Goal: Task Accomplishment & Management: Manage account settings

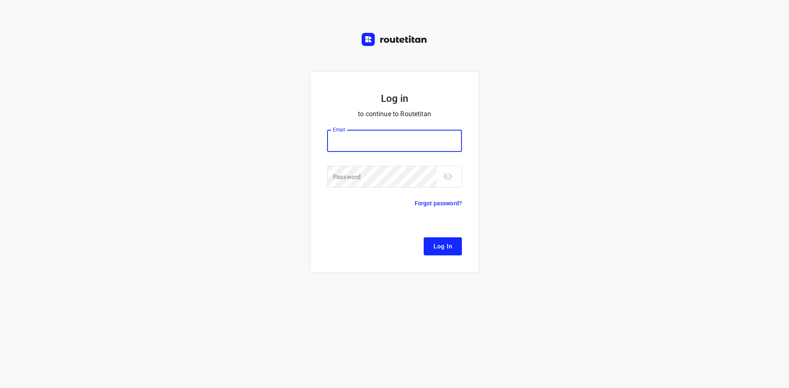
click at [400, 143] on input "email" at bounding box center [394, 141] width 135 height 22
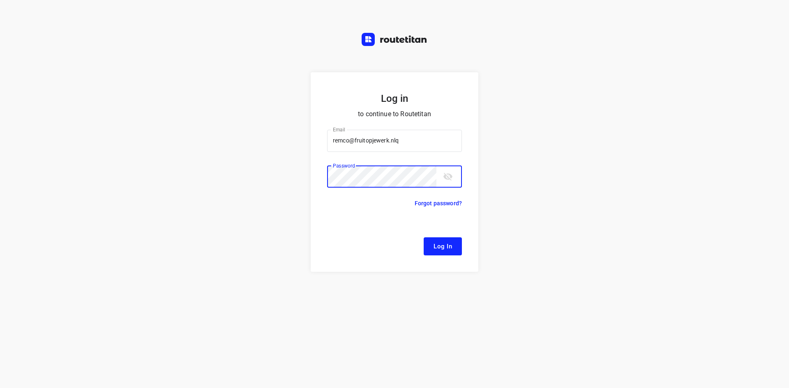
click at [424, 237] on button "Log In" at bounding box center [443, 246] width 38 height 18
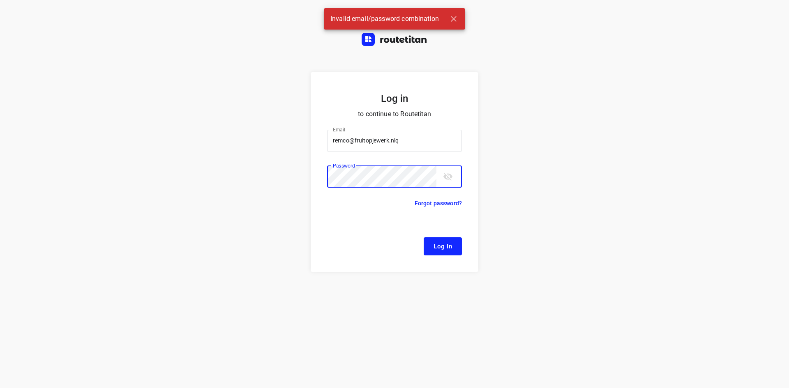
click at [442, 176] on button "toggle password visibility" at bounding box center [448, 176] width 16 height 16
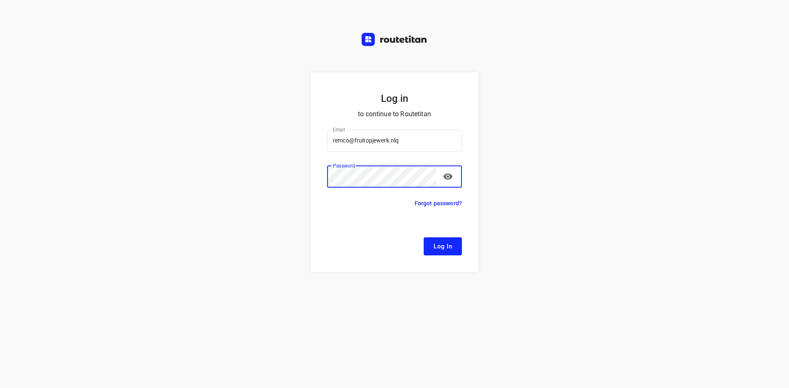
click at [424, 237] on button "Log In" at bounding box center [443, 246] width 38 height 18
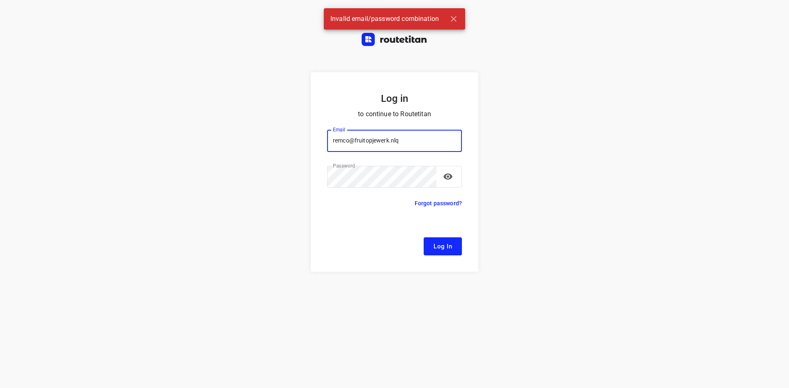
click at [445, 148] on input "remco@fruitopjewerk.nlq" at bounding box center [394, 141] width 135 height 22
type input "[EMAIL_ADDRESS][DOMAIN_NAME]"
click at [424, 237] on button "Log In" at bounding box center [443, 246] width 38 height 18
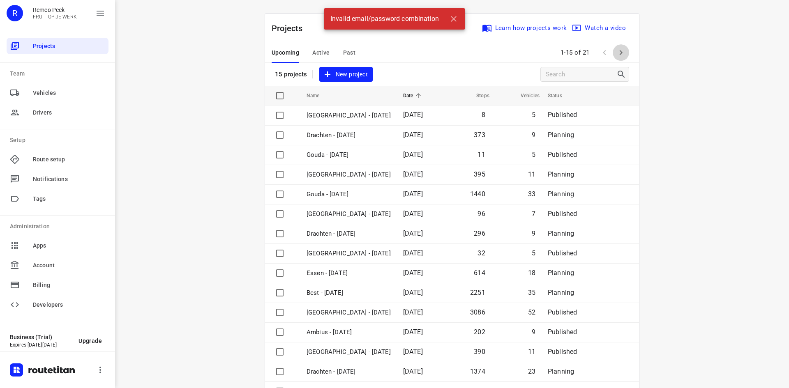
click at [616, 52] on icon "button" at bounding box center [621, 53] width 10 height 10
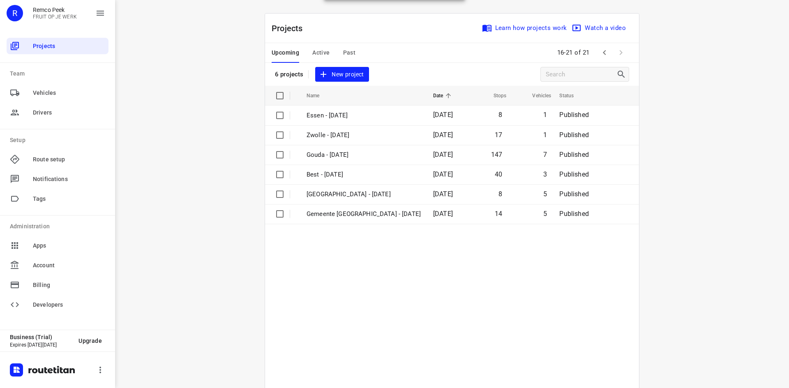
click at [600, 54] on icon "button" at bounding box center [604, 53] width 10 height 10
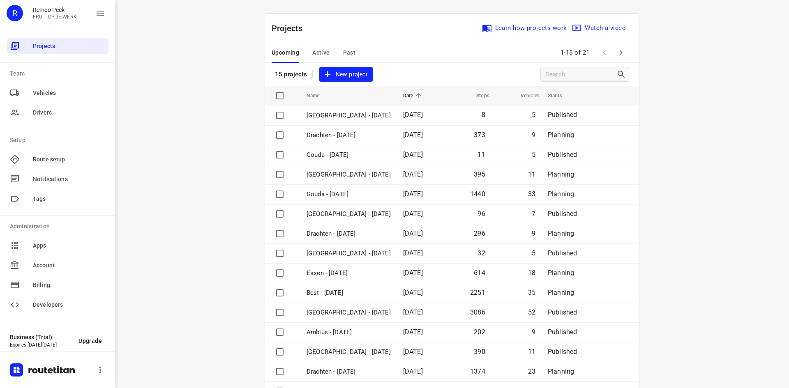
click at [321, 49] on span "Active" at bounding box center [320, 53] width 17 height 10
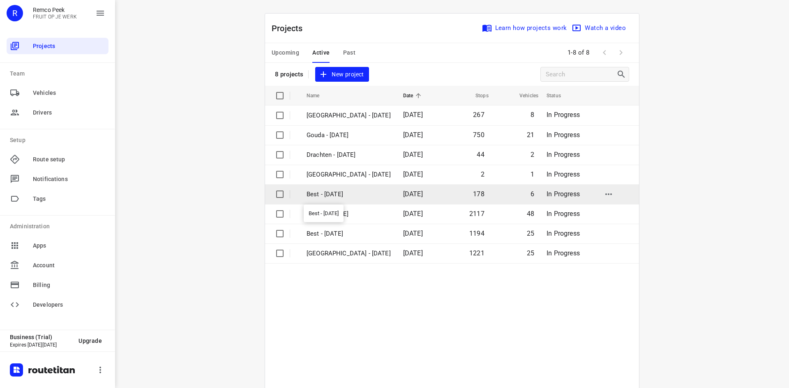
click at [337, 196] on p "Best - [DATE]" at bounding box center [348, 194] width 84 height 9
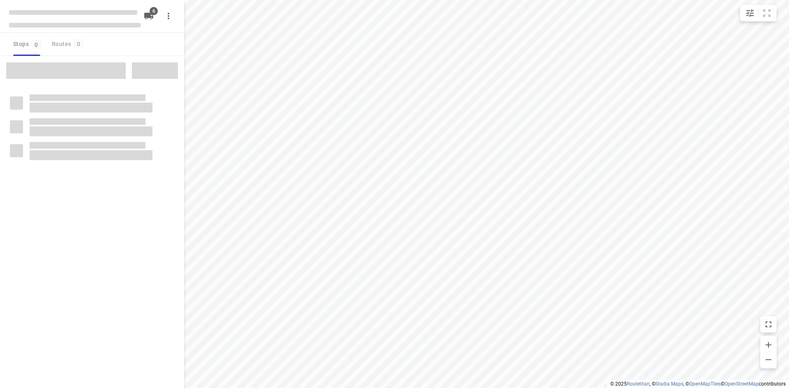
checkbox input "true"
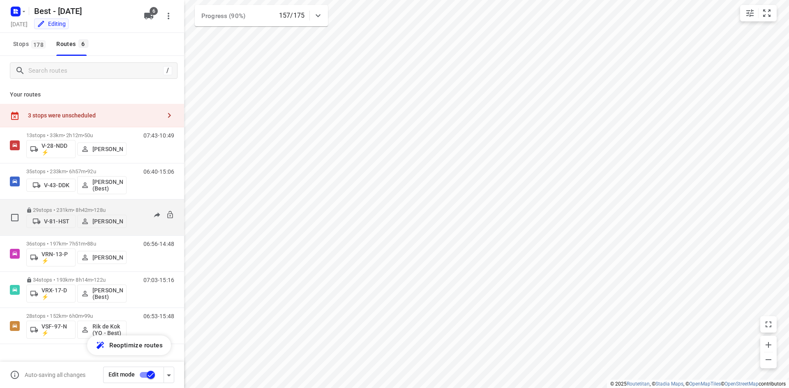
click at [76, 203] on div "29 stops • 231km • 8h42m • 128u V-81-HST [PERSON_NAME]" at bounding box center [76, 217] width 100 height 29
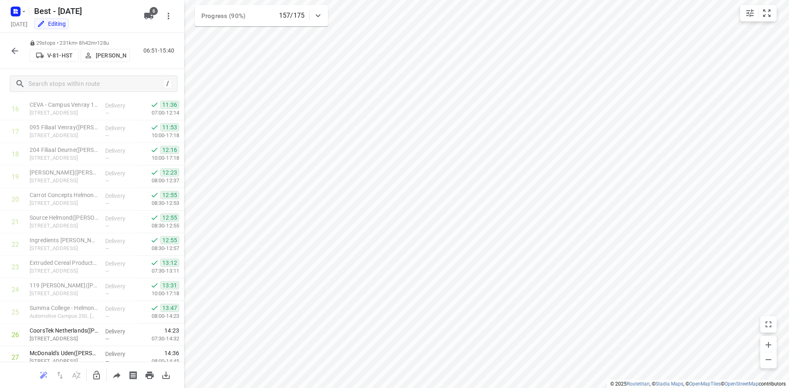
scroll to position [479, 0]
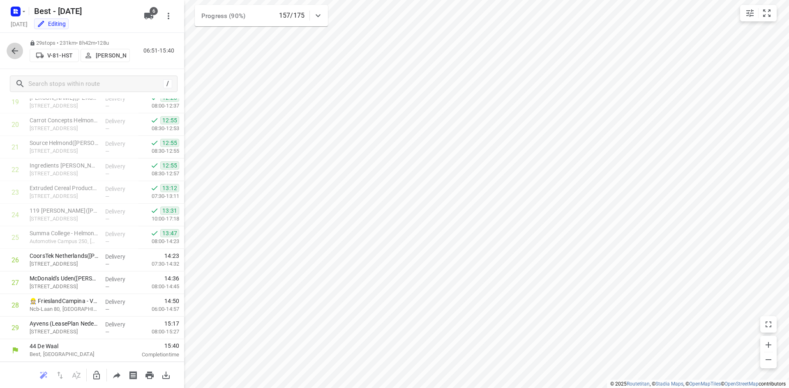
click at [18, 48] on icon "button" at bounding box center [15, 51] width 10 height 10
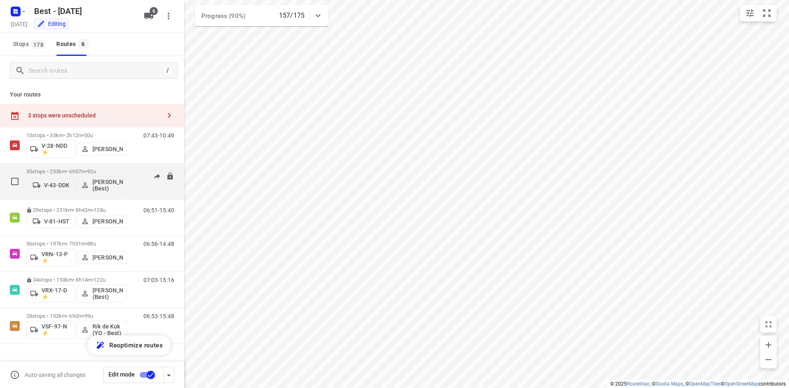
click at [74, 168] on p "35 stops • 233km • 6h57m • 92u" at bounding box center [76, 171] width 100 height 6
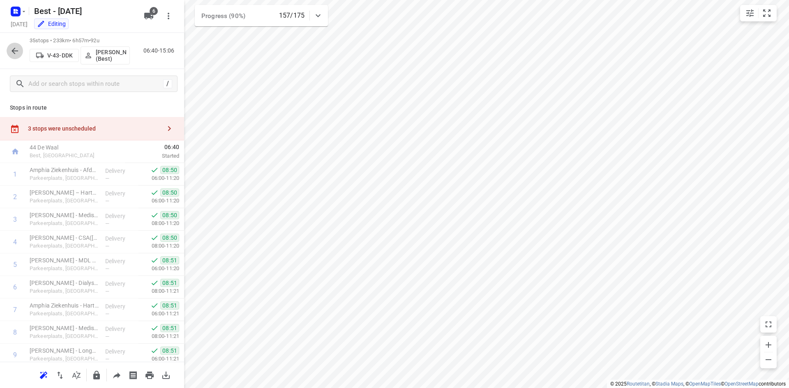
click at [10, 51] on icon "button" at bounding box center [15, 51] width 10 height 10
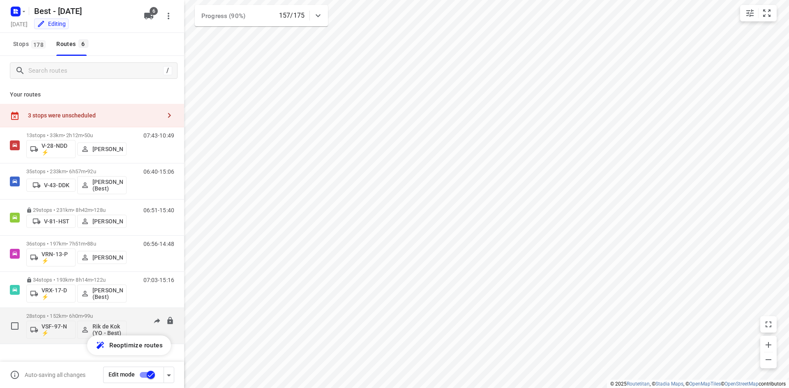
click at [84, 317] on span "•" at bounding box center [84, 316] width 2 height 6
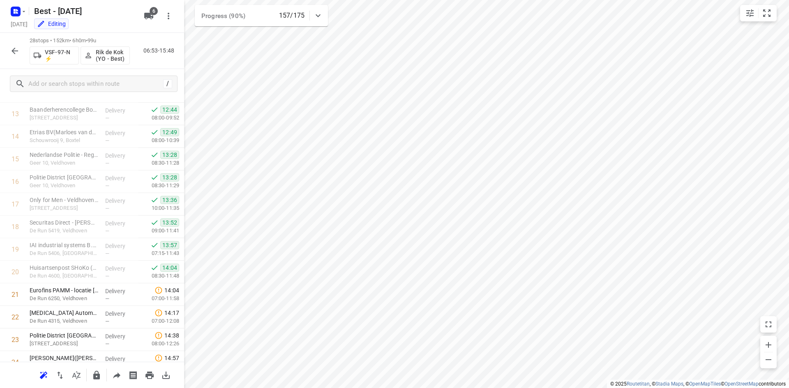
scroll to position [456, 0]
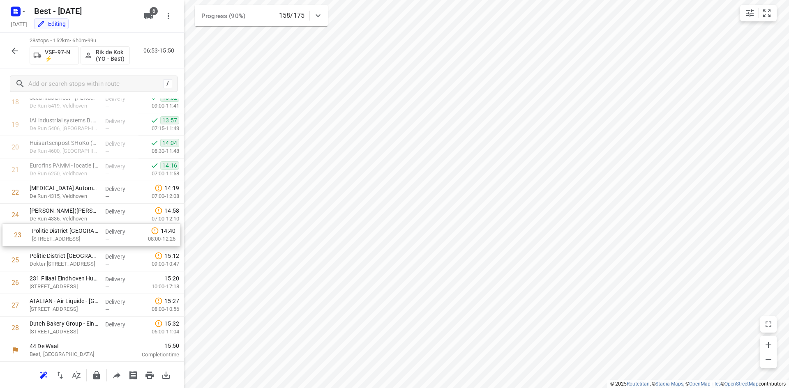
drag, startPoint x: 103, startPoint y: 217, endPoint x: 106, endPoint y: 239, distance: 22.4
click at [106, 239] on div "1 Nederlandse Politie - Team Infrastructuur([PERSON_NAME]) [STREET_ADDRESS] Del…" at bounding box center [92, 23] width 184 height 633
click at [17, 52] on icon "button" at bounding box center [15, 51] width 10 height 10
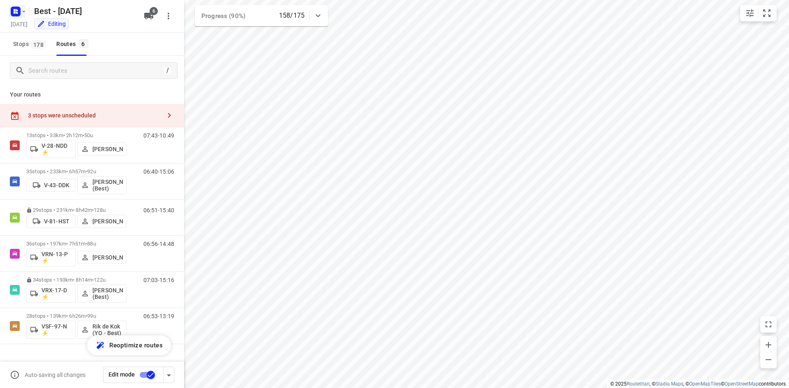
click at [21, 12] on icon "button" at bounding box center [24, 11] width 7 height 7
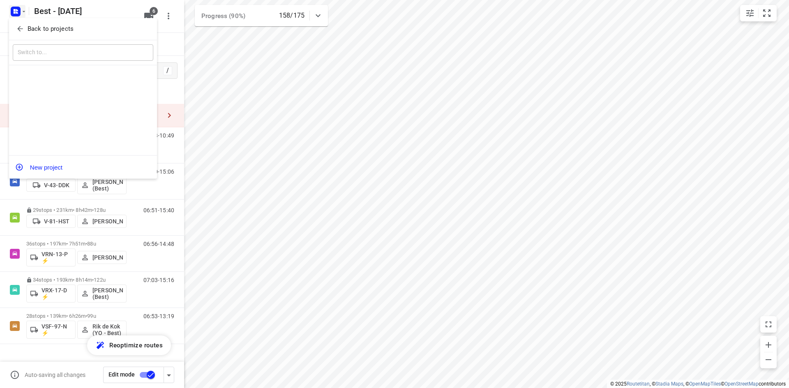
click at [22, 21] on div "Back to projects" at bounding box center [83, 29] width 148 height 22
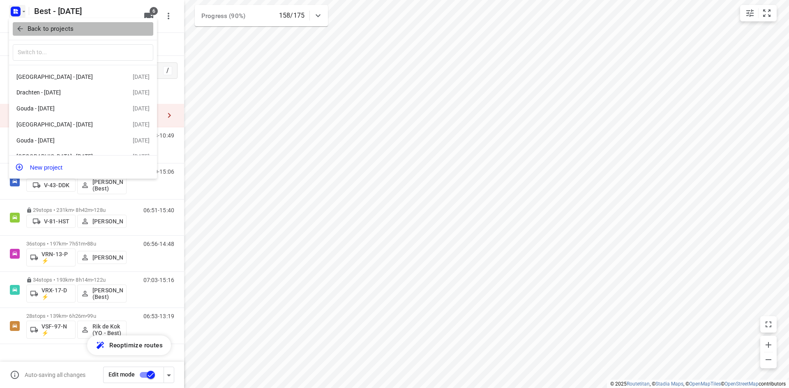
click at [23, 30] on icon "button" at bounding box center [20, 29] width 8 height 8
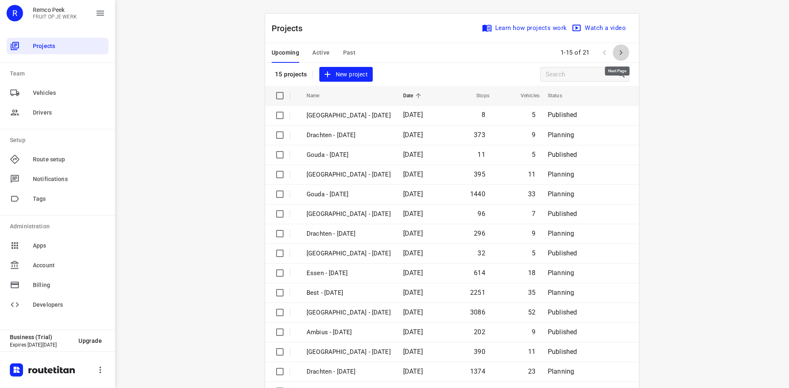
click at [618, 49] on icon "button" at bounding box center [621, 53] width 10 height 10
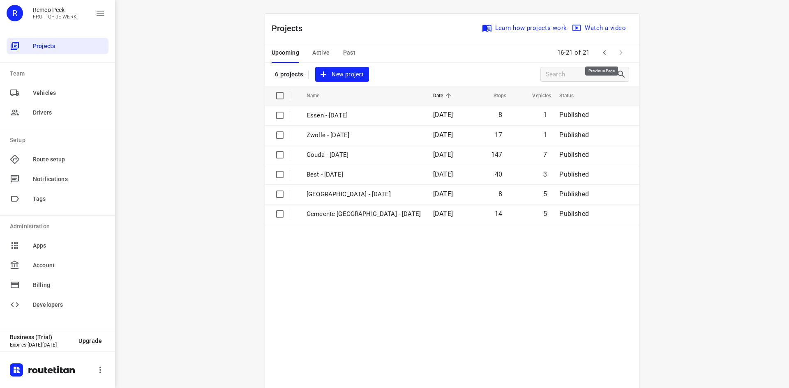
click at [599, 56] on icon "button" at bounding box center [604, 53] width 10 height 10
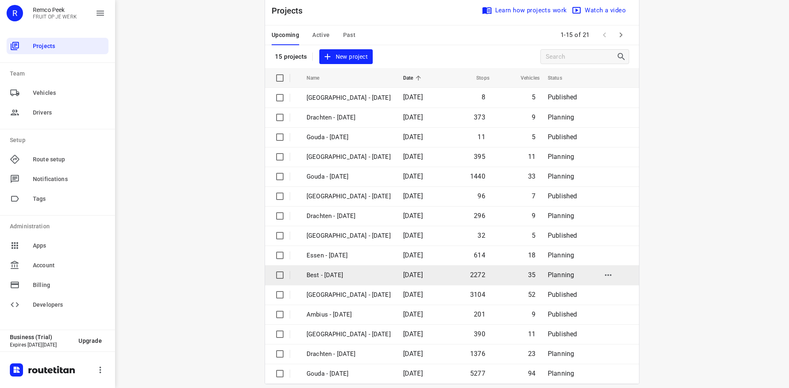
scroll to position [27, 0]
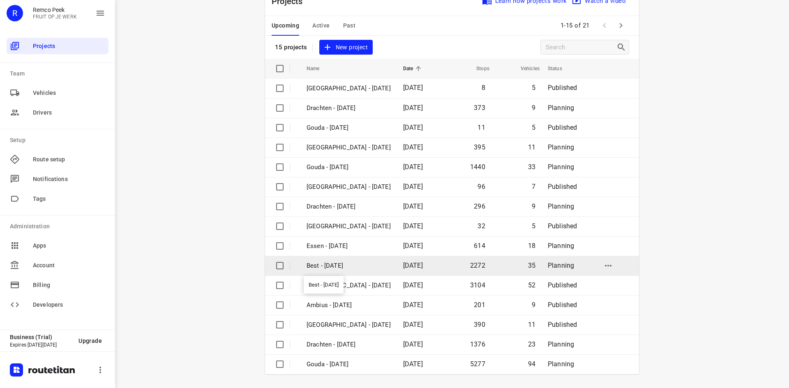
click at [337, 268] on p "Best - [DATE]" at bounding box center [348, 265] width 84 height 9
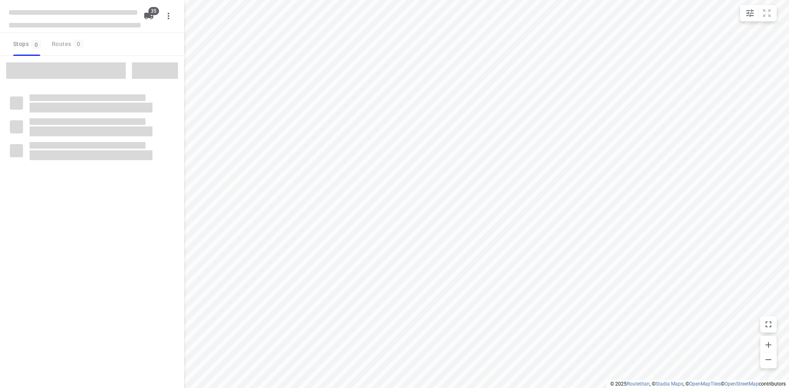
checkbox input "true"
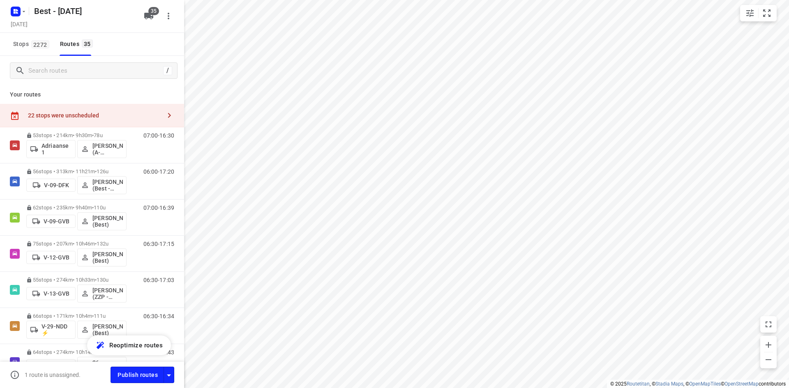
click at [150, 112] on div "22 stops were unscheduled" at bounding box center [94, 115] width 133 height 7
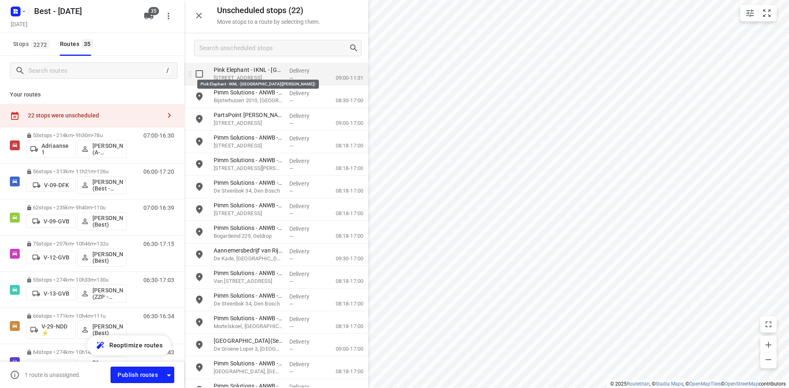
click at [272, 73] on p "Pink Elephant - IKNL - [GEOGRAPHIC_DATA]([PERSON_NAME])" at bounding box center [248, 70] width 69 height 8
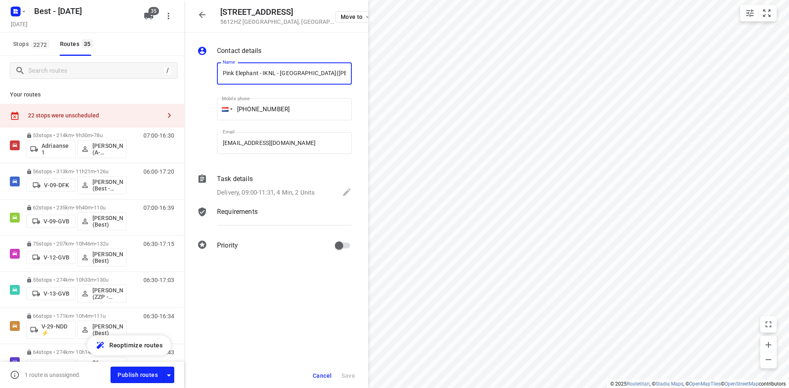
click at [290, 186] on div "Task details Delivery, 09:00-11:31, 4 Min, 2 Units" at bounding box center [284, 187] width 138 height 28
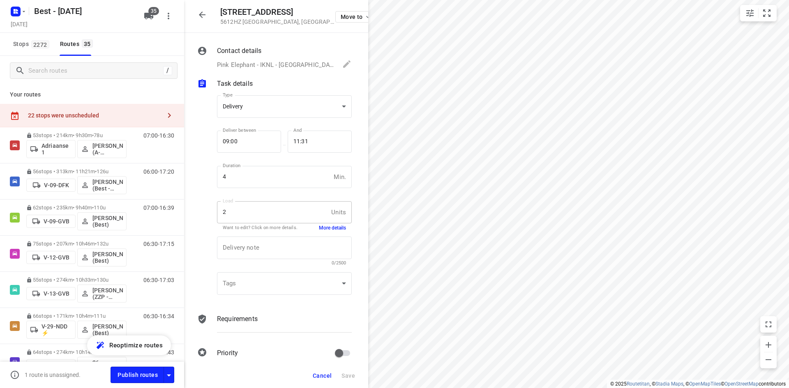
click at [319, 227] on button "More details" at bounding box center [332, 228] width 27 height 7
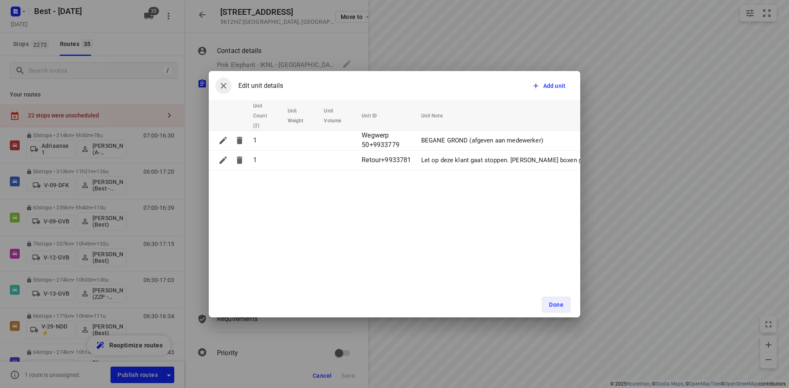
click at [226, 85] on icon "button" at bounding box center [224, 86] width 10 height 10
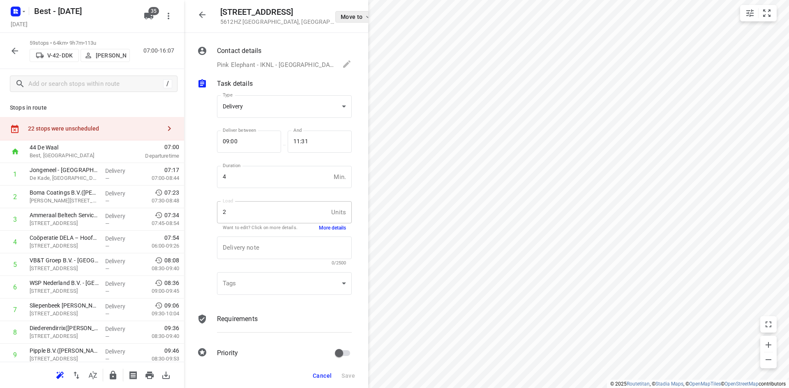
click at [341, 14] on span "Move to" at bounding box center [356, 17] width 30 height 7
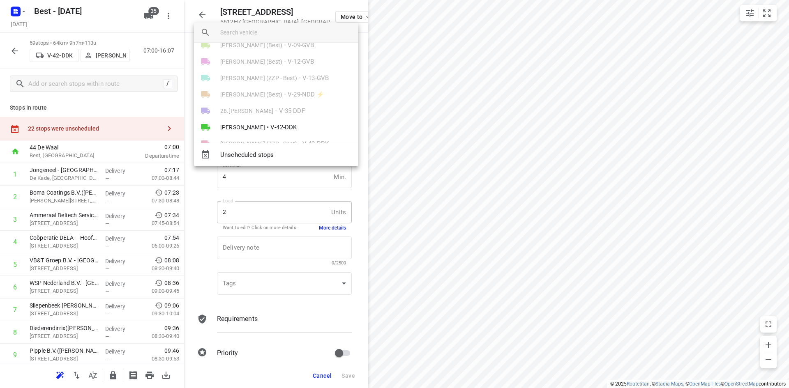
scroll to position [41, 0]
click at [267, 130] on span "•" at bounding box center [268, 132] width 2 height 10
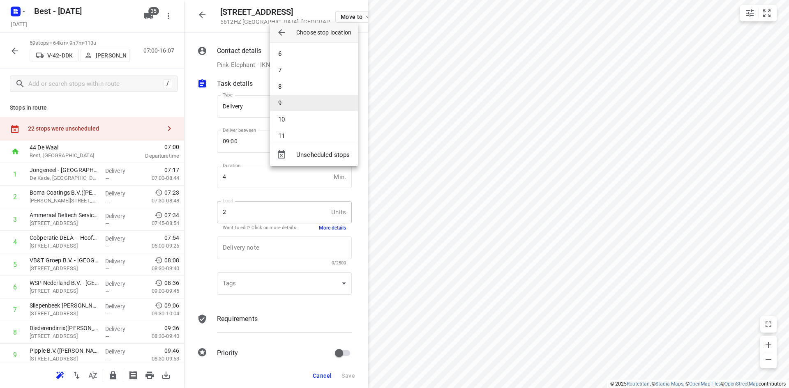
scroll to position [123, 0]
click at [297, 110] on li "12" at bounding box center [314, 112] width 88 height 16
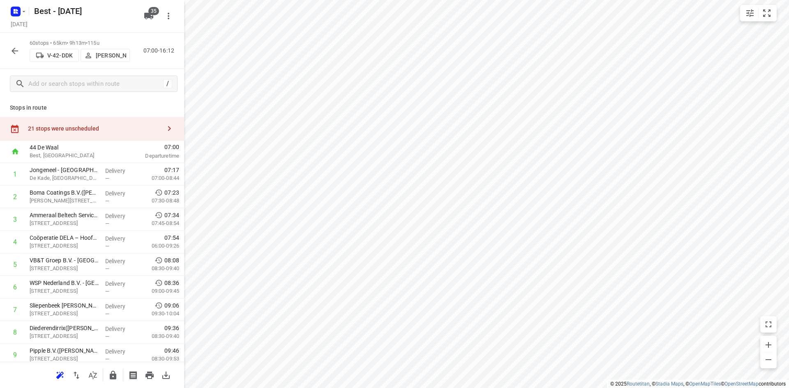
click at [10, 55] on icon "button" at bounding box center [15, 51] width 10 height 10
click at [60, 130] on div "21 stops were unscheduled" at bounding box center [94, 128] width 133 height 7
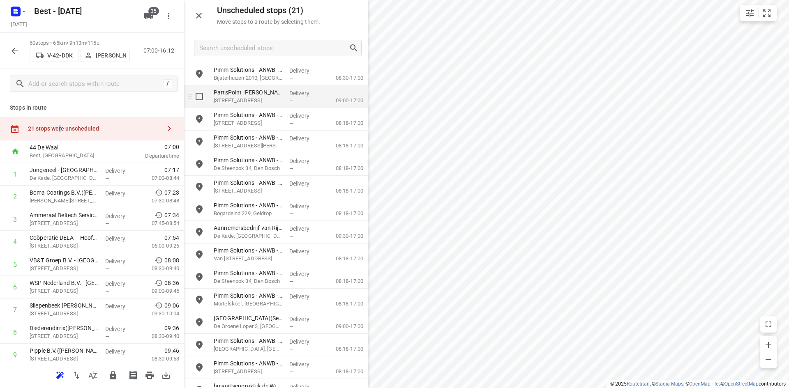
click at [253, 100] on p "Parallelweg 20, Oss" at bounding box center [248, 101] width 69 height 8
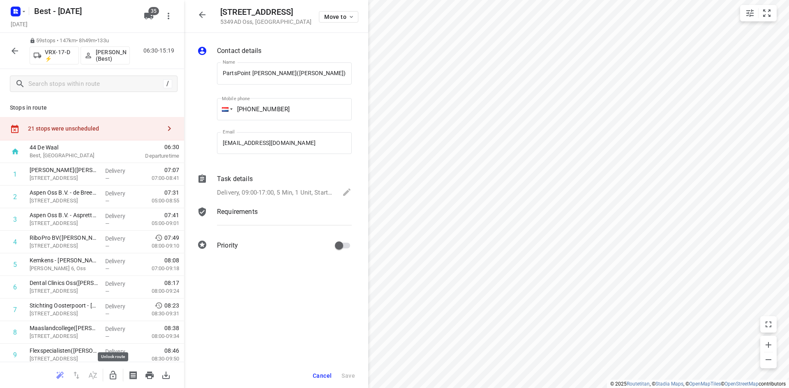
drag, startPoint x: 113, startPoint y: 373, endPoint x: 233, endPoint y: 60, distance: 336.0
click at [113, 371] on icon "button" at bounding box center [113, 376] width 10 height 10
click at [209, 15] on button "button" at bounding box center [202, 15] width 16 height 16
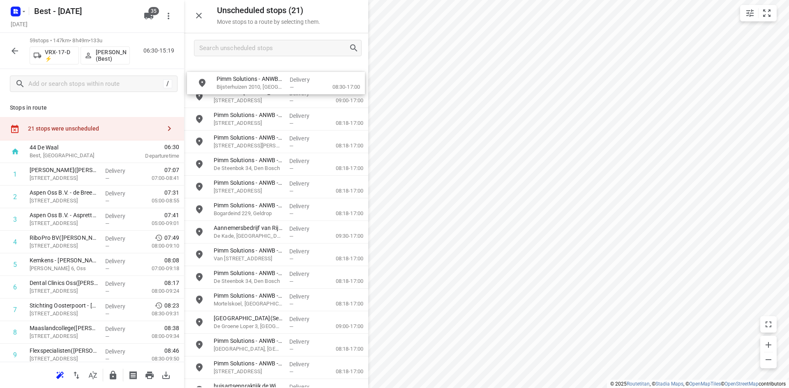
drag, startPoint x: 233, startPoint y: 88, endPoint x: 247, endPoint y: 73, distance: 20.9
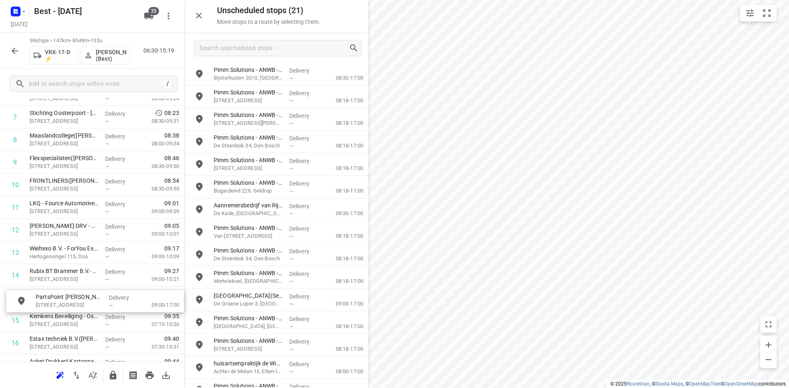
drag, startPoint x: 253, startPoint y: 96, endPoint x: 71, endPoint y: 298, distance: 272.0
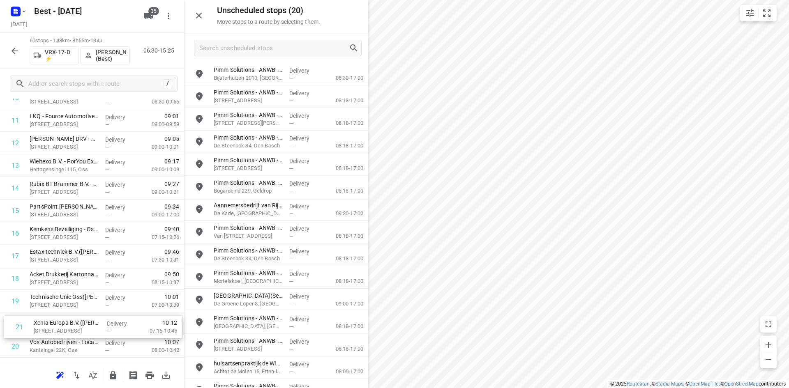
scroll to position [281, 0]
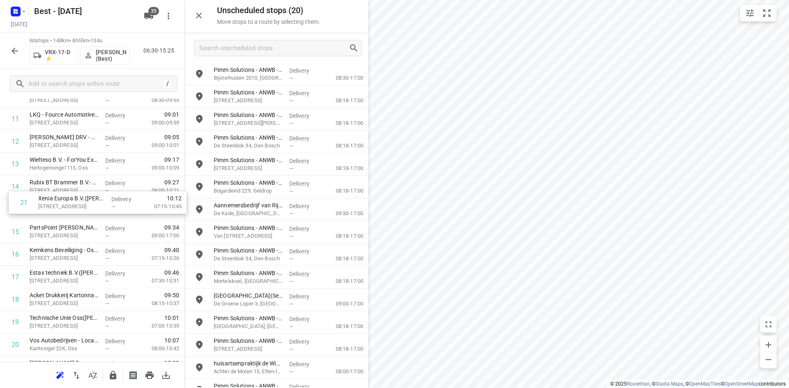
drag, startPoint x: 74, startPoint y: 343, endPoint x: 83, endPoint y: 193, distance: 150.2
click at [200, 18] on icon "button" at bounding box center [199, 16] width 10 height 10
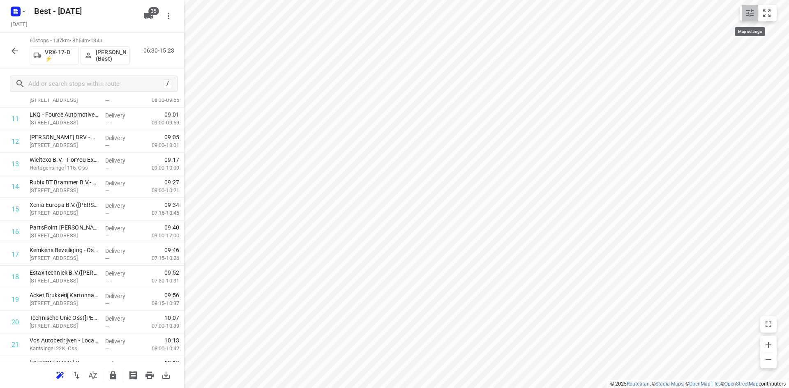
click at [747, 9] on icon "small contained button group" at bounding box center [750, 13] width 10 height 10
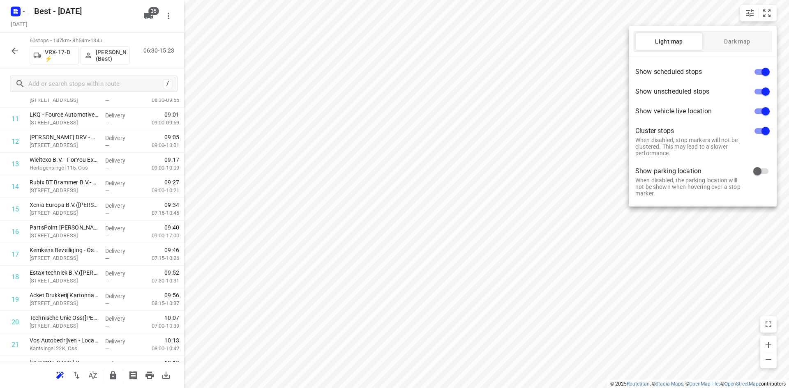
click at [769, 74] on input "checkbox" at bounding box center [765, 72] width 47 height 16
click at [769, 74] on input "checkbox" at bounding box center [757, 72] width 47 height 16
click at [769, 74] on input "checkbox" at bounding box center [765, 72] width 47 height 16
checkbox input "false"
click at [765, 112] on input "checkbox" at bounding box center [765, 112] width 47 height 16
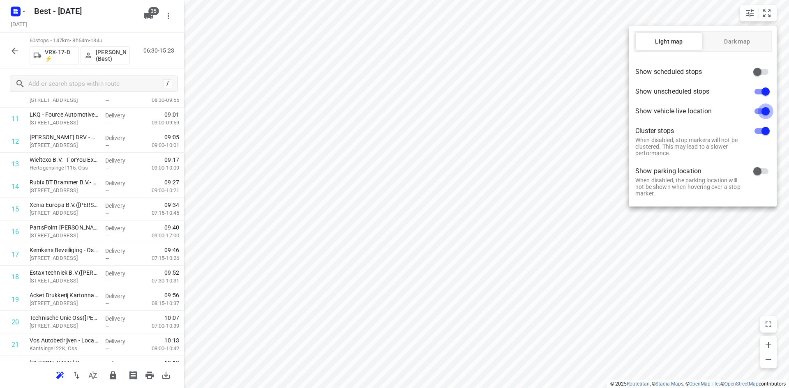
checkbox input "false"
click at [757, 131] on input "checkbox" at bounding box center [765, 131] width 47 height 16
click at [757, 131] on input "checkbox" at bounding box center [757, 131] width 47 height 16
click at [757, 131] on input "checkbox" at bounding box center [765, 131] width 47 height 16
click at [757, 131] on input "checkbox" at bounding box center [757, 131] width 47 height 16
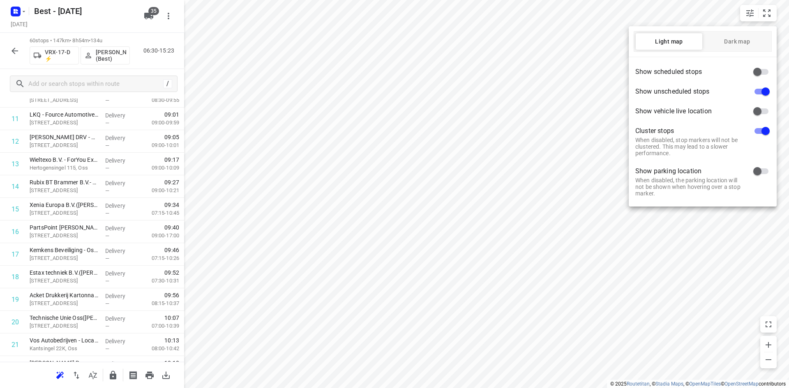
click at [757, 130] on input "checkbox" at bounding box center [765, 131] width 47 height 16
checkbox input "false"
click at [419, 123] on div at bounding box center [394, 194] width 789 height 388
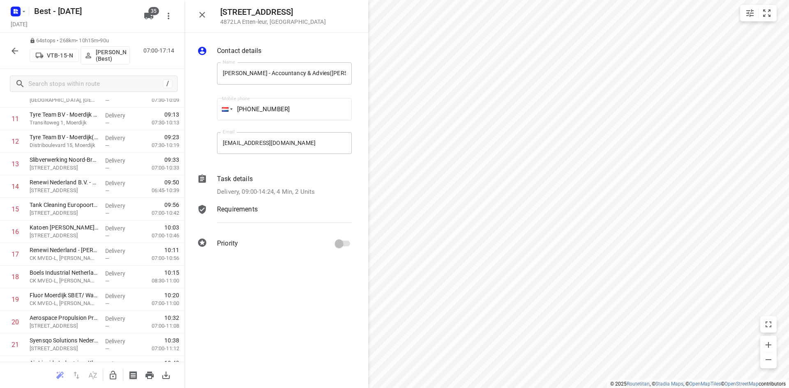
click at [115, 374] on icon "button" at bounding box center [113, 375] width 7 height 9
click at [332, 16] on span "Move to" at bounding box center [339, 17] width 30 height 7
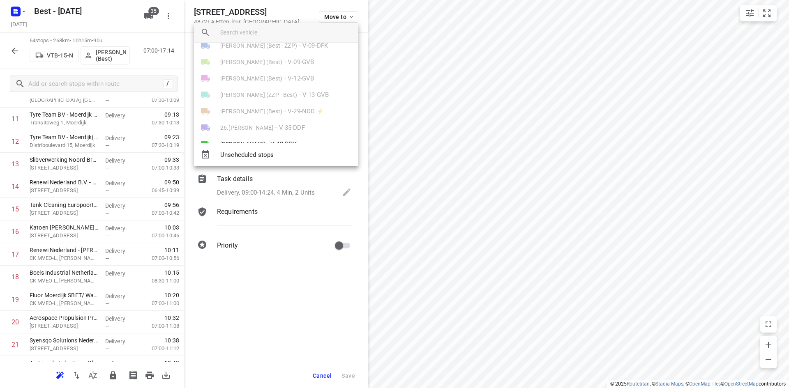
scroll to position [41, 0]
click at [271, 33] on input "search vehicle" at bounding box center [285, 32] width 131 height 12
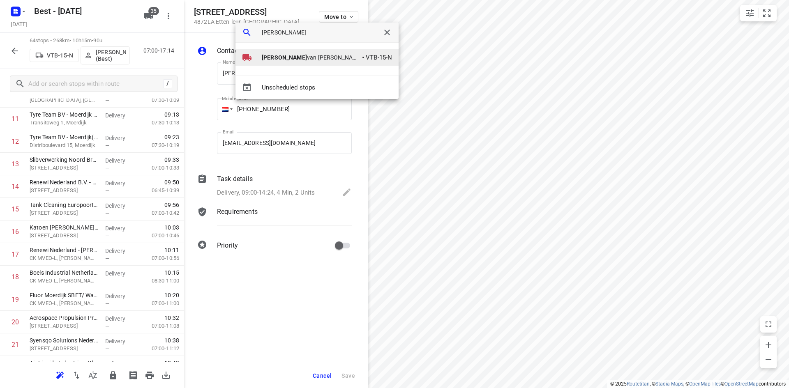
type input "tony"
click at [294, 61] on span "Tony van Doren (Best)" at bounding box center [311, 57] width 99 height 8
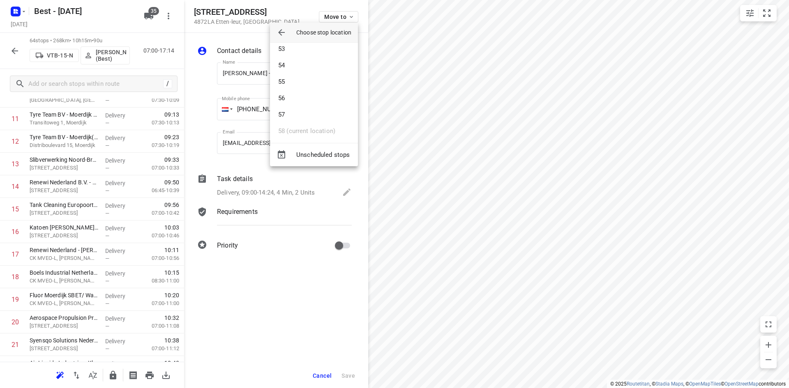
scroll to position [863, 0]
click at [526, 177] on div at bounding box center [394, 194] width 789 height 388
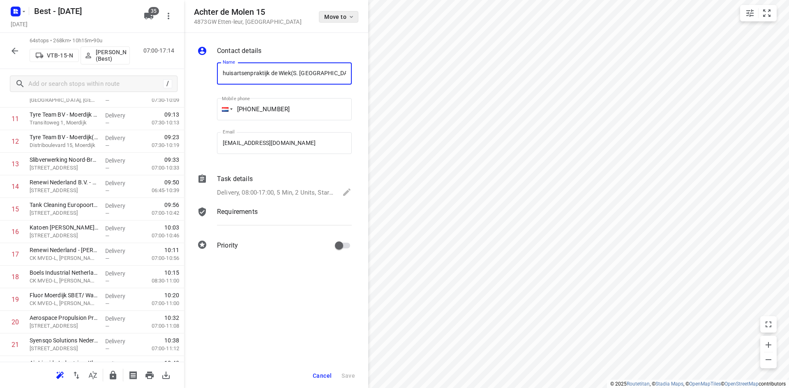
click at [343, 16] on span "Move to" at bounding box center [339, 17] width 30 height 7
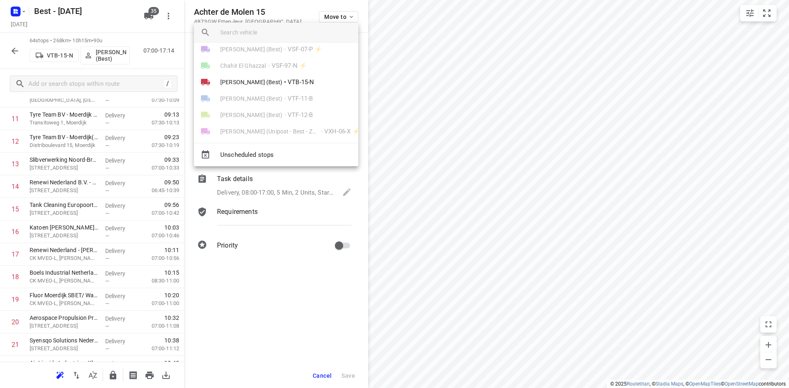
click at [288, 82] on span "VTB-15-N" at bounding box center [301, 82] width 26 height 9
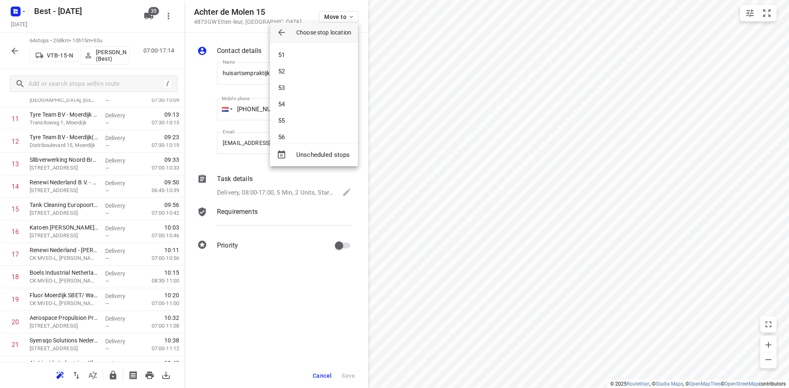
scroll to position [822, 0]
click at [290, 137] on li "56" at bounding box center [314, 136] width 88 height 16
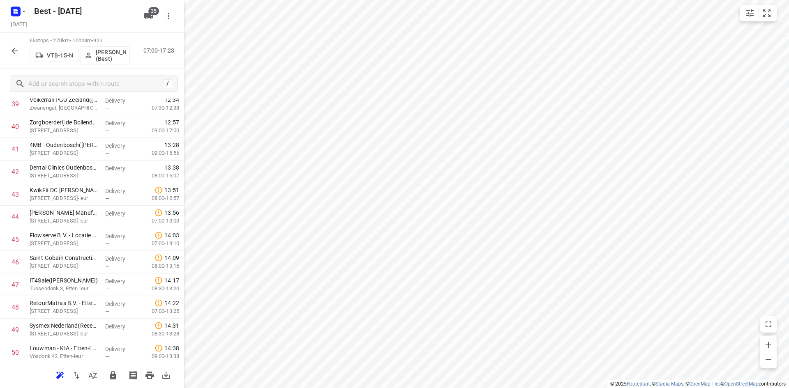
scroll to position [1292, 0]
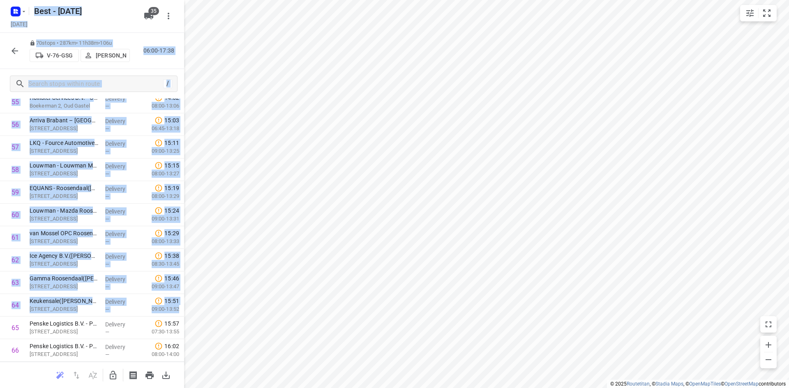
click at [186, 329] on div "i © 2025 Routetitan , © Stadia Maps , © OpenMapTiles © OpenStreetMap contributo…" at bounding box center [394, 194] width 789 height 388
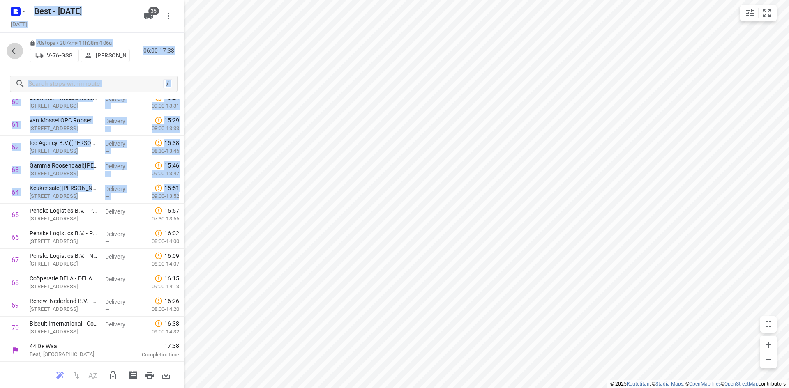
click at [14, 52] on icon "button" at bounding box center [15, 51] width 7 height 7
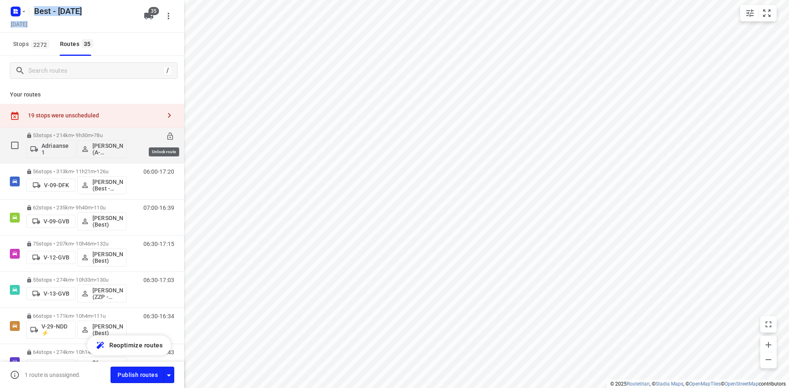
click at [166, 138] on icon at bounding box center [170, 136] width 8 height 8
click at [170, 376] on icon "button" at bounding box center [169, 376] width 10 height 10
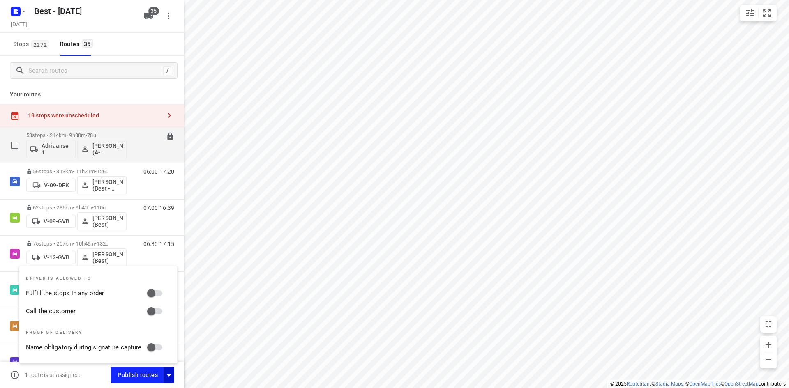
click at [152, 283] on div "Driver is allowed to Fulfill the stops in any order Call the customer Proof of …" at bounding box center [98, 314] width 158 height 97
click at [152, 290] on input "Fulfill the stops in any order" at bounding box center [151, 293] width 47 height 16
checkbox input "true"
click at [154, 311] on input "Call the customer" at bounding box center [151, 312] width 47 height 16
checkbox input "true"
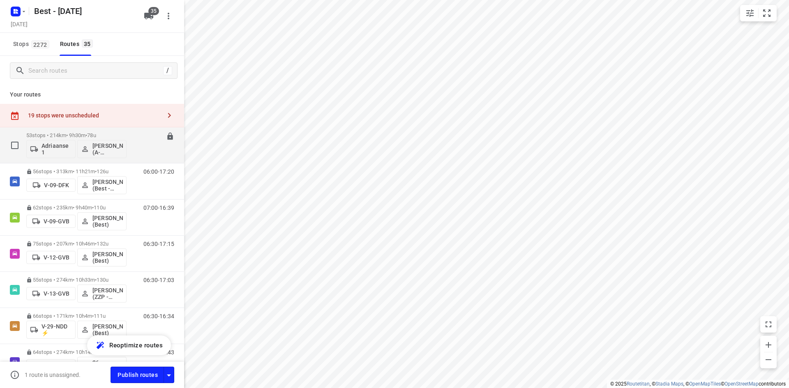
click at [144, 120] on div "19 stops were unscheduled" at bounding box center [92, 115] width 184 height 23
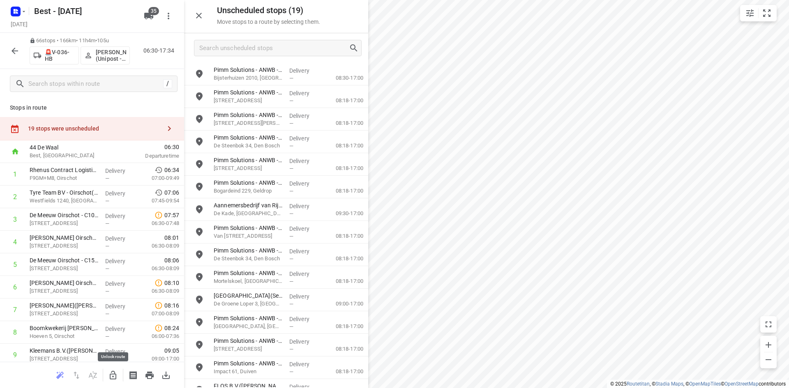
click at [115, 374] on icon "button" at bounding box center [113, 375] width 7 height 9
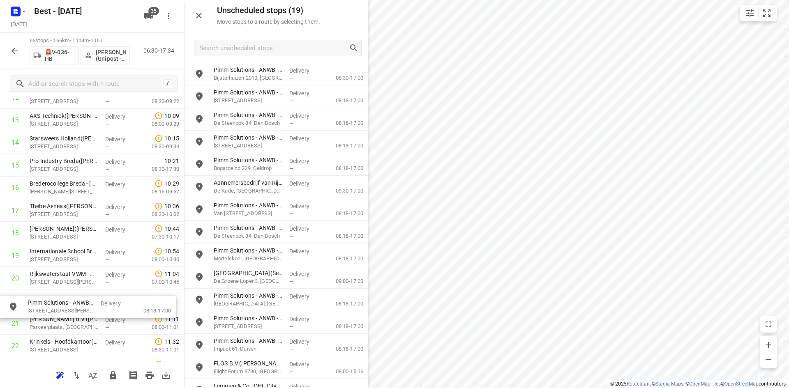
scroll to position [327, 0]
drag, startPoint x: 262, startPoint y: 127, endPoint x: 70, endPoint y: 304, distance: 261.6
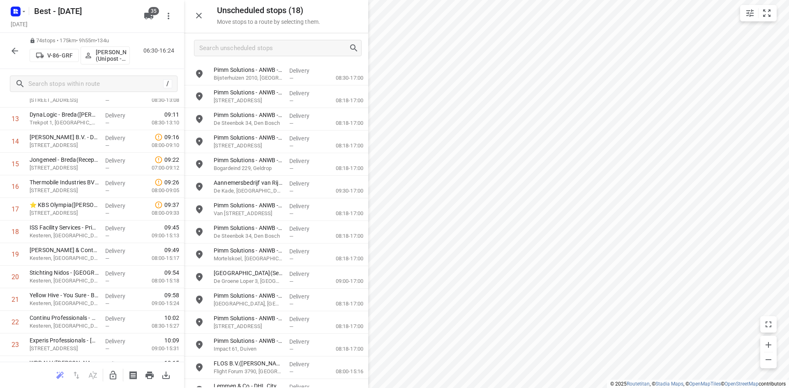
click at [116, 375] on icon "button" at bounding box center [113, 375] width 7 height 9
click at [316, 58] on div at bounding box center [276, 48] width 184 height 30
click at [301, 41] on div at bounding box center [278, 48] width 168 height 16
click at [299, 43] on input "Search unscheduled stops" at bounding box center [274, 48] width 149 height 13
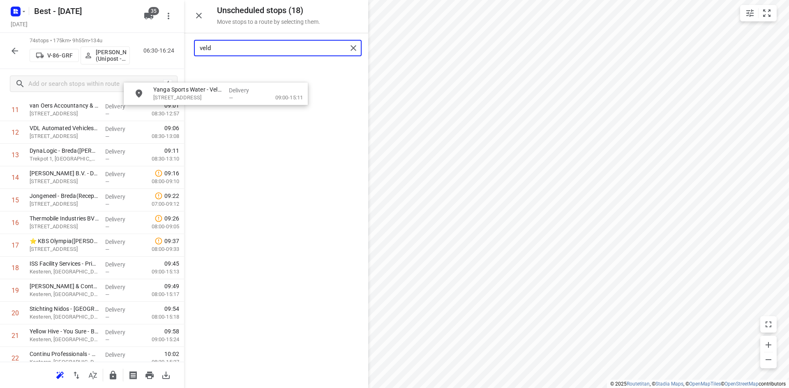
scroll to position [279, 0]
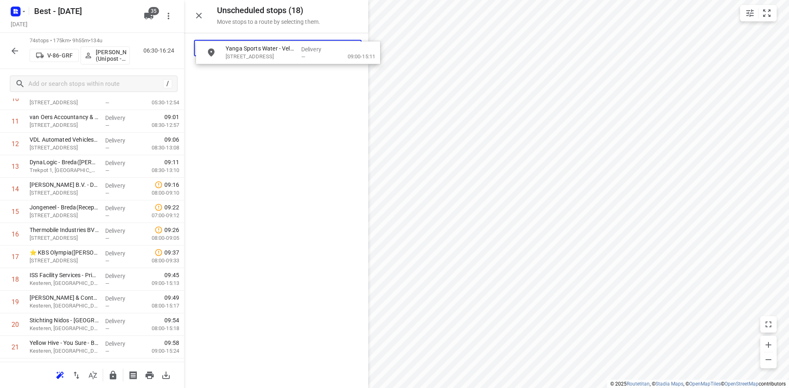
drag, startPoint x: 276, startPoint y: 71, endPoint x: 286, endPoint y: 56, distance: 18.3
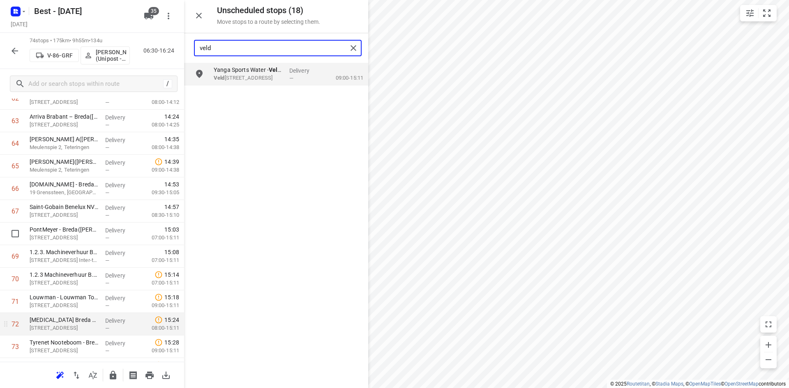
scroll to position [1496, 0]
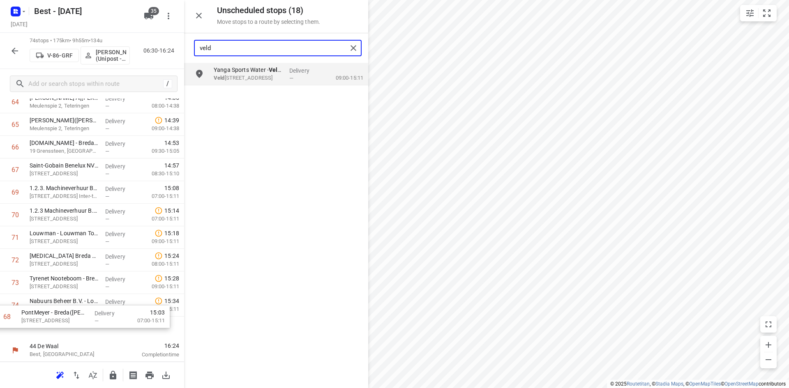
drag, startPoint x: 55, startPoint y: 200, endPoint x: 48, endPoint y: 328, distance: 128.3
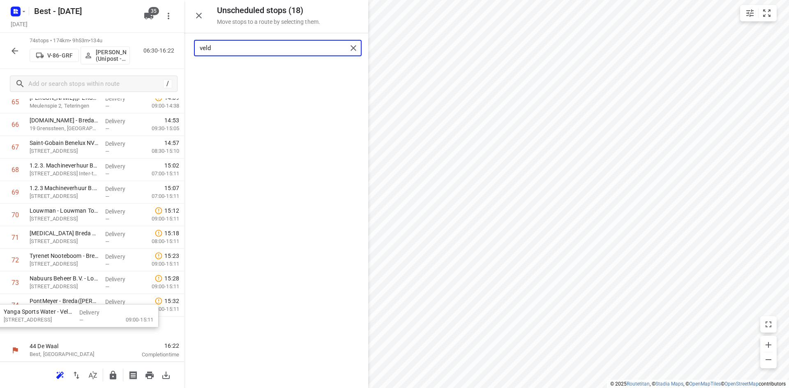
drag, startPoint x: 262, startPoint y: 76, endPoint x: 61, endPoint y: 307, distance: 306.6
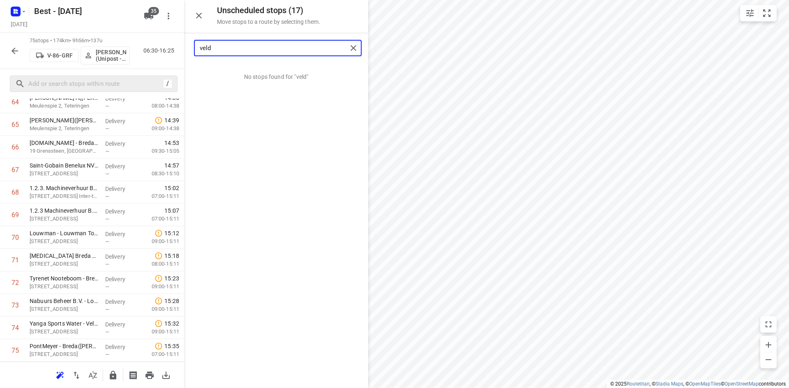
type input "veld"
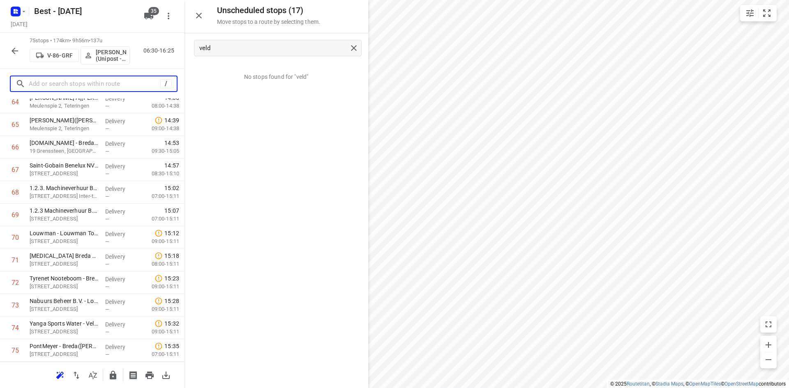
click at [130, 84] on input "text" at bounding box center [94, 84] width 131 height 13
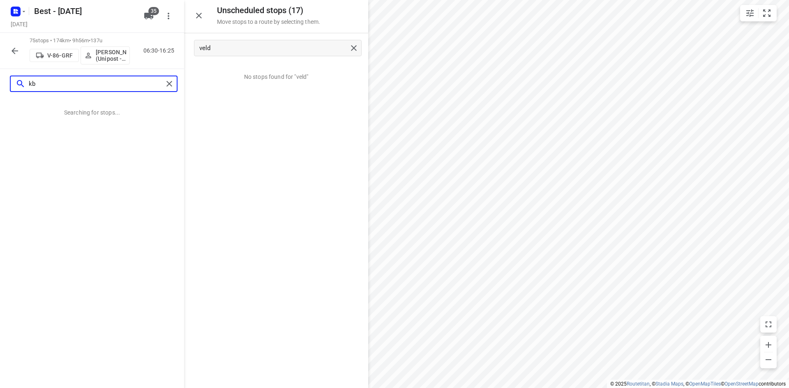
scroll to position [0, 0]
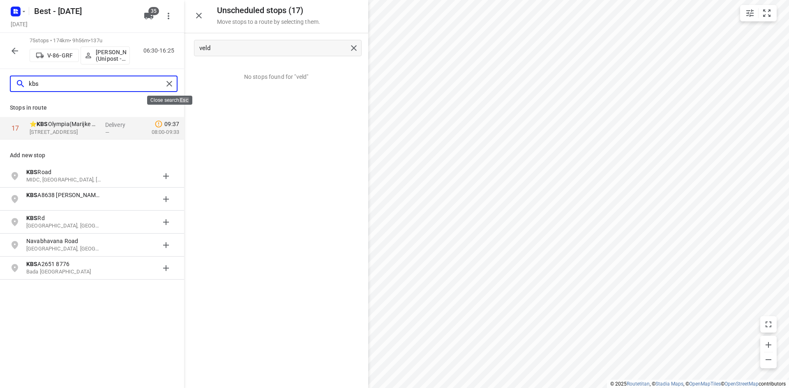
type input "kbs"
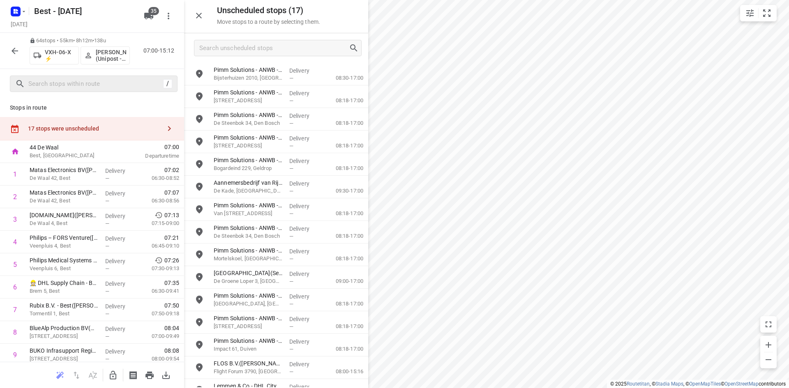
click at [116, 375] on icon "button" at bounding box center [113, 375] width 7 height 9
drag, startPoint x: 266, startPoint y: 55, endPoint x: 267, endPoint y: 51, distance: 5.0
click at [266, 54] on div at bounding box center [278, 48] width 168 height 16
click at [267, 51] on input "Search unscheduled stops" at bounding box center [274, 48] width 149 height 13
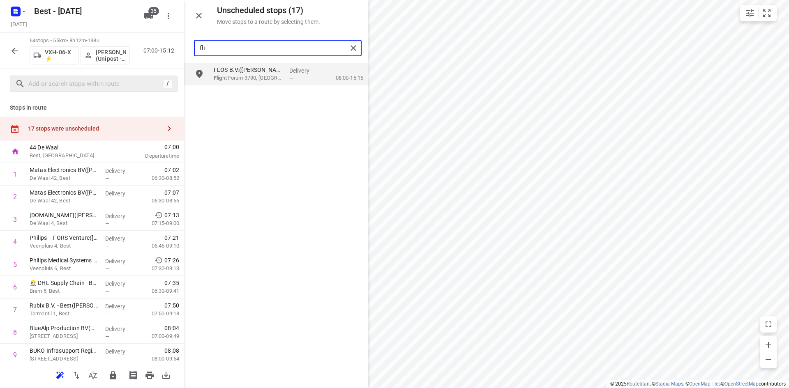
type input "flig"
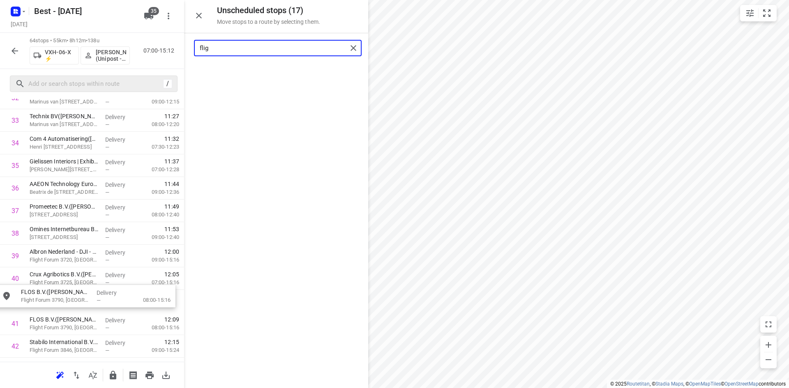
scroll to position [778, 0]
drag, startPoint x: 263, startPoint y: 70, endPoint x: 71, endPoint y: 291, distance: 293.2
click at [66, 295] on p "FLOS B.V.(Sylvia Eijkemans)" at bounding box center [64, 296] width 69 height 8
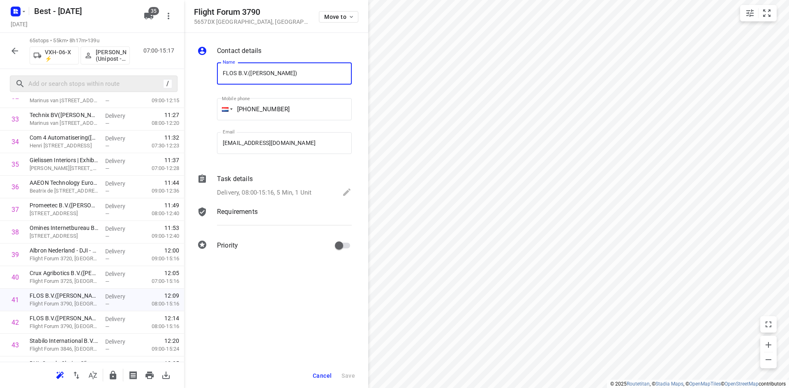
click at [264, 198] on div "Delivery, 08:00-15:16, 5 Min, 1 Unit" at bounding box center [284, 193] width 135 height 12
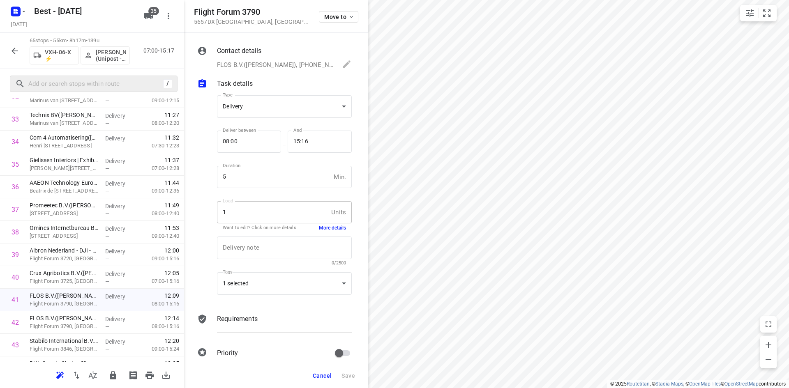
click at [329, 226] on button "More details" at bounding box center [332, 228] width 27 height 7
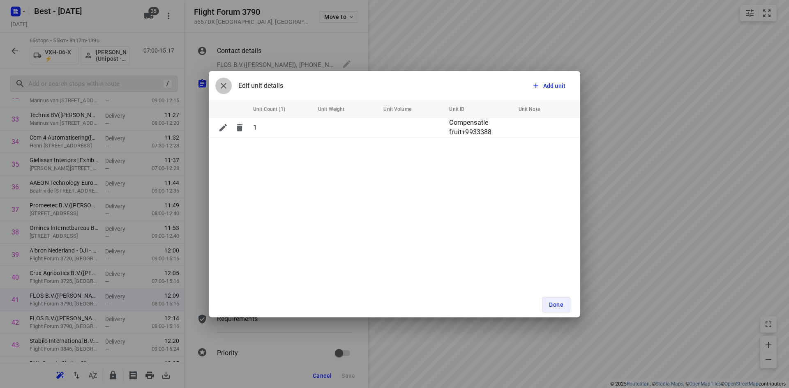
click at [223, 83] on icon "button" at bounding box center [224, 86] width 10 height 10
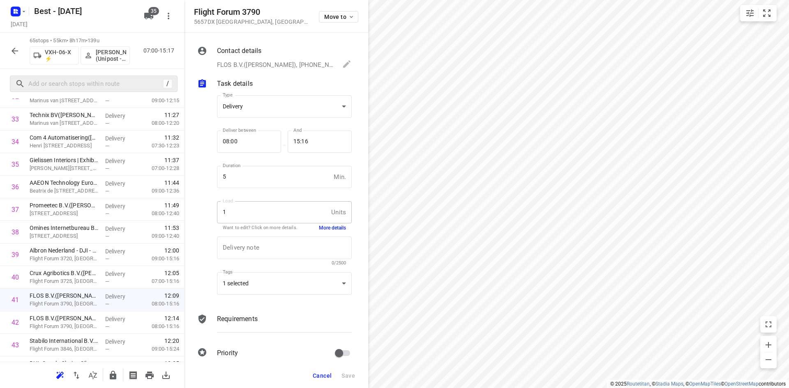
click at [315, 375] on span "Cancel" at bounding box center [322, 376] width 19 height 7
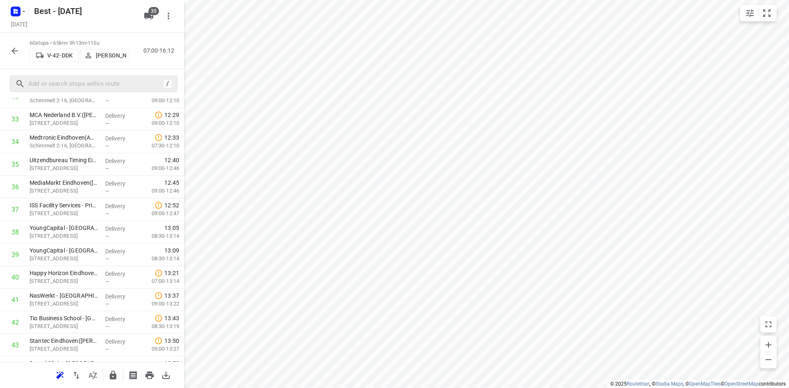
scroll to position [0, 0]
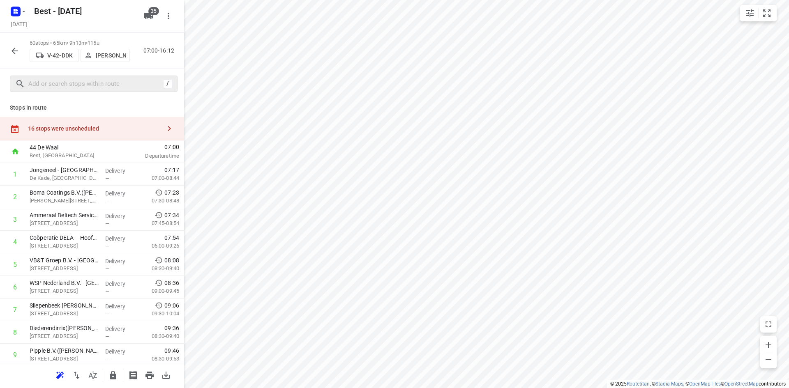
click at [138, 128] on div "16 stops were unscheduled" at bounding box center [94, 128] width 133 height 7
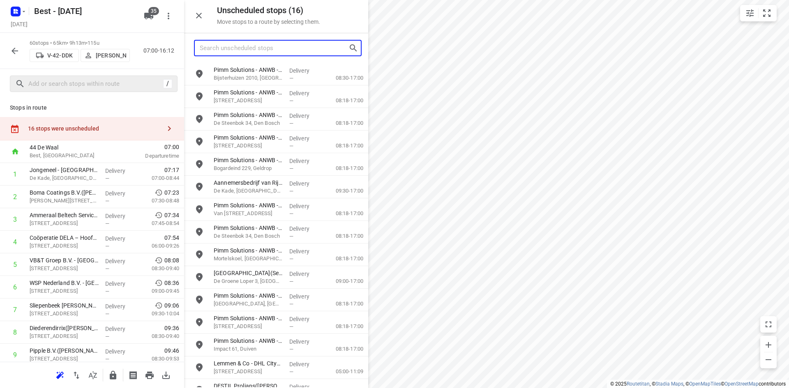
click at [269, 54] on input "Search unscheduled stops" at bounding box center [274, 48] width 149 height 13
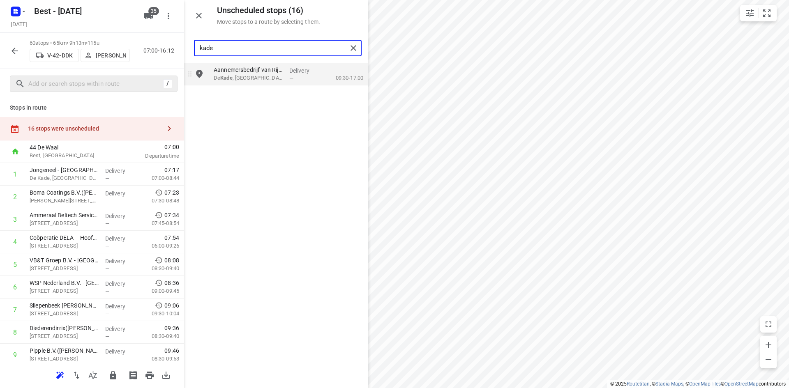
type input "kade"
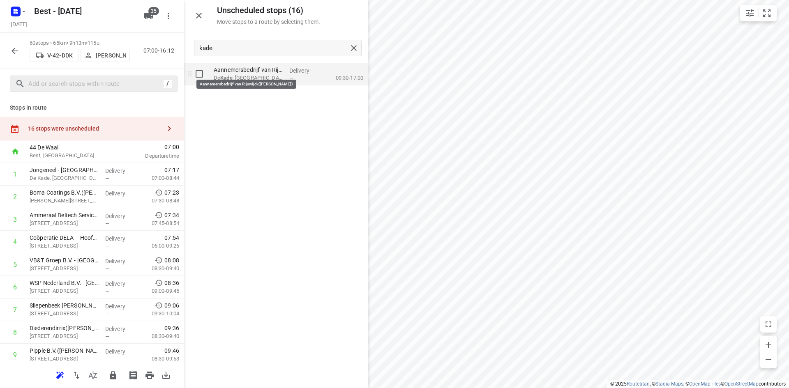
click at [256, 72] on p "Aannemersbedrijf van Rijswijck(Susan van Rijswijck)" at bounding box center [248, 70] width 69 height 8
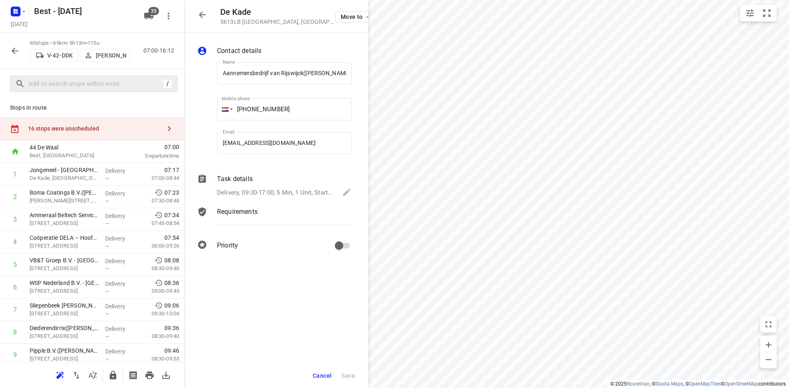
click at [335, 11] on div "Move to" at bounding box center [354, 16] width 39 height 18
click at [203, 15] on icon "button" at bounding box center [202, 15] width 7 height 7
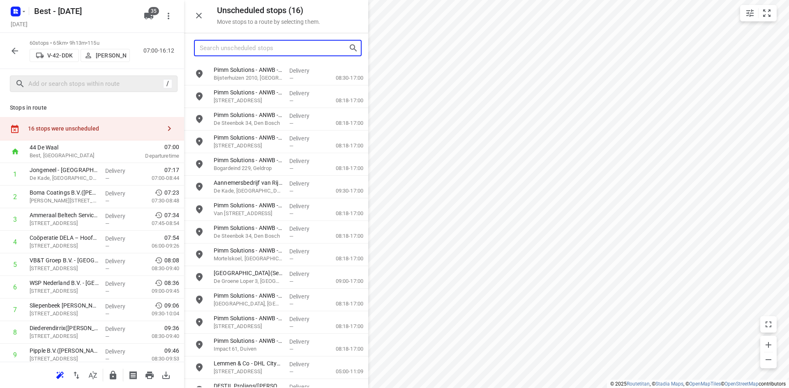
click at [231, 44] on input "Search unscheduled stops" at bounding box center [274, 48] width 149 height 13
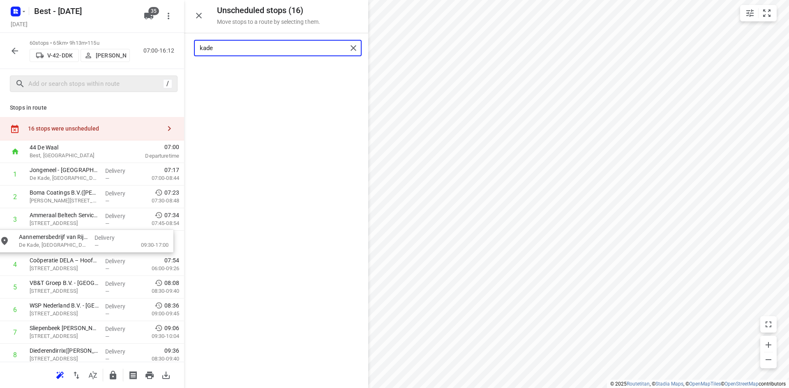
drag, startPoint x: 244, startPoint y: 64, endPoint x: 47, endPoint y: 237, distance: 261.7
type input "kade"
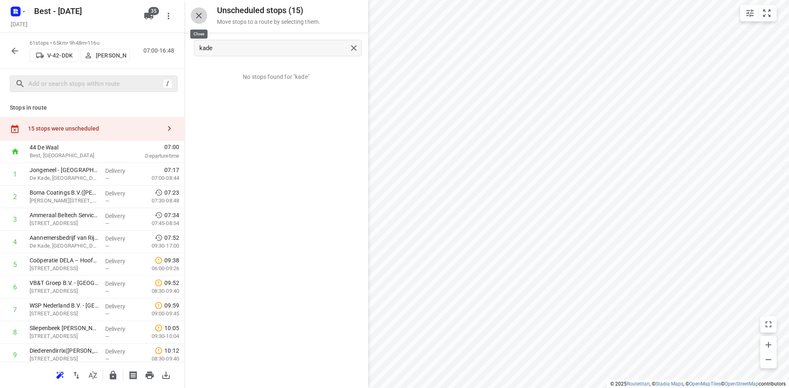
click at [198, 19] on icon "button" at bounding box center [199, 16] width 10 height 10
click at [12, 46] on icon "button" at bounding box center [15, 51] width 10 height 10
click at [141, 131] on div "15 stops were unscheduled" at bounding box center [94, 128] width 133 height 7
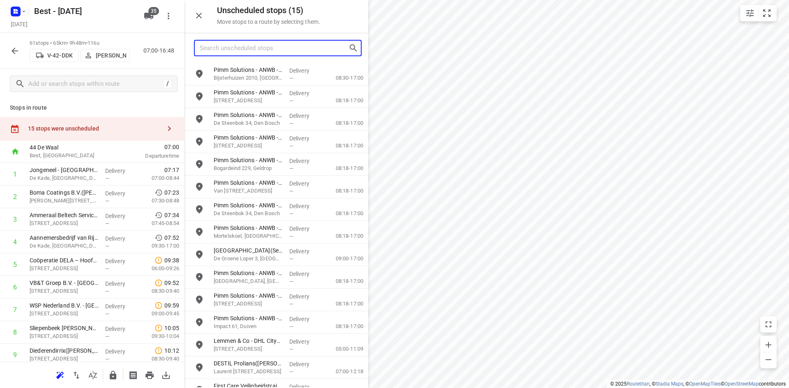
click at [283, 49] on input "Search unscheduled stops" at bounding box center [274, 48] width 149 height 13
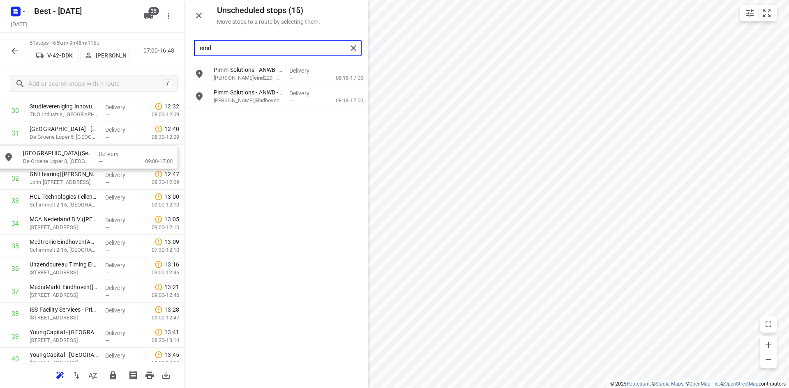
scroll to position [715, 0]
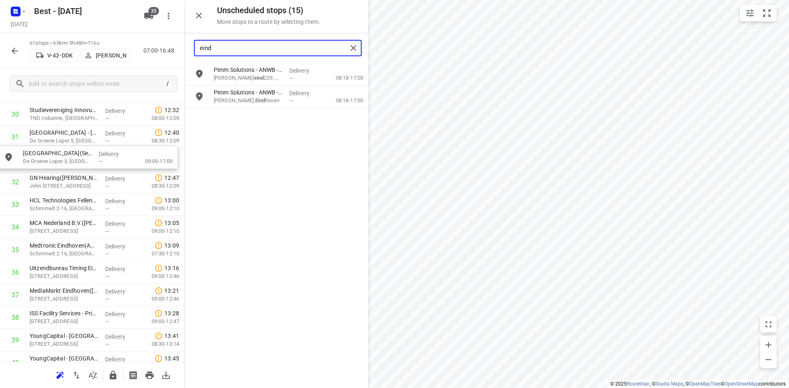
drag, startPoint x: 260, startPoint y: 95, endPoint x: 69, endPoint y: 158, distance: 201.1
type input "eind"
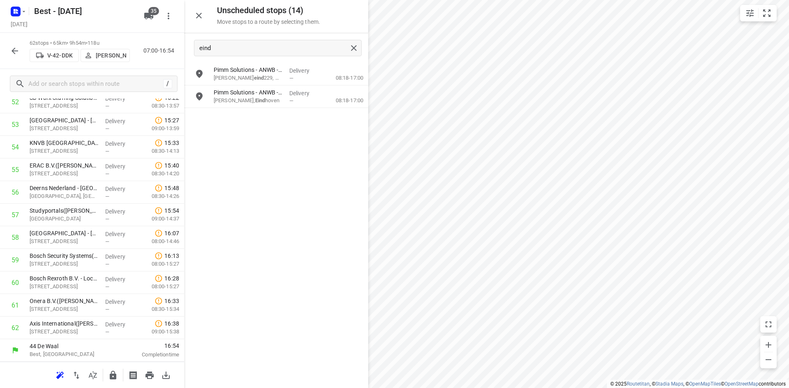
scroll to position [0, 0]
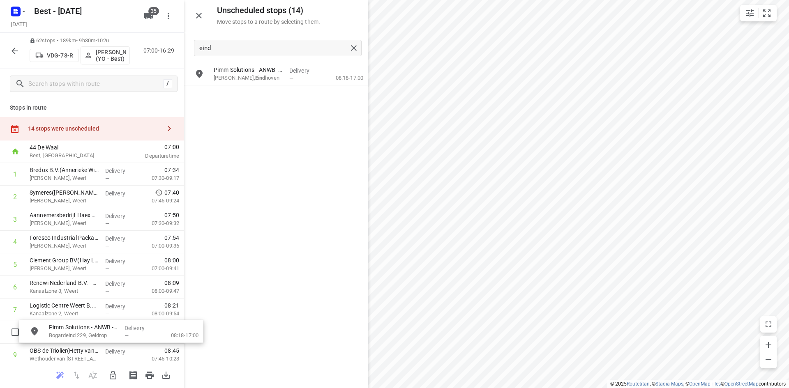
drag, startPoint x: 281, startPoint y: 82, endPoint x: 224, endPoint y: 265, distance: 191.1
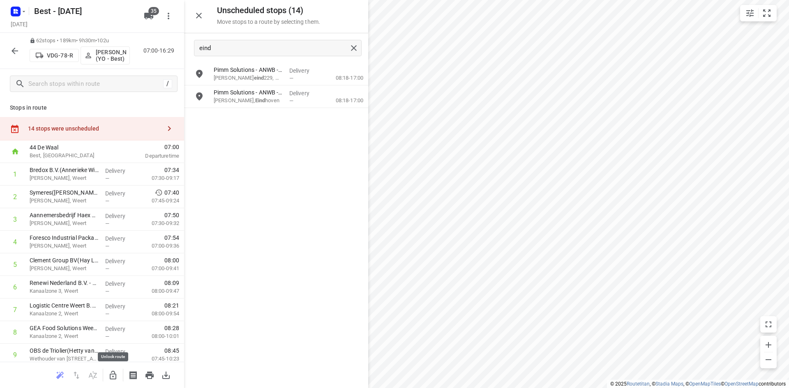
click at [113, 367] on button "button" at bounding box center [113, 375] width 16 height 16
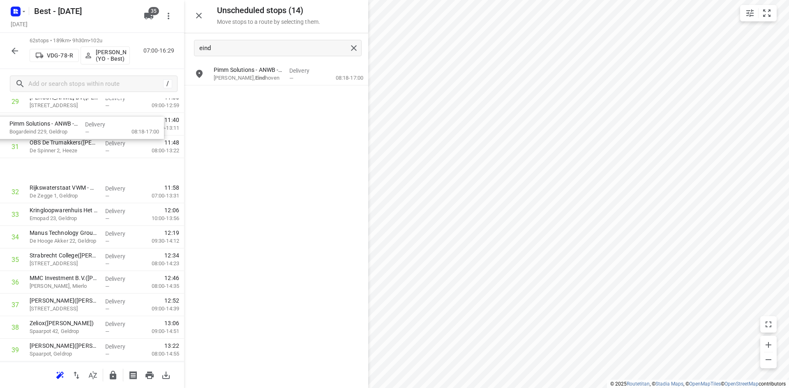
scroll to position [701, 0]
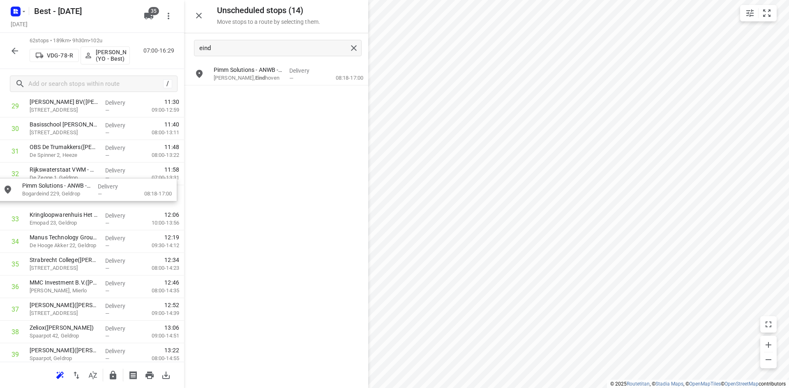
drag, startPoint x: 253, startPoint y: 69, endPoint x: 61, endPoint y: 189, distance: 225.8
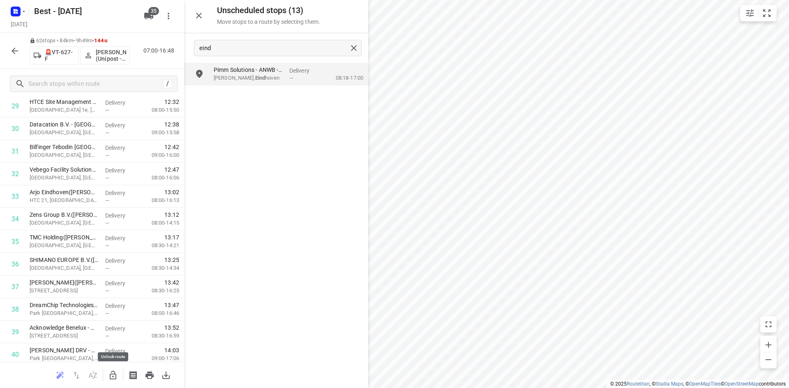
click at [115, 381] on button "button" at bounding box center [113, 375] width 16 height 16
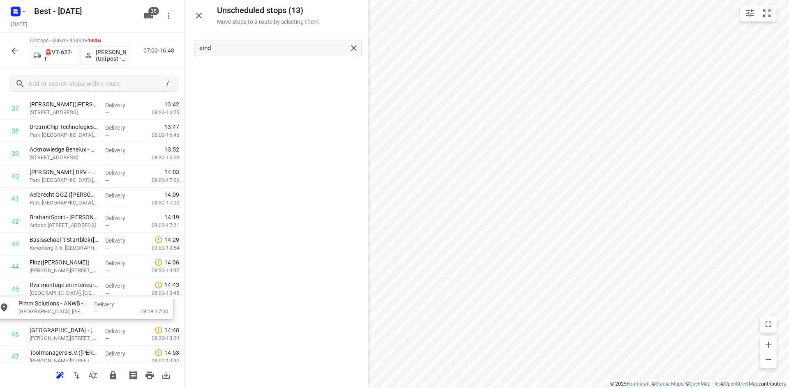
scroll to position [880, 0]
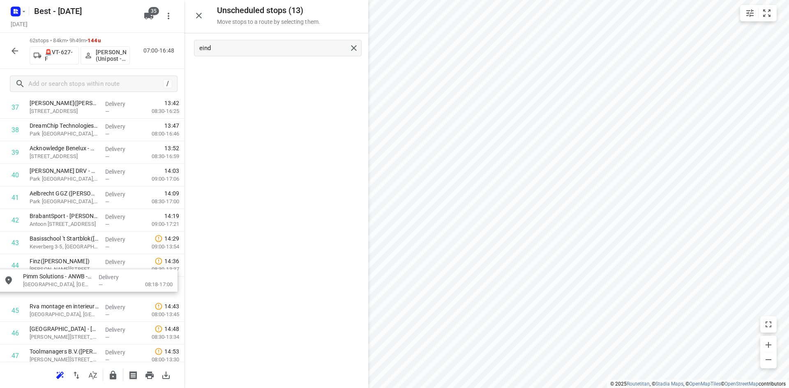
drag, startPoint x: 280, startPoint y: 71, endPoint x: 89, endPoint y: 279, distance: 282.6
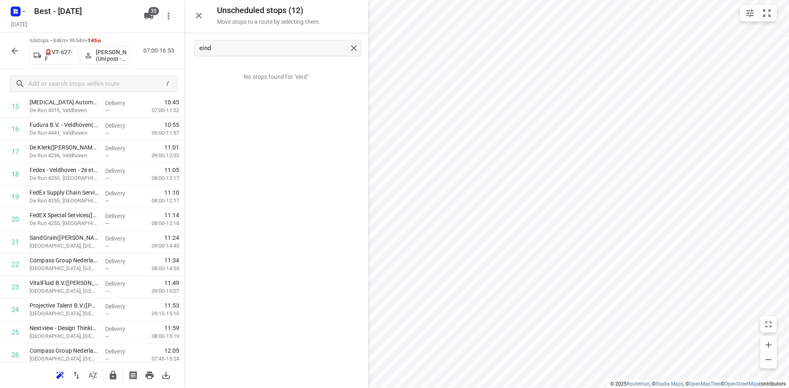
scroll to position [0, 0]
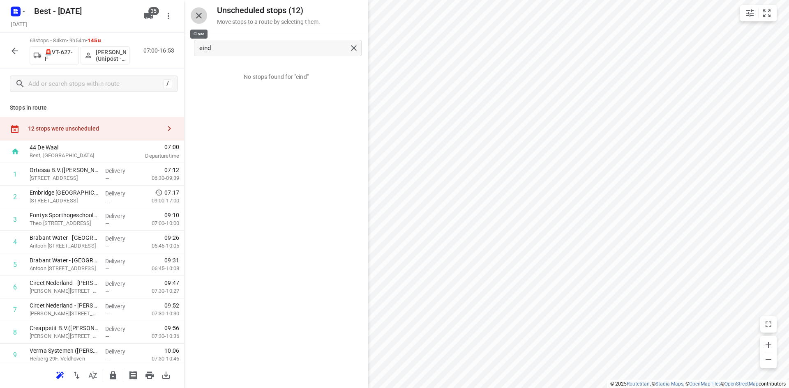
click at [200, 17] on icon "button" at bounding box center [199, 16] width 6 height 6
click at [110, 379] on icon "button" at bounding box center [113, 375] width 7 height 9
drag, startPoint x: 97, startPoint y: 116, endPoint x: 97, endPoint y: 122, distance: 5.8
click at [97, 117] on div "Stops in route 12 stops were unscheduled 44 De Waal Best, Netherlands 06:30 Dep…" at bounding box center [92, 230] width 184 height 263
click at [97, 122] on div "12 stops were unscheduled" at bounding box center [92, 128] width 184 height 23
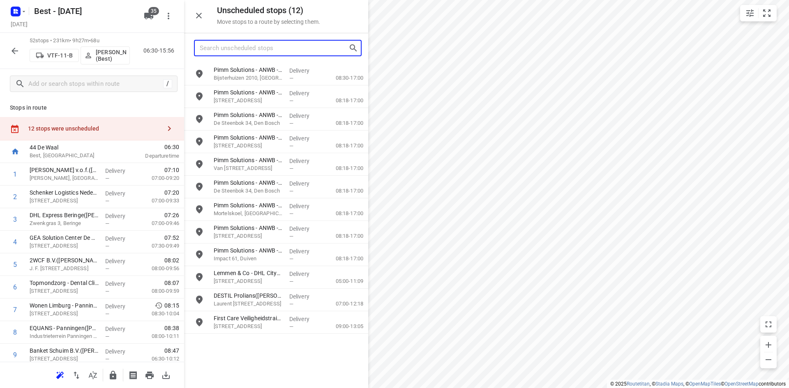
click at [263, 51] on input "Search unscheduled stops" at bounding box center [274, 48] width 149 height 13
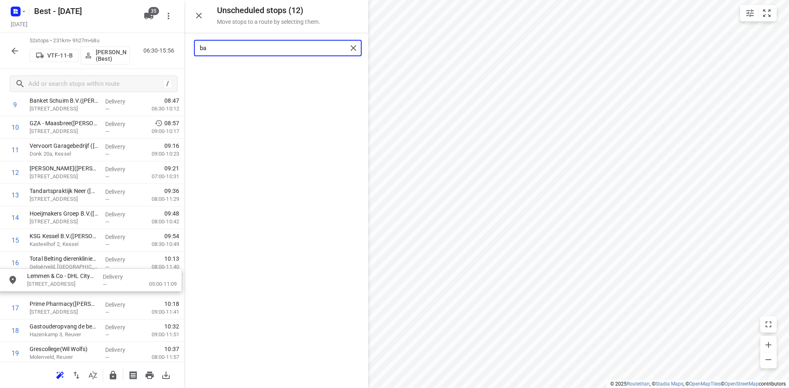
scroll to position [250, 0]
drag, startPoint x: 271, startPoint y: 76, endPoint x: 76, endPoint y: 266, distance: 271.6
type input "ba"
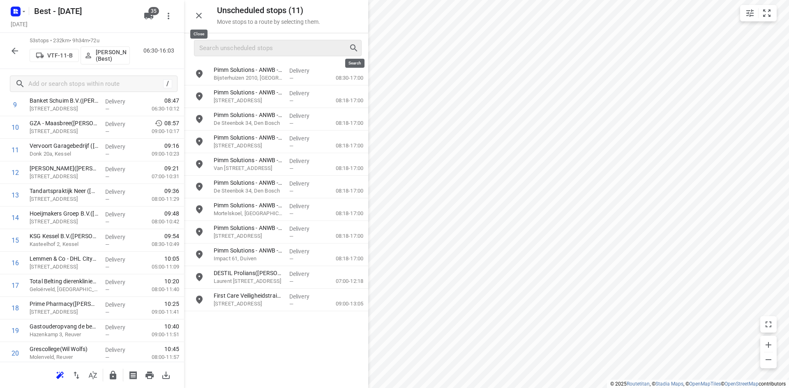
click at [200, 20] on icon "button" at bounding box center [199, 16] width 10 height 10
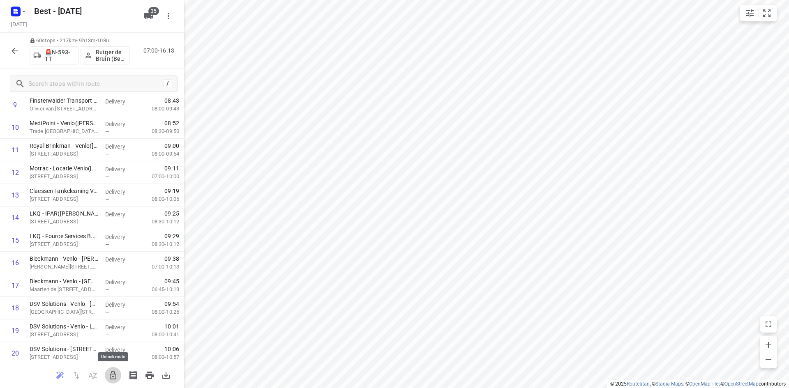
click at [111, 373] on icon "button" at bounding box center [113, 376] width 10 height 10
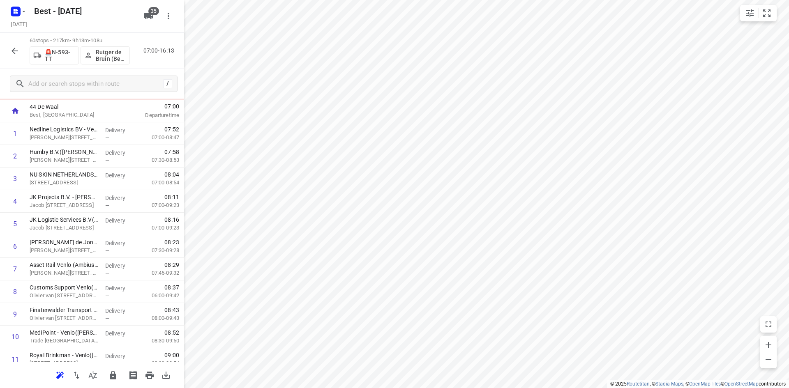
scroll to position [0, 0]
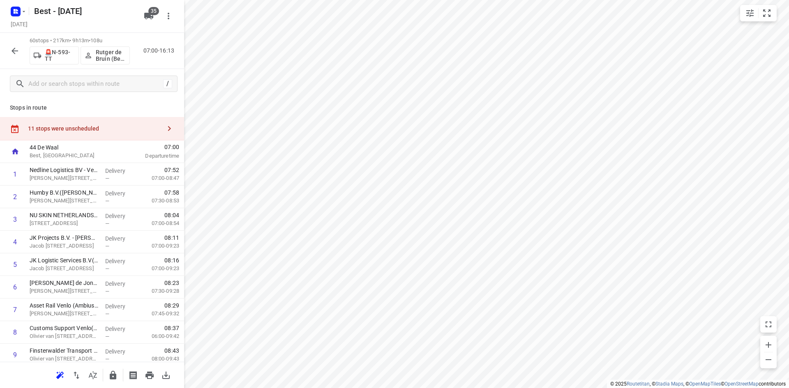
click at [140, 120] on div "11 stops were unscheduled" at bounding box center [92, 128] width 184 height 23
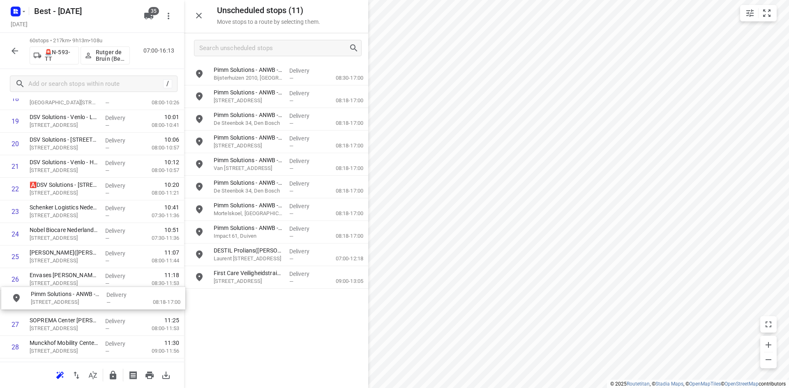
scroll to position [461, 0]
drag, startPoint x: 283, startPoint y: 239, endPoint x: 97, endPoint y: 279, distance: 190.5
click at [198, 19] on icon "button" at bounding box center [199, 16] width 10 height 10
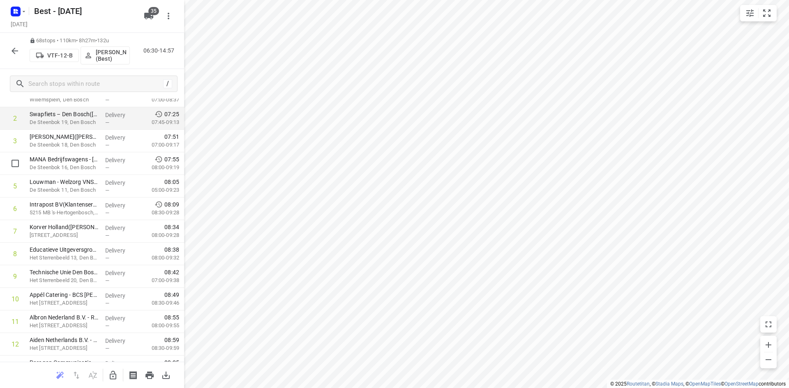
scroll to position [9, 0]
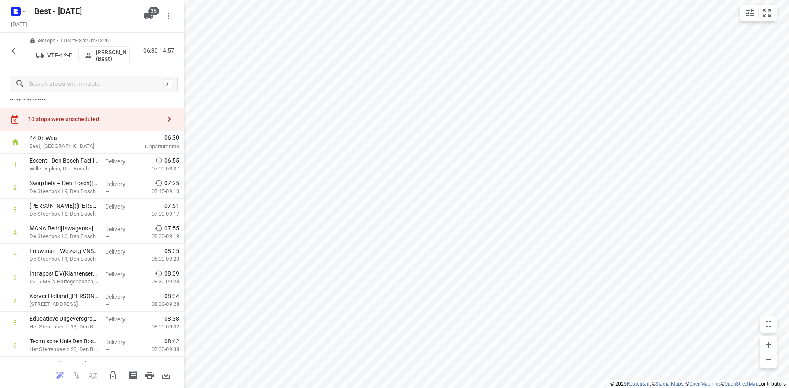
click at [120, 117] on div "10 stops were unscheduled" at bounding box center [94, 119] width 133 height 7
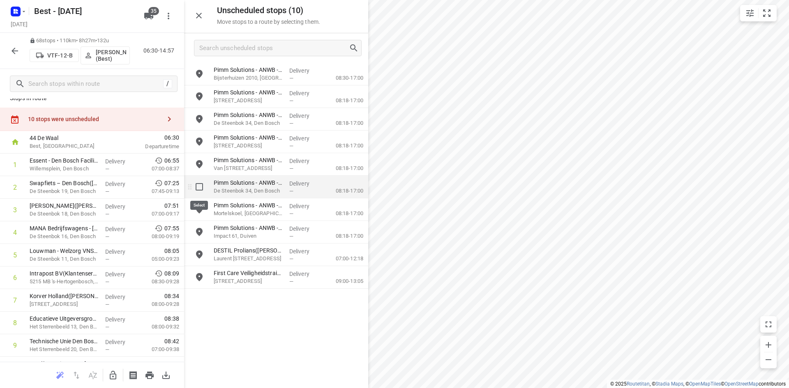
click at [201, 189] on input "grid" at bounding box center [199, 187] width 16 height 16
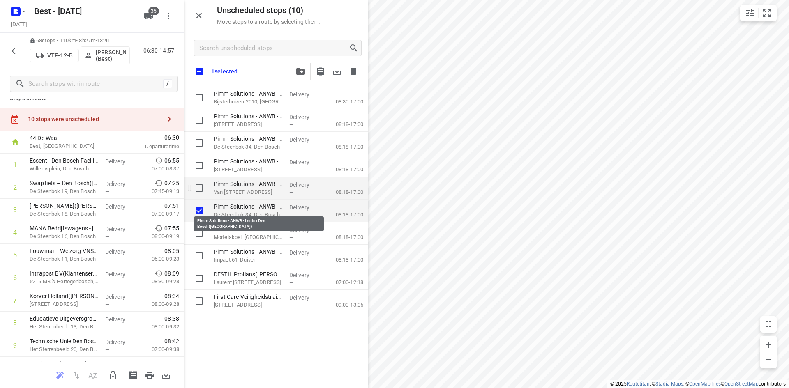
checkbox input "true"
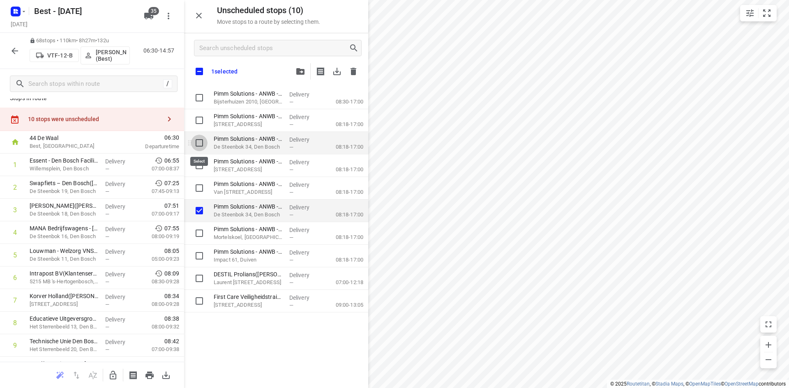
click at [199, 146] on input "grid" at bounding box center [199, 143] width 16 height 16
checkbox input "true"
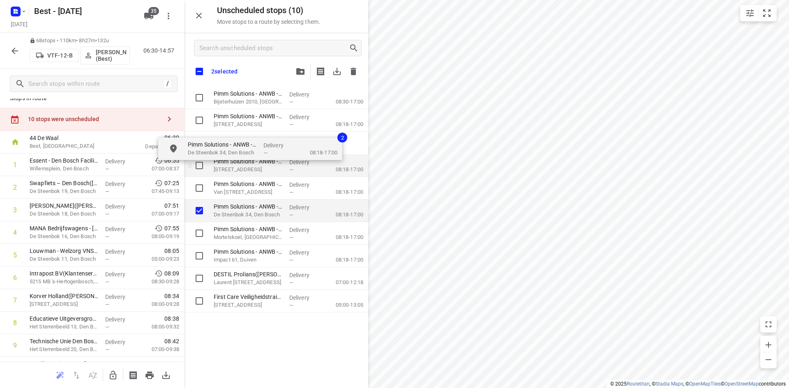
drag, startPoint x: 252, startPoint y: 144, endPoint x: 230, endPoint y: 150, distance: 23.0
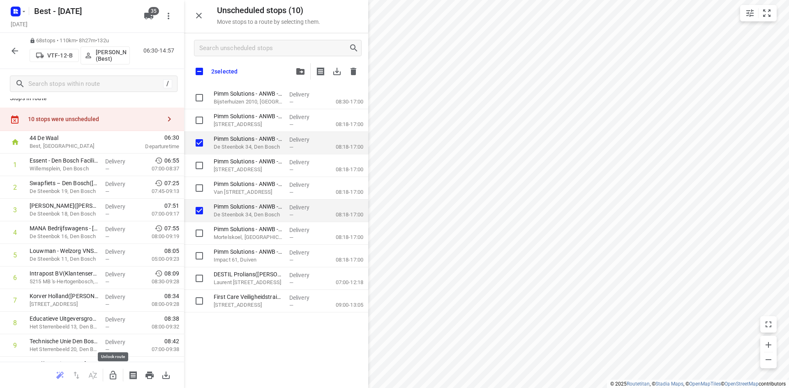
click at [117, 377] on icon "button" at bounding box center [113, 376] width 10 height 10
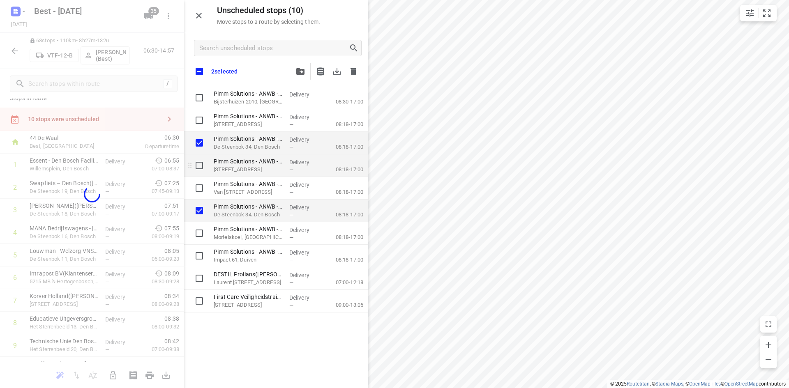
checkbox input "true"
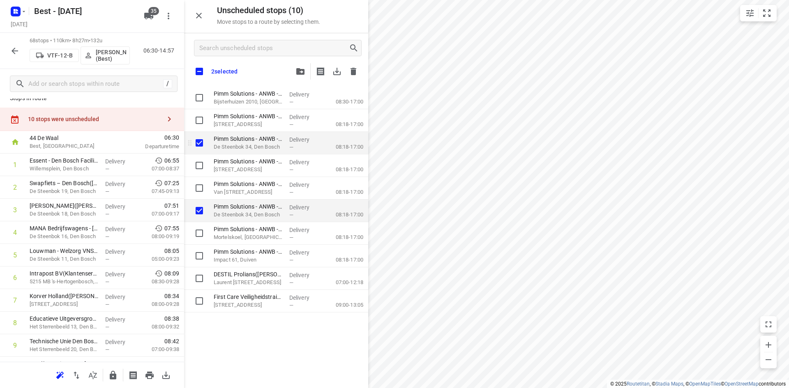
checkbox input "true"
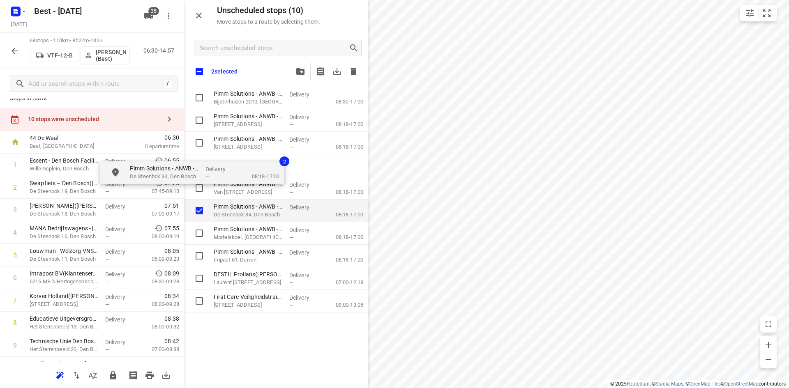
checkbox input "true"
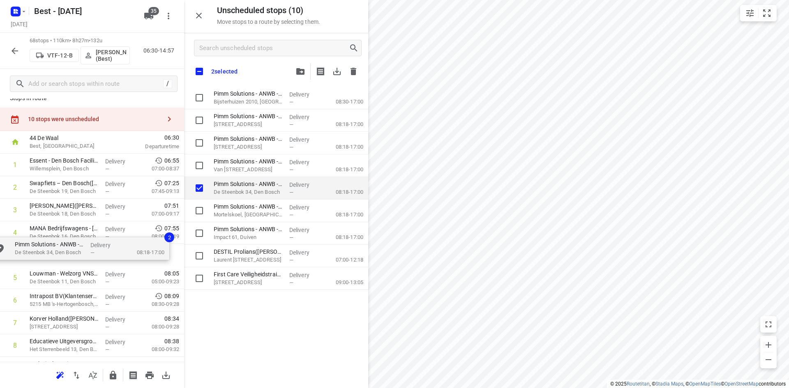
drag, startPoint x: 248, startPoint y: 145, endPoint x: 49, endPoint y: 253, distance: 226.5
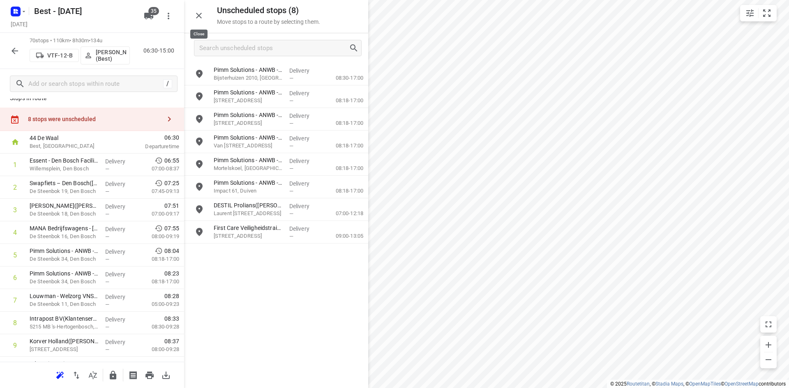
click at [199, 19] on icon "button" at bounding box center [199, 16] width 10 height 10
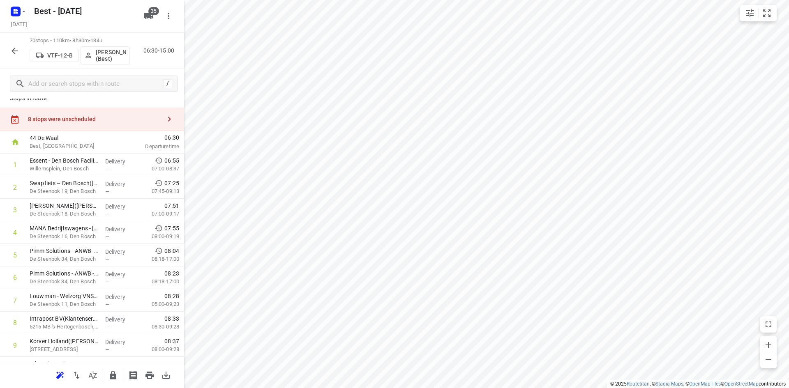
click at [16, 51] on icon "button" at bounding box center [15, 51] width 7 height 7
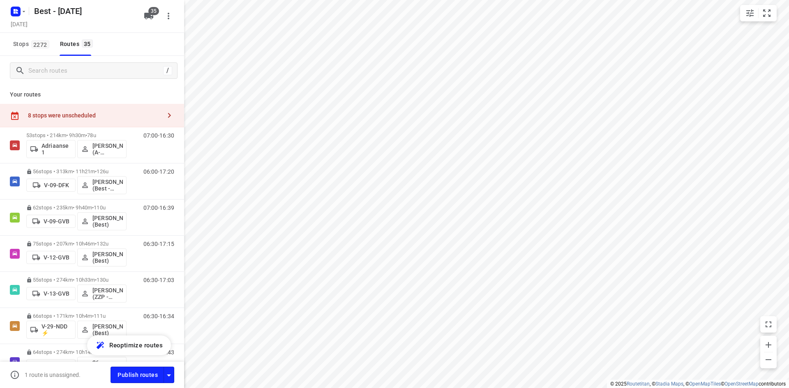
click at [72, 110] on div "8 stops were unscheduled" at bounding box center [92, 115] width 184 height 23
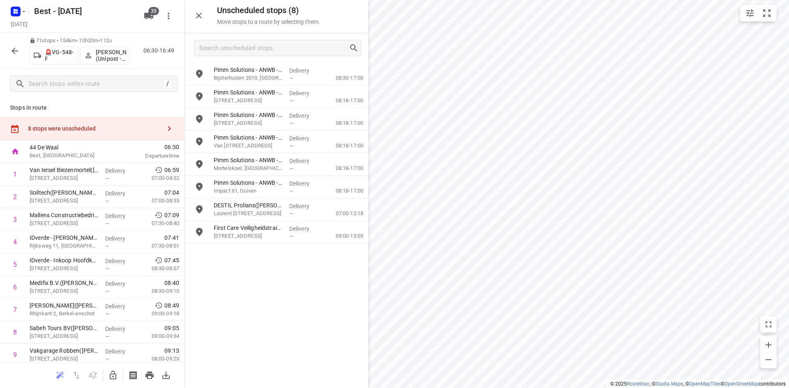
click at [110, 373] on icon "button" at bounding box center [113, 376] width 10 height 10
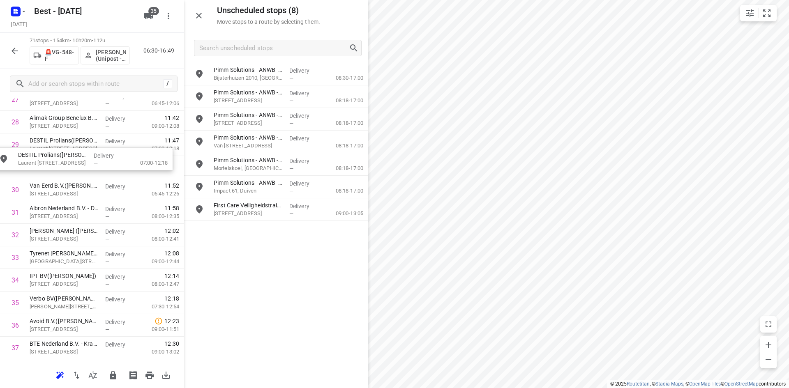
drag, startPoint x: 268, startPoint y: 214, endPoint x: 57, endPoint y: 168, distance: 215.7
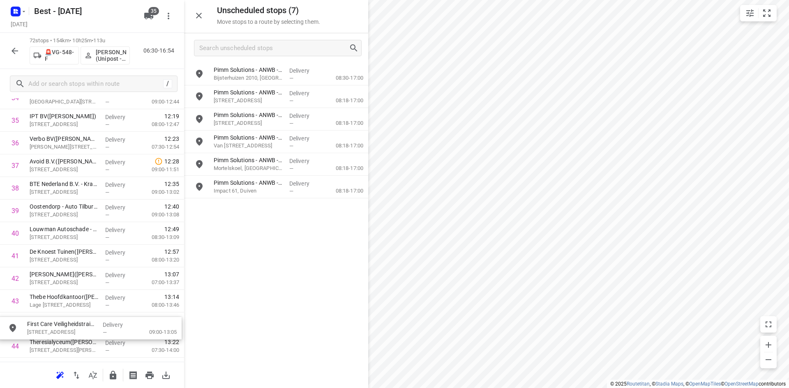
scroll to position [823, 0]
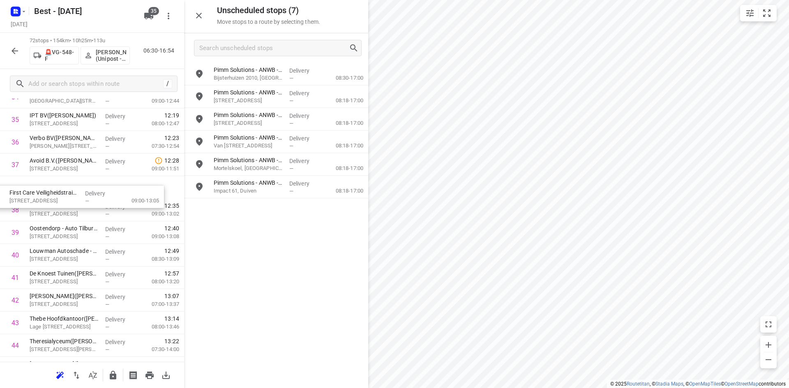
drag, startPoint x: 265, startPoint y: 205, endPoint x: 59, endPoint y: 205, distance: 206.2
click at [192, 14] on button "button" at bounding box center [199, 15] width 16 height 16
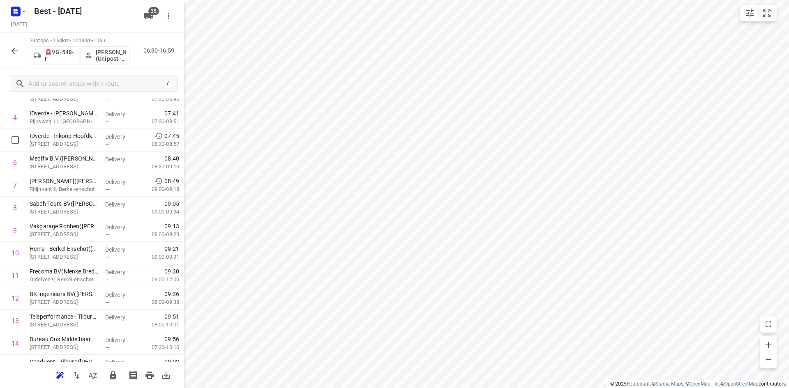
scroll to position [0, 0]
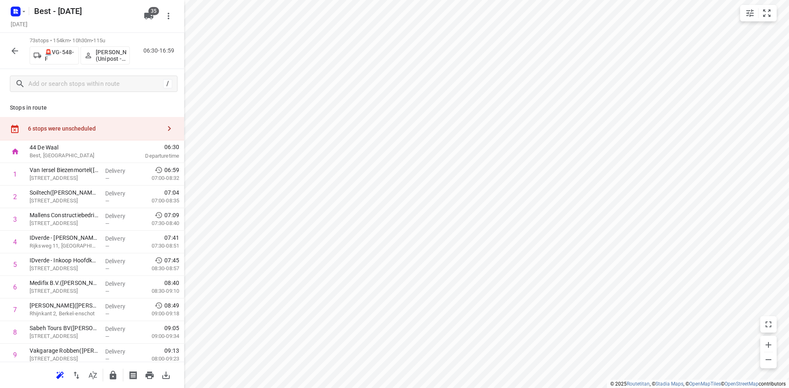
click at [125, 123] on div "6 stops were unscheduled" at bounding box center [92, 128] width 184 height 23
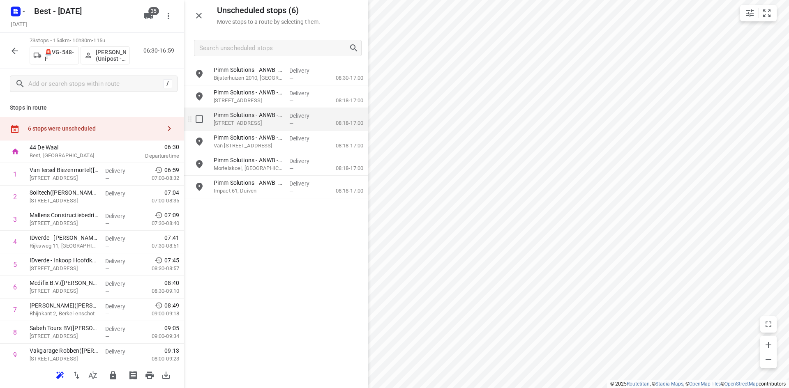
click at [253, 108] on div "Pimm Solutions - ANWB - Logicx Valkenburg(Cheyenne) De Valkenberg 8, Valkenburg" at bounding box center [248, 119] width 76 height 23
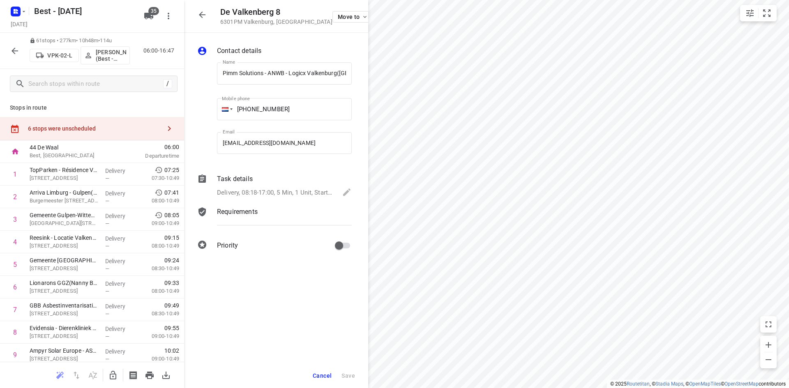
click at [110, 380] on icon "button" at bounding box center [113, 376] width 10 height 10
drag, startPoint x: 70, startPoint y: 288, endPoint x: 68, endPoint y: 260, distance: 28.0
click at [325, 374] on span "Cancel" at bounding box center [322, 376] width 19 height 7
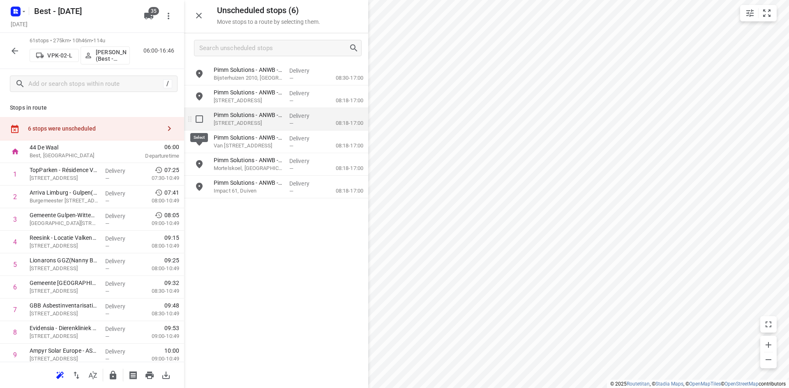
click at [205, 116] on input "grid" at bounding box center [199, 119] width 16 height 16
checkbox input "true"
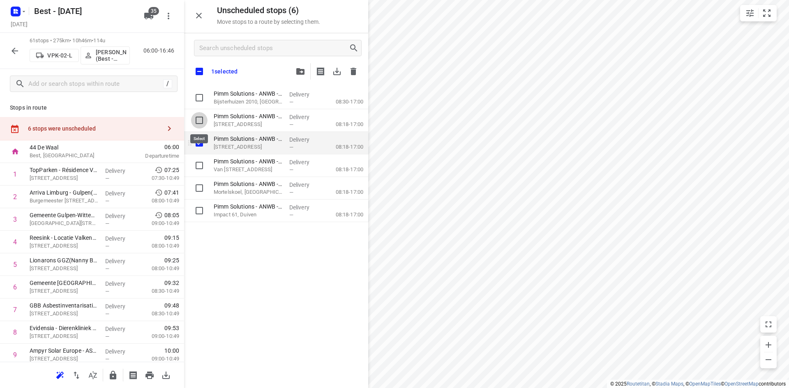
click at [205, 116] on input "grid" at bounding box center [199, 120] width 16 height 16
checkbox input "true"
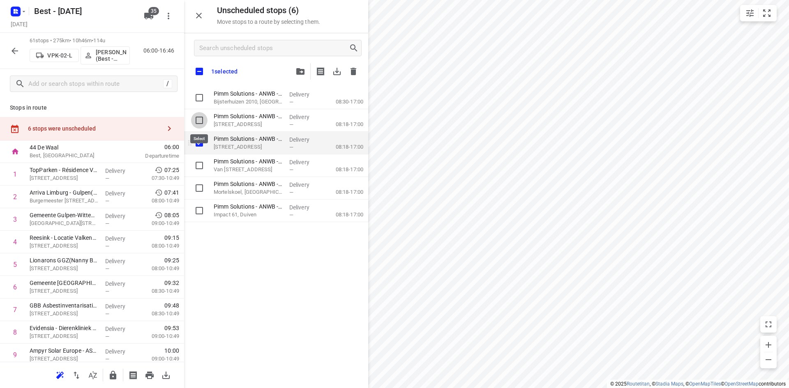
checkbox input "true"
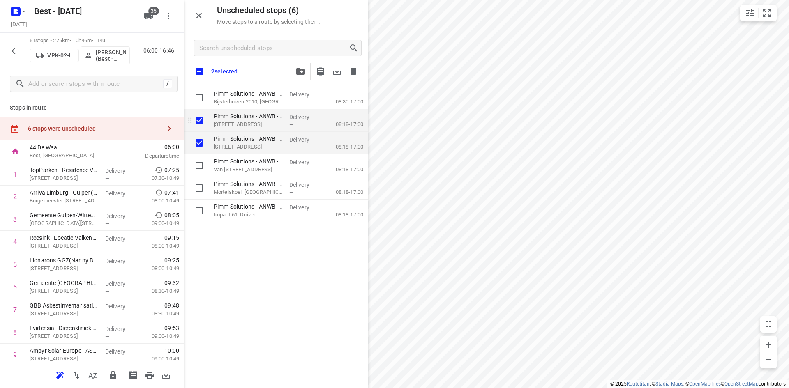
checkbox input "true"
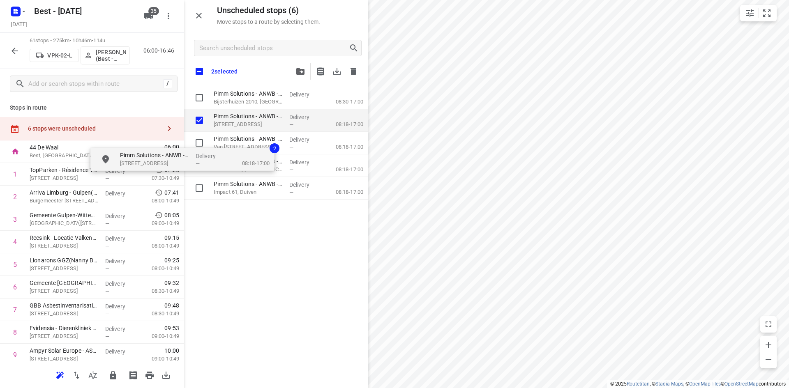
checkbox input "true"
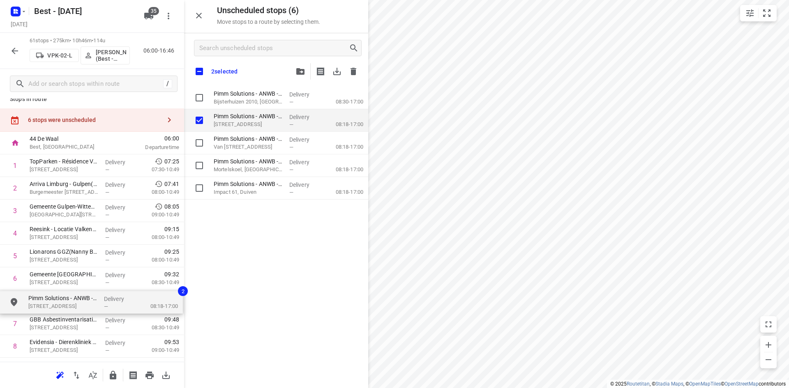
drag, startPoint x: 239, startPoint y: 156, endPoint x: 120, endPoint y: 308, distance: 193.4
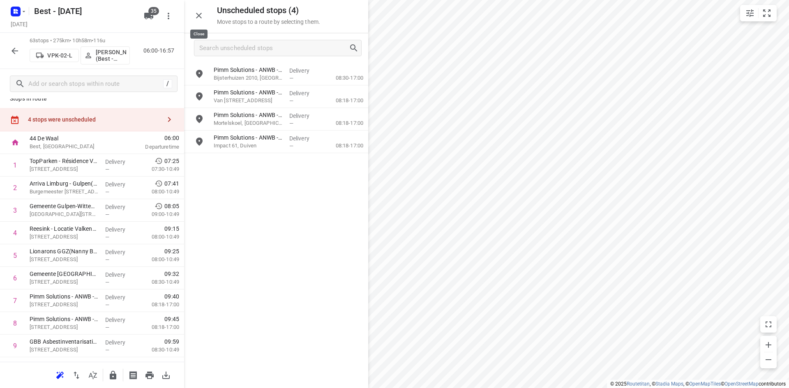
click at [203, 18] on icon "button" at bounding box center [199, 16] width 10 height 10
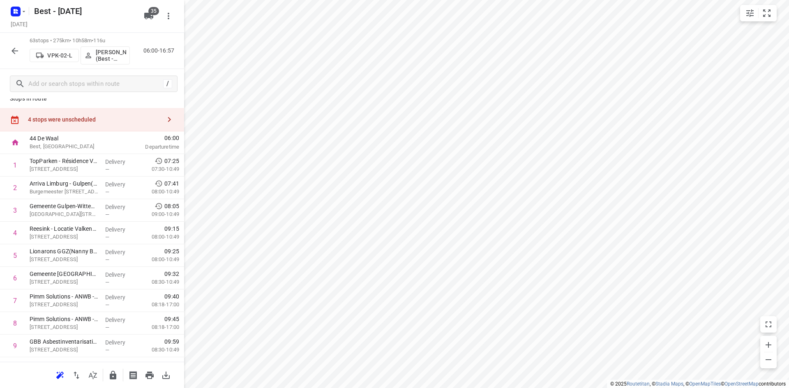
click at [106, 120] on div "4 stops were unscheduled" at bounding box center [94, 119] width 133 height 7
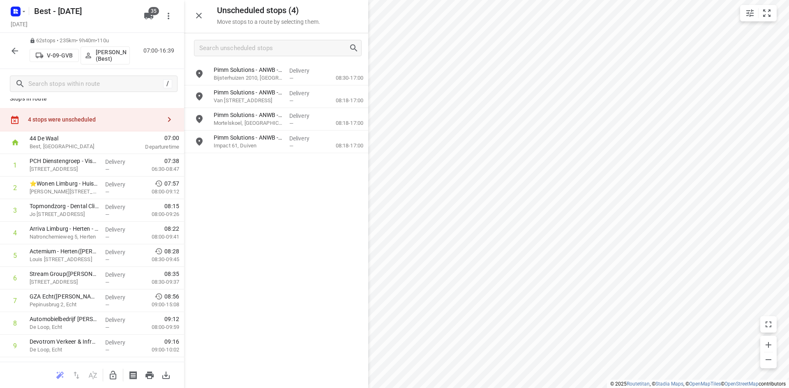
click at [113, 373] on icon "button" at bounding box center [113, 376] width 10 height 10
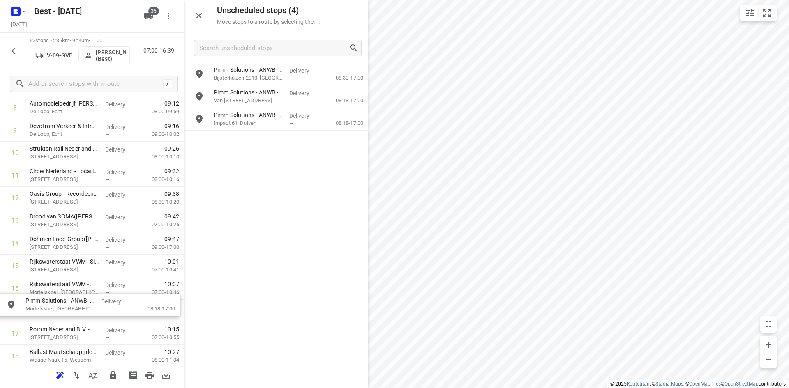
drag, startPoint x: 251, startPoint y: 116, endPoint x: 60, endPoint y: 303, distance: 267.5
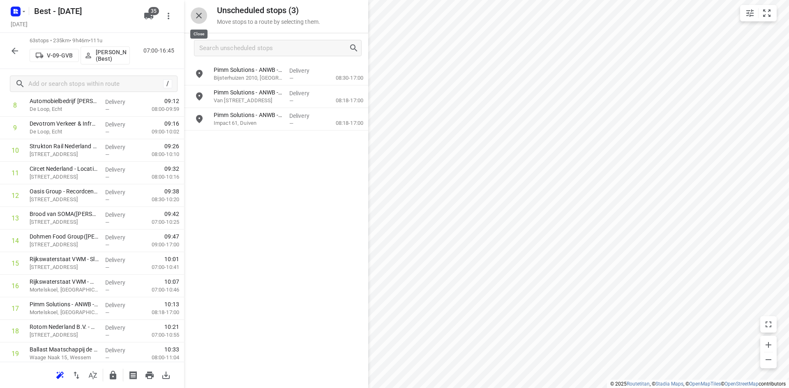
click at [196, 15] on icon "button" at bounding box center [199, 16] width 10 height 10
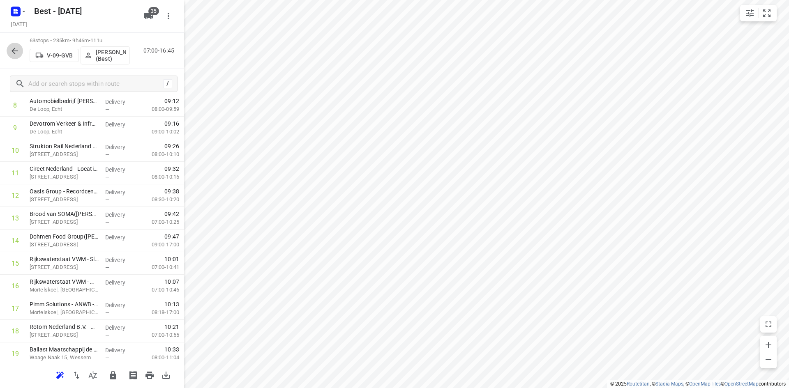
click at [21, 48] on button "button" at bounding box center [15, 51] width 16 height 16
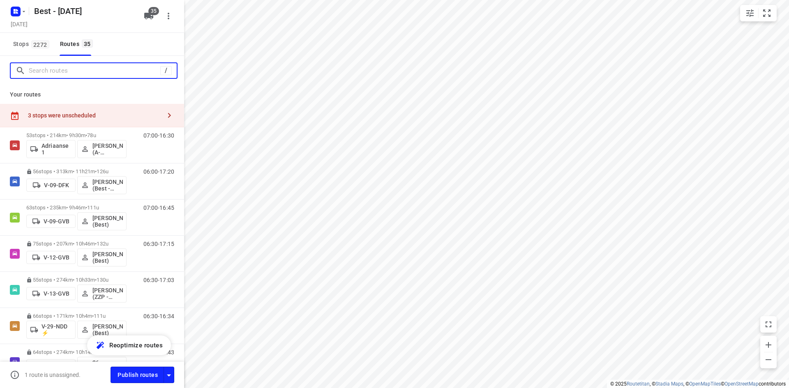
click at [84, 71] on input "Search routes" at bounding box center [94, 70] width 131 height 13
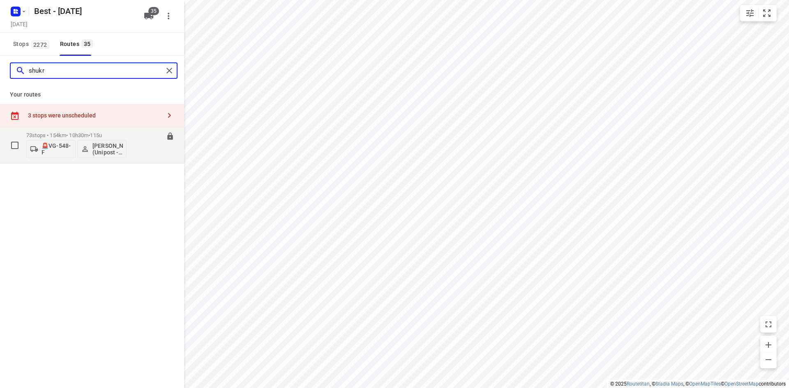
type input "shukr"
click at [78, 131] on div "73 stops • 154km • 10h30m • 115u 🚨VG-548-F Shukri Rageh (Unipost - Best - ZZP)" at bounding box center [76, 145] width 100 height 34
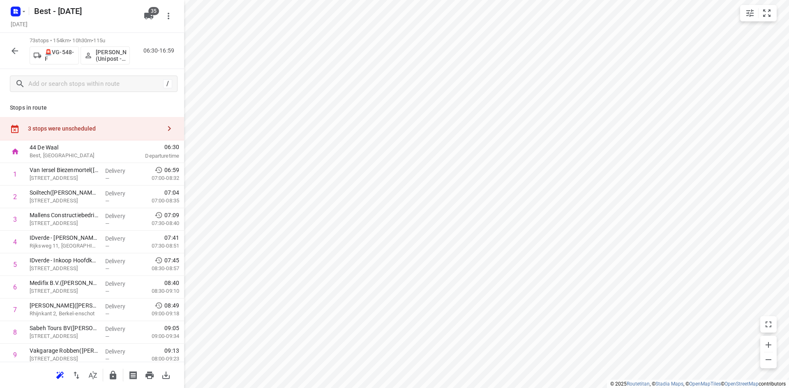
click at [454, 388] on html "i © 2025 Routetitan , © Stadia Maps , © OpenMapTiles © OpenStreetMap contributo…" at bounding box center [394, 194] width 789 height 388
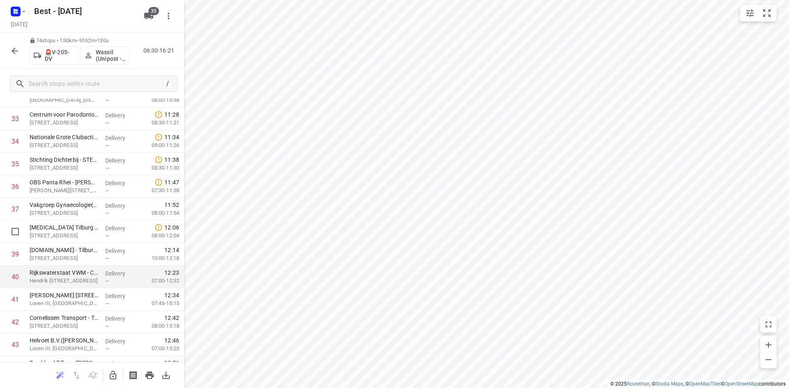
scroll to position [822, 0]
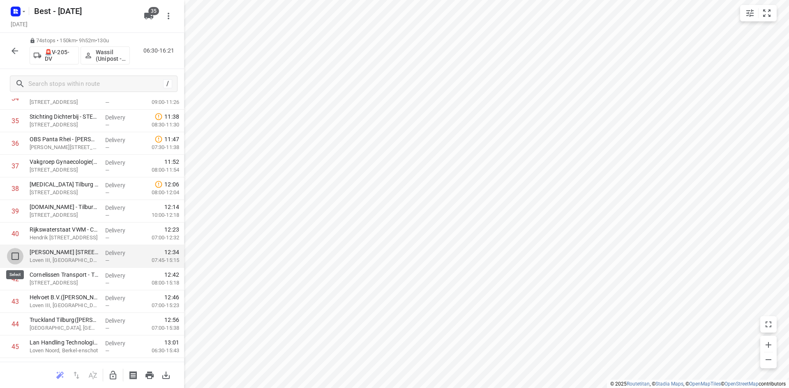
click at [15, 253] on input "checkbox" at bounding box center [15, 256] width 16 height 16
checkbox input "true"
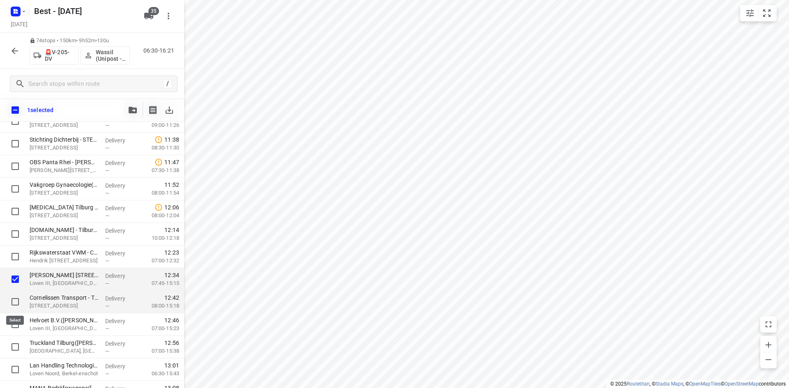
click at [11, 303] on input "checkbox" at bounding box center [15, 302] width 16 height 16
checkbox input "true"
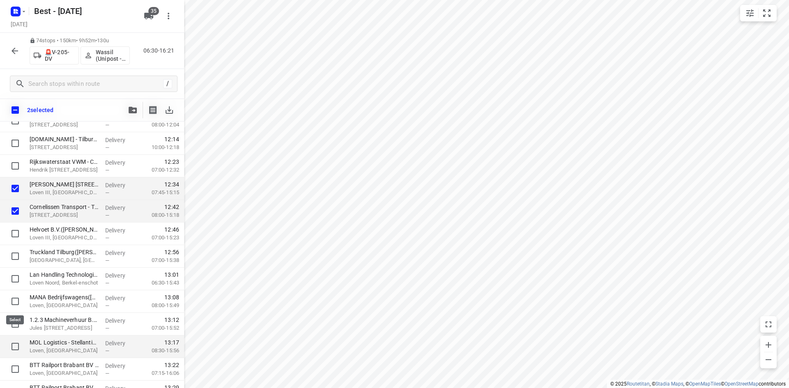
scroll to position [986, 0]
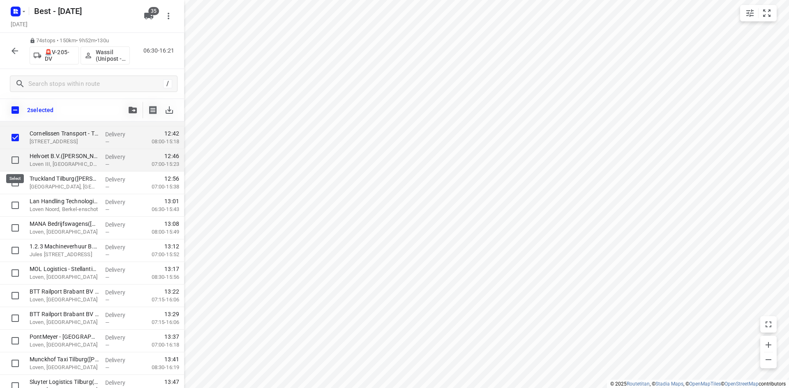
click at [12, 160] on input "checkbox" at bounding box center [15, 160] width 16 height 16
checkbox input "true"
click at [13, 180] on input "checkbox" at bounding box center [15, 183] width 16 height 16
checkbox input "true"
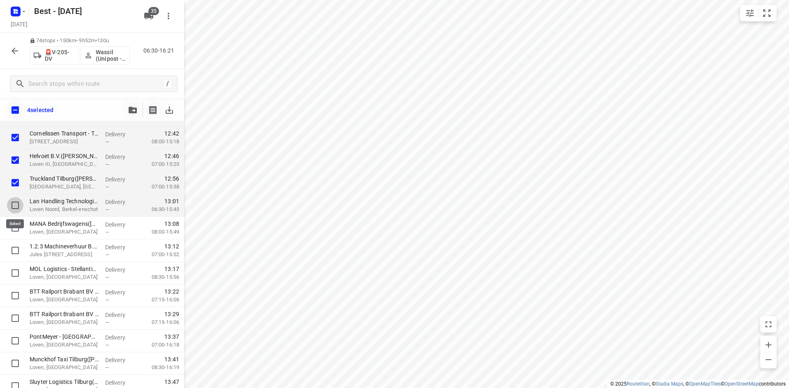
click at [17, 202] on input "checkbox" at bounding box center [15, 205] width 16 height 16
checkbox input "true"
click at [15, 221] on div at bounding box center [13, 228] width 26 height 23
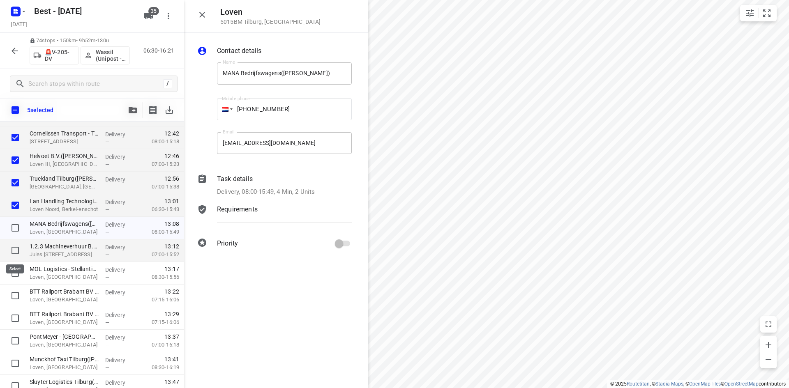
click at [16, 251] on input "checkbox" at bounding box center [15, 250] width 16 height 16
checkbox input "true"
click at [15, 224] on input "checkbox" at bounding box center [15, 228] width 16 height 16
checkbox input "true"
click at [13, 269] on input "checkbox" at bounding box center [15, 273] width 16 height 16
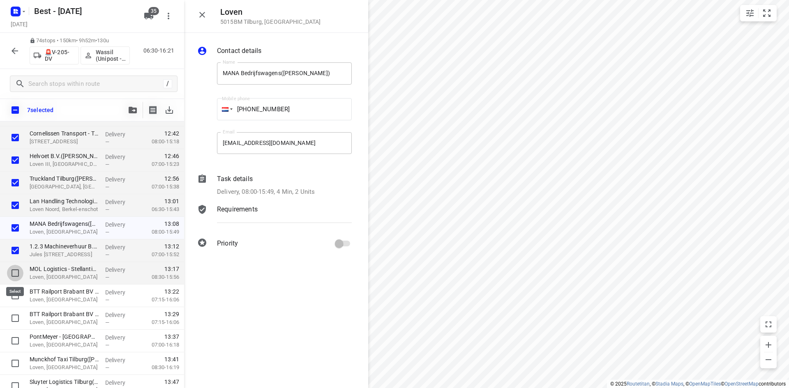
checkbox input "true"
click at [11, 295] on input "checkbox" at bounding box center [15, 296] width 16 height 16
checkbox input "true"
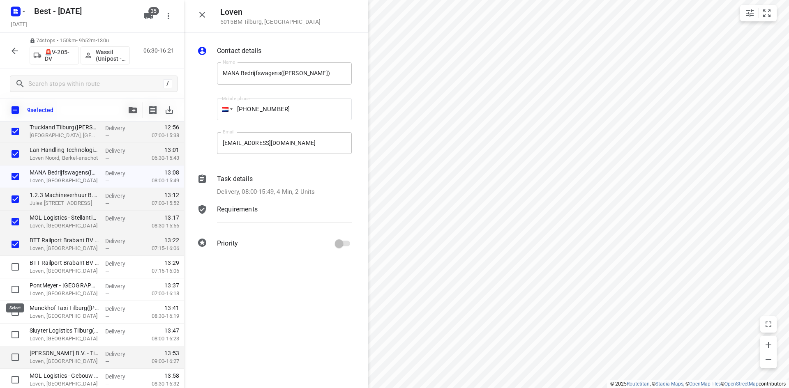
scroll to position [1109, 0]
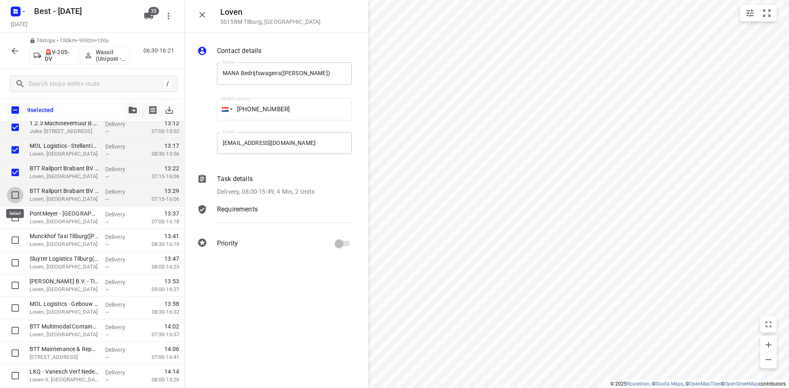
click at [12, 190] on input "checkbox" at bounding box center [15, 195] width 16 height 16
checkbox input "true"
click at [12, 215] on input "checkbox" at bounding box center [15, 217] width 16 height 16
checkbox input "true"
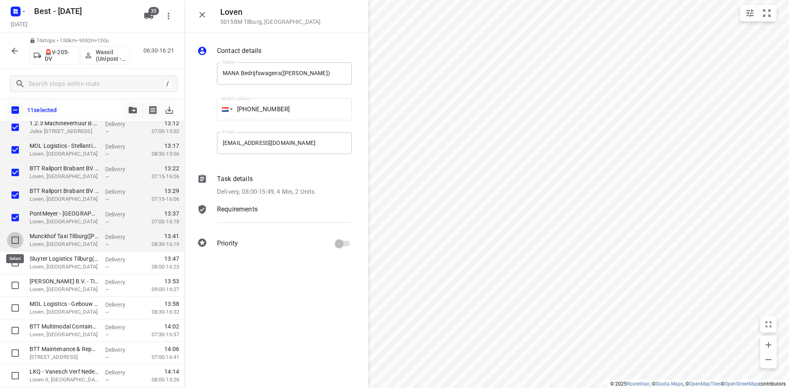
click at [13, 238] on input "checkbox" at bounding box center [15, 240] width 16 height 16
checkbox input "true"
click at [15, 259] on input "checkbox" at bounding box center [15, 263] width 16 height 16
checkbox input "true"
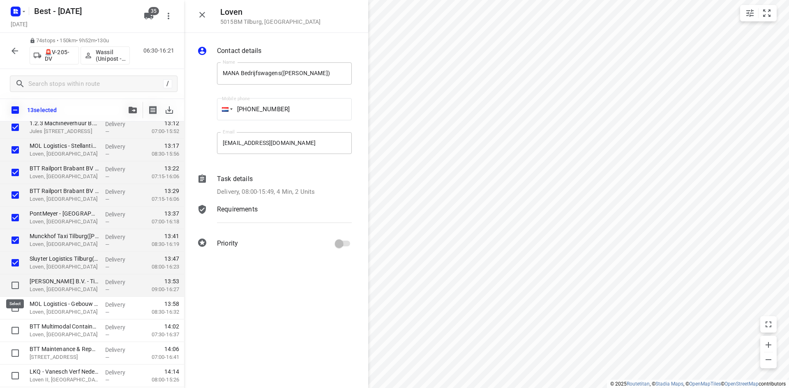
click at [18, 289] on input "checkbox" at bounding box center [15, 285] width 16 height 16
checkbox input "true"
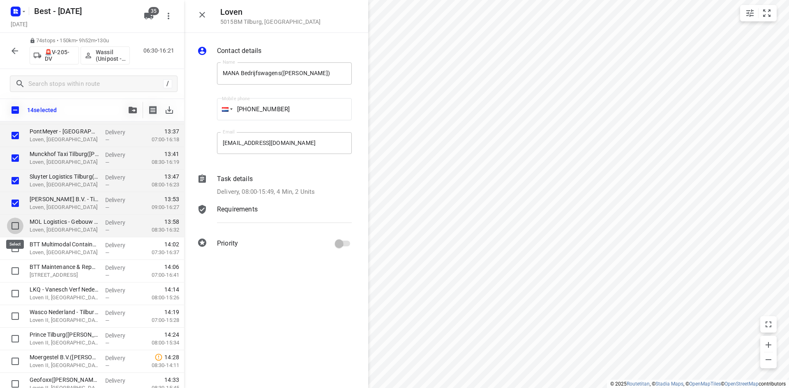
click at [14, 226] on input "checkbox" at bounding box center [15, 226] width 16 height 16
checkbox input "true"
click at [17, 246] on input "checkbox" at bounding box center [15, 248] width 16 height 16
checkbox input "true"
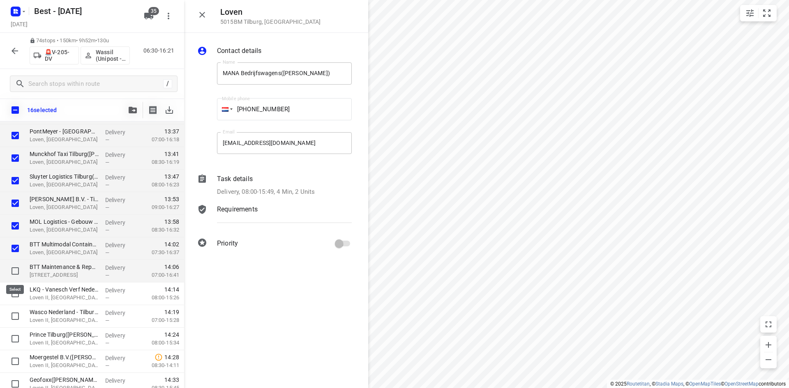
click at [12, 269] on input "checkbox" at bounding box center [15, 271] width 16 height 16
checkbox input "true"
click at [16, 289] on input "checkbox" at bounding box center [15, 293] width 16 height 16
checkbox input "true"
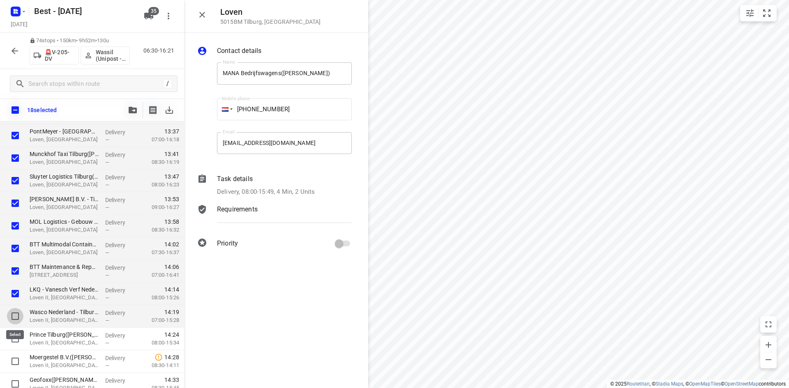
click at [14, 315] on input "checkbox" at bounding box center [15, 316] width 16 height 16
checkbox input "true"
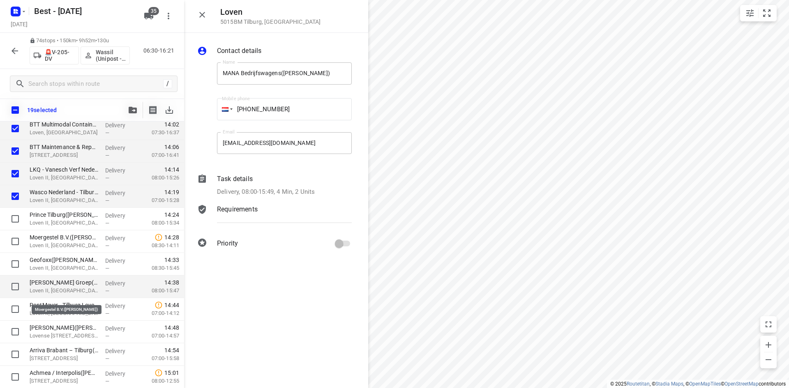
scroll to position [1314, 0]
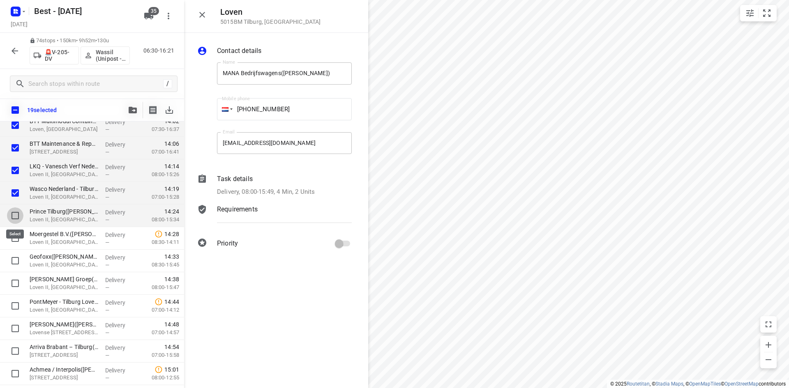
click at [15, 216] on input "checkbox" at bounding box center [15, 215] width 16 height 16
checkbox input "true"
click at [18, 238] on input "checkbox" at bounding box center [15, 238] width 16 height 16
checkbox input "true"
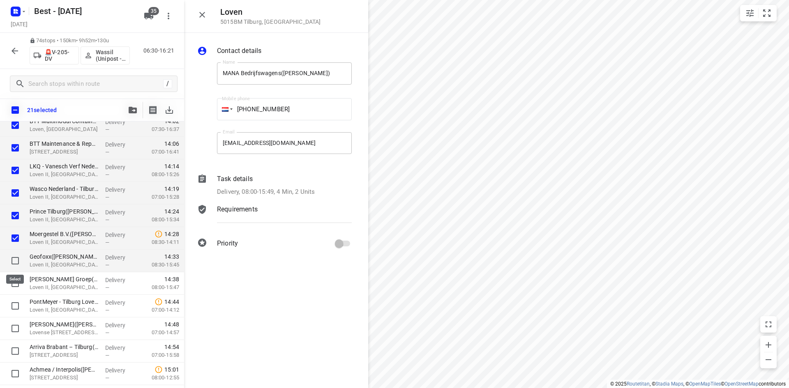
drag, startPoint x: 16, startPoint y: 260, endPoint x: 13, endPoint y: 274, distance: 13.9
click at [15, 260] on input "checkbox" at bounding box center [15, 261] width 16 height 16
checkbox input "true"
click at [12, 279] on input "checkbox" at bounding box center [15, 283] width 16 height 16
checkbox input "true"
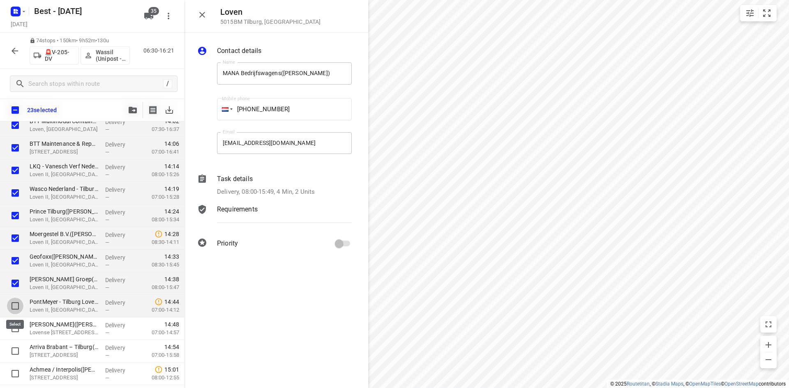
click at [11, 301] on input "checkbox" at bounding box center [15, 306] width 16 height 16
checkbox input "true"
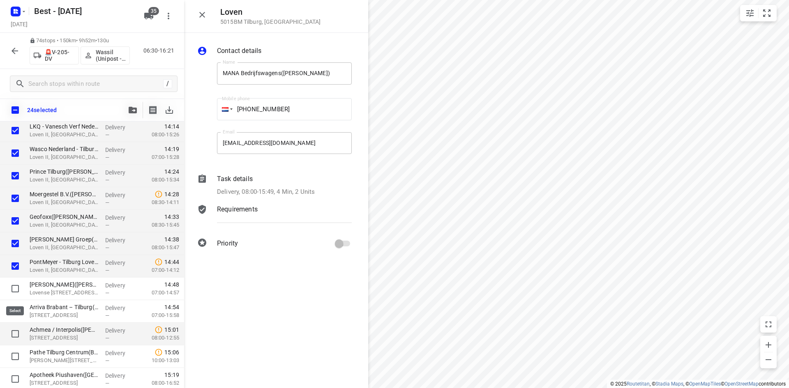
scroll to position [1397, 0]
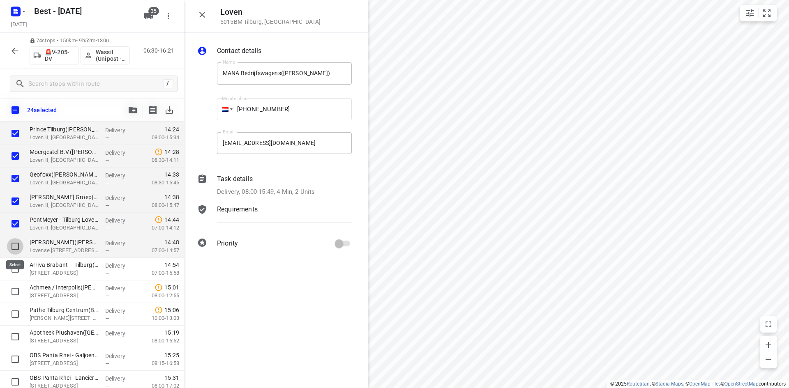
click at [11, 247] on input "checkbox" at bounding box center [15, 246] width 16 height 16
checkbox input "true"
click at [125, 107] on button "button" at bounding box center [132, 110] width 16 height 16
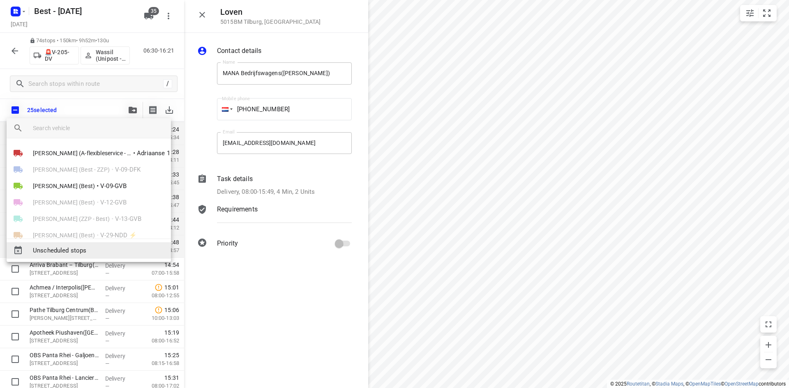
click at [89, 251] on span "Unscheduled stops" at bounding box center [98, 250] width 131 height 9
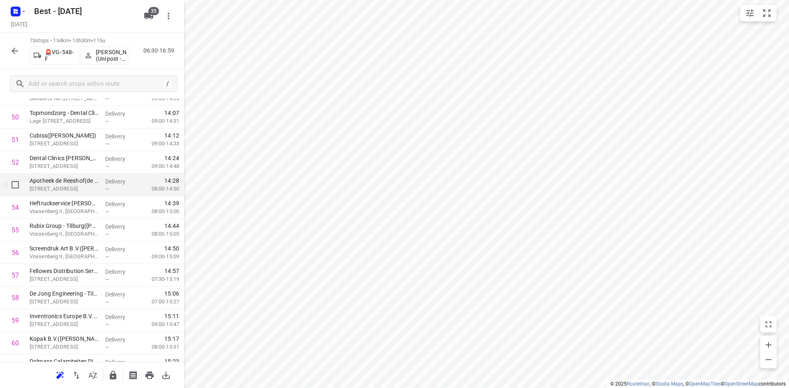
scroll to position [1095, 0]
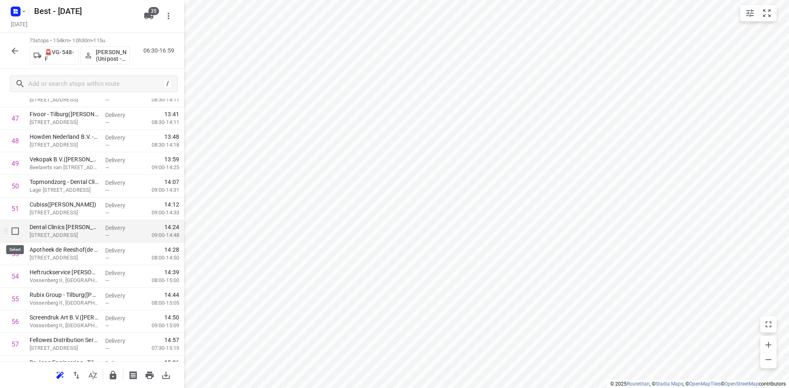
click at [18, 237] on input "checkbox" at bounding box center [15, 231] width 16 height 16
checkbox input "true"
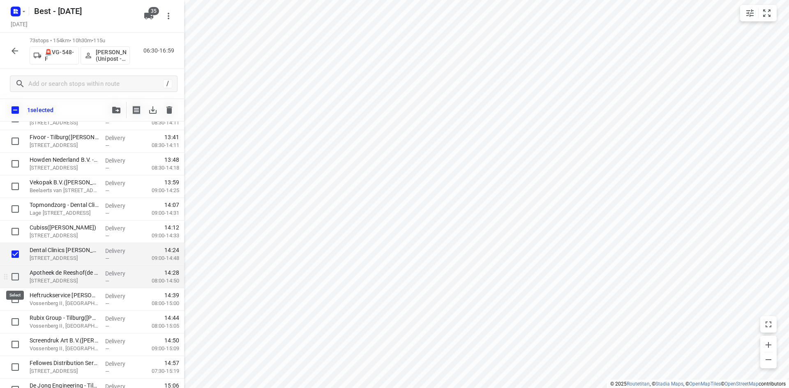
click at [16, 275] on input "checkbox" at bounding box center [15, 277] width 16 height 16
checkbox input "true"
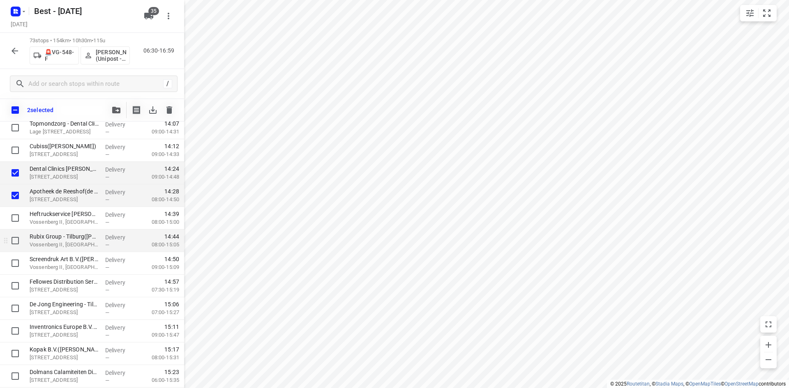
scroll to position [1177, 0]
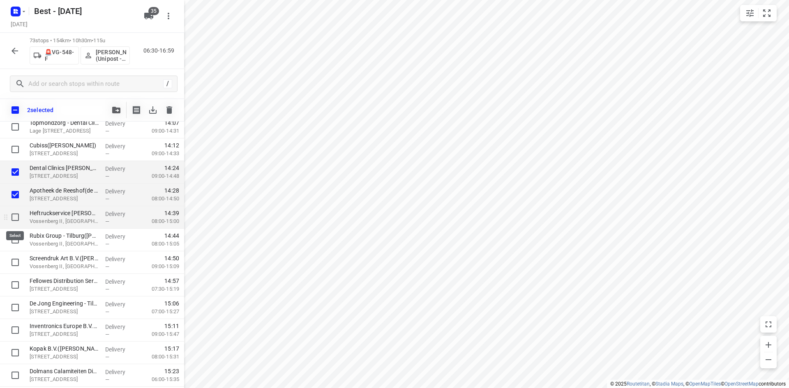
click at [18, 221] on input "checkbox" at bounding box center [15, 217] width 16 height 16
checkbox input "true"
click at [15, 241] on input "checkbox" at bounding box center [15, 240] width 16 height 16
checkbox input "true"
click at [11, 108] on input "checkbox" at bounding box center [15, 109] width 17 height 17
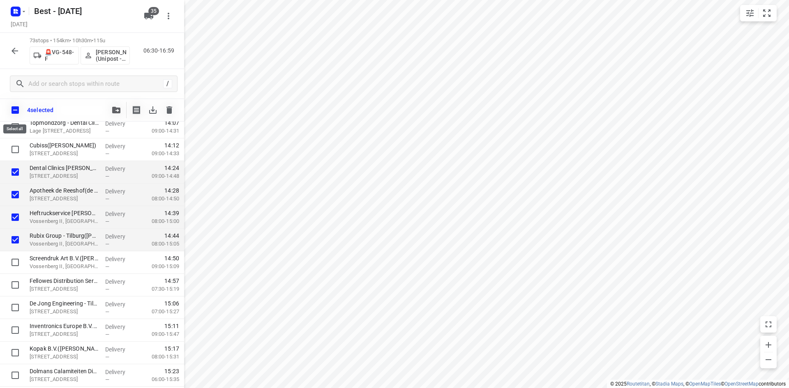
checkbox input "true"
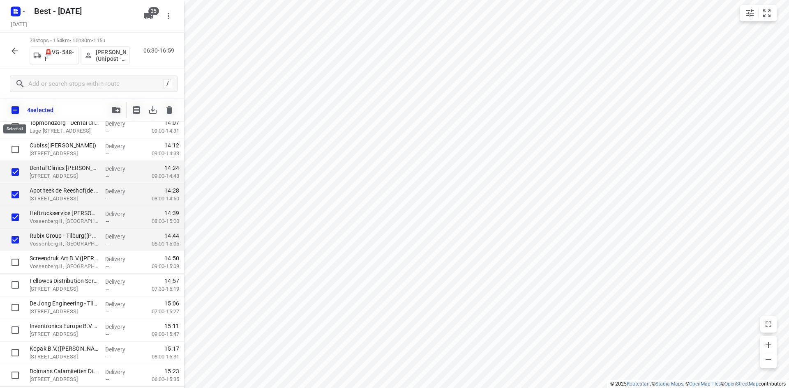
checkbox input "true"
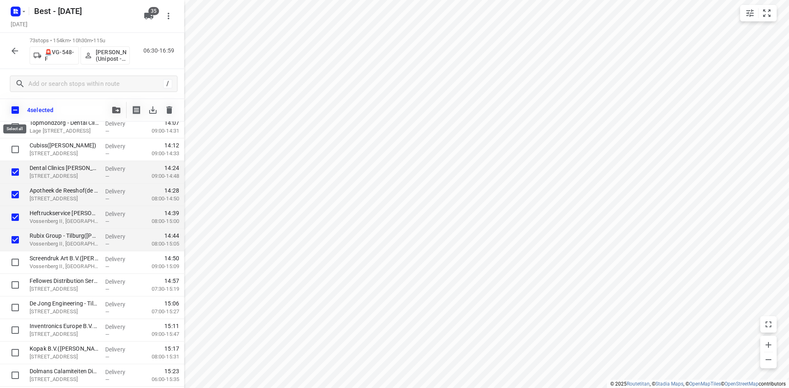
checkbox input "true"
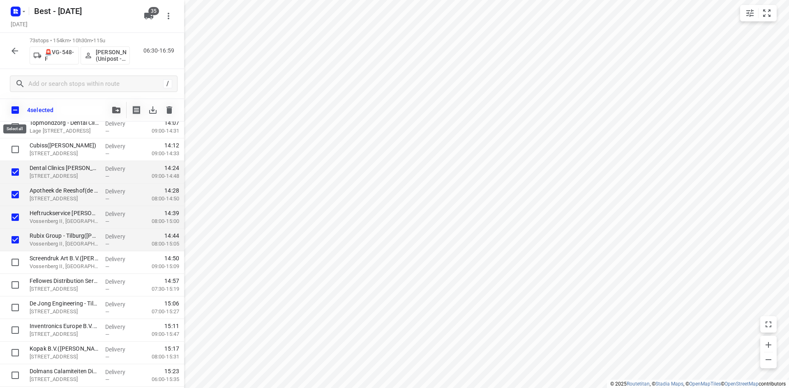
checkbox input "true"
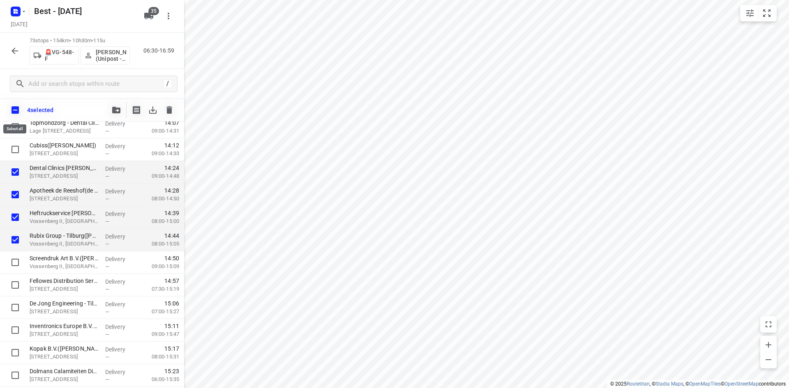
checkbox input "true"
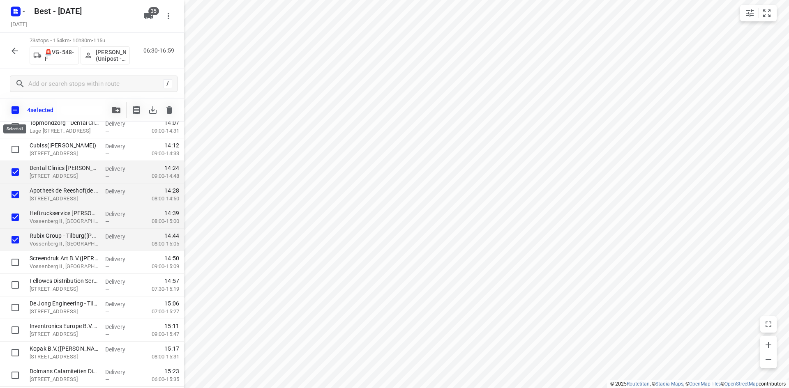
checkbox input "true"
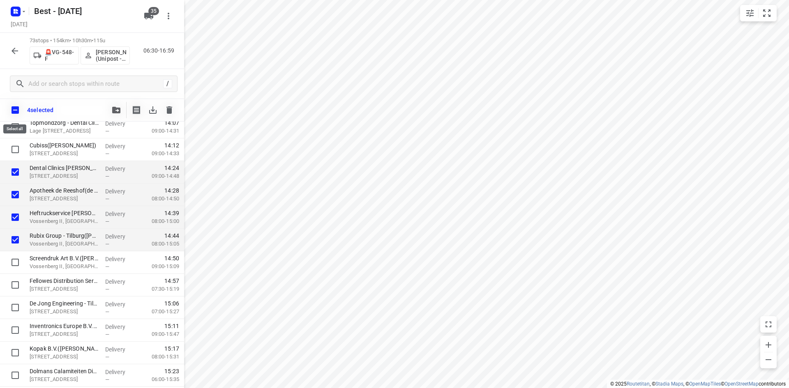
checkbox input "true"
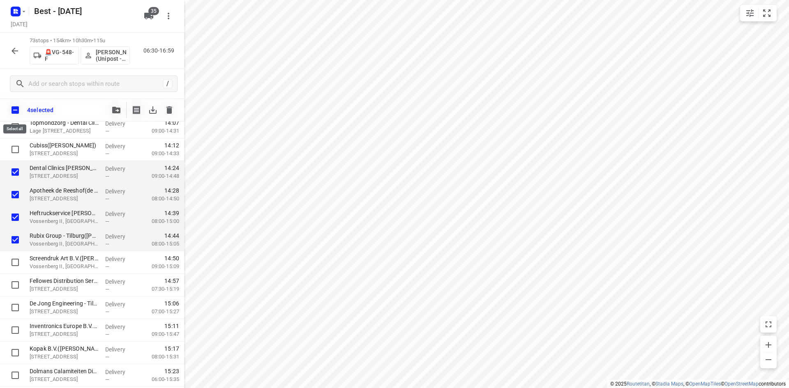
checkbox input "true"
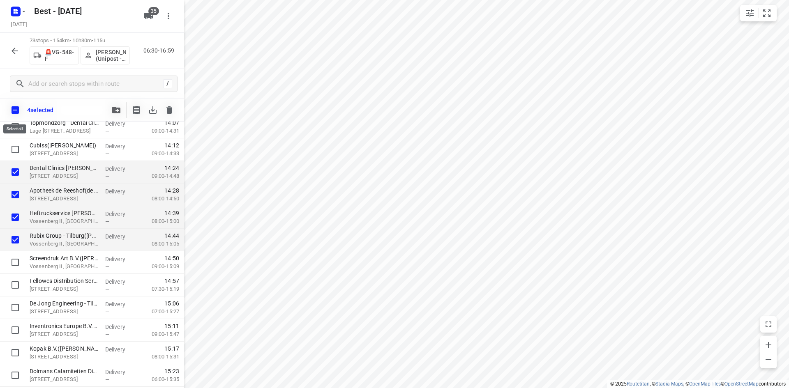
checkbox input "true"
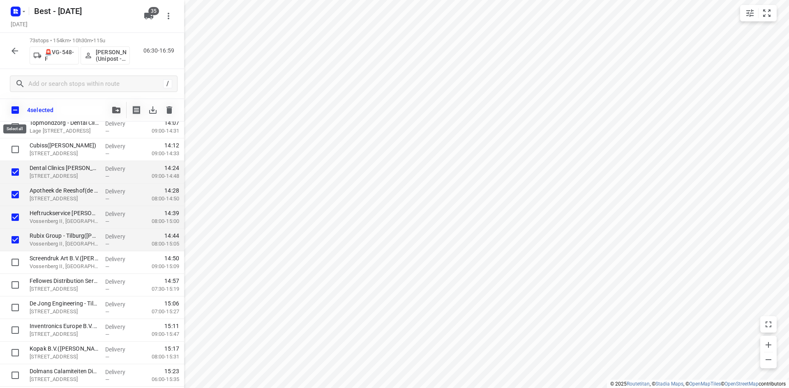
checkbox input "true"
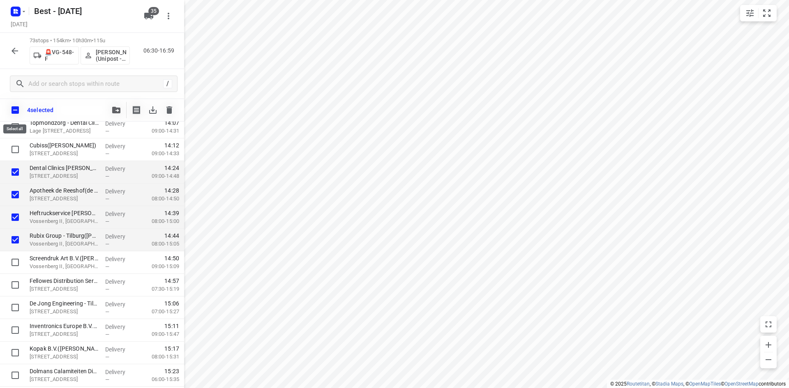
checkbox input "true"
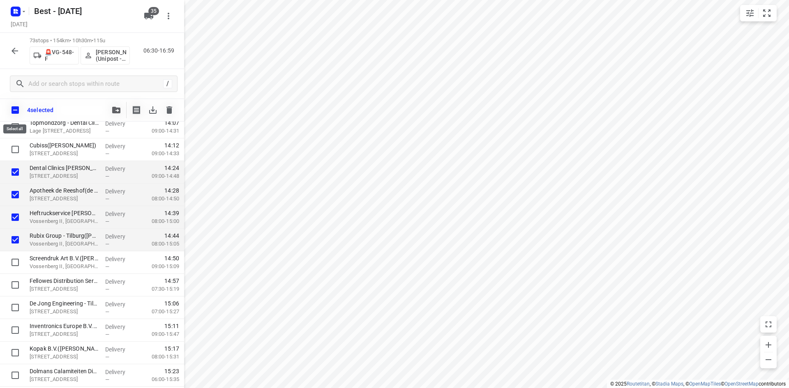
checkbox input "true"
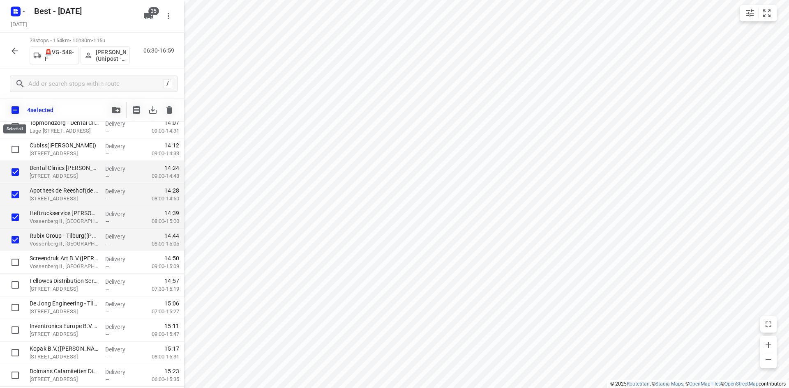
checkbox input "true"
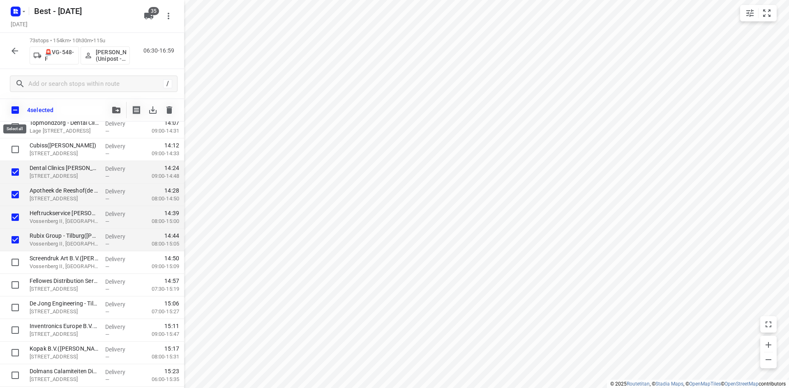
checkbox input "true"
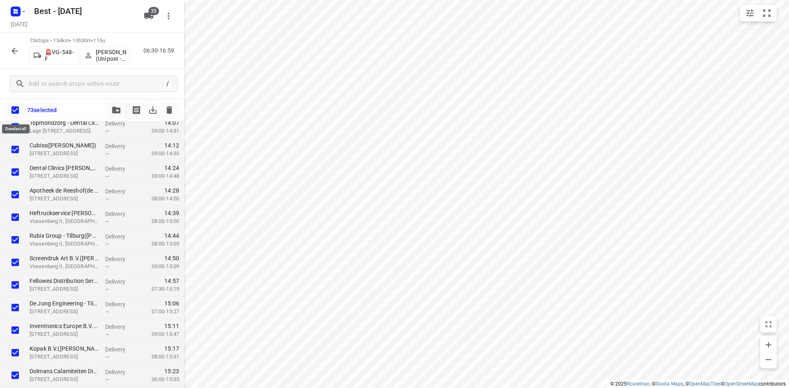
click at [11, 108] on input "checkbox" at bounding box center [15, 109] width 17 height 17
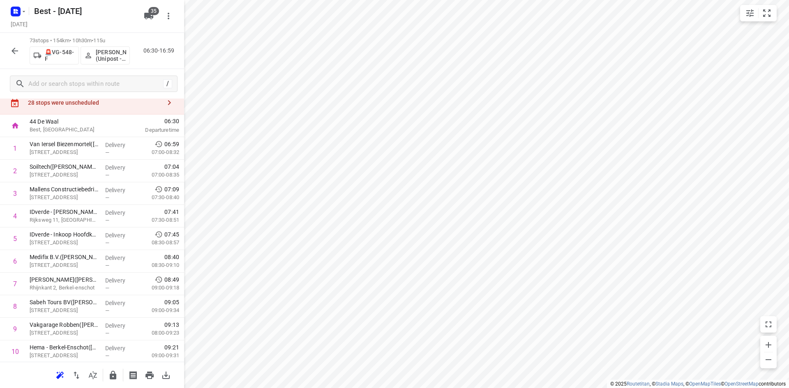
scroll to position [0, 0]
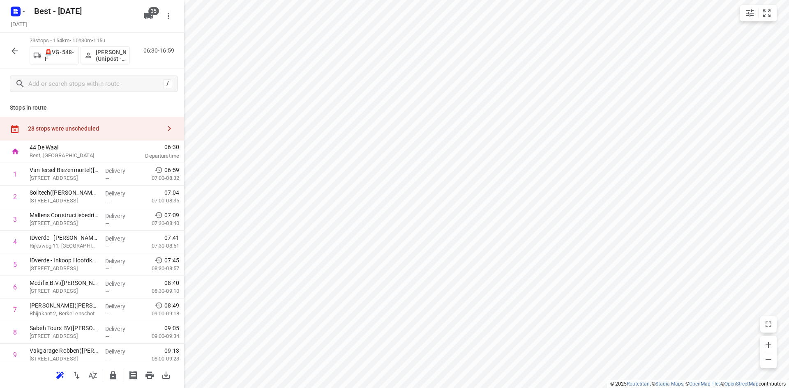
click at [140, 132] on div "28 stops were unscheduled" at bounding box center [92, 128] width 184 height 23
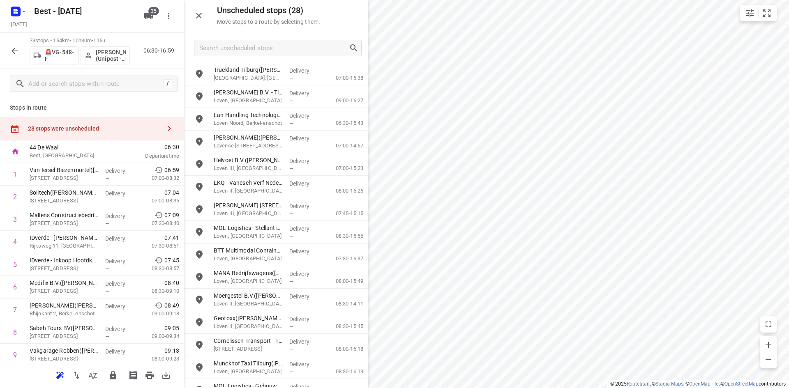
click at [252, 58] on div at bounding box center [276, 48] width 184 height 30
click at [255, 51] on input "Search unscheduled stops" at bounding box center [274, 48] width 149 height 13
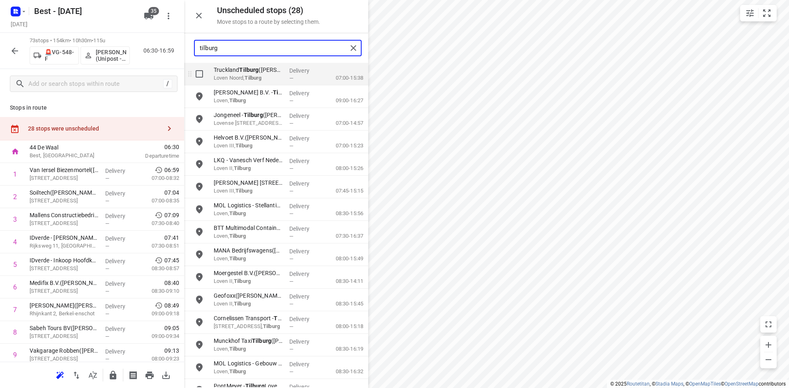
type input "tilburg"
click at [194, 74] on input "grid" at bounding box center [199, 74] width 16 height 16
checkbox input "true"
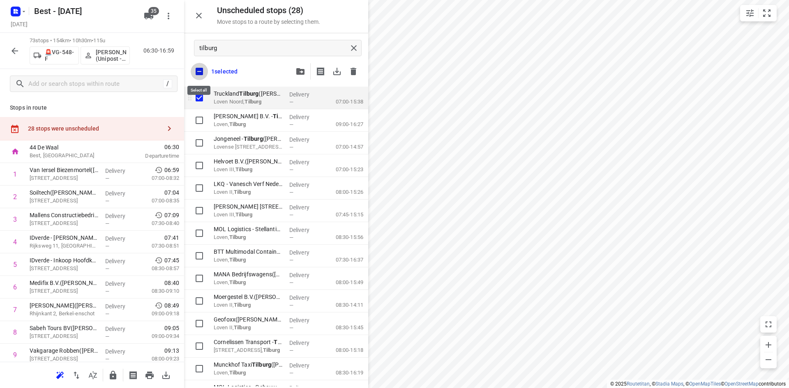
click at [194, 74] on input "checkbox" at bounding box center [199, 71] width 17 height 17
checkbox input "false"
checkbox input "true"
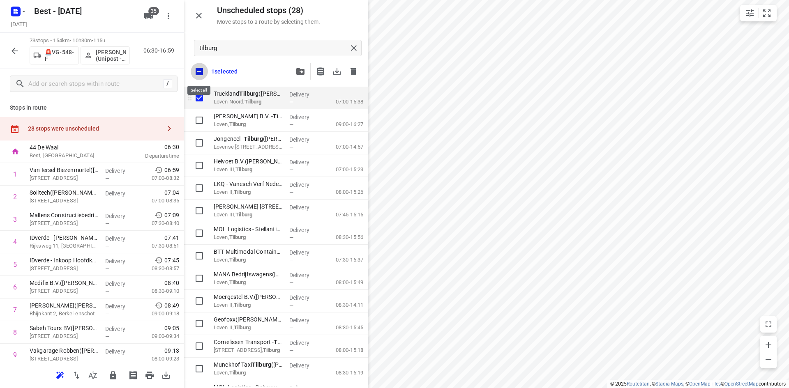
checkbox input "true"
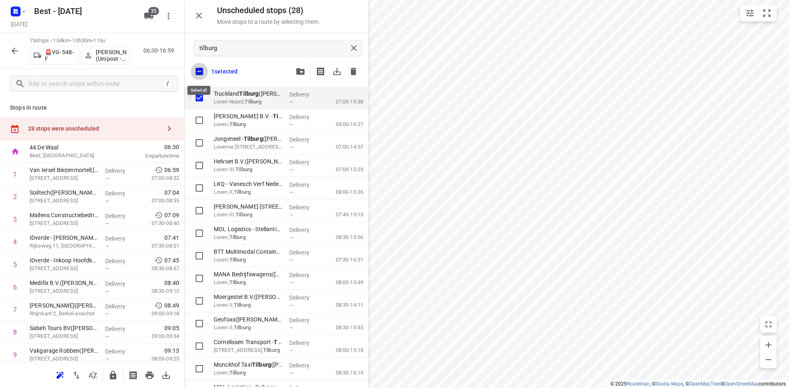
checkbox input "true"
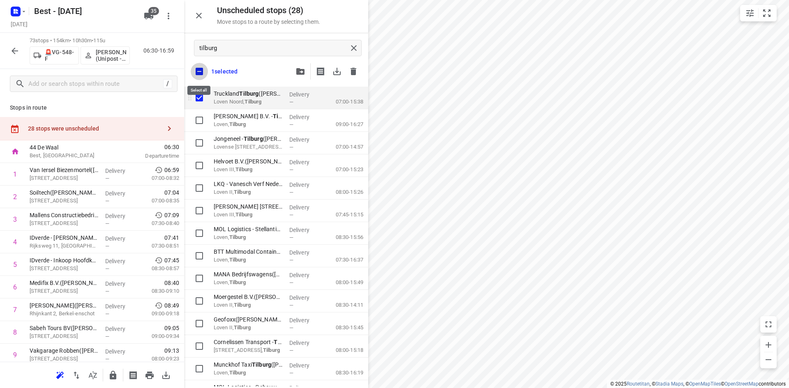
checkbox input "true"
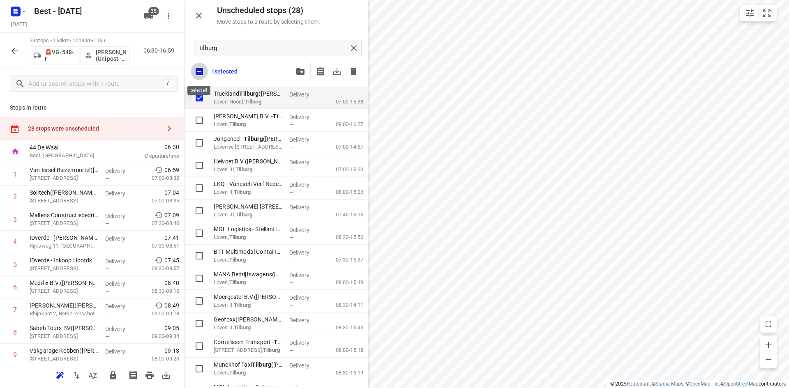
checkbox input "true"
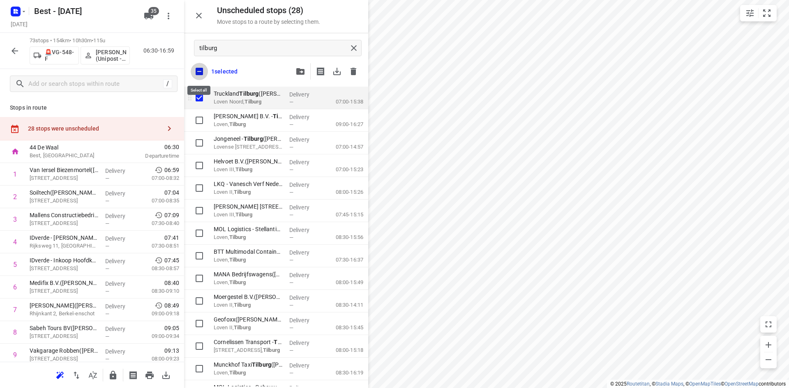
checkbox input "true"
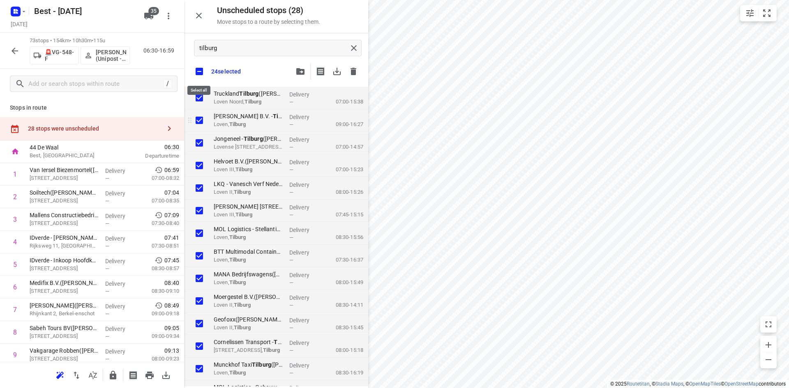
checkbox input "true"
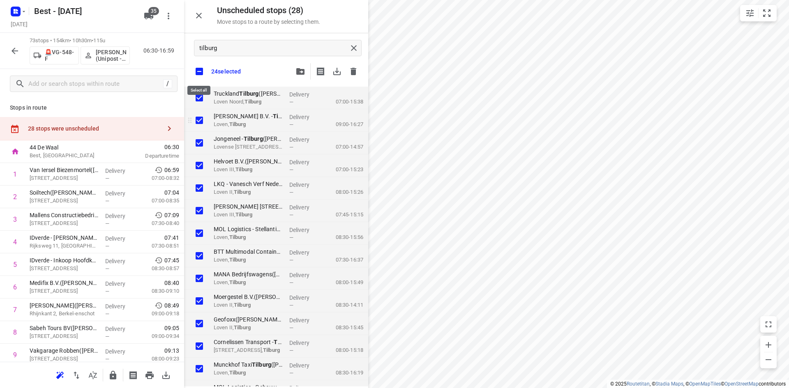
checkbox input "true"
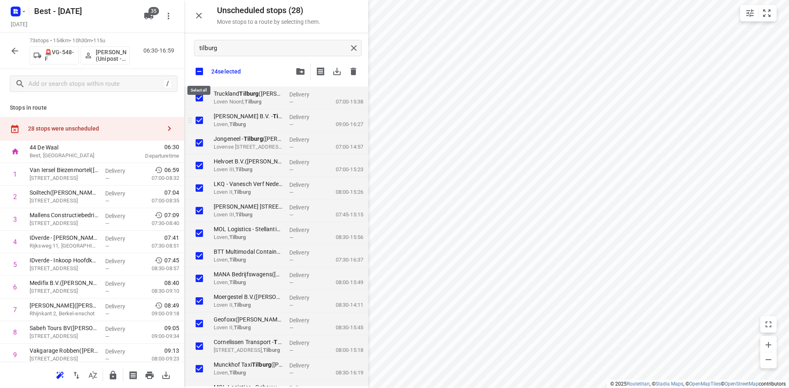
checkbox input "true"
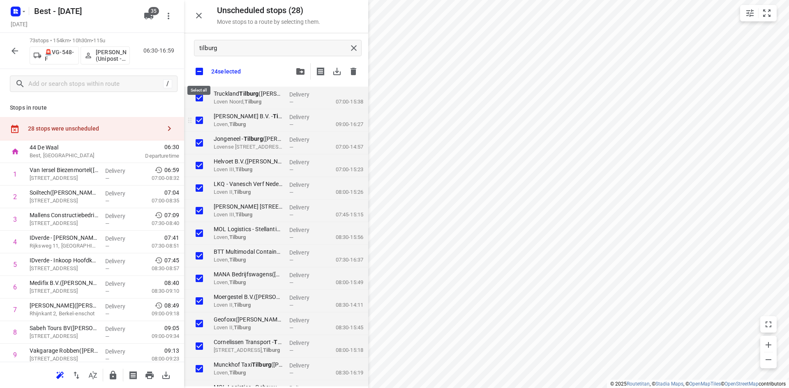
checkbox input "true"
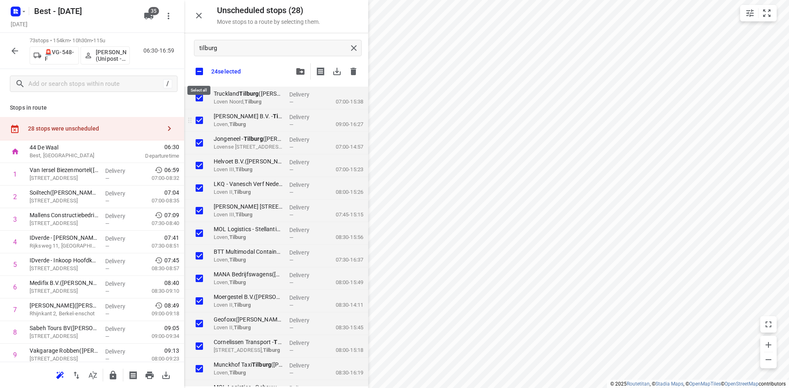
checkbox input "true"
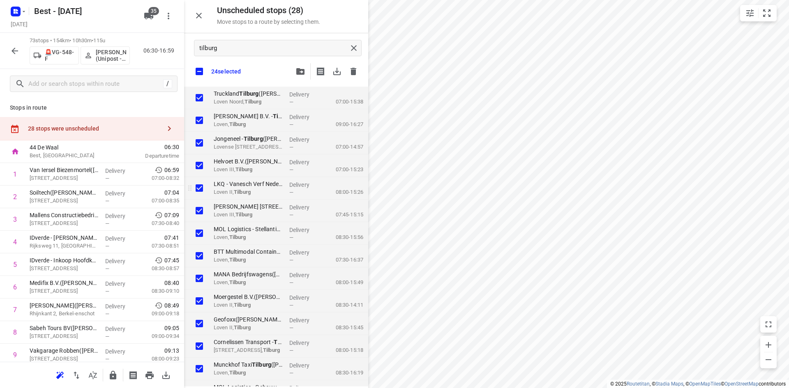
checkbox input "true"
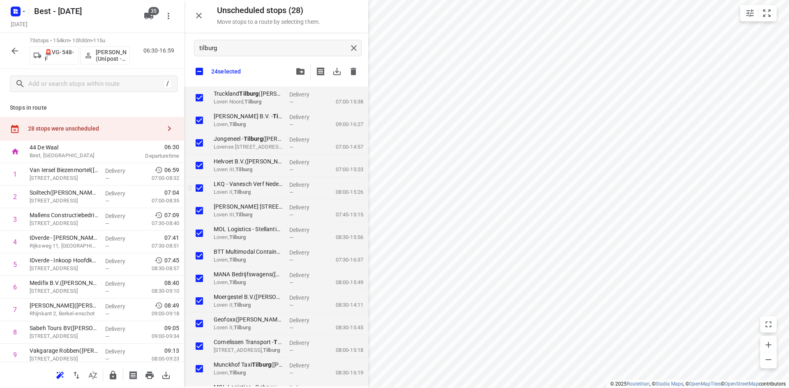
checkbox input "true"
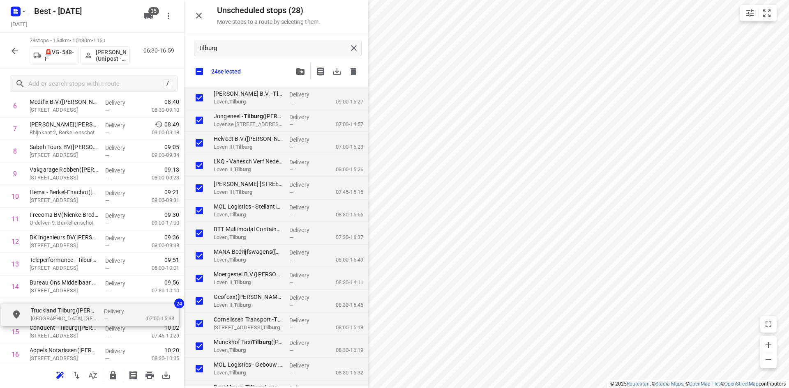
scroll to position [187, 0]
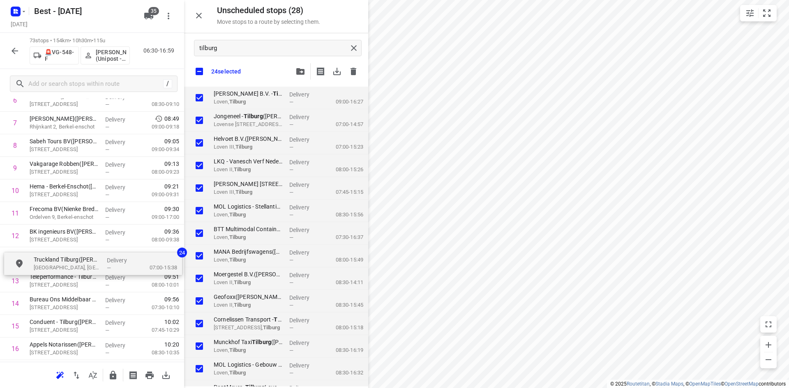
drag, startPoint x: 246, startPoint y: 125, endPoint x: 115, endPoint y: 267, distance: 193.6
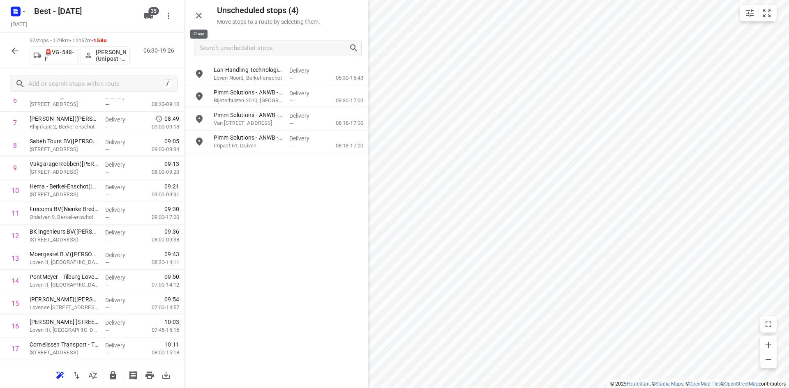
click at [205, 16] on button "button" at bounding box center [199, 15] width 16 height 16
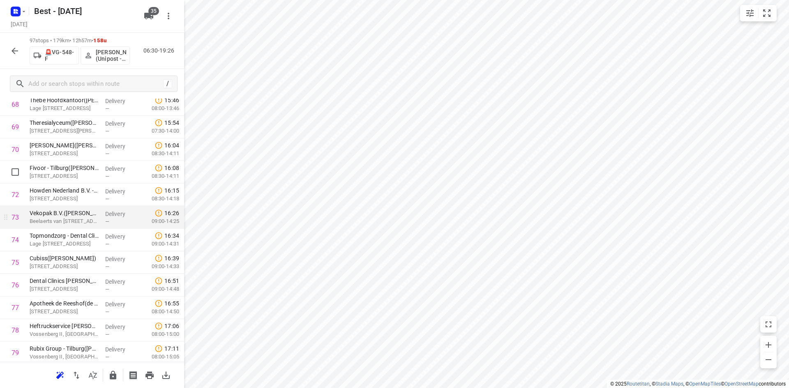
scroll to position [1625, 0]
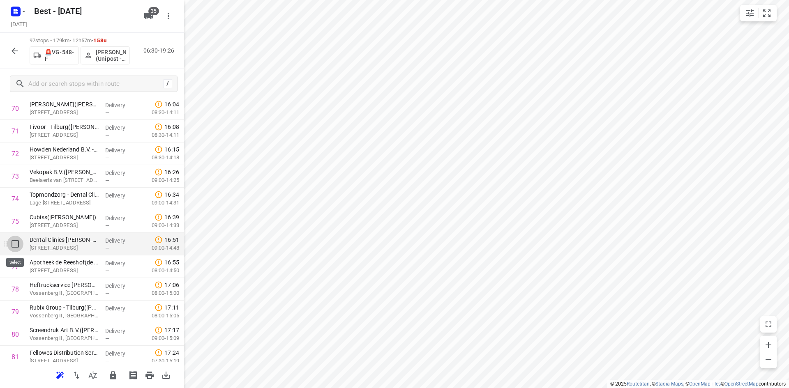
click at [16, 250] on input "checkbox" at bounding box center [15, 244] width 16 height 16
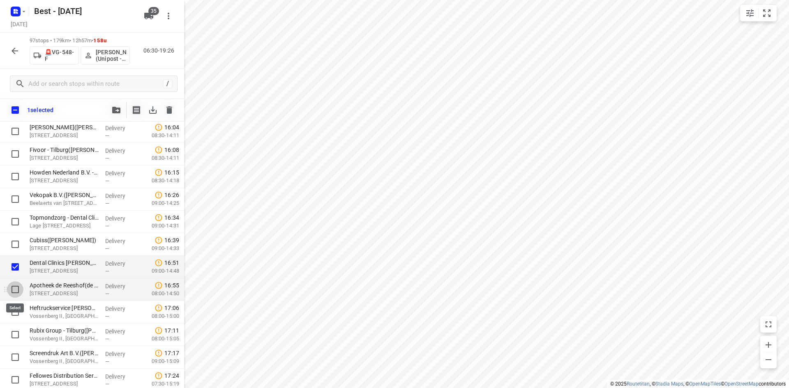
click at [14, 281] on input "checkbox" at bounding box center [15, 289] width 16 height 16
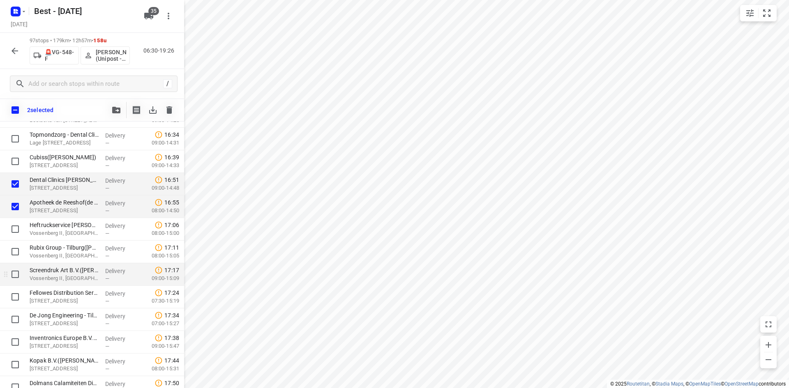
scroll to position [1748, 0]
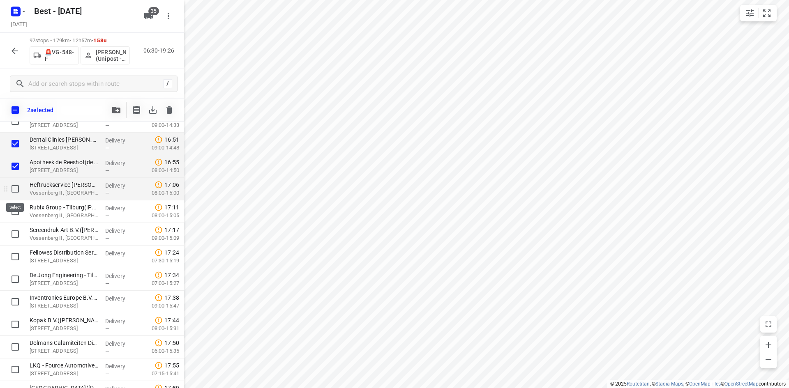
click at [11, 192] on input "checkbox" at bounding box center [15, 189] width 16 height 16
click at [10, 211] on input "checkbox" at bounding box center [15, 211] width 16 height 16
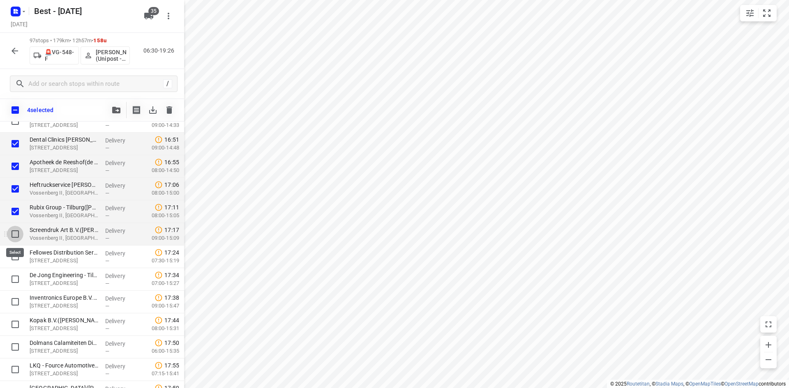
click at [9, 239] on input "checkbox" at bounding box center [15, 234] width 16 height 16
drag, startPoint x: 7, startPoint y: 260, endPoint x: 6, endPoint y: 268, distance: 8.2
click at [6, 261] on div at bounding box center [13, 257] width 26 height 23
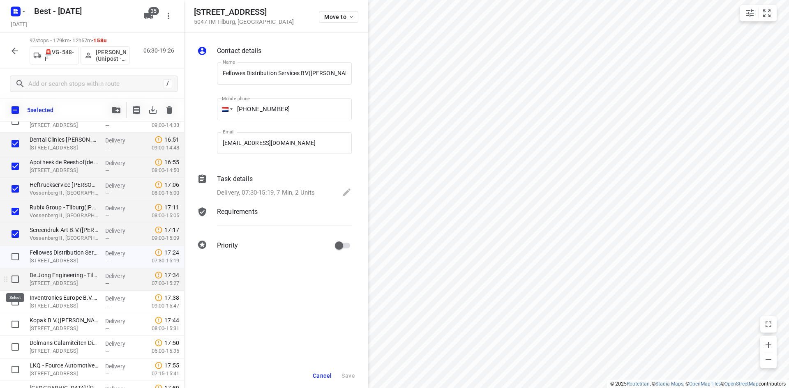
scroll to position [0, 6]
click at [16, 258] on input "checkbox" at bounding box center [15, 257] width 16 height 16
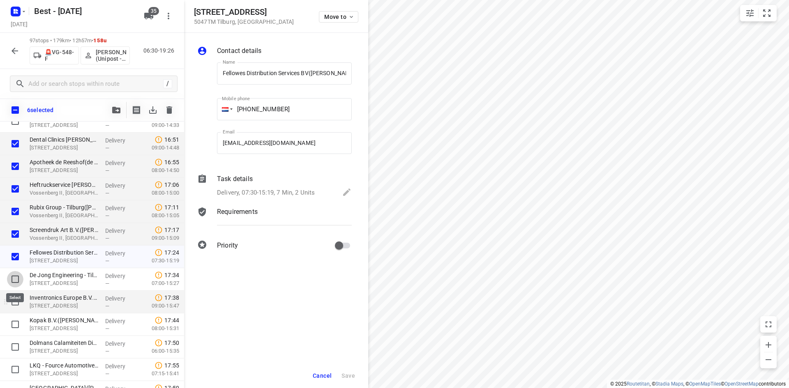
drag, startPoint x: 17, startPoint y: 276, endPoint x: 16, endPoint y: 292, distance: 16.4
click at [17, 276] on input "checkbox" at bounding box center [15, 279] width 16 height 16
click at [16, 297] on input "checkbox" at bounding box center [15, 302] width 16 height 16
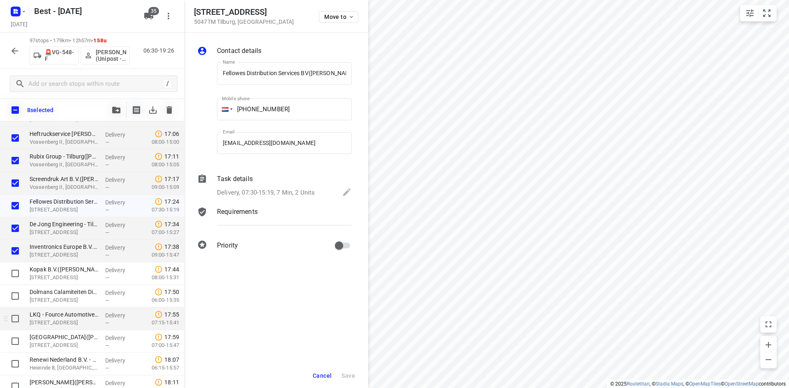
scroll to position [1830, 0]
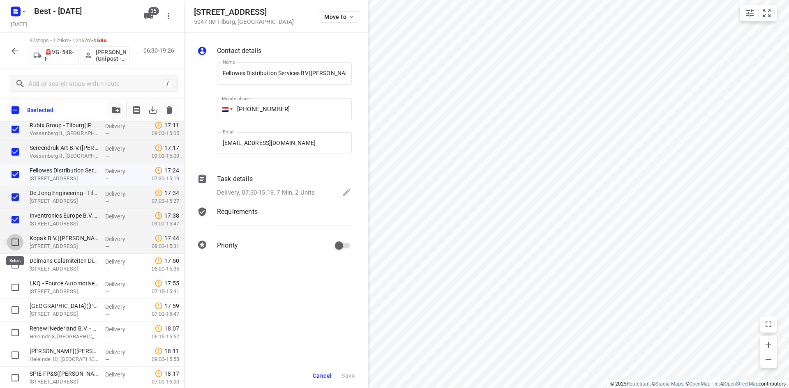
click at [15, 238] on input "checkbox" at bounding box center [15, 242] width 16 height 16
click at [14, 264] on input "checkbox" at bounding box center [15, 265] width 16 height 16
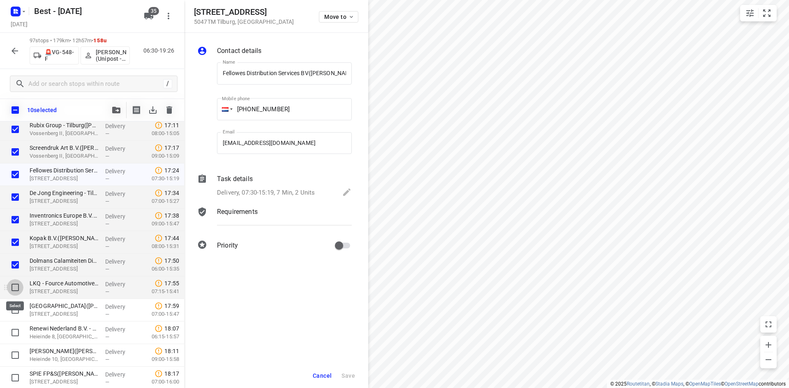
click at [19, 287] on input "checkbox" at bounding box center [15, 287] width 16 height 16
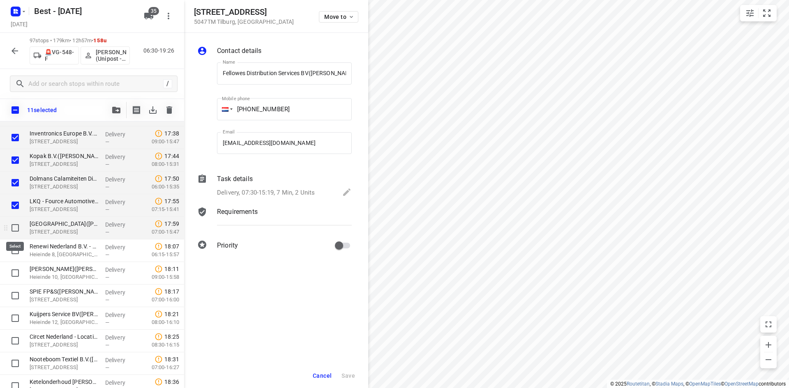
click at [18, 234] on input "checkbox" at bounding box center [15, 228] width 16 height 16
click at [15, 254] on input "checkbox" at bounding box center [15, 250] width 16 height 16
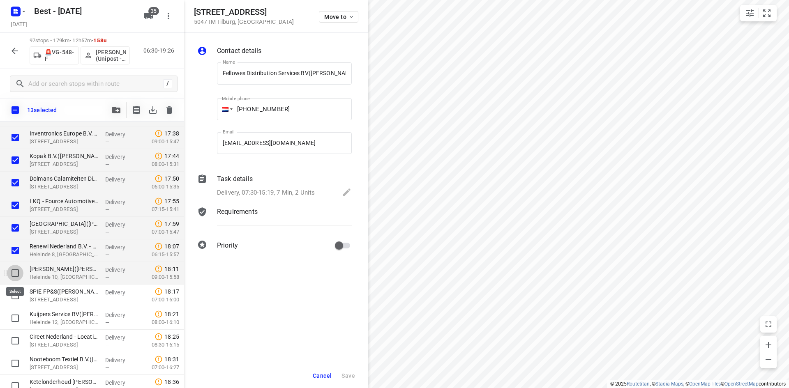
click at [20, 272] on input "checkbox" at bounding box center [15, 273] width 16 height 16
click at [15, 295] on input "checkbox" at bounding box center [15, 296] width 16 height 16
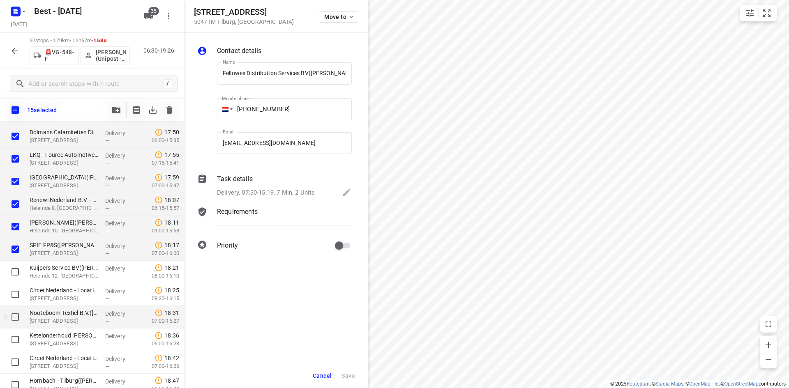
scroll to position [1994, 0]
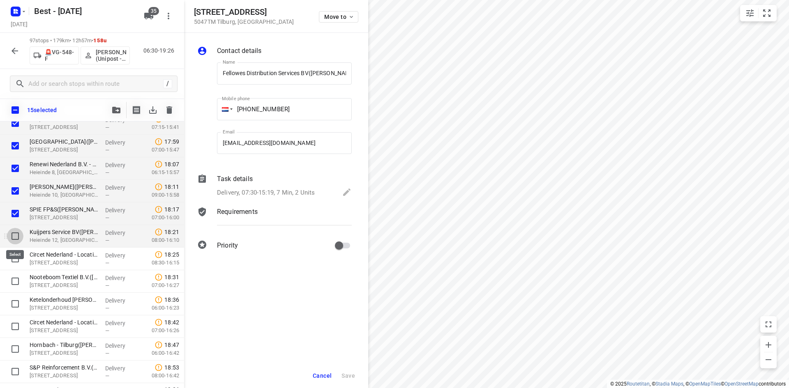
click at [15, 239] on input "checkbox" at bounding box center [15, 236] width 16 height 16
click at [16, 260] on input "checkbox" at bounding box center [15, 259] width 16 height 16
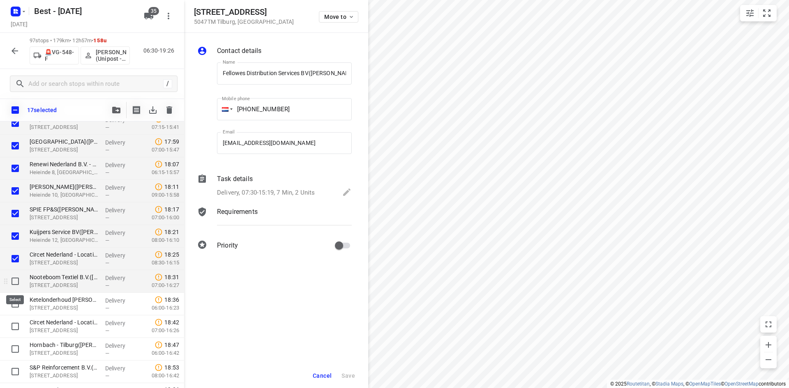
click at [14, 284] on input "checkbox" at bounding box center [15, 281] width 16 height 16
click at [14, 302] on input "checkbox" at bounding box center [15, 304] width 16 height 16
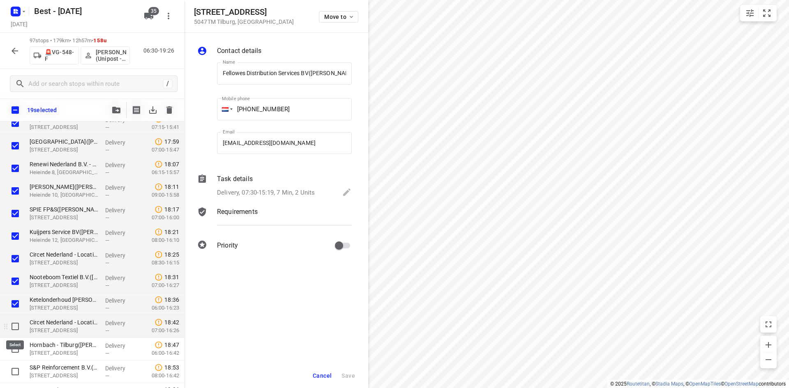
click at [16, 325] on input "checkbox" at bounding box center [15, 326] width 16 height 16
click at [16, 349] on input "checkbox" at bounding box center [15, 349] width 16 height 16
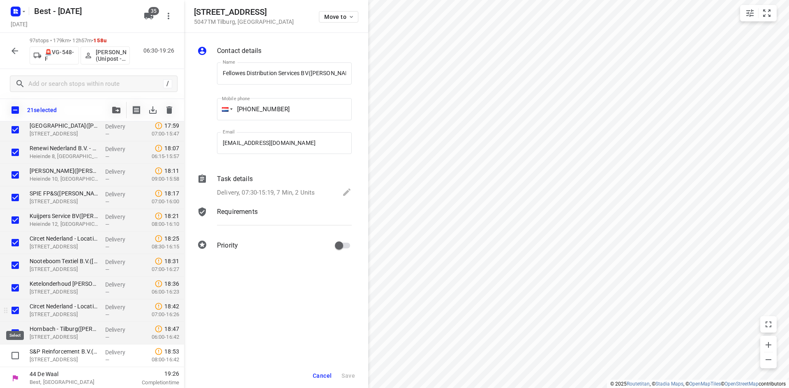
scroll to position [2012, 0]
drag, startPoint x: 18, startPoint y: 352, endPoint x: 22, endPoint y: 326, distance: 26.2
click at [18, 352] on input "checkbox" at bounding box center [15, 354] width 16 height 16
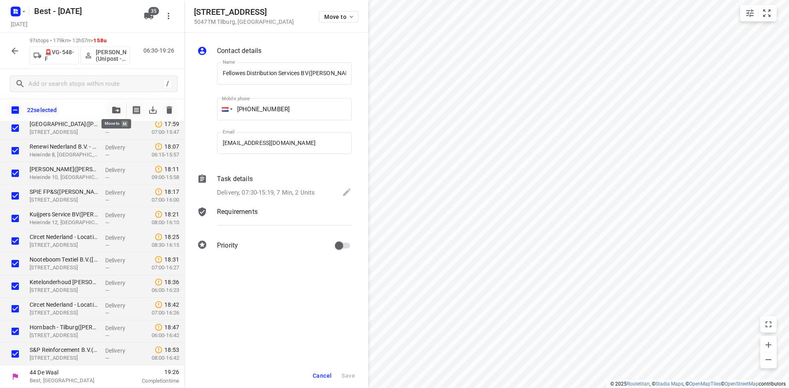
click at [123, 113] on button "button" at bounding box center [116, 110] width 16 height 16
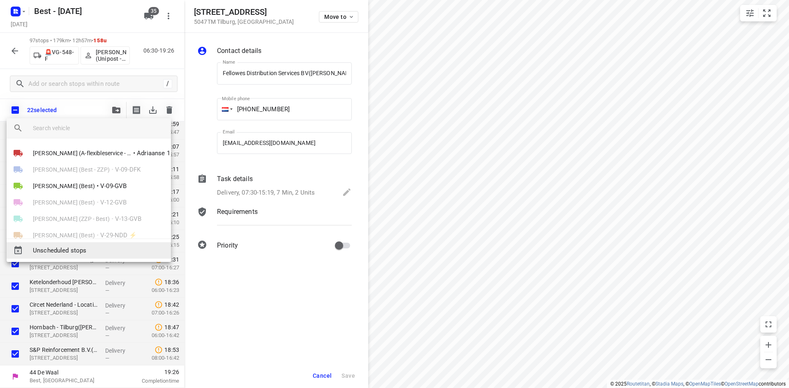
click at [75, 244] on div "Unscheduled stops" at bounding box center [89, 250] width 164 height 16
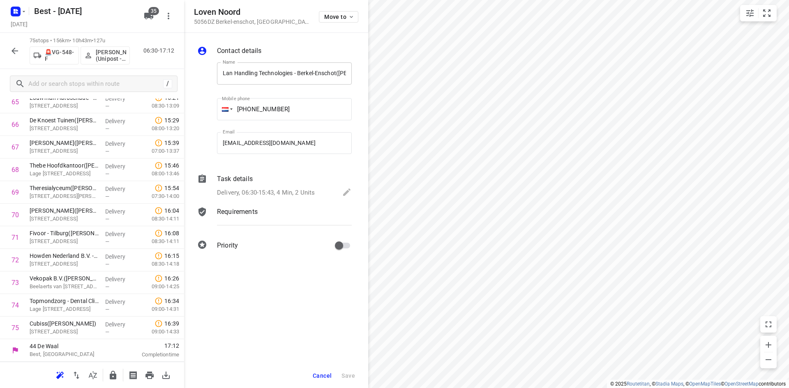
scroll to position [0, 57]
click at [334, 18] on span "Move to" at bounding box center [339, 17] width 30 height 7
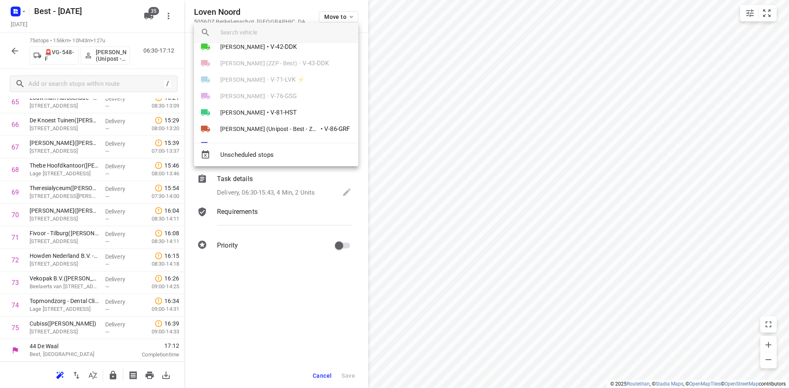
scroll to position [123, 0]
click at [264, 39] on div at bounding box center [289, 33] width 138 height 20
click at [270, 32] on input "search vehicle" at bounding box center [285, 32] width 131 height 12
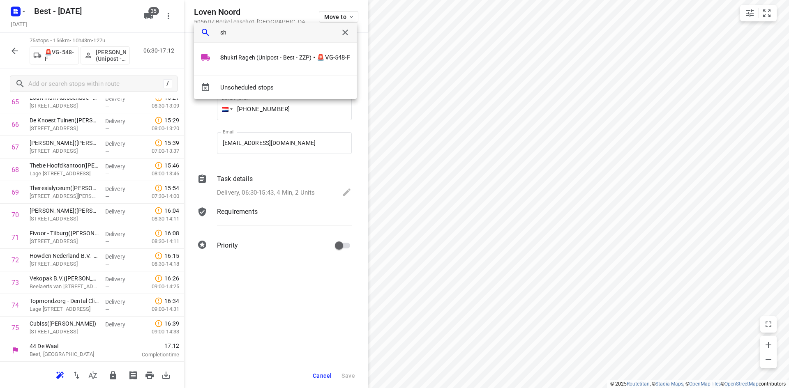
scroll to position [0, 0]
click at [261, 61] on span "Shuk ri Rageh (Unipost - Best - ZZP)" at bounding box center [265, 57] width 91 height 8
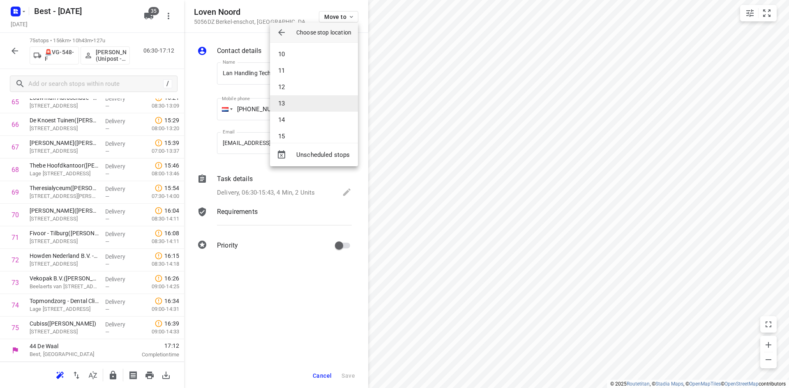
scroll to position [164, 0]
click at [297, 85] on li "13" at bounding box center [314, 87] width 88 height 16
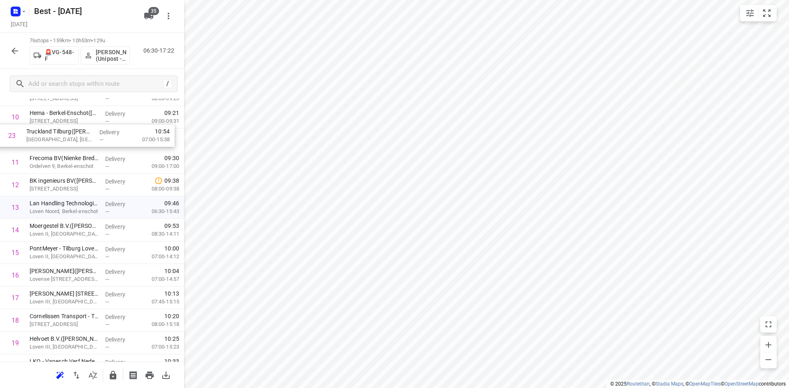
scroll to position [255, 0]
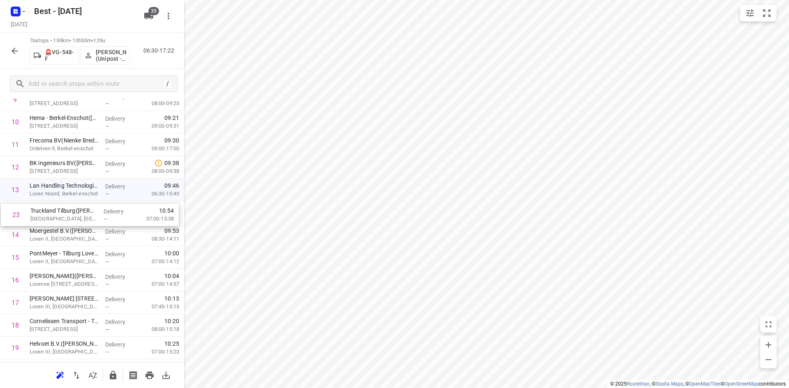
drag, startPoint x: 60, startPoint y: 197, endPoint x: 61, endPoint y: 212, distance: 14.4
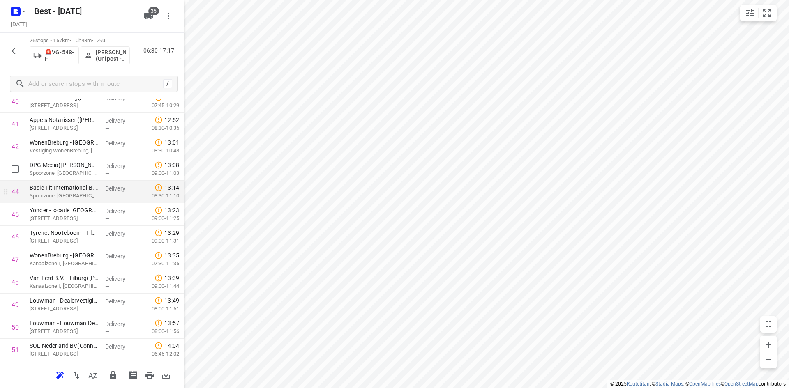
scroll to position [913, 0]
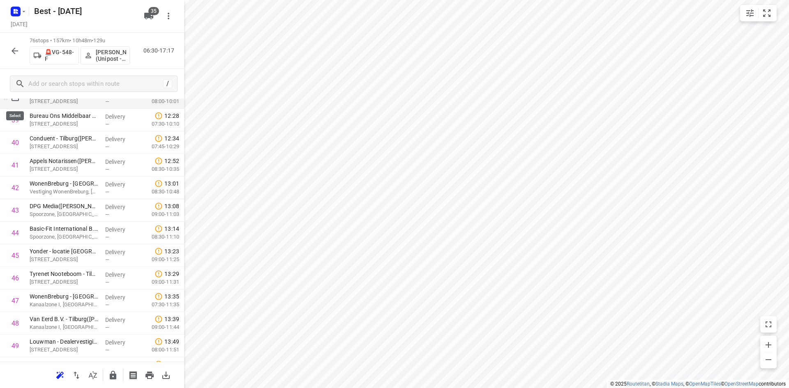
click at [18, 99] on input "checkbox" at bounding box center [15, 97] width 16 height 16
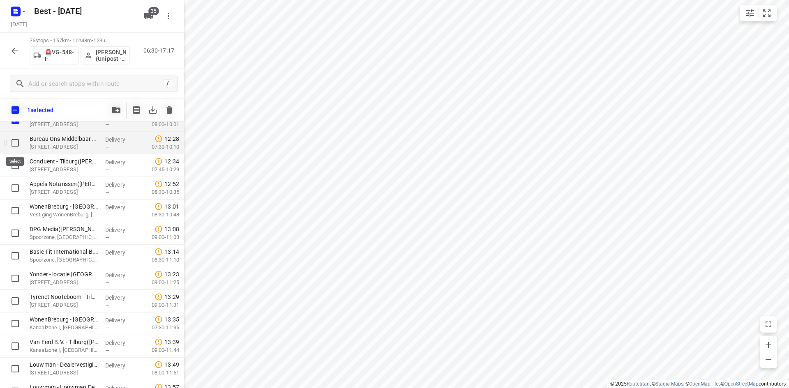
click at [22, 140] on input "checkbox" at bounding box center [15, 143] width 16 height 16
click at [14, 163] on input "checkbox" at bounding box center [15, 165] width 16 height 16
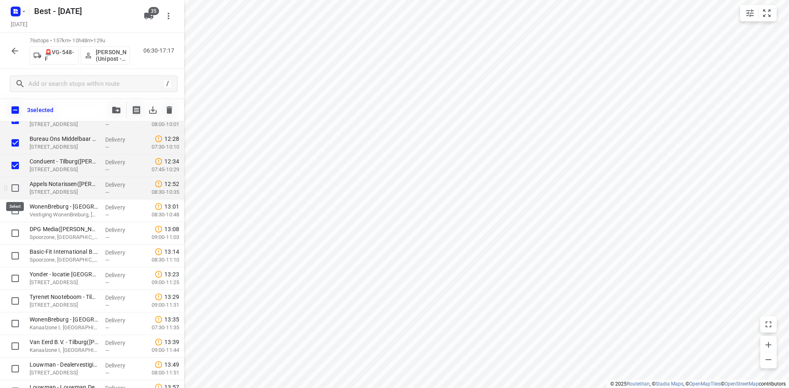
click at [14, 196] on input "checkbox" at bounding box center [15, 188] width 16 height 16
click at [17, 214] on input "checkbox" at bounding box center [15, 211] width 16 height 16
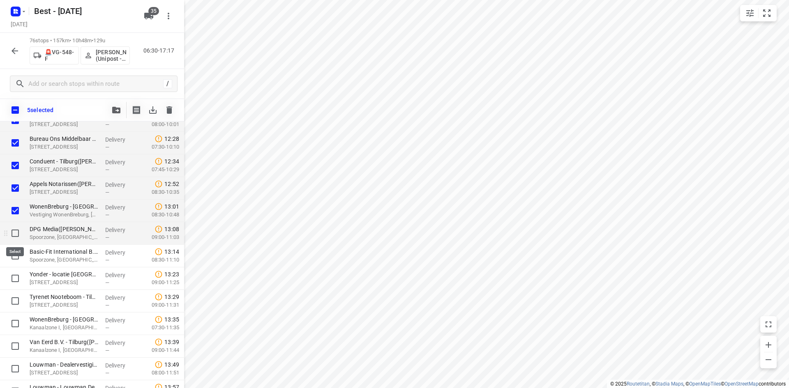
click at [14, 231] on input "checkbox" at bounding box center [15, 233] width 16 height 16
click at [9, 252] on input "checkbox" at bounding box center [15, 256] width 16 height 16
click at [113, 113] on icon "button" at bounding box center [116, 110] width 8 height 7
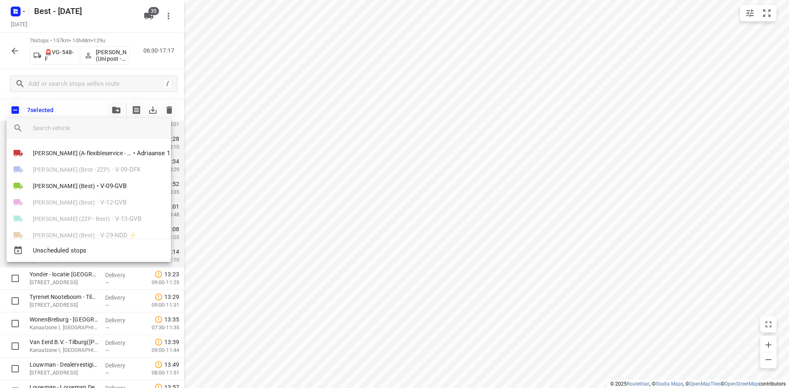
click at [69, 127] on input "search vehicle" at bounding box center [98, 128] width 131 height 12
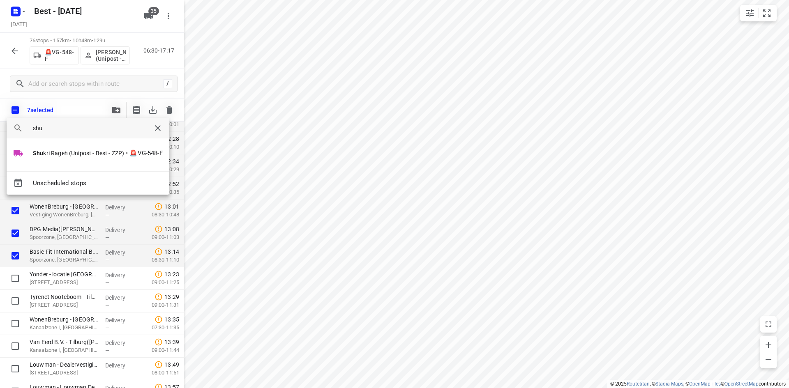
click at [50, 143] on div "Shu kri Rageh (Unipost - Best - ZZP) • 🚨VG-548-F" at bounding box center [88, 154] width 163 height 33
click at [54, 155] on span "Shu kri Rageh (Unipost - Best - ZZP)" at bounding box center [78, 153] width 91 height 8
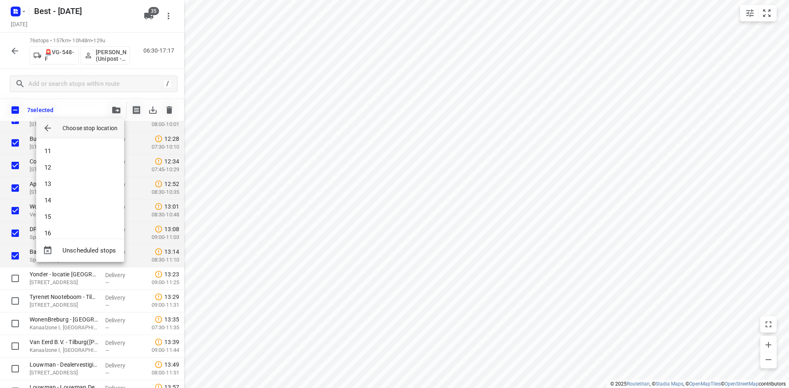
scroll to position [164, 0]
click at [62, 184] on li "13" at bounding box center [80, 183] width 88 height 16
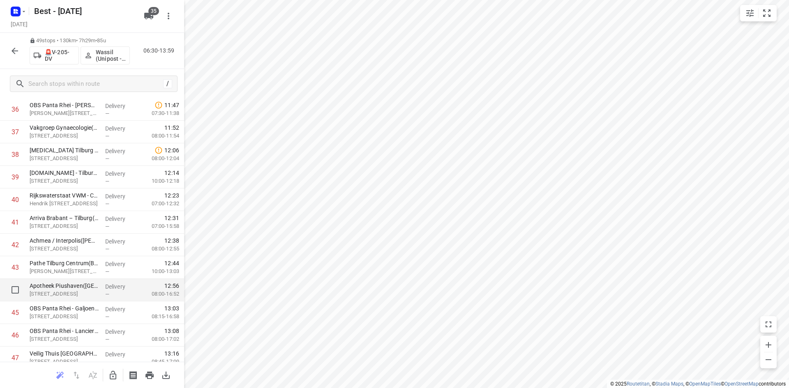
scroll to position [789, 0]
click at [18, 290] on input "checkbox" at bounding box center [15, 288] width 16 height 16
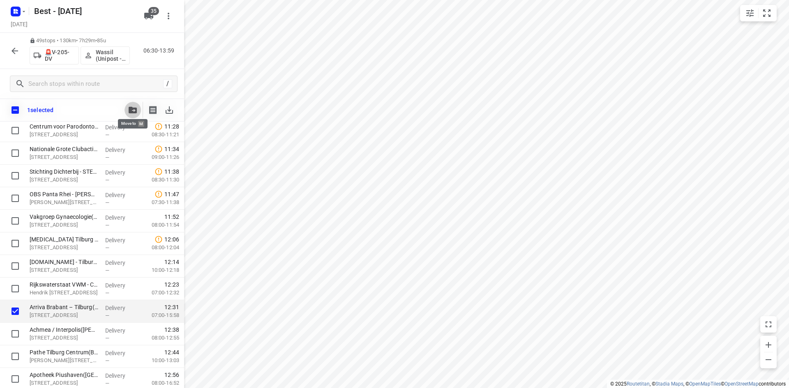
click at [128, 108] on span "button" at bounding box center [133, 110] width 10 height 7
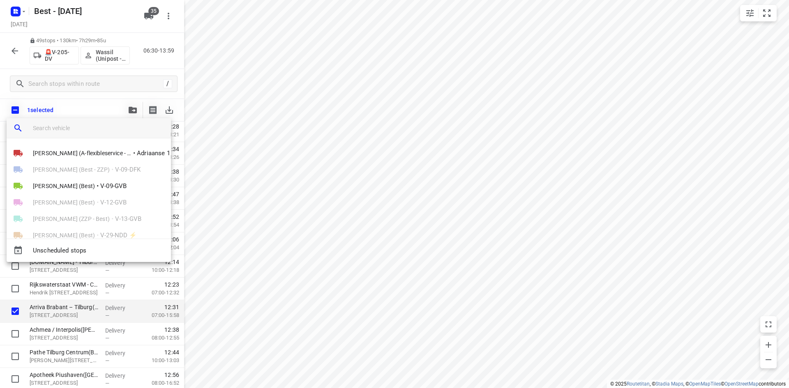
click at [99, 126] on input "search vehicle" at bounding box center [98, 128] width 131 height 12
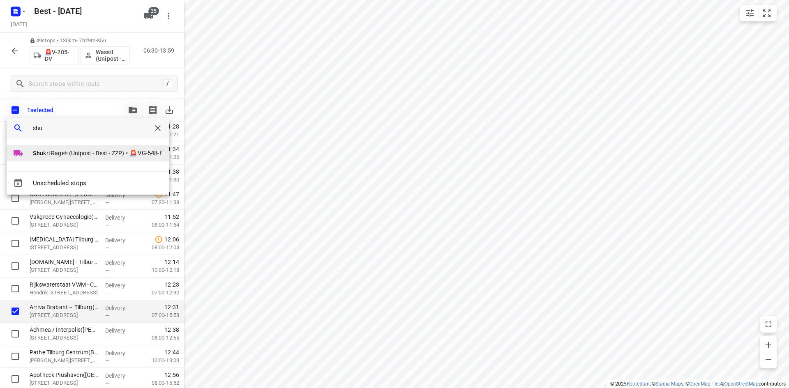
click at [67, 158] on li "Shu kri Rageh (Unipost - Best - ZZP) • 🚨VG-548-F" at bounding box center [88, 153] width 163 height 16
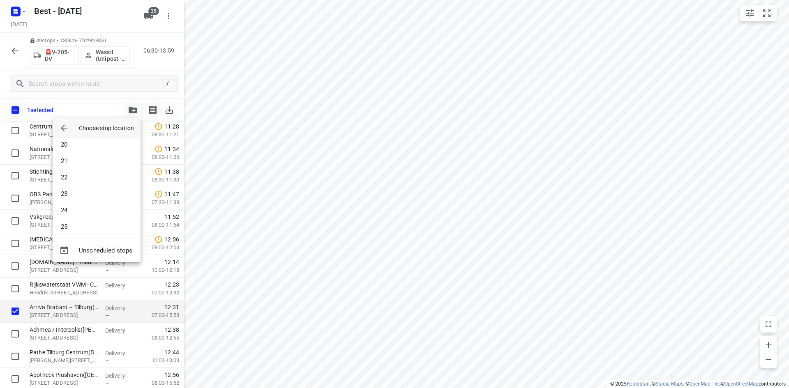
scroll to position [329, 0]
click at [79, 170] on li "22" at bounding box center [97, 166] width 88 height 16
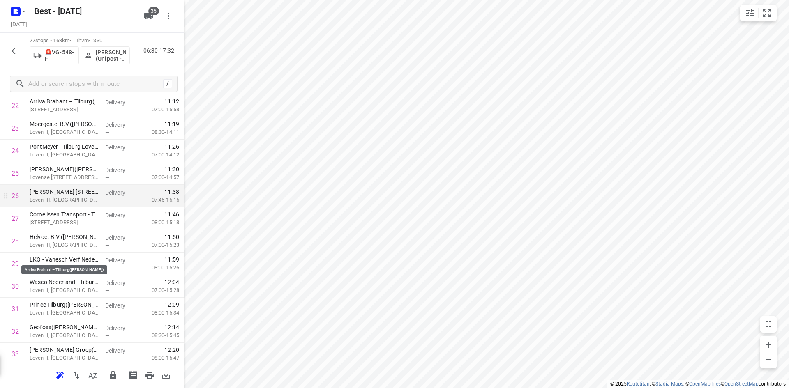
scroll to position [379, 0]
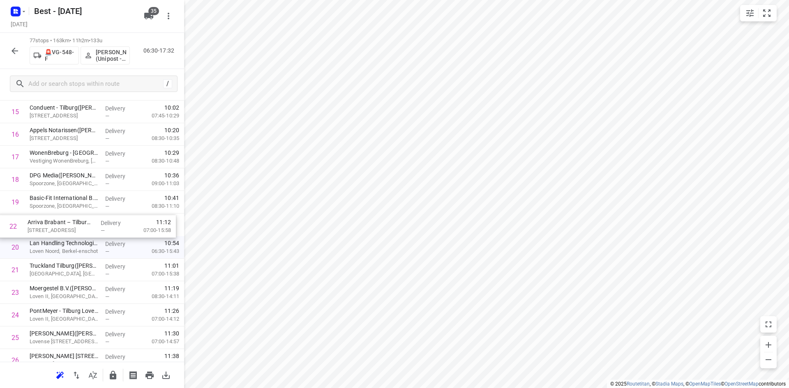
drag, startPoint x: 76, startPoint y: 262, endPoint x: 74, endPoint y: 214, distance: 47.7
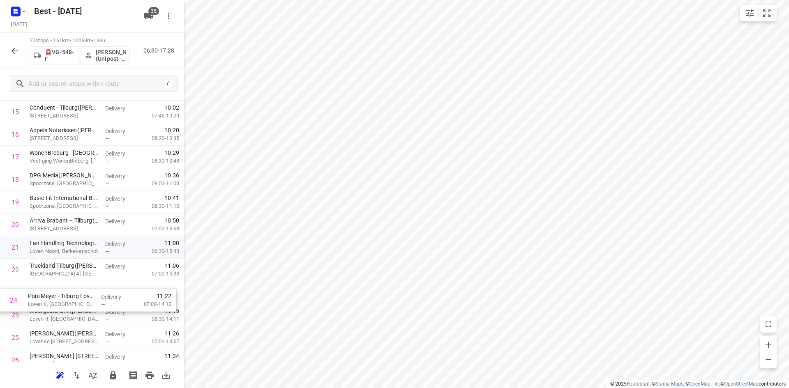
scroll to position [380, 0]
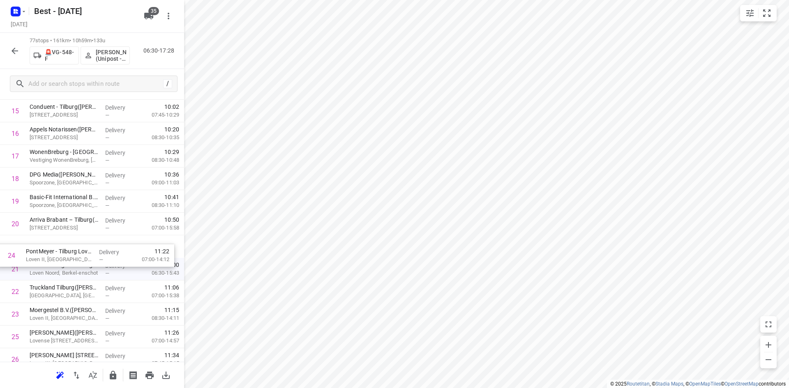
drag, startPoint x: 55, startPoint y: 309, endPoint x: 51, endPoint y: 232, distance: 77.4
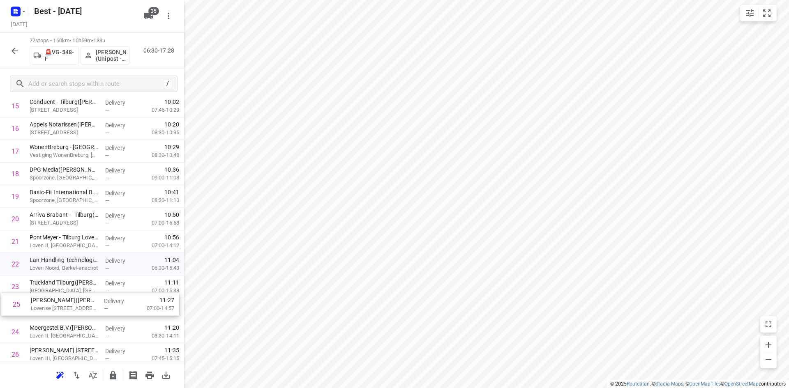
scroll to position [384, 0]
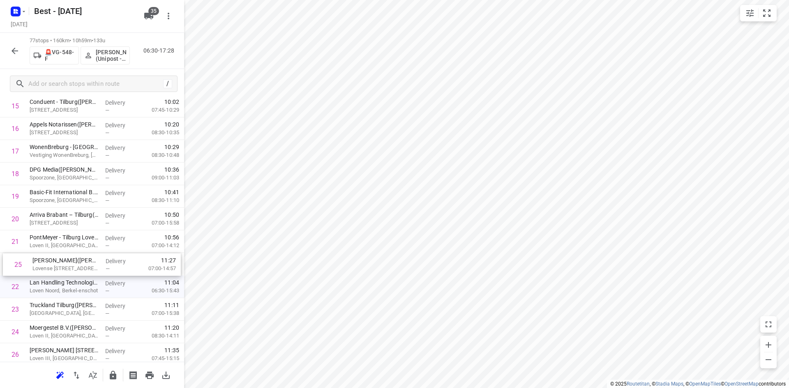
drag, startPoint x: 45, startPoint y: 337, endPoint x: 48, endPoint y: 262, distance: 74.8
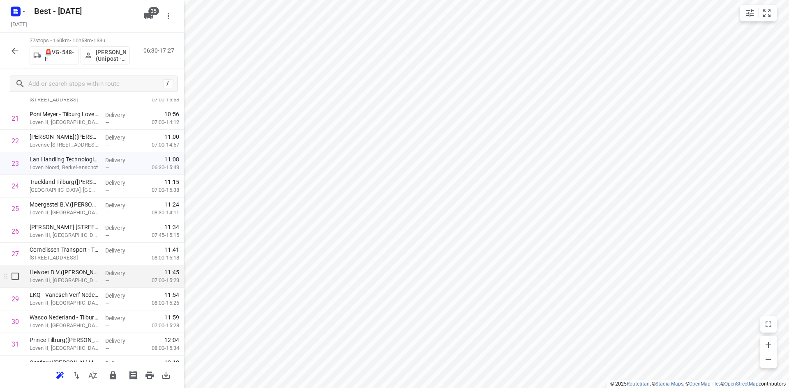
scroll to position [549, 0]
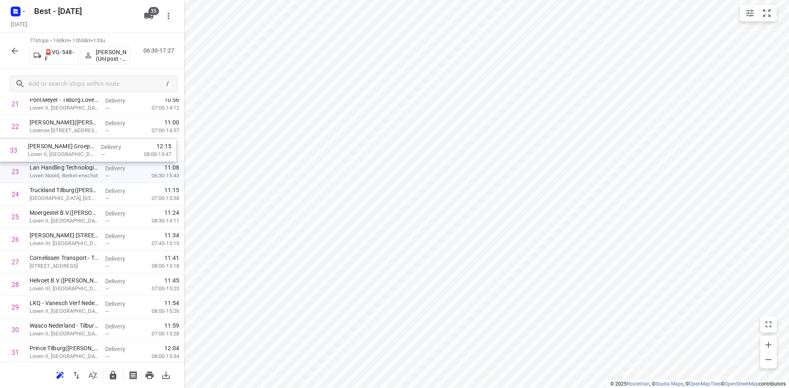
drag, startPoint x: 65, startPoint y: 341, endPoint x: 63, endPoint y: 137, distance: 204.2
drag, startPoint x: 46, startPoint y: 288, endPoint x: 45, endPoint y: 145, distance: 142.5
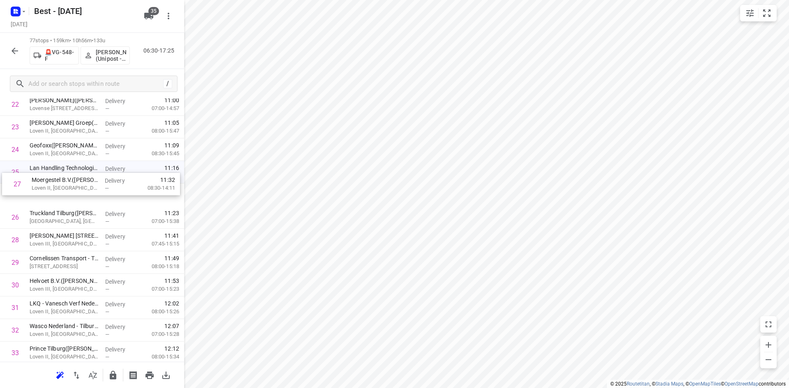
drag, startPoint x: 71, startPoint y: 211, endPoint x: 75, endPoint y: 168, distance: 43.3
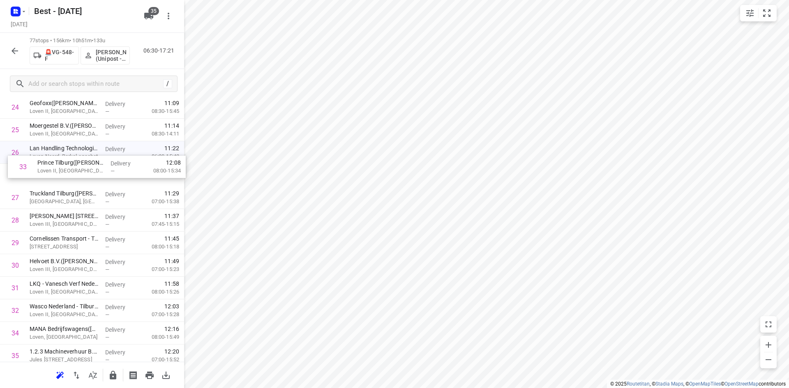
drag, startPoint x: 60, startPoint y: 304, endPoint x: 64, endPoint y: 147, distance: 156.6
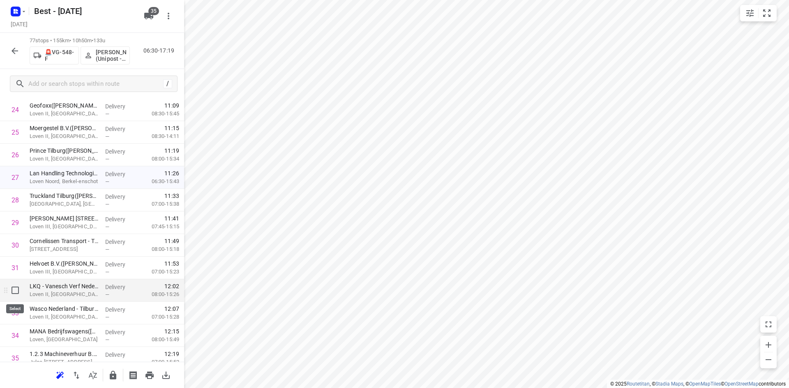
click at [21, 293] on input "checkbox" at bounding box center [15, 290] width 16 height 16
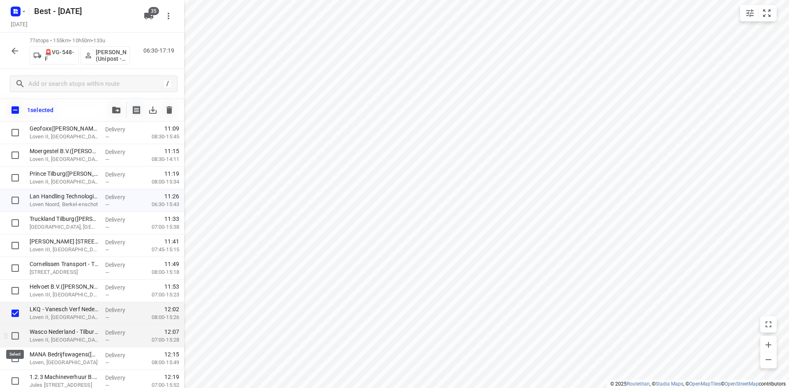
click at [16, 337] on input "checkbox" at bounding box center [15, 336] width 16 height 16
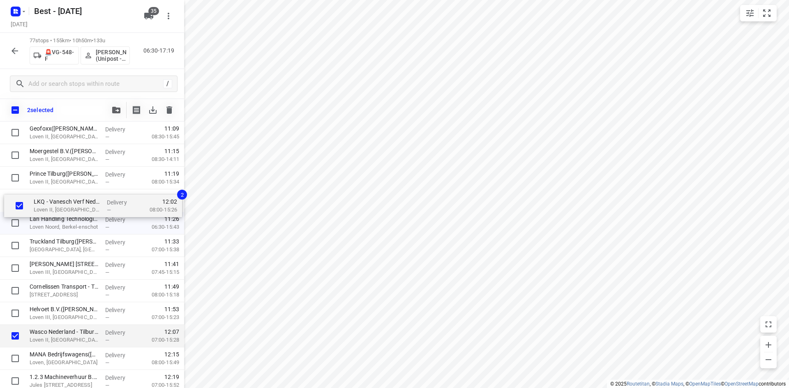
drag, startPoint x: 39, startPoint y: 314, endPoint x: 44, endPoint y: 204, distance: 109.8
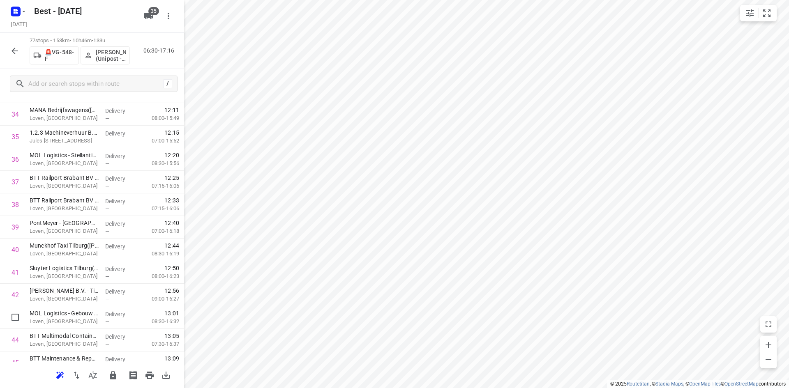
scroll to position [872, 0]
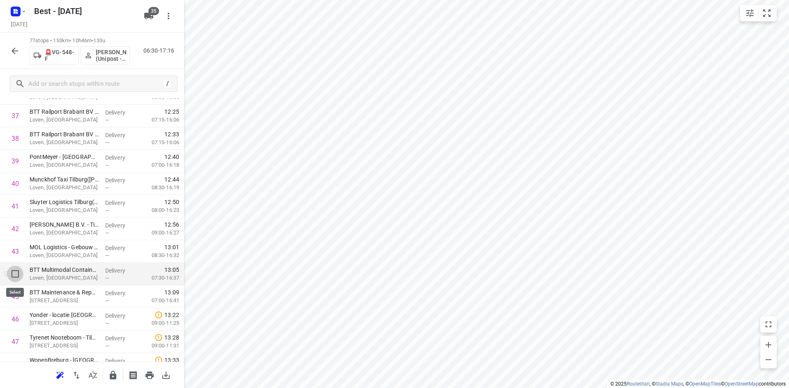
click at [12, 274] on input "checkbox" at bounding box center [15, 274] width 16 height 16
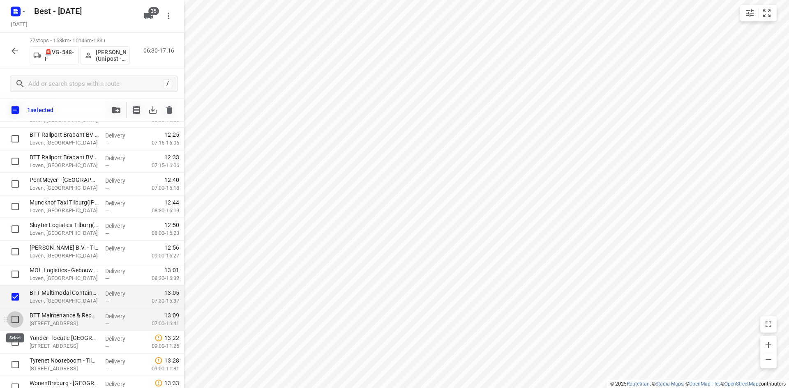
click at [18, 318] on input "checkbox" at bounding box center [15, 319] width 16 height 16
click at [117, 107] on icon "button" at bounding box center [116, 110] width 8 height 7
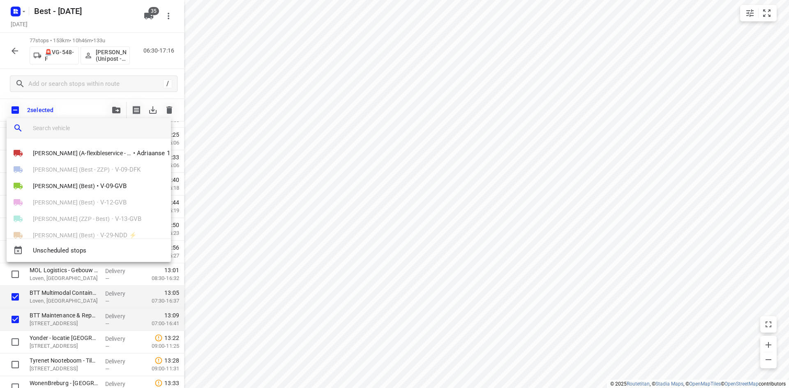
click at [92, 127] on input "search vehicle" at bounding box center [98, 128] width 131 height 12
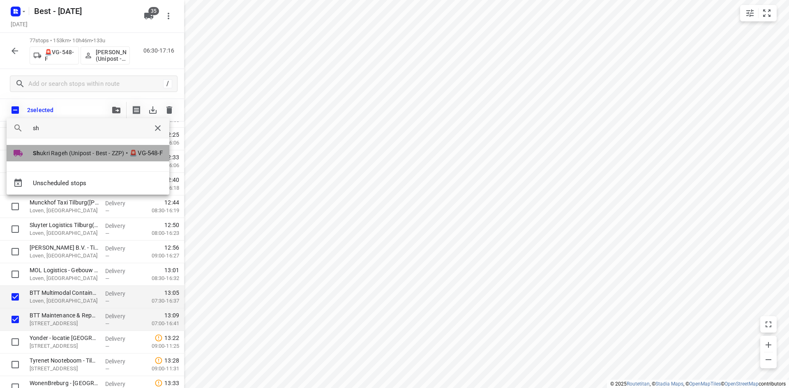
click at [59, 152] on span "Sh ukri Rageh (Unipost - Best - ZZP)" at bounding box center [78, 153] width 91 height 8
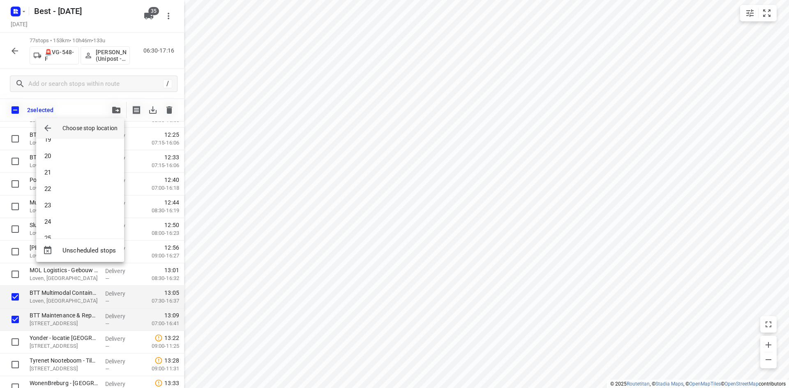
scroll to position [411, 0]
click at [70, 204] on li "29" at bounding box center [80, 199] width 88 height 16
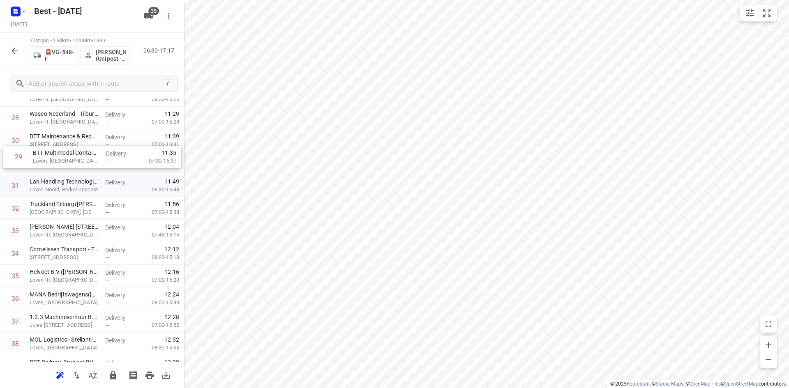
scroll to position [663, 0]
drag, startPoint x: 92, startPoint y: 145, endPoint x: 96, endPoint y: 168, distance: 22.9
click at [96, 167] on div "1 Van Iersel Biezenmortel(Moniek Broeders) Biezenmortelsestraat 57, Biezenmorte…" at bounding box center [92, 370] width 184 height 1740
drag, startPoint x: 68, startPoint y: 302, endPoint x: 68, endPoint y: 161, distance: 140.9
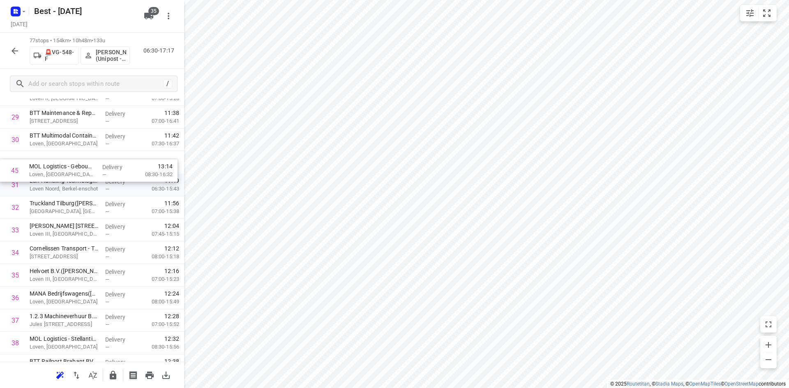
click at [68, 161] on div "1 Van Iersel Biezenmortel(Moniek Broeders) Biezenmortelsestraat 57, Biezenmorte…" at bounding box center [92, 343] width 184 height 1740
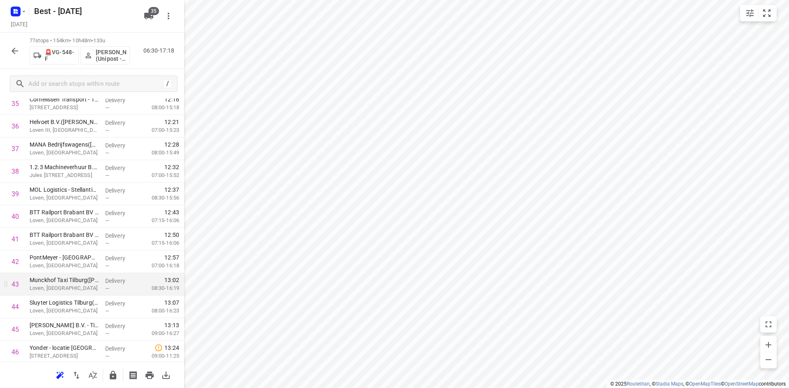
scroll to position [854, 0]
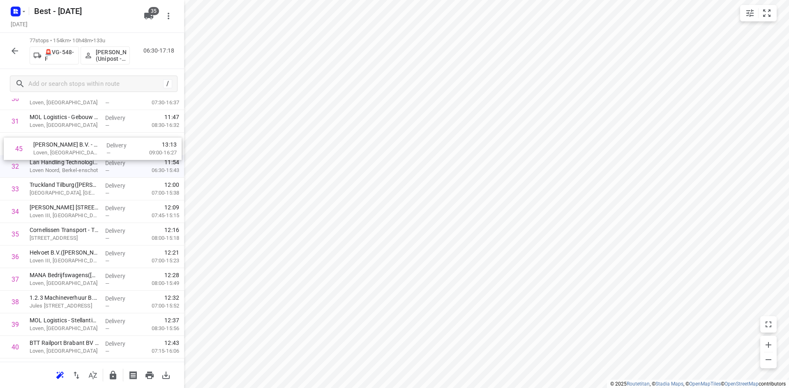
drag, startPoint x: 62, startPoint y: 303, endPoint x: 67, endPoint y: 132, distance: 171.3
click at [67, 132] on div "1 Van Iersel Biezenmortel(Moniek Broeders) Biezenmortelsestraat 57, Biezenmorte…" at bounding box center [92, 302] width 184 height 1740
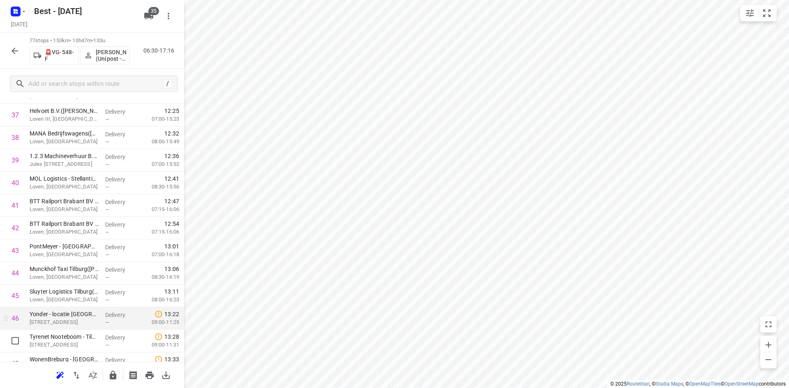
scroll to position [971, 0]
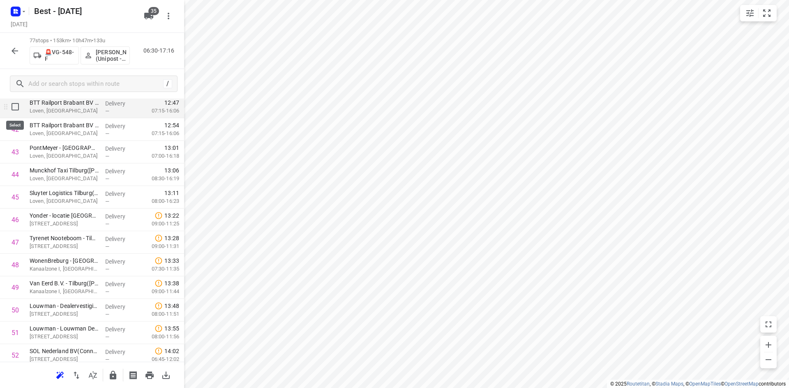
click at [15, 106] on input "checkbox" at bounding box center [15, 107] width 16 height 16
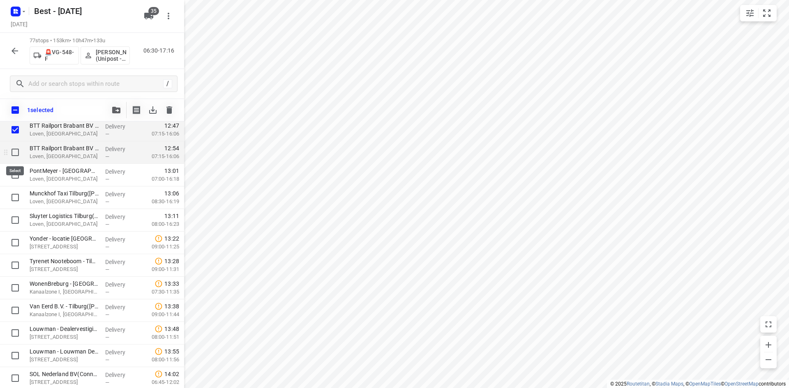
click at [15, 154] on input "checkbox" at bounding box center [15, 152] width 16 height 16
click at [13, 177] on input "checkbox" at bounding box center [15, 175] width 16 height 16
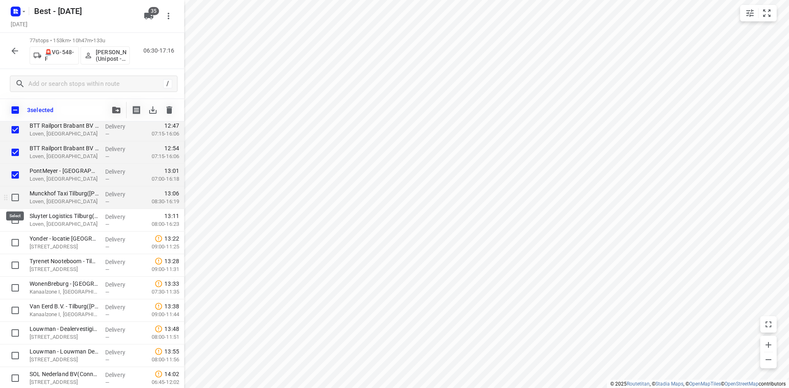
click at [10, 196] on input "checkbox" at bounding box center [15, 197] width 16 height 16
click at [15, 214] on input "checkbox" at bounding box center [15, 220] width 16 height 16
click at [108, 107] on button "button" at bounding box center [116, 110] width 16 height 16
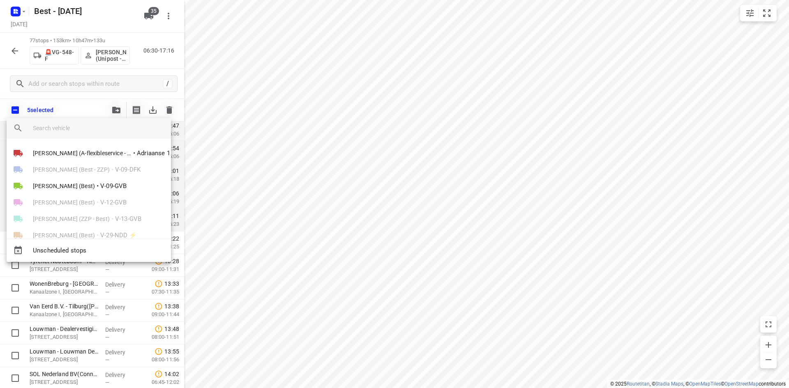
drag, startPoint x: 100, startPoint y: 119, endPoint x: 97, endPoint y: 123, distance: 5.3
click at [98, 122] on div at bounding box center [102, 128] width 138 height 20
click at [97, 123] on input "search vehicle" at bounding box center [98, 128] width 131 height 12
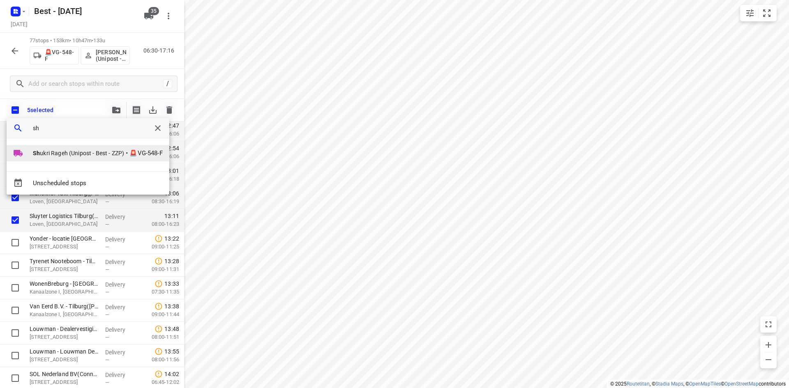
click at [65, 150] on span "Sh ukri Rageh (Unipost - Best - ZZP)" at bounding box center [78, 153] width 91 height 8
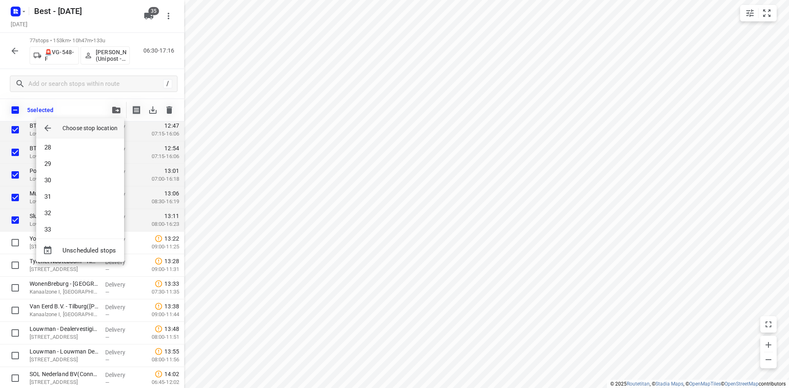
scroll to position [452, 0]
click at [63, 220] on li "33" at bounding box center [80, 224] width 88 height 16
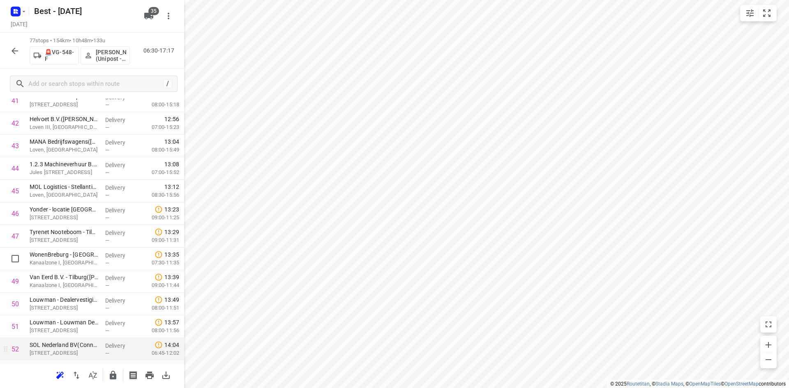
scroll to position [889, 0]
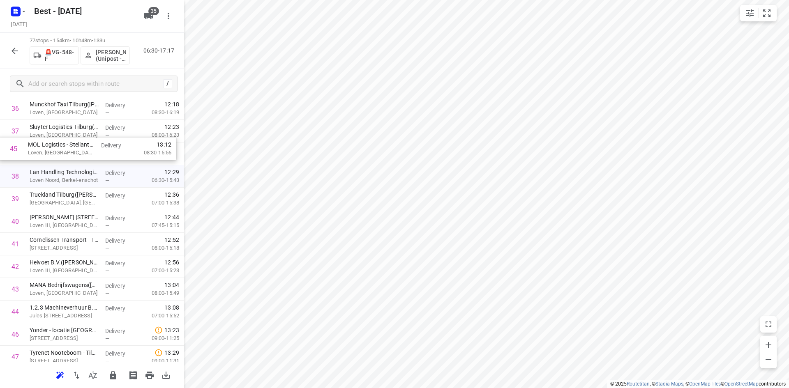
drag, startPoint x: 53, startPoint y: 285, endPoint x: 51, endPoint y: 158, distance: 127.4
click at [51, 158] on div "1 Van Iersel Biezenmortel(Moniek Broeders) Biezenmortelsestraat 57, Biezenmorte…" at bounding box center [92, 177] width 184 height 1740
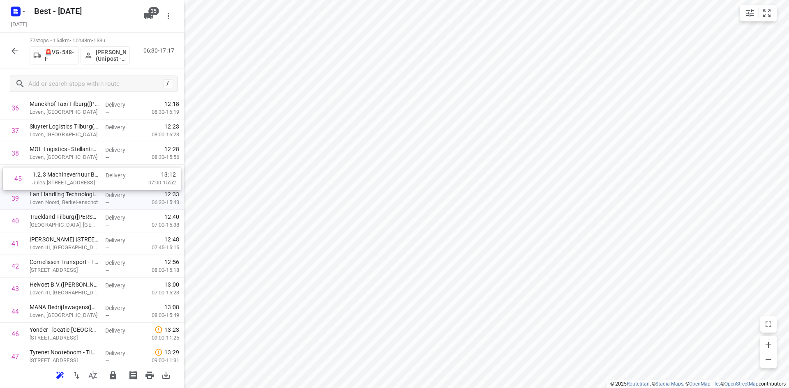
drag, startPoint x: 41, startPoint y: 307, endPoint x: 46, endPoint y: 168, distance: 139.3
click at [46, 168] on div "1 Van Iersel Biezenmortel(Moniek Broeders) Biezenmortelsestraat 57, Biezenmorte…" at bounding box center [92, 176] width 184 height 1740
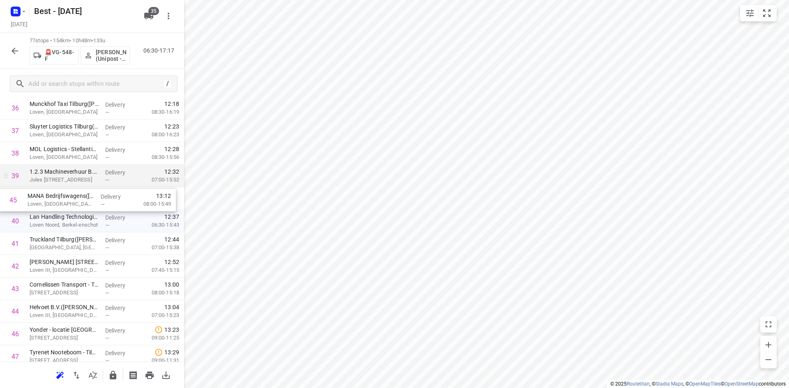
drag, startPoint x: 58, startPoint y: 302, endPoint x: 54, endPoint y: 183, distance: 119.2
click at [54, 183] on div "1 Van Iersel Biezenmortel(Moniek Broeders) Biezenmortelsestraat 57, Biezenmorte…" at bounding box center [92, 176] width 184 height 1740
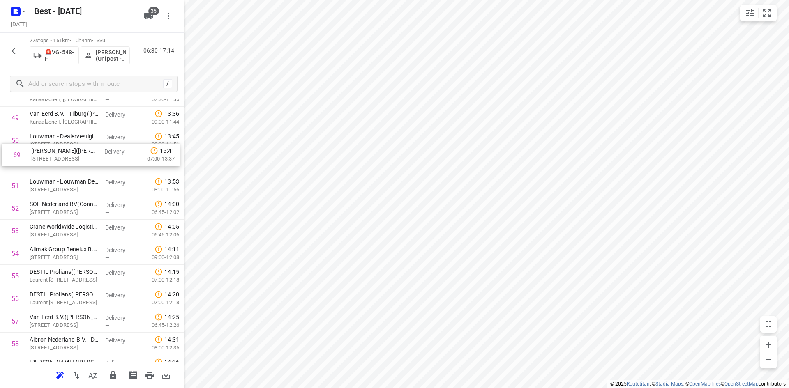
scroll to position [1135, 0]
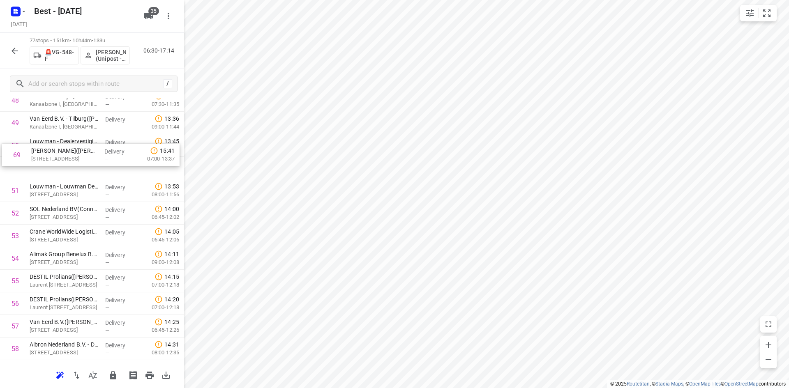
drag, startPoint x: 56, startPoint y: 305, endPoint x: 59, endPoint y: 146, distance: 159.4
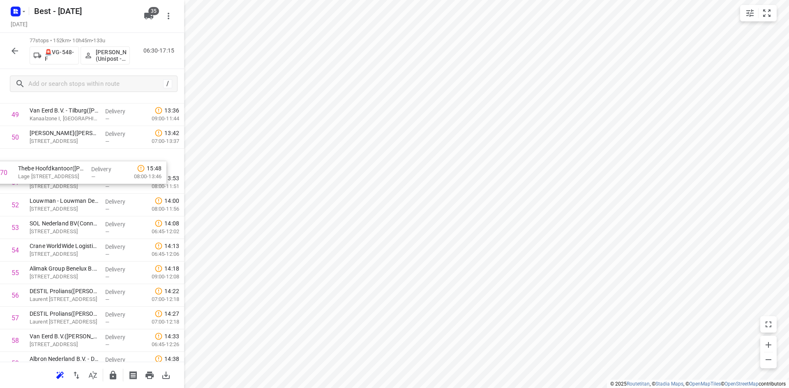
scroll to position [1142, 0]
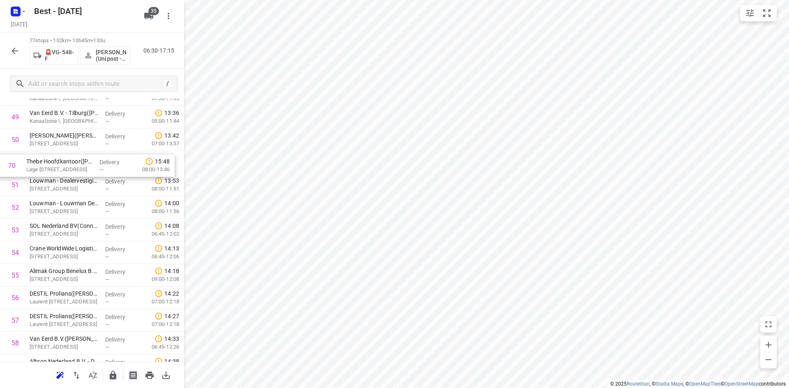
drag, startPoint x: 48, startPoint y: 304, endPoint x: 45, endPoint y: 156, distance: 147.9
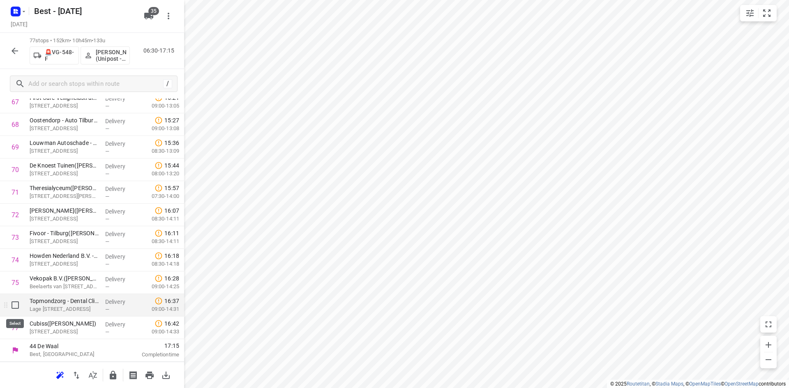
click at [12, 306] on input "checkbox" at bounding box center [15, 305] width 16 height 16
checkbox input "true"
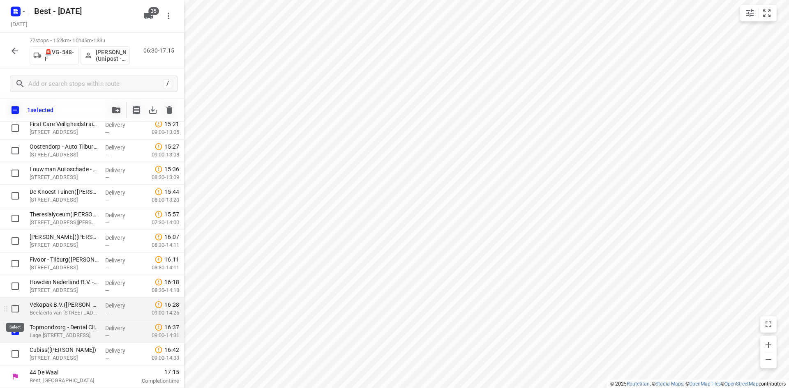
scroll to position [1560, 0]
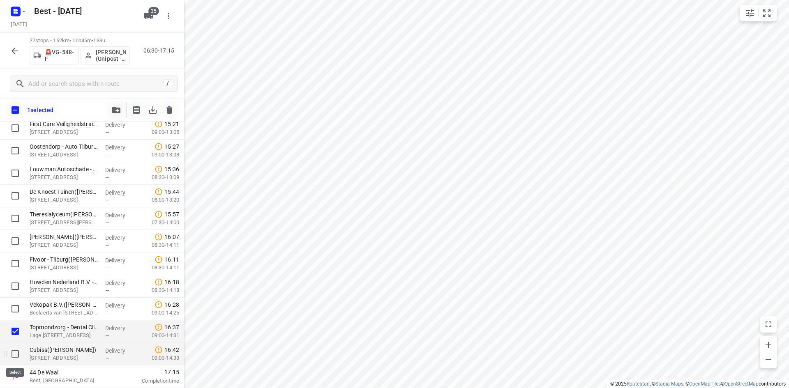
click at [12, 358] on input "checkbox" at bounding box center [15, 354] width 16 height 16
checkbox input "true"
click at [113, 110] on icon "button" at bounding box center [116, 110] width 8 height 7
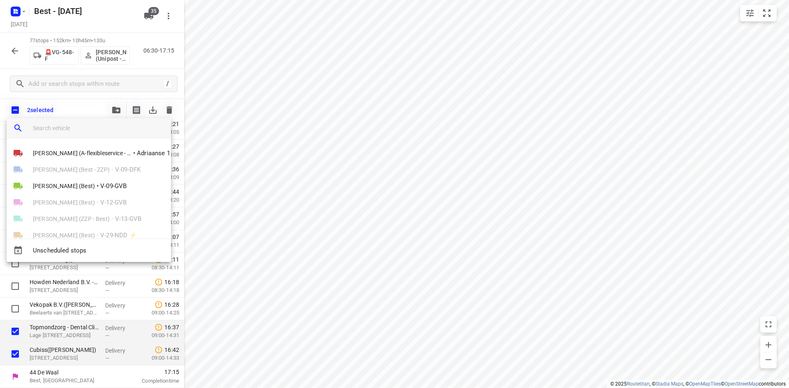
click at [85, 131] on input "search vehicle" at bounding box center [98, 128] width 131 height 12
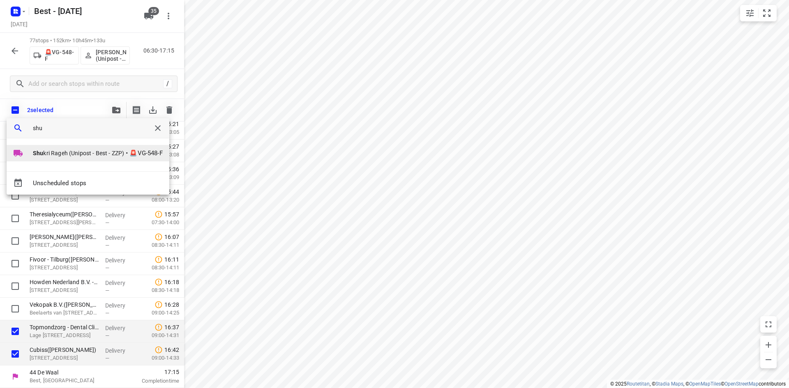
type input "shu"
click at [29, 152] on div at bounding box center [23, 153] width 20 height 10
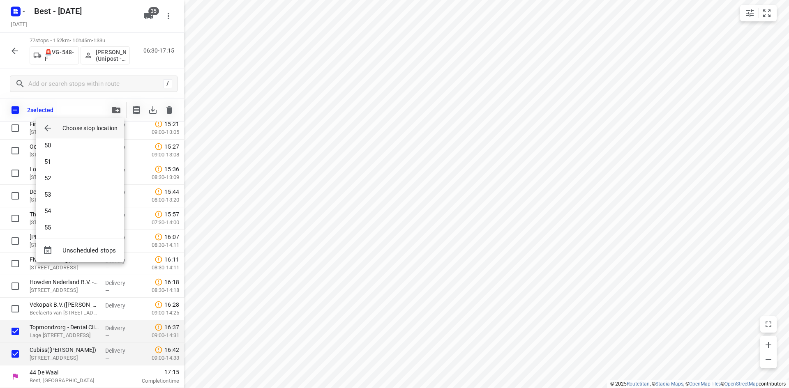
scroll to position [822, 0]
click at [61, 172] on li "52" at bounding box center [80, 166] width 88 height 16
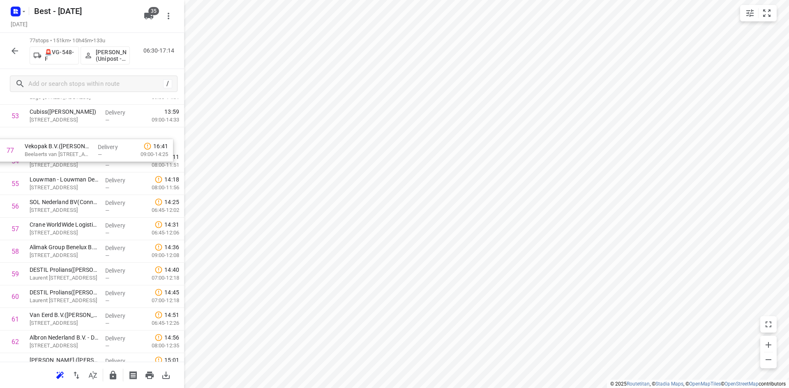
drag, startPoint x: 48, startPoint y: 329, endPoint x: 43, endPoint y: 141, distance: 187.8
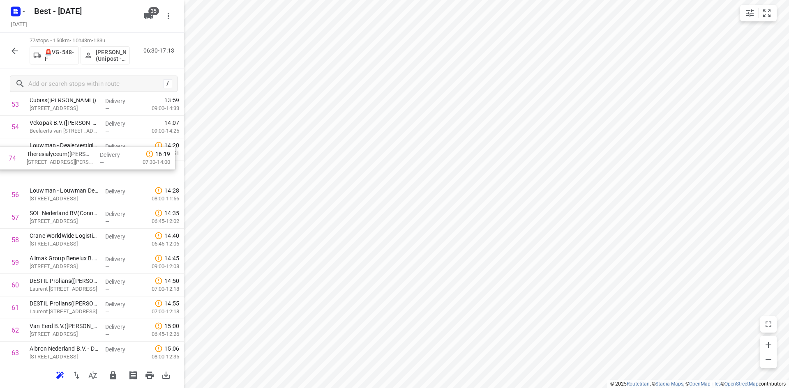
drag, startPoint x: 60, startPoint y: 342, endPoint x: 57, endPoint y: 150, distance: 192.3
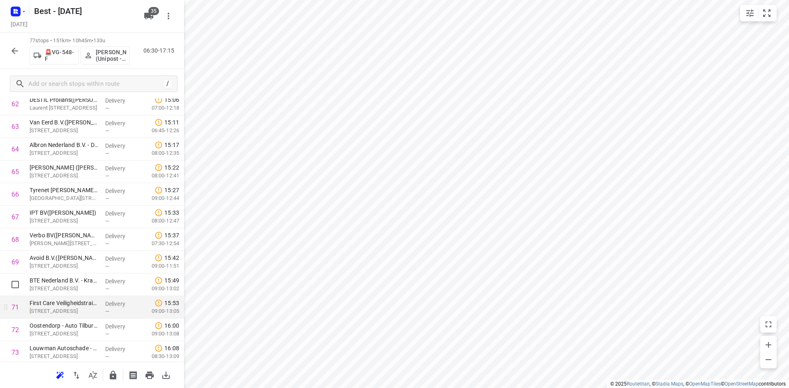
scroll to position [1450, 0]
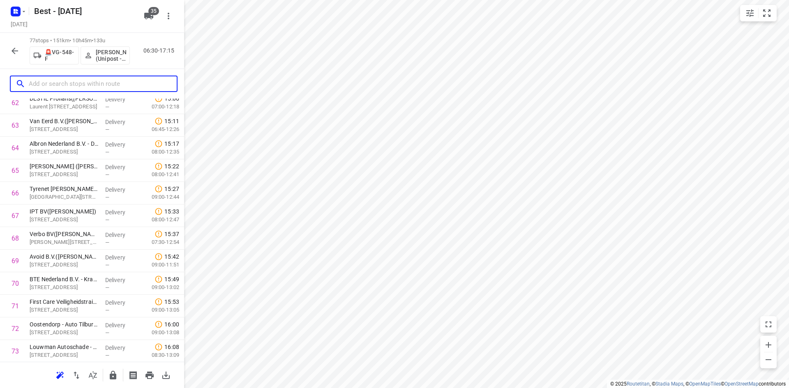
click at [72, 87] on input "text" at bounding box center [103, 84] width 148 height 13
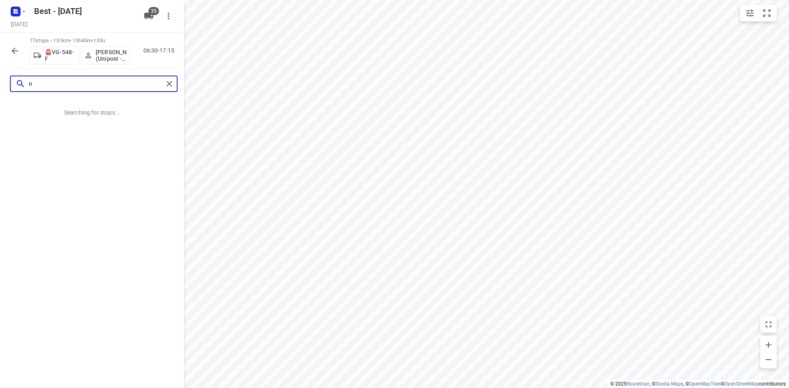
scroll to position [0, 0]
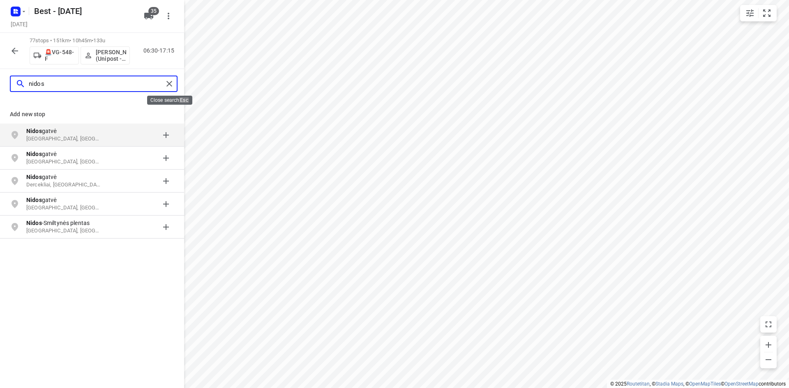
type input "nidos"
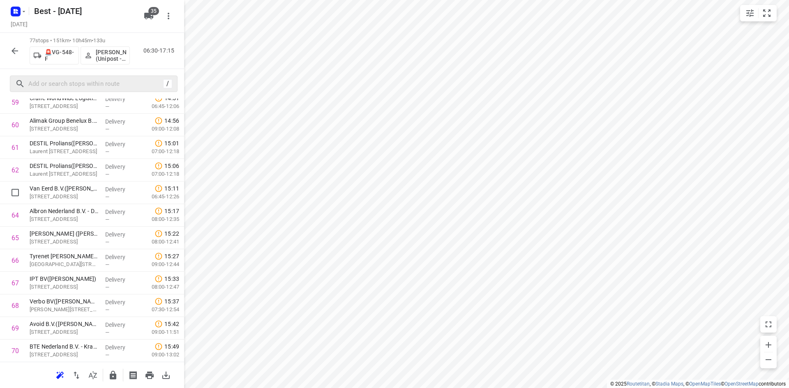
scroll to position [1561, 0]
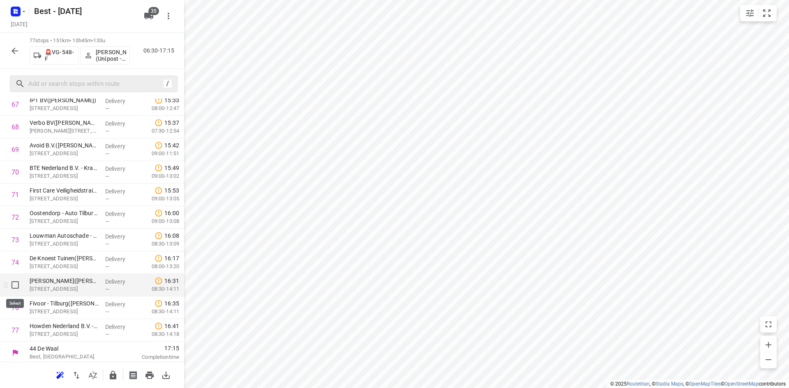
click at [20, 291] on input "checkbox" at bounding box center [15, 285] width 16 height 16
checkbox input "true"
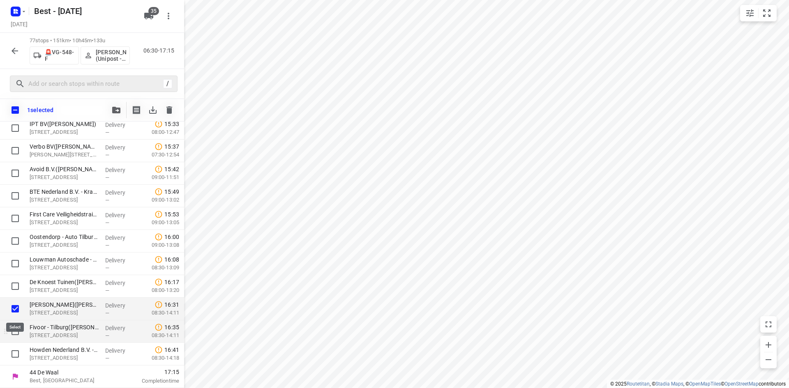
scroll to position [1560, 0]
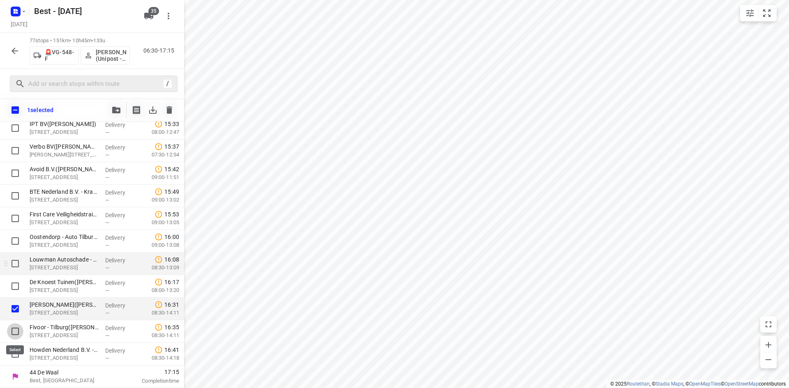
drag, startPoint x: 17, startPoint y: 336, endPoint x: 54, endPoint y: 260, distance: 84.9
click at [17, 335] on input "checkbox" at bounding box center [15, 331] width 16 height 16
checkbox input "true"
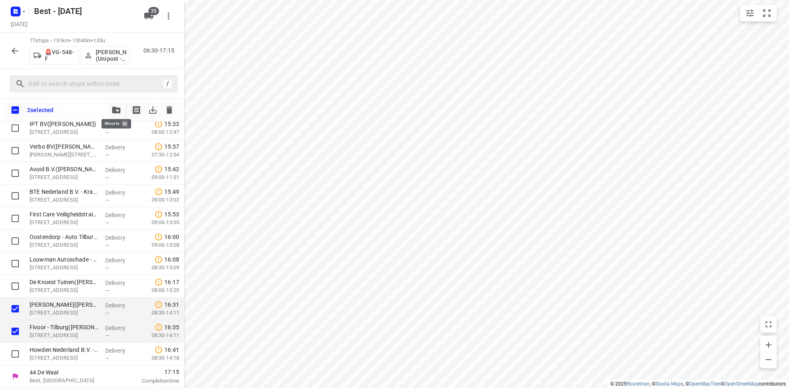
click at [111, 112] on span "button" at bounding box center [116, 110] width 10 height 7
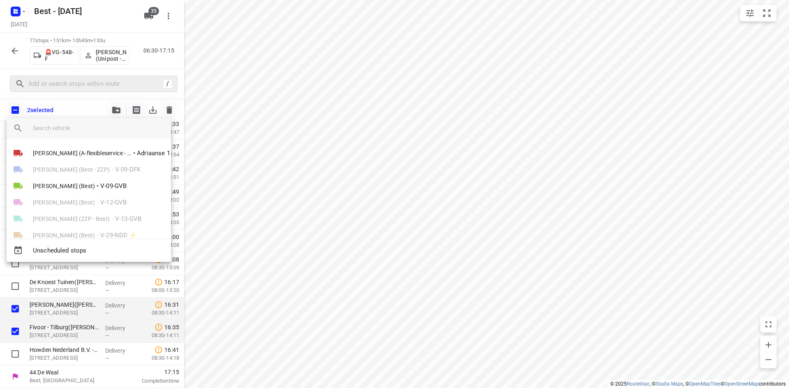
click at [79, 120] on div at bounding box center [102, 128] width 138 height 20
click at [83, 123] on input "search vehicle" at bounding box center [98, 128] width 131 height 12
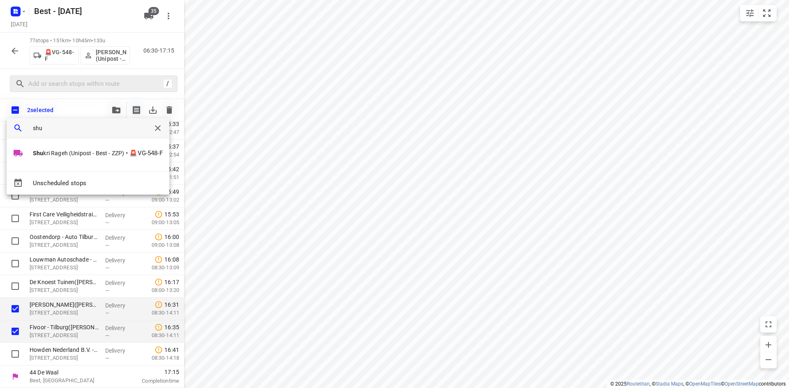
type input "shuk"
click at [76, 157] on li "Shuk ri Rageh (Unipost - Best - ZZP) • 🚨VG-548-F" at bounding box center [88, 153] width 163 height 16
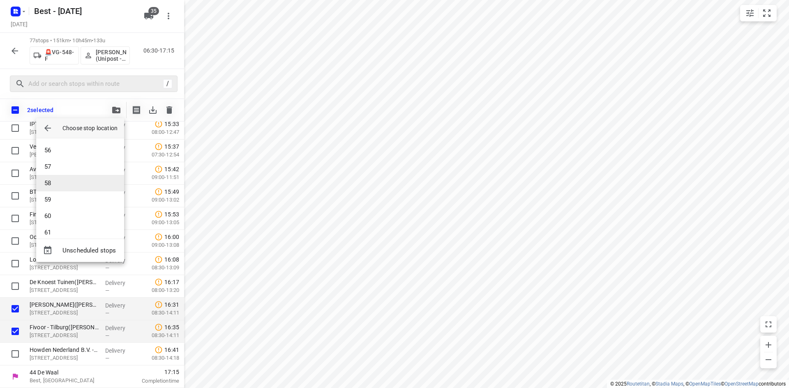
scroll to position [904, 0]
click at [67, 154] on li "56" at bounding box center [80, 150] width 88 height 16
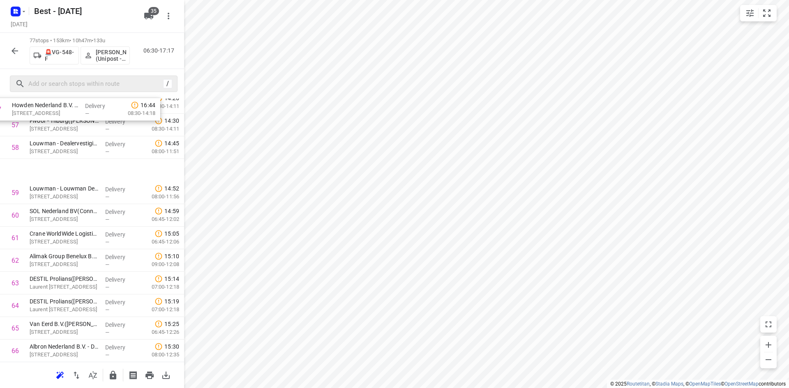
scroll to position [1305, 0]
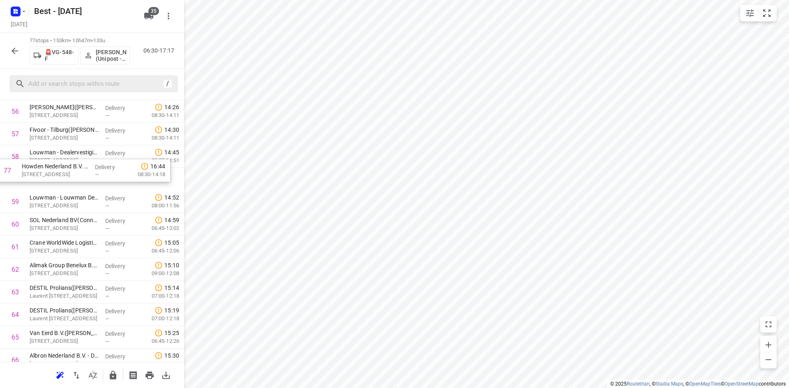
drag, startPoint x: 74, startPoint y: 332, endPoint x: 68, endPoint y: 161, distance: 171.0
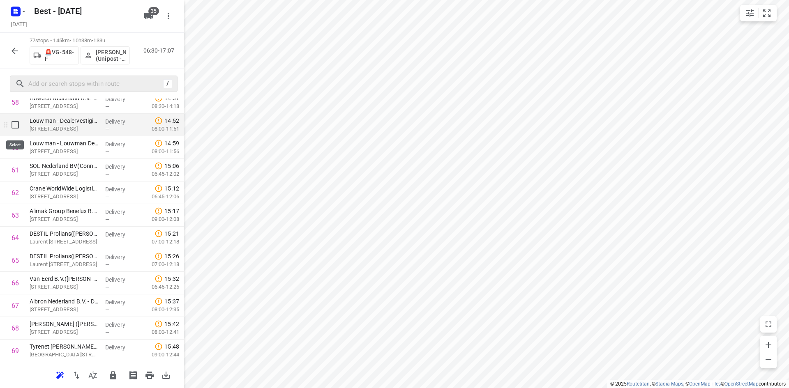
scroll to position [1358, 0]
click at [16, 125] on input "checkbox" at bounding box center [15, 126] width 16 height 16
checkbox input "true"
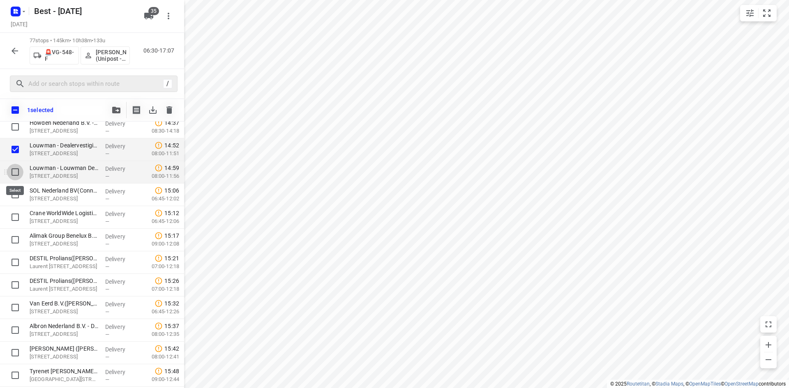
click at [16, 175] on input "checkbox" at bounding box center [15, 172] width 16 height 16
checkbox input "true"
click at [14, 191] on input "checkbox" at bounding box center [15, 194] width 16 height 16
checkbox input "true"
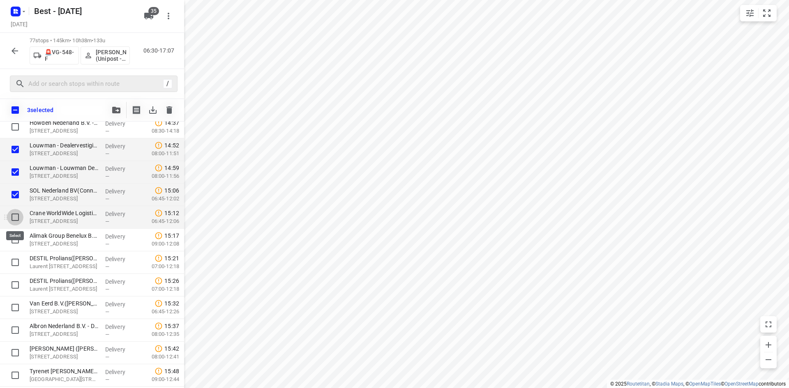
click at [12, 224] on input "checkbox" at bounding box center [15, 217] width 16 height 16
checkbox input "true"
click at [12, 246] on input "checkbox" at bounding box center [15, 240] width 16 height 16
checkbox input "true"
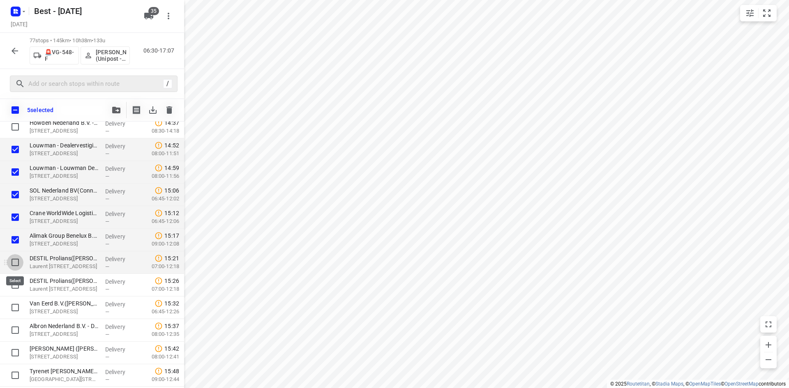
click at [14, 270] on input "checkbox" at bounding box center [15, 262] width 16 height 16
checkbox input "true"
click at [16, 285] on input "checkbox" at bounding box center [15, 285] width 16 height 16
checkbox input "true"
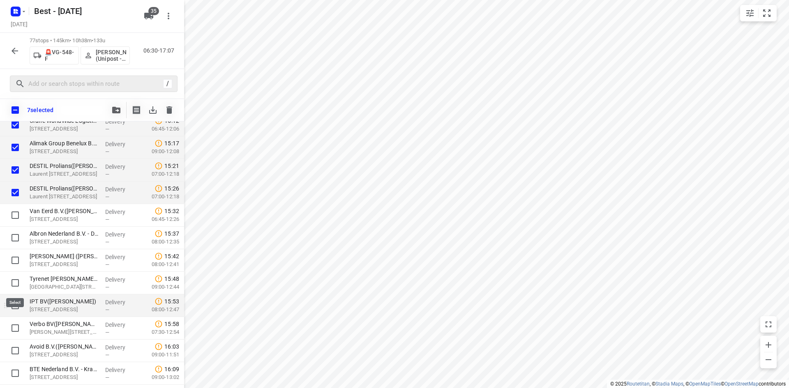
scroll to position [1481, 0]
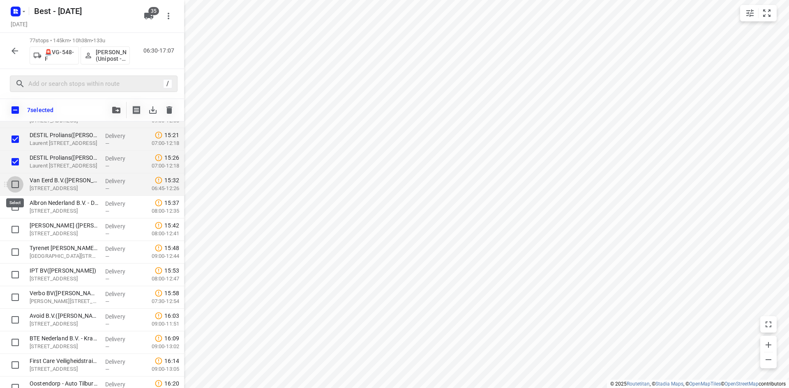
click at [17, 184] on input "checkbox" at bounding box center [15, 184] width 16 height 16
checkbox input "true"
click at [13, 207] on input "checkbox" at bounding box center [15, 207] width 16 height 16
checkbox input "true"
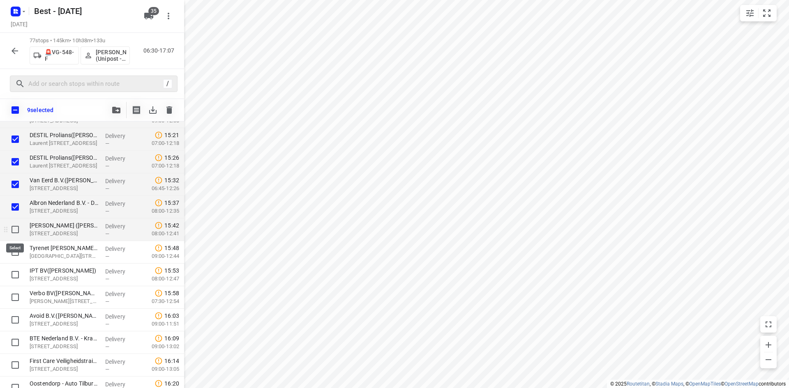
click at [18, 235] on input "checkbox" at bounding box center [15, 229] width 16 height 16
checkbox input "true"
drag, startPoint x: 16, startPoint y: 251, endPoint x: 17, endPoint y: 266, distance: 14.4
click at [16, 253] on input "checkbox" at bounding box center [15, 252] width 16 height 16
checkbox input "true"
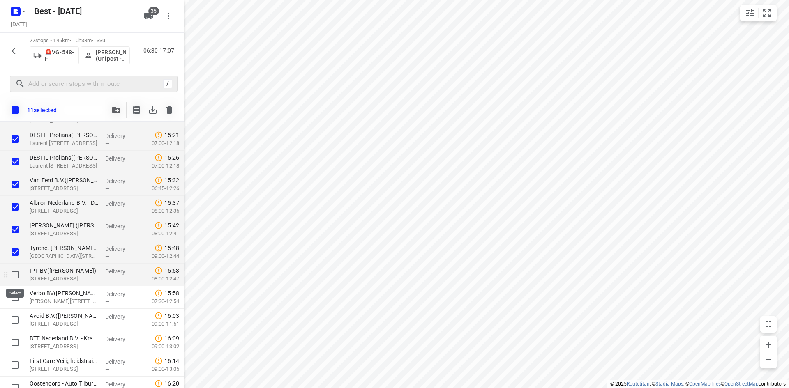
click at [17, 274] on input "checkbox" at bounding box center [15, 275] width 16 height 16
checkbox input "true"
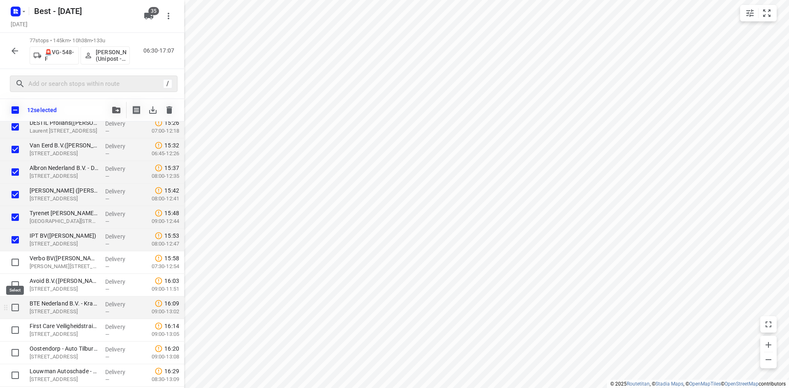
scroll to position [1560, 0]
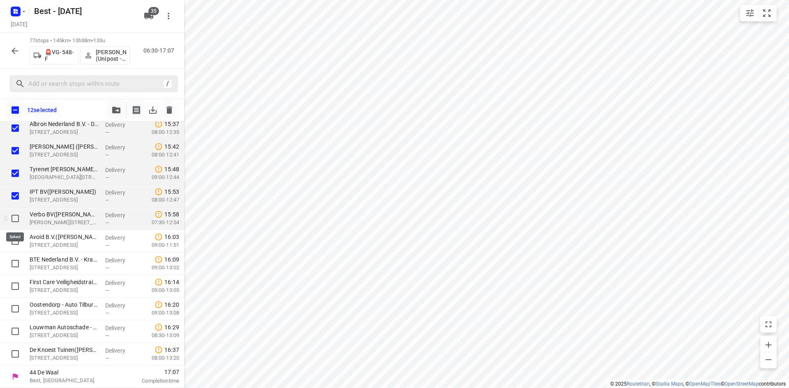
drag, startPoint x: 13, startPoint y: 215, endPoint x: 14, endPoint y: 233, distance: 18.5
click at [13, 216] on input "checkbox" at bounding box center [15, 218] width 16 height 16
checkbox input "true"
click at [16, 239] on input "checkbox" at bounding box center [15, 241] width 16 height 16
checkbox input "true"
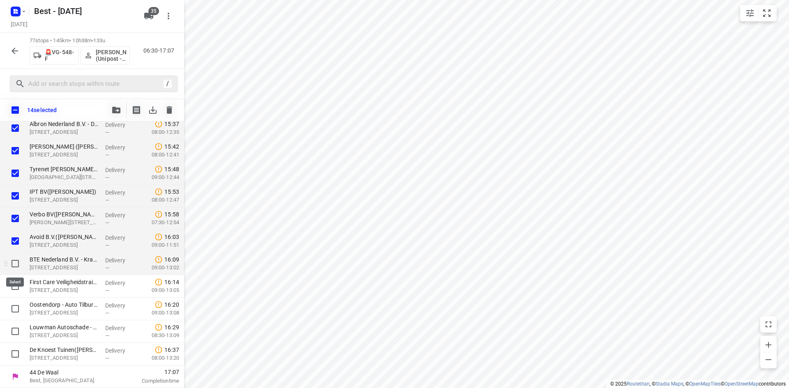
click at [16, 263] on input "checkbox" at bounding box center [15, 263] width 16 height 16
checkbox input "true"
click at [16, 285] on input "checkbox" at bounding box center [15, 286] width 16 height 16
checkbox input "true"
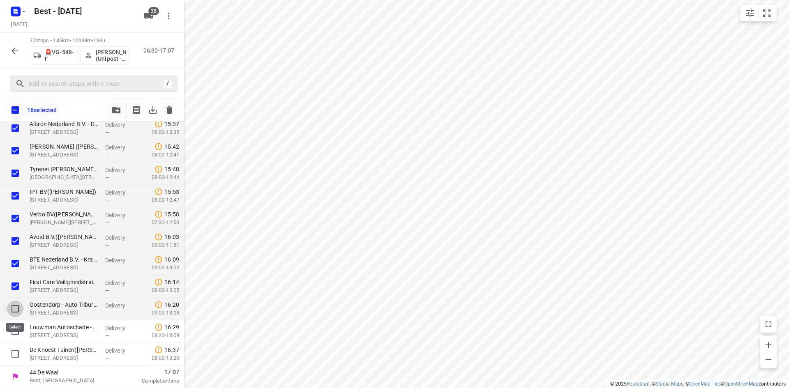
click at [12, 308] on input "checkbox" at bounding box center [15, 309] width 16 height 16
checkbox input "true"
click at [15, 325] on input "checkbox" at bounding box center [15, 331] width 16 height 16
checkbox input "true"
click at [112, 112] on icon "button" at bounding box center [116, 110] width 8 height 7
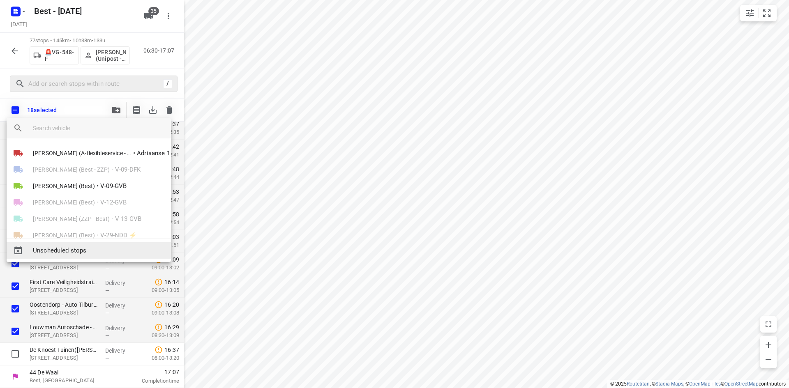
click at [80, 249] on span "Unscheduled stops" at bounding box center [98, 250] width 131 height 9
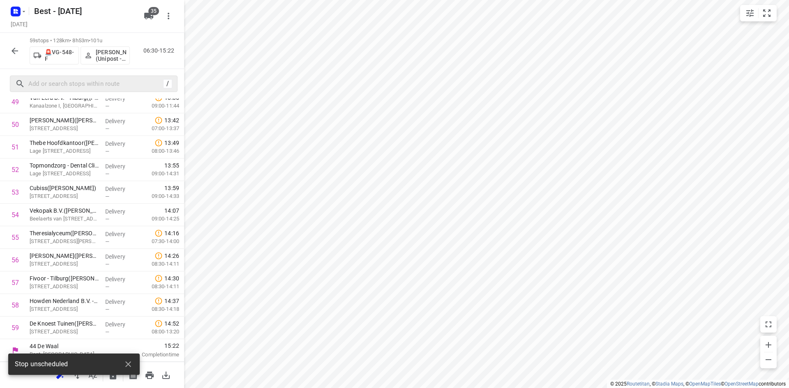
scroll to position [1157, 0]
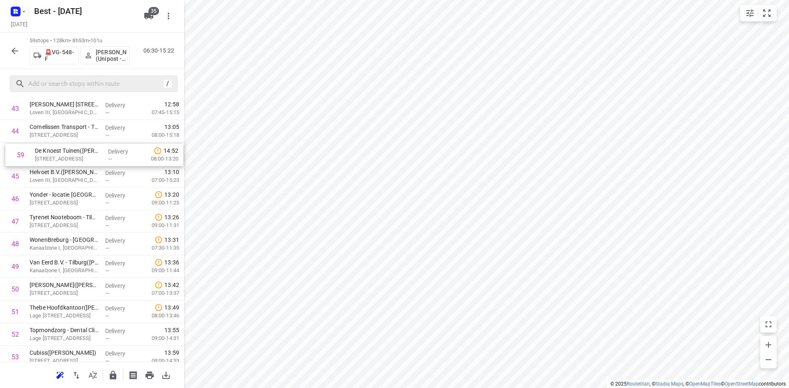
drag, startPoint x: 70, startPoint y: 329, endPoint x: 76, endPoint y: 152, distance: 176.7
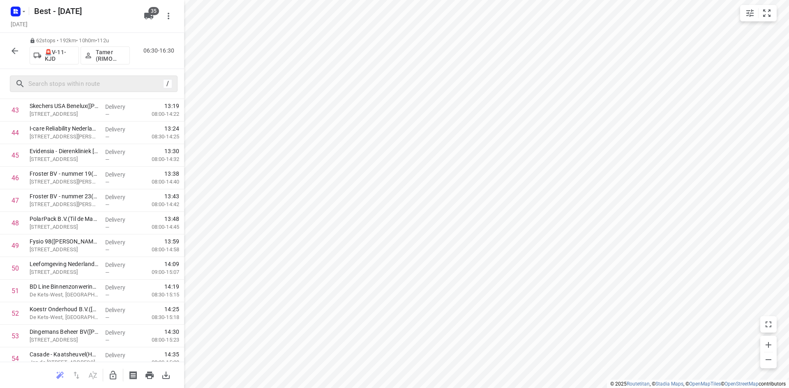
click at [19, 55] on icon "button" at bounding box center [15, 51] width 10 height 10
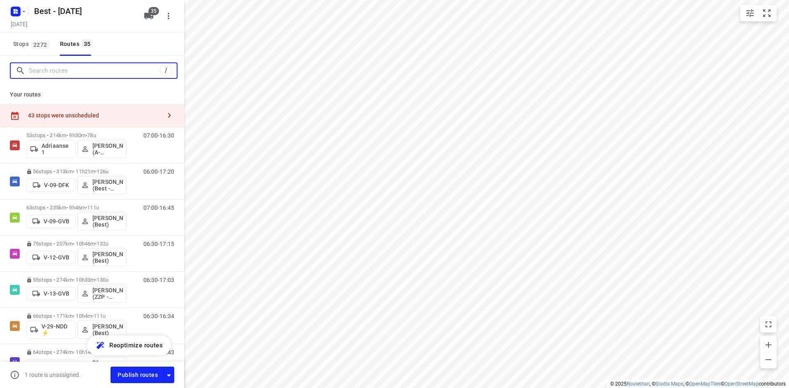
click at [55, 76] on input "Search routes" at bounding box center [94, 70] width 131 height 13
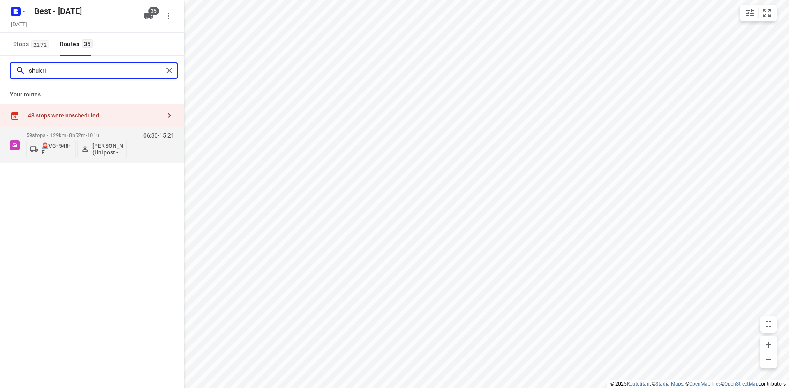
type input "shukri"
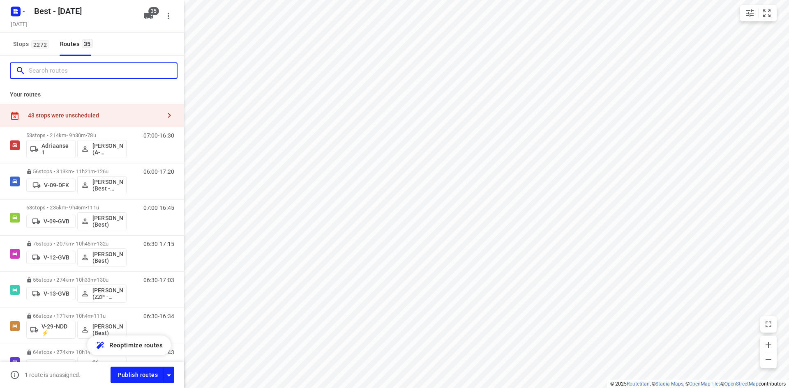
drag, startPoint x: 139, startPoint y: 72, endPoint x: 132, endPoint y: 71, distance: 7.0
click at [137, 72] on input "Search routes" at bounding box center [103, 70] width 148 height 13
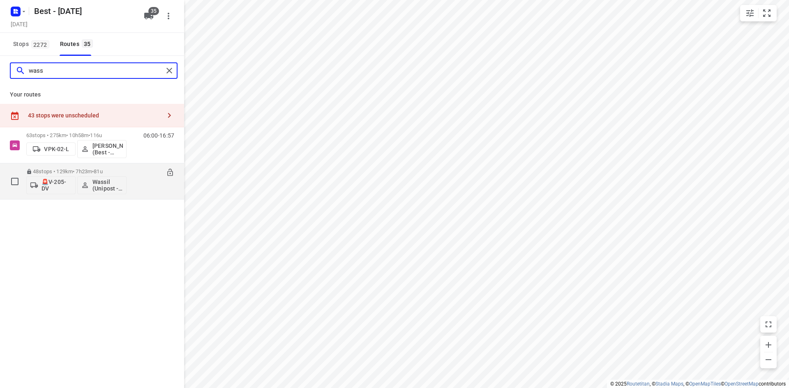
type input "wass"
click at [81, 174] on p "48 stops • 129km • 7h23m • 81u" at bounding box center [76, 171] width 100 height 6
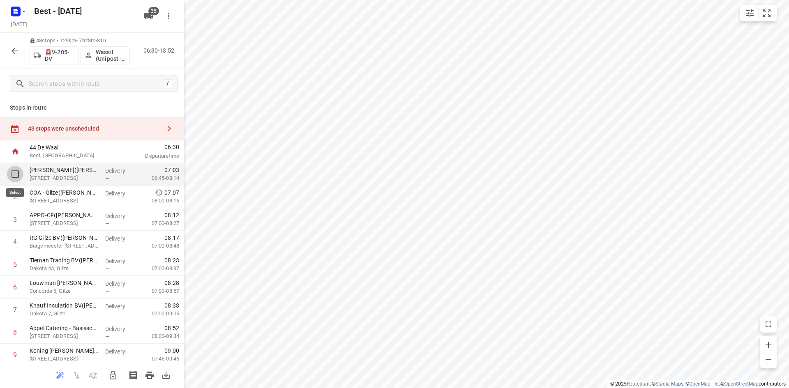
click at [12, 172] on input "checkbox" at bounding box center [15, 174] width 16 height 16
checkbox input "true"
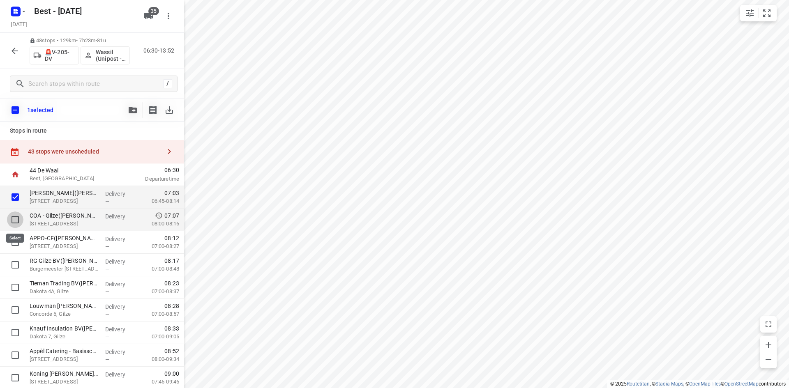
click at [10, 218] on input "checkbox" at bounding box center [15, 220] width 16 height 16
checkbox input "true"
click at [13, 243] on input "checkbox" at bounding box center [15, 242] width 16 height 16
checkbox input "true"
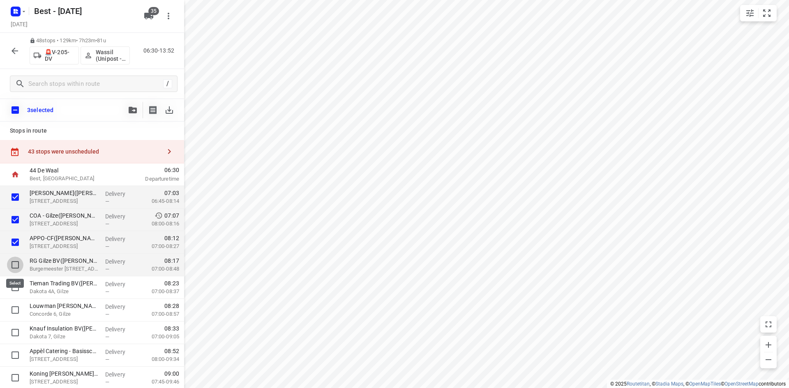
click at [14, 269] on input "checkbox" at bounding box center [15, 265] width 16 height 16
checkbox input "true"
click at [14, 285] on input "checkbox" at bounding box center [15, 287] width 16 height 16
checkbox input "true"
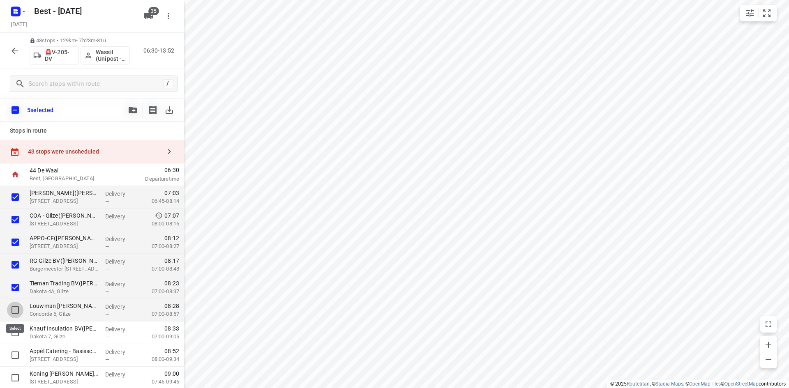
click at [13, 305] on input "checkbox" at bounding box center [15, 310] width 16 height 16
checkbox input "true"
click at [9, 329] on input "checkbox" at bounding box center [15, 333] width 16 height 16
checkbox input "true"
click at [130, 113] on button "button" at bounding box center [132, 110] width 16 height 16
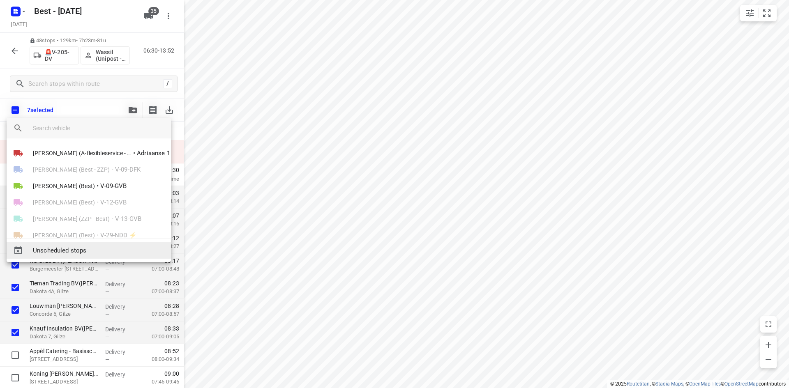
click at [91, 251] on span "Unscheduled stops" at bounding box center [98, 250] width 131 height 9
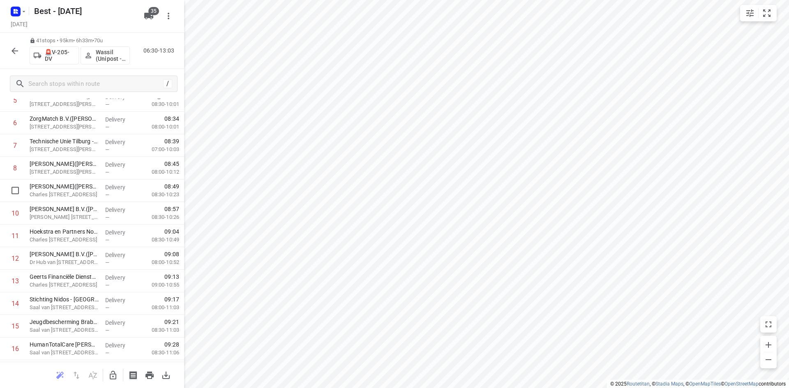
scroll to position [0, 0]
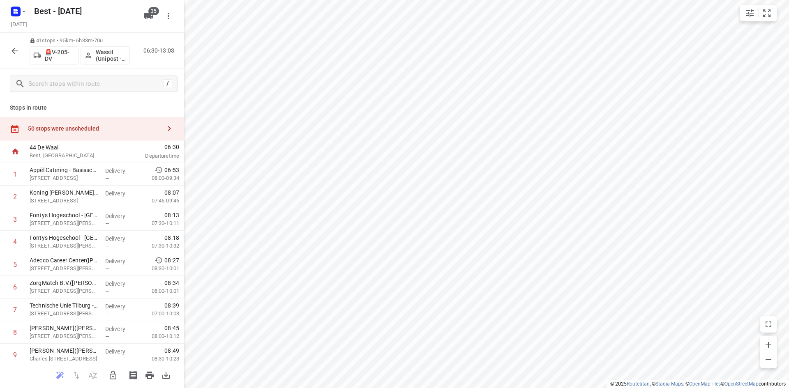
click at [128, 122] on div "50 stops were unscheduled" at bounding box center [92, 128] width 184 height 23
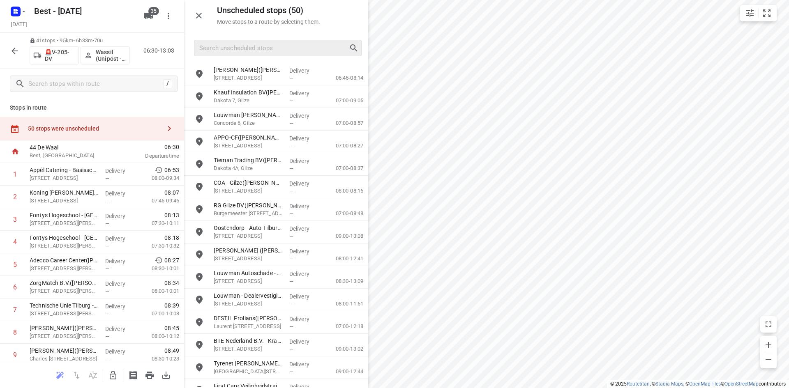
drag, startPoint x: 237, startPoint y: 56, endPoint x: 240, endPoint y: 50, distance: 7.0
click at [239, 54] on div at bounding box center [276, 48] width 184 height 30
click at [240, 50] on input "Search unscheduled stops" at bounding box center [274, 48] width 149 height 13
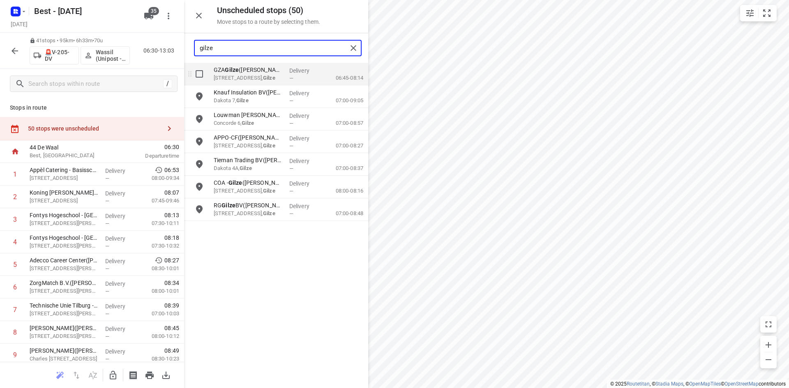
type input "gilze"
click at [194, 73] on input "grid" at bounding box center [199, 74] width 16 height 16
checkbox input "true"
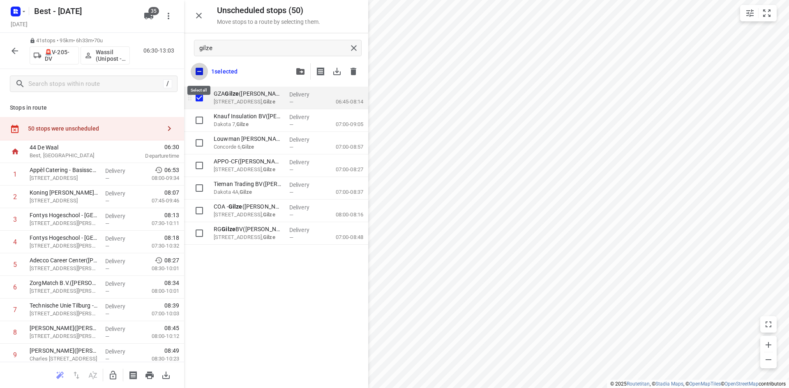
click at [194, 73] on input "checkbox" at bounding box center [199, 71] width 17 height 17
checkbox input "false"
checkbox input "true"
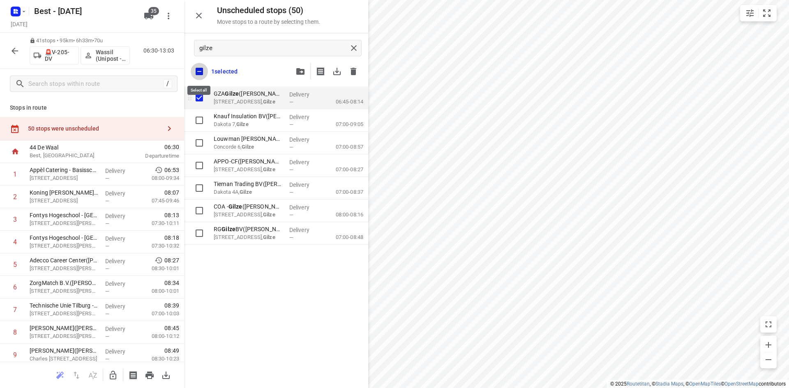
checkbox input "true"
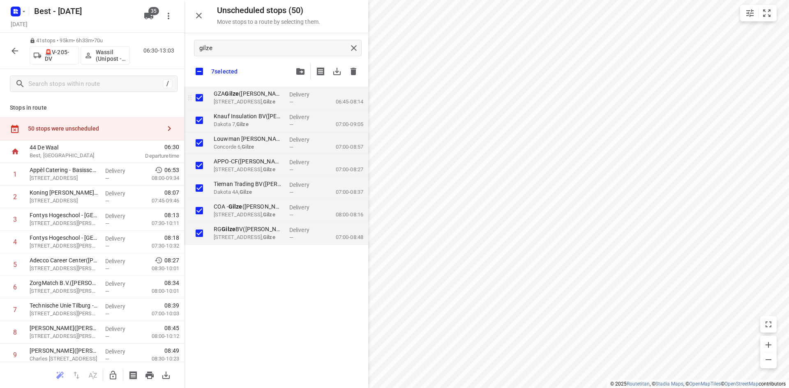
checkbox input "true"
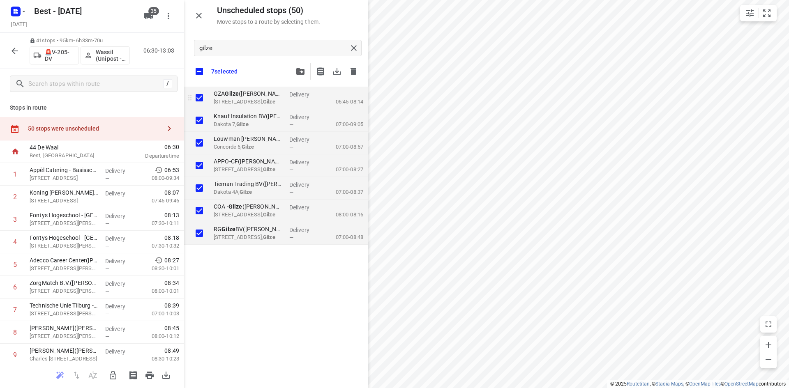
checkbox input "true"
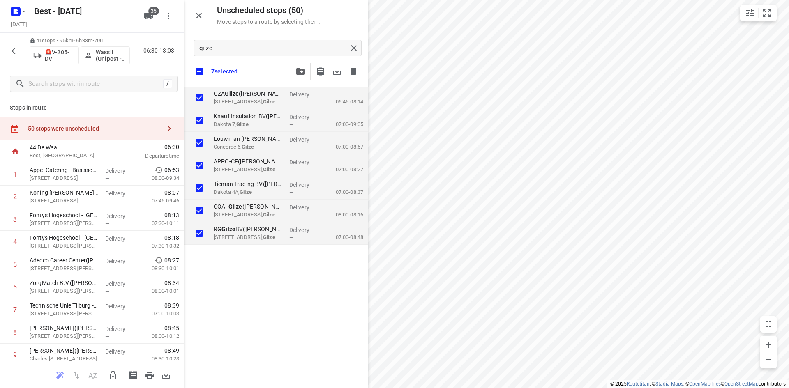
checkbox input "true"
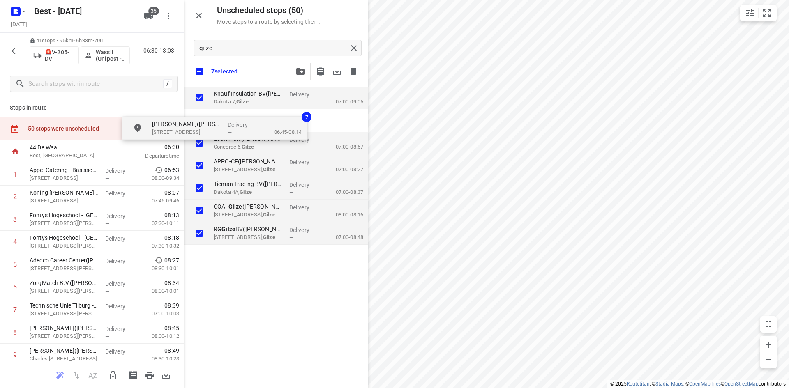
checkbox input "true"
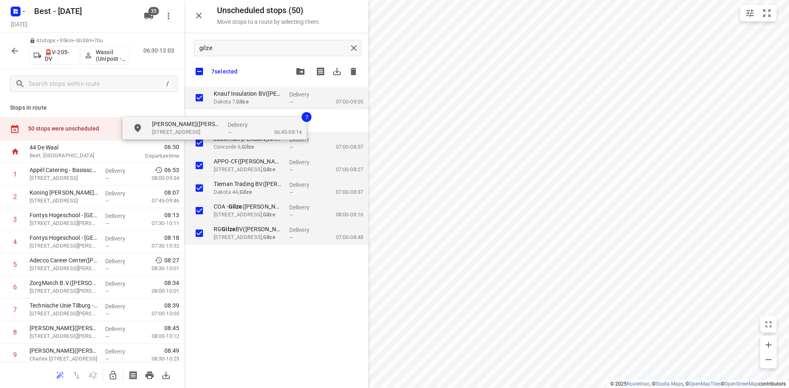
checkbox input "true"
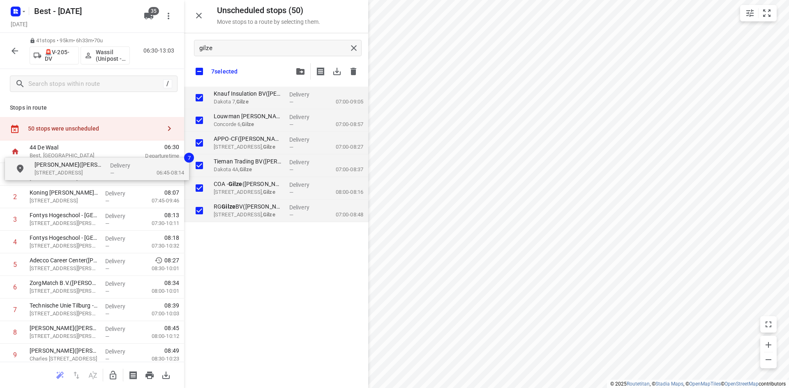
checkbox input "true"
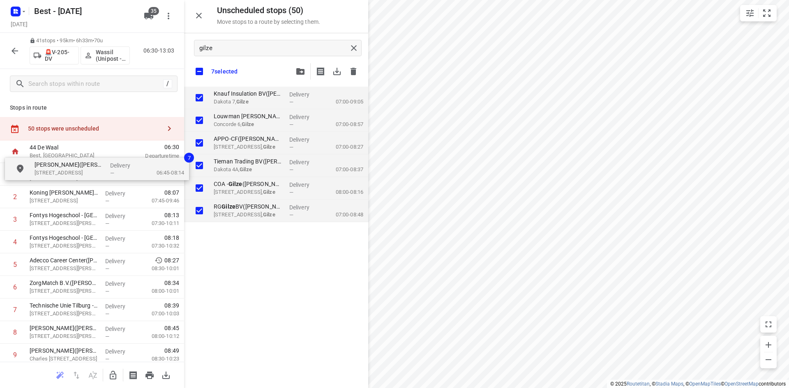
checkbox input "true"
drag, startPoint x: 221, startPoint y: 91, endPoint x: 232, endPoint y: 103, distance: 15.7
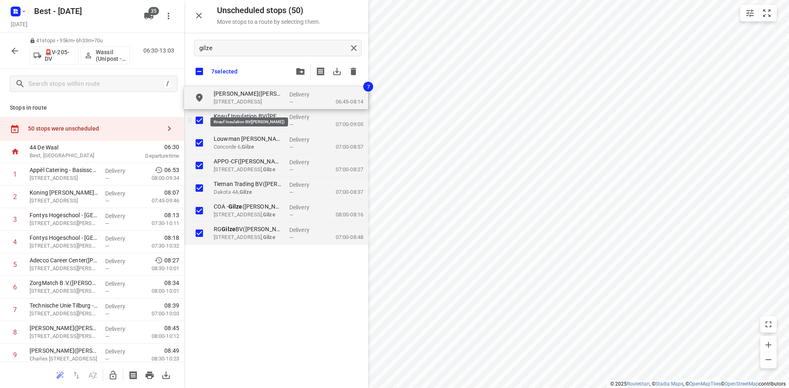
checkbox input "true"
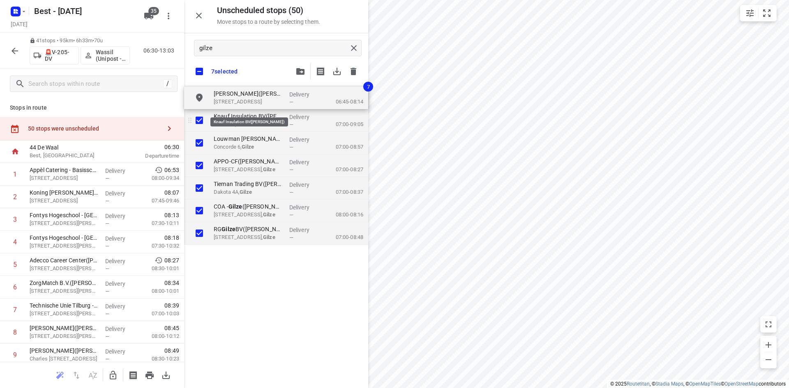
checkbox input "true"
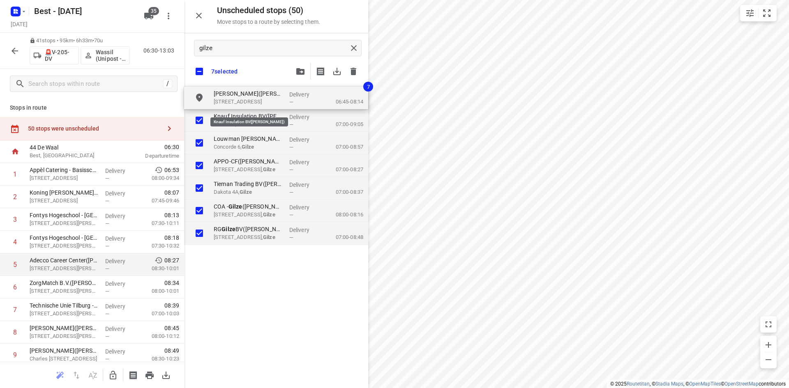
checkbox input "true"
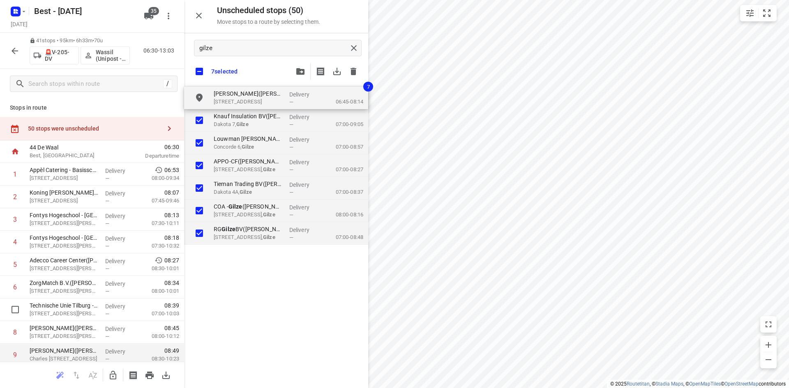
checkbox input "true"
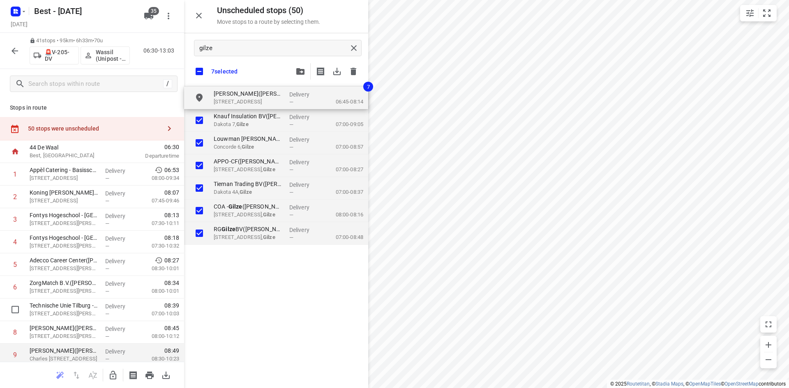
checkbox input "true"
click at [118, 375] on button "button" at bounding box center [113, 375] width 16 height 16
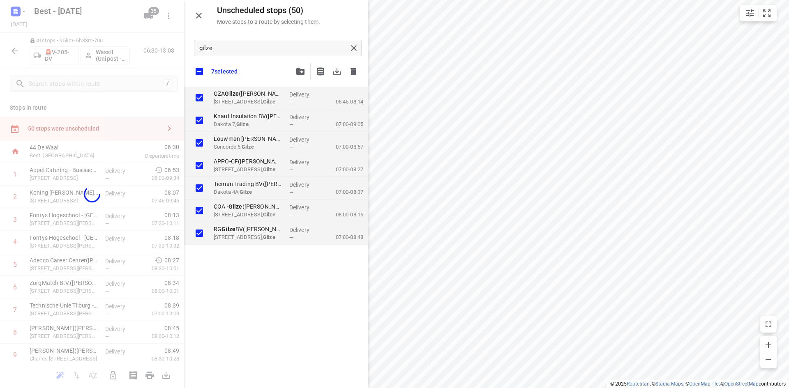
checkbox input "true"
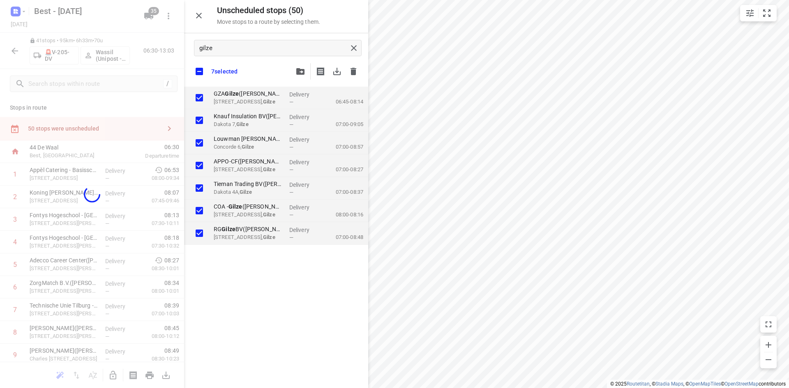
checkbox input "true"
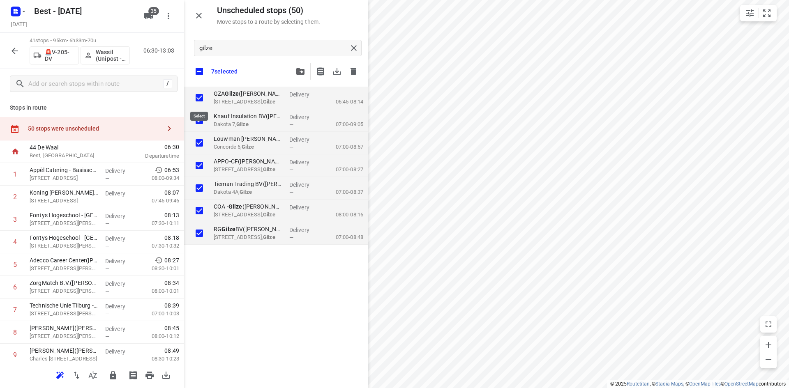
checkbox input "true"
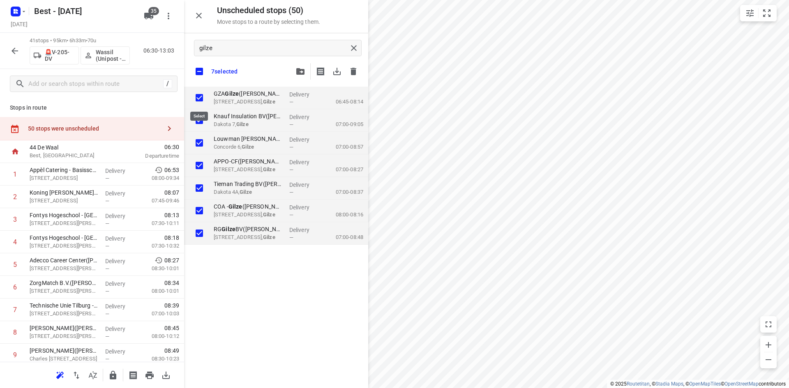
checkbox input "true"
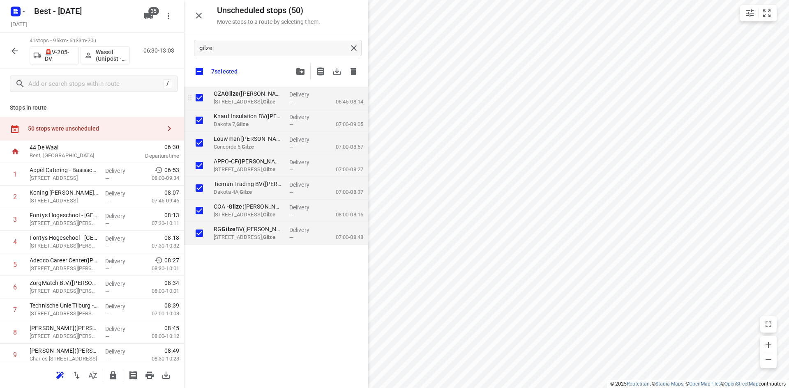
checkbox input "true"
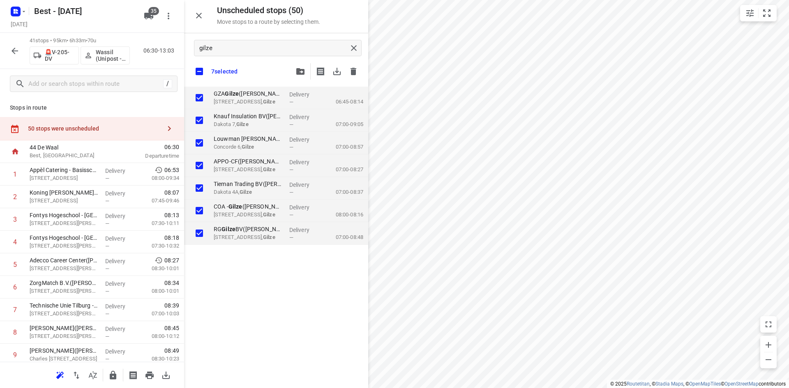
checkbox input "true"
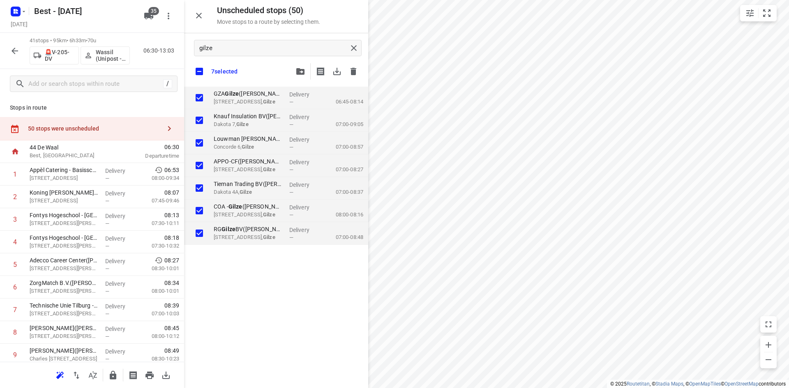
checkbox input "true"
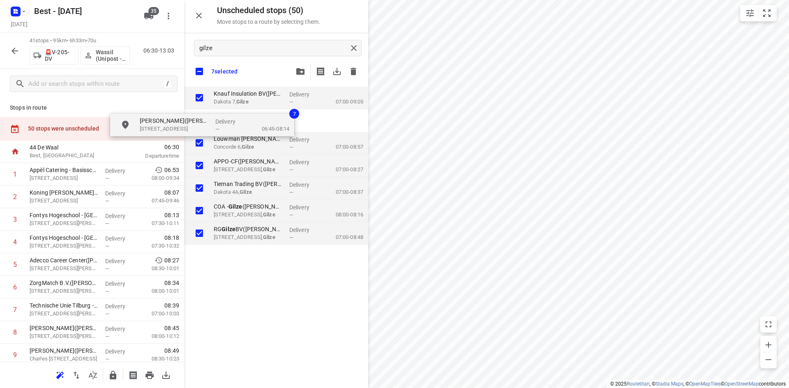
checkbox input "true"
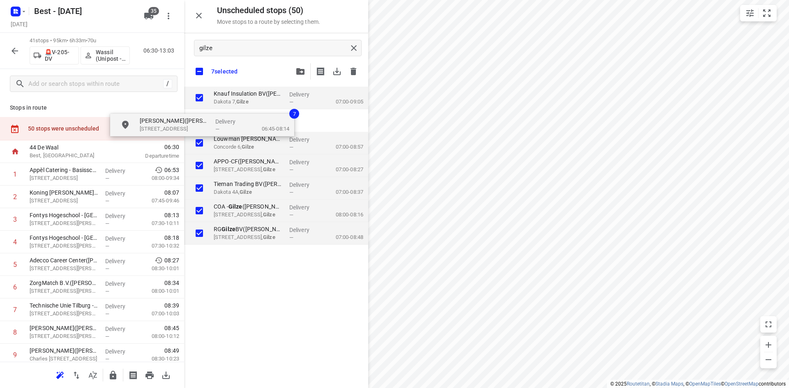
checkbox input "true"
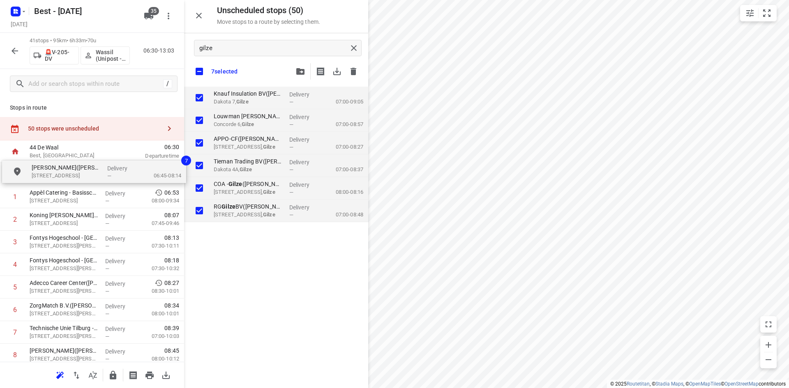
drag, startPoint x: 168, startPoint y: 118, endPoint x: 57, endPoint y: 165, distance: 121.3
checkbox input "true"
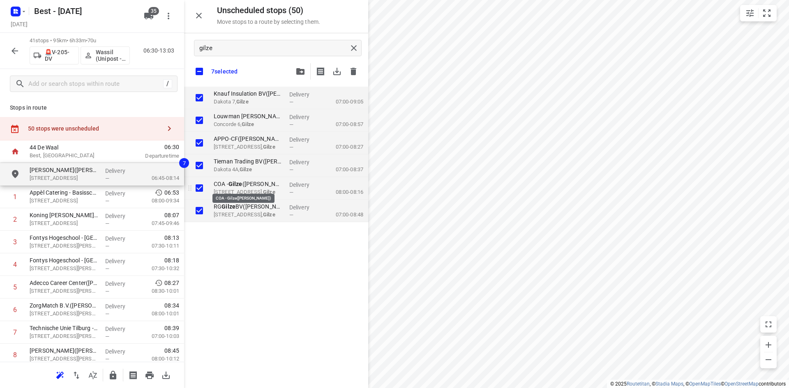
checkbox input "true"
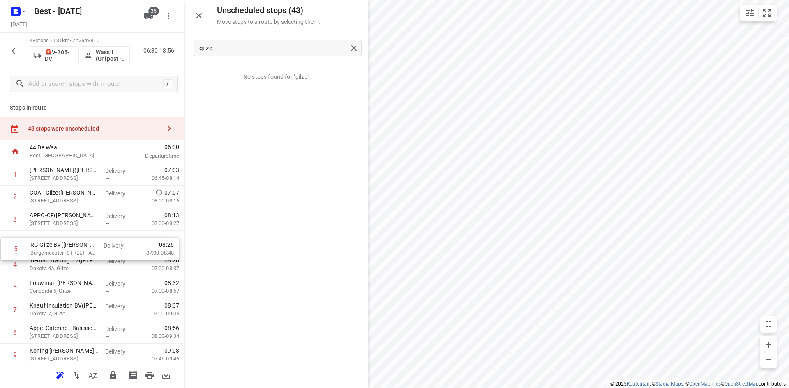
drag, startPoint x: 54, startPoint y: 258, endPoint x: 56, endPoint y: 238, distance: 19.8
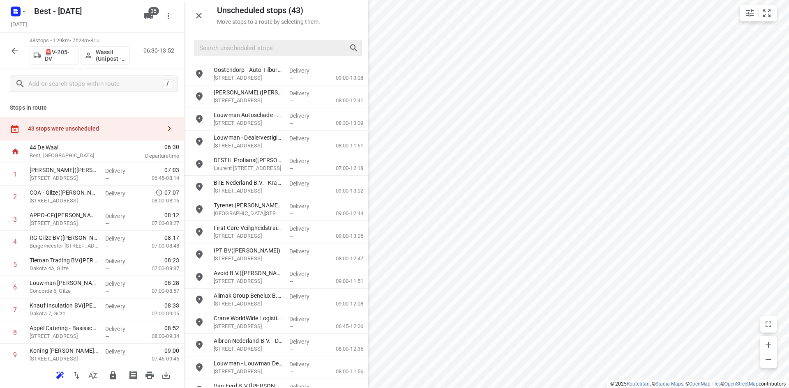
click at [138, 137] on div "43 stops were unscheduled" at bounding box center [92, 128] width 184 height 23
click at [244, 50] on input "Search unscheduled stops" at bounding box center [274, 48] width 149 height 13
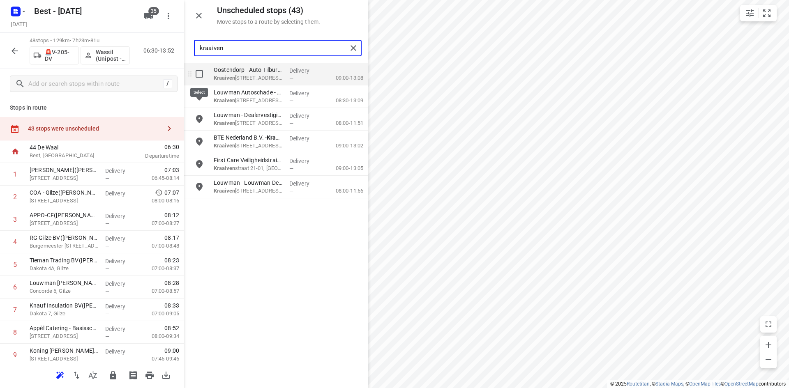
type input "kraaiven"
click at [206, 78] on input "grid" at bounding box center [199, 74] width 16 height 16
checkbox input "true"
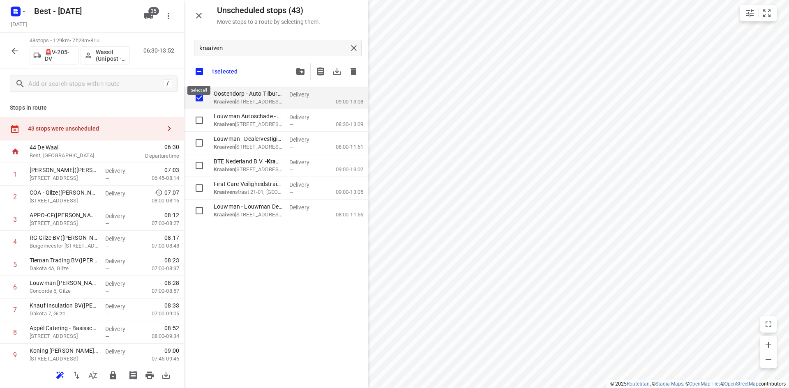
click at [198, 79] on input "checkbox" at bounding box center [199, 71] width 17 height 17
checkbox input "false"
checkbox input "true"
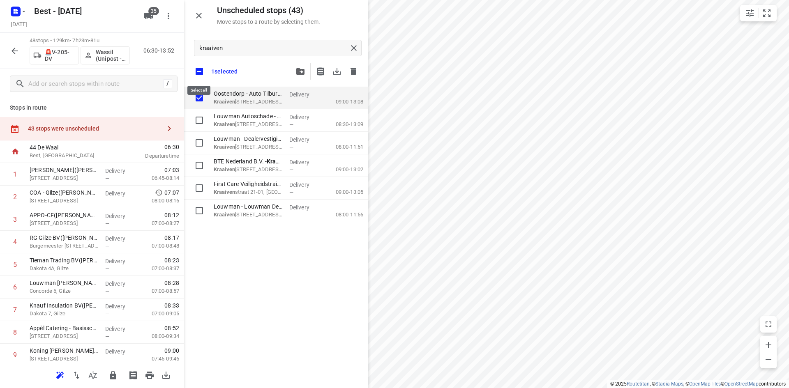
checkbox input "true"
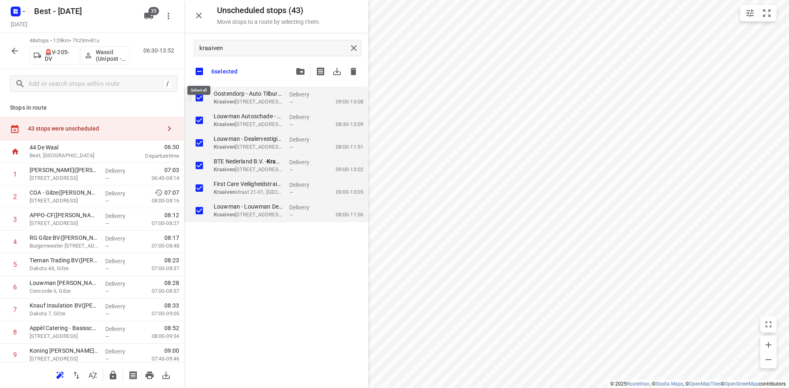
checkbox input "true"
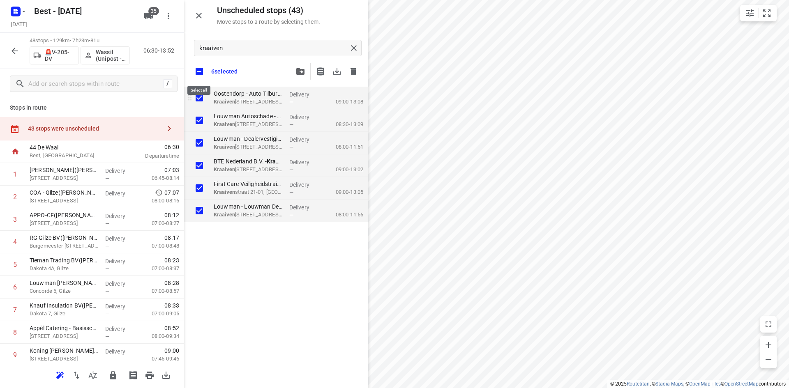
checkbox input "true"
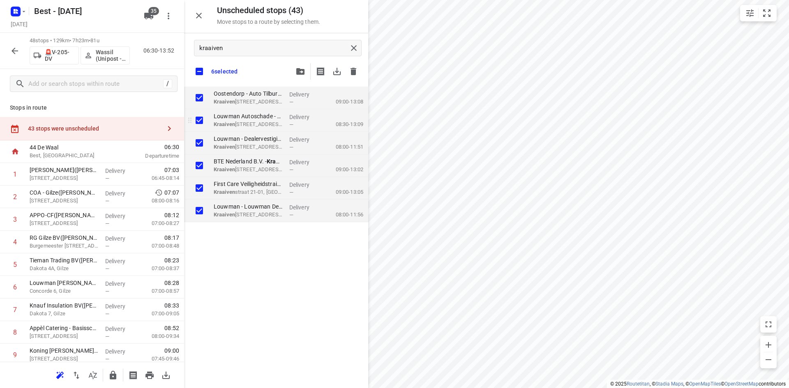
checkbox input "true"
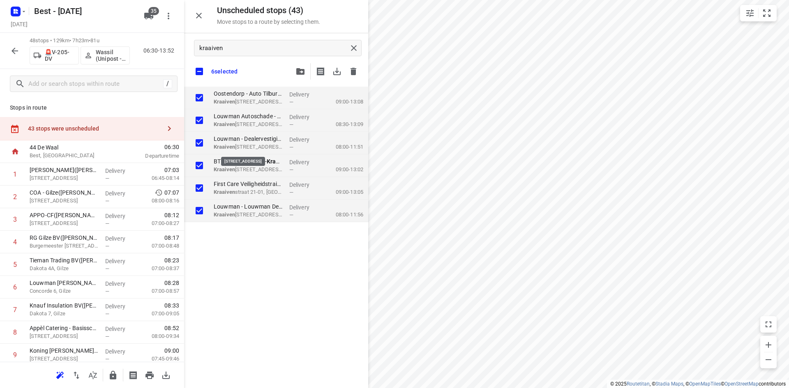
checkbox input "true"
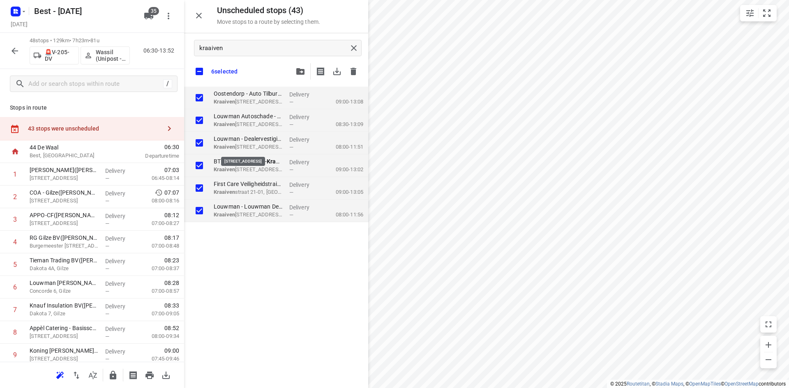
checkbox input "true"
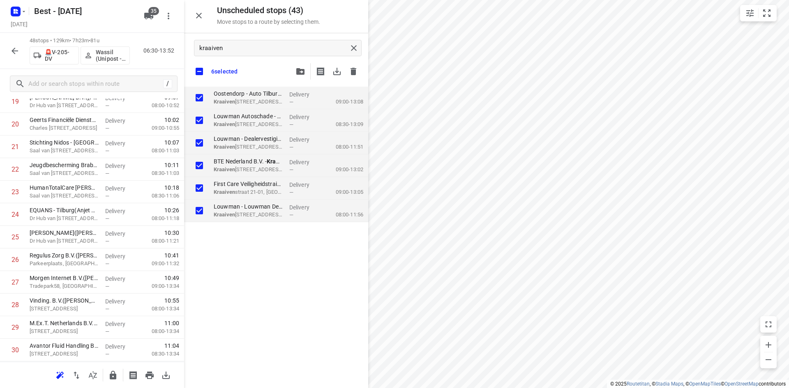
scroll to position [493, 0]
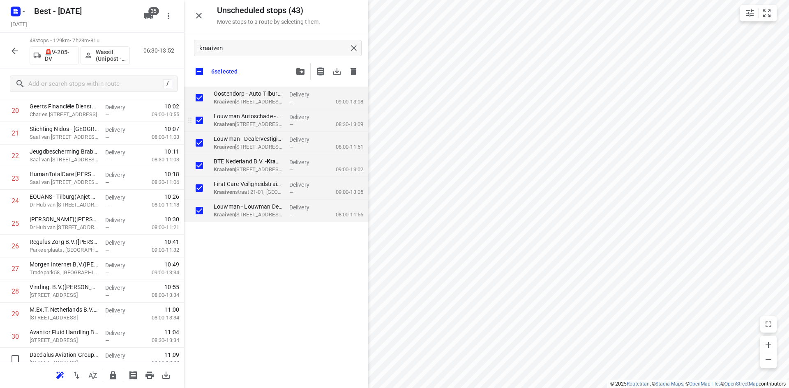
checkbox input "true"
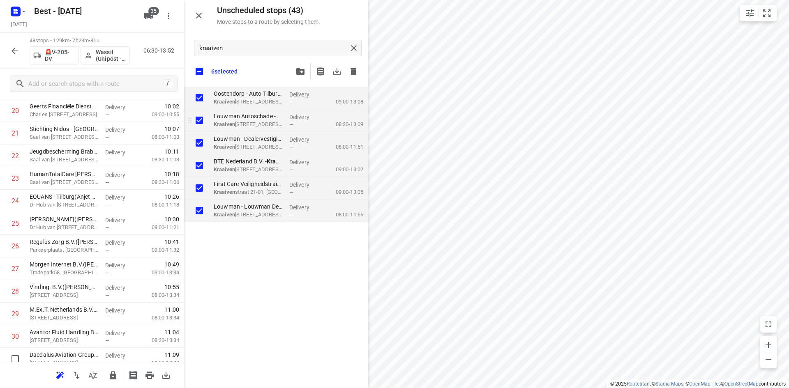
checkbox input "true"
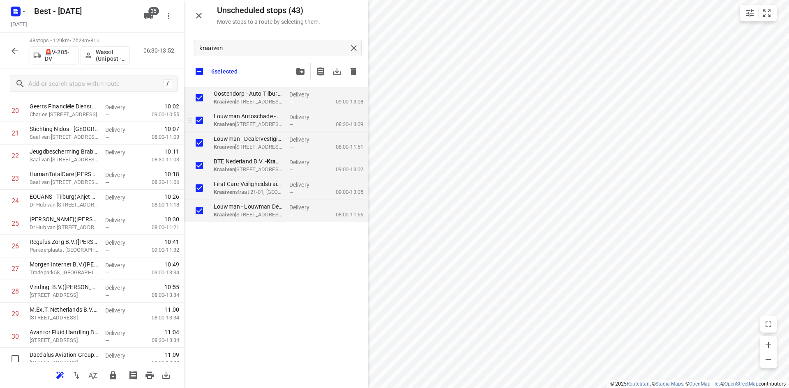
checkbox input "true"
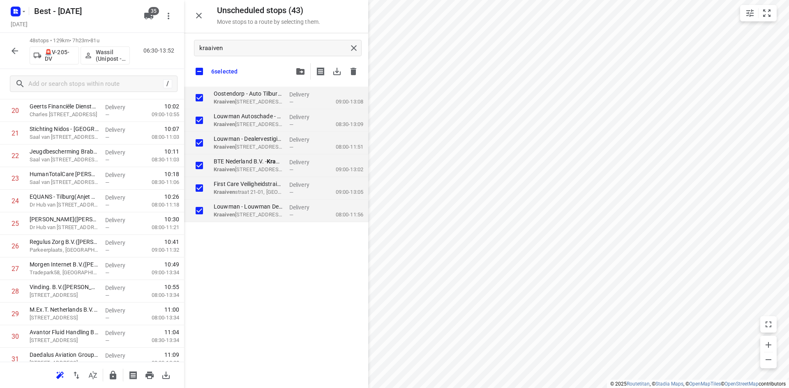
checkbox input "true"
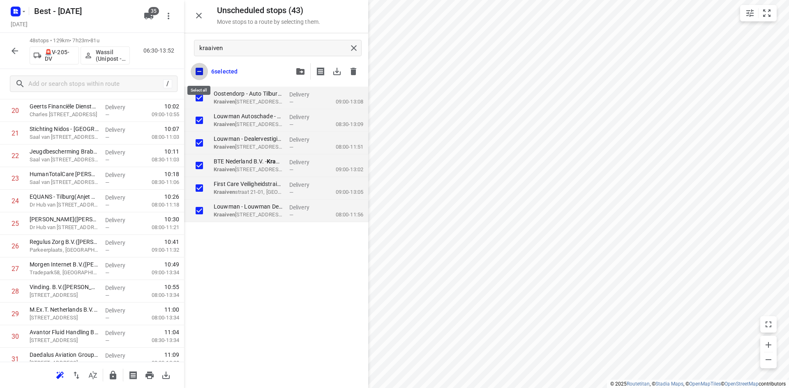
click at [203, 74] on input "checkbox" at bounding box center [199, 71] width 17 height 17
checkbox input "false"
checkbox input "true"
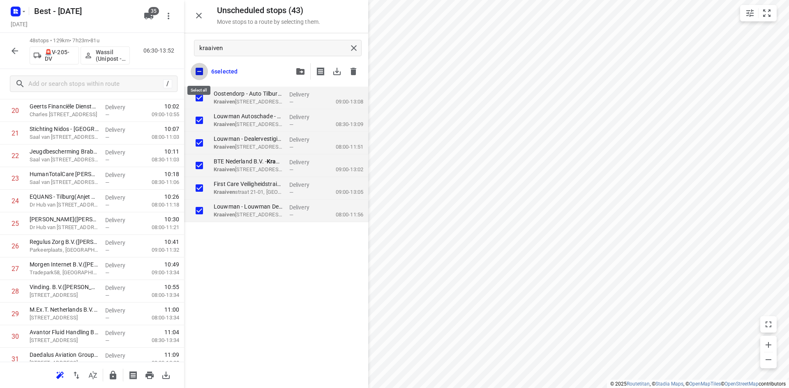
checkbox input "true"
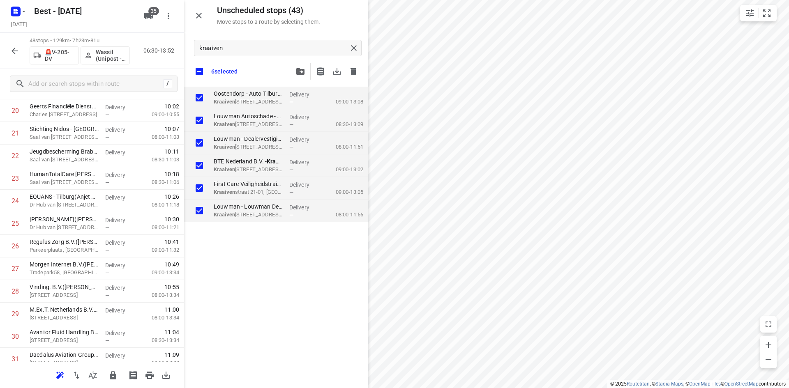
checkbox input "true"
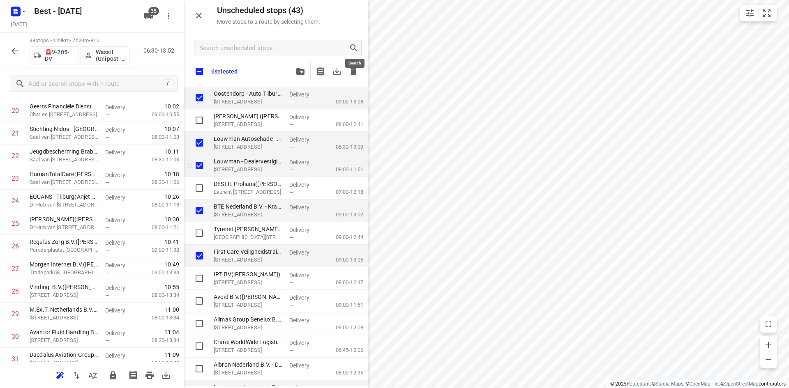
checkbox input "true"
click at [204, 80] on div "6 selected" at bounding box center [276, 59] width 184 height 53
click at [202, 78] on input "checkbox" at bounding box center [199, 71] width 17 height 17
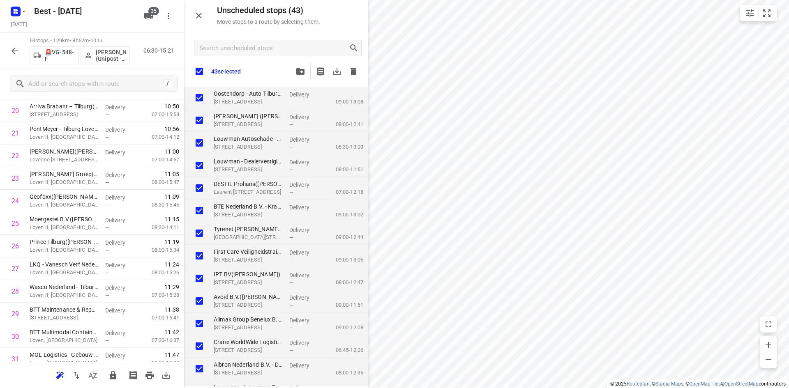
click at [209, 71] on div "43 selected" at bounding box center [216, 71] width 50 height 17
click at [205, 71] on input "checkbox" at bounding box center [199, 71] width 17 height 17
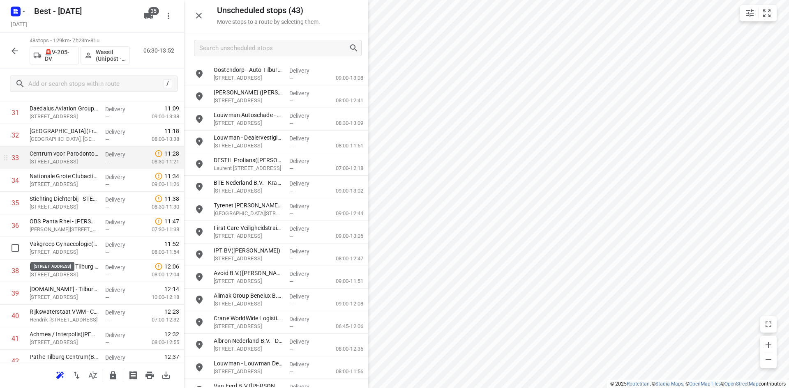
scroll to position [908, 0]
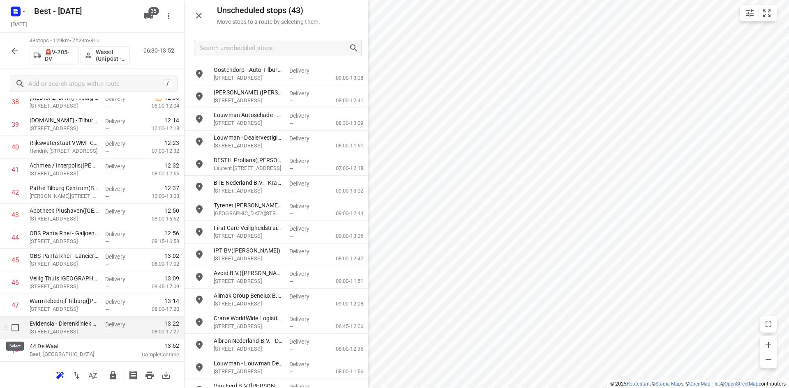
click at [17, 329] on input "checkbox" at bounding box center [15, 328] width 16 height 16
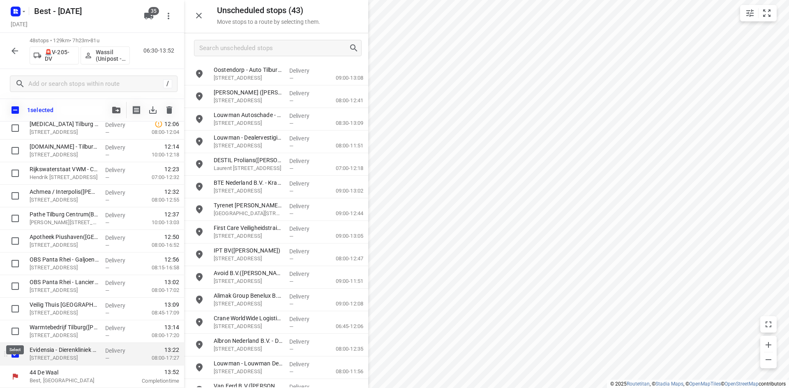
scroll to position [905, 0]
drag, startPoint x: 15, startPoint y: 334, endPoint x: 11, endPoint y: 312, distance: 22.5
click at [15, 332] on input "checkbox" at bounding box center [15, 331] width 16 height 16
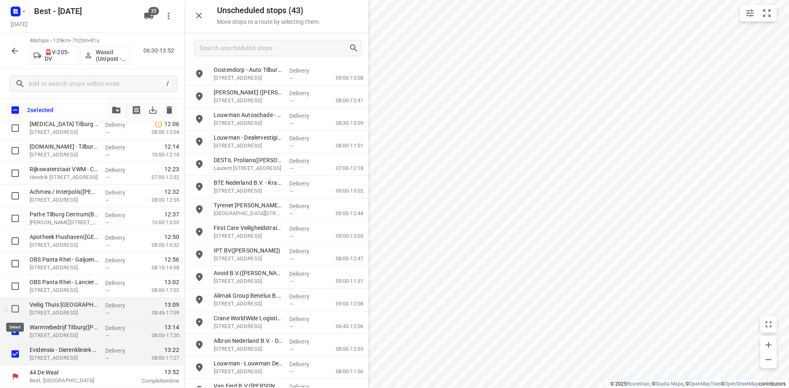
click at [11, 311] on input "checkbox" at bounding box center [15, 309] width 16 height 16
click at [10, 286] on input "checkbox" at bounding box center [15, 286] width 16 height 16
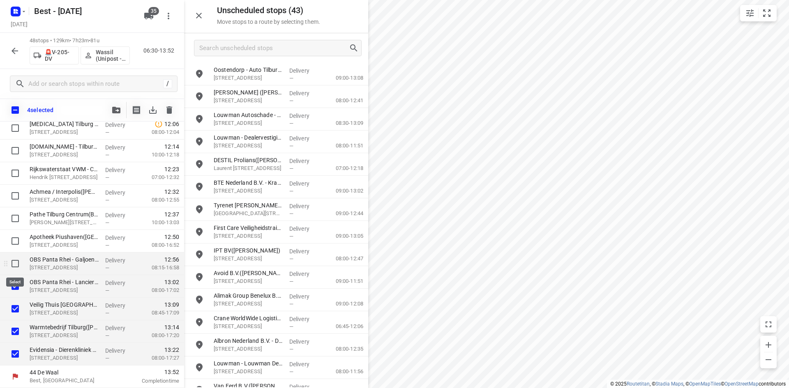
click at [8, 263] on input "checkbox" at bounding box center [15, 263] width 16 height 16
click at [11, 245] on input "checkbox" at bounding box center [15, 241] width 16 height 16
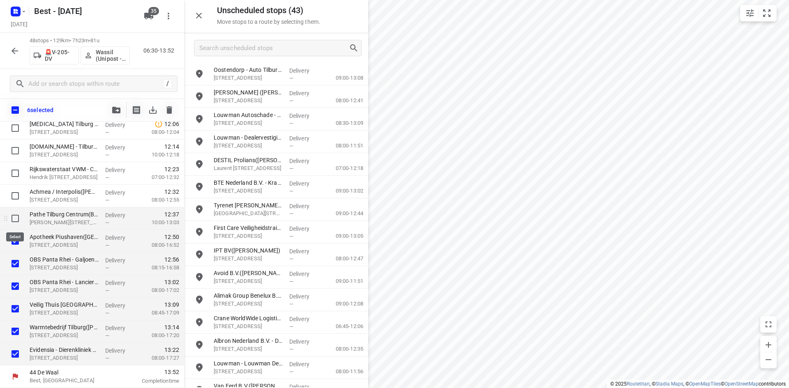
click at [17, 213] on input "checkbox" at bounding box center [15, 218] width 16 height 16
click at [16, 191] on input "checkbox" at bounding box center [15, 196] width 16 height 16
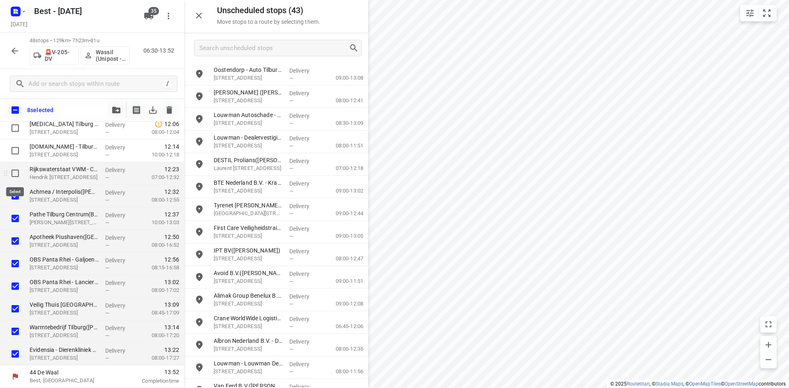
click at [18, 169] on input "checkbox" at bounding box center [15, 173] width 16 height 16
click at [119, 110] on icon "button" at bounding box center [116, 110] width 8 height 7
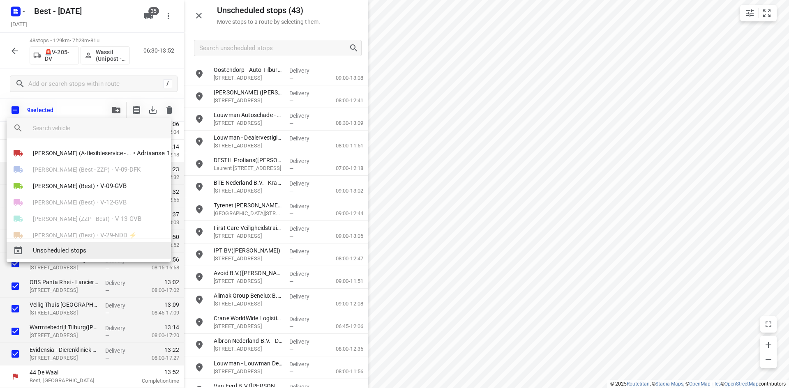
click at [85, 251] on span "Unscheduled stops" at bounding box center [98, 250] width 131 height 9
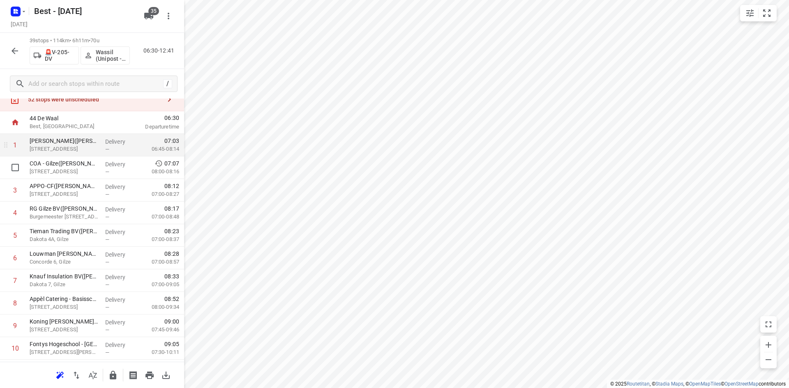
scroll to position [0, 0]
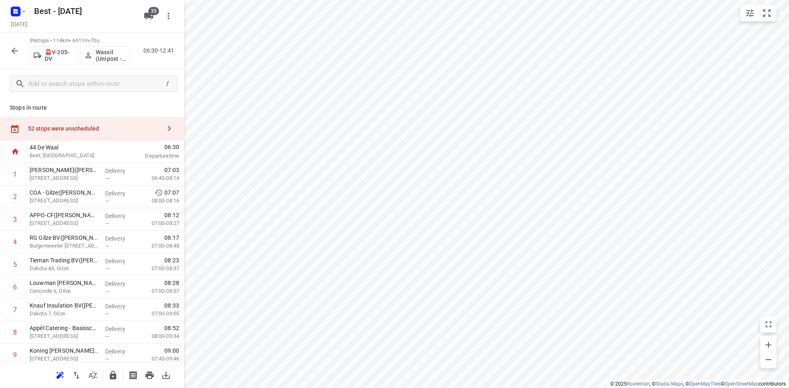
click at [101, 130] on div "52 stops were unscheduled" at bounding box center [94, 128] width 133 height 7
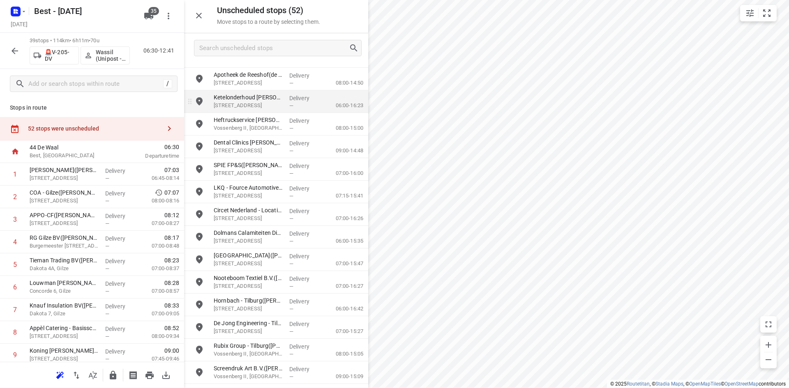
scroll to position [564, 0]
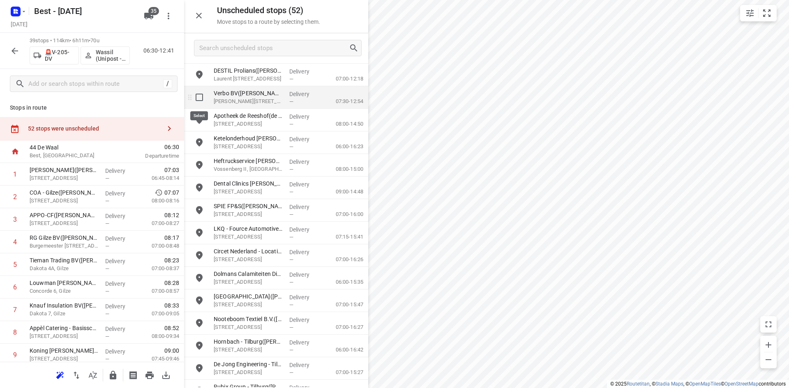
click at [203, 96] on input "grid" at bounding box center [199, 97] width 16 height 16
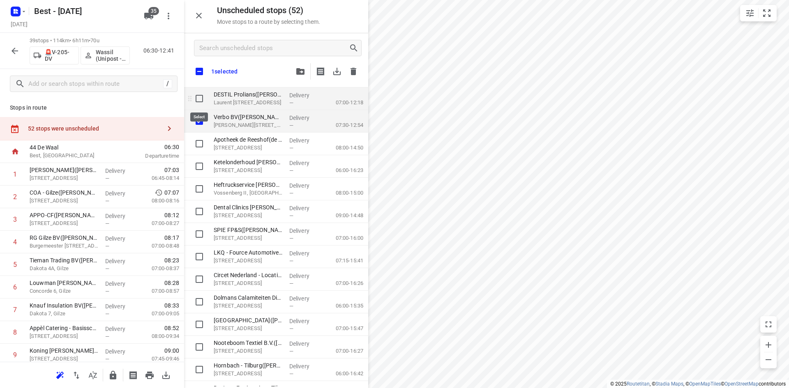
click at [201, 97] on input "grid" at bounding box center [199, 98] width 16 height 16
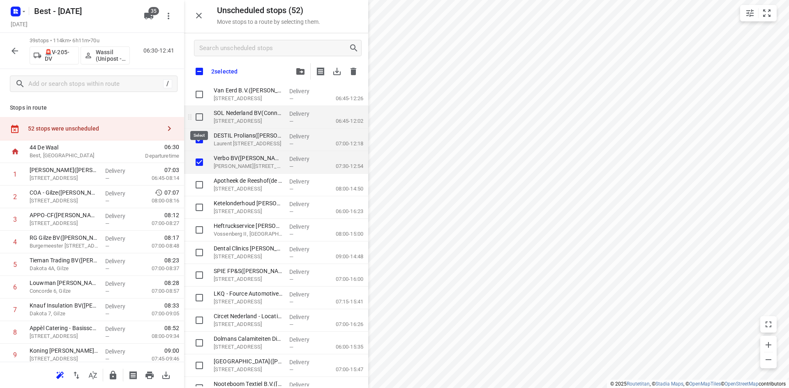
click at [198, 113] on input "grid" at bounding box center [199, 117] width 16 height 16
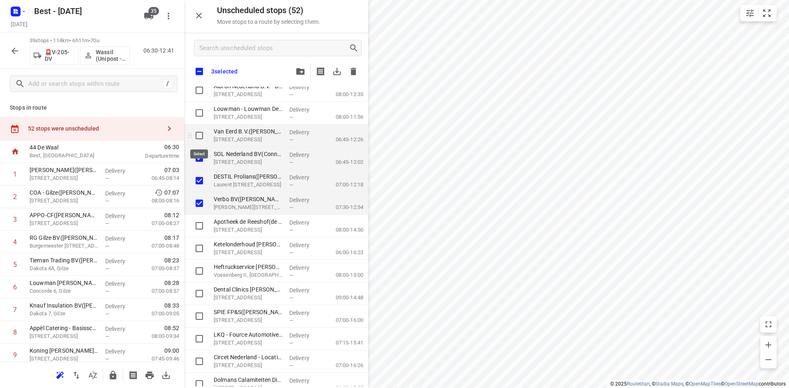
click at [200, 134] on input "grid" at bounding box center [199, 135] width 16 height 16
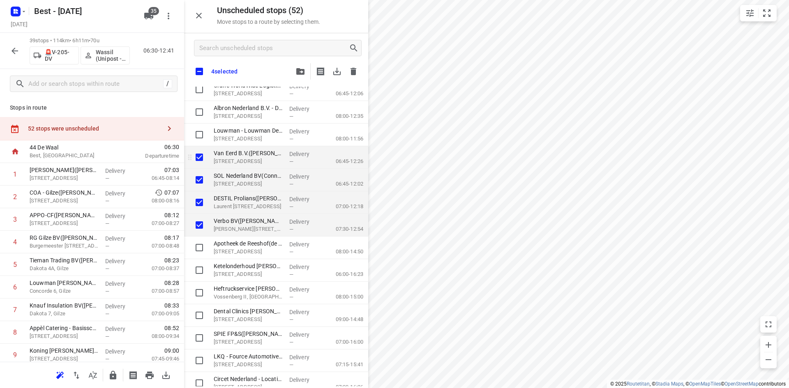
scroll to position [441, 0]
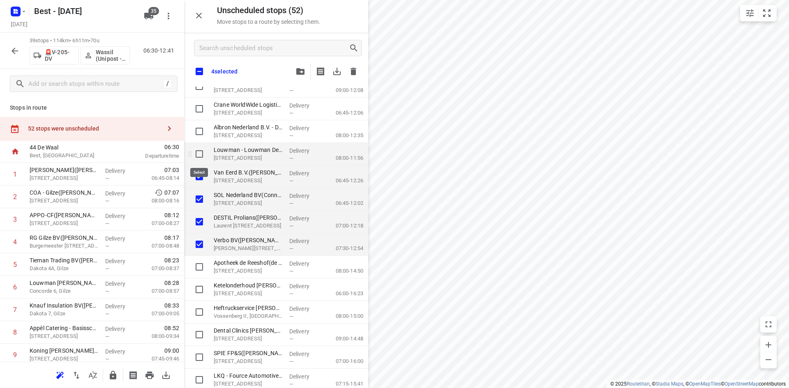
click at [202, 153] on input "grid" at bounding box center [199, 154] width 16 height 16
click at [196, 131] on input "grid" at bounding box center [199, 131] width 16 height 16
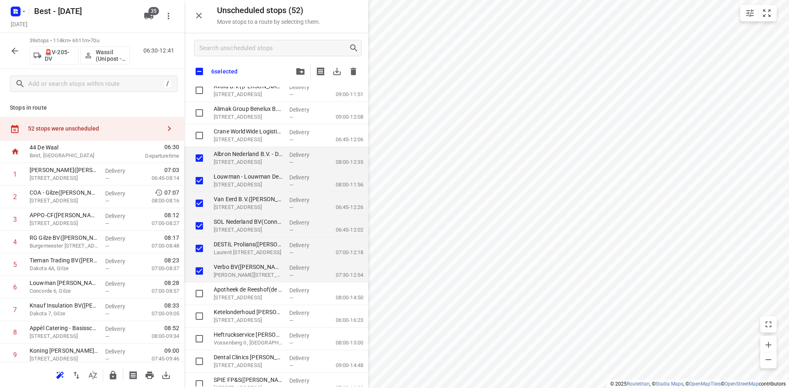
scroll to position [400, 0]
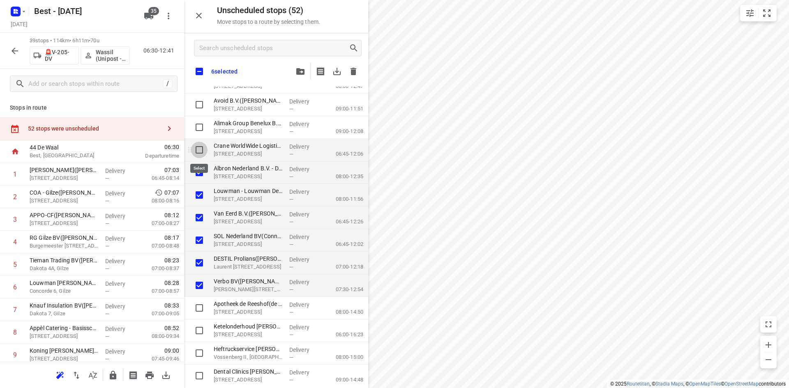
click at [201, 151] on input "grid" at bounding box center [199, 150] width 16 height 16
click at [196, 129] on input "grid" at bounding box center [199, 127] width 16 height 16
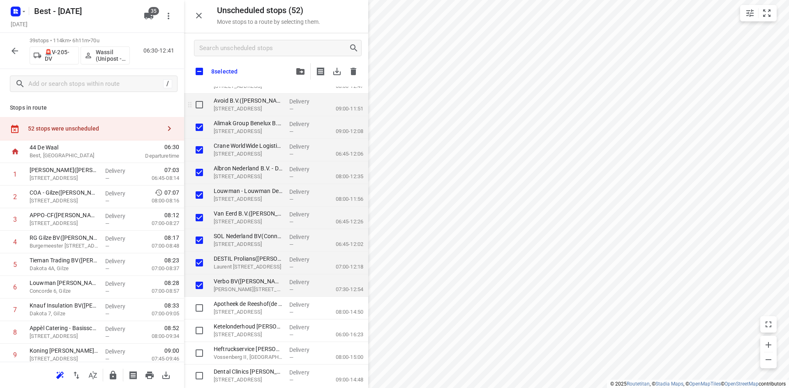
click at [198, 111] on input "grid" at bounding box center [199, 105] width 16 height 16
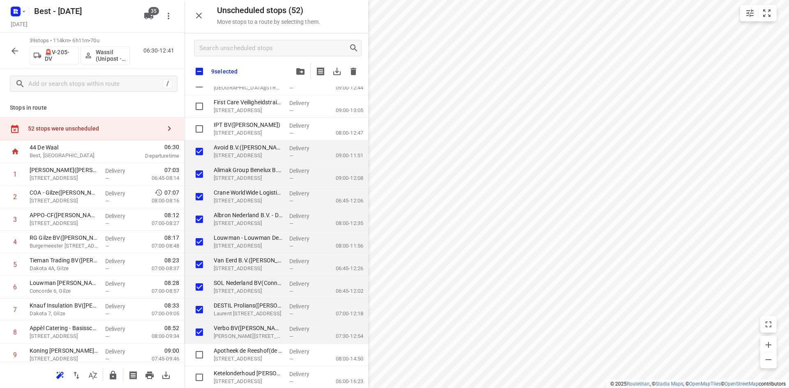
scroll to position [318, 0]
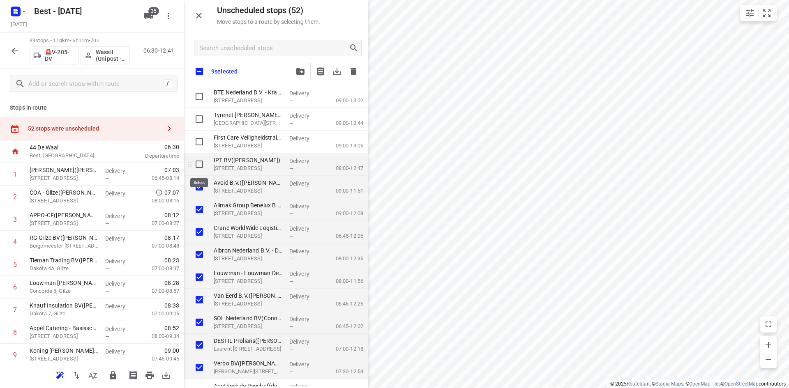
click at [196, 163] on input "grid" at bounding box center [199, 164] width 16 height 16
click at [195, 145] on input "grid" at bounding box center [199, 141] width 16 height 16
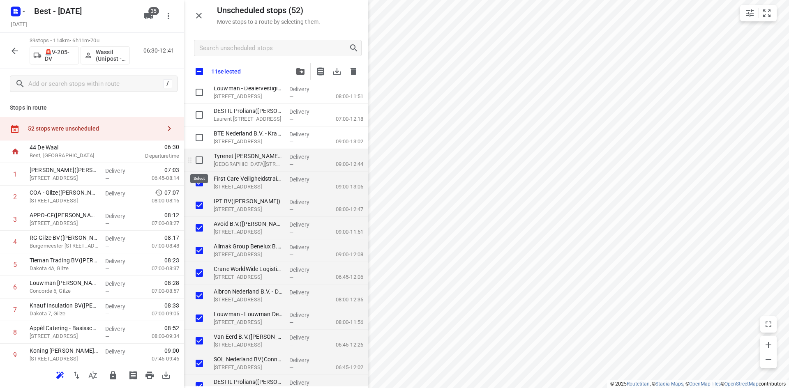
click at [198, 157] on input "grid" at bounding box center [199, 160] width 16 height 16
click at [197, 143] on input "grid" at bounding box center [199, 137] width 16 height 16
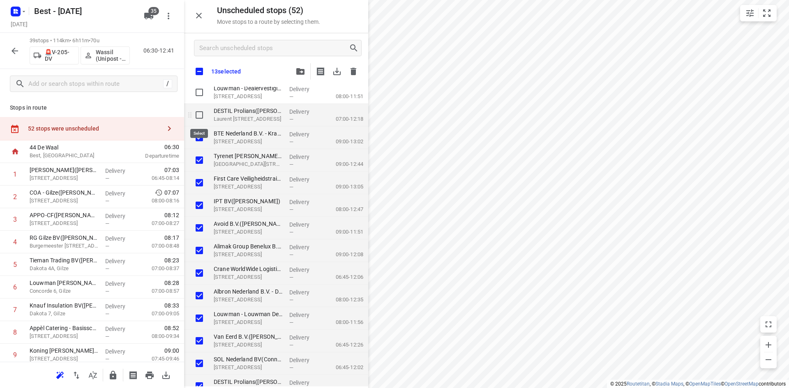
click at [199, 121] on input "grid" at bounding box center [199, 115] width 16 height 16
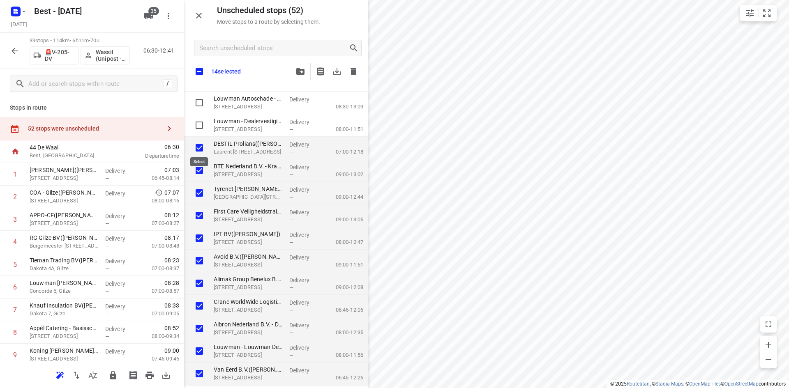
scroll to position [235, 0]
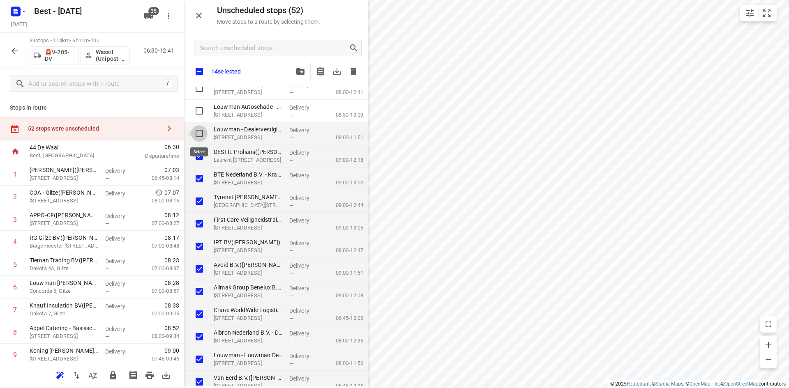
click at [201, 135] on input "grid" at bounding box center [199, 133] width 16 height 16
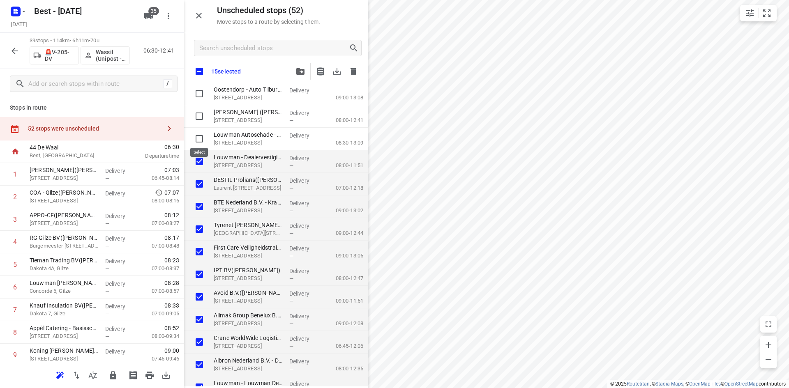
scroll to position [194, 0]
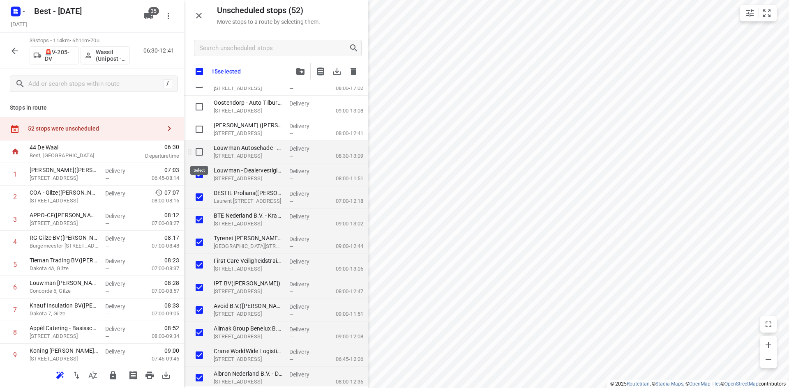
click at [204, 151] on input "grid" at bounding box center [199, 152] width 16 height 16
click at [200, 130] on input "grid" at bounding box center [199, 129] width 16 height 16
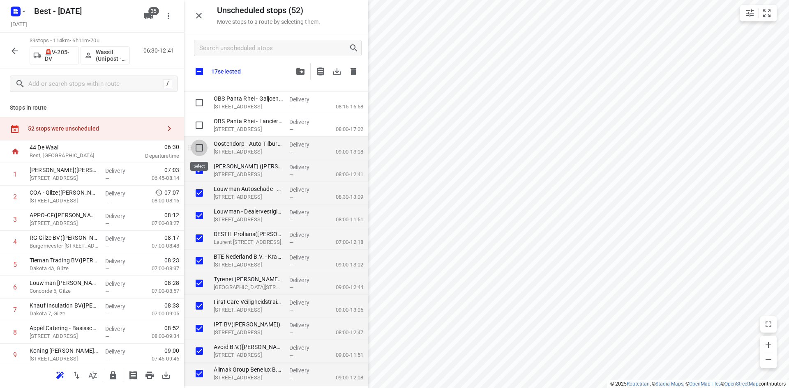
click at [203, 155] on input "grid" at bounding box center [199, 148] width 16 height 16
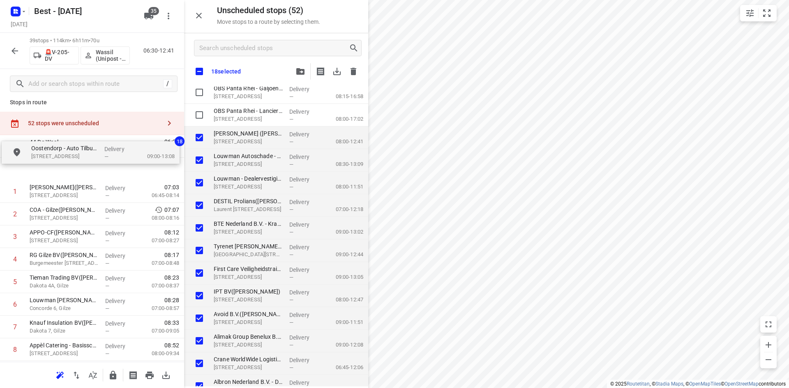
scroll to position [4, 0]
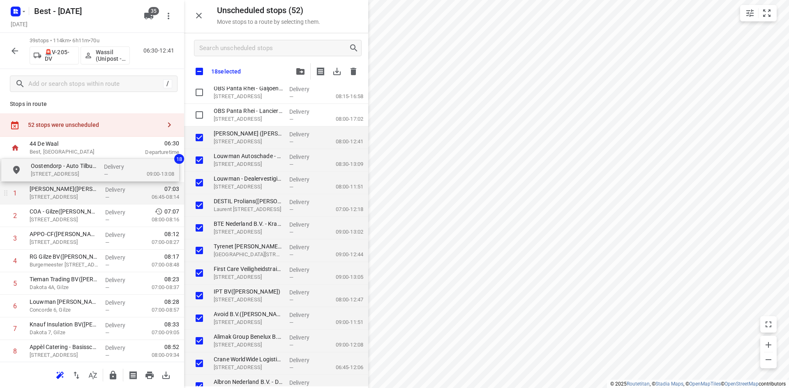
drag, startPoint x: 229, startPoint y: 146, endPoint x: 44, endPoint y: 183, distance: 189.0
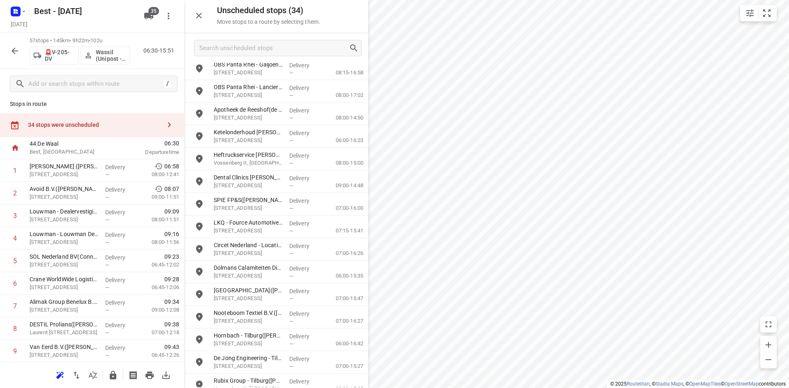
scroll to position [0, 0]
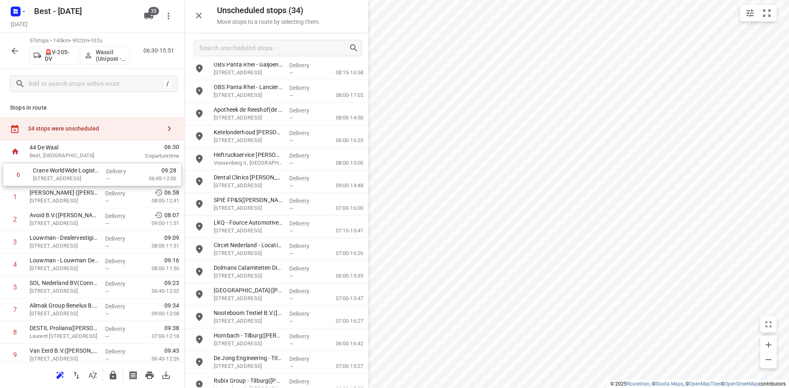
drag, startPoint x: 98, startPoint y: 289, endPoint x: 103, endPoint y: 177, distance: 112.2
drag, startPoint x: 81, startPoint y: 288, endPoint x: 90, endPoint y: 168, distance: 120.3
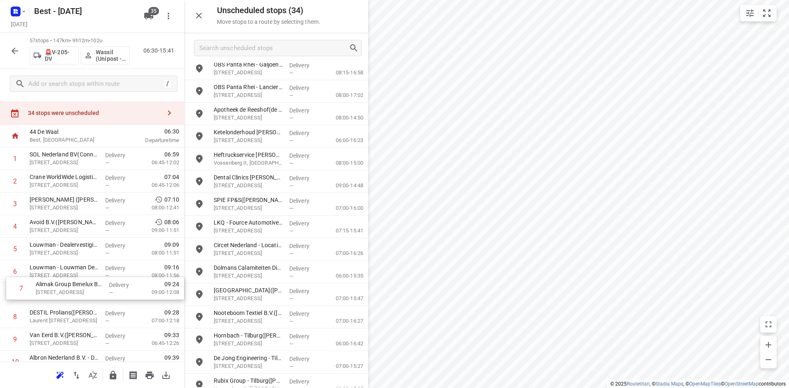
scroll to position [17, 0]
drag, startPoint x: 69, startPoint y: 314, endPoint x: 73, endPoint y: 291, distance: 23.2
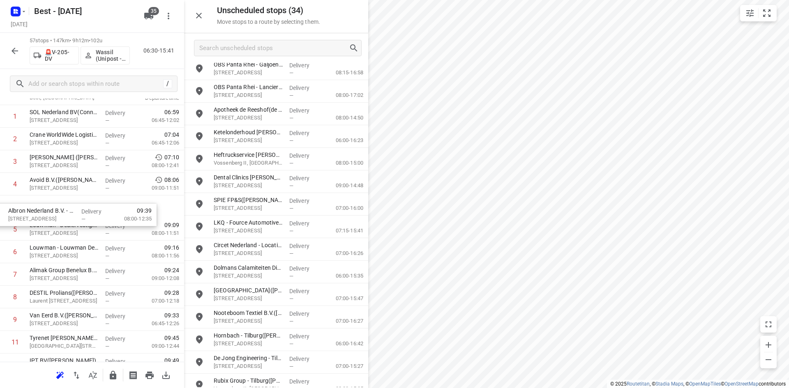
scroll to position [58, 0]
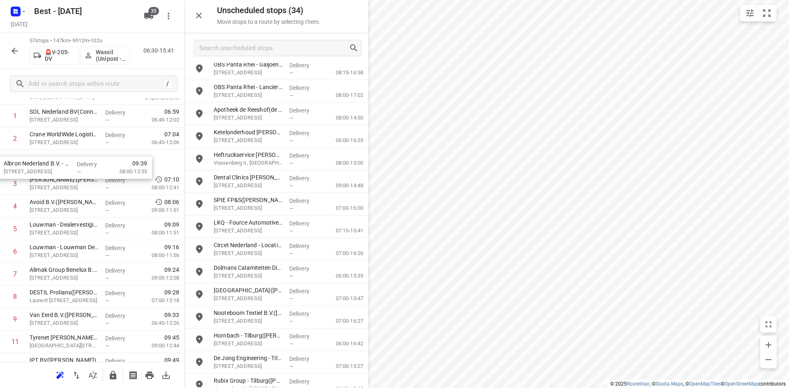
drag, startPoint x: 119, startPoint y: 318, endPoint x: 93, endPoint y: 163, distance: 156.6
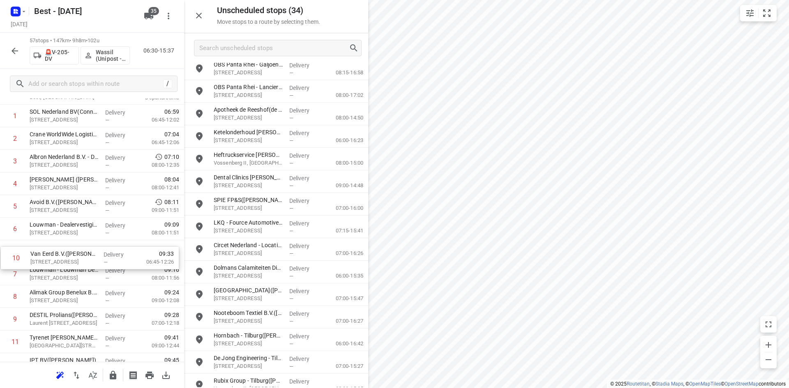
scroll to position [59, 0]
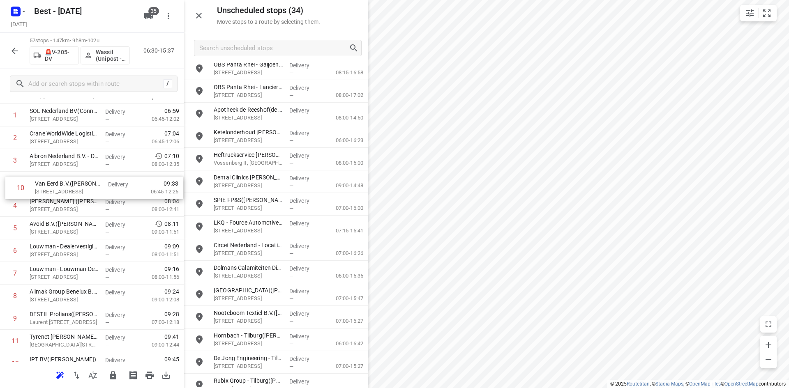
drag, startPoint x: 67, startPoint y: 320, endPoint x: 73, endPoint y: 183, distance: 136.5
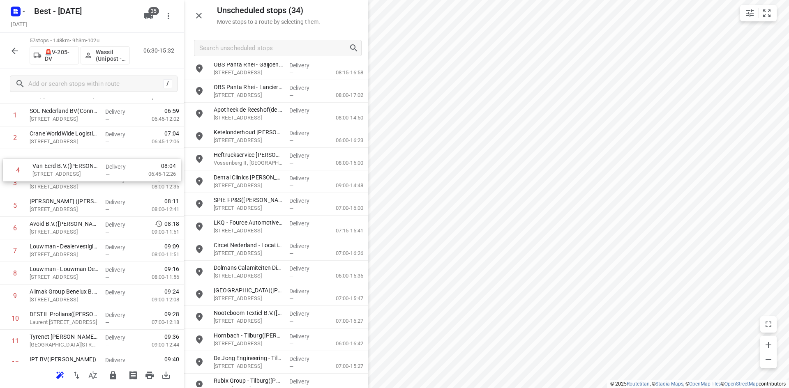
drag, startPoint x: 73, startPoint y: 184, endPoint x: 77, endPoint y: 162, distance: 22.1
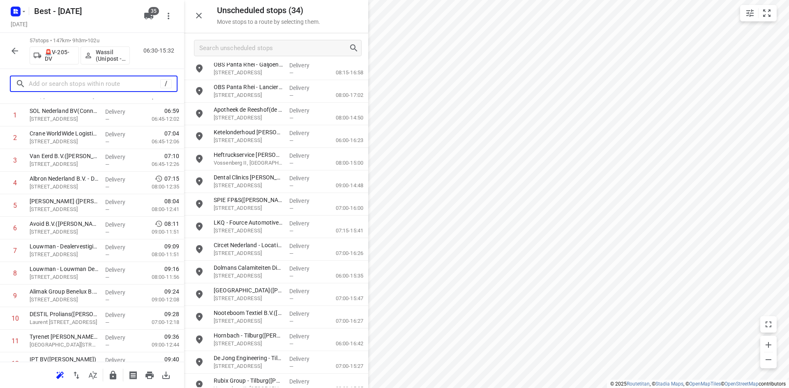
click at [84, 87] on input "text" at bounding box center [94, 84] width 131 height 13
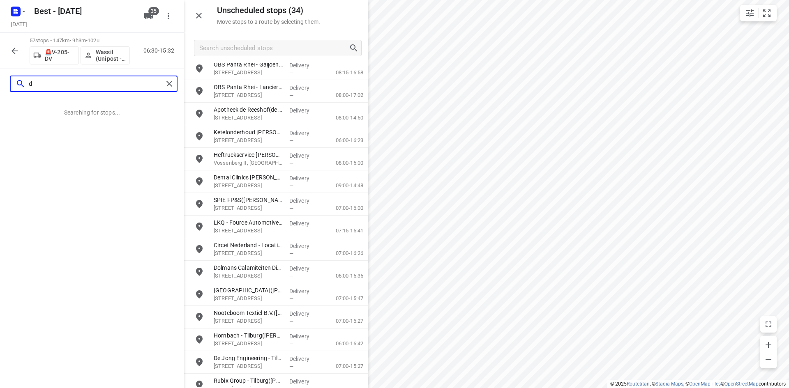
scroll to position [0, 0]
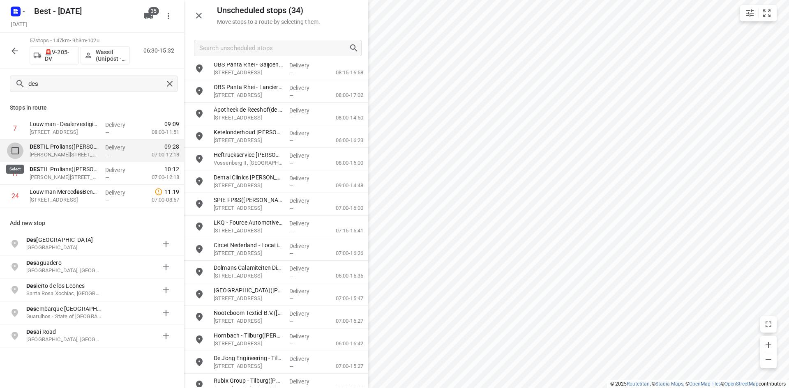
click at [13, 147] on input "checkbox" at bounding box center [15, 151] width 16 height 16
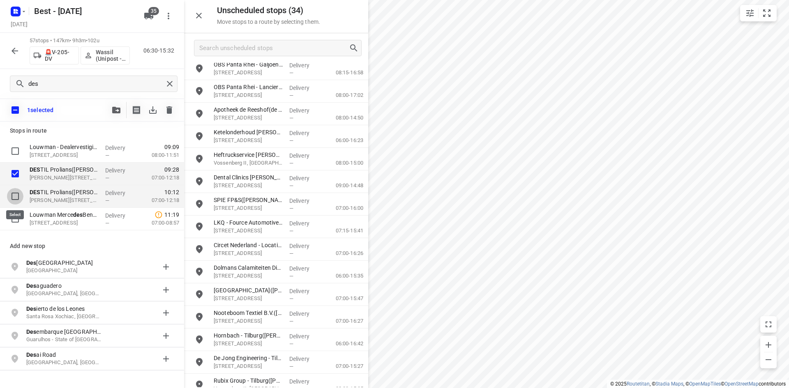
click at [16, 202] on input "checkbox" at bounding box center [15, 196] width 16 height 16
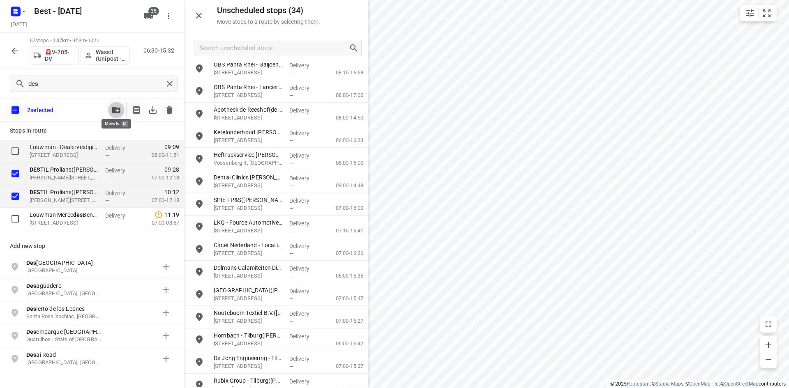
click at [116, 111] on icon "button" at bounding box center [116, 110] width 8 height 7
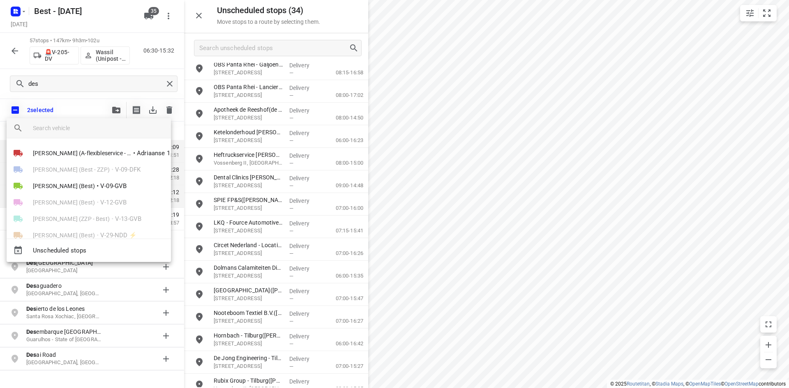
click at [104, 122] on div at bounding box center [102, 128] width 138 height 20
click at [99, 128] on input "search vehicle" at bounding box center [98, 128] width 131 height 12
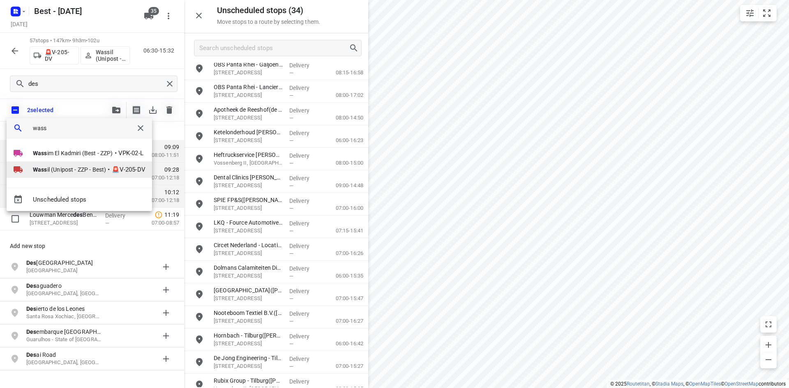
click at [83, 166] on span "Wass il (Unipost - ZZP - Best)" at bounding box center [69, 170] width 73 height 8
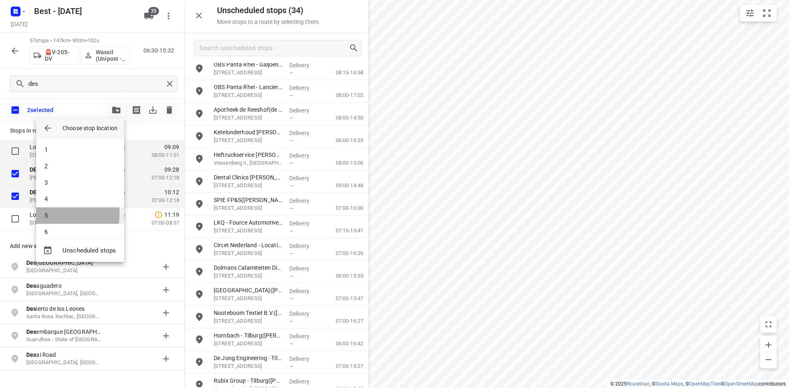
click at [55, 214] on li "5" at bounding box center [80, 215] width 88 height 16
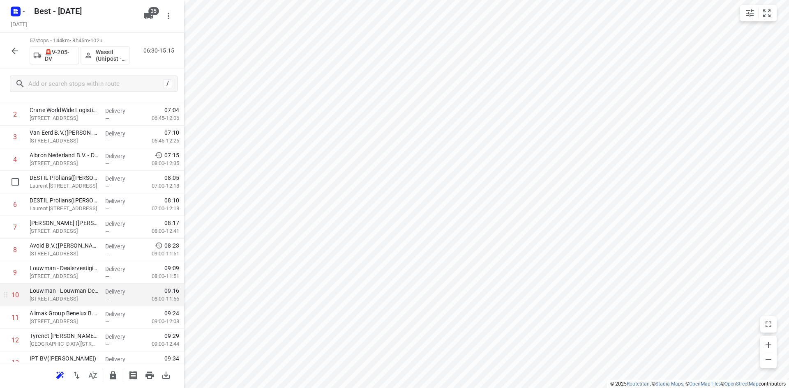
scroll to position [164, 0]
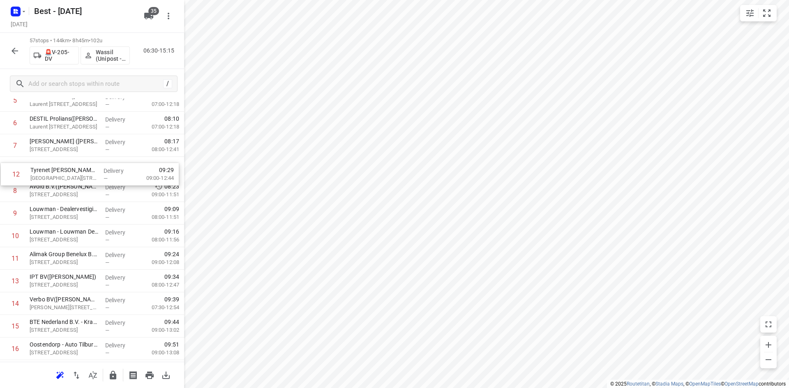
drag, startPoint x: 83, startPoint y: 255, endPoint x: 83, endPoint y: 169, distance: 86.3
drag, startPoint x: 55, startPoint y: 276, endPoint x: 60, endPoint y: 182, distance: 94.6
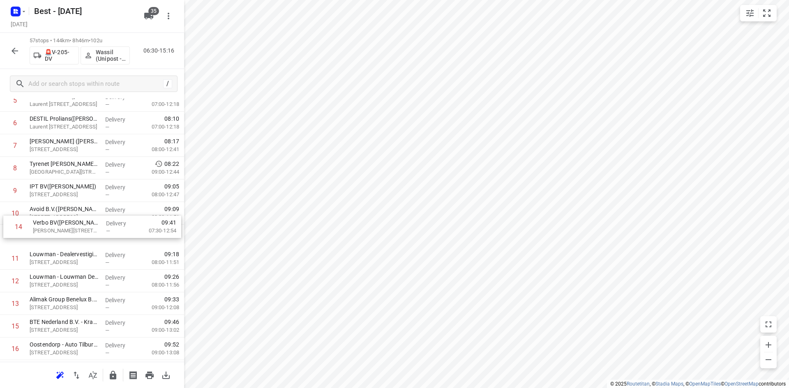
drag, startPoint x: 92, startPoint y: 294, endPoint x: 99, endPoint y: 200, distance: 93.9
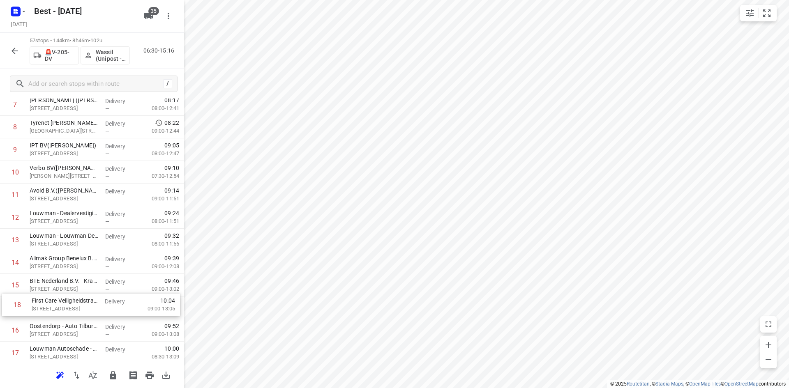
scroll to position [208, 0]
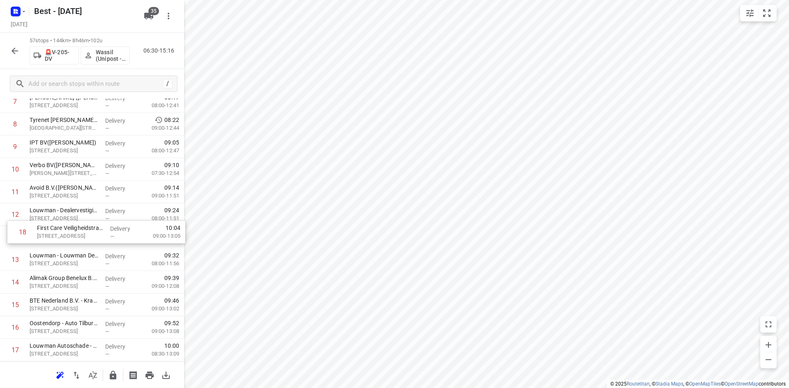
drag, startPoint x: 63, startPoint y: 350, endPoint x: 74, endPoint y: 206, distance: 144.6
drag, startPoint x: 54, startPoint y: 298, endPoint x: 61, endPoint y: 228, distance: 71.0
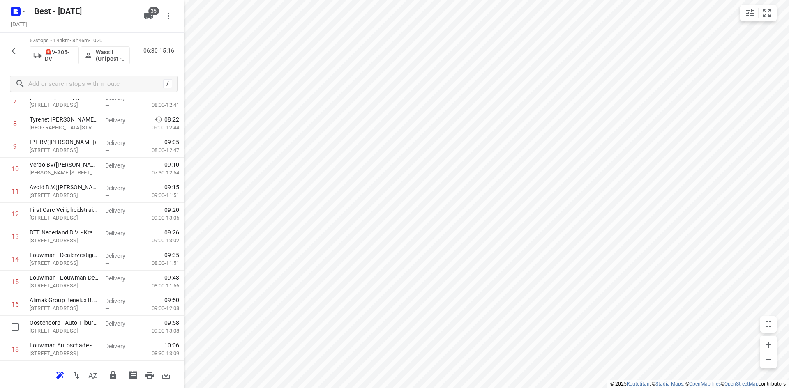
scroll to position [211, 0]
drag, startPoint x: 107, startPoint y: 318, endPoint x: 116, endPoint y: 246, distance: 72.1
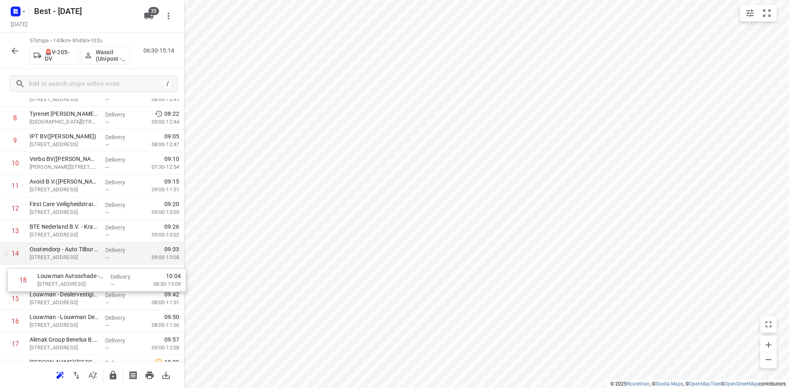
drag, startPoint x: 92, startPoint y: 341, endPoint x: 103, endPoint y: 258, distance: 84.0
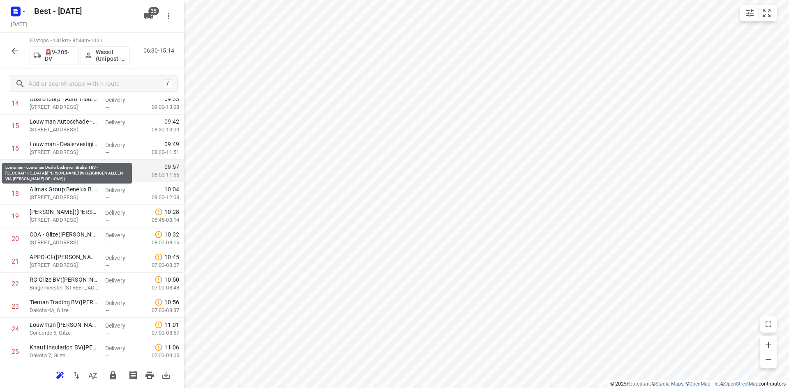
scroll to position [379, 0]
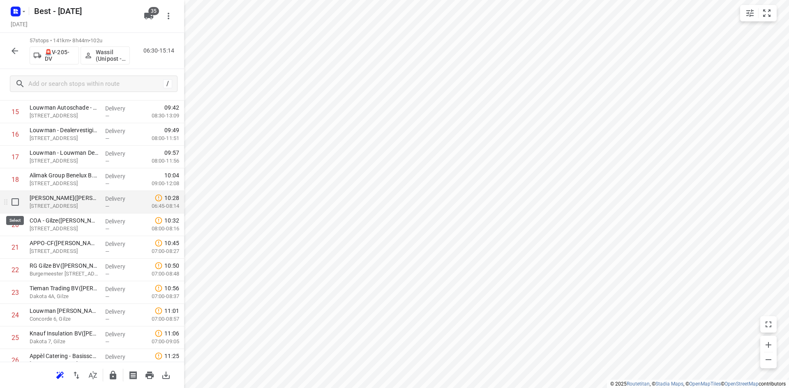
click at [14, 204] on input "checkbox" at bounding box center [15, 202] width 16 height 16
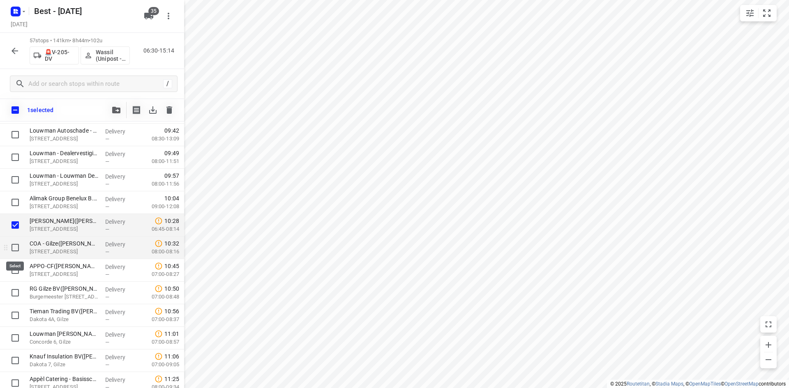
click at [14, 246] on input "checkbox" at bounding box center [15, 247] width 16 height 16
click at [14, 269] on input "checkbox" at bounding box center [15, 270] width 16 height 16
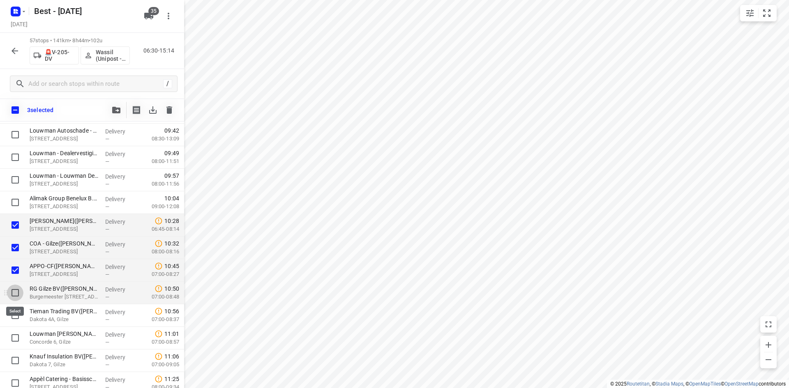
click at [14, 297] on input "checkbox" at bounding box center [15, 293] width 16 height 16
click at [13, 315] on input "checkbox" at bounding box center [15, 315] width 16 height 16
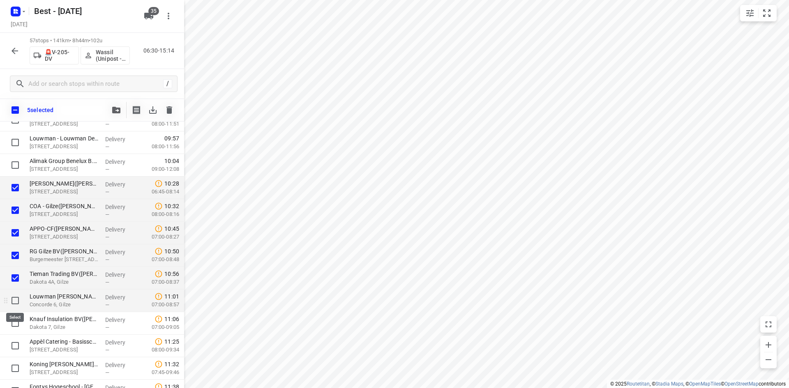
scroll to position [420, 0]
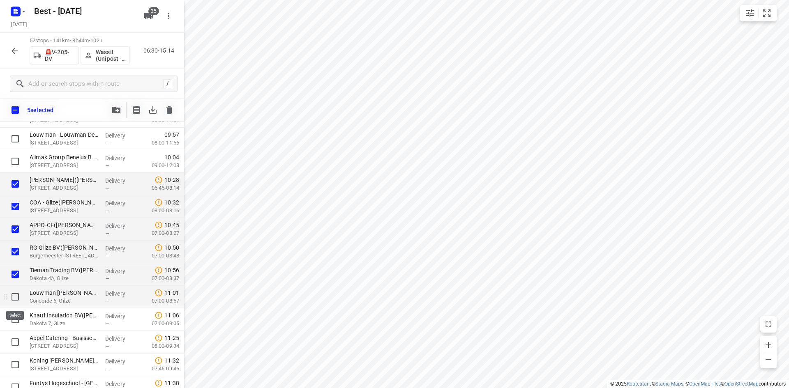
click at [11, 298] on input "checkbox" at bounding box center [15, 297] width 16 height 16
click at [14, 316] on input "checkbox" at bounding box center [15, 319] width 16 height 16
click at [121, 110] on button "button" at bounding box center [116, 110] width 16 height 16
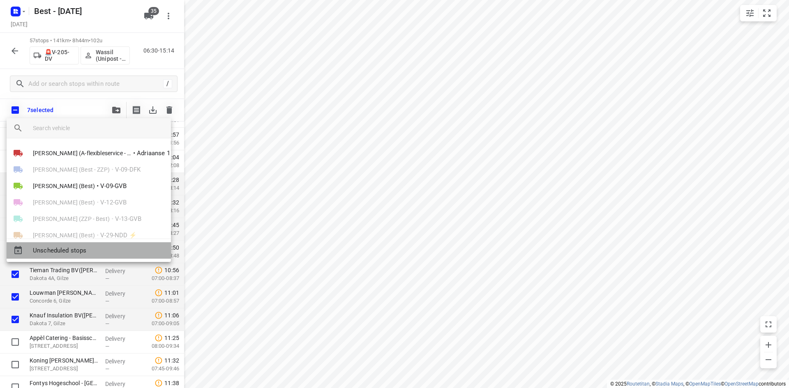
click at [76, 250] on span "Unscheduled stops" at bounding box center [98, 250] width 131 height 9
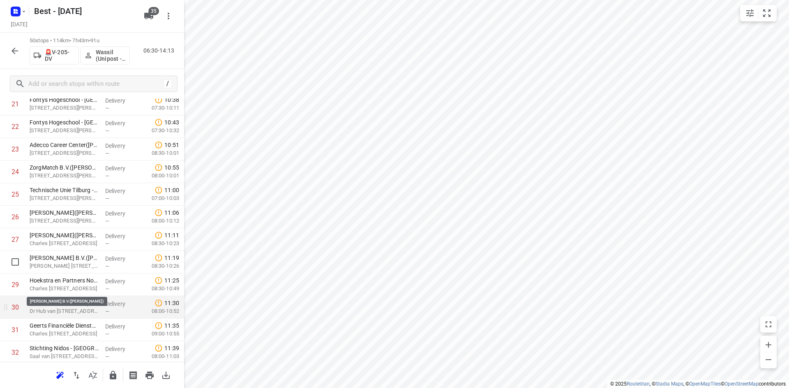
scroll to position [534, 0]
drag, startPoint x: 70, startPoint y: 254, endPoint x: 71, endPoint y: 315, distance: 61.2
click at [71, 315] on div "1 SOL Nederland BV(Conny van Es) Swaardvenstraat 11, Tilburg Delivery — 06:59 0…" at bounding box center [92, 184] width 184 height 1130
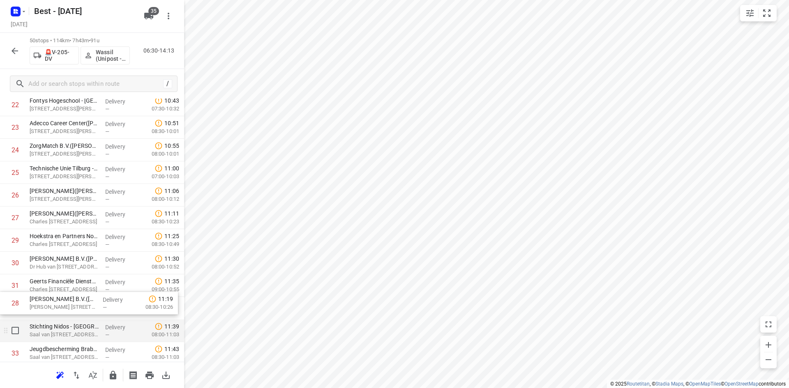
scroll to position [549, 0]
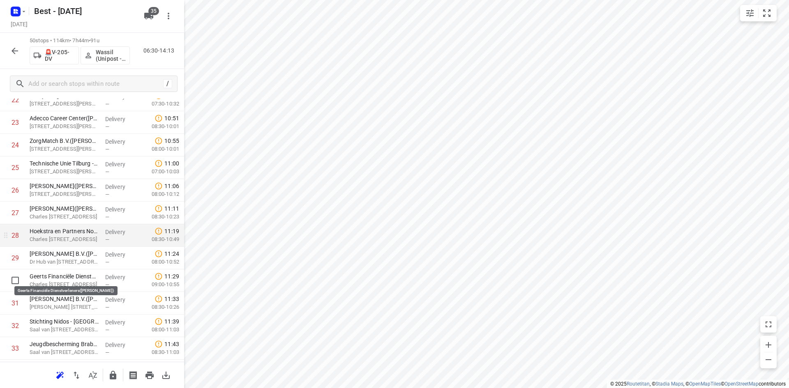
drag, startPoint x: 62, startPoint y: 273, endPoint x: 68, endPoint y: 243, distance: 30.5
click at [68, 244] on div "1 SOL Nederland BV(Conny van Es) Swaardvenstraat 11, Tilburg Delivery — 06:59 0…" at bounding box center [92, 179] width 184 height 1130
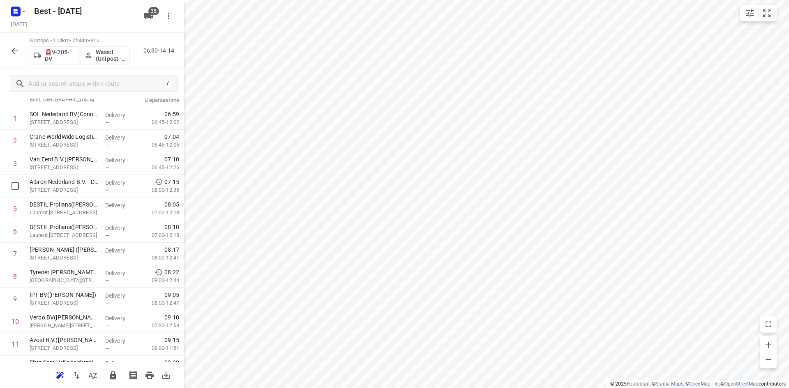
scroll to position [0, 0]
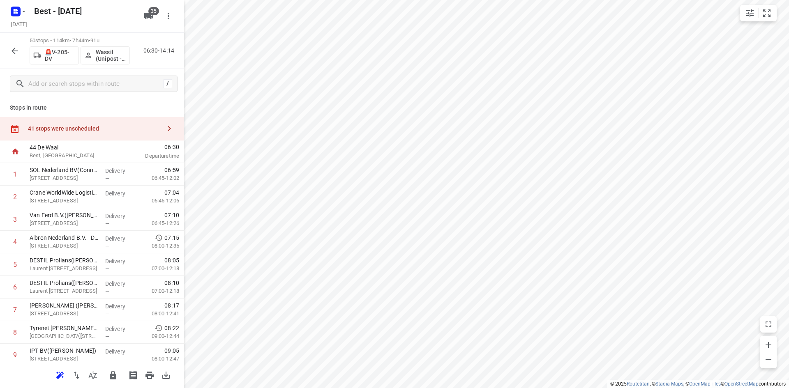
click at [161, 132] on div at bounding box center [169, 128] width 16 height 16
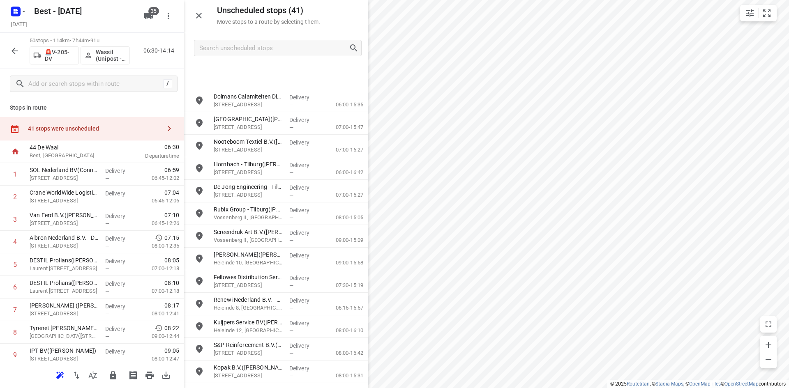
scroll to position [603, 0]
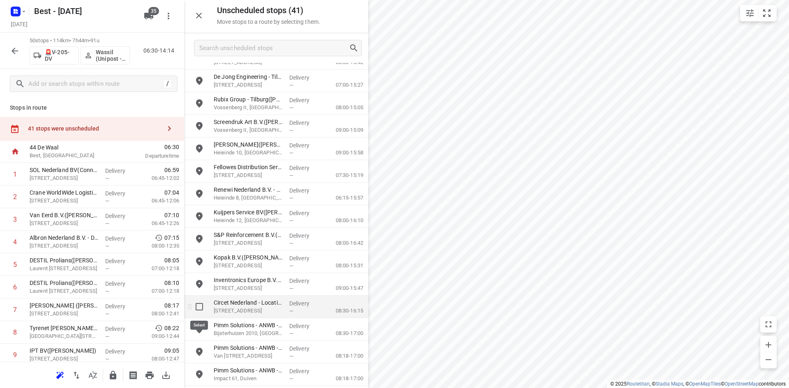
click at [205, 309] on input "grid" at bounding box center [199, 307] width 16 height 16
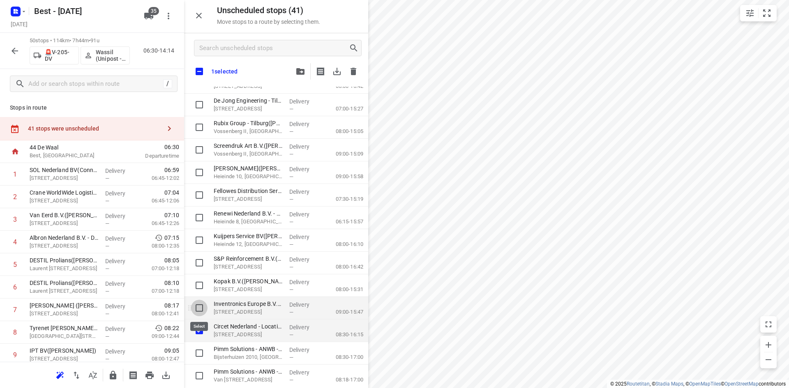
click at [205, 304] on input "grid" at bounding box center [199, 308] width 16 height 16
click at [200, 288] on input "grid" at bounding box center [199, 285] width 16 height 16
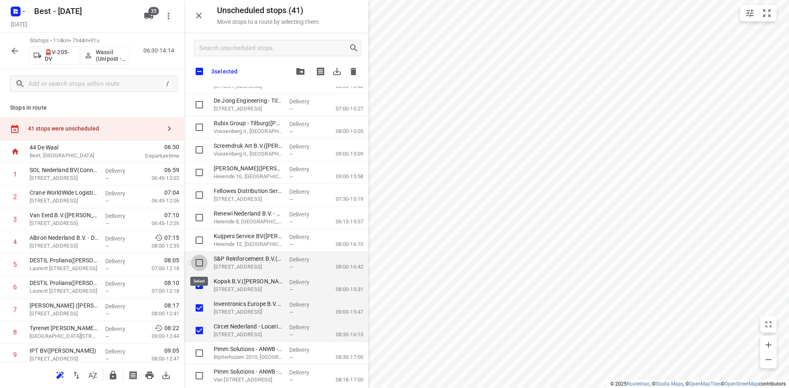
click at [200, 262] on input "grid" at bounding box center [199, 263] width 16 height 16
click at [202, 243] on input "grid" at bounding box center [199, 240] width 16 height 16
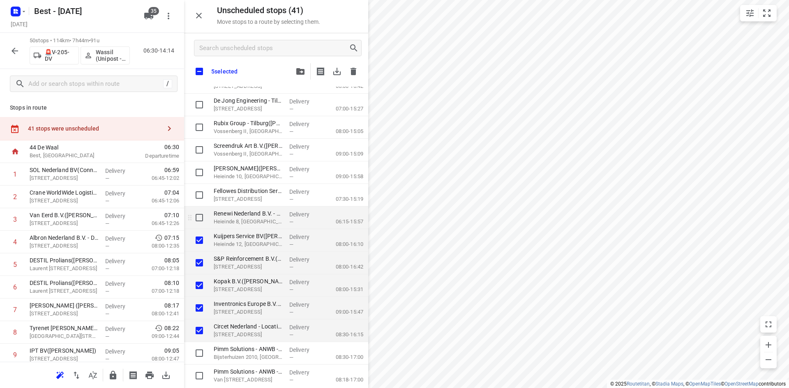
click at [202, 220] on input "grid" at bounding box center [199, 217] width 16 height 16
click at [200, 198] on input "grid" at bounding box center [199, 195] width 16 height 16
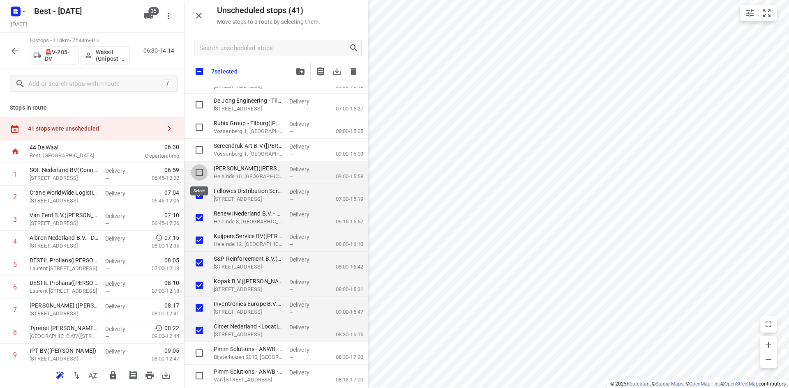
click at [200, 170] on input "grid" at bounding box center [199, 172] width 16 height 16
click at [200, 147] on input "grid" at bounding box center [199, 150] width 16 height 16
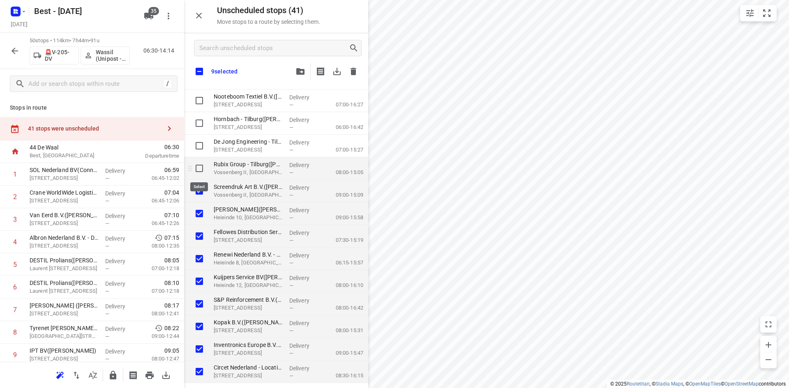
click at [197, 171] on input "grid" at bounding box center [199, 168] width 16 height 16
click at [195, 140] on input "grid" at bounding box center [199, 146] width 16 height 16
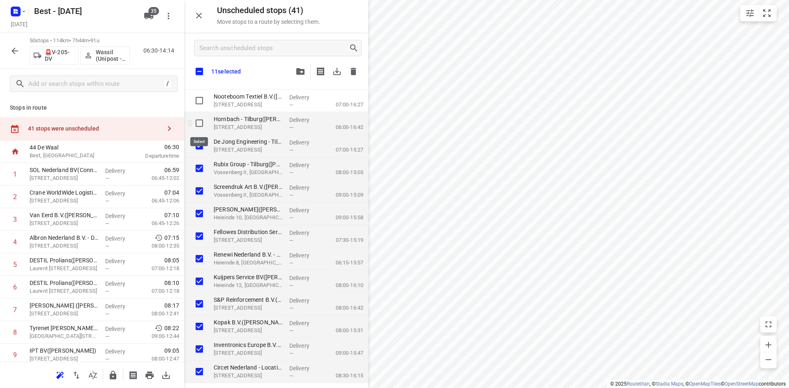
click at [199, 125] on input "grid" at bounding box center [199, 123] width 16 height 16
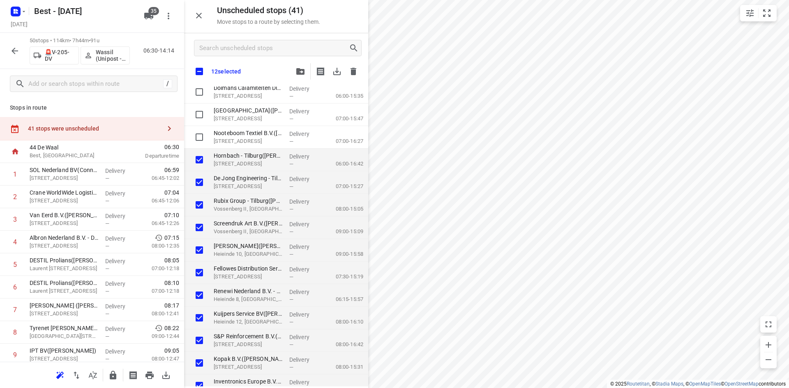
scroll to position [521, 0]
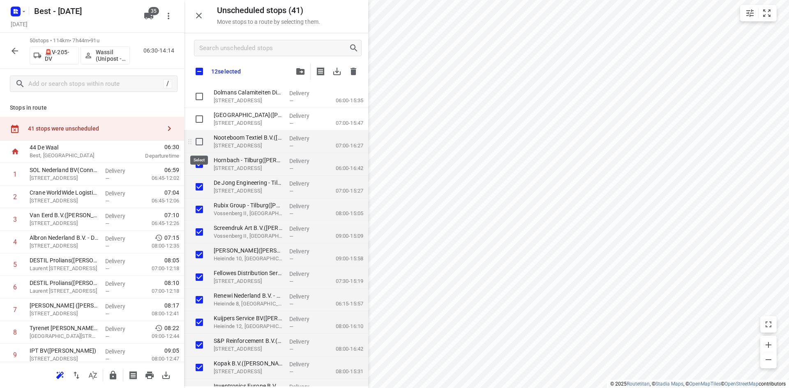
click at [202, 144] on input "grid" at bounding box center [199, 141] width 16 height 16
click at [201, 128] on div "grid" at bounding box center [197, 119] width 26 height 23
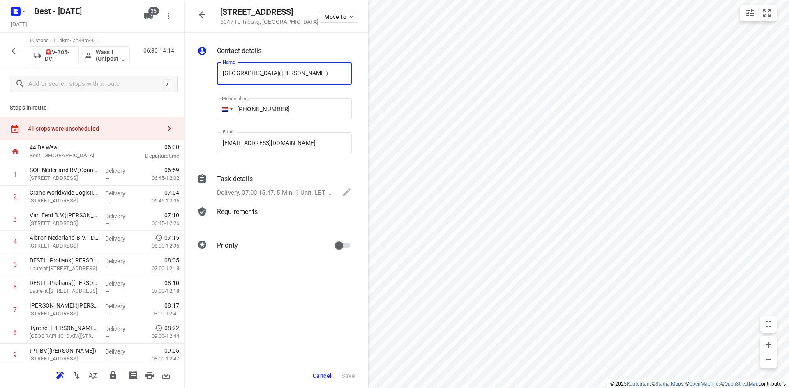
scroll to position [0, 17]
click at [175, 126] on div "41 stops were unscheduled" at bounding box center [92, 128] width 184 height 23
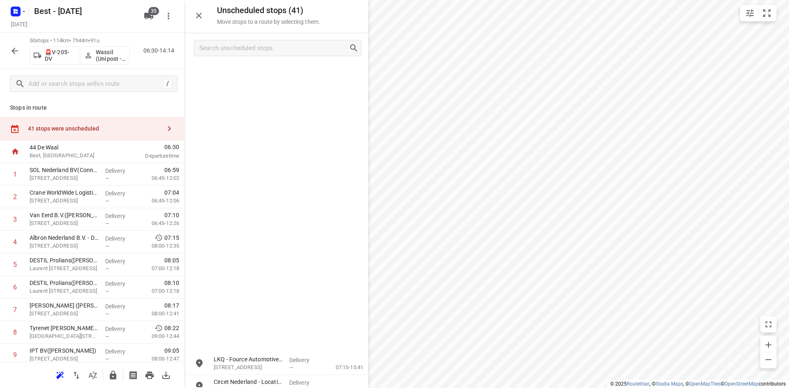
scroll to position [603, 0]
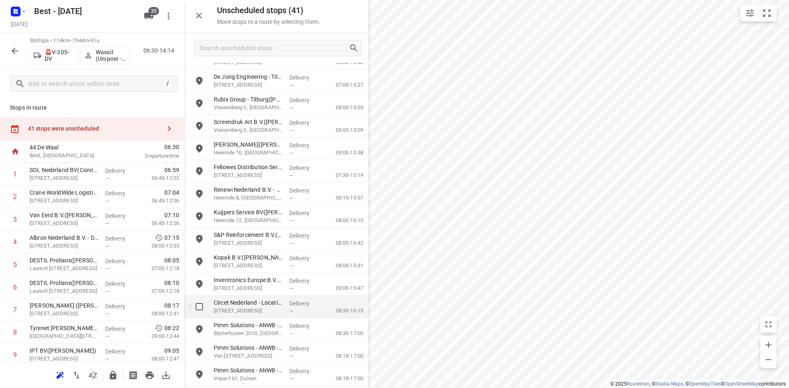
click at [205, 309] on input "grid" at bounding box center [199, 307] width 16 height 16
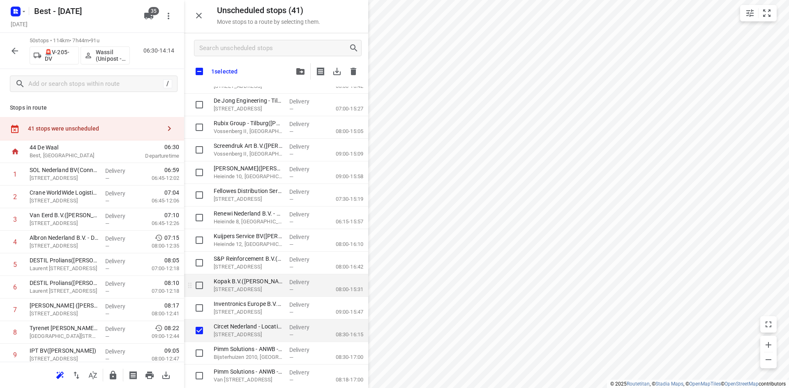
click at [200, 294] on div "grid" at bounding box center [197, 285] width 26 height 23
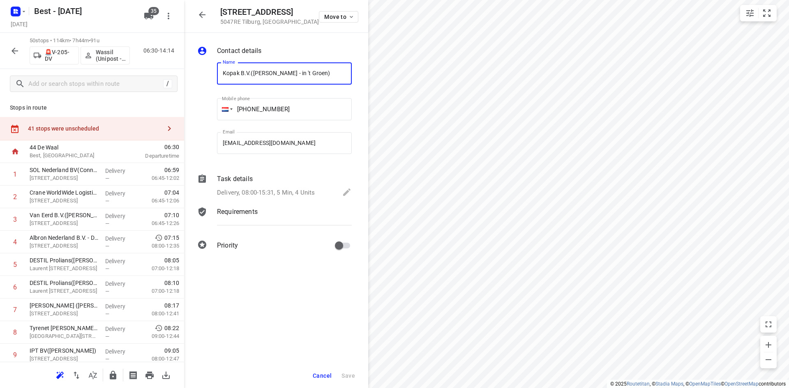
click at [164, 132] on icon "button" at bounding box center [169, 129] width 10 height 10
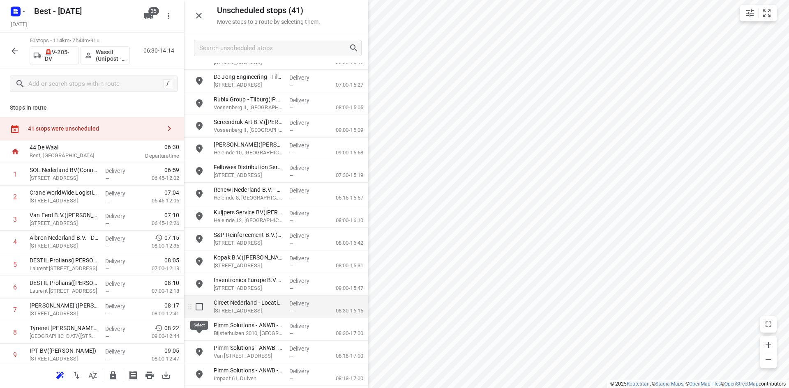
click at [199, 310] on input "grid" at bounding box center [199, 307] width 16 height 16
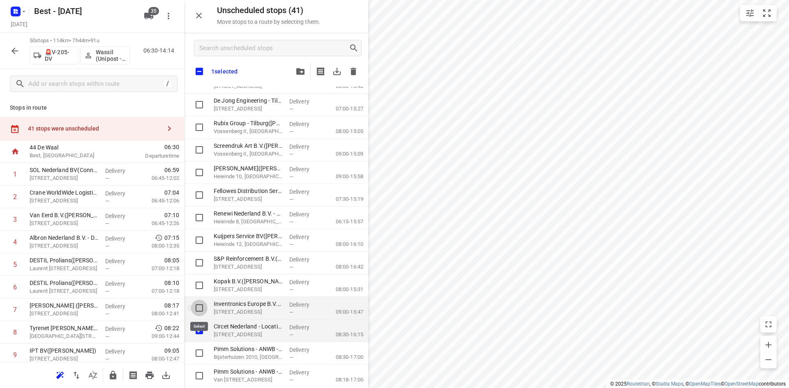
click at [199, 306] on input "grid" at bounding box center [199, 308] width 16 height 16
click at [200, 281] on input "grid" at bounding box center [199, 285] width 16 height 16
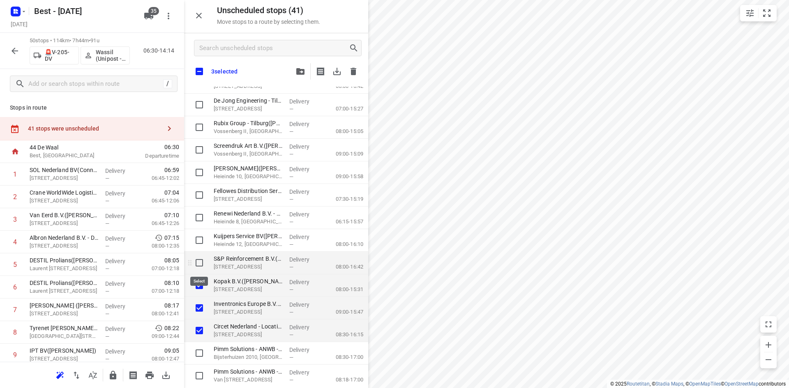
click at [201, 259] on input "grid" at bounding box center [199, 263] width 16 height 16
click at [201, 241] on input "grid" at bounding box center [199, 240] width 16 height 16
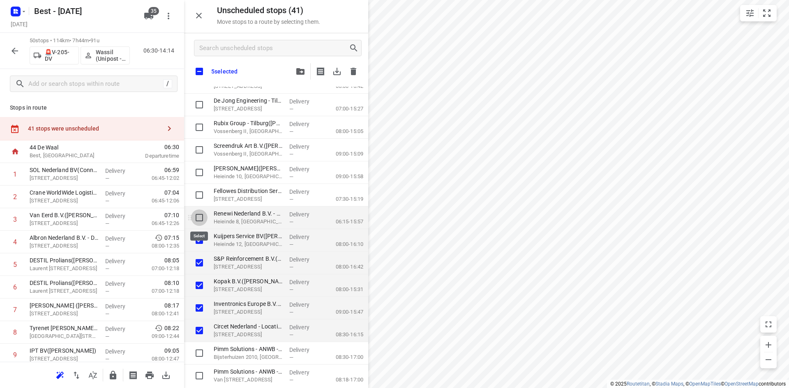
click at [201, 217] on input "grid" at bounding box center [199, 217] width 16 height 16
drag, startPoint x: 201, startPoint y: 196, endPoint x: 201, endPoint y: 189, distance: 6.2
click at [201, 194] on input "grid" at bounding box center [199, 195] width 16 height 16
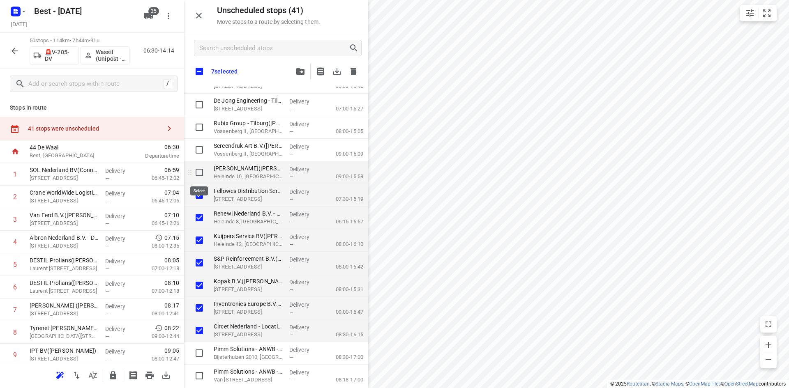
click at [201, 177] on input "grid" at bounding box center [199, 172] width 16 height 16
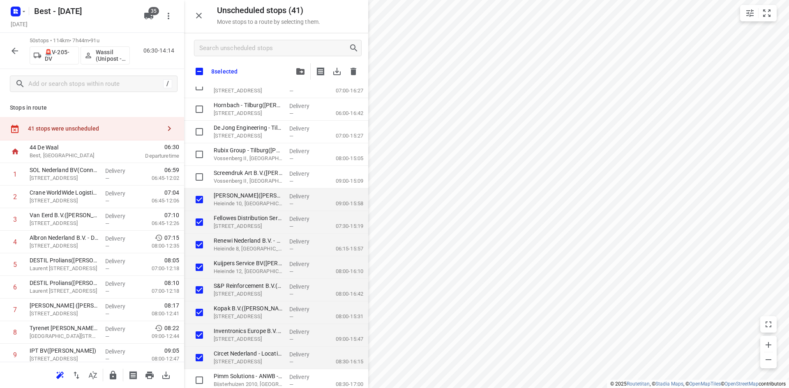
scroll to position [562, 0]
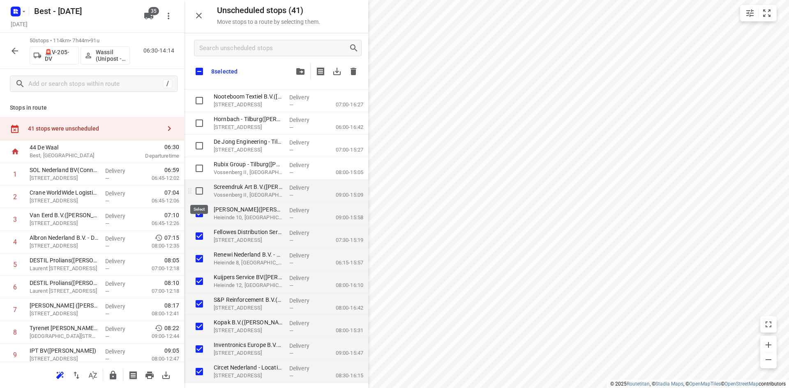
click at [197, 193] on input "grid" at bounding box center [199, 191] width 16 height 16
click at [201, 166] on input "grid" at bounding box center [199, 168] width 16 height 16
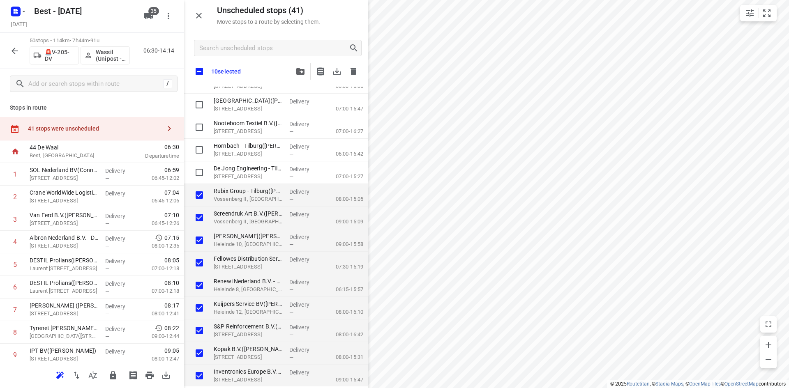
scroll to position [521, 0]
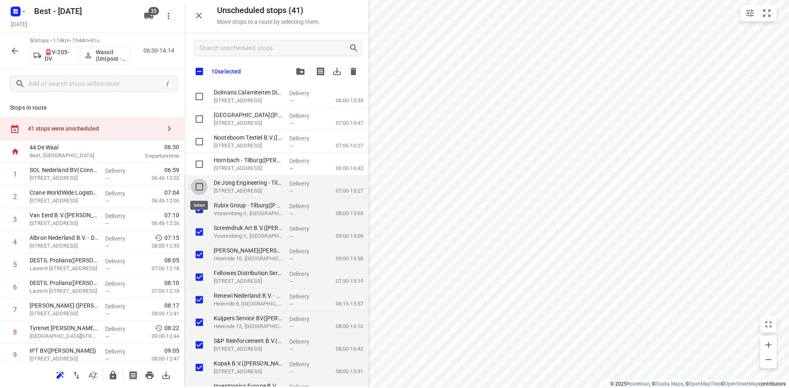
click at [198, 182] on input "grid" at bounding box center [199, 187] width 16 height 16
click at [199, 168] on input "grid" at bounding box center [199, 164] width 16 height 16
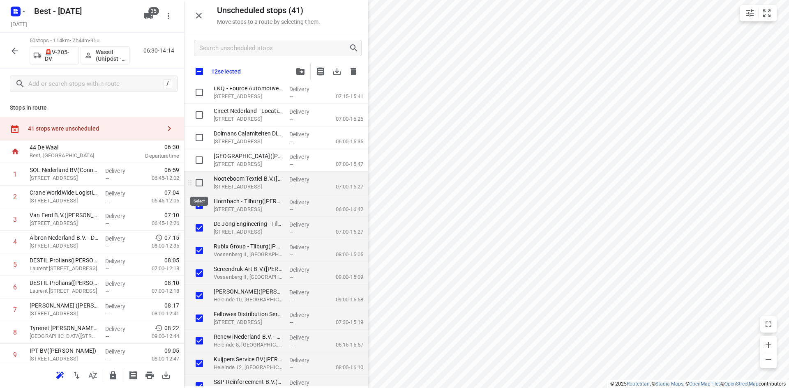
click at [198, 180] on input "grid" at bounding box center [199, 183] width 16 height 16
click at [201, 154] on input "grid" at bounding box center [199, 160] width 16 height 16
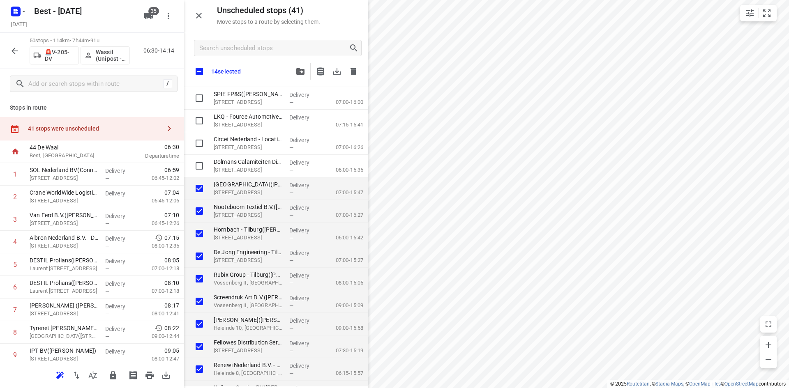
scroll to position [439, 0]
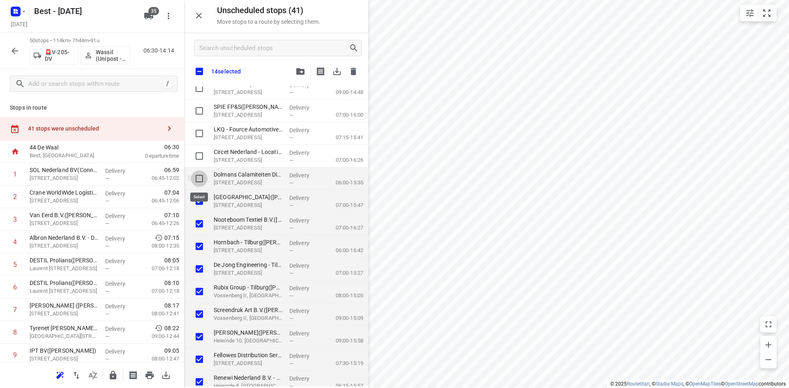
click at [200, 176] on input "grid" at bounding box center [199, 178] width 16 height 16
click at [200, 155] on input "grid" at bounding box center [199, 156] width 16 height 16
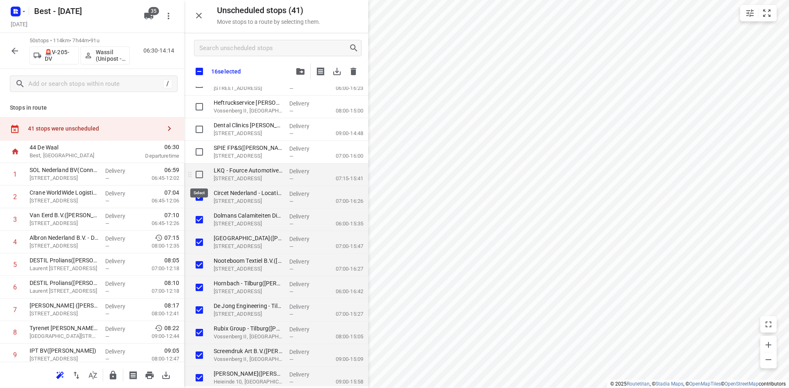
click at [202, 177] on input "grid" at bounding box center [199, 174] width 16 height 16
click at [202, 152] on input "grid" at bounding box center [199, 152] width 16 height 16
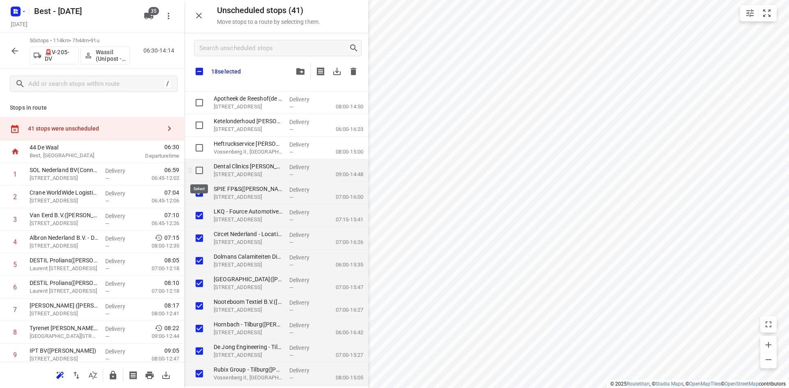
click at [200, 171] on input "grid" at bounding box center [199, 170] width 16 height 16
click at [204, 150] on input "grid" at bounding box center [199, 148] width 16 height 16
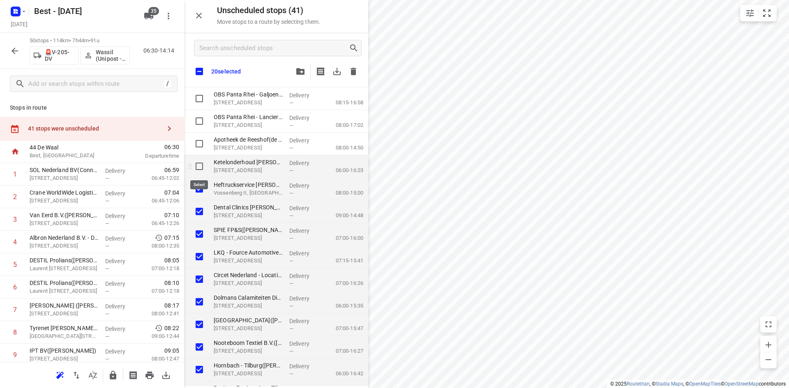
click at [203, 164] on input "grid" at bounding box center [199, 166] width 16 height 16
click at [198, 139] on input "grid" at bounding box center [199, 144] width 16 height 16
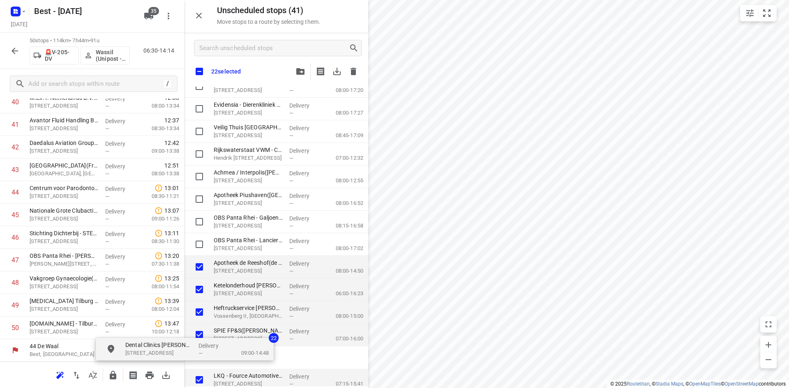
scroll to position [195, 0]
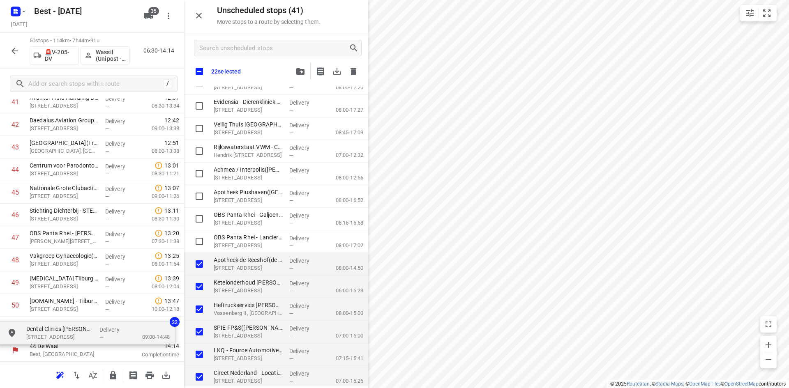
drag, startPoint x: 257, startPoint y: 324, endPoint x: 64, endPoint y: 324, distance: 193.1
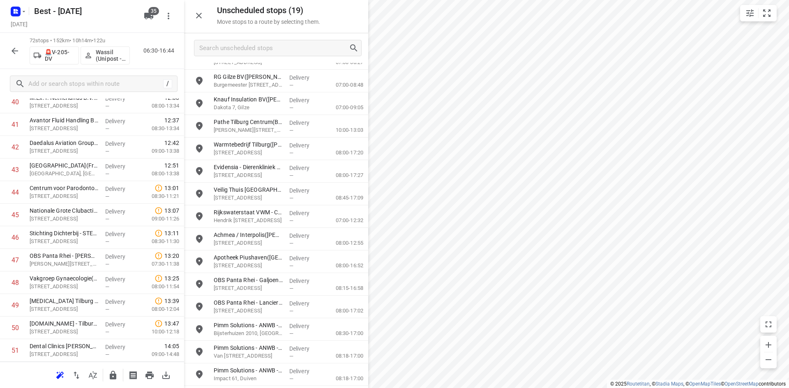
scroll to position [105, 0]
click at [201, 21] on button "button" at bounding box center [199, 15] width 16 height 16
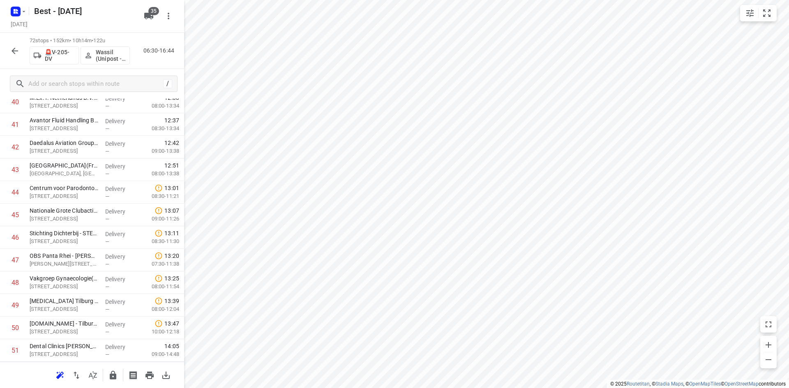
scroll to position [1159, 0]
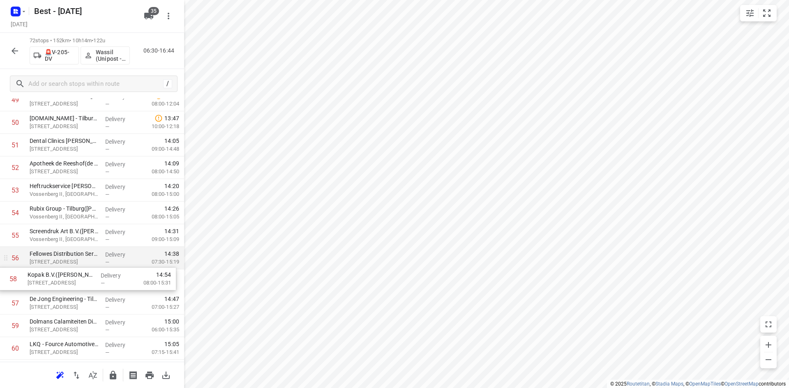
drag, startPoint x: 64, startPoint y: 299, endPoint x: 60, endPoint y: 265, distance: 33.9
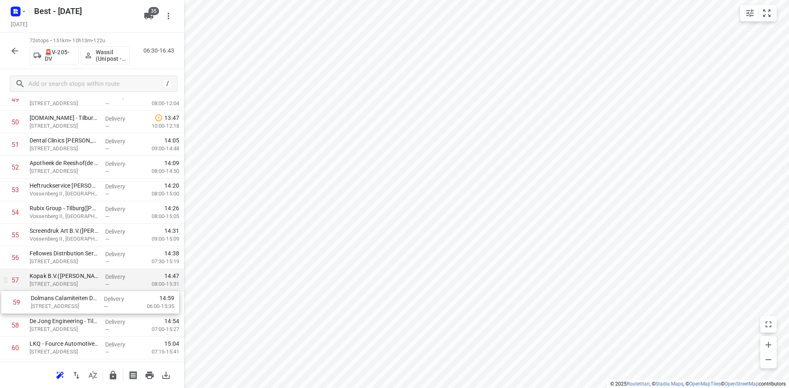
scroll to position [1162, 0]
drag, startPoint x: 66, startPoint y: 326, endPoint x: 68, endPoint y: 286, distance: 39.9
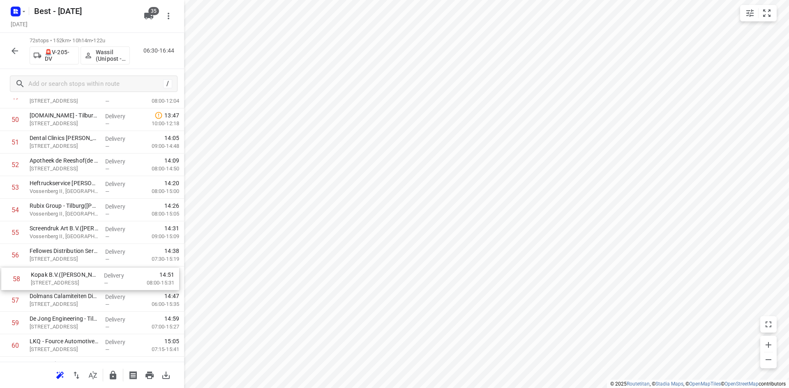
drag, startPoint x: 59, startPoint y: 299, endPoint x: 61, endPoint y: 270, distance: 29.2
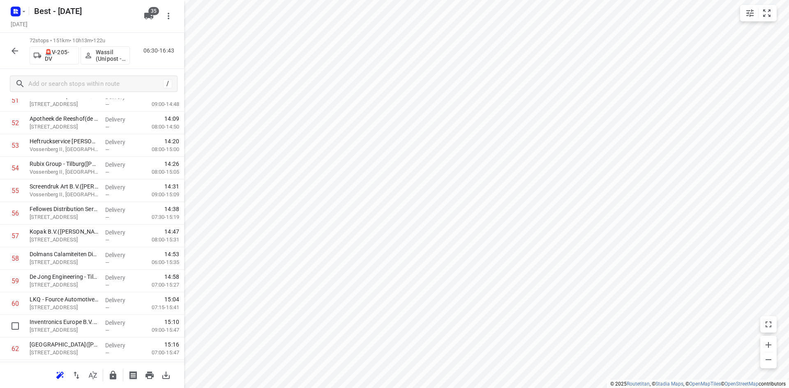
drag, startPoint x: 50, startPoint y: 329, endPoint x: 51, endPoint y: 303, distance: 25.5
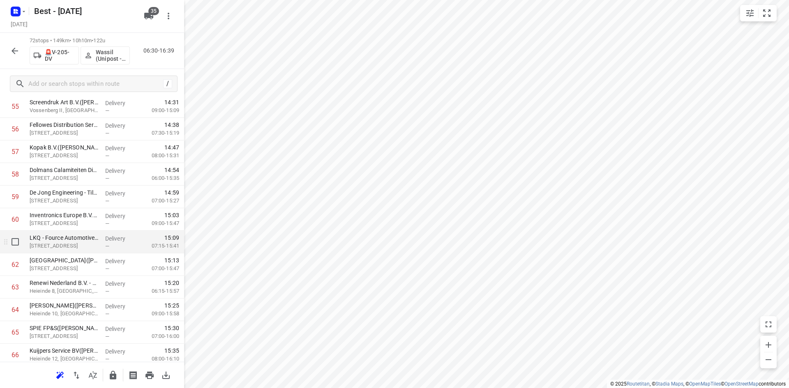
scroll to position [1289, 0]
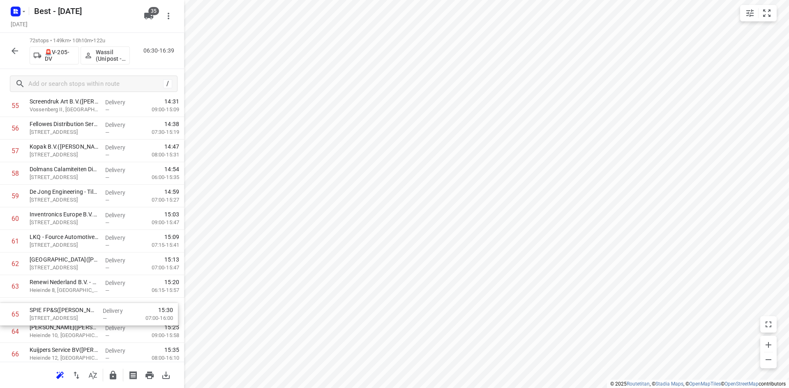
drag, startPoint x: 64, startPoint y: 331, endPoint x: 64, endPoint y: 309, distance: 21.8
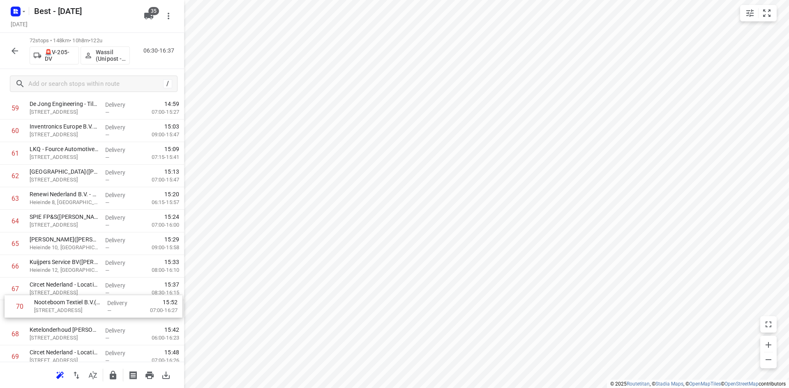
scroll to position [1381, 0]
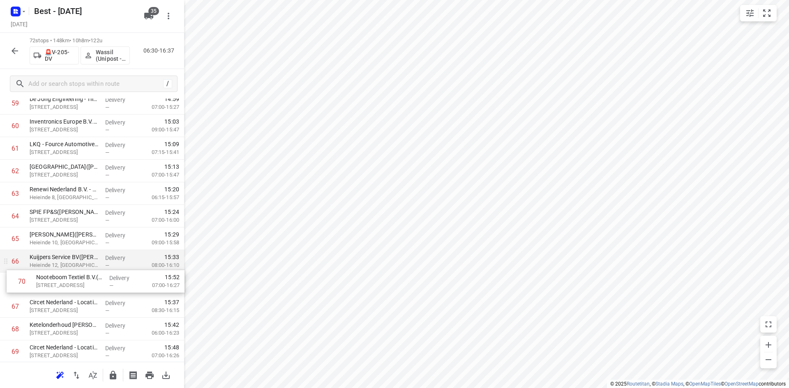
drag, startPoint x: 77, startPoint y: 351, endPoint x: 84, endPoint y: 267, distance: 84.1
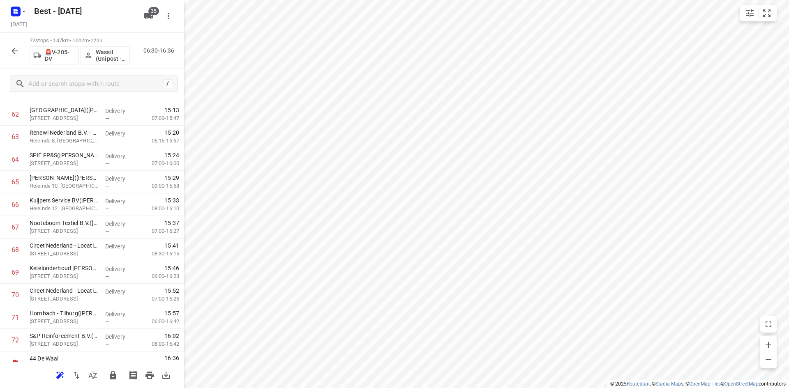
scroll to position [1450, 0]
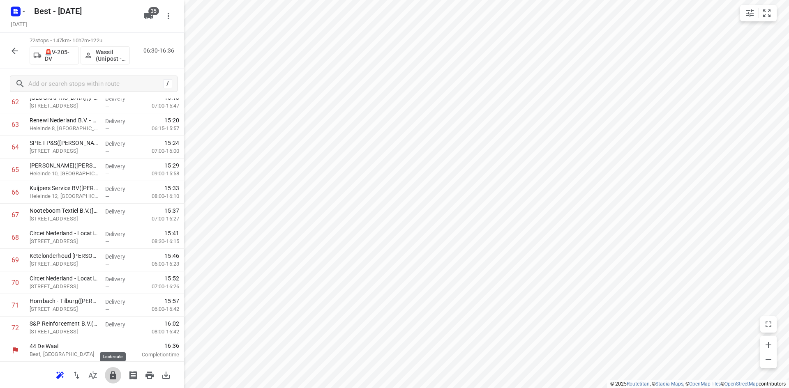
click at [115, 375] on icon "button" at bounding box center [113, 375] width 7 height 9
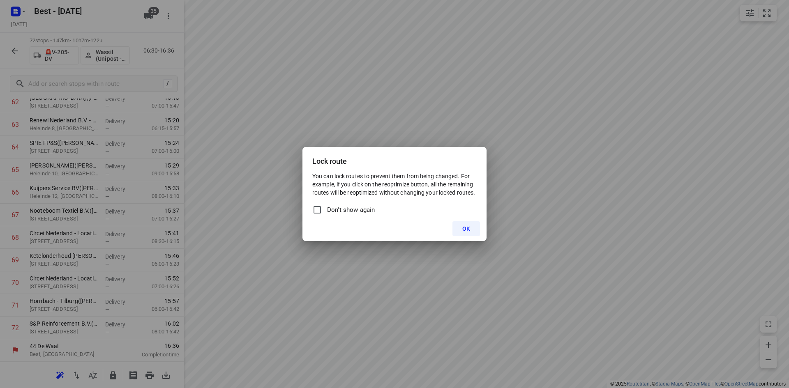
click at [461, 230] on button "OK" at bounding box center [466, 228] width 28 height 15
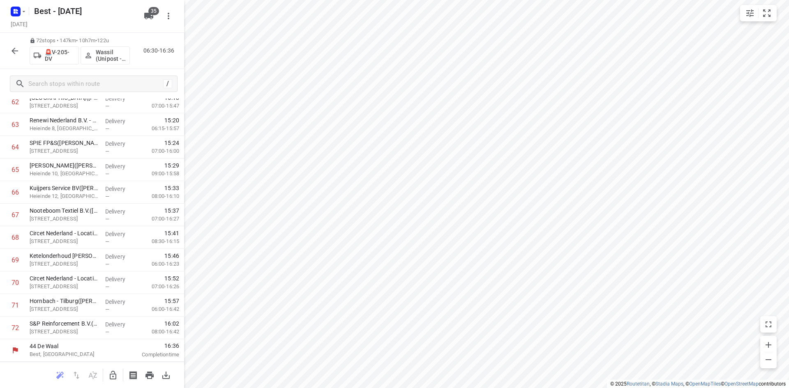
click at [18, 48] on icon "button" at bounding box center [15, 51] width 10 height 10
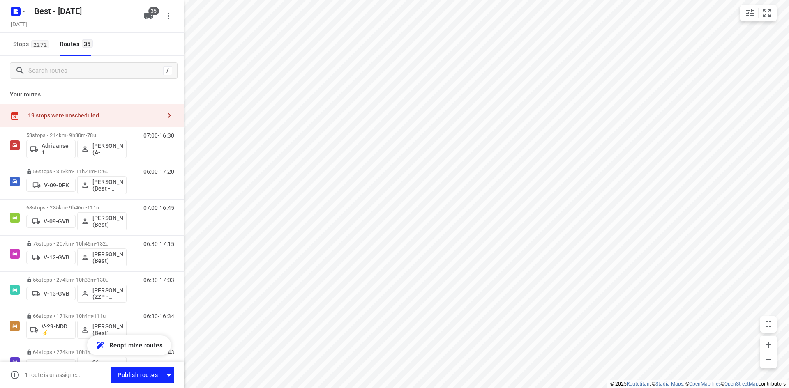
click at [103, 116] on div "19 stops were unscheduled" at bounding box center [94, 115] width 133 height 7
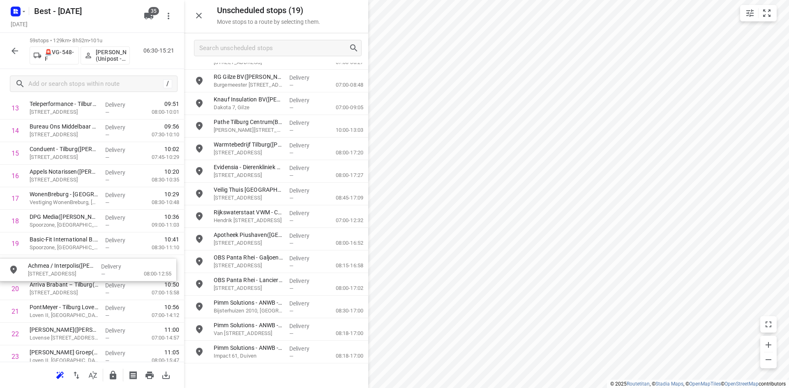
scroll to position [337, 0]
drag, startPoint x: 264, startPoint y: 234, endPoint x: 74, endPoint y: 283, distance: 196.7
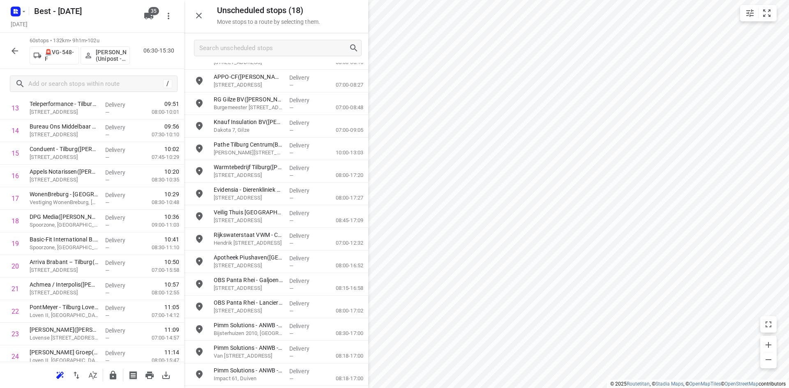
scroll to position [82, 0]
drag, startPoint x: 55, startPoint y: 284, endPoint x: 54, endPoint y: 258, distance: 25.5
drag, startPoint x: 287, startPoint y: 50, endPoint x: 288, endPoint y: 46, distance: 4.5
click at [287, 48] on input "Search unscheduled stops" at bounding box center [274, 48] width 149 height 13
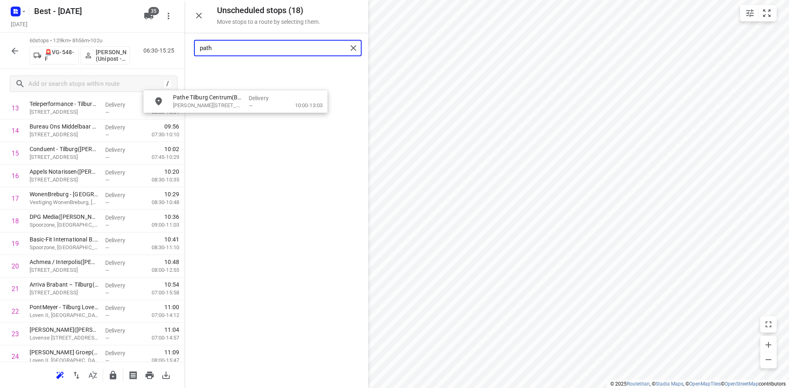
scroll to position [331, 0]
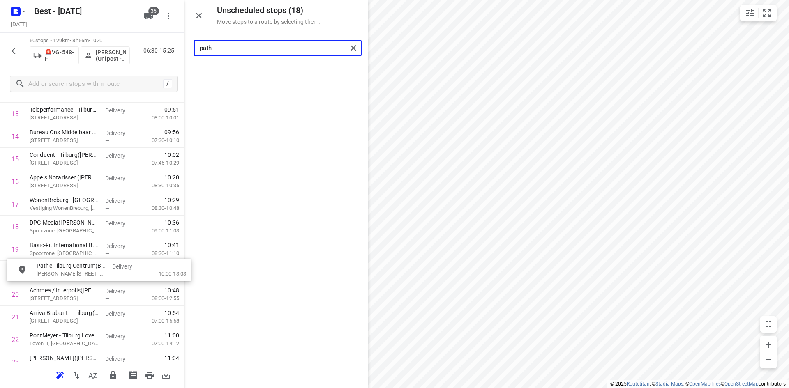
drag, startPoint x: 252, startPoint y: 76, endPoint x: 69, endPoint y: 276, distance: 270.7
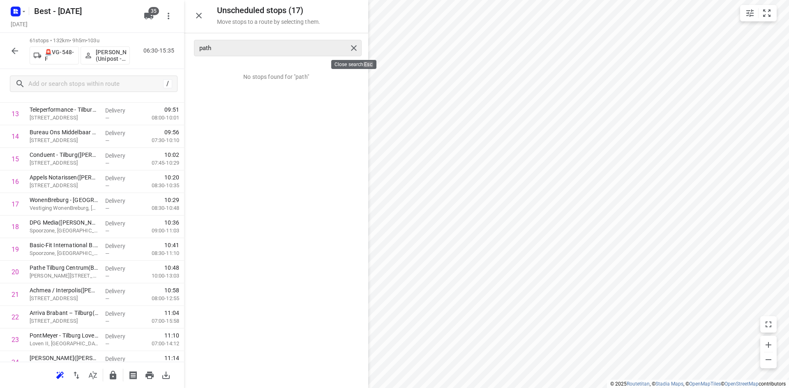
click at [361, 48] on div at bounding box center [355, 48] width 15 height 12
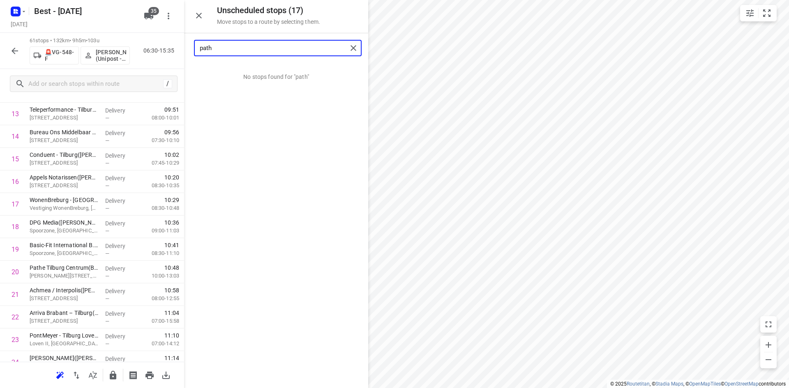
click at [340, 48] on input "path" at bounding box center [273, 48] width 147 height 13
drag, startPoint x: 346, startPoint y: 48, endPoint x: 351, endPoint y: 48, distance: 4.5
click at [351, 48] on div "path" at bounding box center [278, 48] width 168 height 16
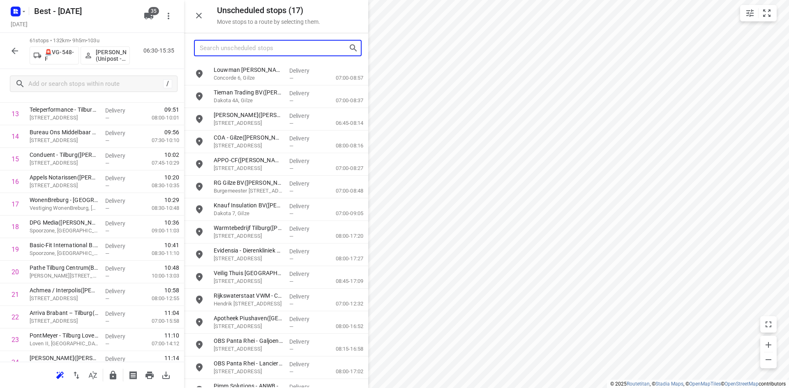
click at [297, 46] on input "Search unscheduled stops" at bounding box center [274, 48] width 149 height 13
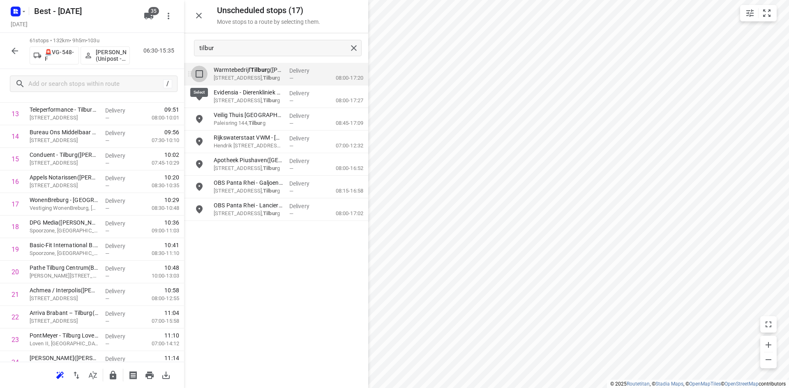
click at [202, 71] on input "grid" at bounding box center [199, 74] width 16 height 16
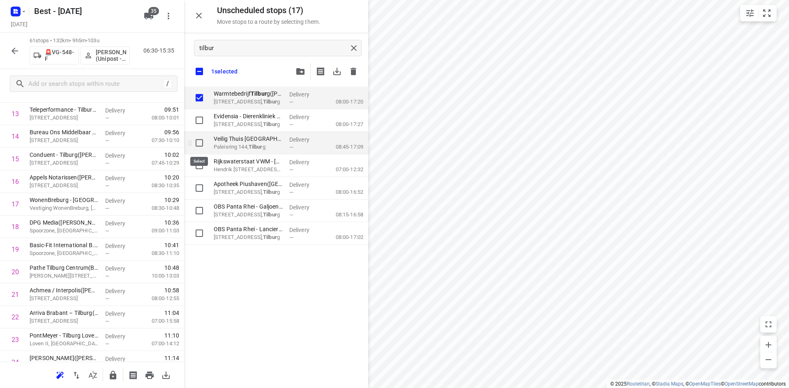
click at [199, 142] on input "grid" at bounding box center [199, 143] width 16 height 16
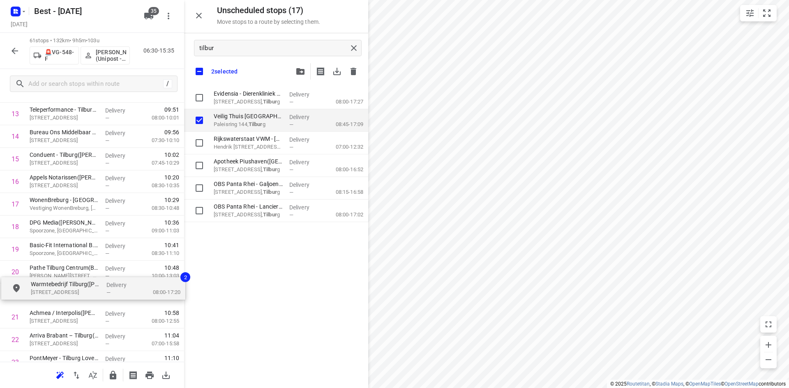
drag, startPoint x: 236, startPoint y: 99, endPoint x: 50, endPoint y: 294, distance: 270.2
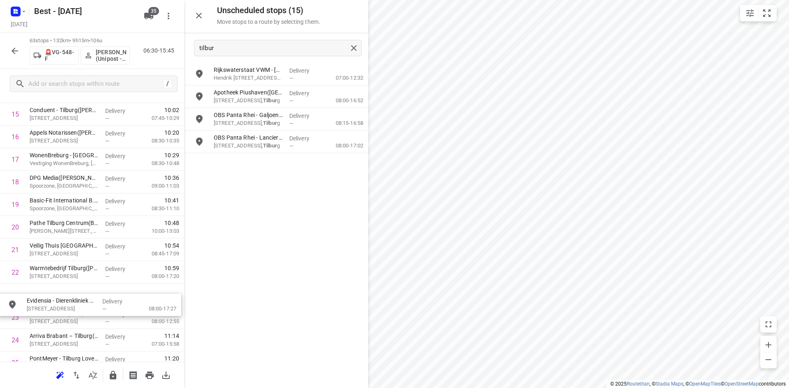
scroll to position [379, 0]
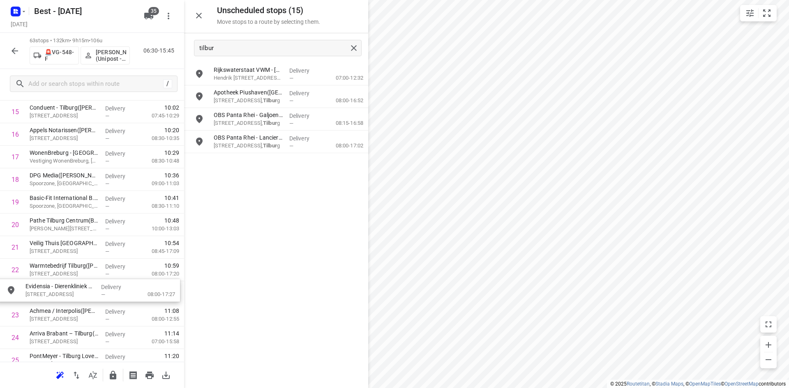
drag, startPoint x: 248, startPoint y: 79, endPoint x: 52, endPoint y: 298, distance: 293.2
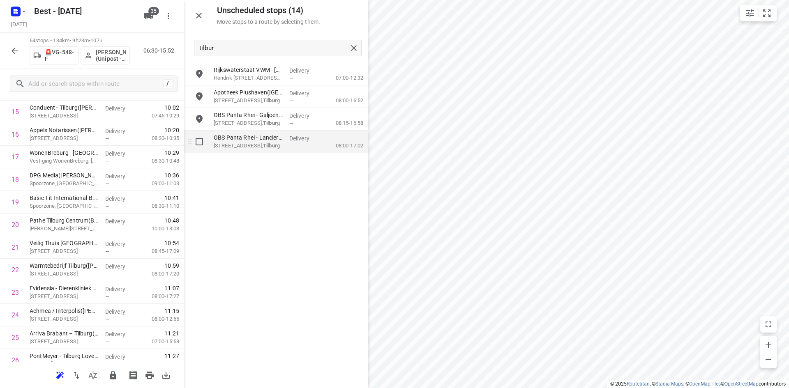
click at [202, 141] on input "grid" at bounding box center [199, 141] width 16 height 16
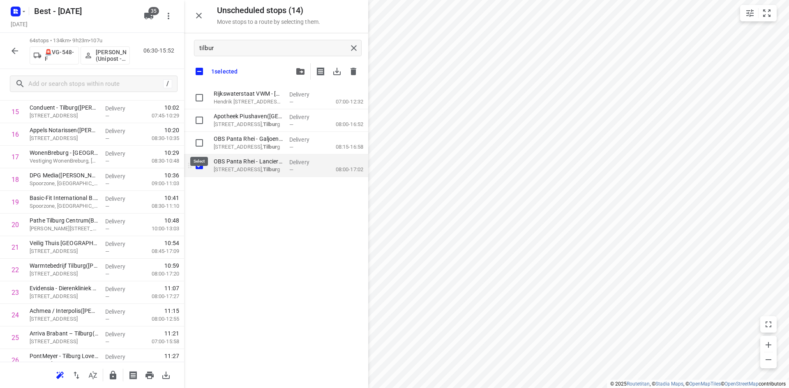
click at [202, 141] on input "grid" at bounding box center [199, 143] width 16 height 16
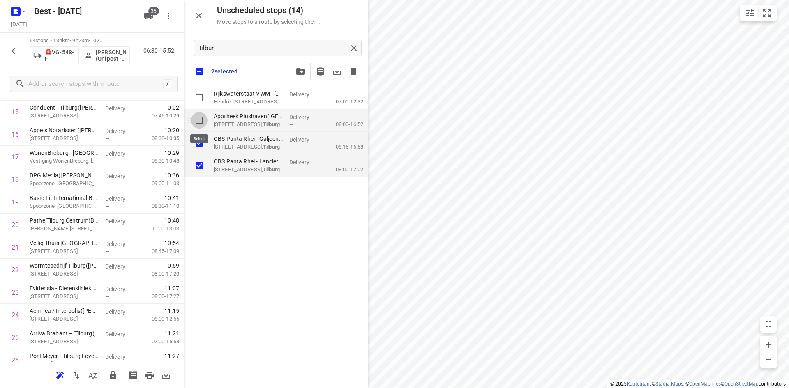
click at [194, 120] on input "grid" at bounding box center [199, 120] width 16 height 16
click at [197, 101] on input "grid" at bounding box center [199, 98] width 16 height 16
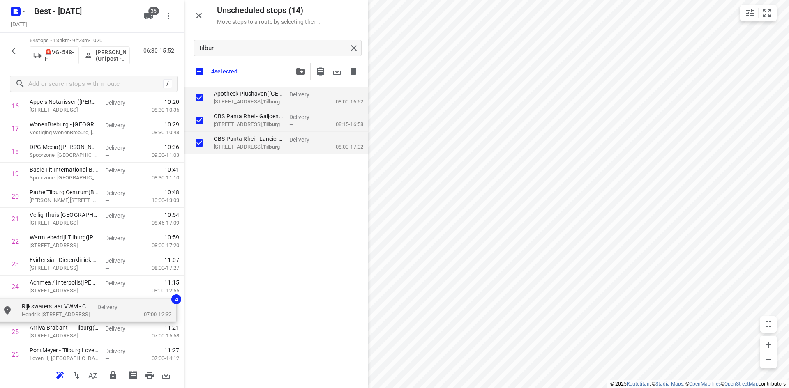
scroll to position [409, 0]
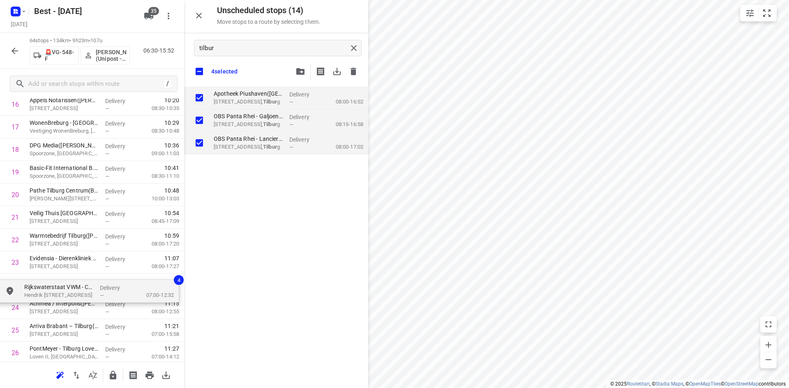
drag, startPoint x: 251, startPoint y: 98, endPoint x: 57, endPoint y: 288, distance: 271.9
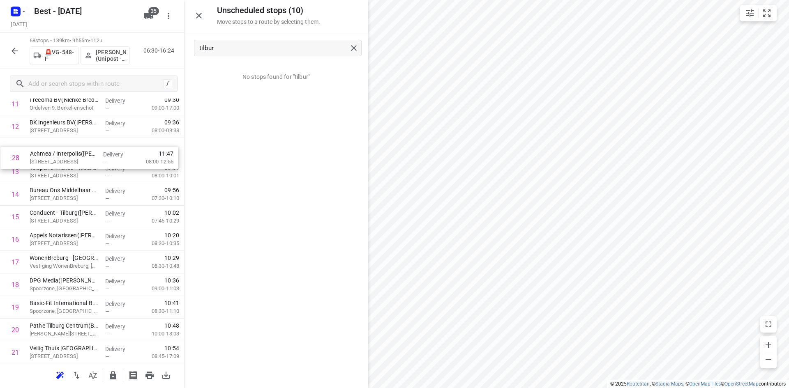
scroll to position [293, 0]
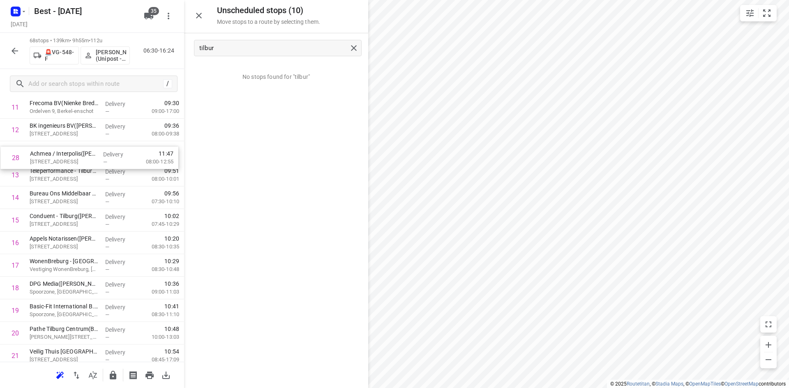
drag, startPoint x: 74, startPoint y: 327, endPoint x: 74, endPoint y: 143, distance: 184.8
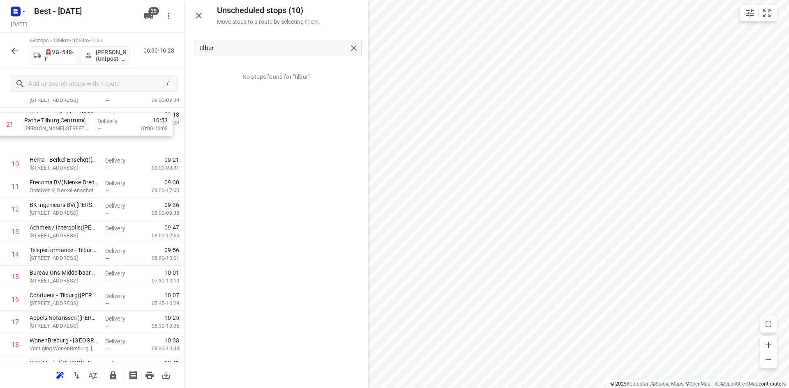
scroll to position [236, 0]
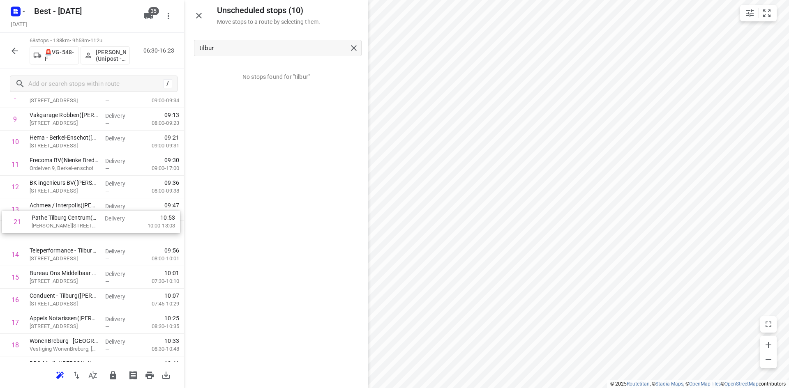
drag, startPoint x: 64, startPoint y: 253, endPoint x: 66, endPoint y: 223, distance: 30.9
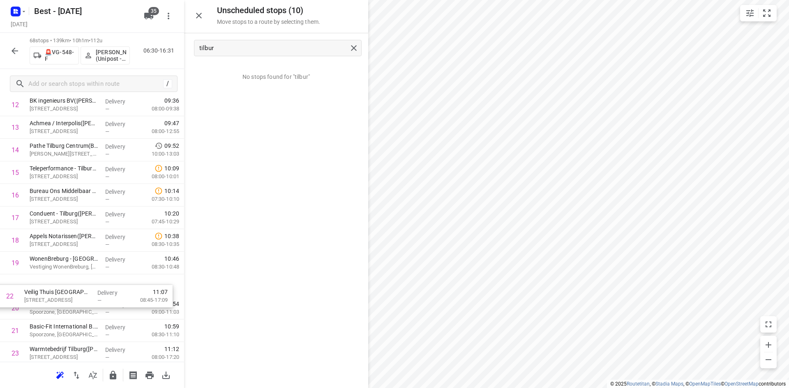
scroll to position [319, 0]
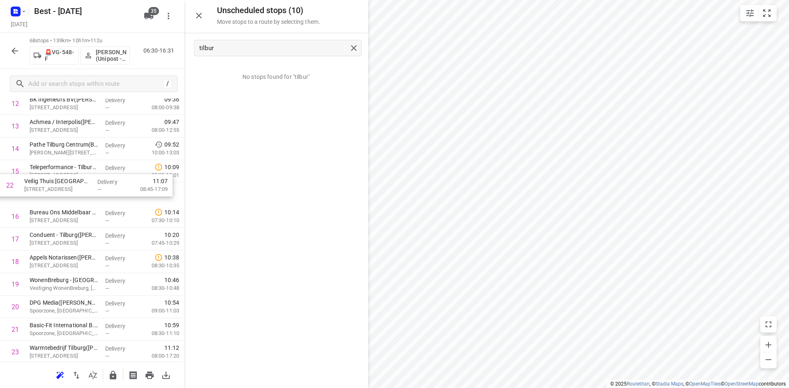
drag, startPoint x: 83, startPoint y: 325, endPoint x: 77, endPoint y: 169, distance: 155.4
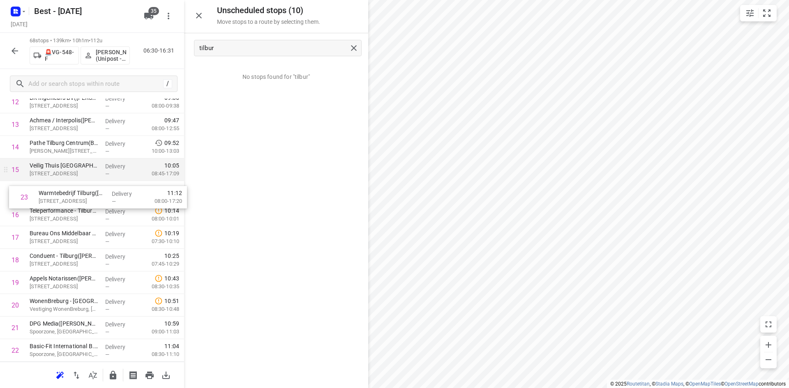
drag, startPoint x: 49, startPoint y: 342, endPoint x: 57, endPoint y: 180, distance: 162.0
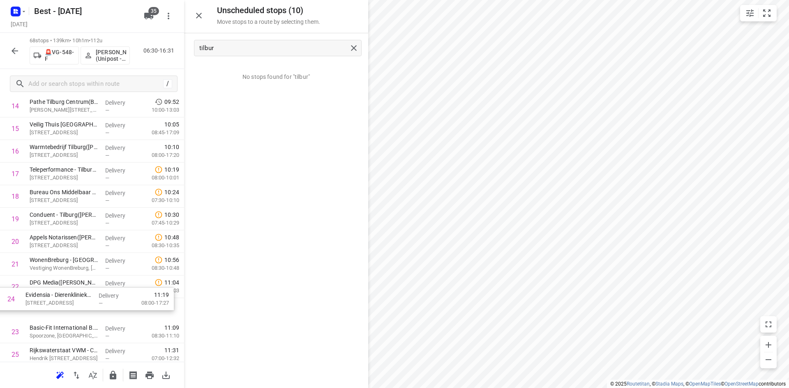
scroll to position [363, 0]
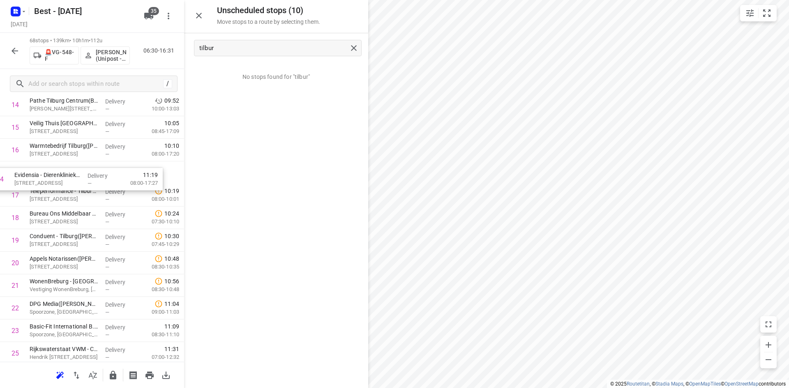
drag, startPoint x: 77, startPoint y: 323, endPoint x: 62, endPoint y: 165, distance: 159.3
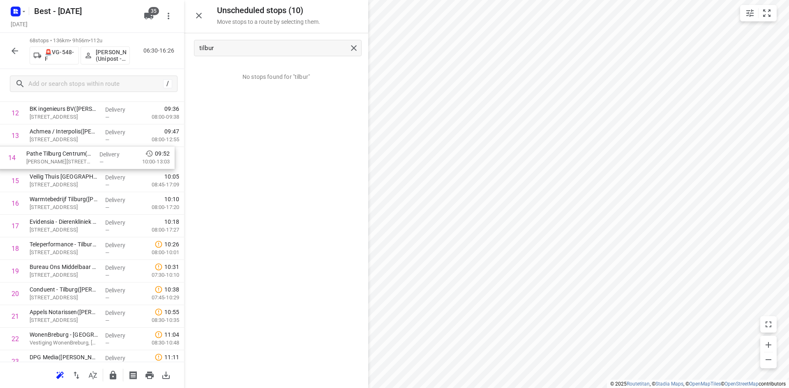
scroll to position [310, 0]
drag, startPoint x: 113, startPoint y: 149, endPoint x: 117, endPoint y: 171, distance: 23.0
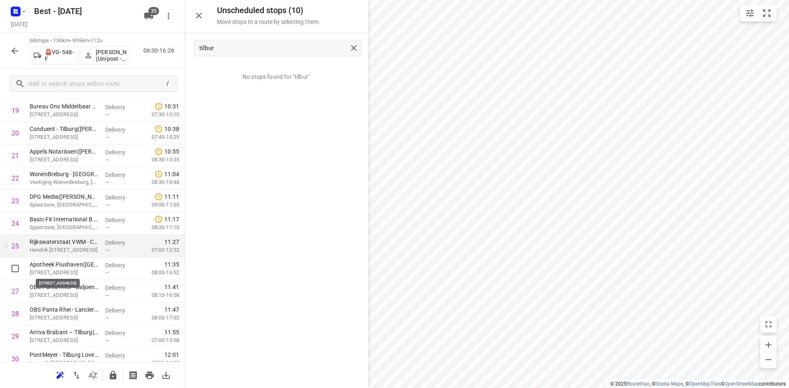
scroll to position [474, 0]
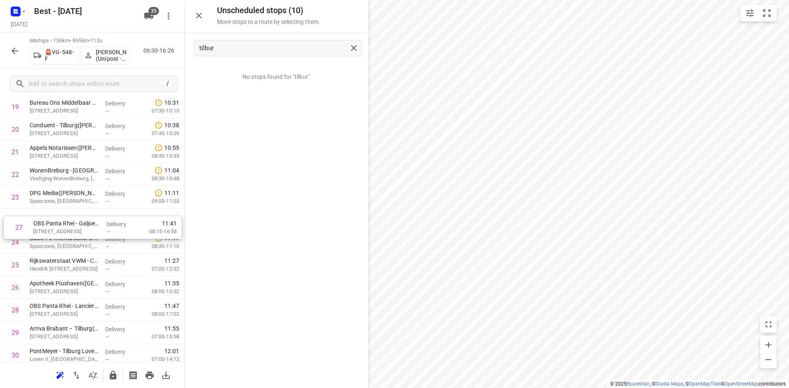
drag, startPoint x: 59, startPoint y: 284, endPoint x: 63, endPoint y: 218, distance: 66.3
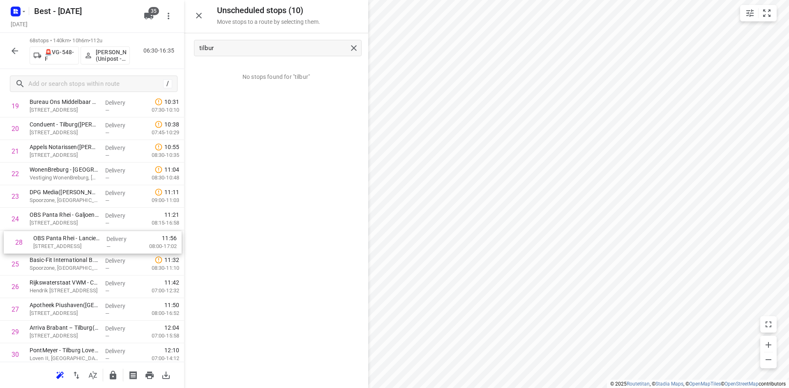
drag, startPoint x: 55, startPoint y: 311, endPoint x: 59, endPoint y: 235, distance: 75.3
drag, startPoint x: 71, startPoint y: 309, endPoint x: 69, endPoint y: 262, distance: 47.3
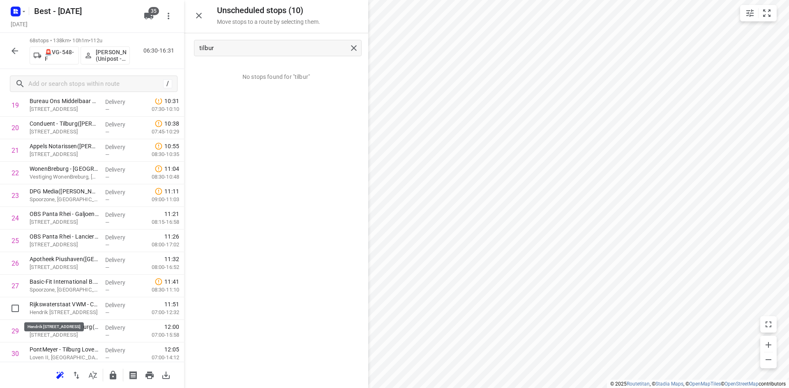
drag, startPoint x: 72, startPoint y: 308, endPoint x: 76, endPoint y: 285, distance: 23.4
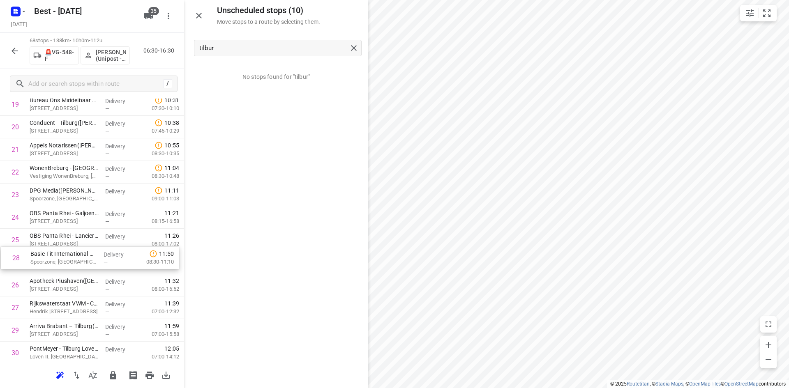
scroll to position [477, 0]
drag, startPoint x: 74, startPoint y: 287, endPoint x: 70, endPoint y: 166, distance: 121.2
drag, startPoint x: 65, startPoint y: 192, endPoint x: 64, endPoint y: 167, distance: 25.1
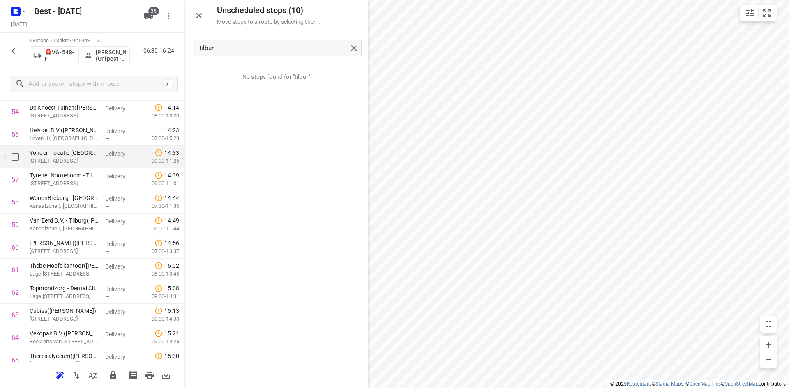
scroll to position [1360, 0]
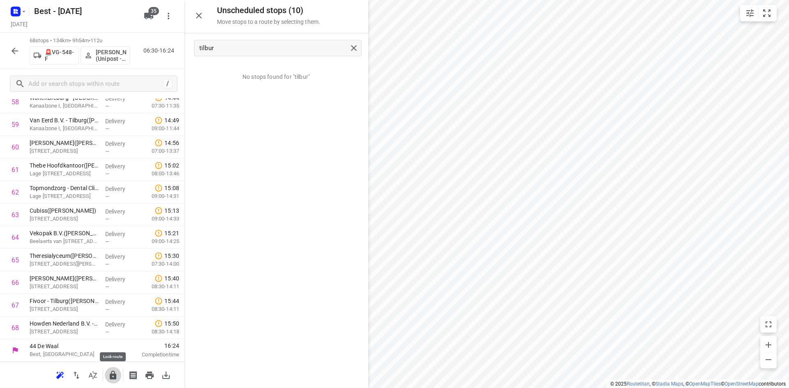
click at [114, 372] on icon "button" at bounding box center [113, 375] width 7 height 9
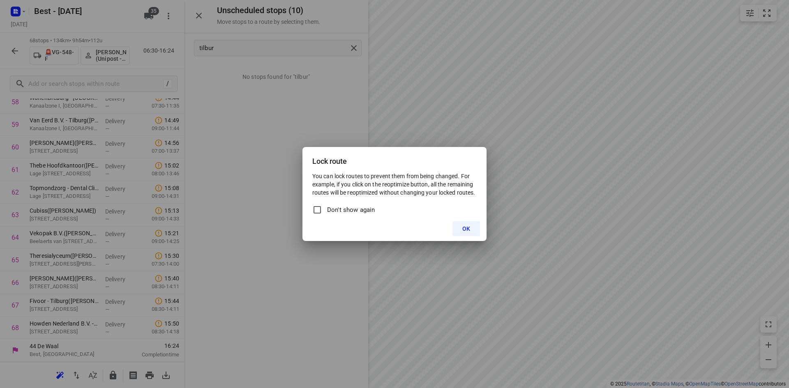
drag, startPoint x: 325, startPoint y: 155, endPoint x: 323, endPoint y: 170, distance: 15.0
click at [325, 153] on div "Lock route" at bounding box center [394, 159] width 184 height 25
click at [460, 229] on button "OK" at bounding box center [466, 228] width 28 height 15
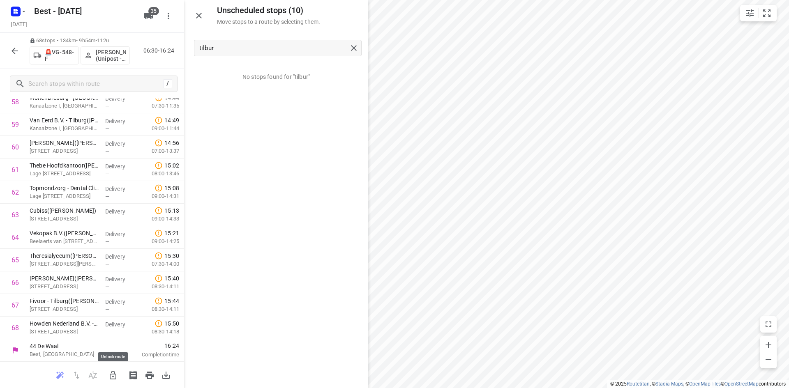
click at [106, 376] on button "button" at bounding box center [113, 375] width 16 height 16
click at [200, 17] on icon "button" at bounding box center [199, 16] width 6 height 6
click at [13, 52] on icon "button" at bounding box center [15, 51] width 7 height 7
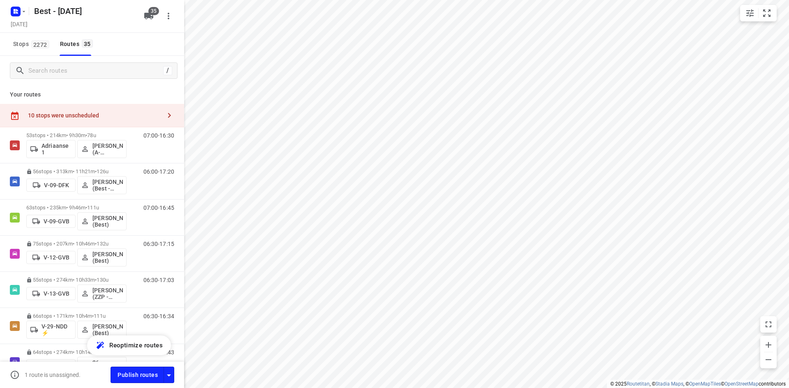
click at [158, 106] on div "10 stops were unscheduled" at bounding box center [92, 115] width 184 height 23
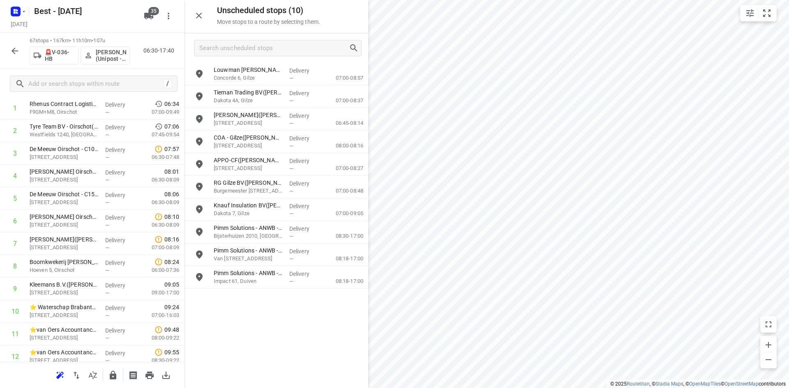
scroll to position [0, 0]
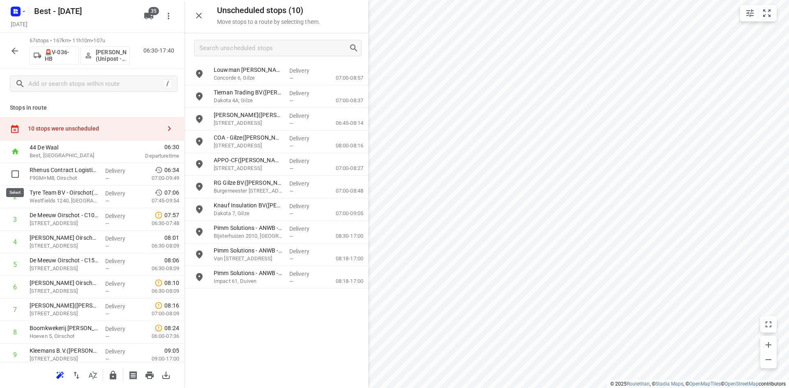
drag, startPoint x: 17, startPoint y: 175, endPoint x: 108, endPoint y: 138, distance: 98.4
click at [109, 137] on div "10 stops were unscheduled" at bounding box center [92, 128] width 184 height 23
click at [10, 176] on input "checkbox" at bounding box center [15, 174] width 16 height 16
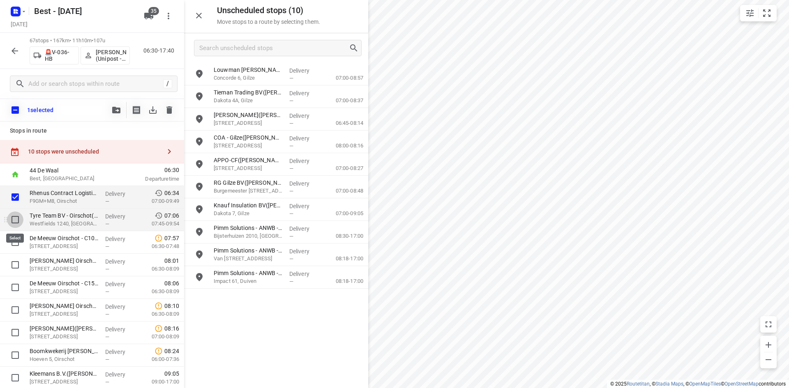
click at [18, 220] on input "checkbox" at bounding box center [15, 220] width 16 height 16
click at [113, 106] on button "button" at bounding box center [116, 110] width 16 height 16
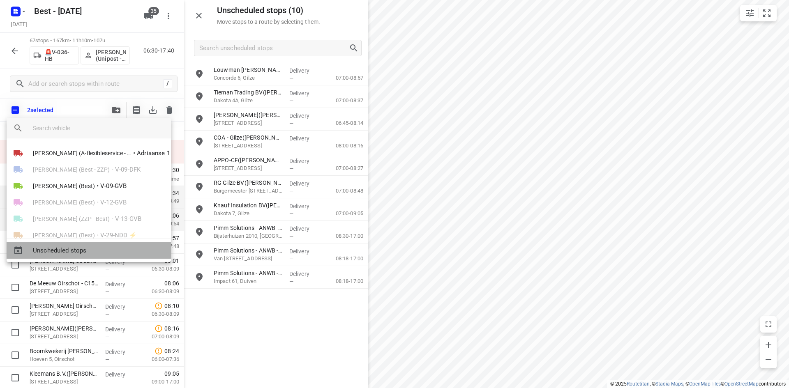
click at [76, 249] on span "Unscheduled stops" at bounding box center [98, 250] width 131 height 9
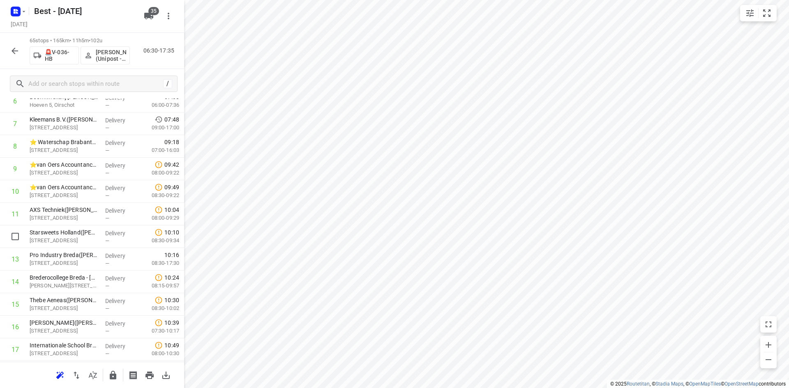
scroll to position [60, 0]
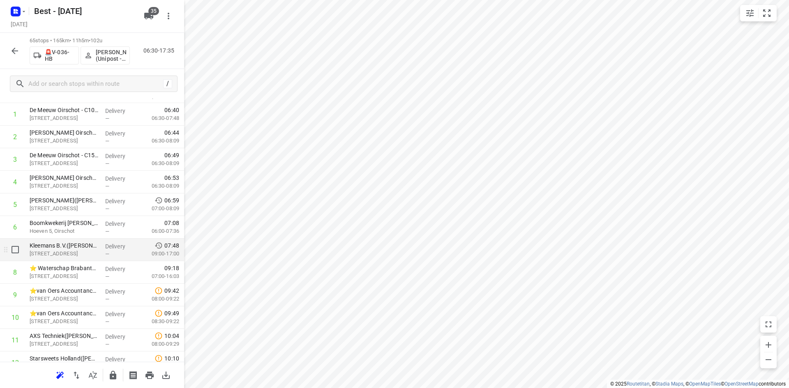
click at [120, 244] on p "Delivery" at bounding box center [120, 246] width 30 height 8
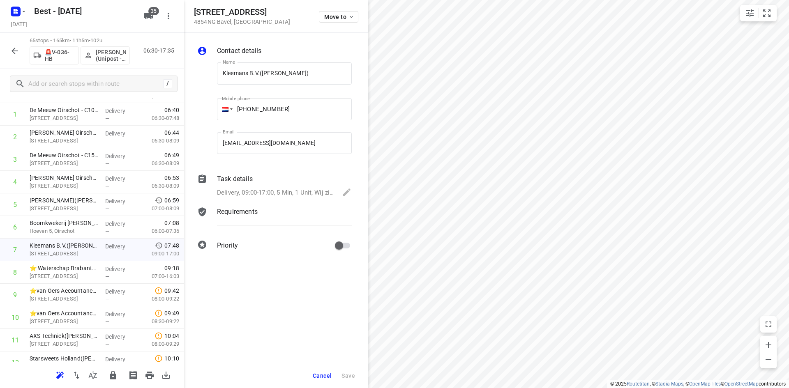
click at [285, 194] on p "Delivery, 09:00-17:00, 5 Min, 1 Unit, Wij zitten in de Vlaamse schuur. Graag he…" at bounding box center [275, 192] width 117 height 9
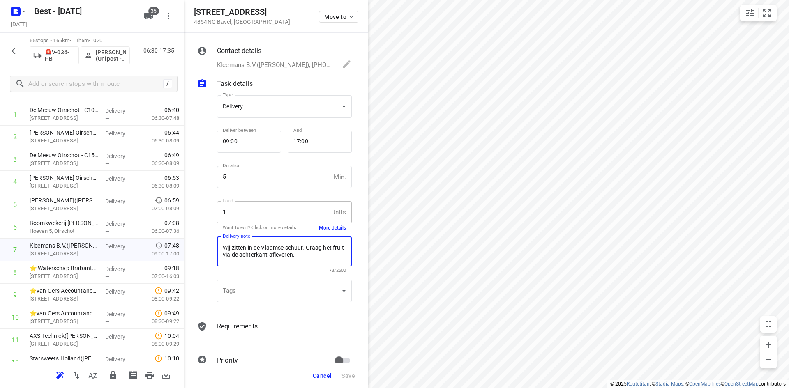
click at [313, 256] on textarea "Wij zitten in de Vlaamse schuur. Graag het fruit via de achterkant afleveren." at bounding box center [284, 251] width 123 height 15
click at [315, 377] on span "Cancel" at bounding box center [322, 376] width 19 height 7
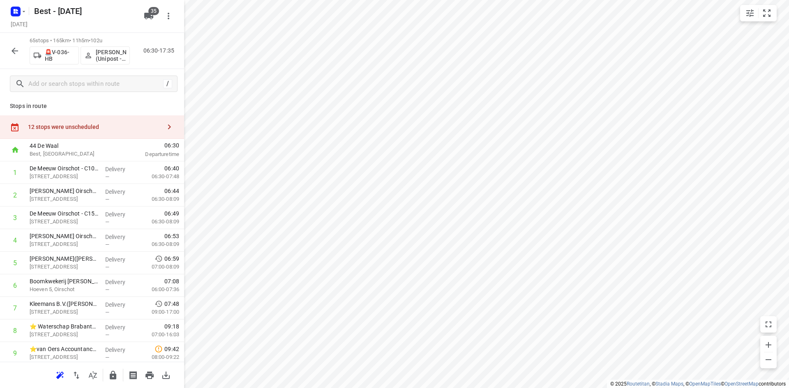
scroll to position [0, 0]
click at [128, 127] on div "12 stops were unscheduled" at bounding box center [94, 128] width 133 height 7
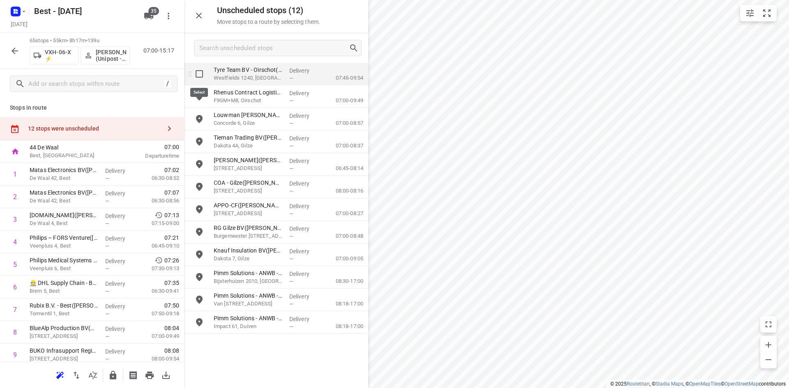
click at [198, 82] on input "grid" at bounding box center [199, 74] width 16 height 16
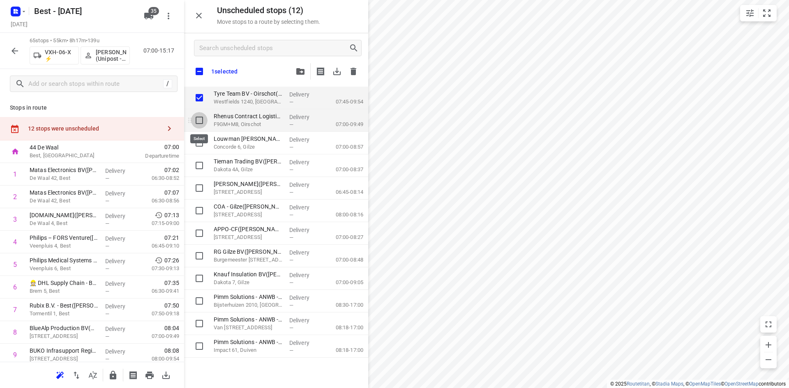
click at [203, 122] on input "grid" at bounding box center [199, 120] width 16 height 16
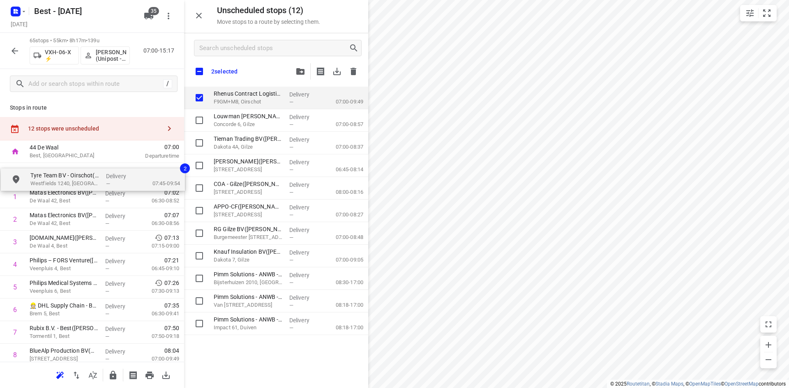
drag, startPoint x: 273, startPoint y: 101, endPoint x: 91, endPoint y: 180, distance: 198.3
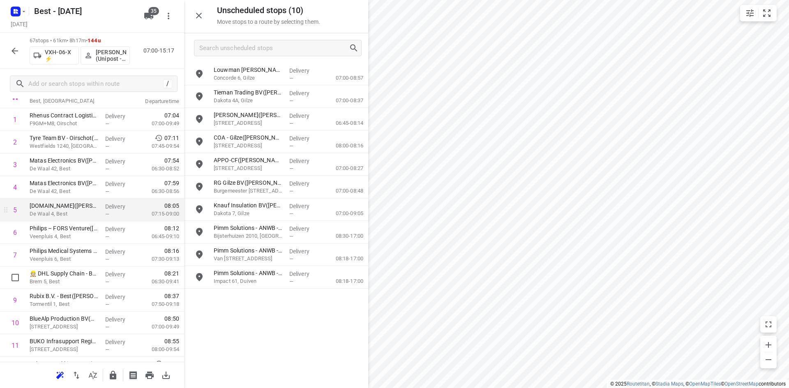
scroll to position [205, 0]
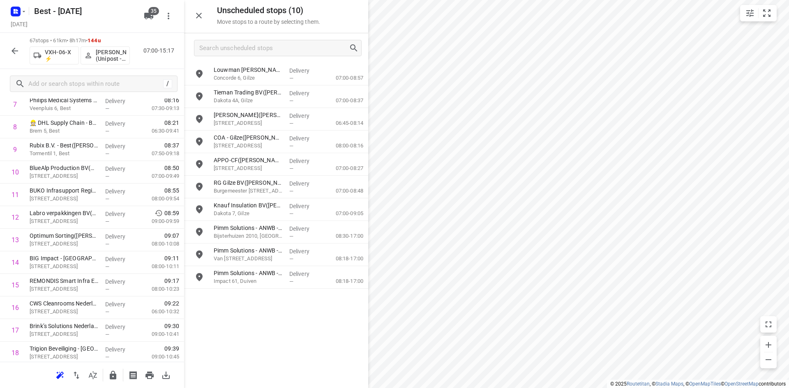
click at [200, 18] on icon "button" at bounding box center [199, 16] width 10 height 10
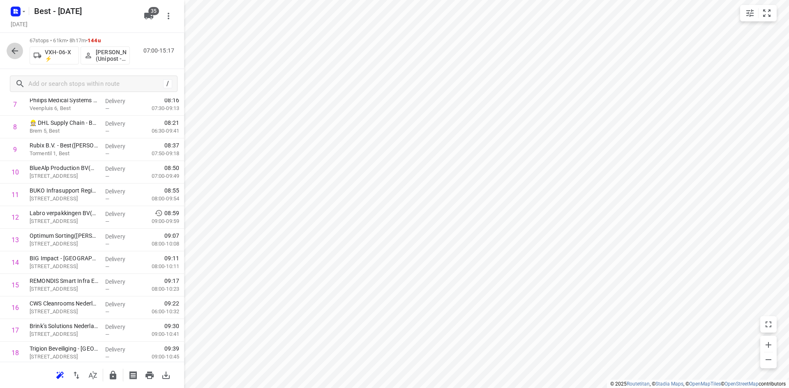
click at [16, 47] on icon "button" at bounding box center [15, 51] width 10 height 10
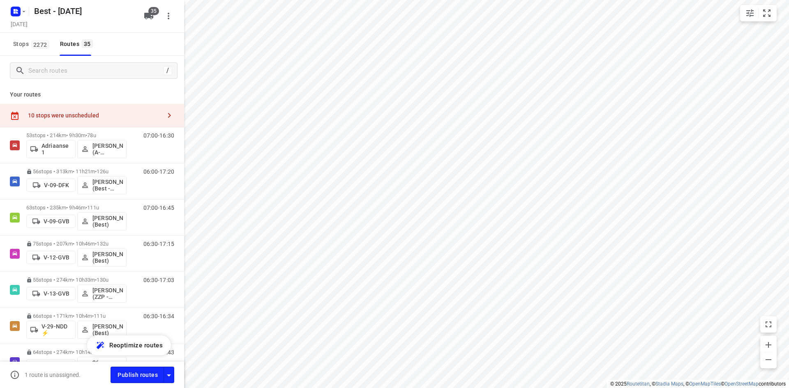
click at [143, 105] on div "10 stops were unscheduled" at bounding box center [92, 115] width 184 height 23
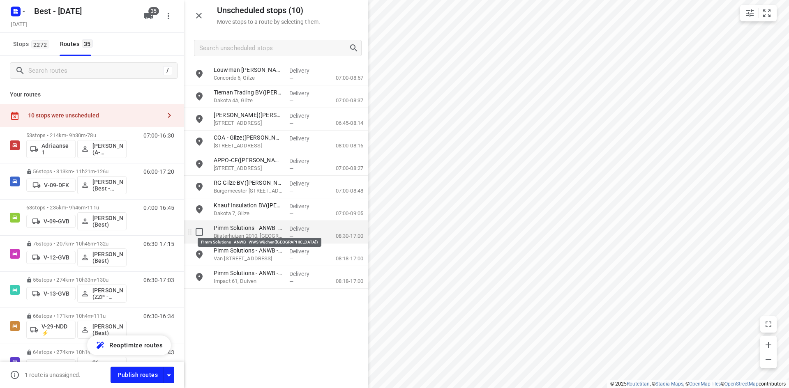
click at [268, 228] on p "Pimm Solutions - ANWB - WWS Wijchen(Cheyenne)" at bounding box center [248, 228] width 69 height 8
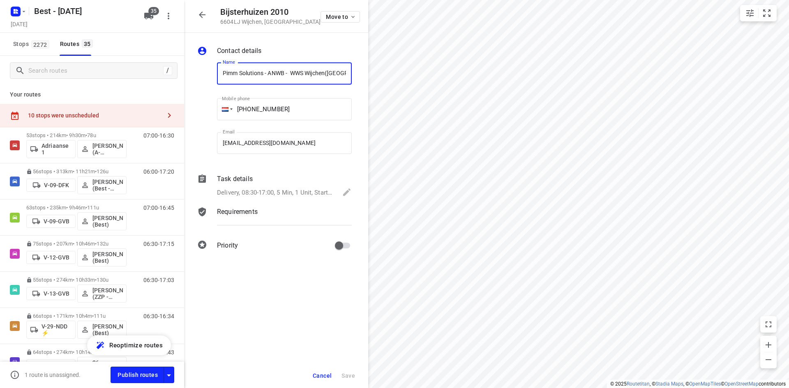
scroll to position [0, 11]
click at [312, 72] on input "Pimm Solutions - ANWB - WWS Wijchen(Cheyenne)" at bounding box center [284, 73] width 135 height 22
drag, startPoint x: 318, startPoint y: 75, endPoint x: 222, endPoint y: 62, distance: 96.5
click at [222, 62] on input "Pimm Solutions - ANWB - WWS Wijchen(Cheyenne)" at bounding box center [284, 73] width 135 height 22
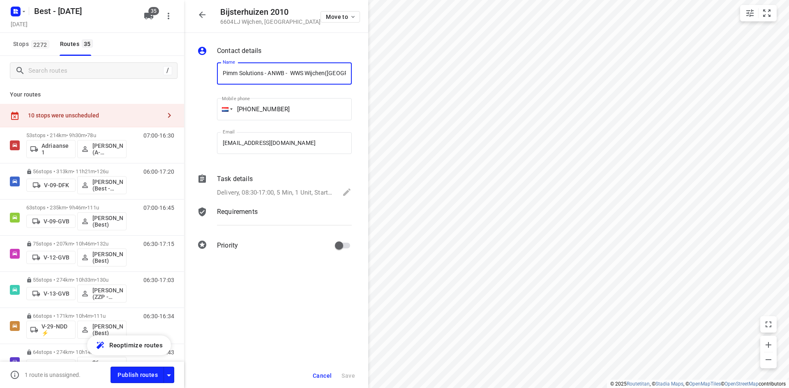
click at [298, 75] on input "Pimm Solutions - ANWB - WWS Wijchen(Cheyenne)" at bounding box center [284, 73] width 135 height 22
drag, startPoint x: 328, startPoint y: 74, endPoint x: 192, endPoint y: 63, distance: 136.4
click at [192, 63] on div "Contact details Name Pimm Solutions - ANWB - WWS Wijchen(Cheyenne) Name Mobile …" at bounding box center [276, 150] width 184 height 234
click at [200, 14] on icon "button" at bounding box center [202, 15] width 7 height 7
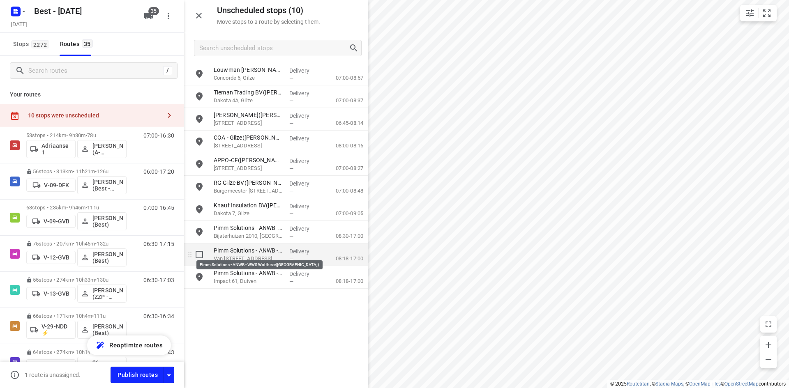
click at [250, 251] on p "Pimm Solutions - ANWB - WWS Wolfheze(Cheyenne)" at bounding box center [248, 250] width 69 height 8
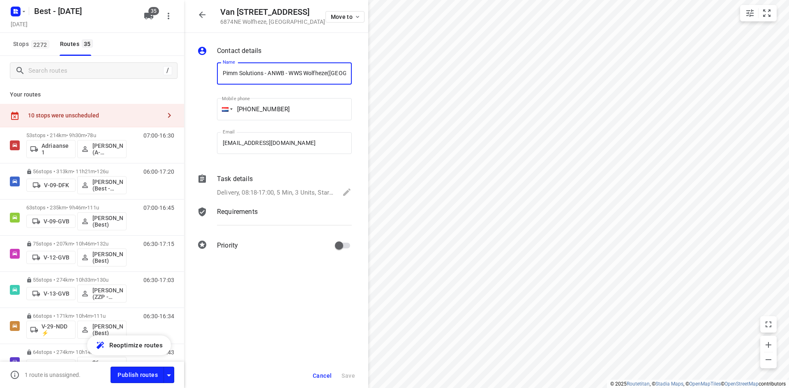
drag, startPoint x: 314, startPoint y: 76, endPoint x: 169, endPoint y: 84, distance: 144.8
click at [169, 84] on div "Van Nieuwenhuijzenweg 1 6874NE Wolfheze , Netherlands Move to Contact details N…" at bounding box center [92, 194] width 184 height 388
click at [198, 12] on icon "button" at bounding box center [202, 15] width 10 height 10
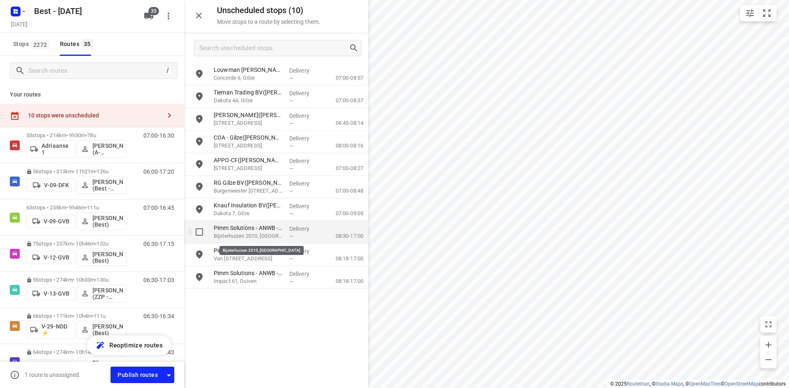
click at [249, 239] on p "Bijsterhuizen 2010, Wijchen" at bounding box center [248, 236] width 69 height 8
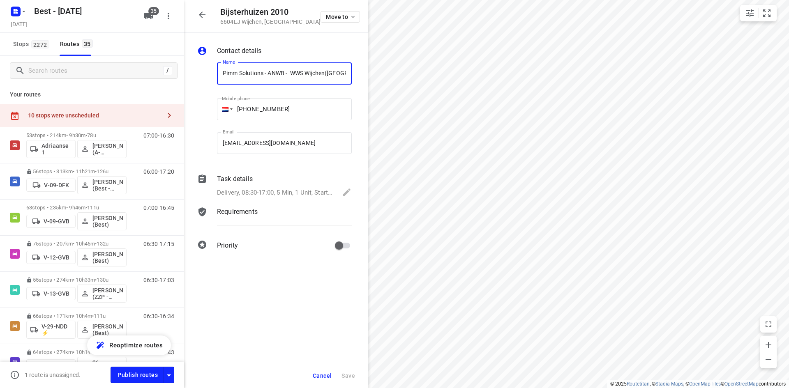
scroll to position [0, 11]
click at [198, 10] on icon "button" at bounding box center [202, 15] width 10 height 10
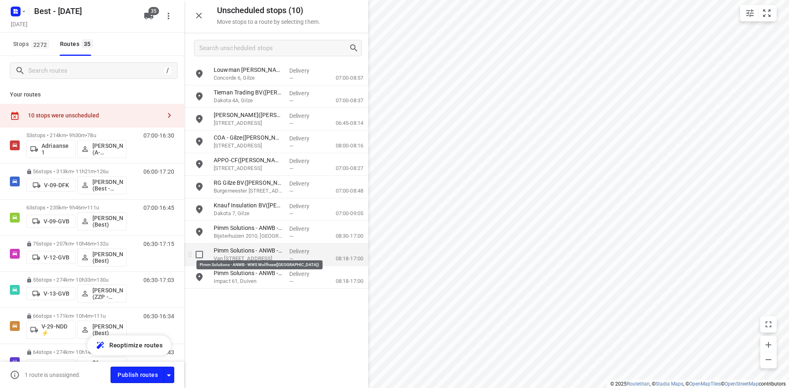
click at [237, 257] on p "Van Nieuwenhuijzenweg 1, Wolfheze" at bounding box center [248, 259] width 69 height 8
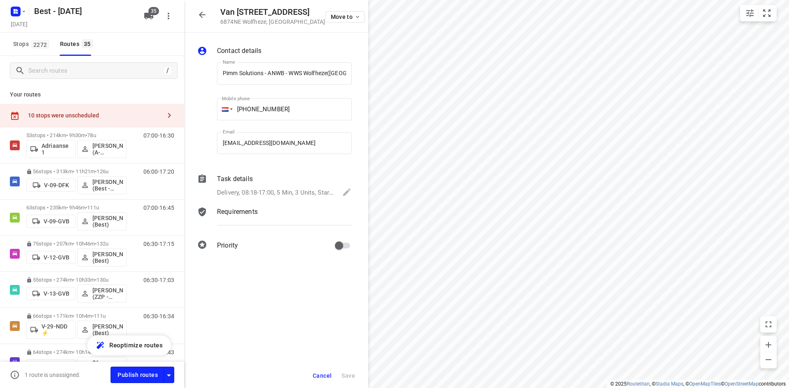
scroll to position [0, 13]
click at [205, 16] on icon "button" at bounding box center [202, 15] width 10 height 10
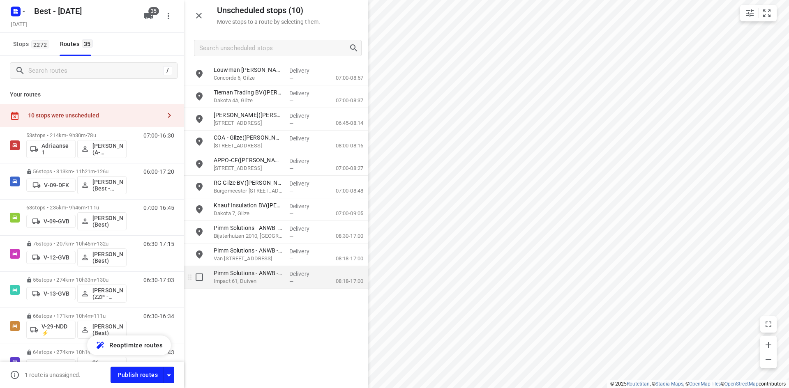
click at [250, 278] on p "Impact 61, Duiven" at bounding box center [248, 281] width 69 height 8
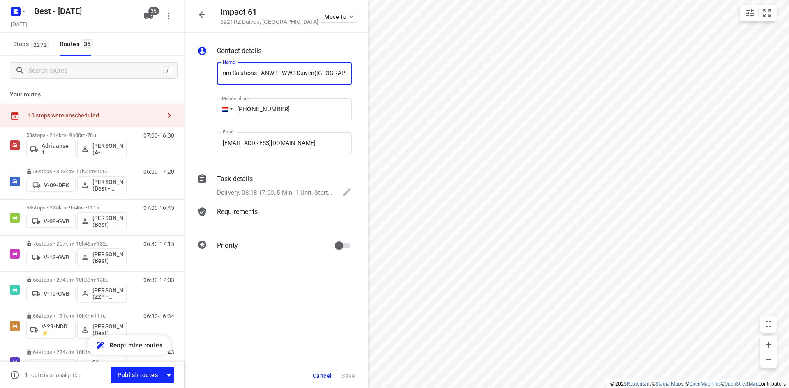
scroll to position [0, 0]
drag, startPoint x: 316, startPoint y: 76, endPoint x: 175, endPoint y: 71, distance: 141.8
click at [175, 71] on div "Impact 61 6921RZ Duiven , Netherlands Move to Contact details Name Pimm Solutio…" at bounding box center [92, 194] width 184 height 388
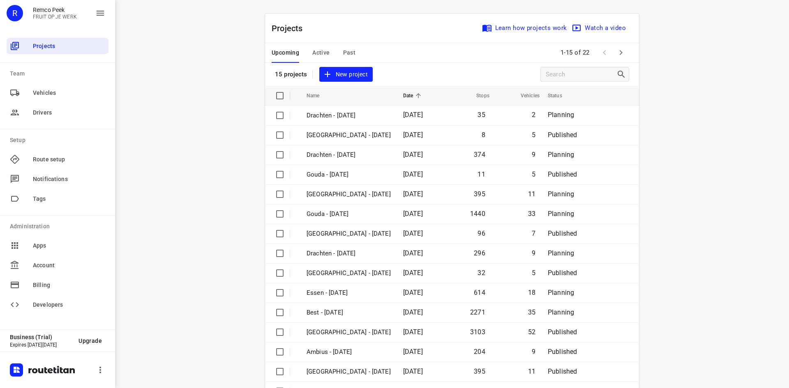
click at [339, 48] on div "Upcoming Active Past" at bounding box center [320, 53] width 97 height 20
click at [343, 49] on span "Past" at bounding box center [349, 53] width 13 height 10
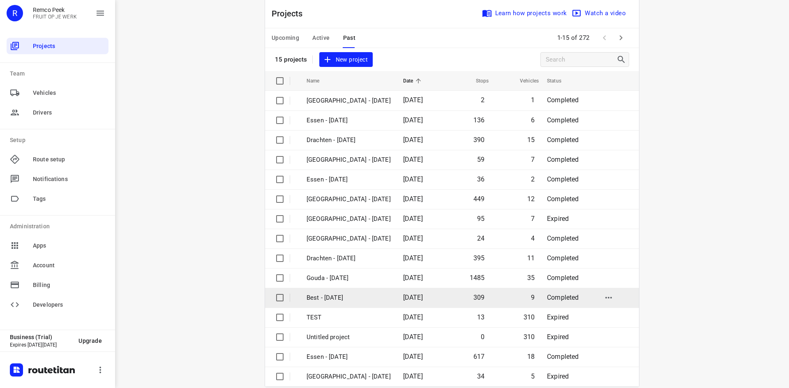
scroll to position [27, 0]
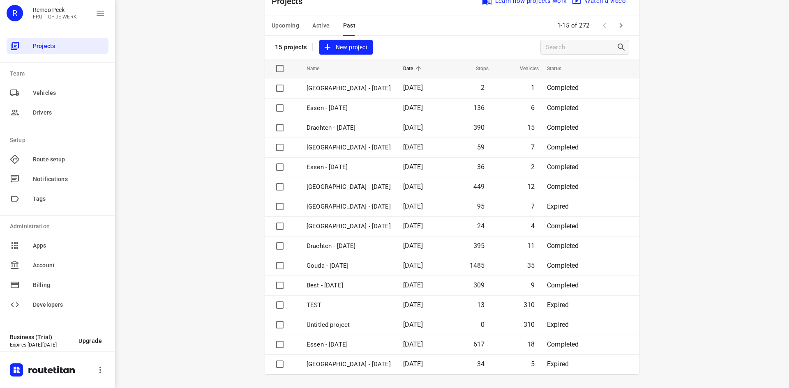
click at [320, 26] on span "Active" at bounding box center [320, 26] width 17 height 10
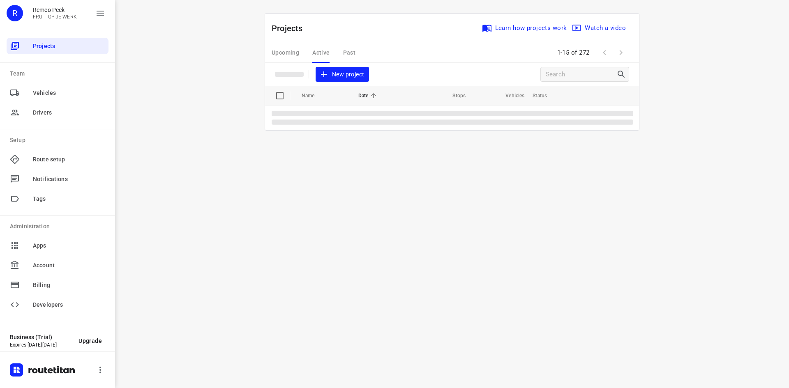
scroll to position [0, 0]
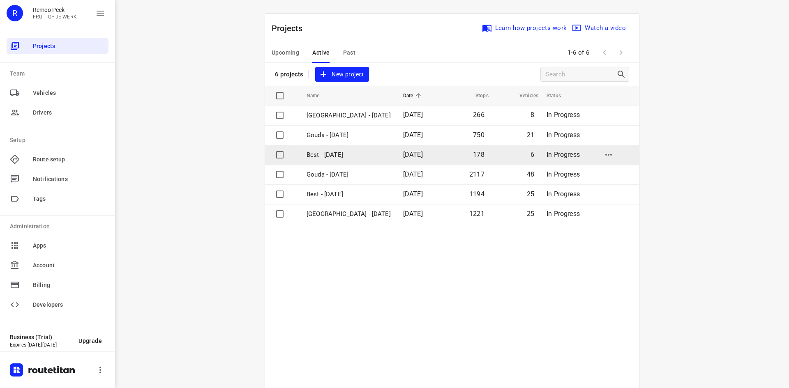
click at [346, 155] on p "Best - [DATE]" at bounding box center [348, 154] width 84 height 9
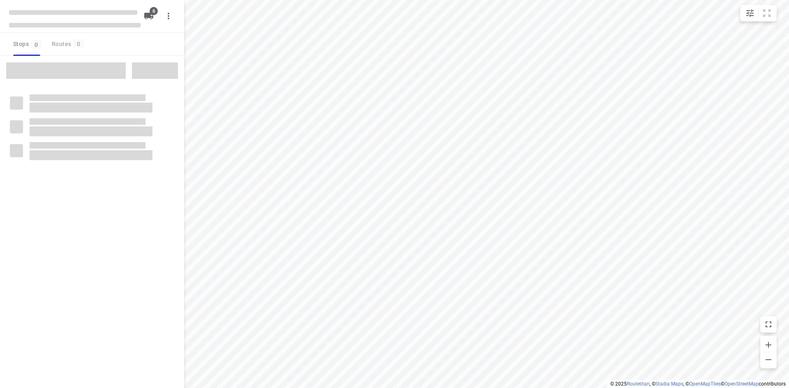
checkbox input "true"
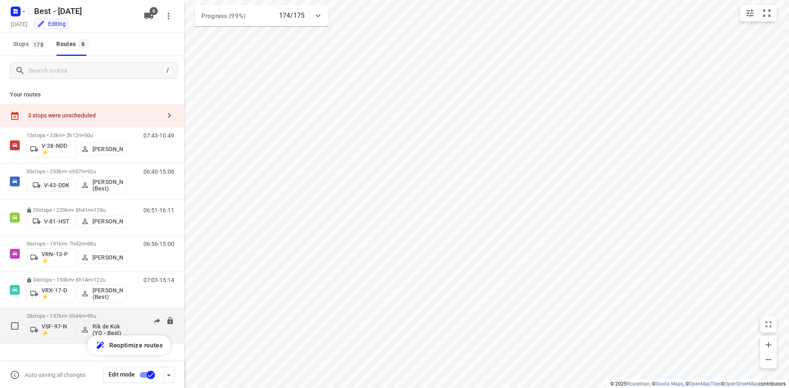
click at [44, 317] on p "28 stops • 137km • 5h44m • 99u" at bounding box center [76, 316] width 100 height 6
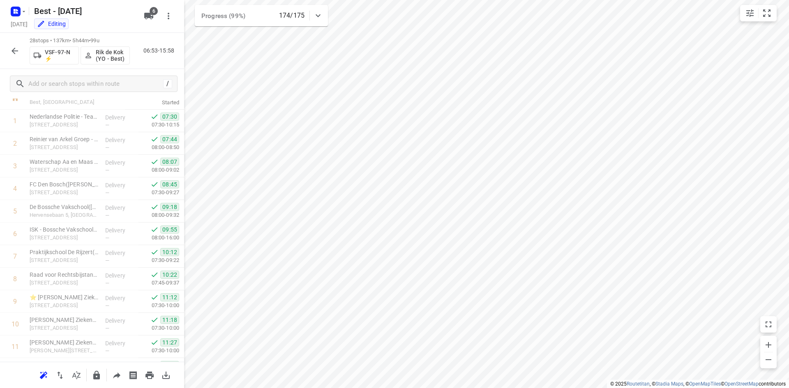
scroll to position [456, 0]
click at [23, 58] on div "28 stops • 137km • 5h44m • 99u VSF-97-N ⚡ Rik de Kok (YO - Best) 06:53-15:58" at bounding box center [92, 51] width 184 height 36
click at [16, 51] on icon "button" at bounding box center [15, 51] width 7 height 7
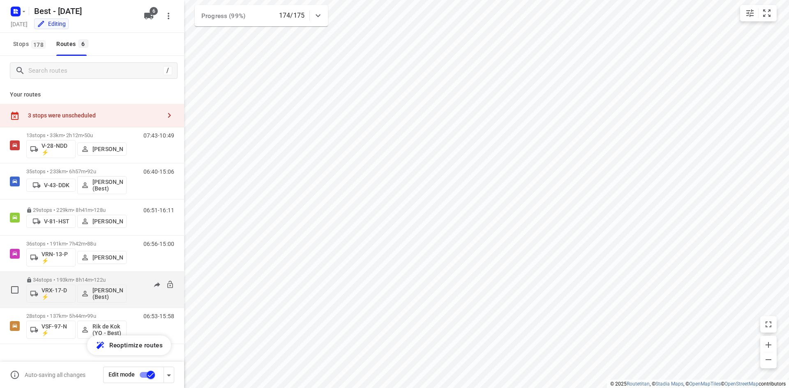
click at [70, 280] on p "34 stops • 193km • 8h14m • 122u" at bounding box center [76, 280] width 100 height 6
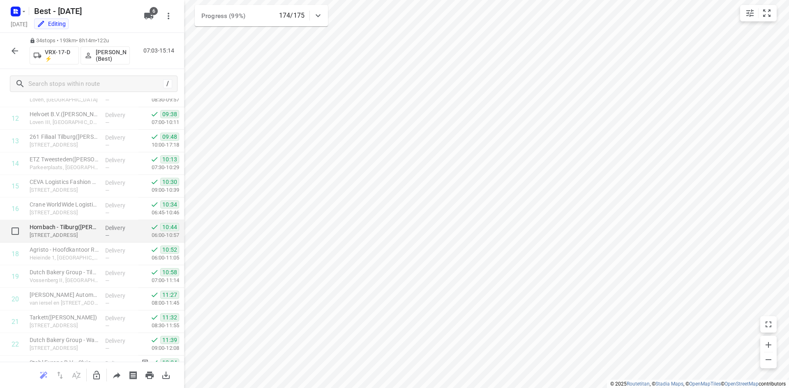
scroll to position [387, 0]
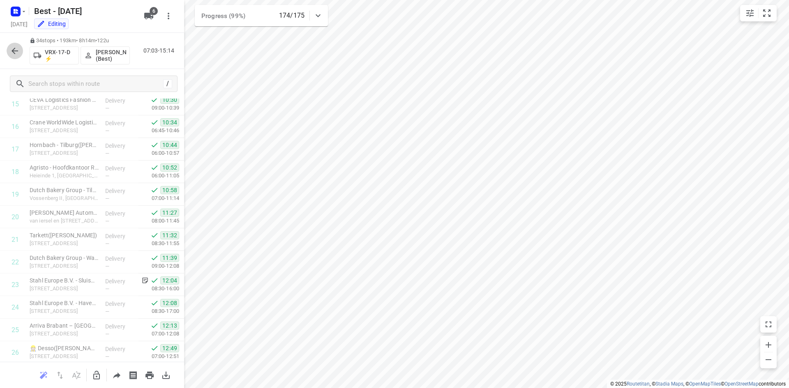
click at [9, 53] on button "button" at bounding box center [15, 51] width 16 height 16
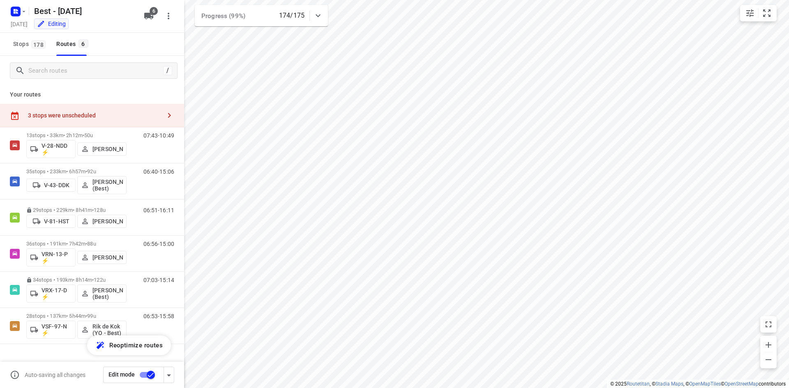
click at [327, 20] on div "i © 2025 Routetitan , © Stadia Maps , © OpenMapTiles © OpenStreetMap contributo…" at bounding box center [394, 194] width 789 height 388
click at [325, 20] on div "Progress (99%) 174/175" at bounding box center [261, 15] width 133 height 21
click at [315, 16] on icon at bounding box center [318, 19] width 10 height 10
click at [69, 207] on p "29 stops • 229km • 8h41m • 128u" at bounding box center [76, 210] width 100 height 6
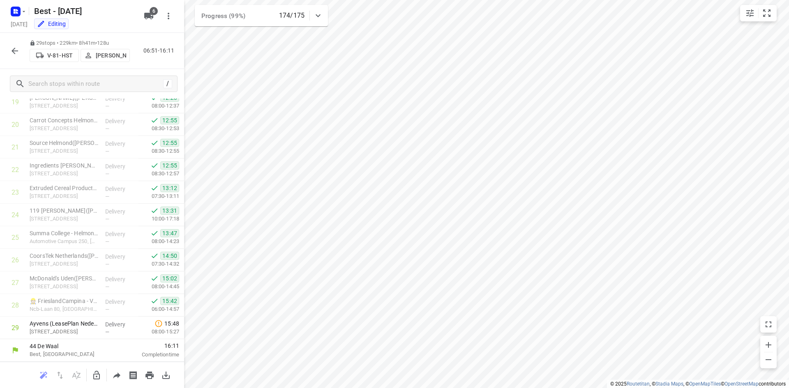
scroll to position [0, 0]
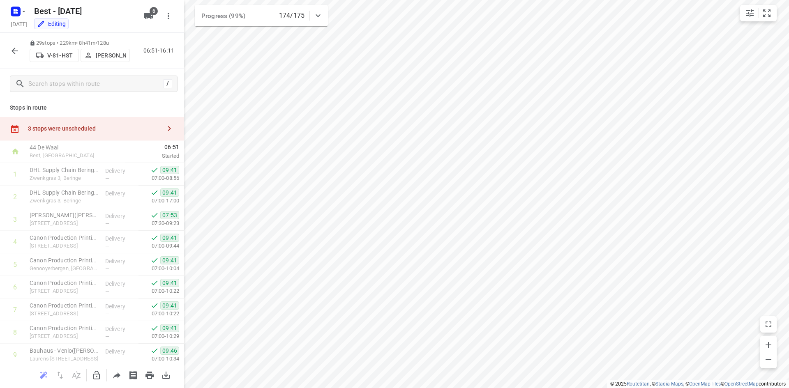
click at [13, 50] on icon "button" at bounding box center [15, 51] width 7 height 7
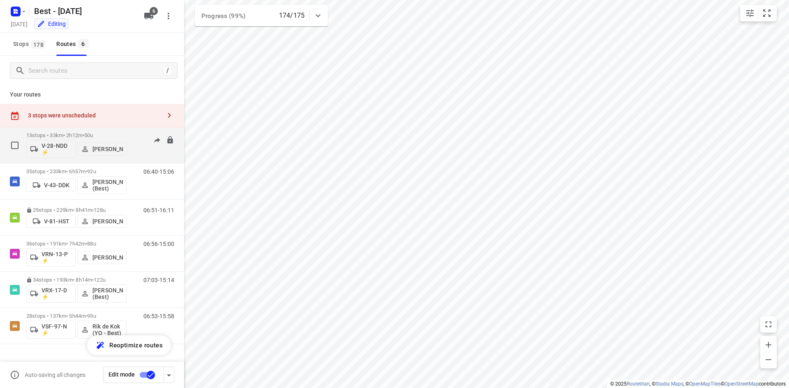
click at [80, 135] on p "13 stops • 33km • 2h12m • 50u" at bounding box center [76, 135] width 100 height 6
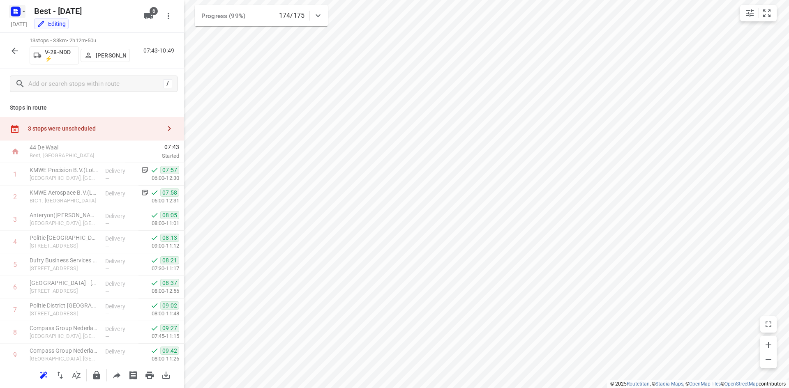
click at [20, 7] on icon "button" at bounding box center [15, 11] width 13 height 13
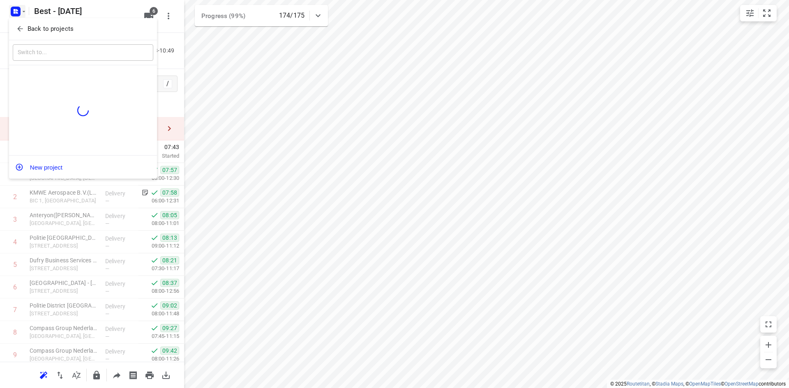
click at [22, 26] on icon "button" at bounding box center [20, 29] width 8 height 8
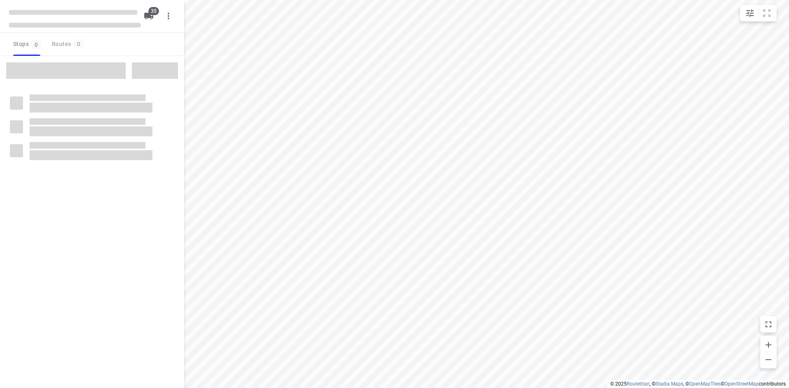
checkbox input "true"
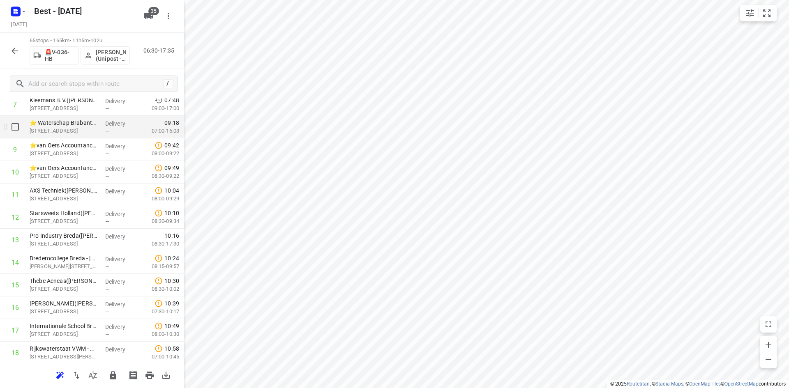
scroll to position [164, 0]
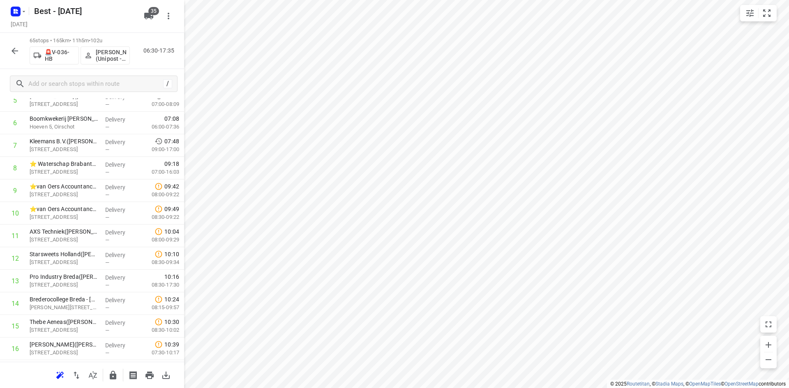
click at [183, 106] on div "i © 2025 Routetitan , © Stadia Maps , © OpenMapTiles © OpenStreetMap contributo…" at bounding box center [394, 194] width 789 height 388
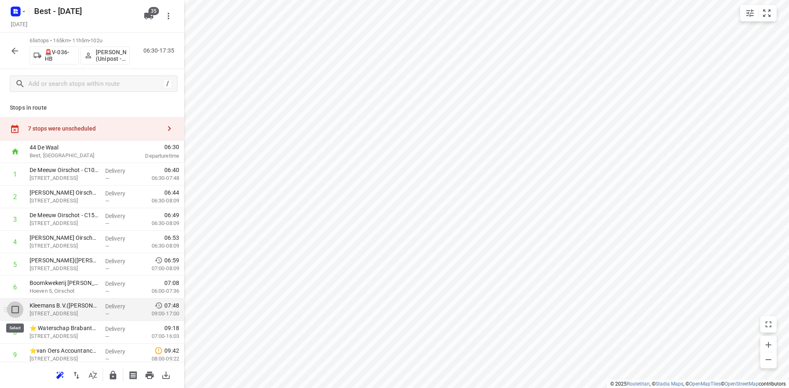
click at [16, 309] on input "checkbox" at bounding box center [15, 310] width 16 height 16
checkbox input "true"
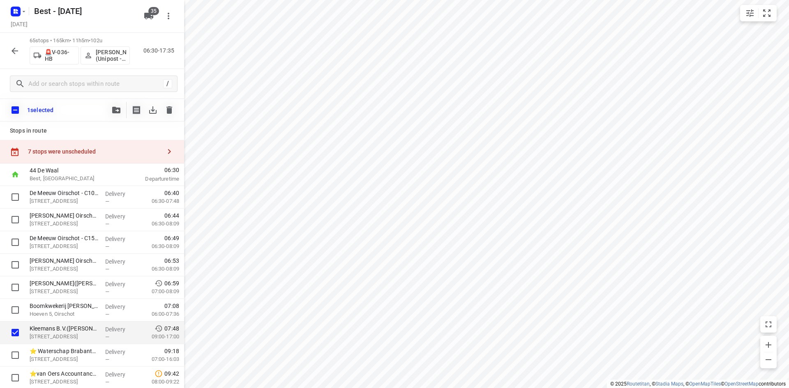
click at [107, 100] on div "1 selected" at bounding box center [92, 110] width 184 height 23
click at [112, 107] on button "button" at bounding box center [116, 110] width 16 height 16
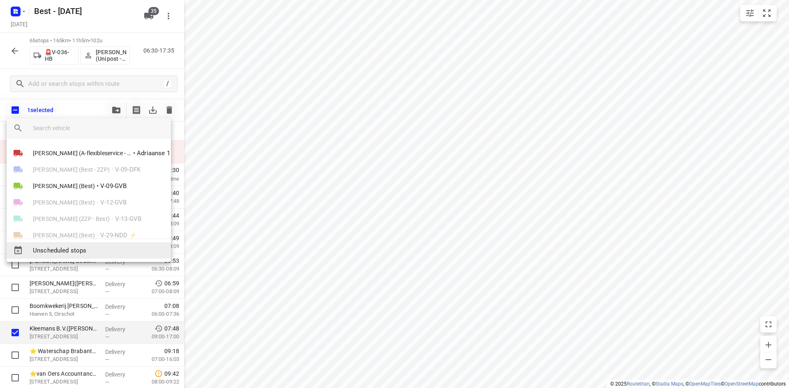
click at [72, 253] on span "Unscheduled stops" at bounding box center [98, 250] width 131 height 9
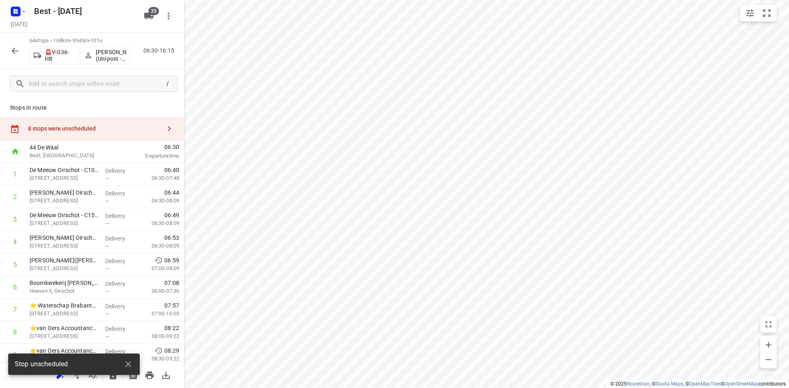
click at [131, 130] on div "8 stops were unscheduled" at bounding box center [94, 128] width 133 height 7
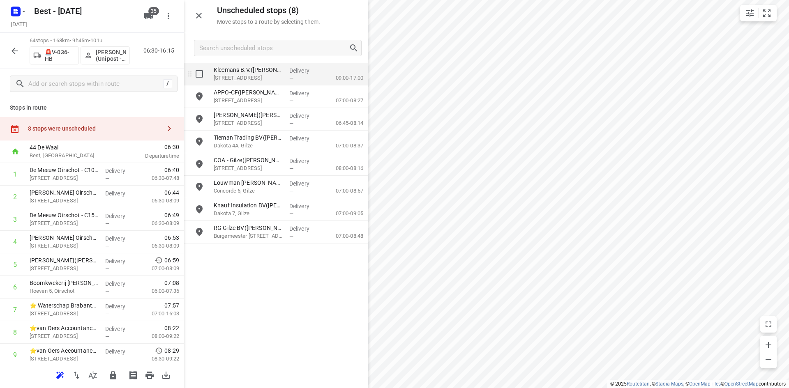
click at [202, 69] on input "grid" at bounding box center [199, 74] width 16 height 16
checkbox input "true"
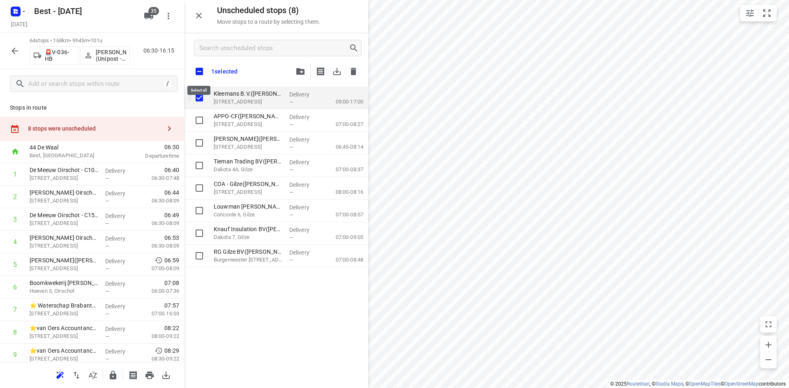
click at [202, 69] on input "checkbox" at bounding box center [199, 71] width 17 height 17
checkbox input "true"
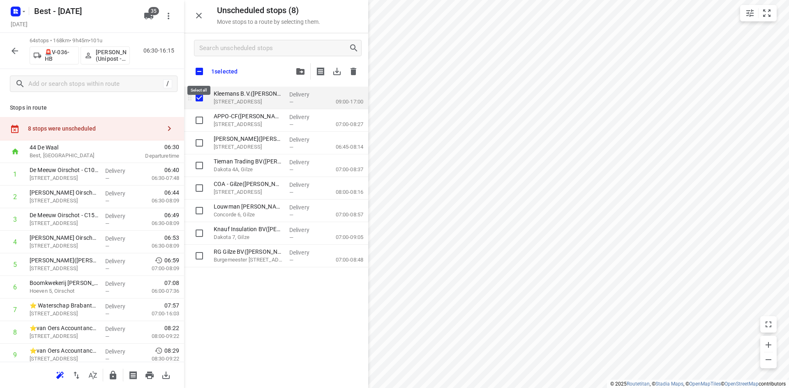
checkbox input "true"
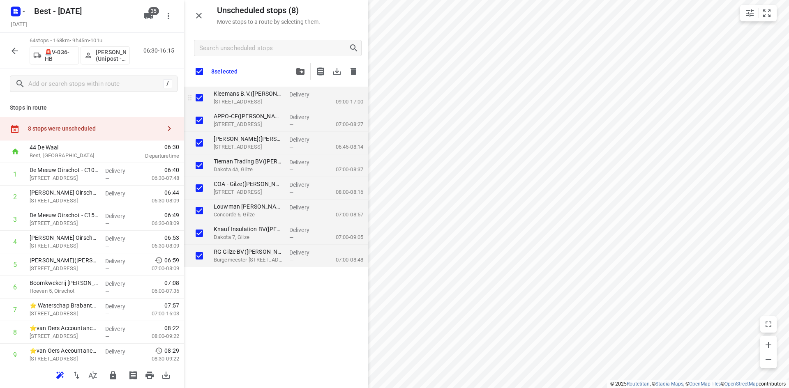
checkbox input "true"
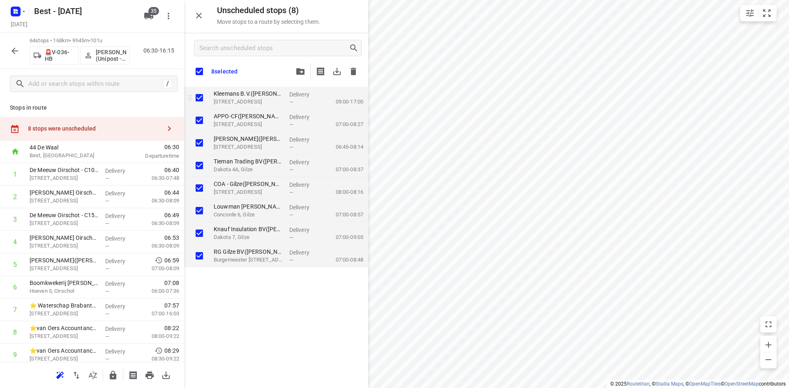
checkbox input "true"
click at [198, 98] on input "grid" at bounding box center [199, 98] width 16 height 16
checkbox input "false"
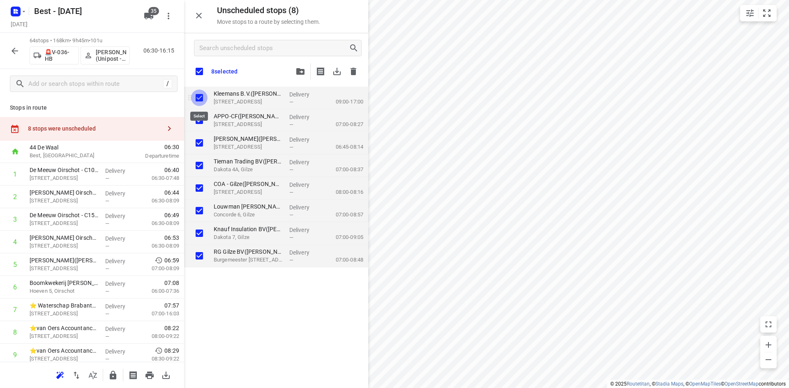
checkbox input "false"
checkbox input "true"
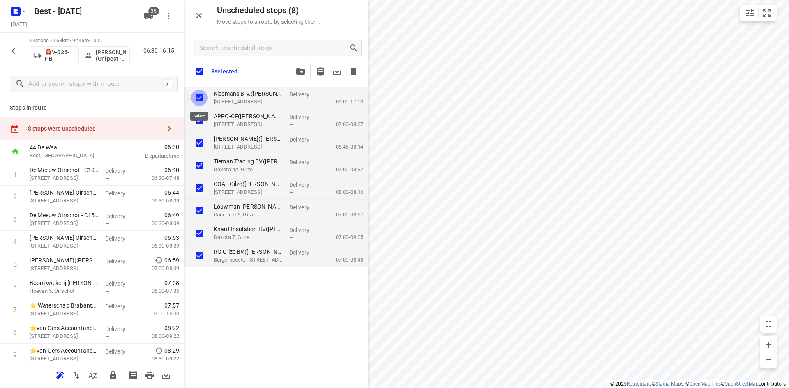
checkbox input "true"
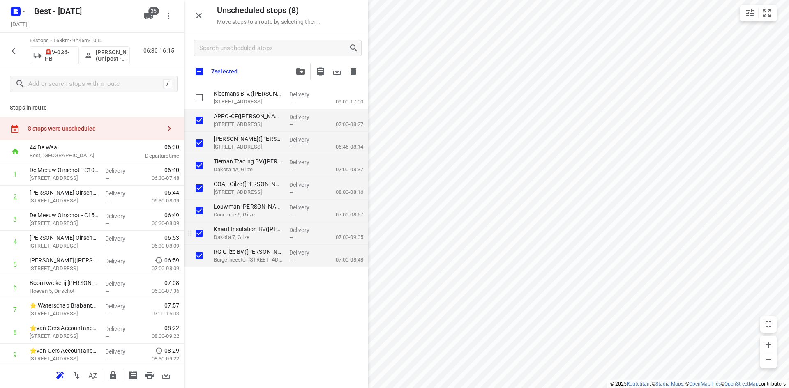
checkbox input "true"
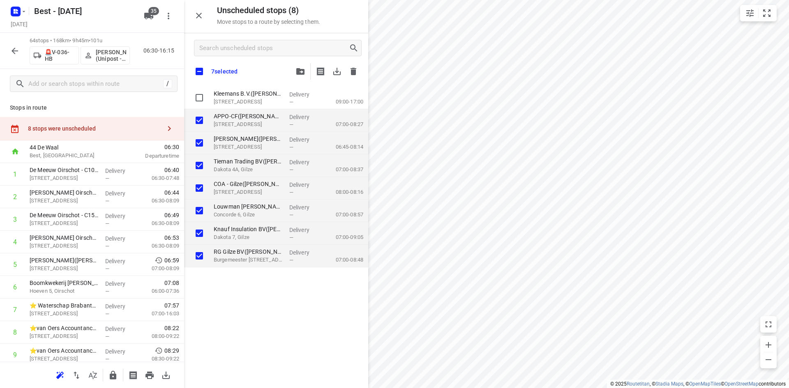
checkbox input "true"
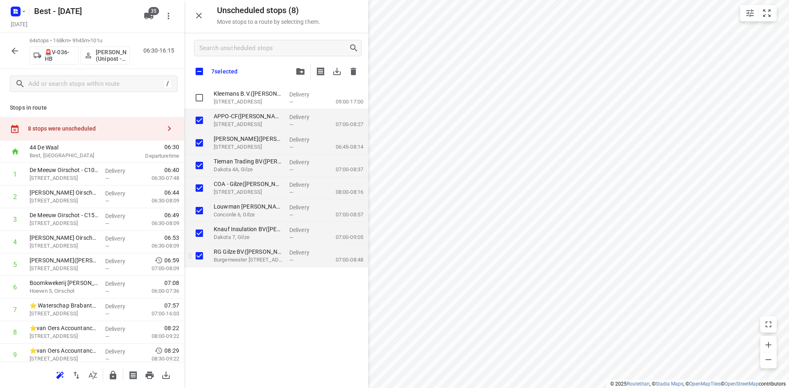
checkbox input "true"
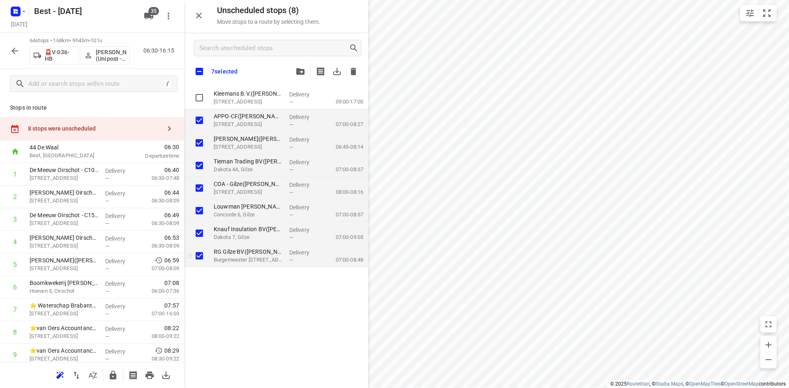
checkbox input "true"
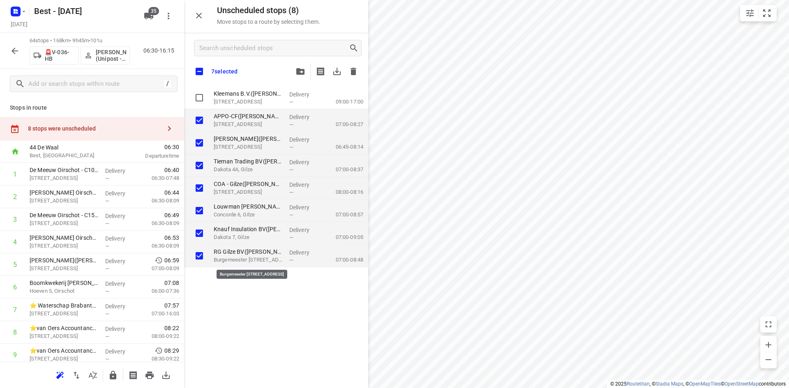
checkbox input "true"
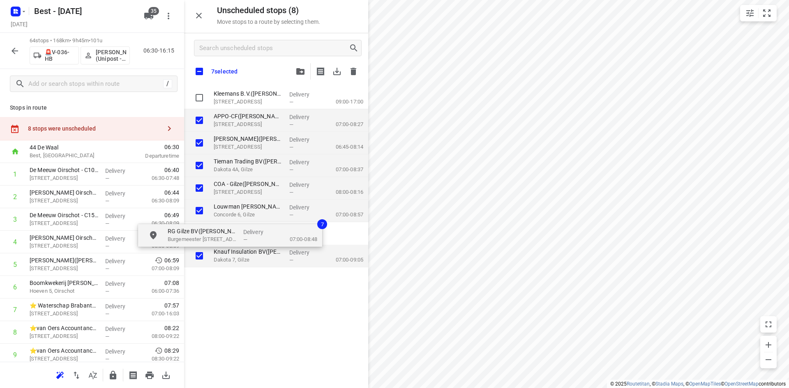
checkbox input "true"
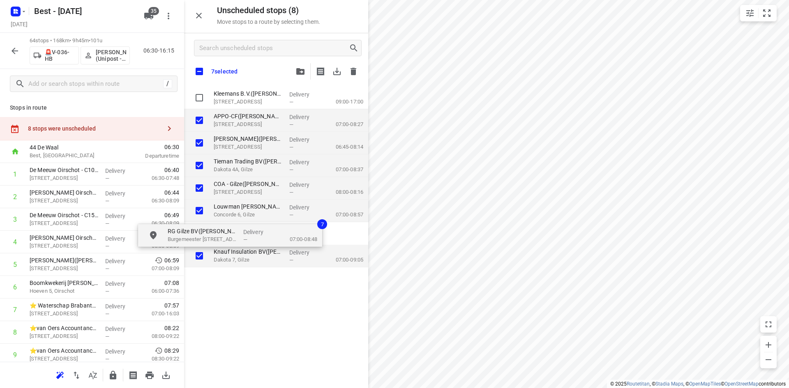
checkbox input "true"
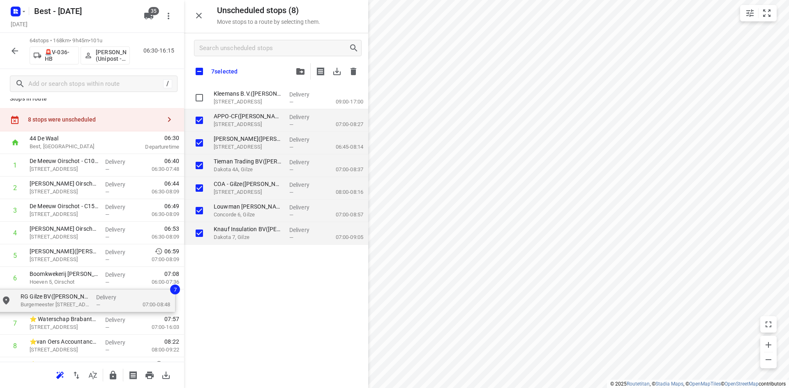
drag, startPoint x: 253, startPoint y: 258, endPoint x: 57, endPoint y: 300, distance: 201.2
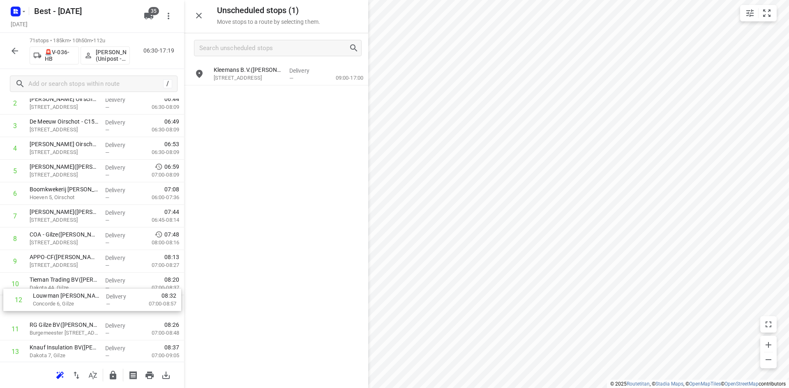
scroll to position [97, 0]
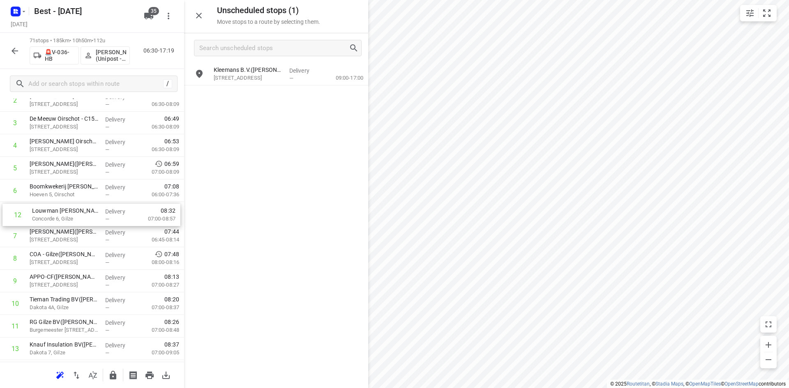
drag, startPoint x: 67, startPoint y: 332, endPoint x: 70, endPoint y: 215, distance: 117.1
drag, startPoint x: 56, startPoint y: 302, endPoint x: 64, endPoint y: 238, distance: 65.0
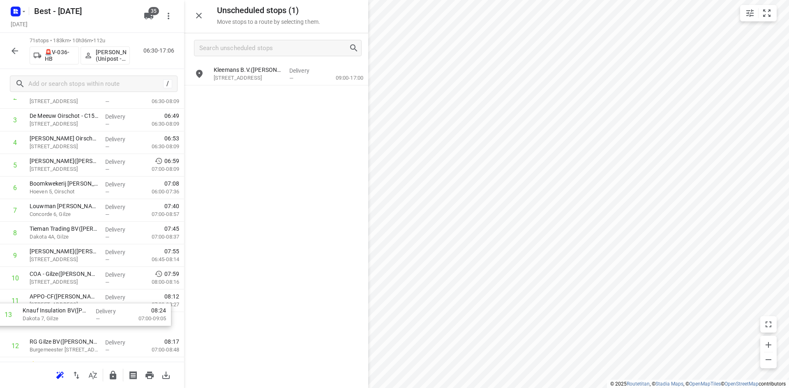
scroll to position [101, 0]
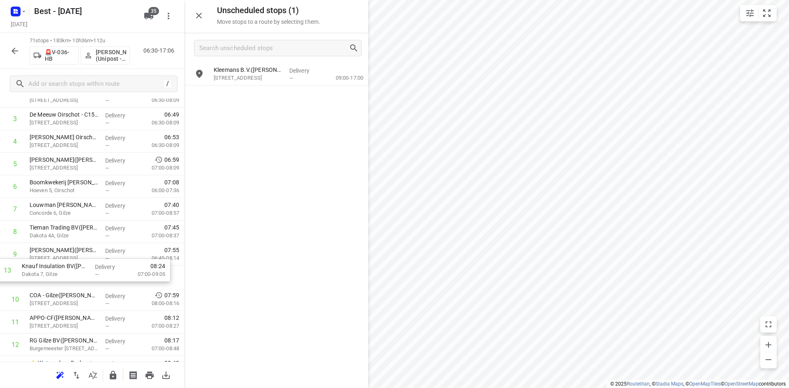
drag, startPoint x: 39, startPoint y: 343, endPoint x: 34, endPoint y: 249, distance: 94.6
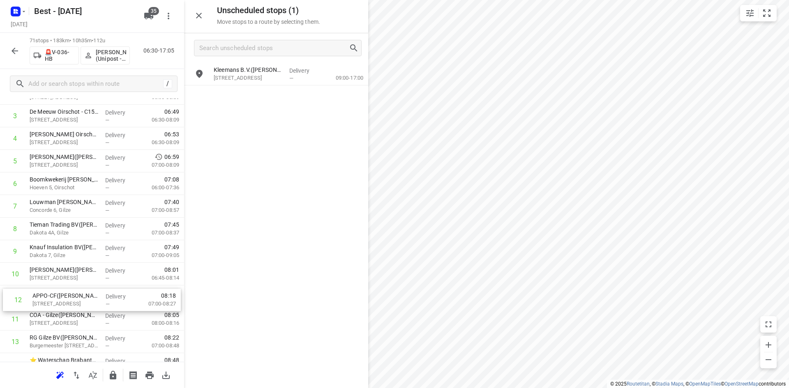
drag, startPoint x: 68, startPoint y: 328, endPoint x: 71, endPoint y: 295, distance: 33.0
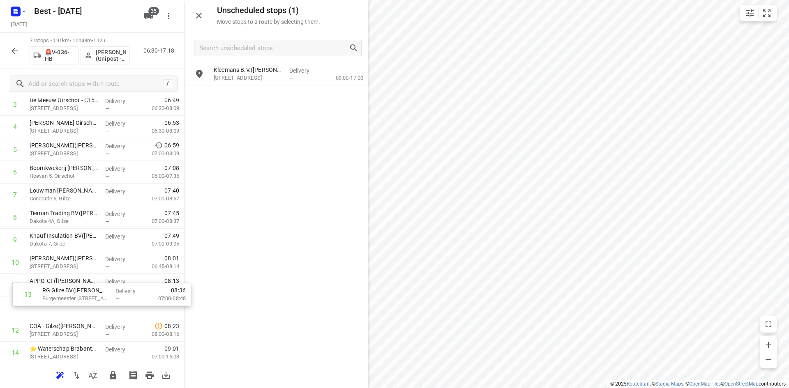
scroll to position [117, 0]
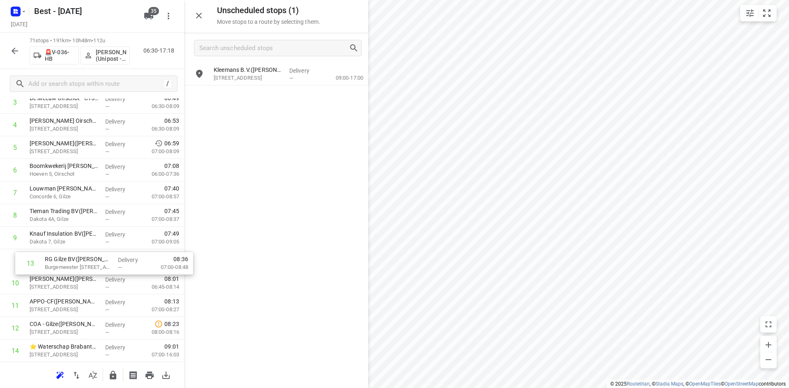
drag, startPoint x: 66, startPoint y: 335, endPoint x: 82, endPoint y: 255, distance: 82.2
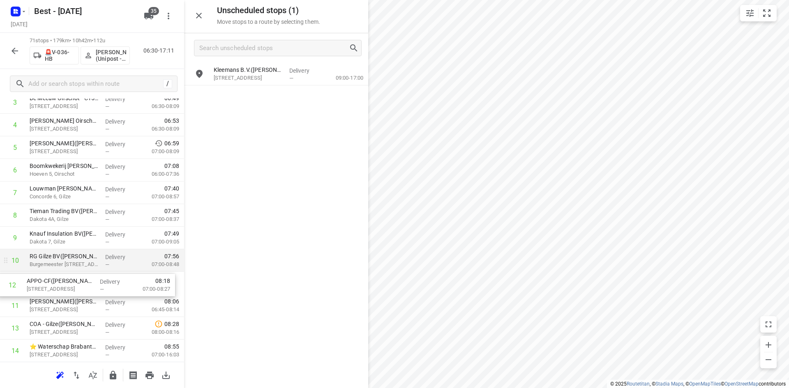
drag, startPoint x: 115, startPoint y: 295, endPoint x: 112, endPoint y: 269, distance: 26.0
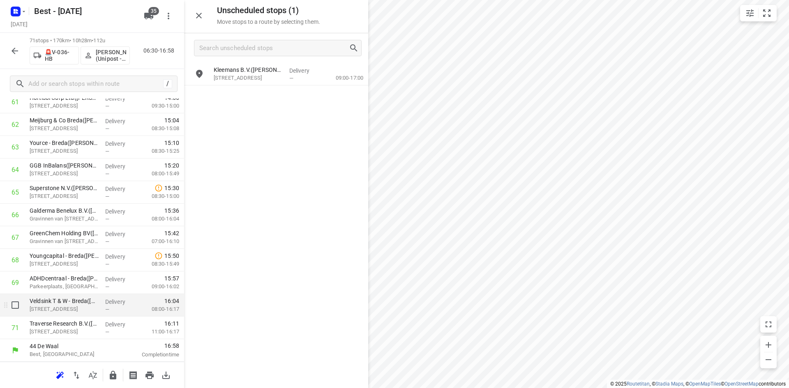
scroll to position [1305, 0]
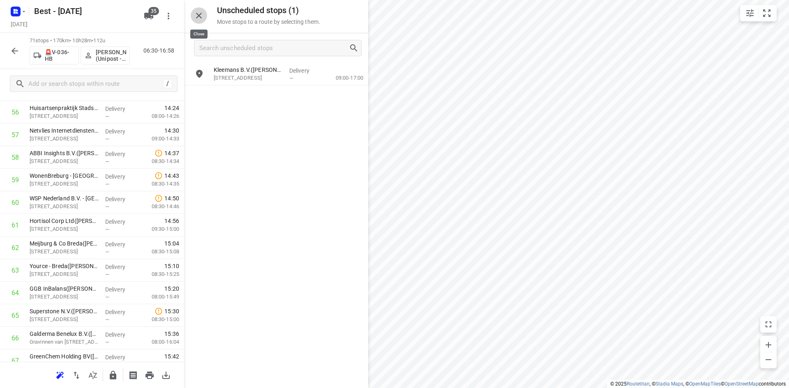
click at [199, 21] on button "button" at bounding box center [199, 15] width 16 height 16
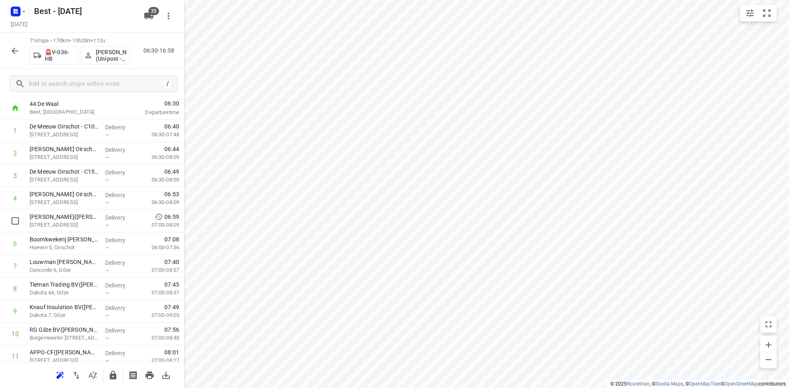
scroll to position [0, 0]
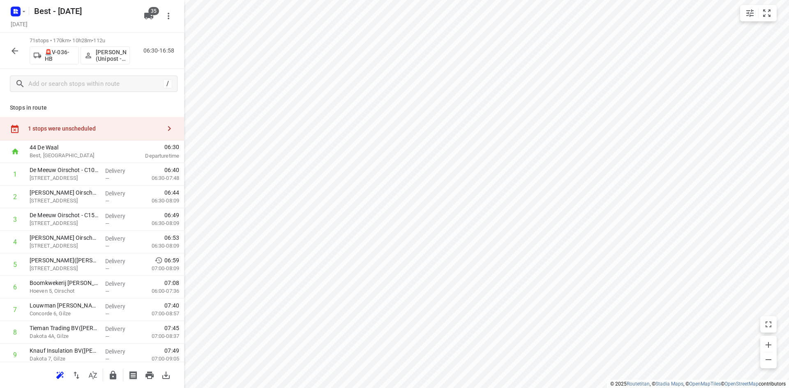
click at [125, 136] on div "1 stops were unscheduled" at bounding box center [92, 128] width 184 height 23
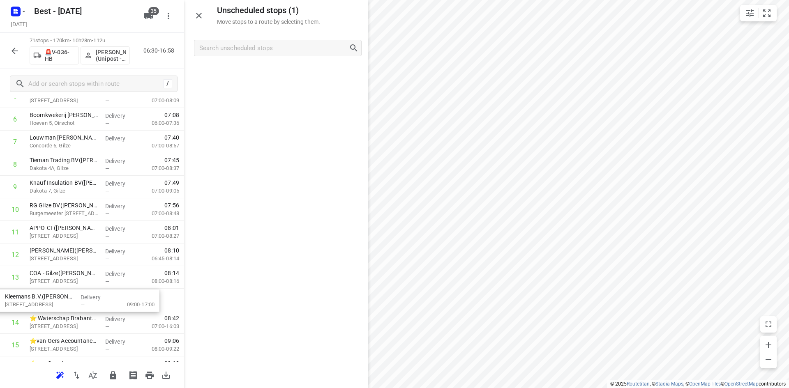
scroll to position [171, 0]
drag, startPoint x: 281, startPoint y: 74, endPoint x: 69, endPoint y: 306, distance: 314.9
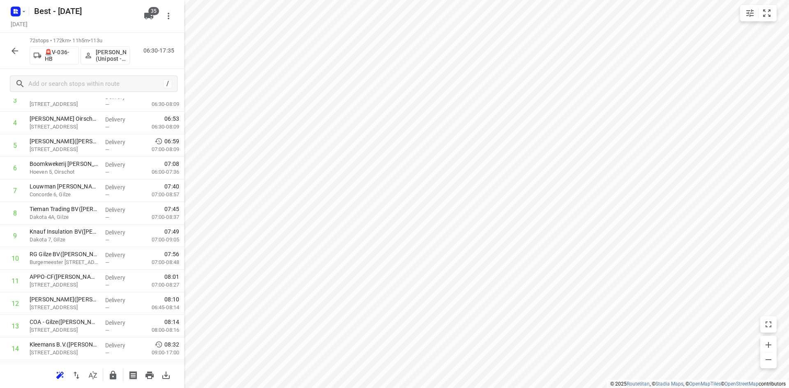
scroll to position [0, 0]
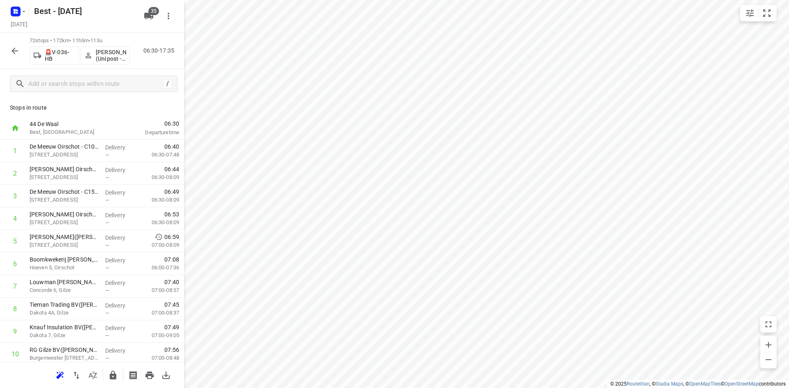
click at [178, 133] on div "Stops in route 44 De Waal Best, Netherlands 06:30 Departure time 1 De Meeuw Oir…" at bounding box center [92, 230] width 184 height 263
click at [18, 53] on icon "button" at bounding box center [15, 51] width 10 height 10
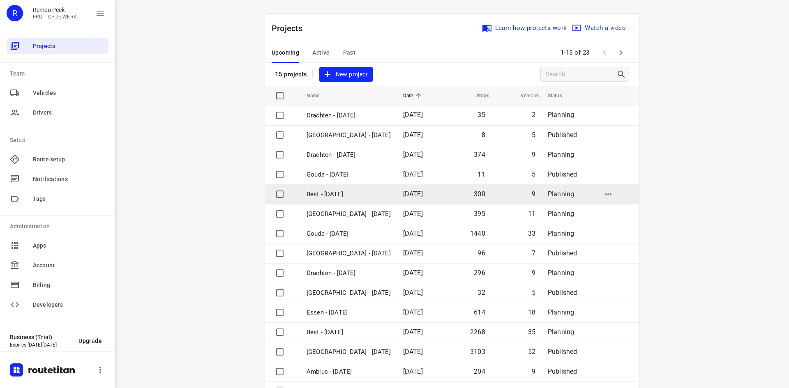
click at [361, 191] on p "Best - [DATE]" at bounding box center [348, 194] width 84 height 9
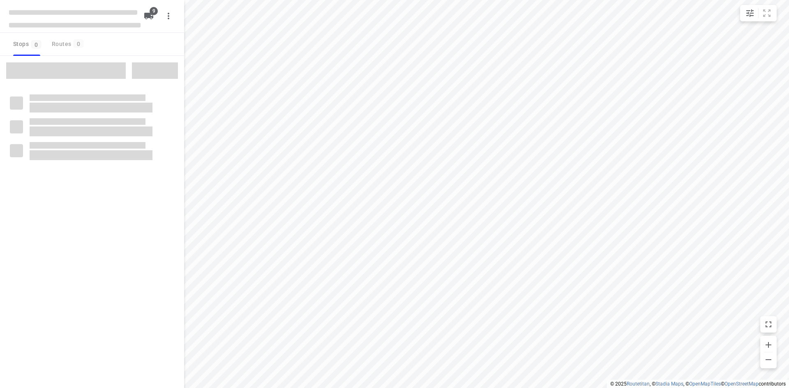
checkbox input "true"
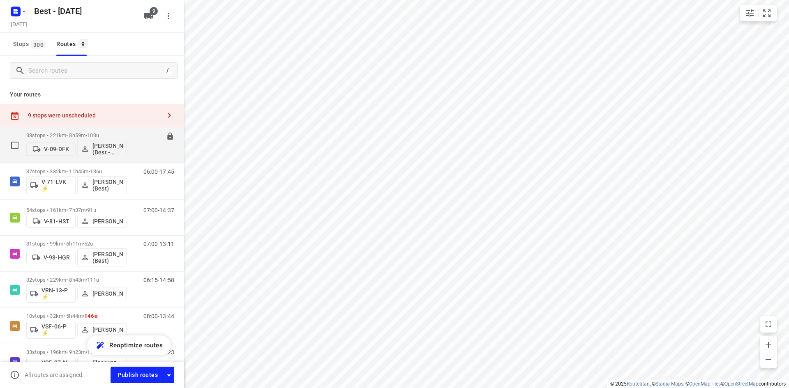
click at [74, 137] on p "38 stops • 221km • 8h59m • 103u" at bounding box center [76, 135] width 100 height 6
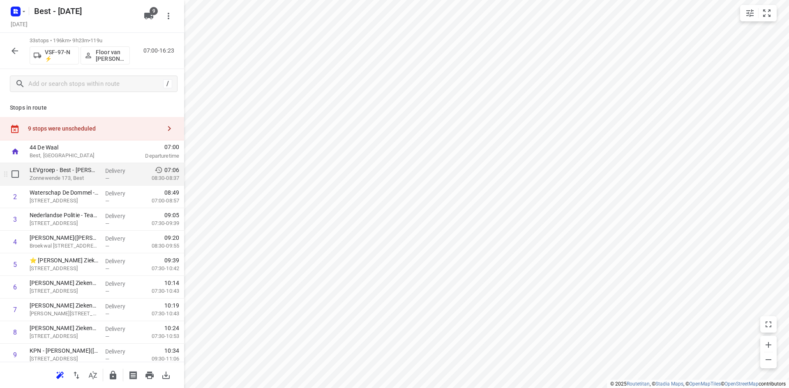
click at [22, 178] on input "checkbox" at bounding box center [15, 174] width 16 height 16
checkbox input "true"
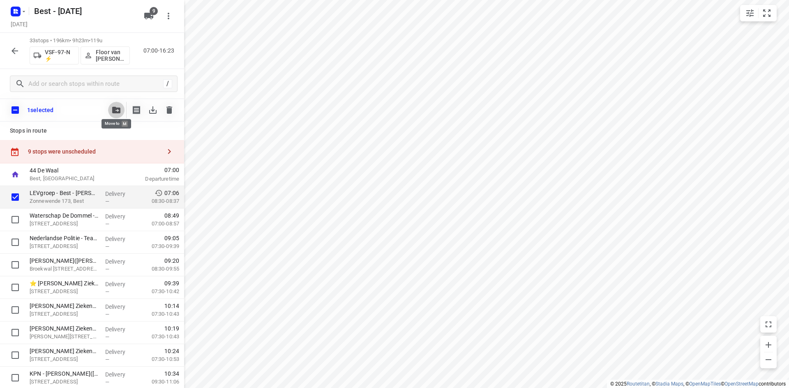
click at [114, 108] on icon "button" at bounding box center [116, 110] width 8 height 7
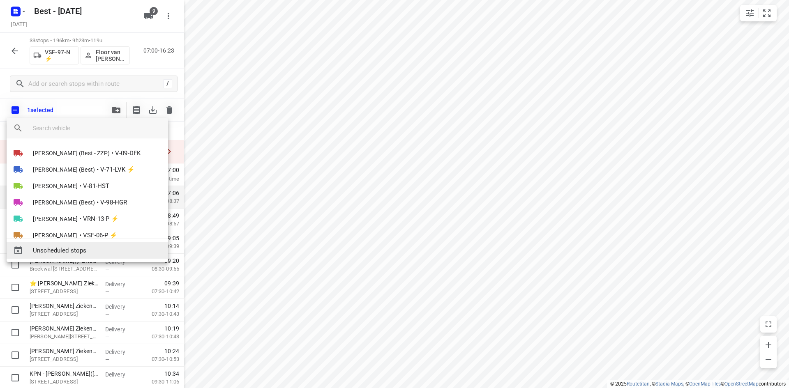
click at [71, 249] on span "Unscheduled stops" at bounding box center [97, 250] width 129 height 9
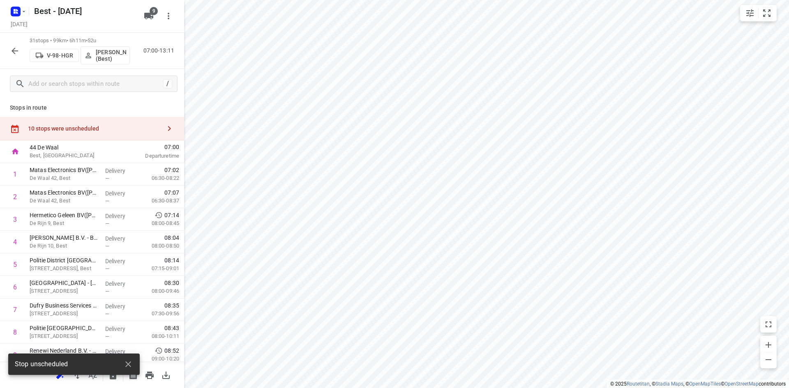
click at [115, 129] on div "10 stops were unscheduled" at bounding box center [94, 128] width 133 height 7
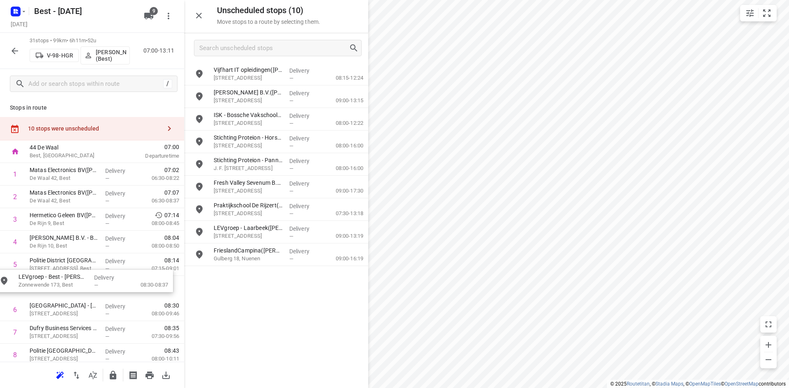
drag, startPoint x: 237, startPoint y: 76, endPoint x: 44, endPoint y: 288, distance: 286.4
click at [203, 18] on icon "button" at bounding box center [199, 16] width 10 height 10
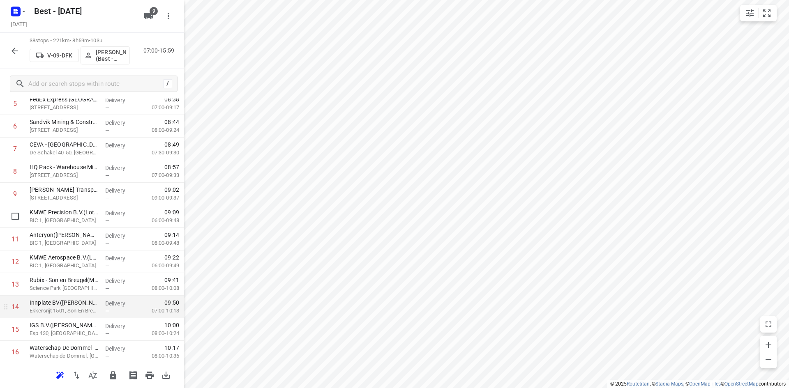
scroll to position [164, 0]
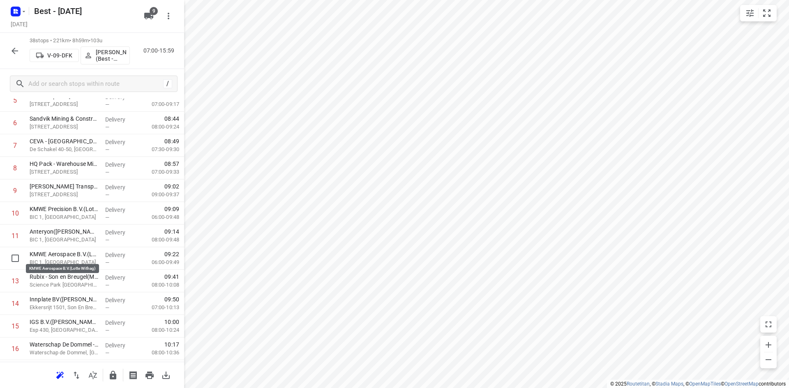
drag, startPoint x: 77, startPoint y: 255, endPoint x: 74, endPoint y: 231, distance: 24.4
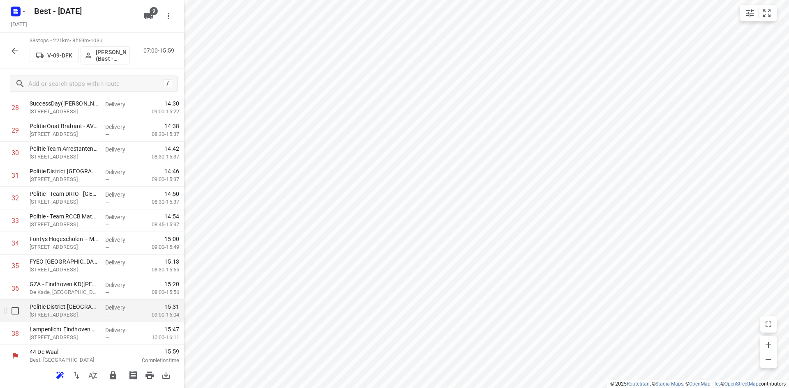
scroll to position [678, 0]
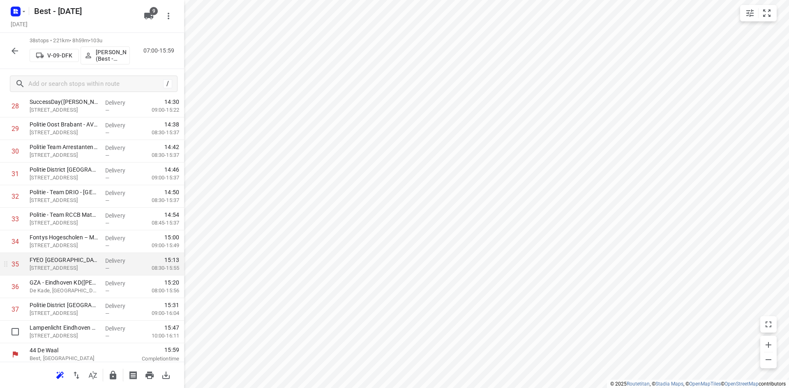
drag, startPoint x: 16, startPoint y: 336, endPoint x: 52, endPoint y: 280, distance: 66.4
click at [17, 331] on input "checkbox" at bounding box center [15, 332] width 16 height 16
checkbox input "true"
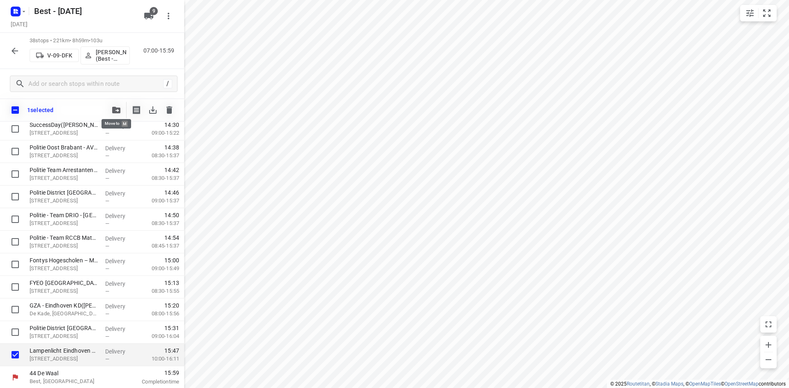
click at [118, 113] on icon "button" at bounding box center [116, 110] width 8 height 7
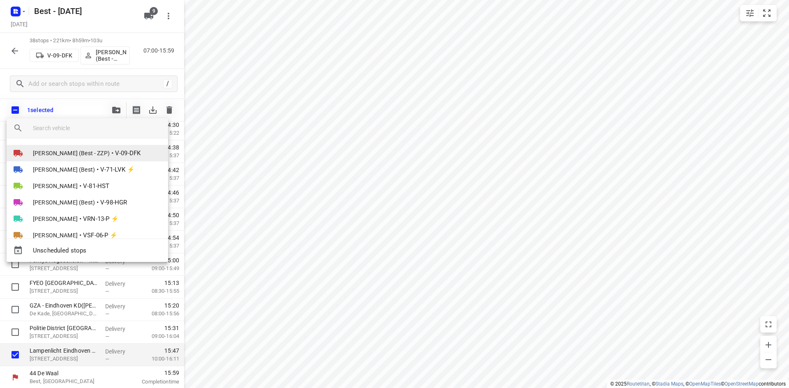
click at [87, 152] on span "[PERSON_NAME] (Best - ZZP)" at bounding box center [71, 153] width 77 height 8
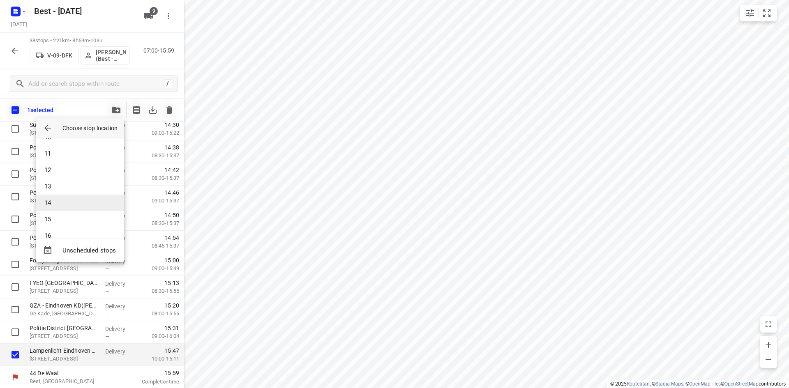
scroll to position [164, 0]
click at [72, 205] on li "14" at bounding box center [80, 199] width 88 height 16
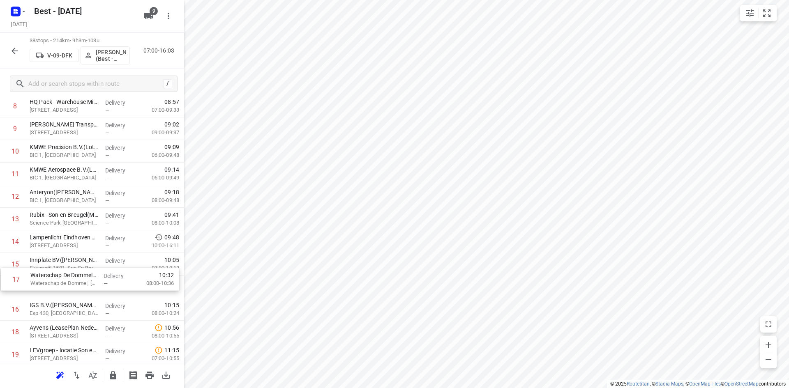
scroll to position [228, 0]
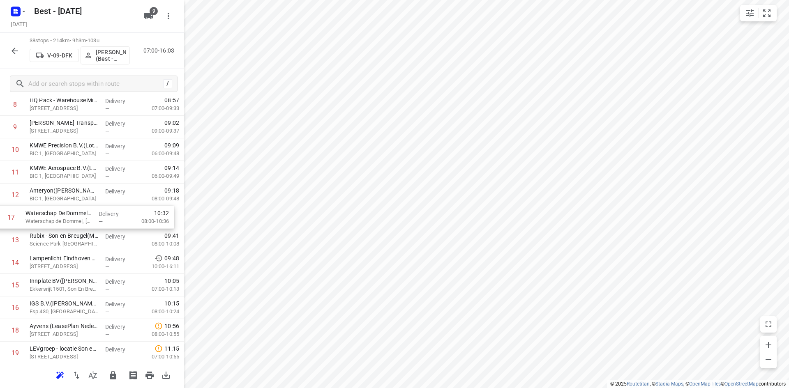
drag, startPoint x: 76, startPoint y: 315, endPoint x: 71, endPoint y: 220, distance: 94.6
click at [71, 220] on div "1 DPD Nederland - Depot 520 en 522 Hoofdkantoor([PERSON_NAME] (wijziging via [P…" at bounding box center [92, 364] width 184 height 859
drag, startPoint x: 35, startPoint y: 308, endPoint x: 44, endPoint y: 235, distance: 73.7
click at [43, 237] on div "1 DPD Nederland - Depot 520 en 522 Hoofdkantoor([PERSON_NAME] (wijziging via [P…" at bounding box center [92, 363] width 184 height 859
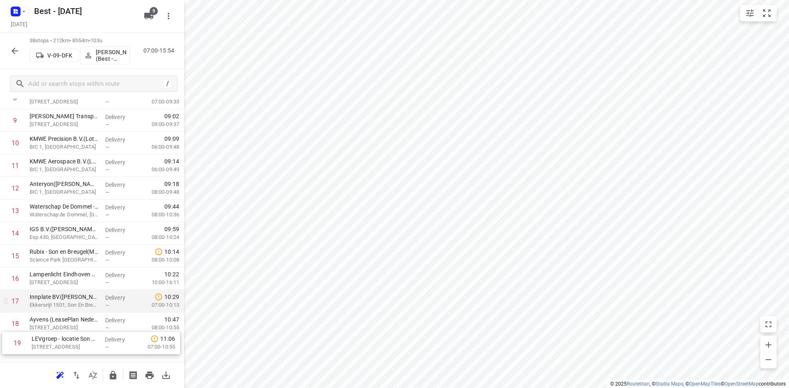
drag, startPoint x: 80, startPoint y: 348, endPoint x: 83, endPoint y: 311, distance: 37.5
click at [83, 312] on div "1 DPD Nederland - Depot 520 en 522 Hoofdkantoor([PERSON_NAME] (wijziging via [P…" at bounding box center [92, 358] width 184 height 859
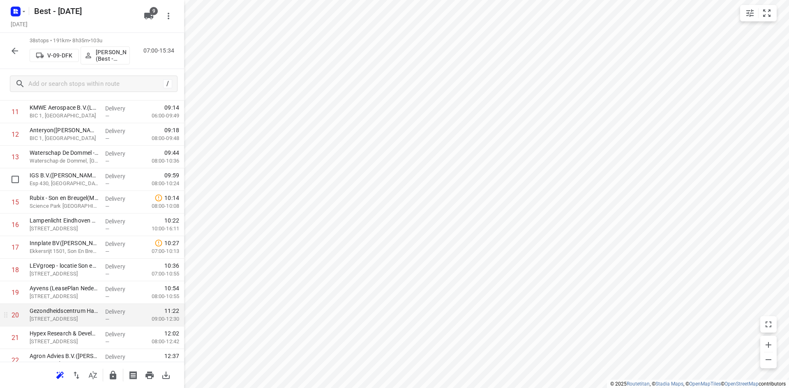
scroll to position [358, 0]
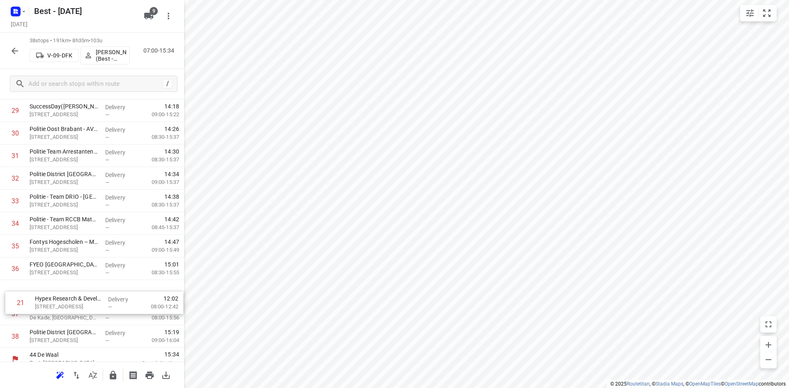
drag, startPoint x: 76, startPoint y: 267, endPoint x: 79, endPoint y: 311, distance: 44.0
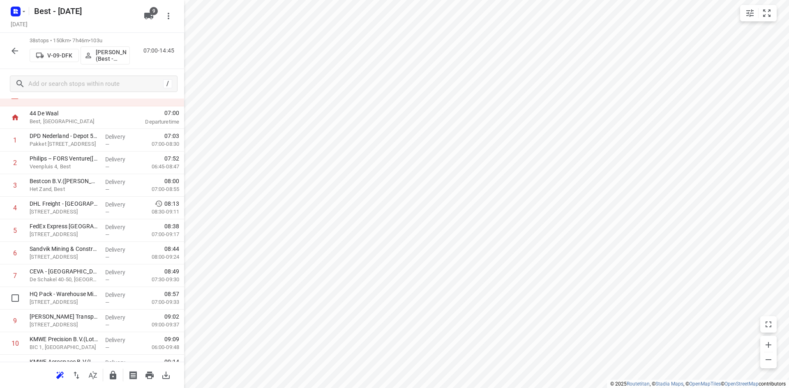
scroll to position [0, 0]
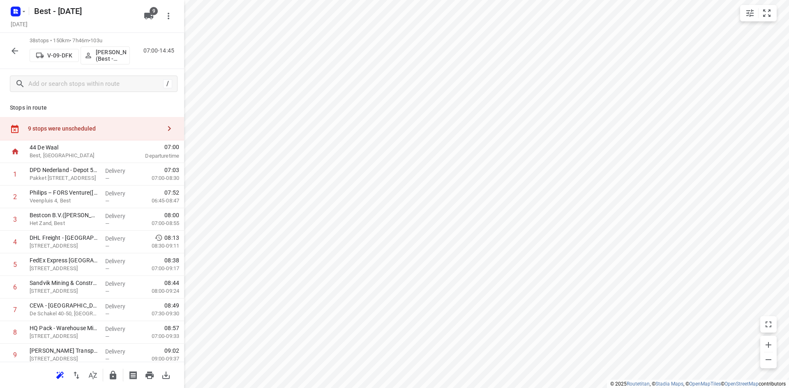
click at [140, 129] on div "9 stops were unscheduled" at bounding box center [94, 128] width 133 height 7
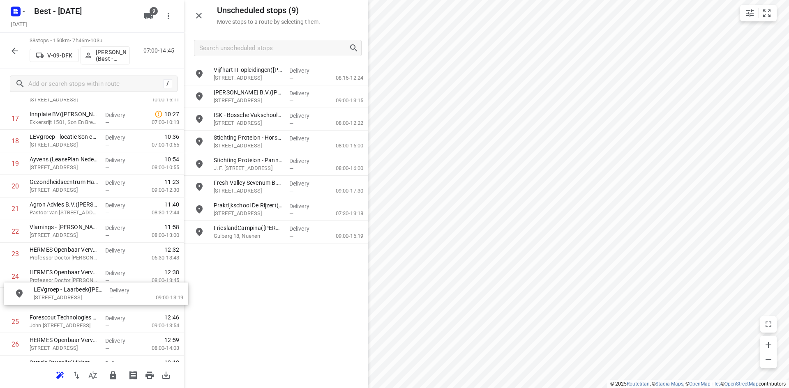
scroll to position [419, 0]
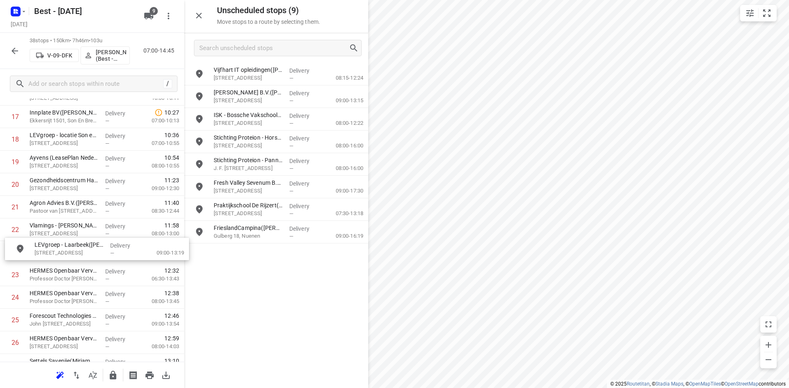
drag, startPoint x: 278, startPoint y: 239, endPoint x: 93, endPoint y: 255, distance: 185.2
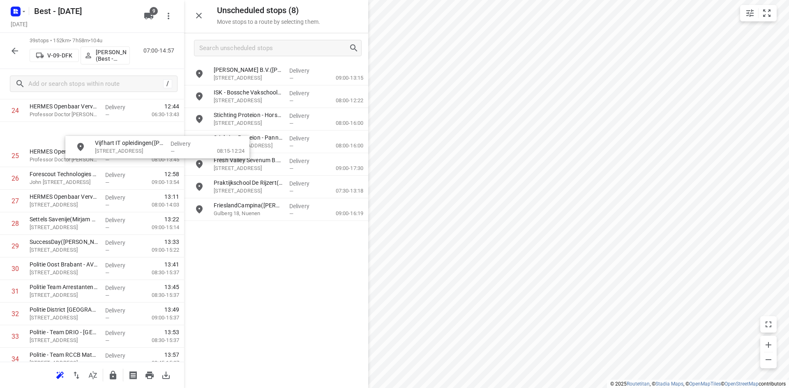
scroll to position [573, 0]
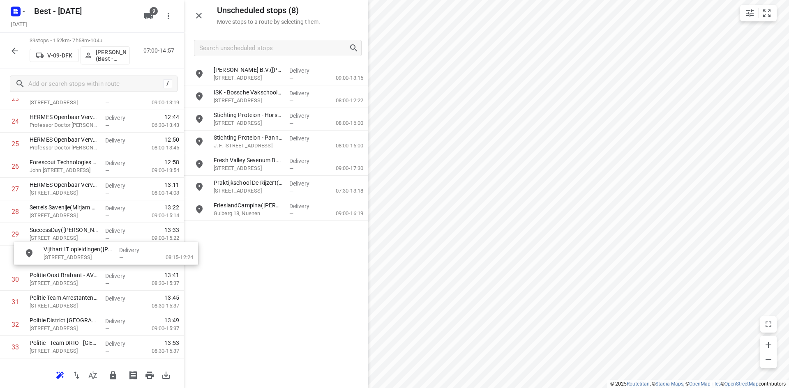
drag, startPoint x: 268, startPoint y: 79, endPoint x: 94, endPoint y: 260, distance: 250.7
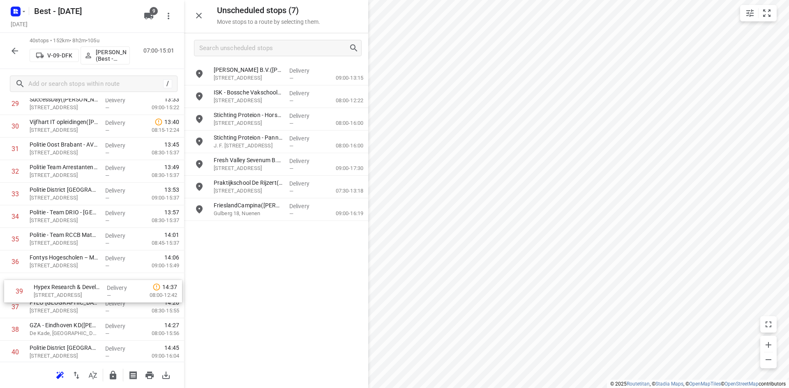
scroll to position [704, 0]
drag, startPoint x: 90, startPoint y: 332, endPoint x: 95, endPoint y: 279, distance: 53.6
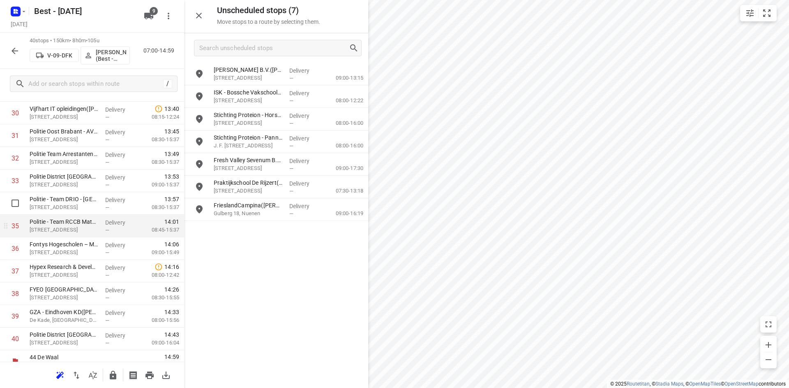
scroll to position [727, 0]
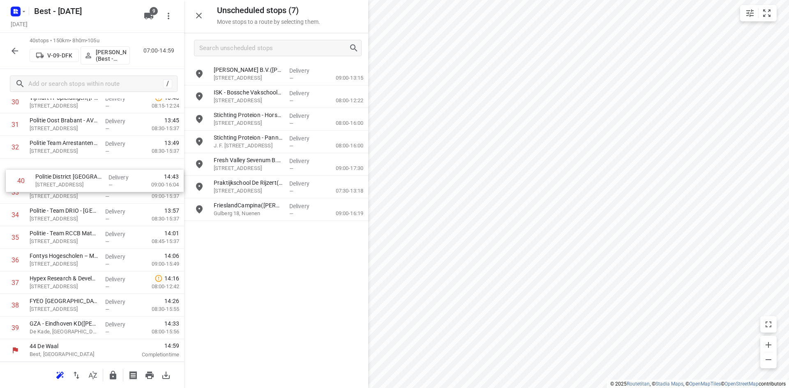
drag, startPoint x: 81, startPoint y: 302, endPoint x: 85, endPoint y: 183, distance: 118.8
click at [196, 14] on icon "button" at bounding box center [199, 16] width 10 height 10
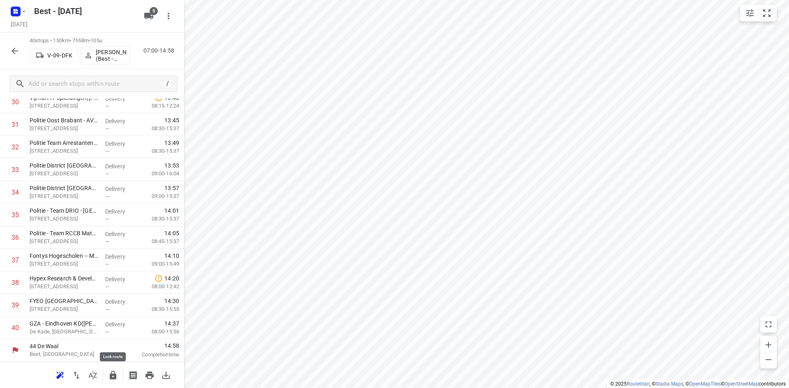
click at [112, 369] on button "button" at bounding box center [113, 375] width 16 height 16
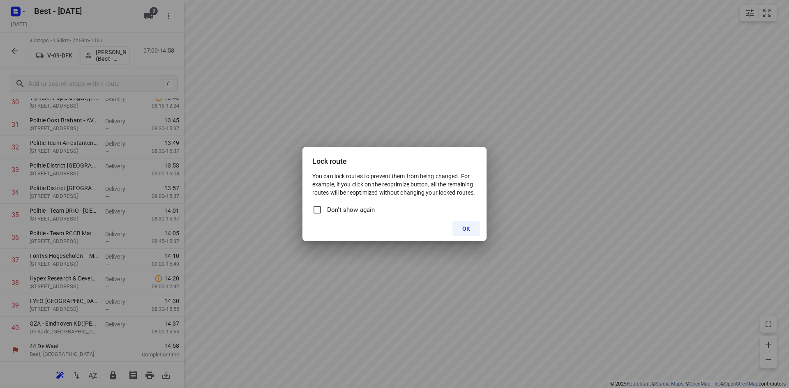
click at [325, 210] on label "Don't show again" at bounding box center [343, 209] width 62 height 13
click at [322, 210] on input "Don't show again" at bounding box center [317, 210] width 10 height 10
checkbox input "true"
click at [470, 231] on button "OK" at bounding box center [466, 228] width 28 height 15
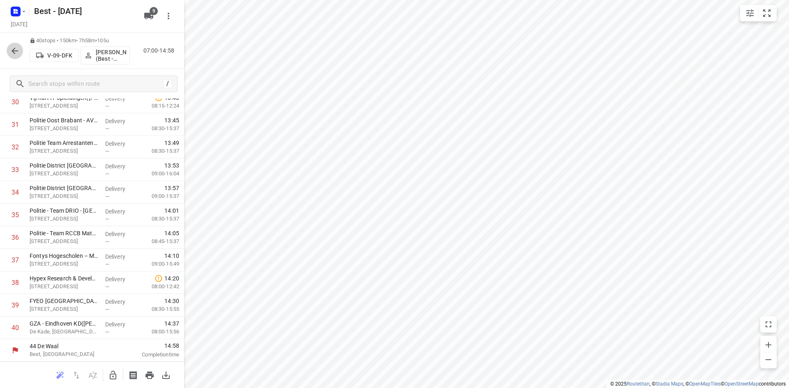
click at [14, 51] on icon "button" at bounding box center [15, 51] width 10 height 10
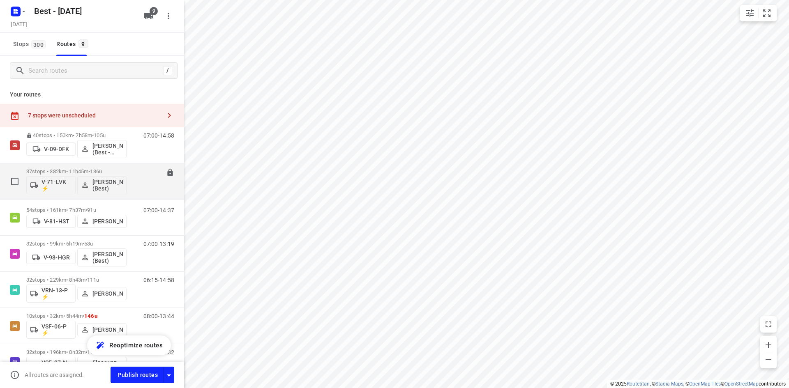
click at [35, 168] on p "37 stops • 382km • 11h45m • 136u" at bounding box center [76, 171] width 100 height 6
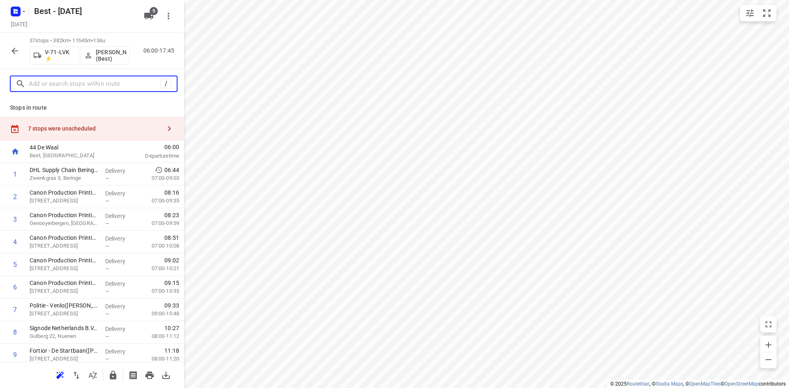
click at [108, 85] on input "text" at bounding box center [94, 84] width 131 height 13
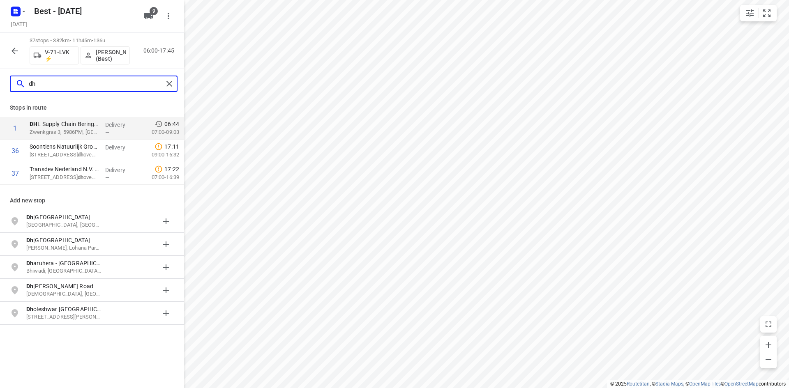
type input "dh"
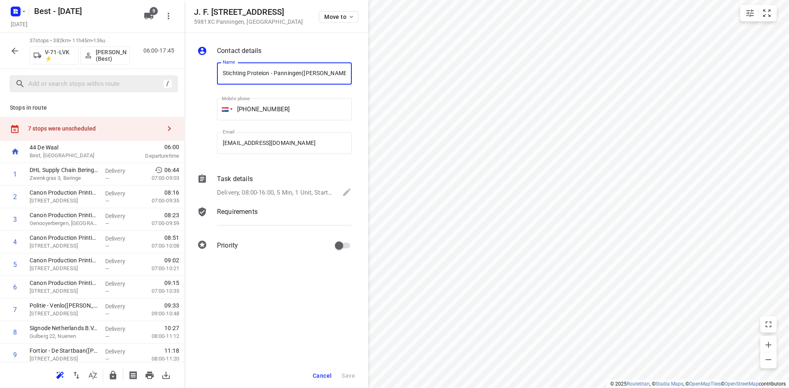
scroll to position [0, 6]
drag, startPoint x: 325, startPoint y: 25, endPoint x: 328, endPoint y: 23, distance: 4.2
click at [325, 25] on div "J. F. Kennedylaan 8 5981XC Panningen , Netherlands Move to" at bounding box center [276, 16] width 184 height 33
click at [332, 18] on span "Move to" at bounding box center [339, 17] width 30 height 7
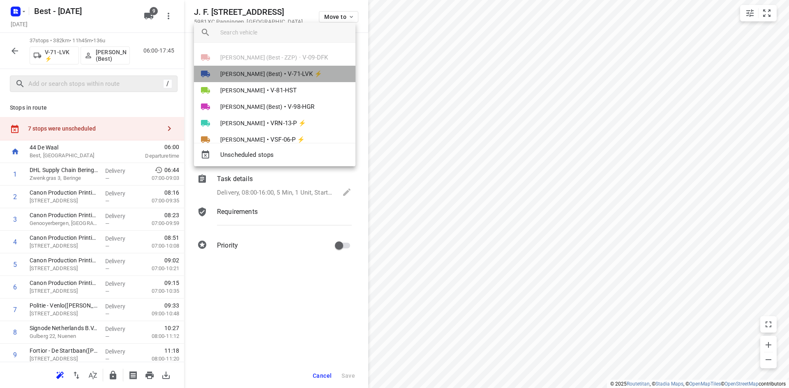
click at [282, 74] on span "[PERSON_NAME] (Best)" at bounding box center [251, 74] width 62 height 8
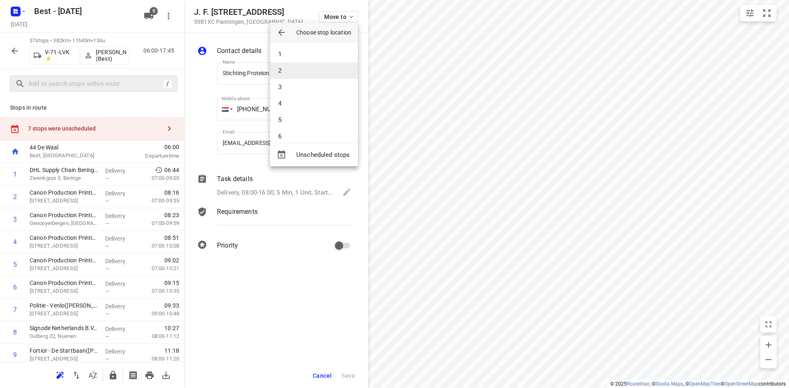
click at [288, 78] on li "2" at bounding box center [314, 70] width 88 height 16
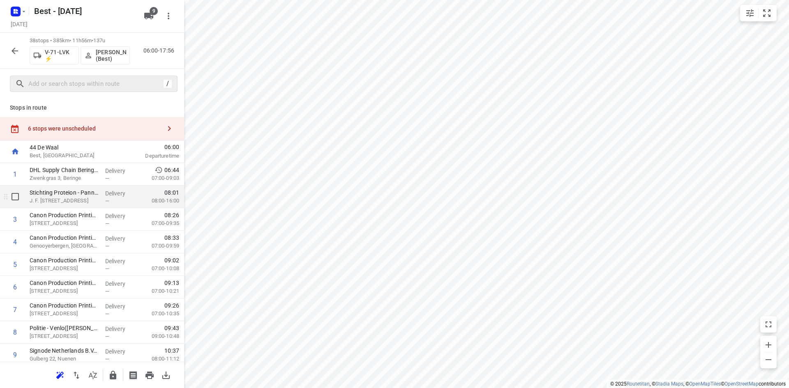
click at [109, 203] on div "—" at bounding box center [120, 201] width 30 height 6
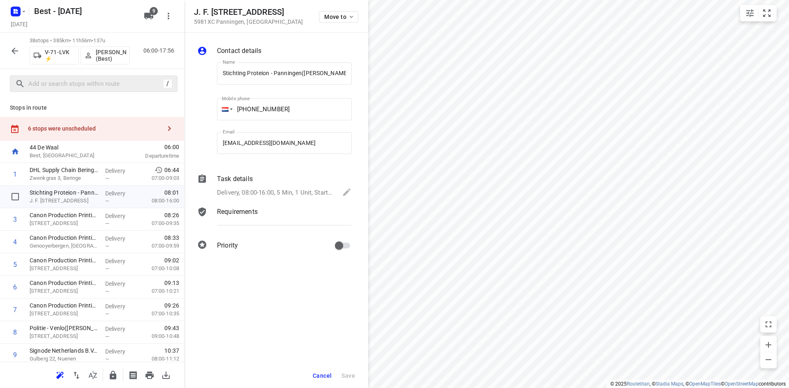
scroll to position [0, 6]
click at [251, 189] on p "Delivery, 08:00-16:00, 5 Min, 1 Unit, Startdatum: dinsdag 30 september. Welkom …" at bounding box center [275, 192] width 117 height 9
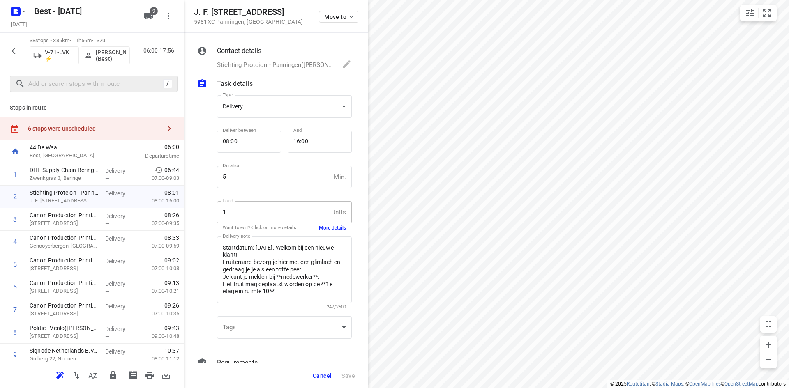
click at [319, 231] on button "More details" at bounding box center [332, 228] width 27 height 7
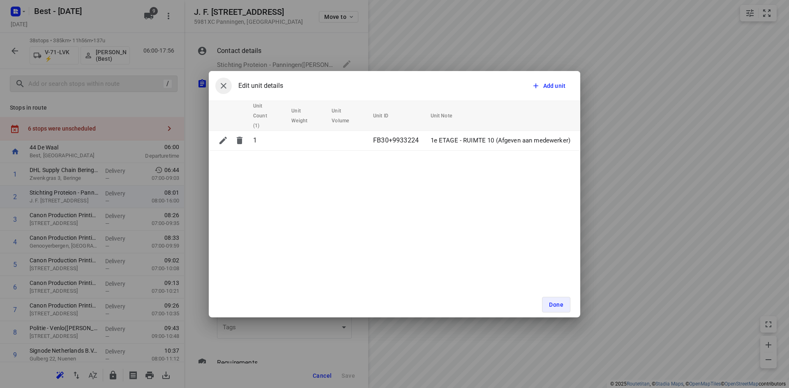
click at [222, 84] on icon "button" at bounding box center [224, 86] width 10 height 10
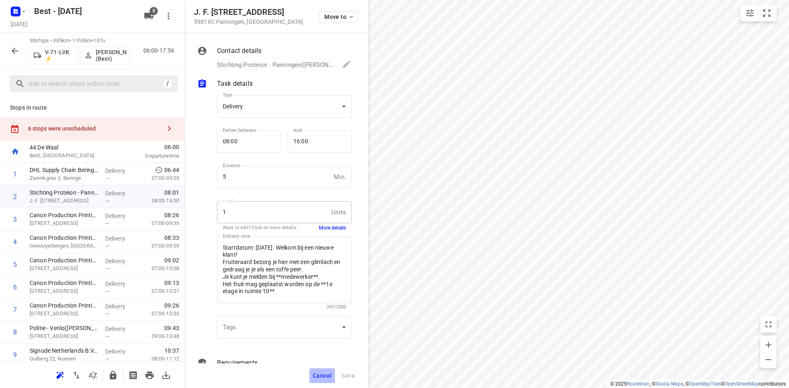
drag, startPoint x: 325, startPoint y: 376, endPoint x: 343, endPoint y: 368, distance: 19.7
click at [325, 375] on span "Cancel" at bounding box center [322, 376] width 19 height 7
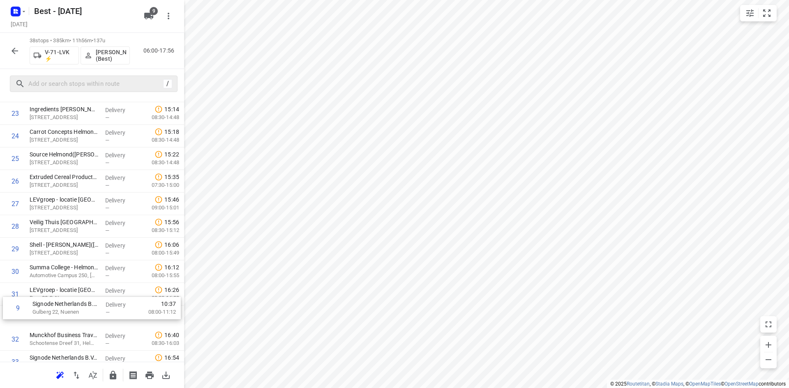
scroll to position [542, 0]
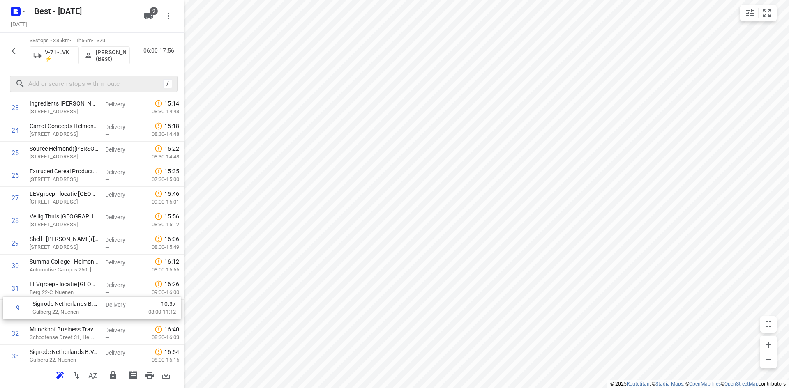
drag, startPoint x: 97, startPoint y: 264, endPoint x: 100, endPoint y: 301, distance: 37.5
click at [100, 301] on div "1 DHL Supply Chain Beringe(Marriet van Bragt) Zwenkgras 3, Beringe Delivery — 0…" at bounding box center [92, 51] width 184 height 859
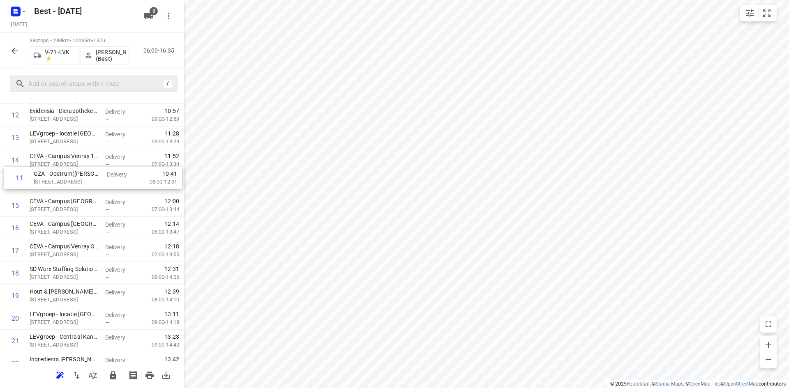
scroll to position [283, 0]
drag, startPoint x: 84, startPoint y: 109, endPoint x: 81, endPoint y: 259, distance: 150.0
click at [81, 259] on div "1 DHL Supply Chain Beringe(Marriet van Bragt) Zwenkgras 3, Beringe Delivery — 0…" at bounding box center [92, 309] width 184 height 859
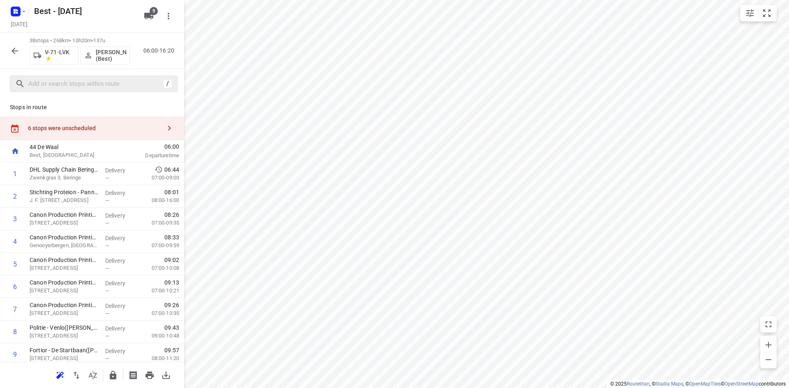
scroll to position [0, 0]
click at [135, 115] on div "Stops in route 6 stops were unscheduled 44 De Waal Best, Netherlands 06:00 Depa…" at bounding box center [92, 230] width 184 height 263
click at [137, 122] on div "6 stops were unscheduled" at bounding box center [92, 128] width 184 height 23
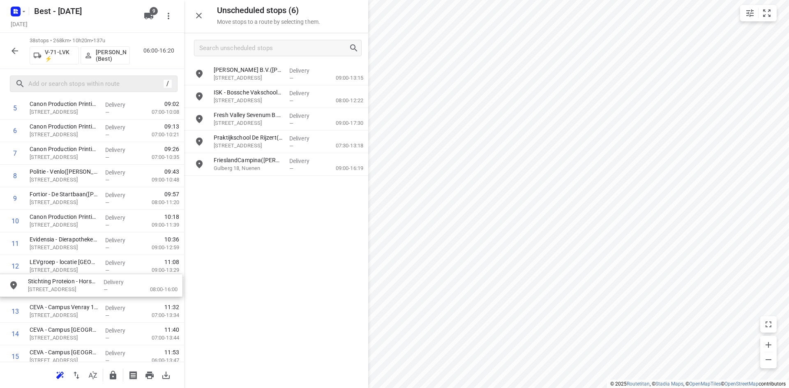
scroll to position [158, 0]
drag, startPoint x: 246, startPoint y: 114, endPoint x: 61, endPoint y: 256, distance: 233.7
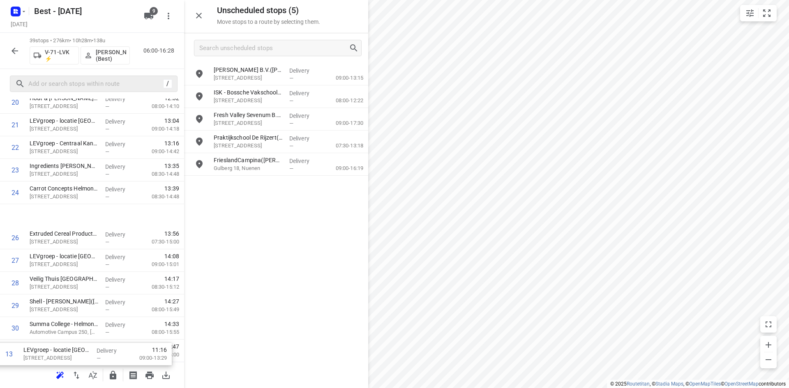
drag, startPoint x: 87, startPoint y: 297, endPoint x: 79, endPoint y: 365, distance: 69.0
click at [79, 365] on div "39 stops • 276km • 10h28m • 138u V-71-LVK ⚡ Nikki van Hasselt - van Doren (Best…" at bounding box center [92, 210] width 184 height 355
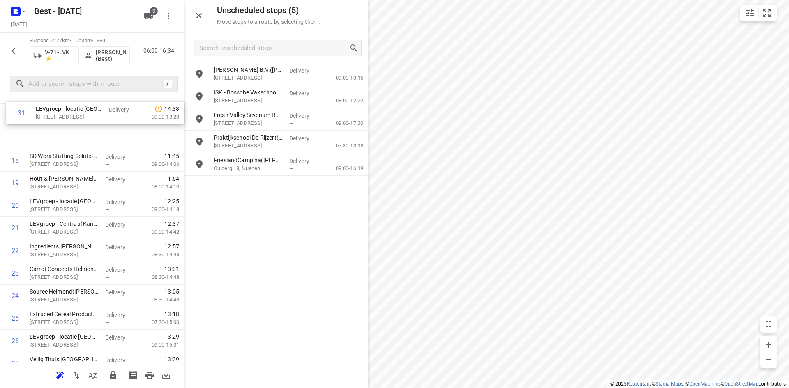
scroll to position [418, 0]
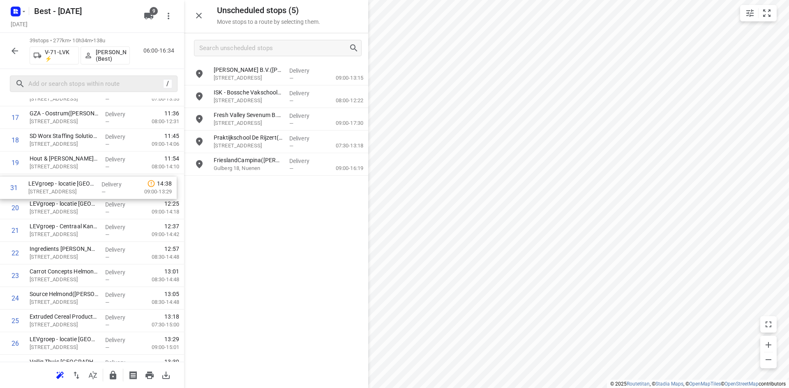
drag, startPoint x: 62, startPoint y: 320, endPoint x: 63, endPoint y: 184, distance: 136.8
click at [63, 184] on div "1 DHL Supply Chain Beringe(Marriet van Bragt) Zwenkgras 3, Beringe Delivery — 0…" at bounding box center [92, 185] width 184 height 881
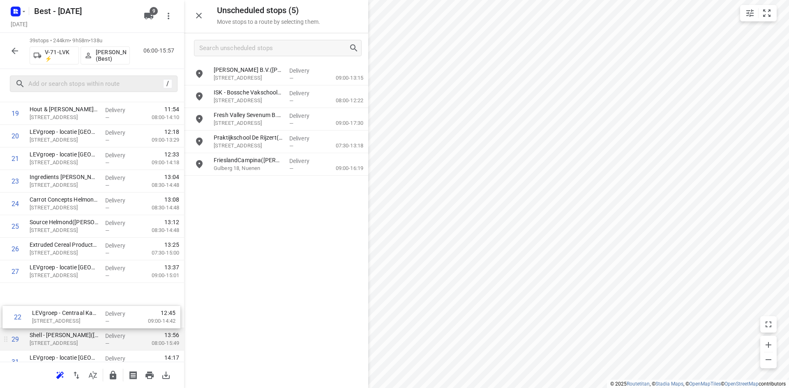
drag, startPoint x: 58, startPoint y: 238, endPoint x: 61, endPoint y: 322, distance: 84.7
click at [61, 326] on div "1 DHL Supply Chain Beringe(Marriet van Bragt) Zwenkgras 3, Beringe Delivery — 0…" at bounding box center [92, 136] width 184 height 881
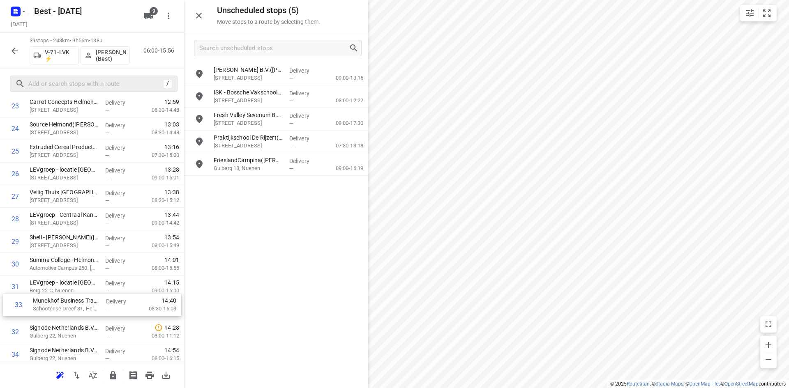
scroll to position [566, 0]
drag, startPoint x: 57, startPoint y: 336, endPoint x: 61, endPoint y: 279, distance: 57.2
click at [61, 279] on div "1 DHL Supply Chain Beringe(Marriet van Bragt) Zwenkgras 3, Beringe Delivery — 0…" at bounding box center [92, 37] width 184 height 881
drag, startPoint x: 24, startPoint y: 302, endPoint x: 38, endPoint y: 311, distance: 17.2
click at [38, 311] on div "LEVgroep - locatie Nuenen(Annemieke Voogd) Berg 22-C, Nuenen Delivery — 14:23 0…" at bounding box center [92, 308] width 184 height 23
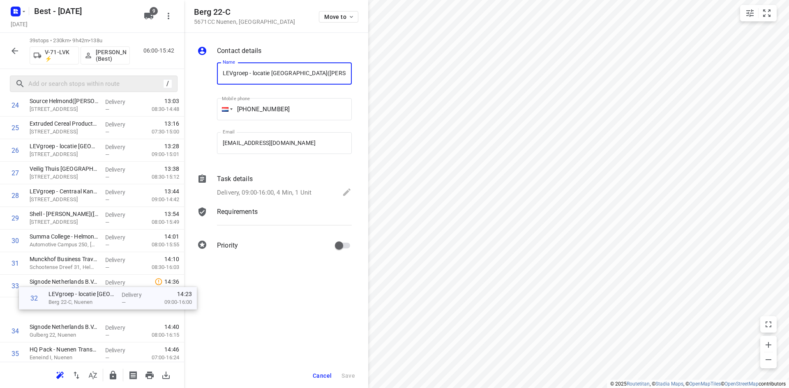
scroll to position [589, 0]
drag, startPoint x: 38, startPoint y: 311, endPoint x: 47, endPoint y: 284, distance: 28.6
click at [47, 284] on div "1 DHL Supply Chain Beringe(Marriet van Bragt) Zwenkgras 3, Beringe Delivery — 0…" at bounding box center [92, 14] width 184 height 881
click at [326, 13] on button "Move to" at bounding box center [338, 17] width 39 height 12
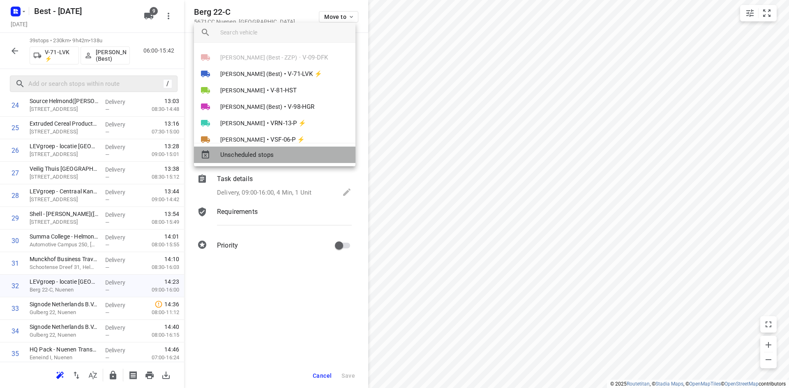
click at [289, 147] on div "Unscheduled stops" at bounding box center [274, 155] width 161 height 16
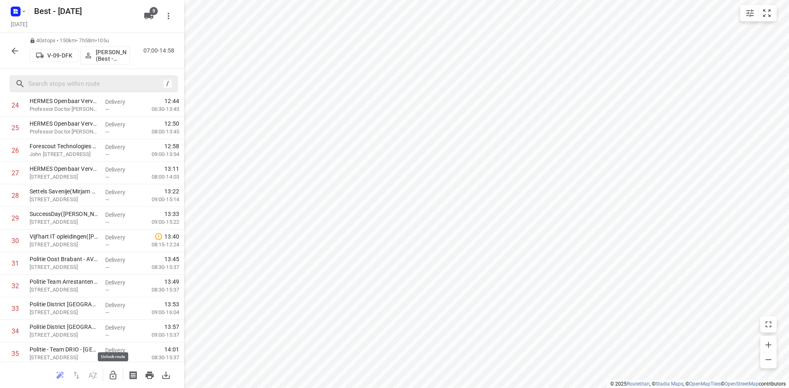
click at [113, 371] on icon "button" at bounding box center [113, 375] width 7 height 9
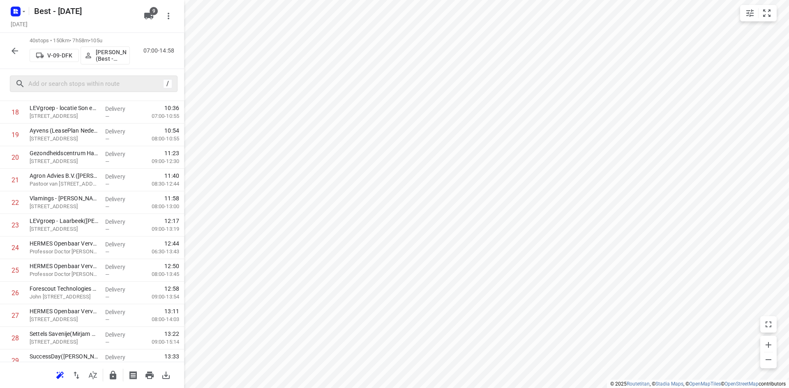
scroll to position [0, 0]
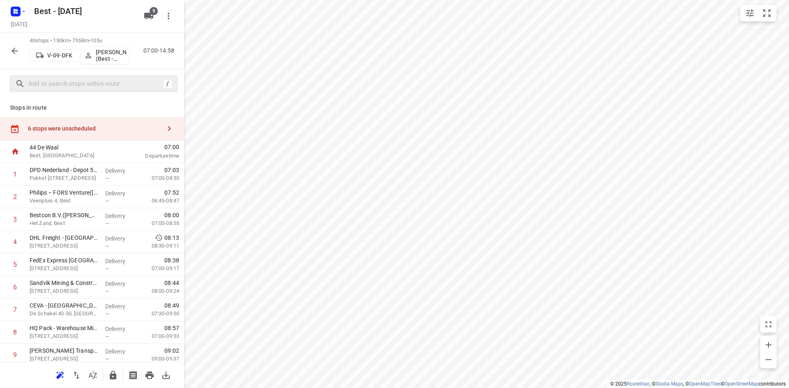
drag, startPoint x: 133, startPoint y: 129, endPoint x: 136, endPoint y: 127, distance: 4.4
click at [133, 130] on div "6 stops were unscheduled" at bounding box center [94, 128] width 133 height 7
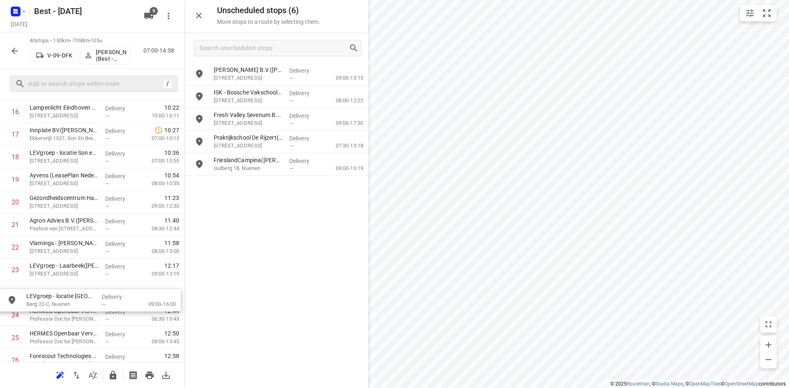
scroll to position [401, 0]
drag, startPoint x: 253, startPoint y: 71, endPoint x: 66, endPoint y: 287, distance: 285.7
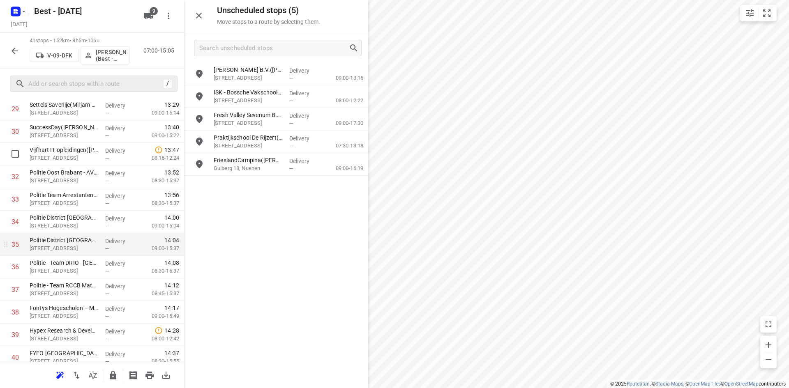
scroll to position [750, 0]
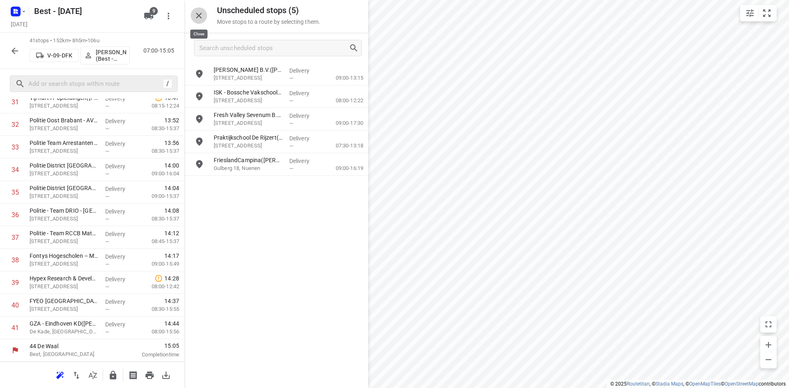
click at [200, 17] on icon "button" at bounding box center [199, 16] width 6 height 6
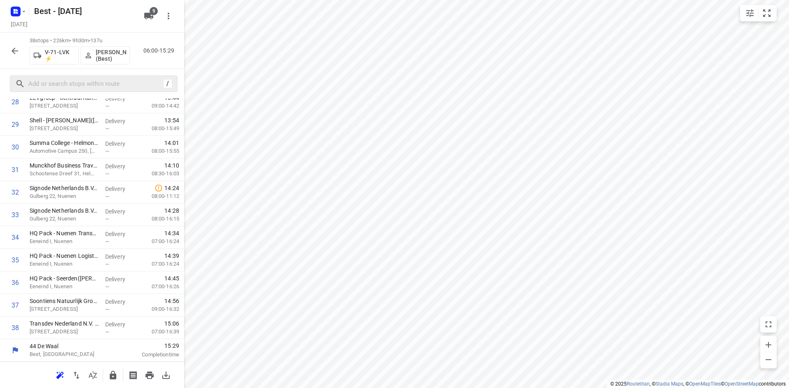
scroll to position [682, 0]
click at [112, 384] on div at bounding box center [92, 375] width 184 height 26
click at [113, 373] on icon "button" at bounding box center [113, 376] width 10 height 10
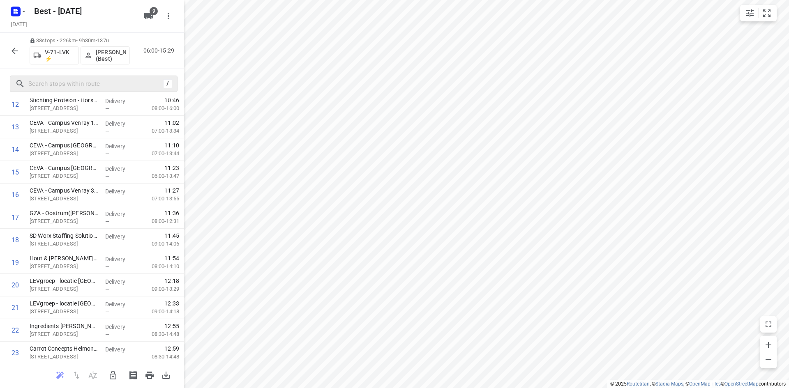
scroll to position [0, 0]
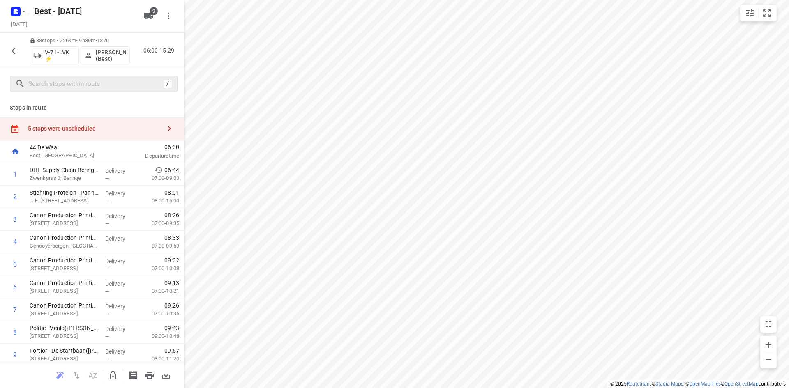
click at [7, 53] on button "button" at bounding box center [15, 51] width 16 height 16
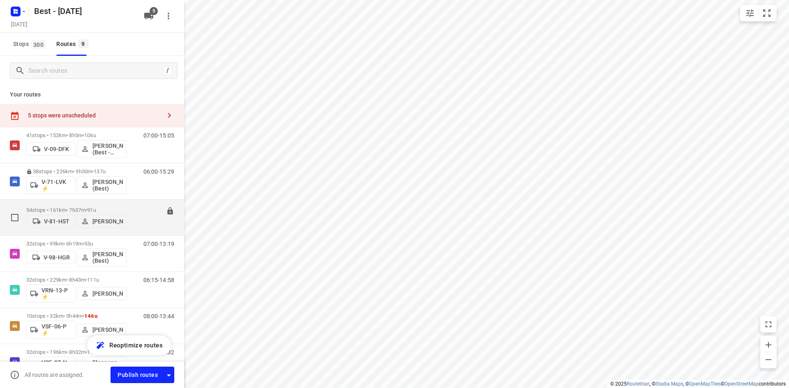
click at [67, 208] on p "54 stops • 161km • 7h37m • 91u" at bounding box center [76, 210] width 100 height 6
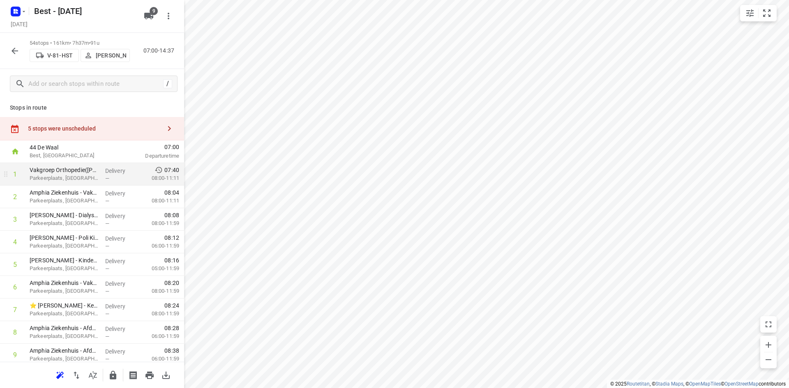
click at [81, 162] on div "44 De Waal Best, Netherlands" at bounding box center [72, 151] width 92 height 23
click at [80, 167] on p "Vakgroep Orthopedie(Marja Fekken)" at bounding box center [64, 170] width 69 height 8
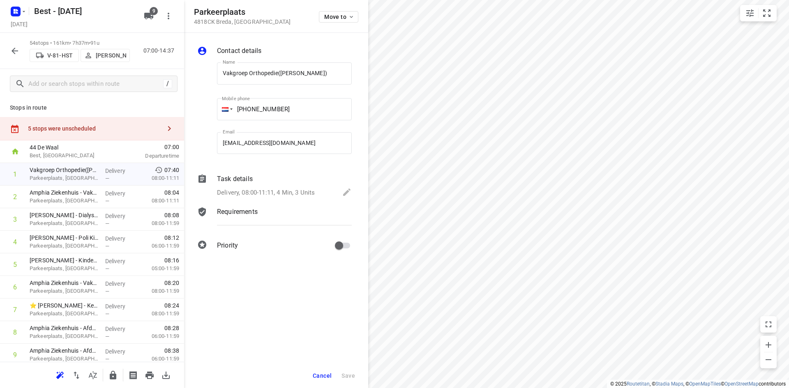
click at [274, 194] on p "Delivery, 08:00-11:11, 4 Min, 3 Units" at bounding box center [266, 192] width 98 height 9
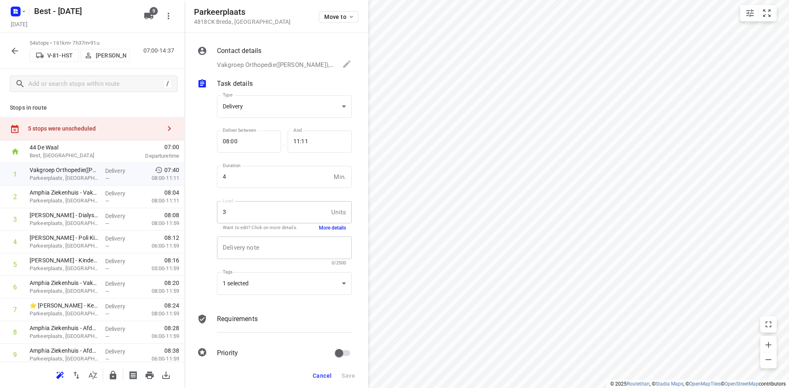
click at [328, 241] on div "x Delivery note" at bounding box center [284, 248] width 135 height 23
click at [333, 232] on div "Delivery note x Delivery note 0/2500" at bounding box center [284, 251] width 141 height 39
click at [333, 230] on button "More details" at bounding box center [332, 228] width 27 height 7
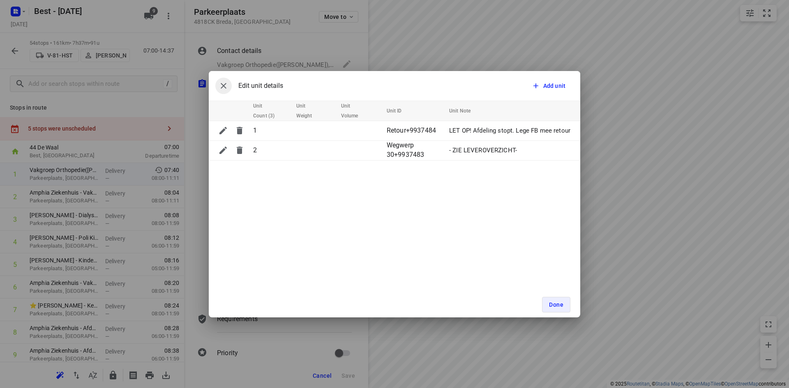
click at [228, 88] on icon "button" at bounding box center [224, 86] width 10 height 10
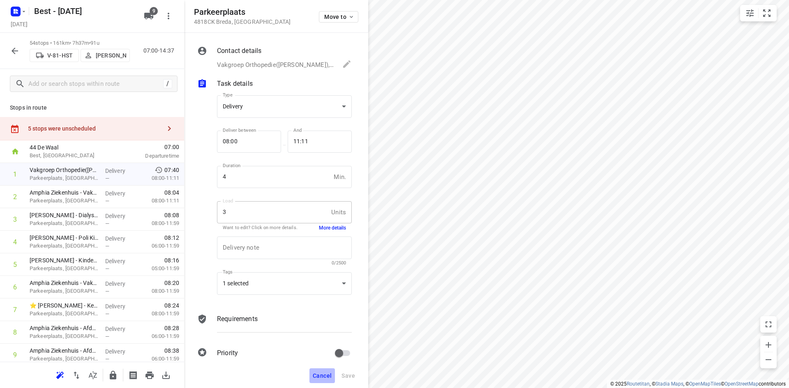
drag, startPoint x: 313, startPoint y: 379, endPoint x: 309, endPoint y: 371, distance: 8.5
click at [314, 378] on span "Cancel" at bounding box center [322, 376] width 19 height 7
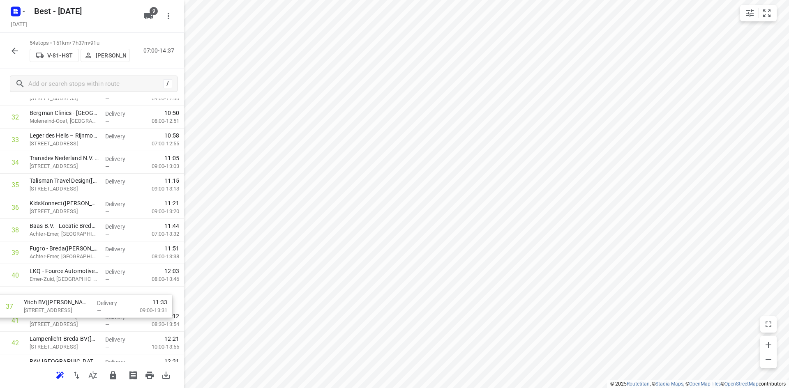
scroll to position [768, 0]
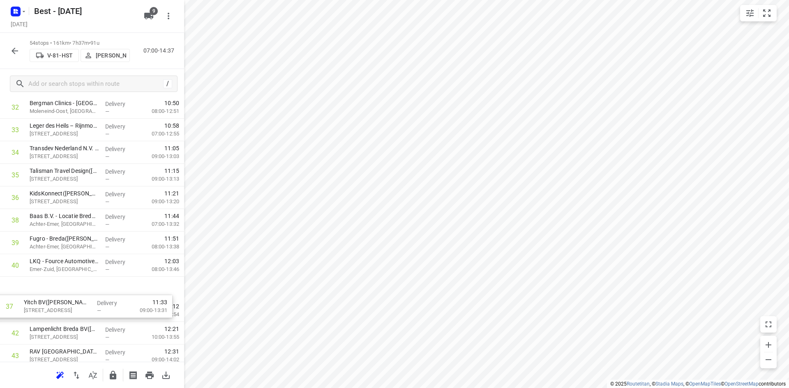
drag, startPoint x: 87, startPoint y: 236, endPoint x: 81, endPoint y: 314, distance: 77.9
click at [81, 314] on div "1 Vakgroep Orthopedie(Marja Fekken) Parkeerplaats, Breda Delivery — 07:40 08:00…" at bounding box center [92, 6] width 184 height 1220
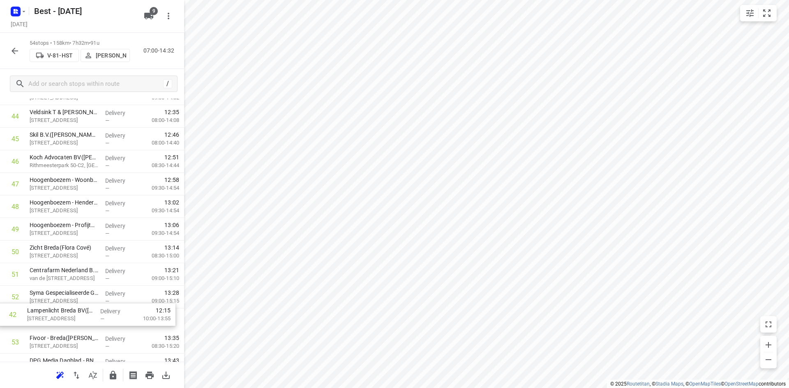
scroll to position [1010, 0]
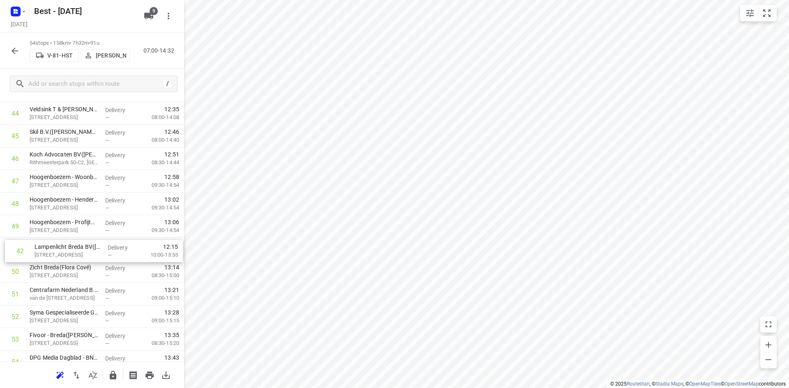
drag, startPoint x: 67, startPoint y: 285, endPoint x: 72, endPoint y: 249, distance: 36.9
click at [111, 374] on icon "button" at bounding box center [113, 375] width 7 height 9
click at [7, 47] on div at bounding box center [15, 51] width 16 height 16
click at [13, 55] on icon "button" at bounding box center [15, 51] width 10 height 10
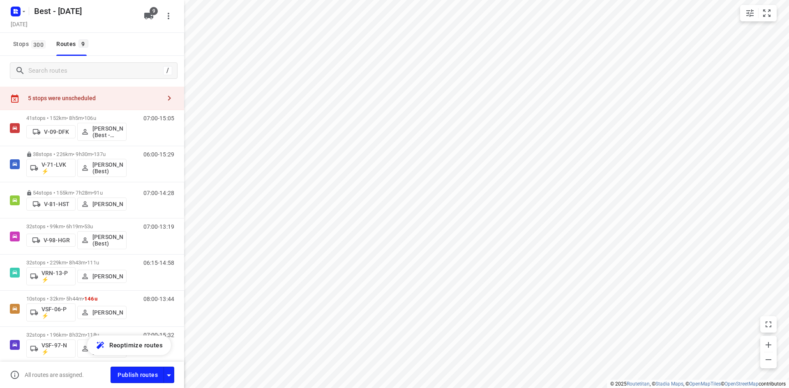
scroll to position [18, 0]
click at [62, 219] on div "32 stops • 99km • 6h19m • 53u V-98-HGR Demi Walraven (Best)" at bounding box center [76, 236] width 100 height 34
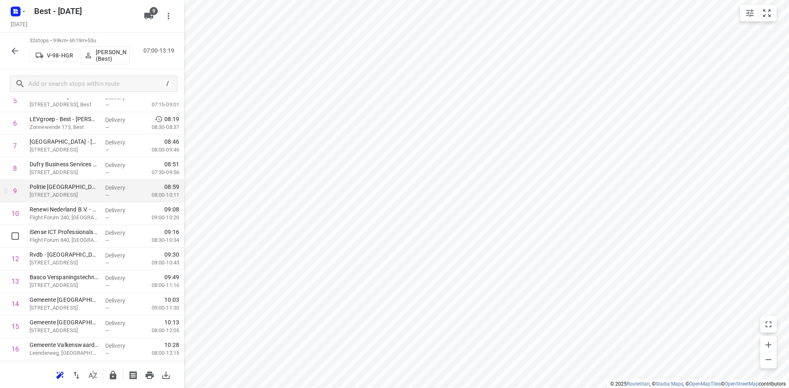
scroll to position [164, 0]
drag, startPoint x: 86, startPoint y: 249, endPoint x: 82, endPoint y: 191, distance: 58.1
click at [82, 191] on div "1 Matas Electronics BV(Bernadette Antonis) De Waal 42, Best Delivery — 07:02 06…" at bounding box center [92, 360] width 184 height 723
drag, startPoint x: 109, startPoint y: 208, endPoint x: 107, endPoint y: 188, distance: 19.9
click at [107, 188] on div "1 Matas Electronics BV(Bernadette Antonis) De Waal 42, Best Delivery — 07:02 06…" at bounding box center [92, 360] width 184 height 723
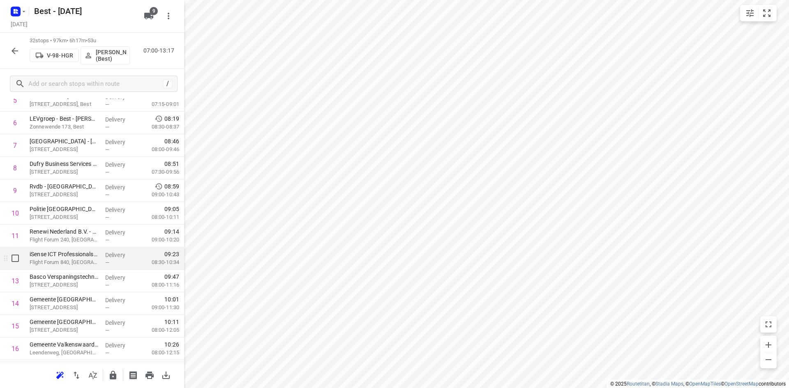
drag, startPoint x: 98, startPoint y: 260, endPoint x: 97, endPoint y: 253, distance: 6.2
click at [98, 255] on div "1 Matas Electronics BV(Bernadette Antonis) De Waal 42, Best Delivery — 07:02 06…" at bounding box center [92, 360] width 184 height 723
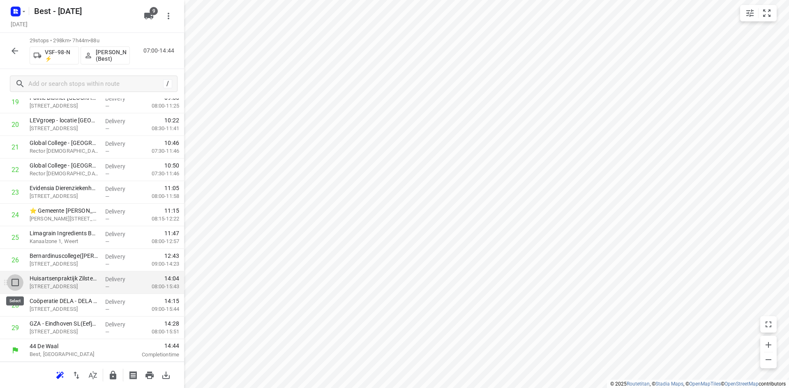
click at [15, 279] on input "checkbox" at bounding box center [15, 282] width 16 height 16
checkbox input "true"
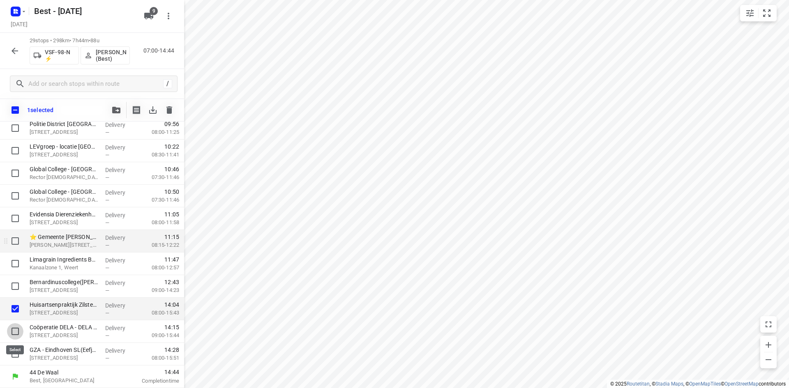
drag, startPoint x: 16, startPoint y: 329, endPoint x: 65, endPoint y: 233, distance: 107.5
click at [19, 320] on div "Service Center - Eindhoven(Bob Cremers) Looyenbeemd 3, Eindhoven Delivery — 07:…" at bounding box center [92, 37] width 184 height 655
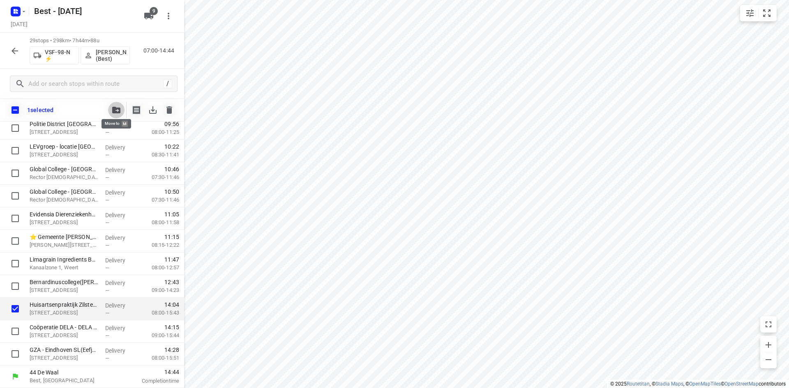
click at [115, 115] on button "button" at bounding box center [116, 110] width 16 height 16
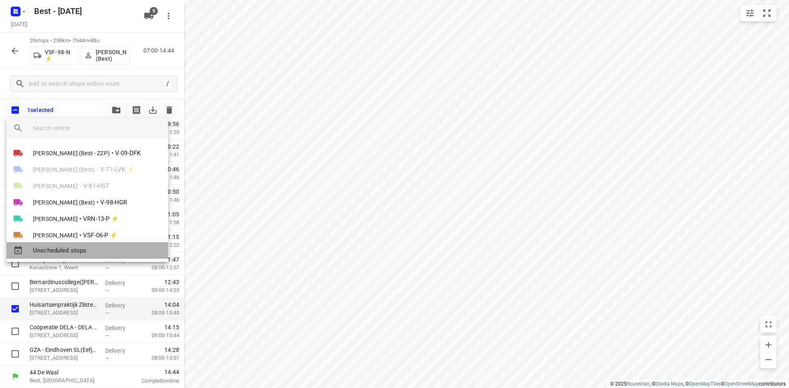
click at [80, 253] on span "Unscheduled stops" at bounding box center [97, 250] width 129 height 9
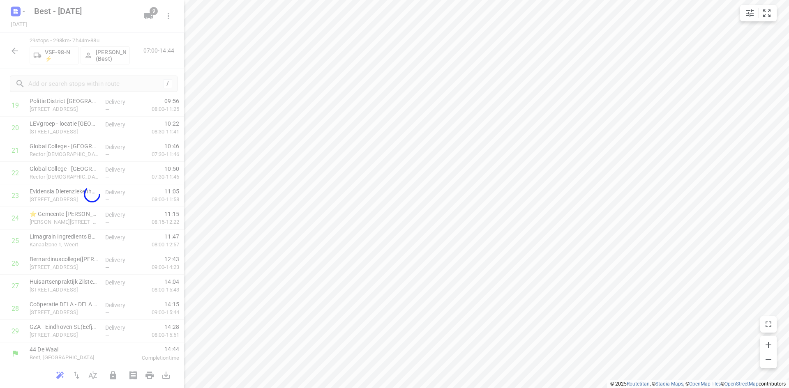
scroll to position [456, 0]
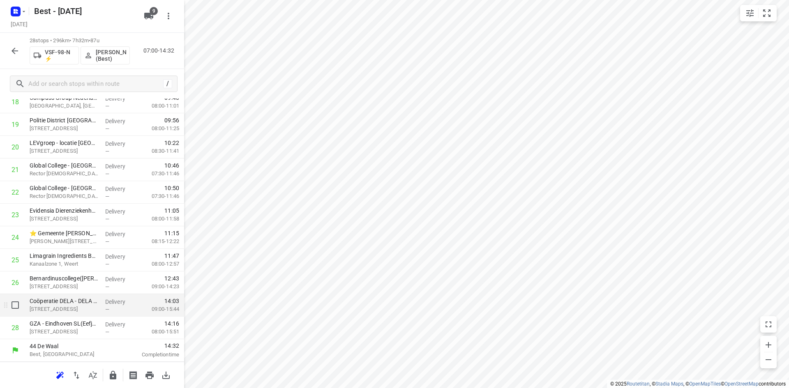
click at [8, 313] on input "checkbox" at bounding box center [15, 305] width 16 height 16
checkbox input "true"
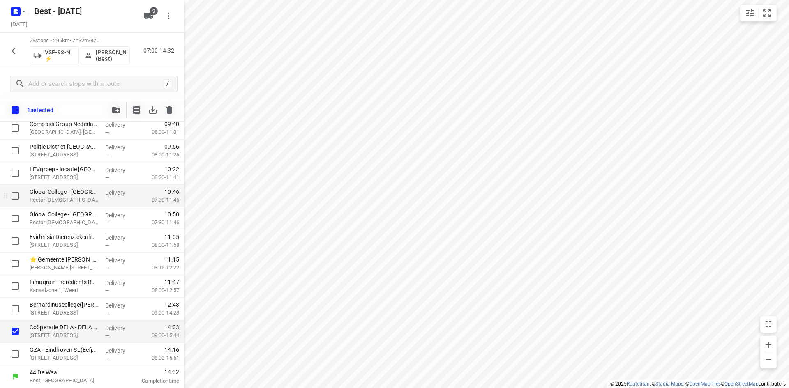
scroll to position [453, 0]
click at [115, 110] on icon "button" at bounding box center [116, 110] width 8 height 7
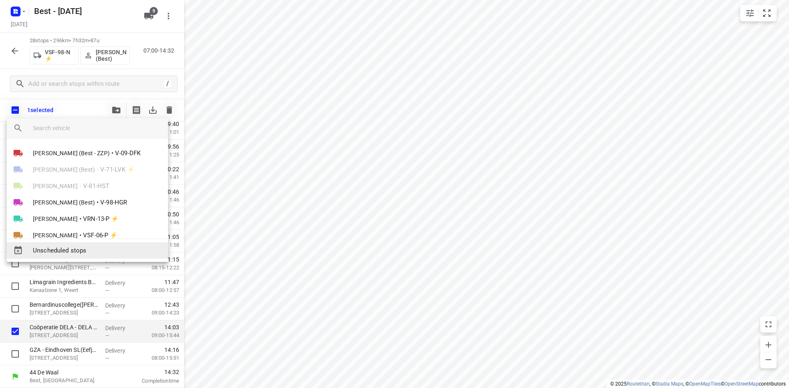
click at [92, 253] on span "Unscheduled stops" at bounding box center [97, 250] width 129 height 9
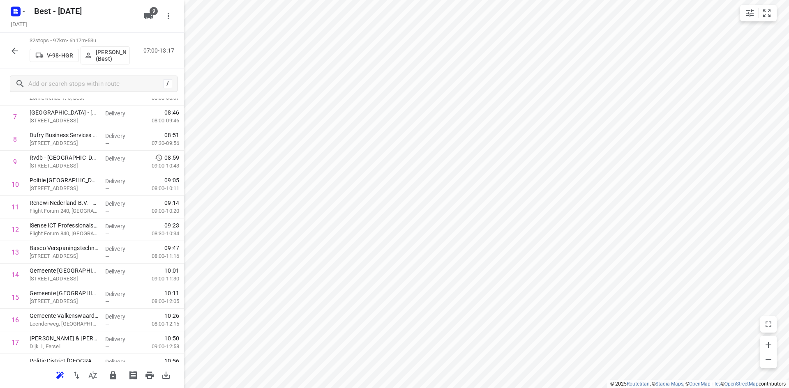
scroll to position [0, 0]
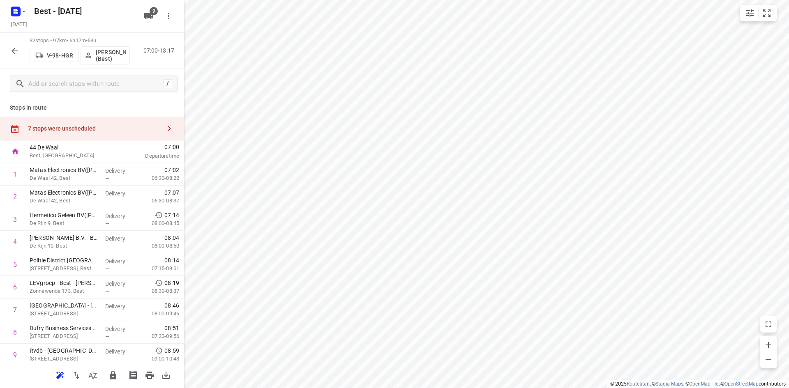
click at [164, 133] on icon "button" at bounding box center [169, 129] width 10 height 10
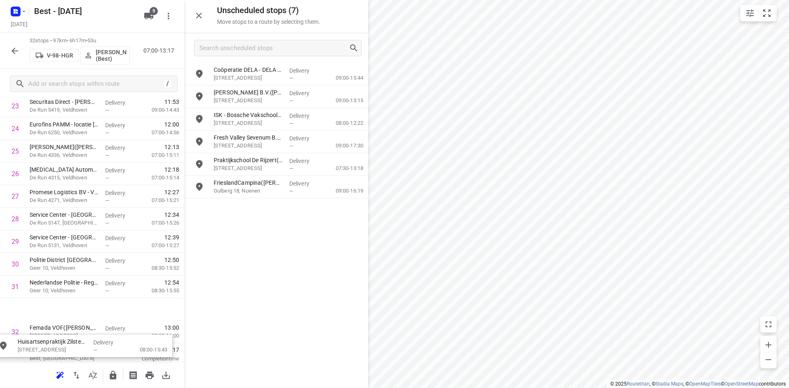
scroll to position [571, 0]
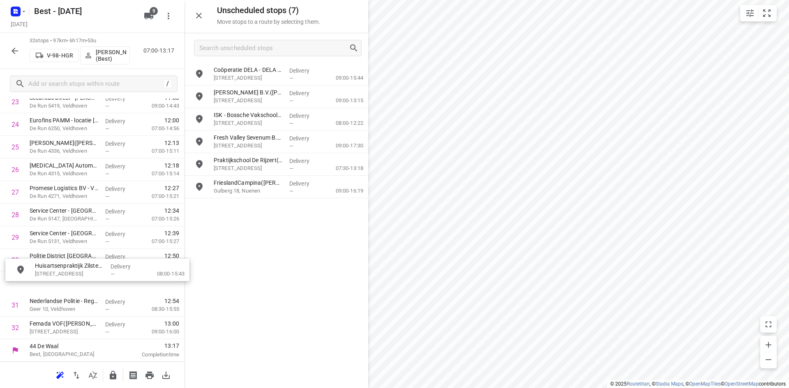
drag, startPoint x: 270, startPoint y: 97, endPoint x: 89, endPoint y: 265, distance: 246.8
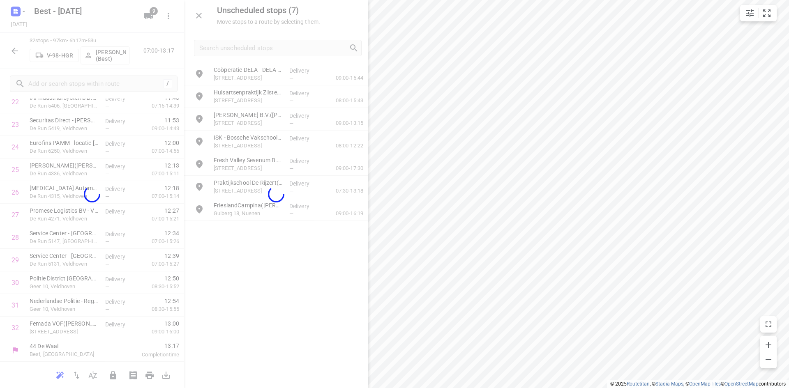
scroll to position [547, 0]
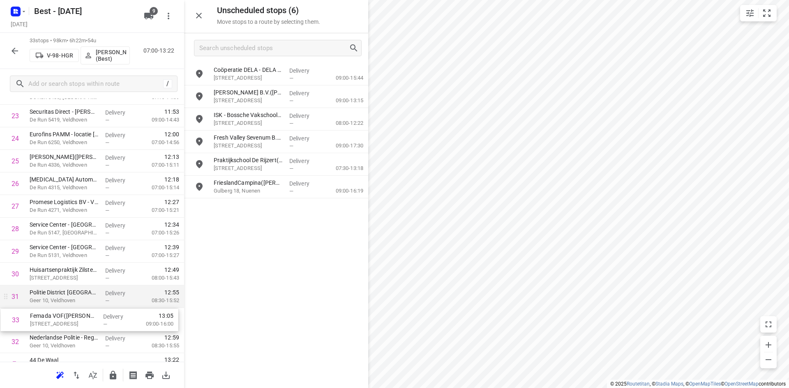
drag, startPoint x: 45, startPoint y: 348, endPoint x: 45, endPoint y: 297, distance: 51.3
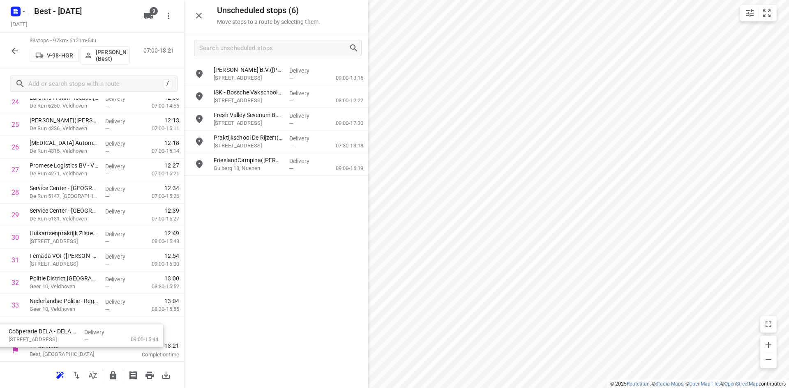
drag, startPoint x: 288, startPoint y: 76, endPoint x: 87, endPoint y: 325, distance: 320.1
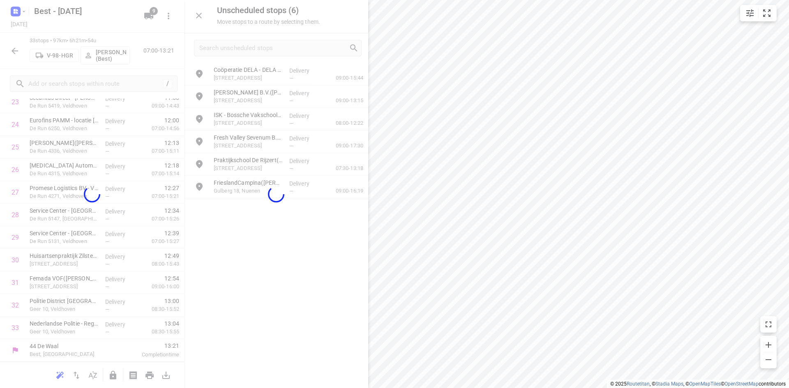
scroll to position [569, 0]
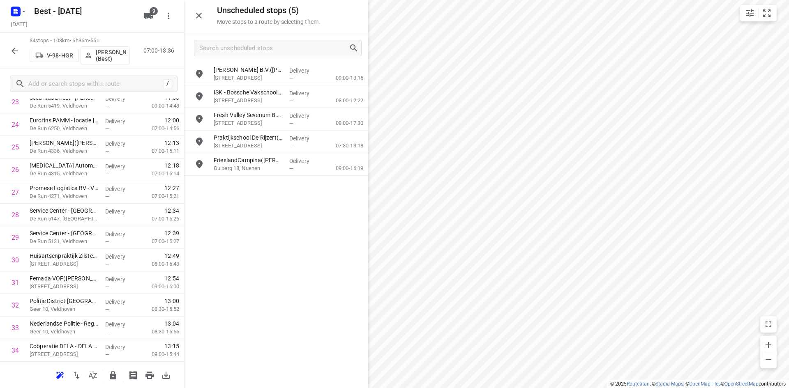
click at [113, 372] on icon "button" at bounding box center [113, 376] width 10 height 10
click at [16, 55] on icon "button" at bounding box center [15, 51] width 10 height 10
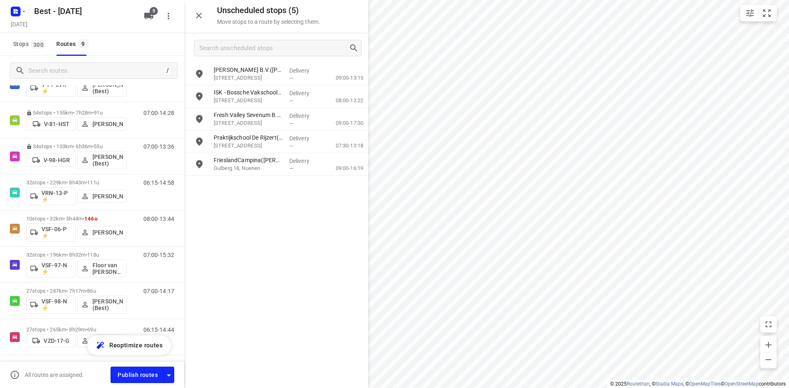
scroll to position [124, 0]
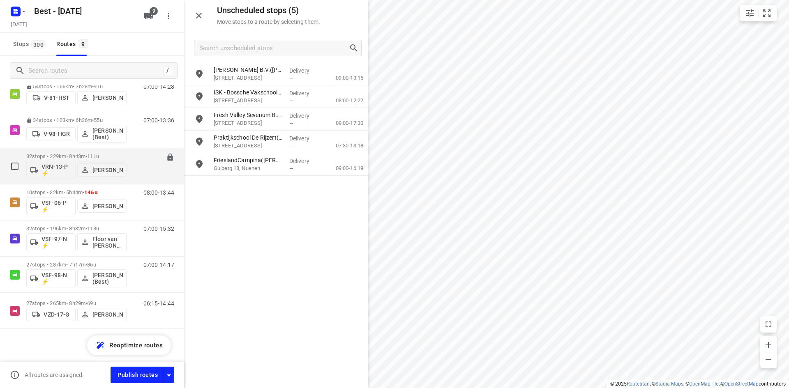
click at [58, 153] on p "32 stops • 229km • 8h43m • 111u" at bounding box center [76, 156] width 100 height 6
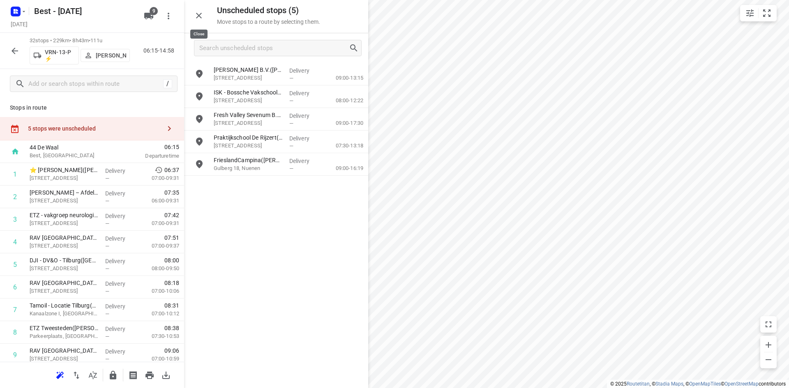
click at [197, 13] on icon "button" at bounding box center [199, 16] width 10 height 10
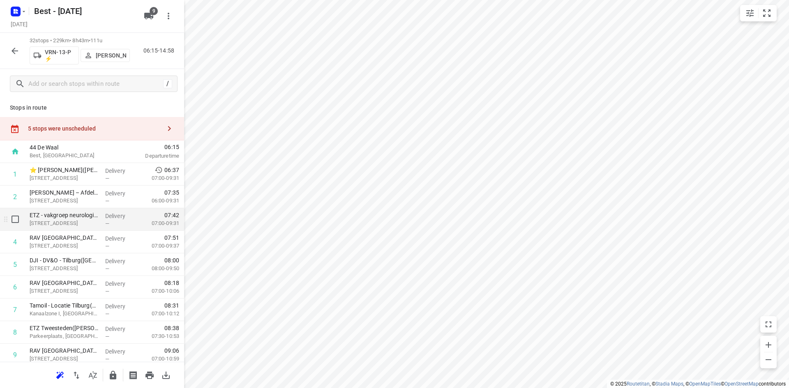
scroll to position [41, 0]
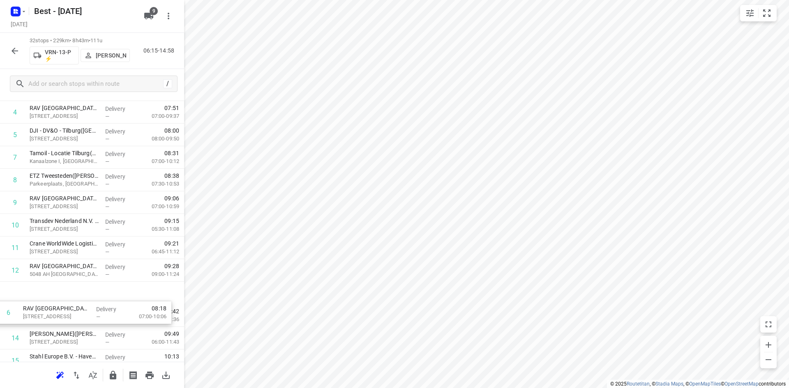
drag, startPoint x: 90, startPoint y: 240, endPoint x: 85, endPoint y: 304, distance: 64.7
click at [84, 307] on div "1 ⭐ ETZ Elisabeth(Tessa Hofstra) Hilvarenbeekse Weg 60, Tilburg Delivery — 06:3…" at bounding box center [92, 394] width 184 height 723
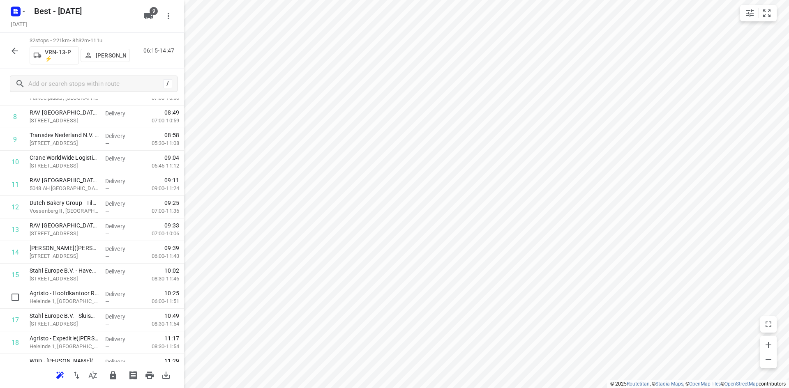
scroll to position [216, 0]
drag, startPoint x: 90, startPoint y: 300, endPoint x: 90, endPoint y: 276, distance: 23.4
click at [90, 277] on div "1 ⭐ ETZ Elisabeth(Tessa Hofstra) Hilvarenbeekse Weg 60, Tilburg Delivery — 06:3…" at bounding box center [92, 308] width 184 height 723
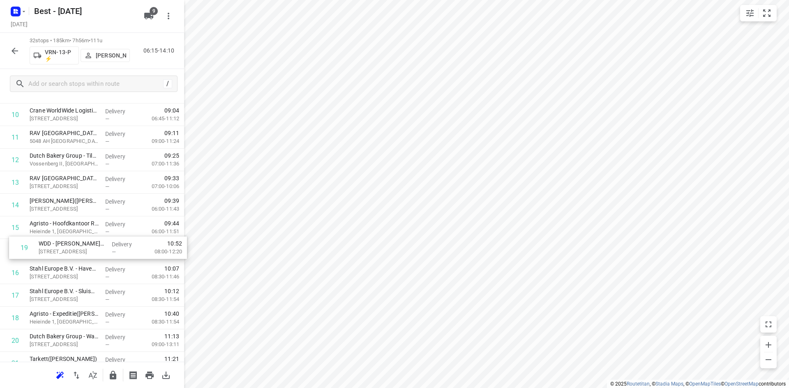
drag, startPoint x: 90, startPoint y: 325, endPoint x: 101, endPoint y: 244, distance: 80.8
click at [101, 244] on div "1 ⭐ ETZ Elisabeth(Tessa Hofstra) Hilvarenbeekse Weg 60, Tilburg Delivery — 06:3…" at bounding box center [92, 261] width 184 height 723
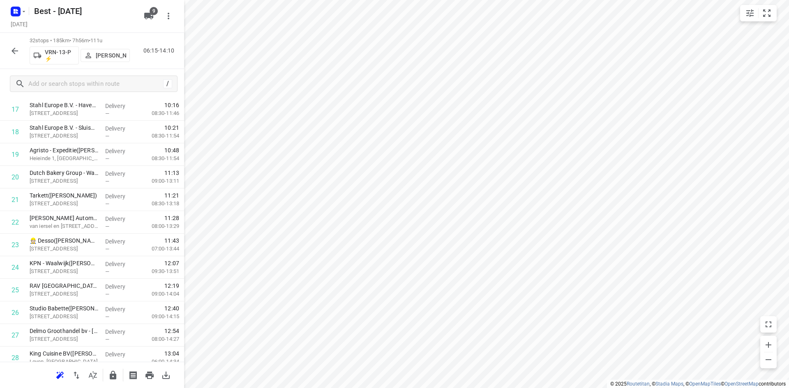
scroll to position [427, 0]
drag, startPoint x: 111, startPoint y: 217, endPoint x: 113, endPoint y: 171, distance: 45.7
click at [113, 171] on div "1 ⭐ ETZ Elisabeth(Tessa Hofstra) Hilvarenbeekse Weg 60, Tilburg Delivery — 06:3…" at bounding box center [92, 97] width 184 height 723
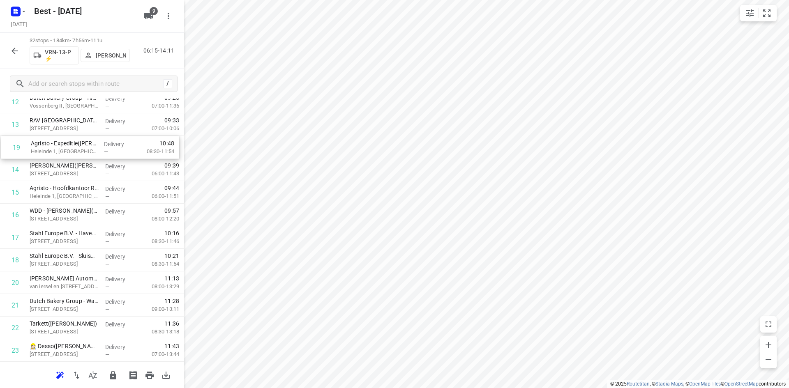
scroll to position [318, 0]
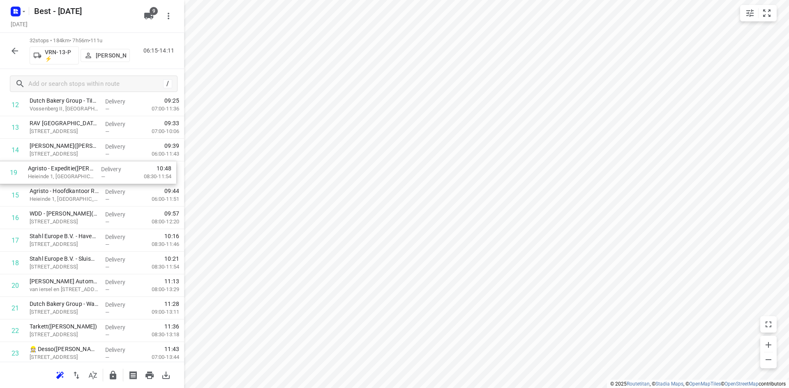
drag, startPoint x: 102, startPoint y: 193, endPoint x: 101, endPoint y: 168, distance: 25.5
click at [101, 168] on div "1 ⭐ ETZ Elisabeth(Tessa Hofstra) Hilvarenbeekse Weg 60, Tilburg Delivery — 06:3…" at bounding box center [92, 206] width 184 height 723
drag, startPoint x: 100, startPoint y: 279, endPoint x: 105, endPoint y: 225, distance: 54.9
click at [105, 225] on div "1 ⭐ ETZ Elisabeth(Tessa Hofstra) Hilvarenbeekse Weg 60, Tilburg Delivery — 06:3…" at bounding box center [92, 206] width 184 height 723
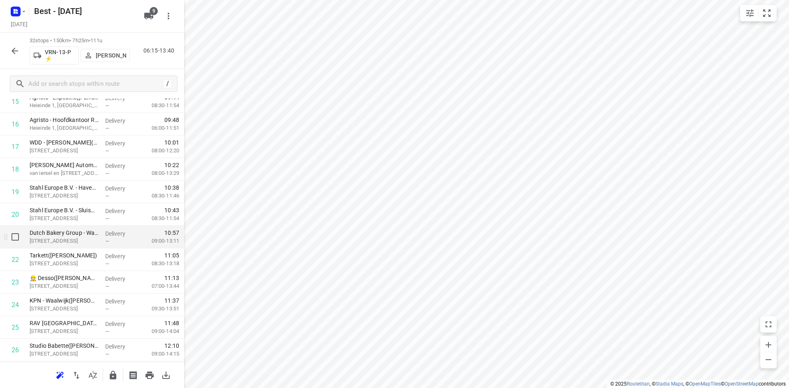
scroll to position [400, 0]
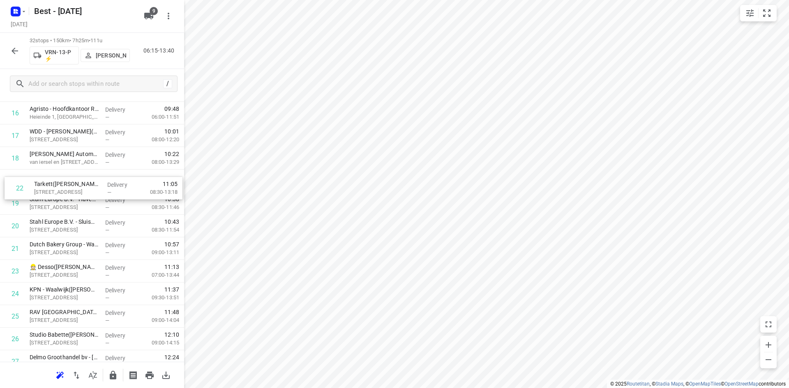
drag, startPoint x: 83, startPoint y: 254, endPoint x: 88, endPoint y: 186, distance: 68.0
click at [88, 186] on div "1 ⭐ ETZ Elisabeth(Tessa Hofstra) Hilvarenbeekse Weg 60, Tilburg Delivery — 06:3…" at bounding box center [92, 124] width 184 height 723
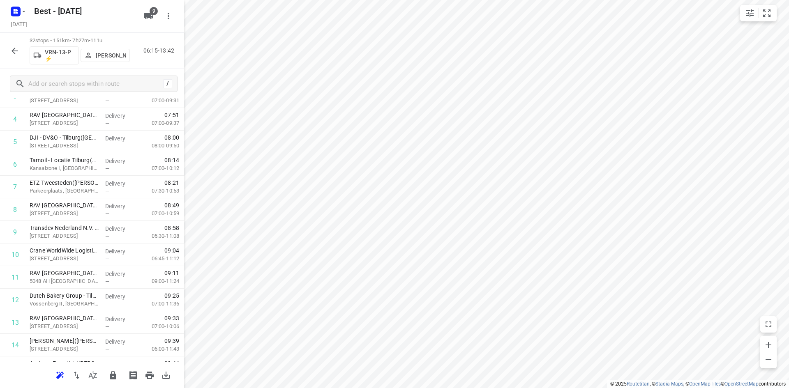
scroll to position [0, 0]
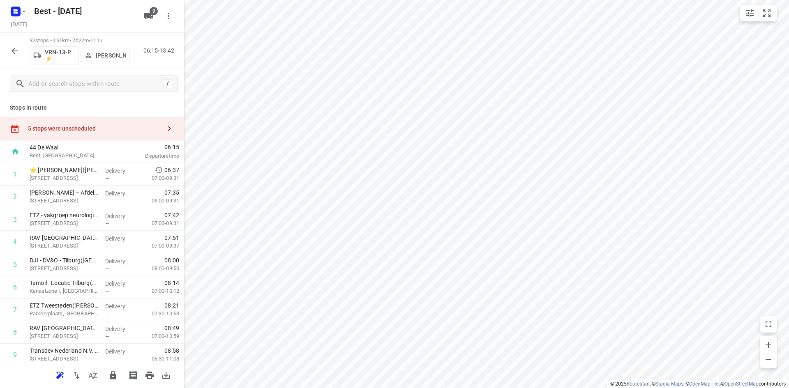
click at [158, 120] on div "5 stops were unscheduled" at bounding box center [92, 128] width 184 height 23
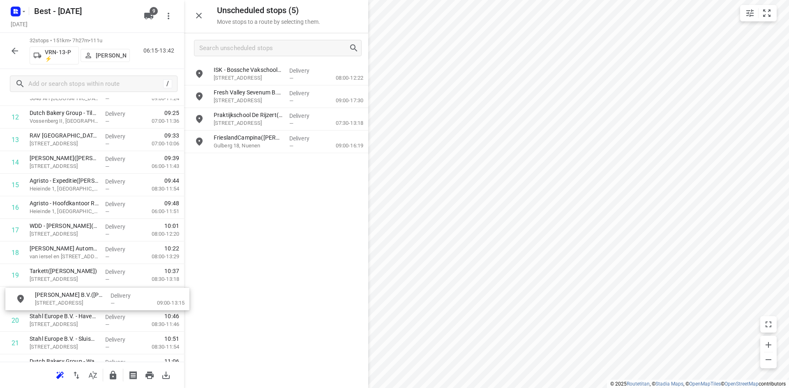
drag, startPoint x: 231, startPoint y: 74, endPoint x: 53, endPoint y: 301, distance: 289.3
click at [196, 14] on icon "button" at bounding box center [199, 16] width 10 height 10
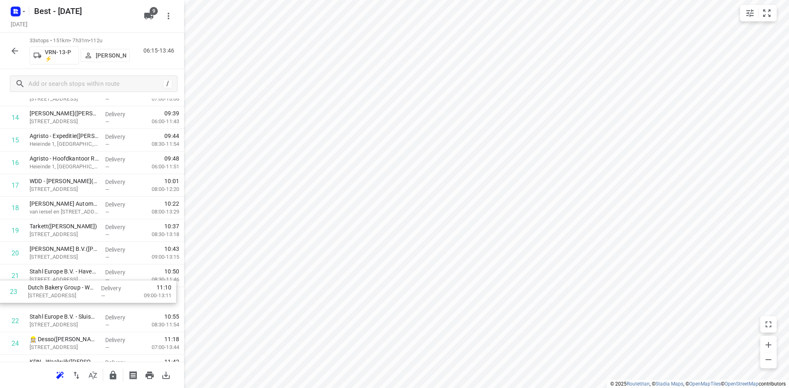
scroll to position [350, 0]
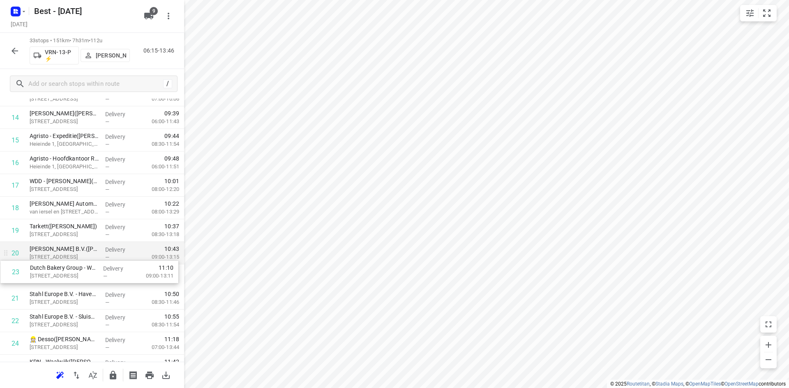
drag, startPoint x: 42, startPoint y: 316, endPoint x: 42, endPoint y: 259, distance: 57.1
click at [42, 259] on div "1 ⭐ ETZ Elisabeth(Tessa Hofstra) Hilvarenbeekse Weg 60, Tilburg Delivery — 06:3…" at bounding box center [92, 186] width 184 height 746
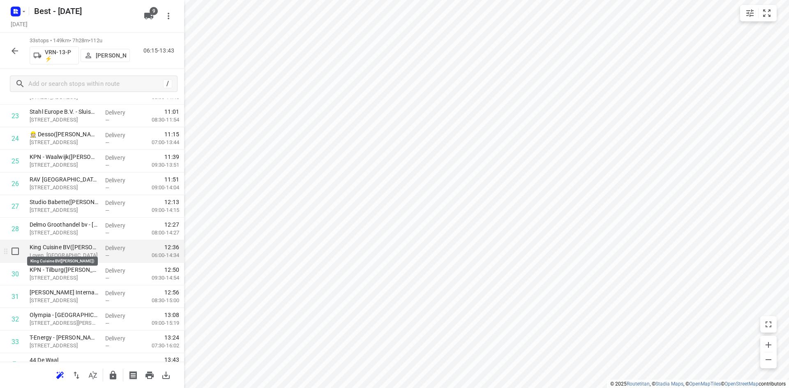
scroll to position [556, 0]
drag, startPoint x: 88, startPoint y: 279, endPoint x: 86, endPoint y: 233, distance: 45.6
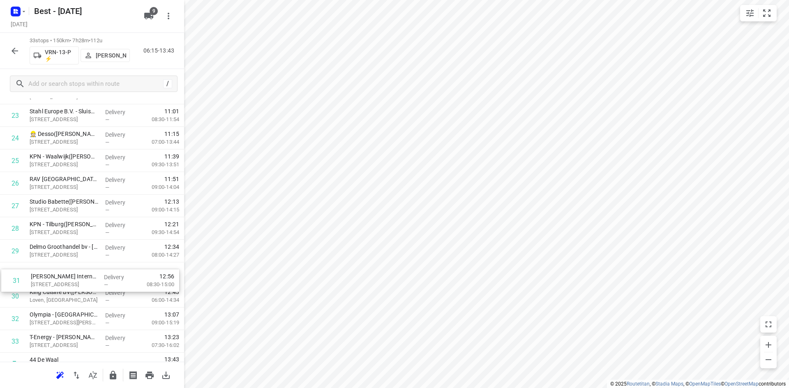
scroll to position [556, 0]
drag, startPoint x: 68, startPoint y: 300, endPoint x: 64, endPoint y: 244, distance: 56.0
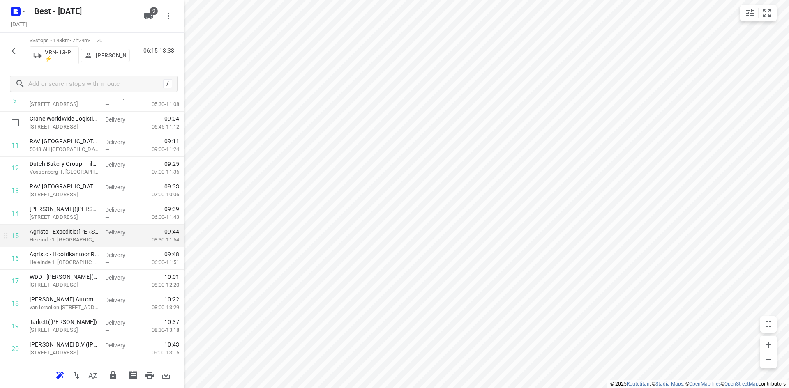
scroll to position [145, 0]
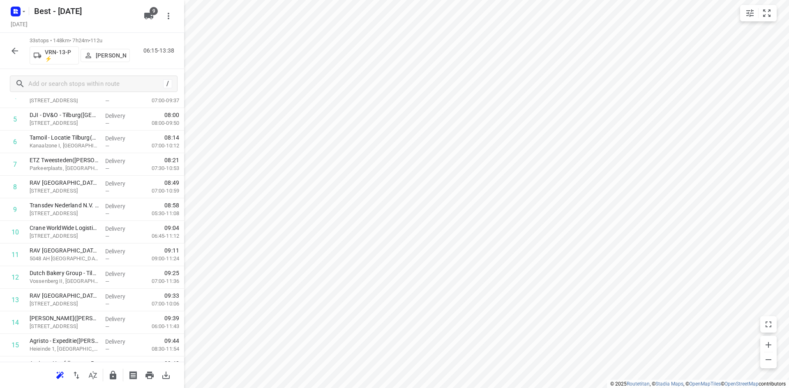
click at [182, 200] on div "i © 2025 Routetitan , © Stadia Maps , © OpenMapTiles © OpenStreetMap contributo…" at bounding box center [394, 194] width 789 height 388
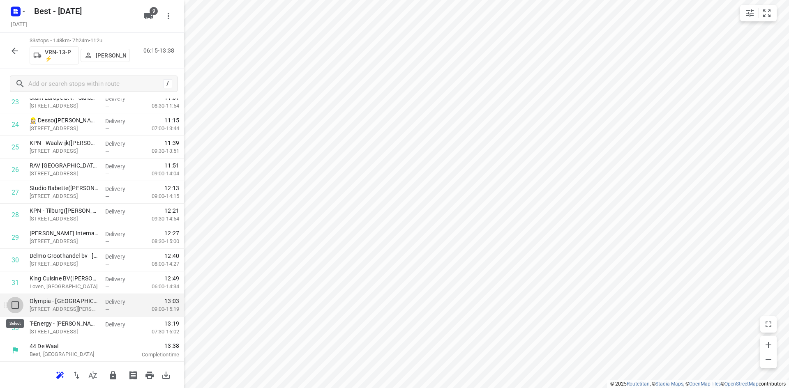
click at [11, 306] on input "checkbox" at bounding box center [15, 305] width 16 height 16
checkbox input "true"
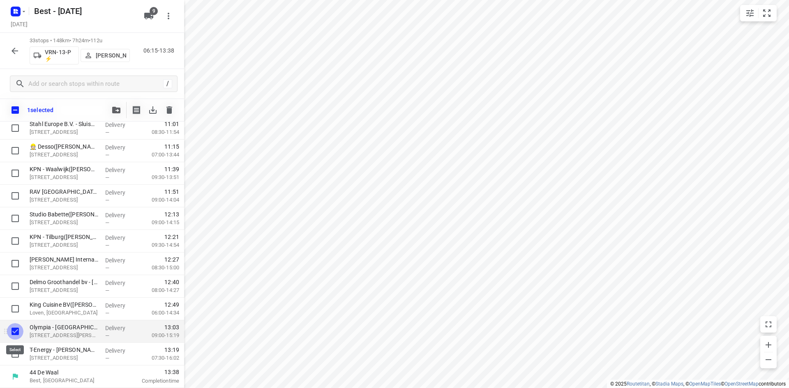
click at [15, 326] on input "checkbox" at bounding box center [15, 331] width 16 height 16
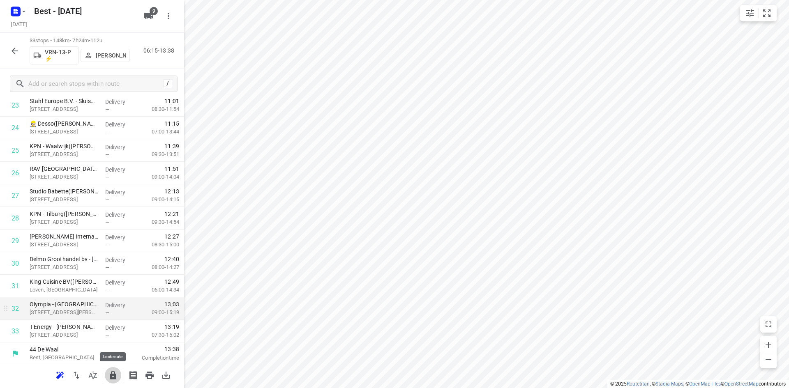
click at [113, 373] on icon "button" at bounding box center [113, 376] width 10 height 10
click at [19, 51] on icon "button" at bounding box center [15, 51] width 10 height 10
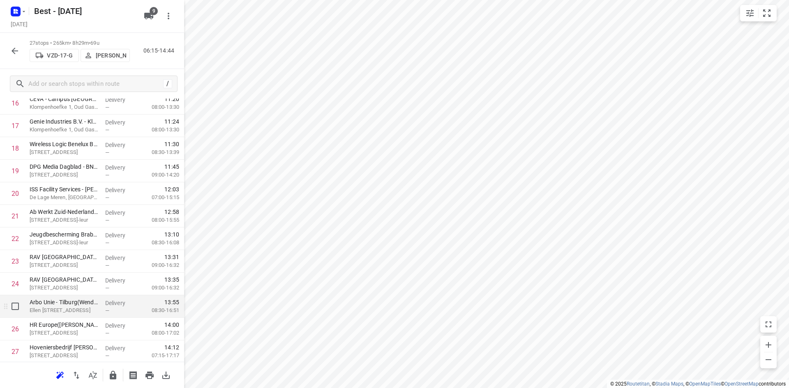
scroll to position [434, 0]
click at [113, 369] on button "button" at bounding box center [113, 375] width 16 height 16
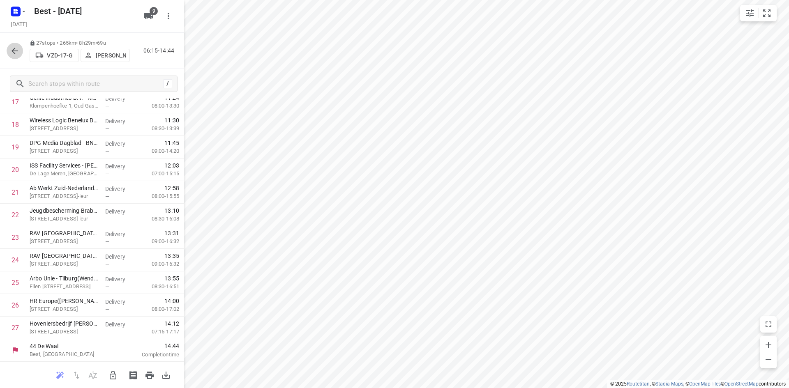
click at [16, 47] on icon "button" at bounding box center [15, 51] width 10 height 10
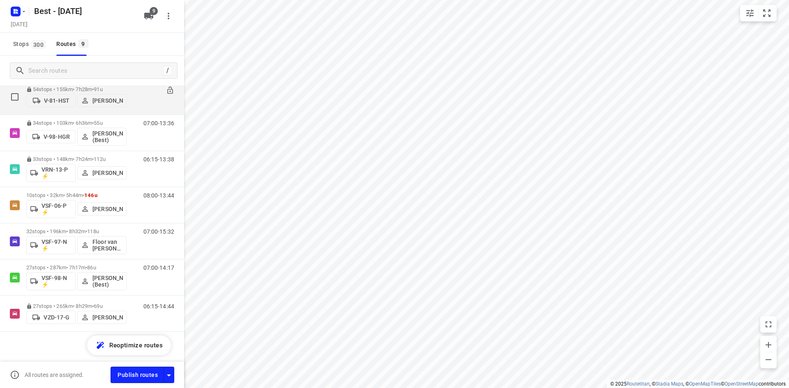
scroll to position [124, 0]
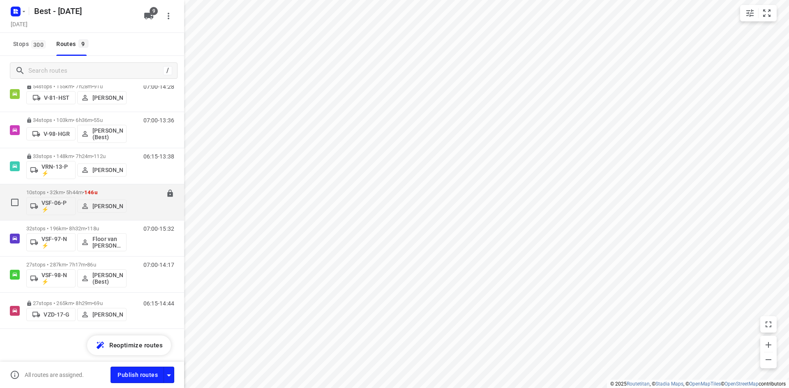
click at [77, 193] on p "10 stops • 32km • 5h44m • 146u" at bounding box center [76, 192] width 100 height 6
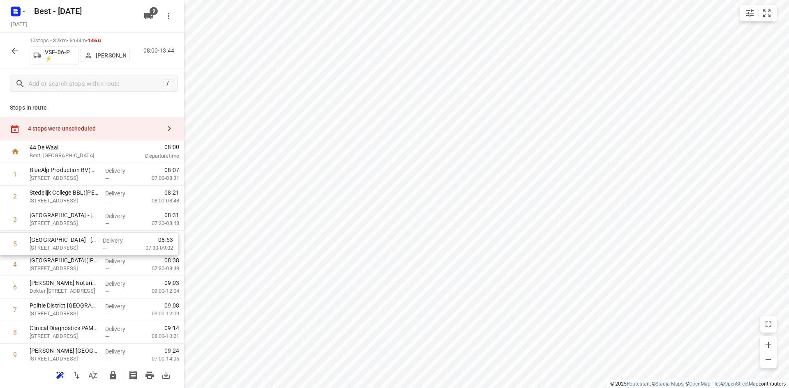
drag, startPoint x: 101, startPoint y: 263, endPoint x: 99, endPoint y: 219, distance: 43.6
click at [99, 220] on div "1 BlueAlp Production BV(Mariska) Steenoven 11, Eindhoven Delivery — 08:07 07:00…" at bounding box center [92, 276] width 184 height 226
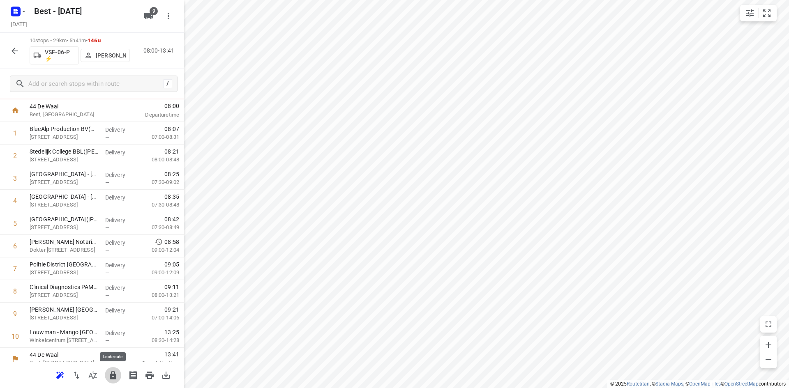
click at [112, 374] on icon "button" at bounding box center [113, 375] width 7 height 9
click at [15, 53] on icon "button" at bounding box center [15, 51] width 7 height 7
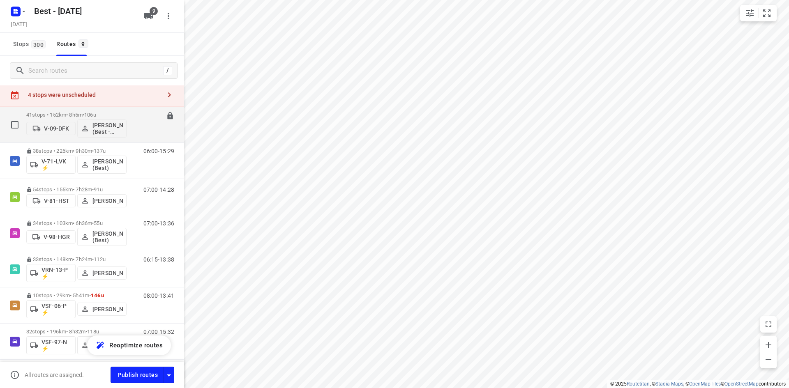
scroll to position [0, 0]
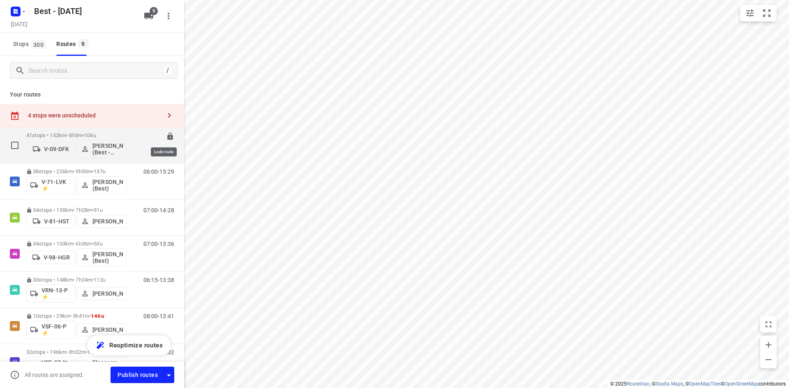
click at [167, 136] on icon at bounding box center [169, 136] width 5 height 7
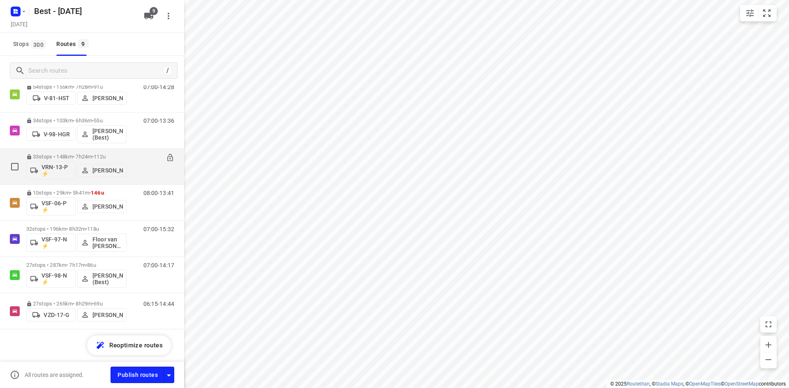
scroll to position [124, 0]
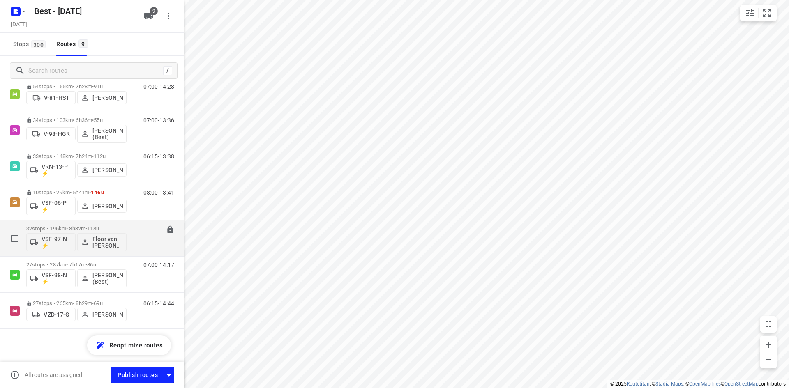
click at [85, 230] on p "32 stops • 196km • 8h32m • 118u" at bounding box center [76, 229] width 100 height 6
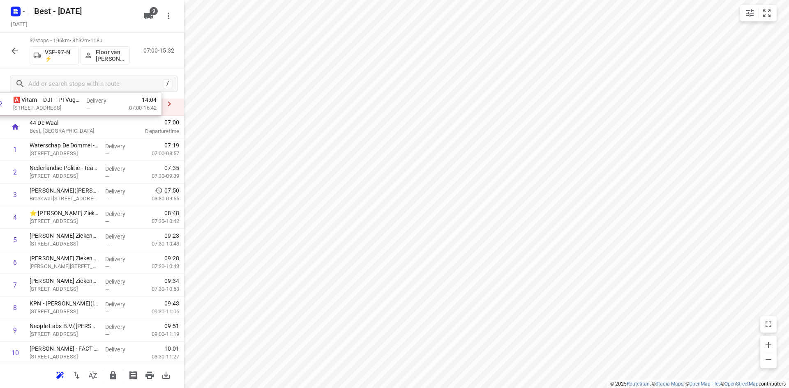
scroll to position [0, 0]
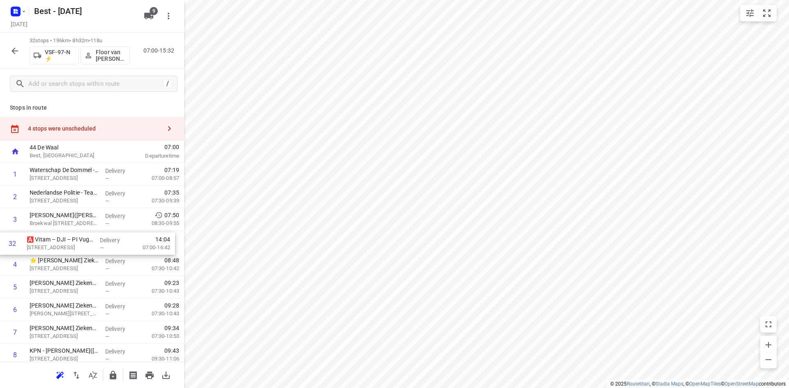
drag, startPoint x: 108, startPoint y: 327, endPoint x: 106, endPoint y: 242, distance: 84.6
click at [115, 50] on p "Floor van Donzel (Best)" at bounding box center [111, 55] width 30 height 13
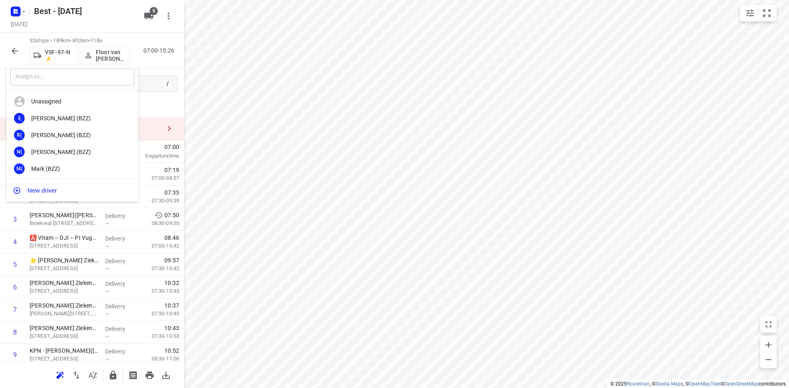
click at [83, 78] on input "text" at bounding box center [72, 77] width 124 height 17
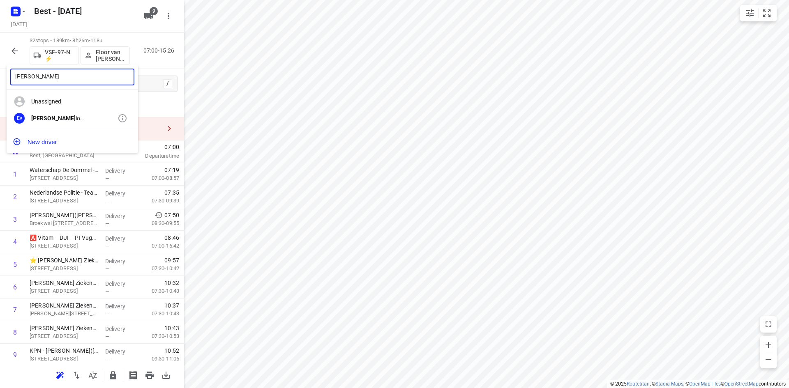
type input "eugen"
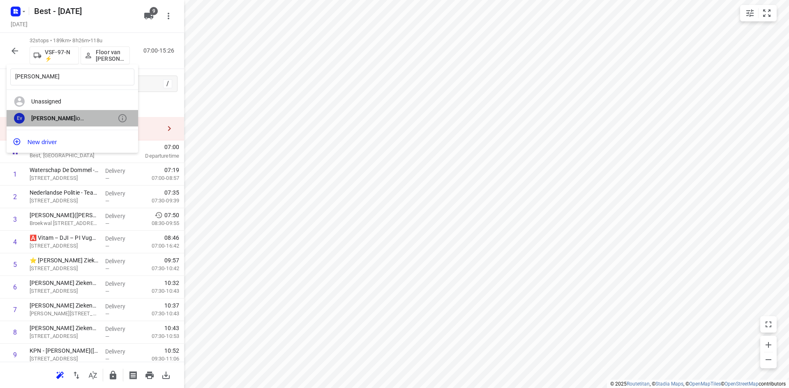
click at [104, 125] on div "Ev Eugen io van den Heuvel (ZZP - Best)" at bounding box center [72, 118] width 131 height 17
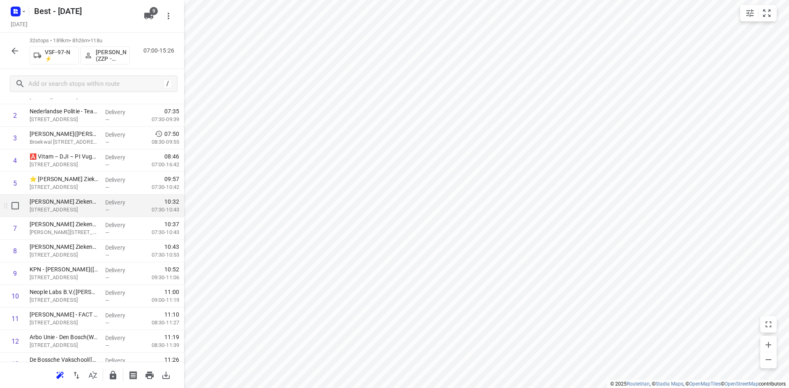
scroll to position [82, 0]
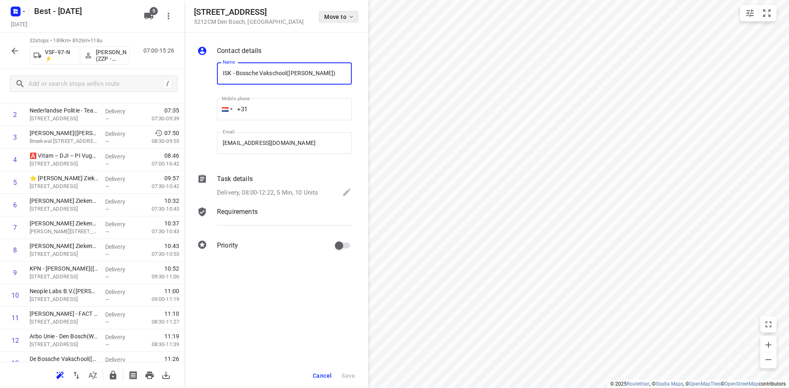
click at [329, 14] on span "Move to" at bounding box center [339, 17] width 30 height 7
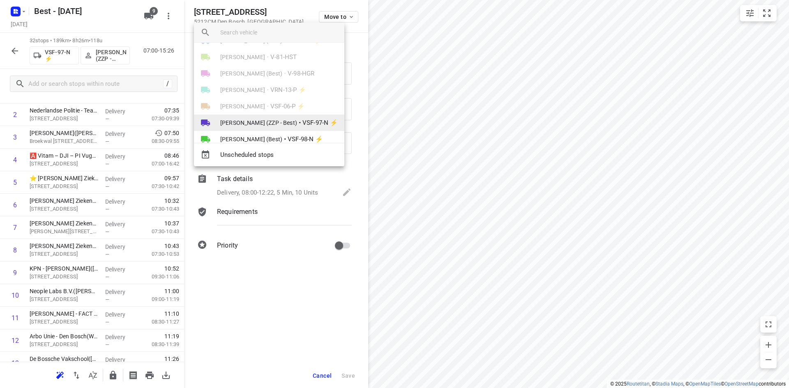
scroll to position [64, 0]
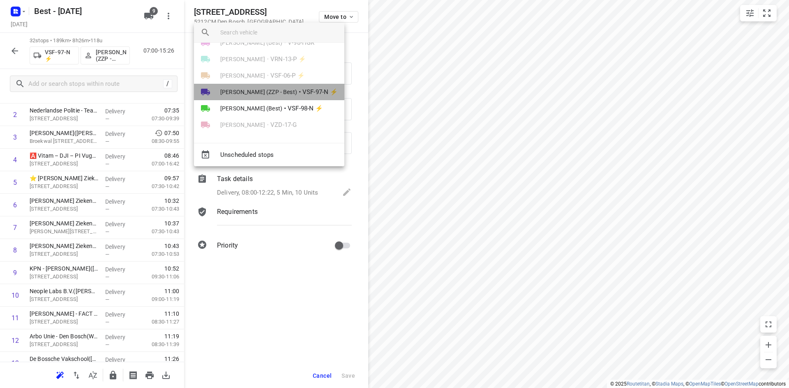
click at [261, 93] on span "Eugenio van den Heuvel (ZZP - Best)" at bounding box center [258, 92] width 77 height 8
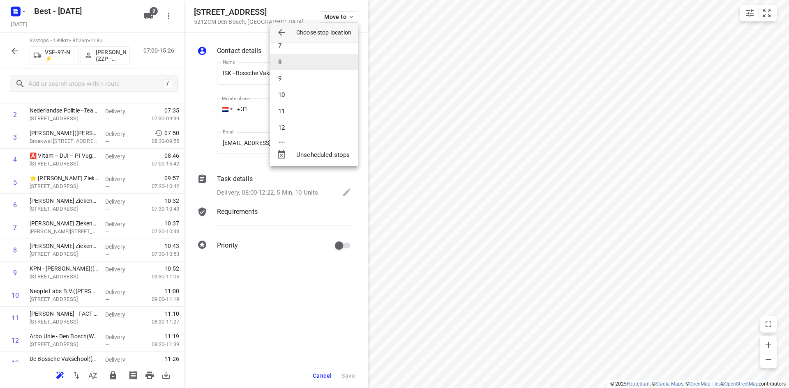
scroll to position [146, 0]
click at [288, 118] on li "14" at bounding box center [314, 121] width 88 height 16
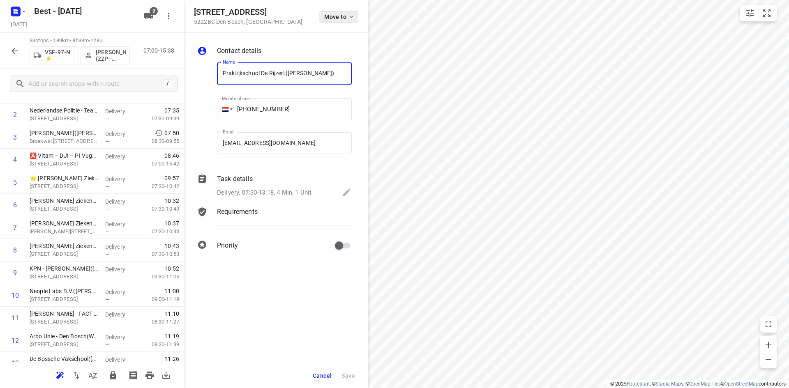
click at [336, 22] on button "Move to" at bounding box center [338, 17] width 39 height 12
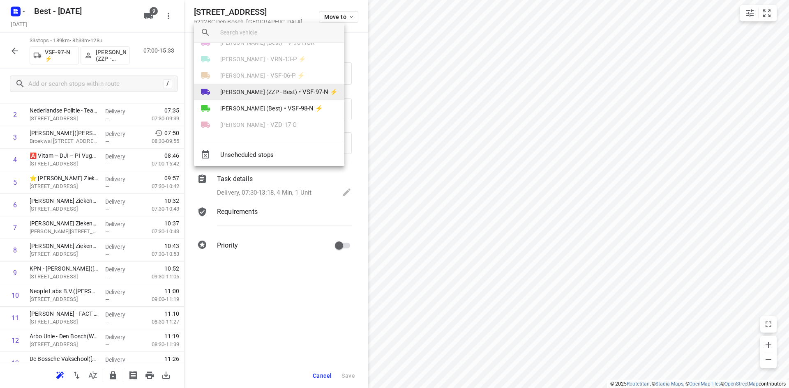
click at [272, 89] on span "Eugenio van den Heuvel (ZZP - Best)" at bounding box center [258, 92] width 77 height 8
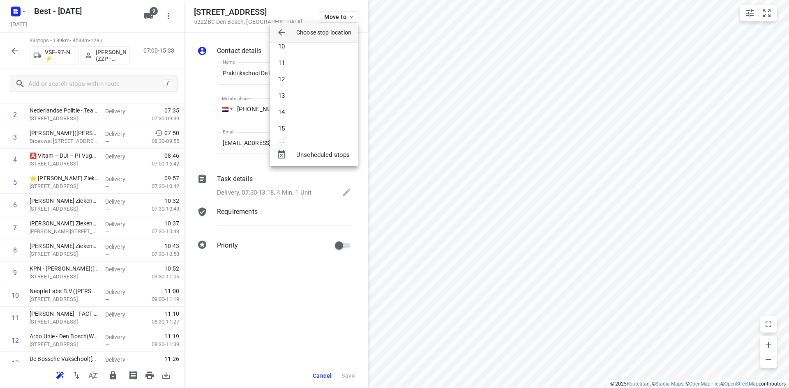
scroll to position [269, 0]
click at [292, 111] on li "21" at bounding box center [314, 113] width 88 height 16
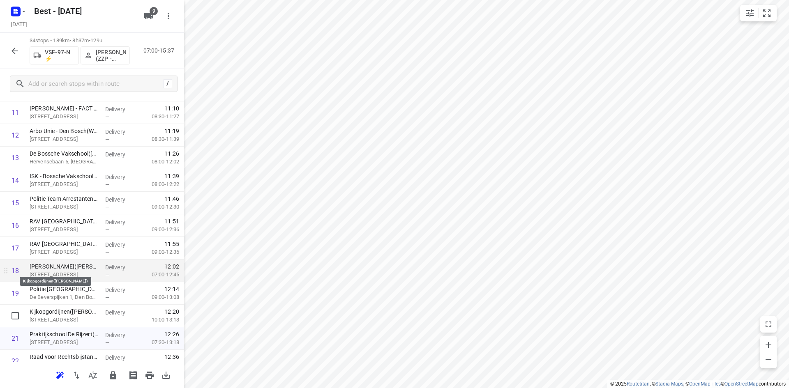
scroll to position [411, 0]
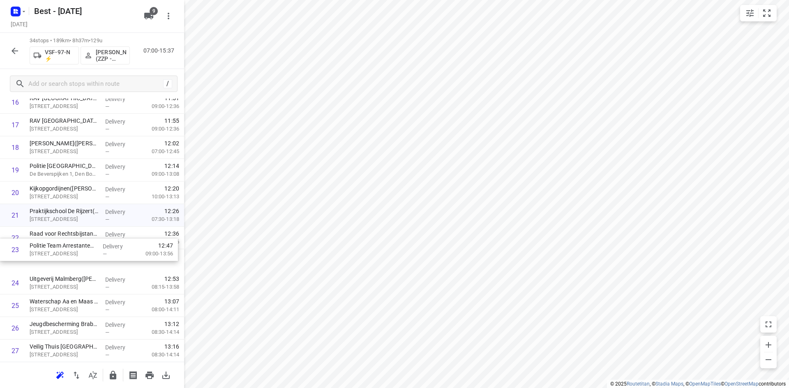
drag, startPoint x: 90, startPoint y: 254, endPoint x: 90, endPoint y: 242, distance: 11.9
click at [90, 242] on div "1 Waterschap De Dommel - WDD - Boxtel (Jesper Hordijk & Bas Boelaars ) Bosschew…" at bounding box center [92, 136] width 184 height 768
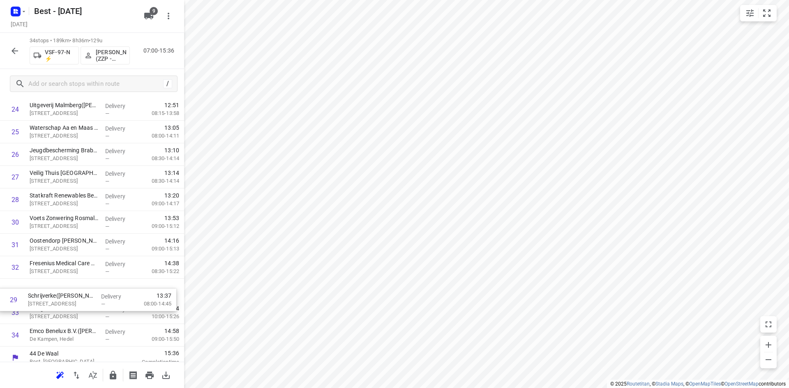
scroll to position [592, 0]
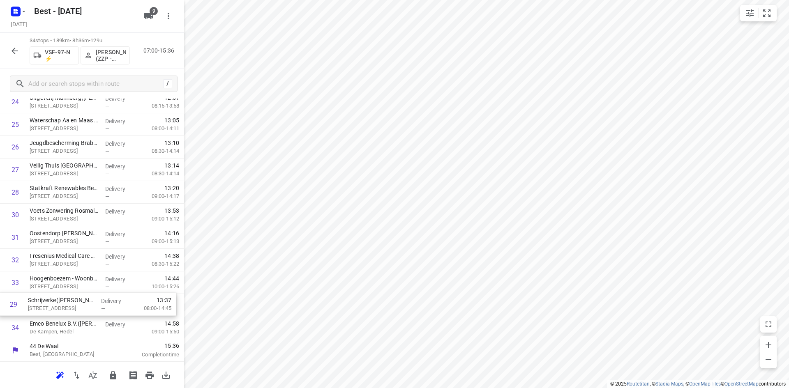
drag, startPoint x: 105, startPoint y: 239, endPoint x: 103, endPoint y: 315, distance: 76.4
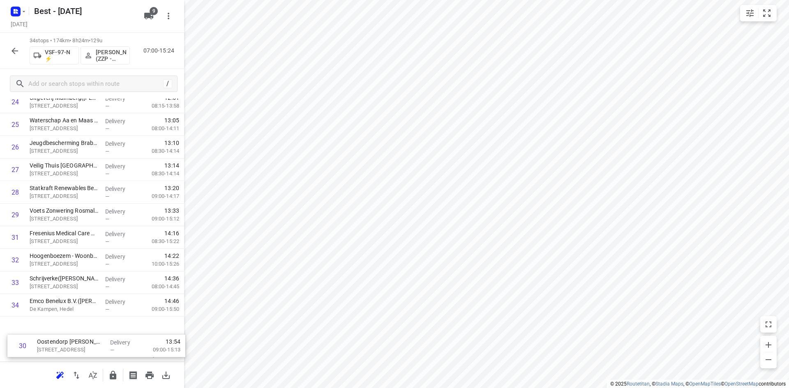
drag, startPoint x: 97, startPoint y: 234, endPoint x: 104, endPoint y: 344, distance: 110.0
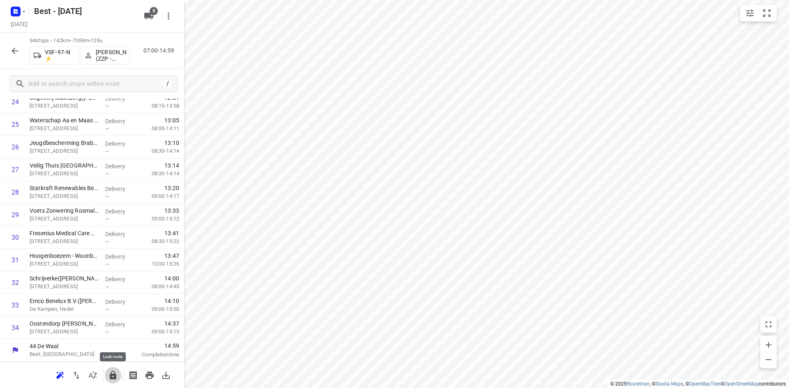
click at [120, 375] on button "button" at bounding box center [113, 375] width 16 height 16
click at [22, 57] on div at bounding box center [15, 51] width 16 height 16
click at [19, 52] on icon "button" at bounding box center [15, 51] width 10 height 10
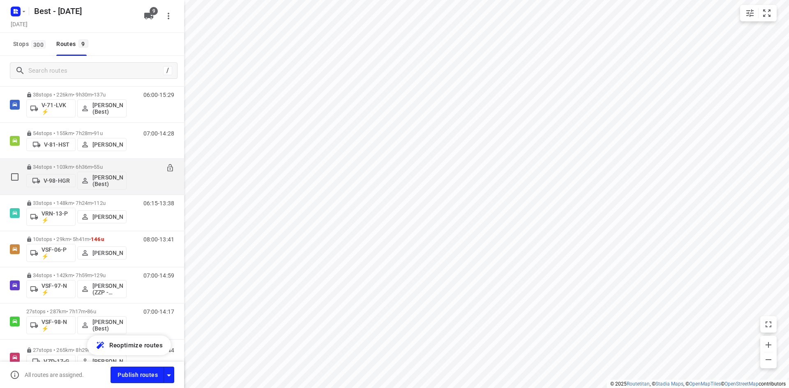
scroll to position [124, 0]
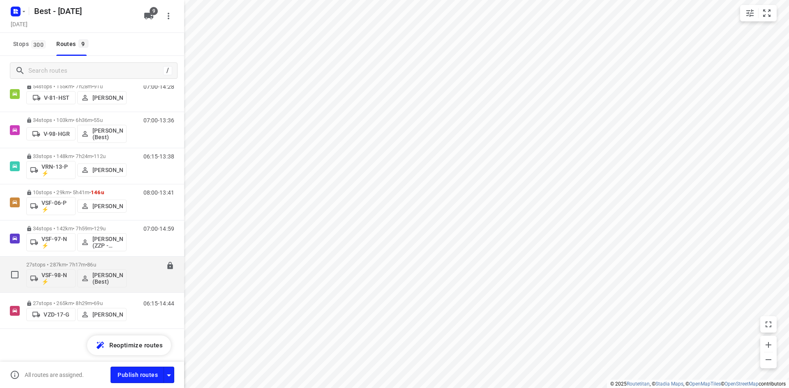
click at [61, 258] on div "27 stops • 287km • 7h17m • 86u VSF-98-N ⚡ Peter van Dijk (Best)" at bounding box center [76, 275] width 100 height 34
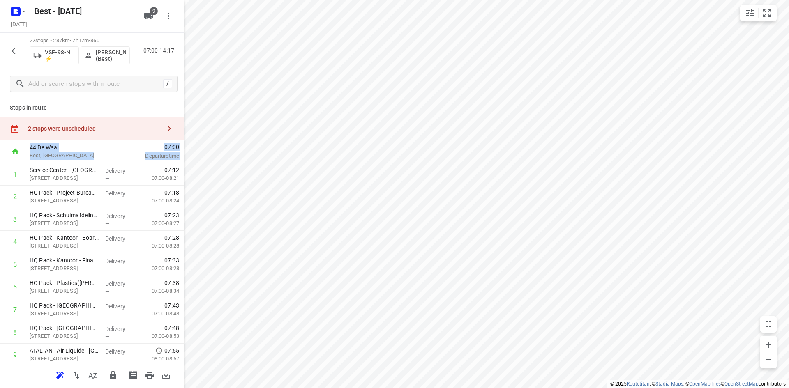
drag, startPoint x: 177, startPoint y: 139, endPoint x: 181, endPoint y: 172, distance: 32.7
click at [179, 190] on div "Stops in route 2 stops were unscheduled 44 De Waal Best, Netherlands 07:00 Depa…" at bounding box center [92, 230] width 184 height 263
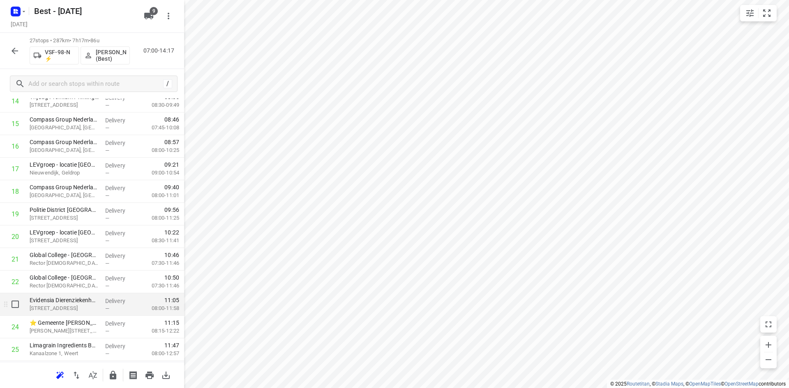
scroll to position [434, 0]
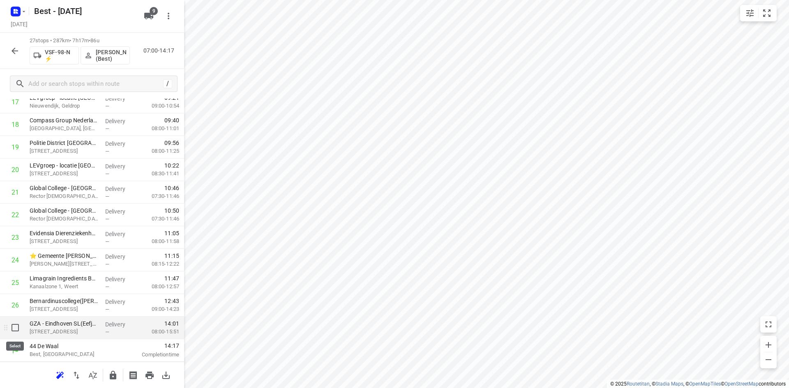
click at [14, 323] on input "checkbox" at bounding box center [15, 328] width 16 height 16
checkbox input "true"
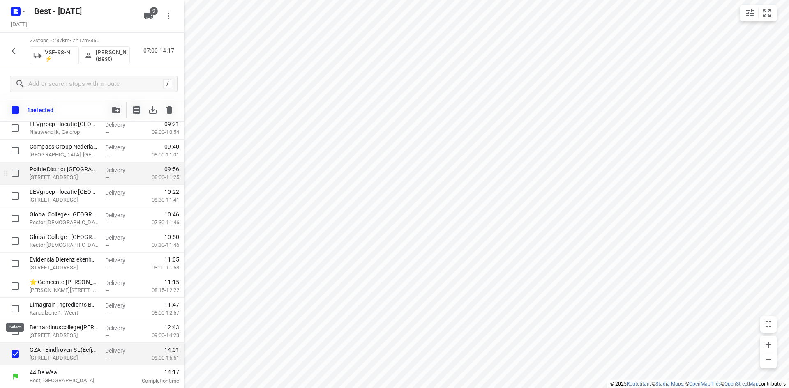
scroll to position [430, 0]
click at [110, 113] on button "button" at bounding box center [116, 110] width 16 height 16
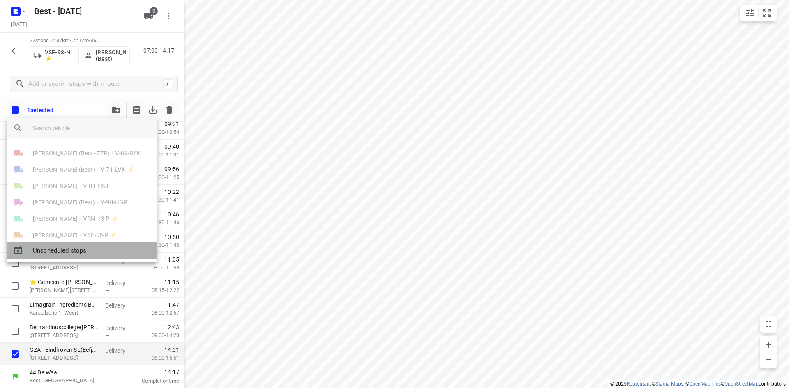
click at [94, 252] on span "Unscheduled stops" at bounding box center [91, 250] width 117 height 9
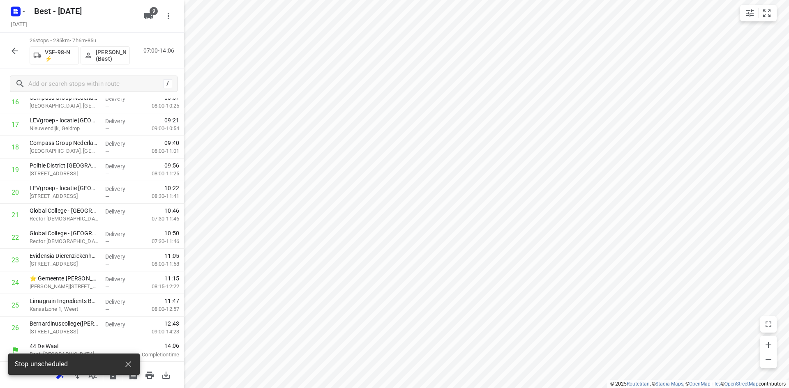
scroll to position [411, 0]
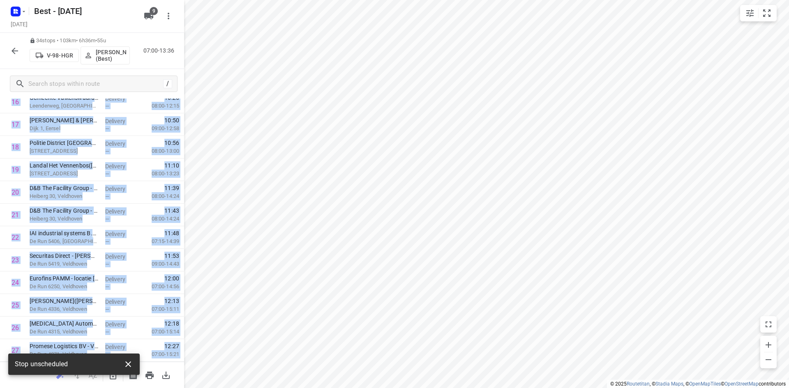
click at [125, 357] on button "button" at bounding box center [128, 364] width 16 height 16
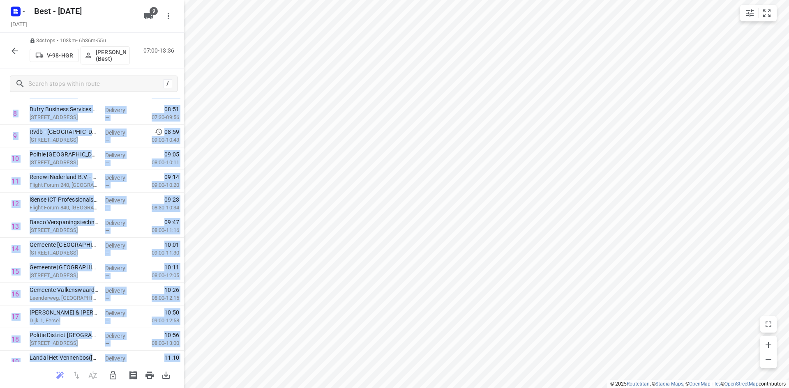
scroll to position [0, 0]
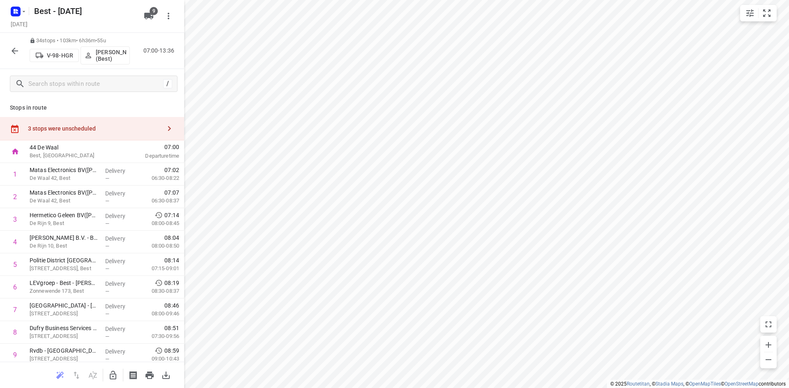
click at [135, 121] on div "3 stops were unscheduled" at bounding box center [92, 128] width 184 height 23
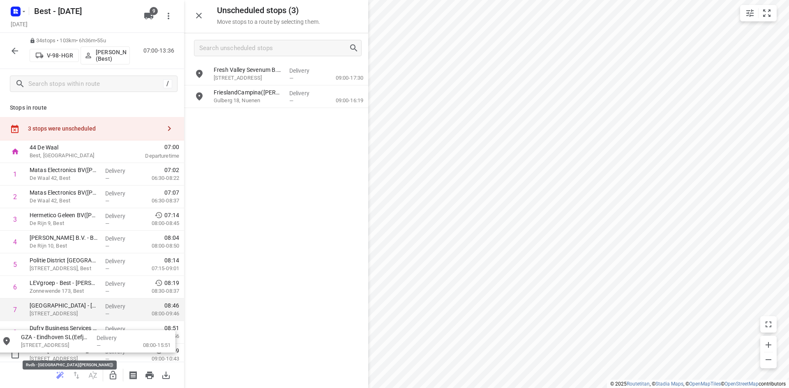
drag, startPoint x: 249, startPoint y: 80, endPoint x: 139, endPoint y: 300, distance: 246.0
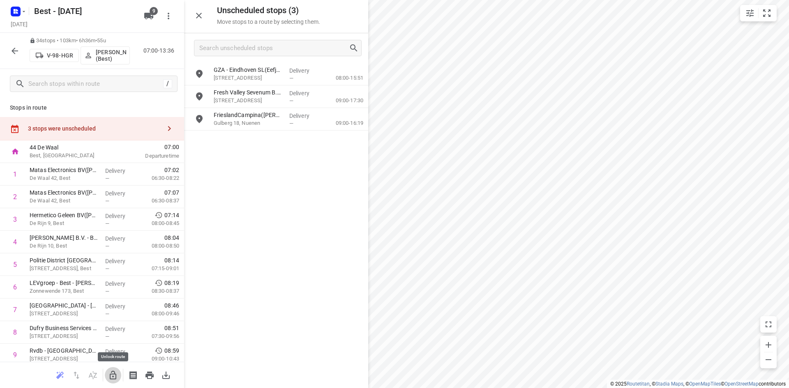
click at [108, 374] on icon "button" at bounding box center [113, 376] width 10 height 10
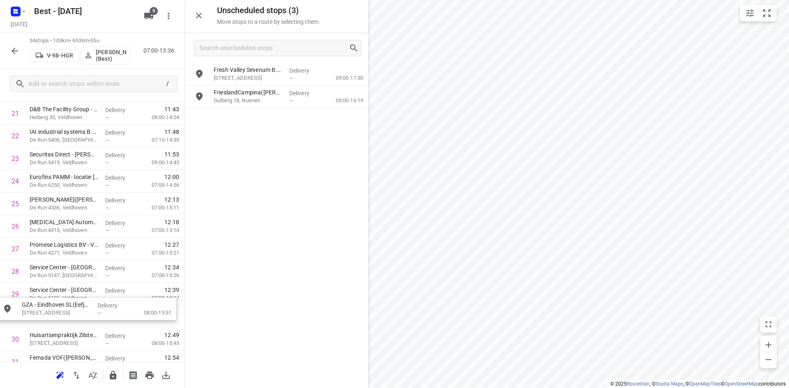
drag, startPoint x: 230, startPoint y: 82, endPoint x: 45, endPoint y: 308, distance: 291.8
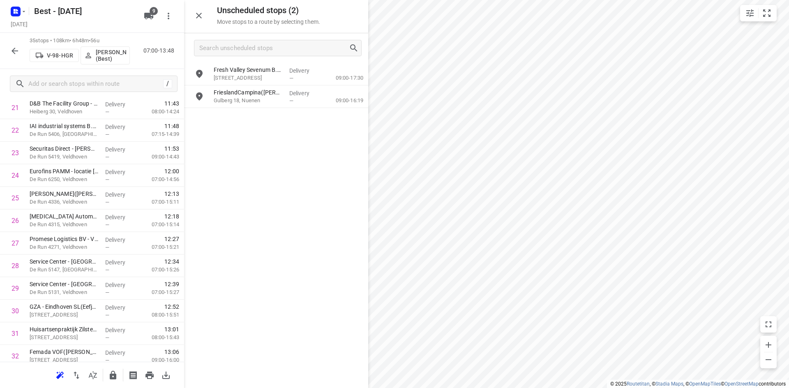
click at [207, 12] on div "Unscheduled stops ( 2 ) Move stops to a route by selecting them." at bounding box center [276, 16] width 184 height 33
click at [189, 18] on div "Unscheduled stops ( 2 ) Move stops to a route by selecting them." at bounding box center [276, 16] width 184 height 33
click at [200, 17] on icon "button" at bounding box center [199, 16] width 6 height 6
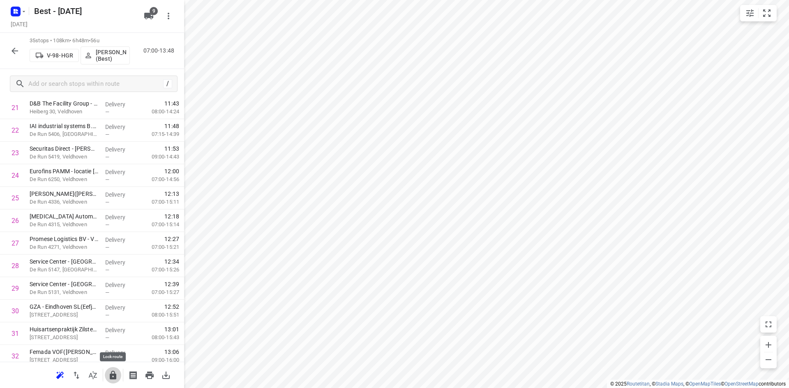
click at [112, 377] on icon "button" at bounding box center [113, 375] width 7 height 9
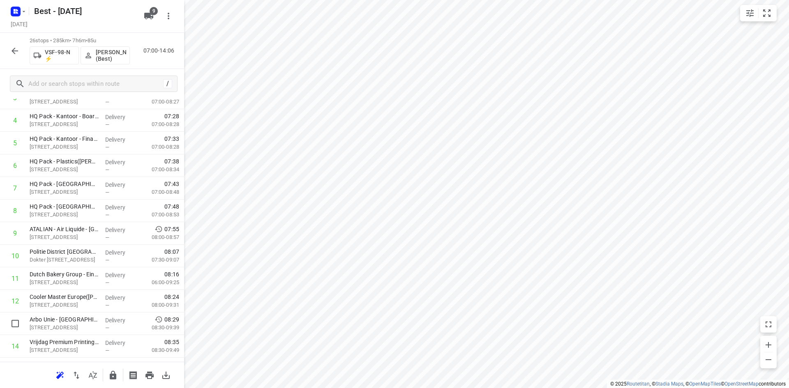
scroll to position [247, 0]
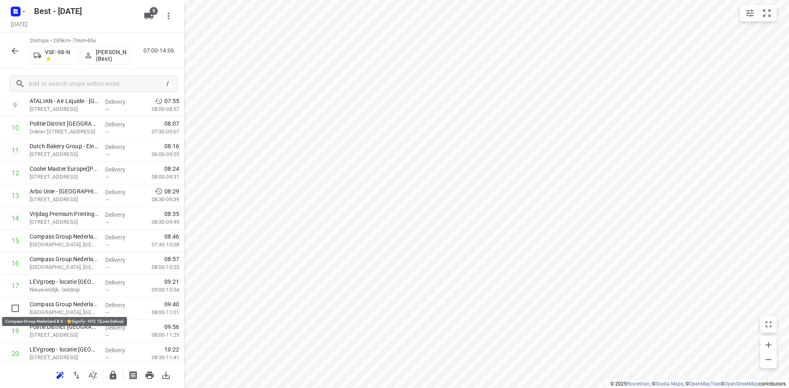
drag, startPoint x: 87, startPoint y: 311, endPoint x: 91, endPoint y: 285, distance: 25.4
click at [90, 287] on div "1 Service Center - Eindhoven(Bob Cremers) Looyenbeemd 3, Eindhoven Delivery — 0…" at bounding box center [92, 206] width 184 height 587
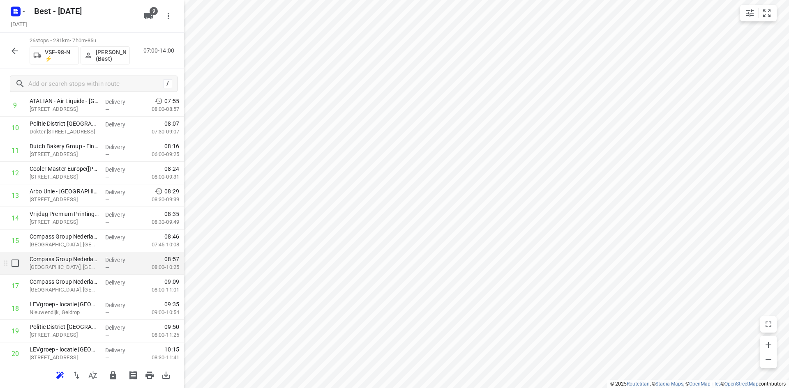
scroll to position [291, 0]
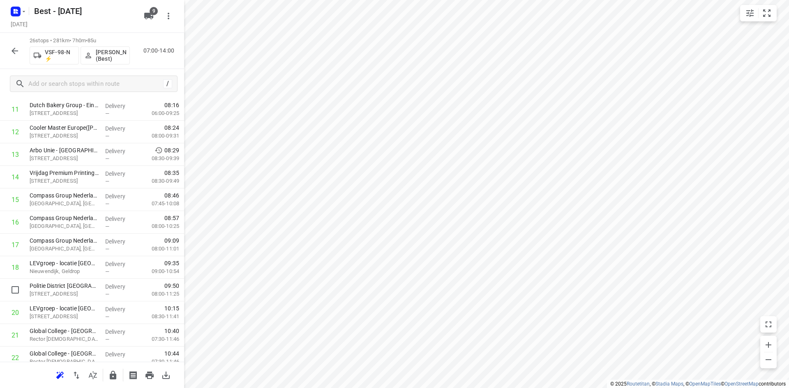
drag, startPoint x: 111, startPoint y: 288, endPoint x: 110, endPoint y: 259, distance: 29.2
click at [110, 260] on div "1 Service Center - Eindhoven(Bob Cremers) Looyenbeemd 3, Eindhoven Delivery — 0…" at bounding box center [92, 165] width 184 height 587
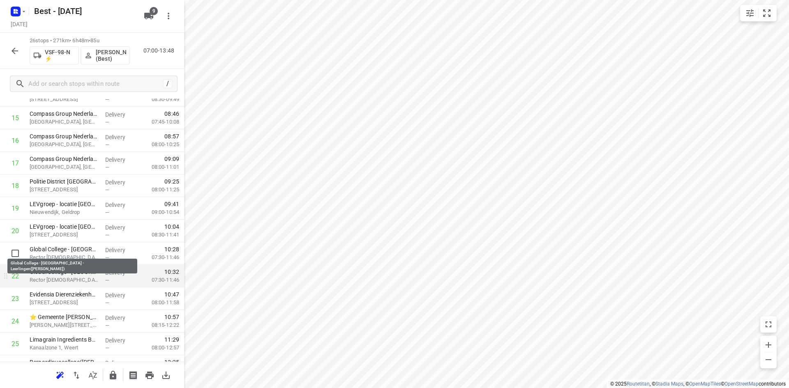
scroll to position [373, 0]
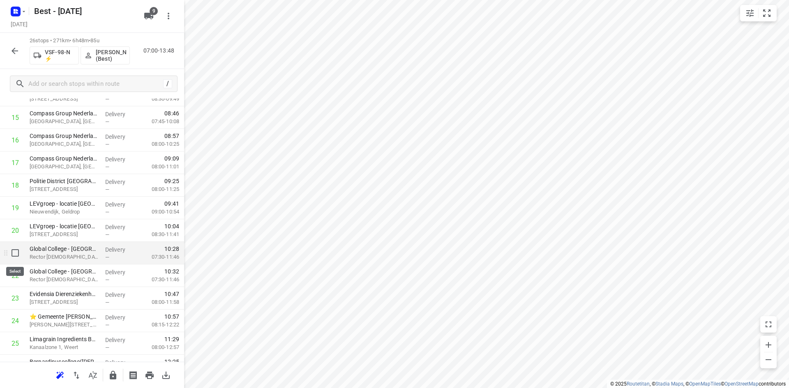
click at [12, 254] on input "checkbox" at bounding box center [15, 253] width 16 height 16
checkbox input "true"
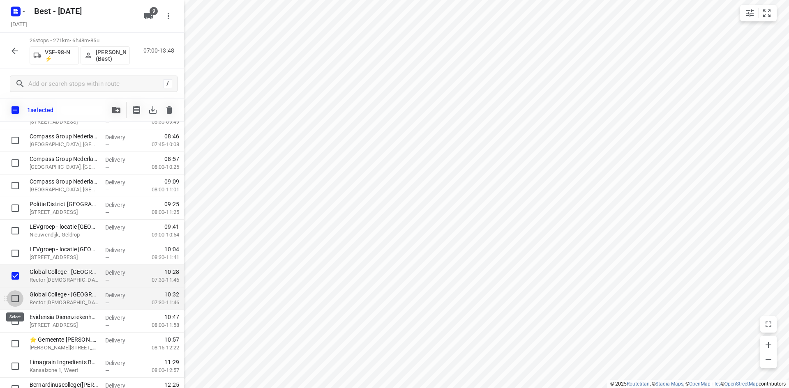
click at [18, 296] on input "checkbox" at bounding box center [15, 298] width 16 height 16
checkbox input "true"
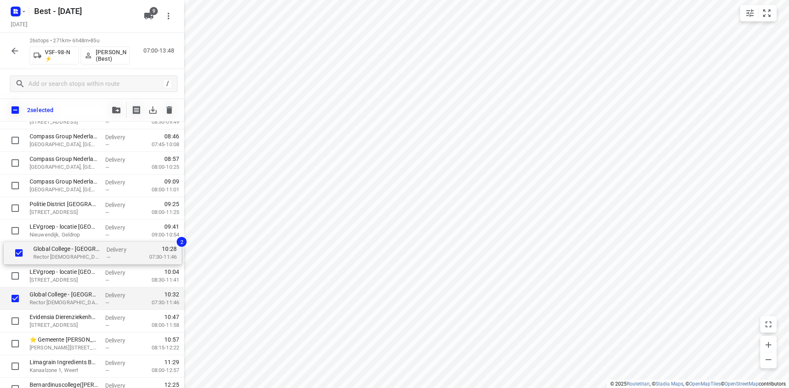
drag, startPoint x: 67, startPoint y: 270, endPoint x: 73, endPoint y: 221, distance: 49.2
click at [73, 221] on div "Service Center - Eindhoven(Bob Cremers) Looyenbeemd 3, Eindhoven Delivery — 07:…" at bounding box center [92, 106] width 184 height 587
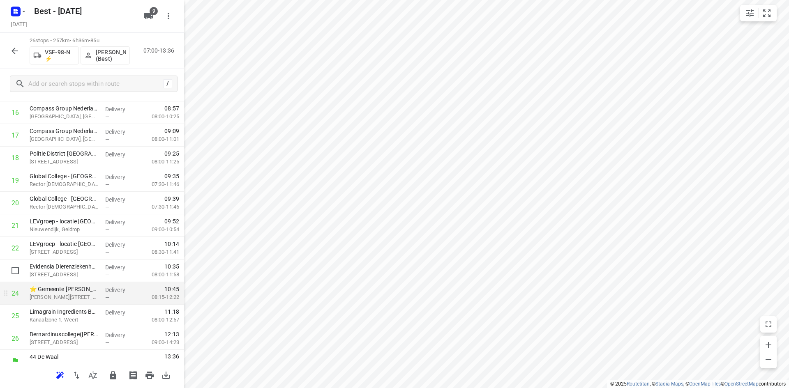
scroll to position [411, 0]
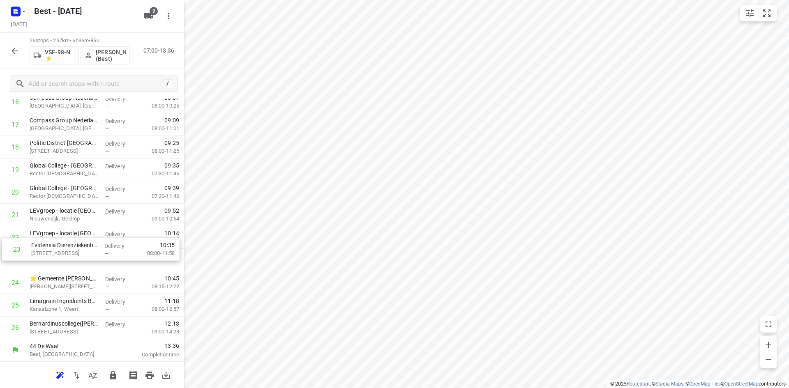
drag, startPoint x: 86, startPoint y: 258, endPoint x: 87, endPoint y: 230, distance: 28.0
click at [87, 230] on div "1 Service Center - Eindhoven(Bob Cremers) Looyenbeemd 3, Eindhoven Delivery — 0…" at bounding box center [92, 45] width 184 height 587
drag, startPoint x: 87, startPoint y: 285, endPoint x: 90, endPoint y: 263, distance: 22.7
click at [90, 265] on div "1 Service Center - Eindhoven(Bob Cremers) Looyenbeemd 3, Eindhoven Delivery — 0…" at bounding box center [92, 45] width 184 height 587
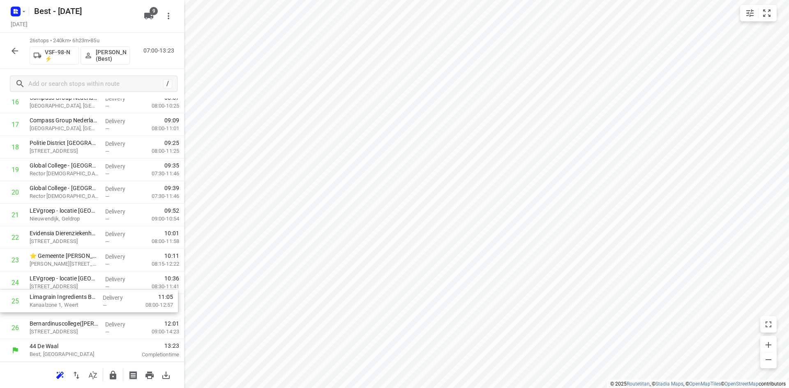
drag, startPoint x: 108, startPoint y: 306, endPoint x: 107, endPoint y: 274, distance: 32.9
click at [108, 285] on div "1 Service Center - Eindhoven(Bob Cremers) Looyenbeemd 3, Eindhoven Delivery — 0…" at bounding box center [92, 45] width 184 height 587
drag, startPoint x: 90, startPoint y: 325, endPoint x: 93, endPoint y: 297, distance: 27.7
click at [93, 301] on div "1 Service Center - Eindhoven(Bob Cremers) Looyenbeemd 3, Eindhoven Delivery — 0…" at bounding box center [92, 45] width 184 height 587
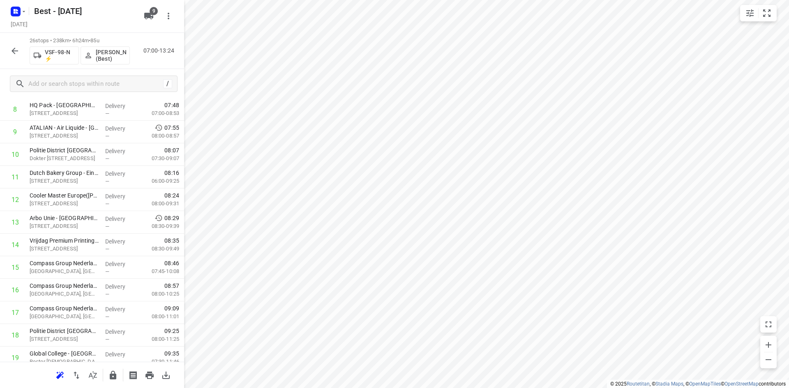
scroll to position [0, 0]
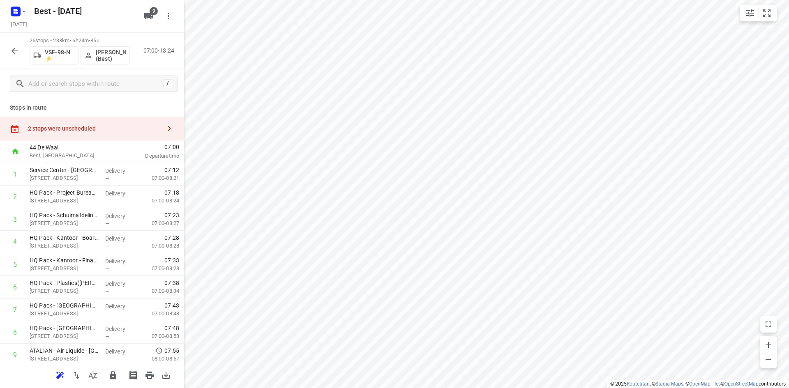
click at [149, 139] on div "2 stops were unscheduled" at bounding box center [92, 128] width 184 height 23
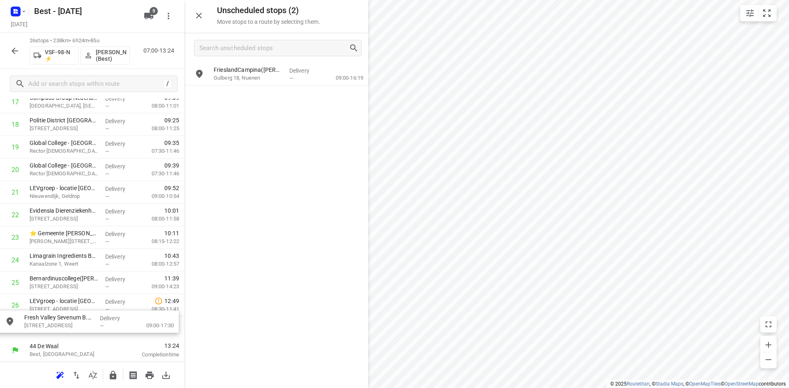
drag, startPoint x: 251, startPoint y: 79, endPoint x: 55, endPoint y: 331, distance: 319.6
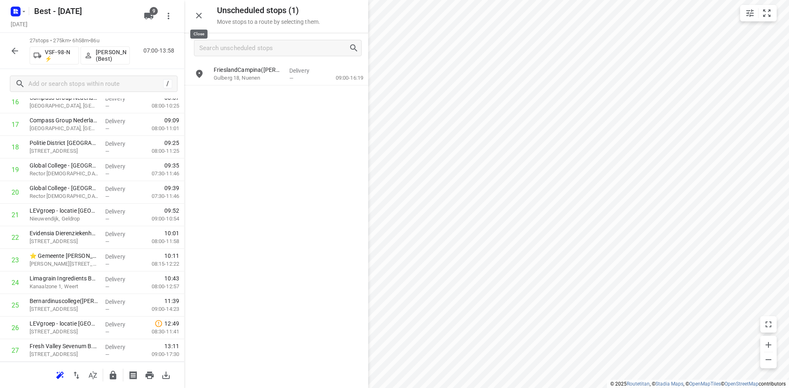
click at [205, 16] on button "button" at bounding box center [199, 15] width 16 height 16
click at [117, 374] on icon "button" at bounding box center [113, 376] width 10 height 10
click at [8, 46] on button "button" at bounding box center [15, 51] width 16 height 16
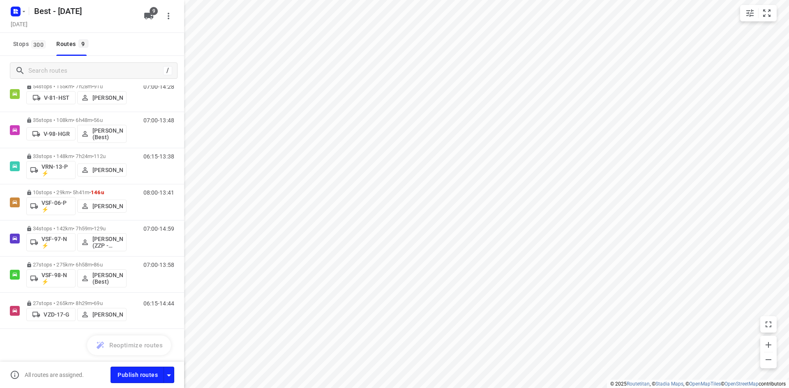
scroll to position [0, 0]
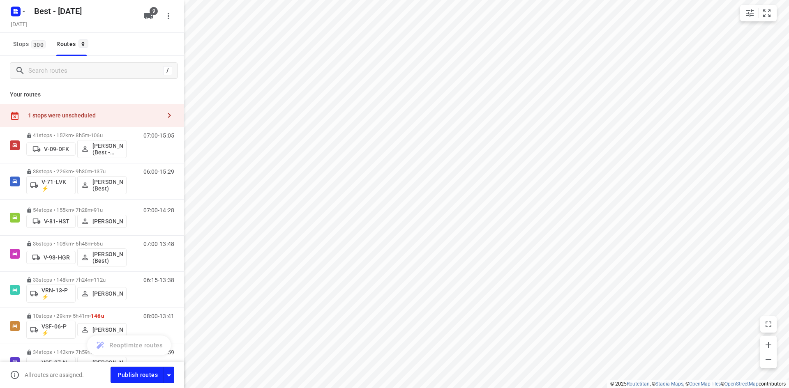
click at [88, 114] on div "1 stops were unscheduled" at bounding box center [94, 115] width 133 height 7
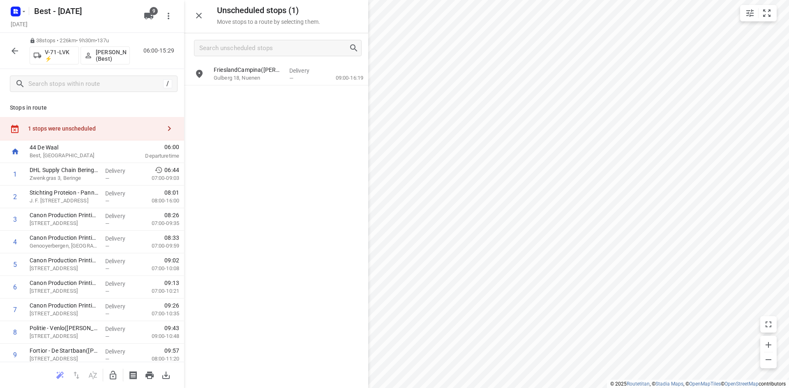
click at [121, 371] on div at bounding box center [92, 375] width 184 height 26
click at [116, 372] on icon "button" at bounding box center [113, 376] width 10 height 10
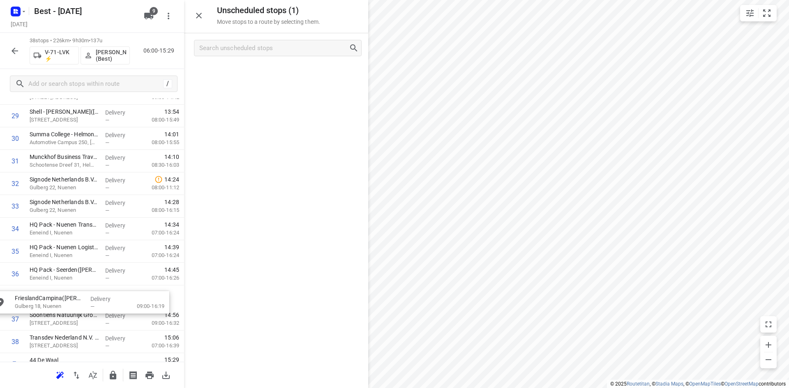
scroll to position [693, 0]
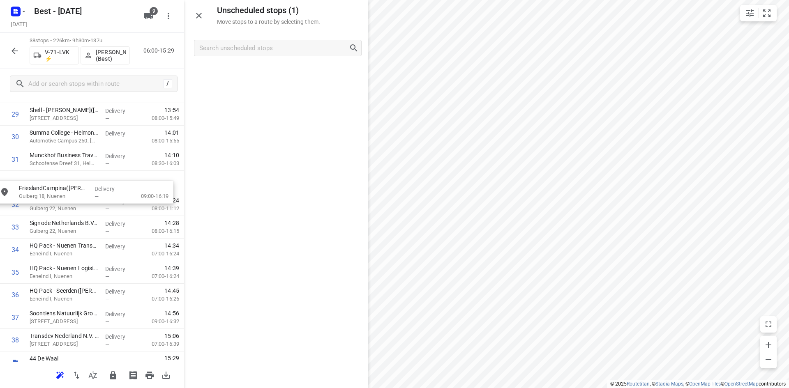
drag, startPoint x: 244, startPoint y: 78, endPoint x: 50, endPoint y: 197, distance: 227.5
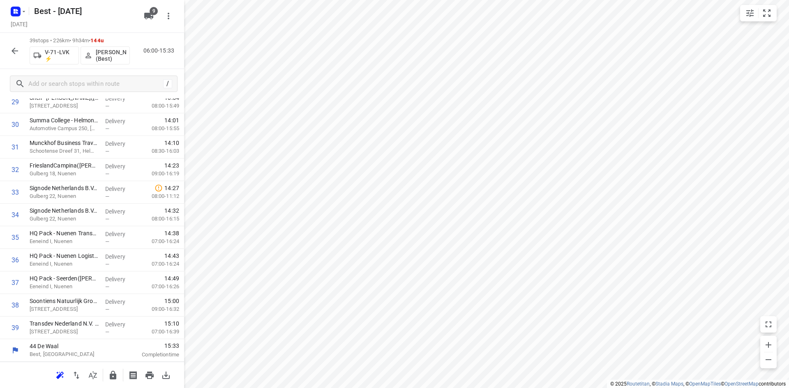
scroll to position [681, 0]
click at [16, 51] on icon "button" at bounding box center [15, 51] width 10 height 10
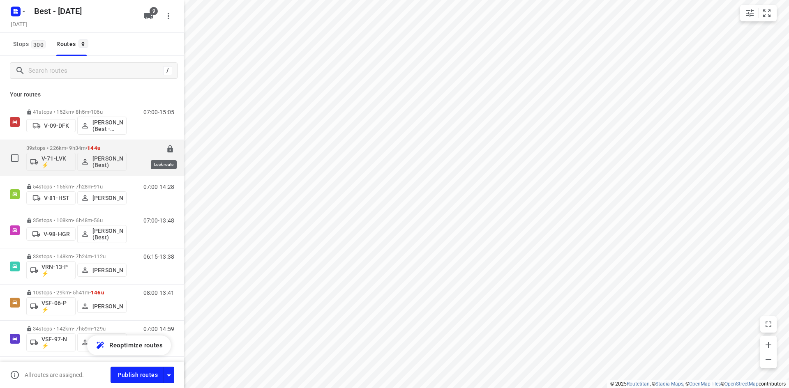
click at [167, 148] on icon at bounding box center [169, 148] width 5 height 7
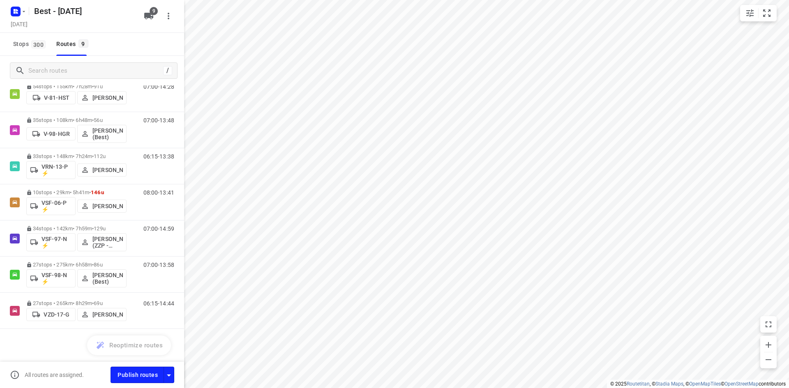
scroll to position [0, 0]
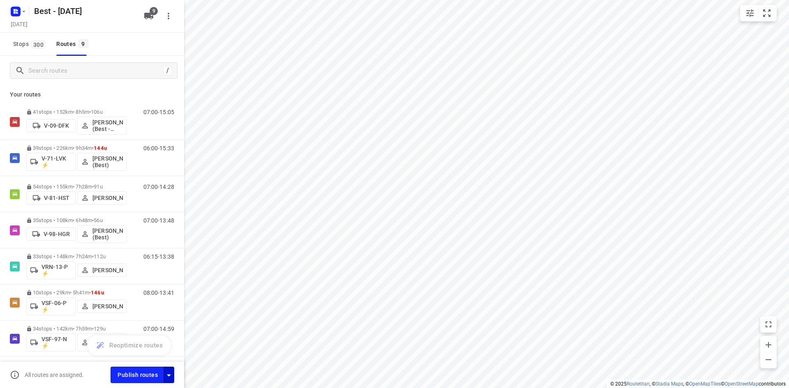
click at [169, 373] on icon "button" at bounding box center [169, 376] width 10 height 10
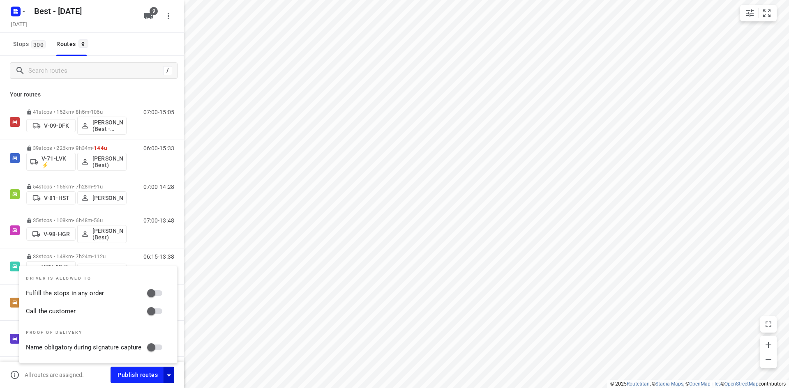
click at [161, 292] on input "Fulfill the stops in any order" at bounding box center [151, 293] width 47 height 16
click at [159, 301] on input "Fulfill the stops in any order" at bounding box center [159, 293] width 47 height 16
checkbox input "false"
click at [157, 308] on input "Call the customer" at bounding box center [151, 312] width 47 height 16
checkbox input "true"
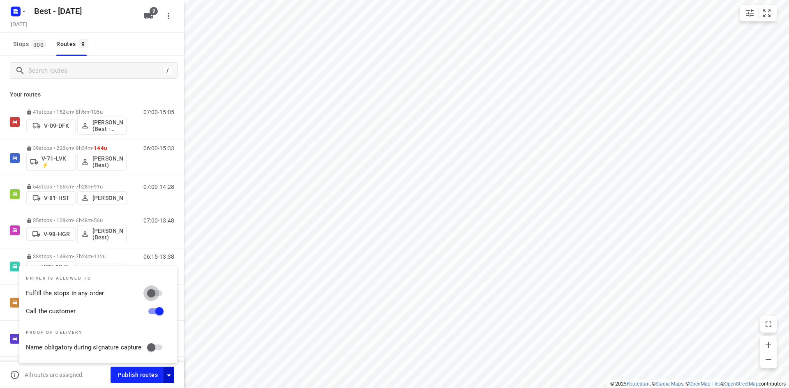
click at [156, 293] on input "Fulfill the stops in any order" at bounding box center [151, 293] width 47 height 16
checkbox input "true"
click at [9, 13] on icon "button" at bounding box center [15, 11] width 13 height 13
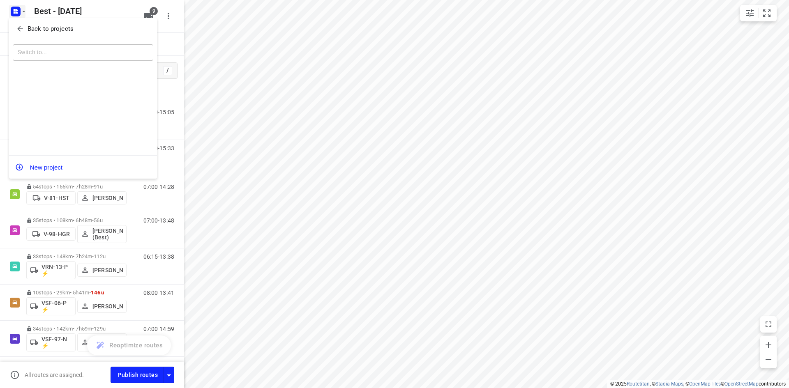
click at [22, 28] on icon "button" at bounding box center [20, 29] width 8 height 8
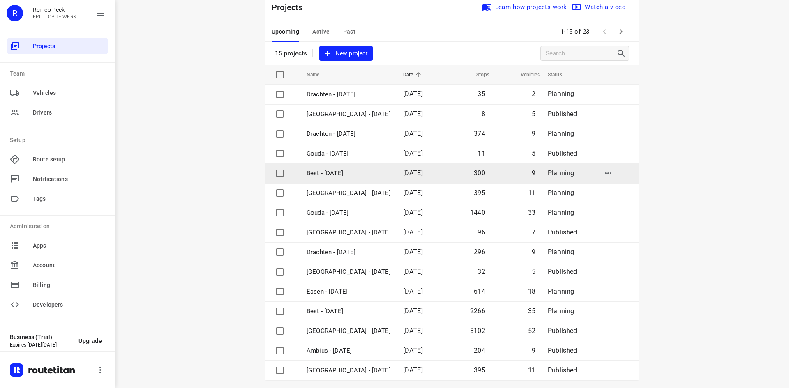
scroll to position [27, 0]
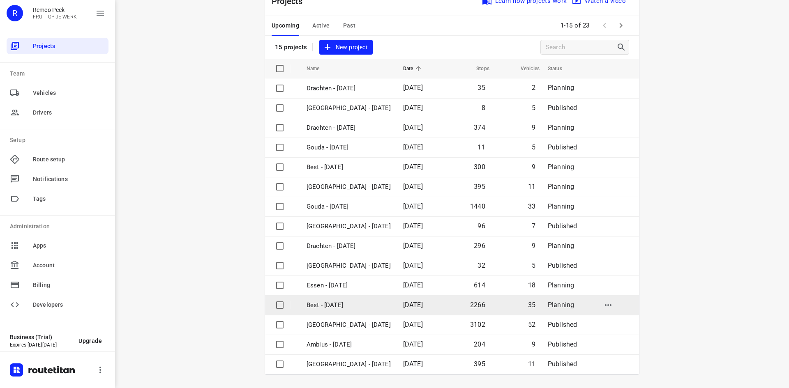
click at [381, 311] on td "Best - [DATE]" at bounding box center [347, 305] width 98 height 20
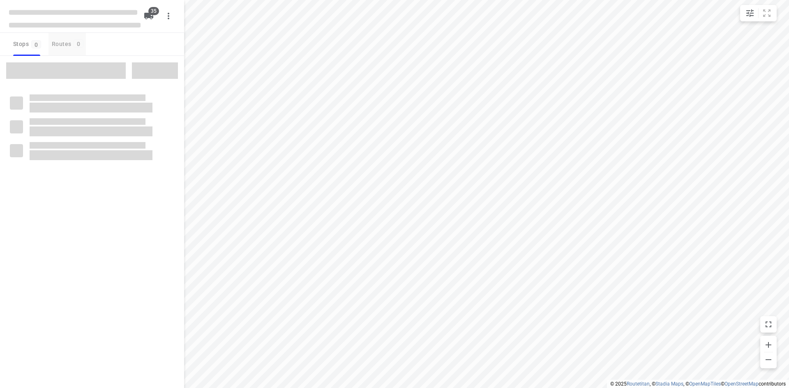
checkbox input "true"
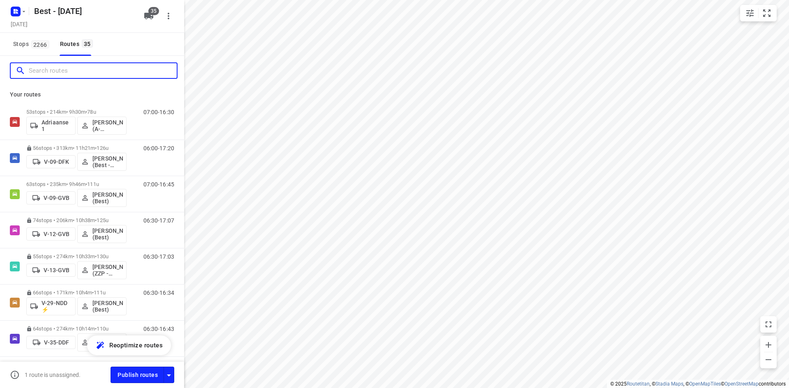
click at [67, 72] on input "Search routes" at bounding box center [103, 70] width 148 height 13
click at [102, 76] on input "Search routes" at bounding box center [103, 70] width 148 height 13
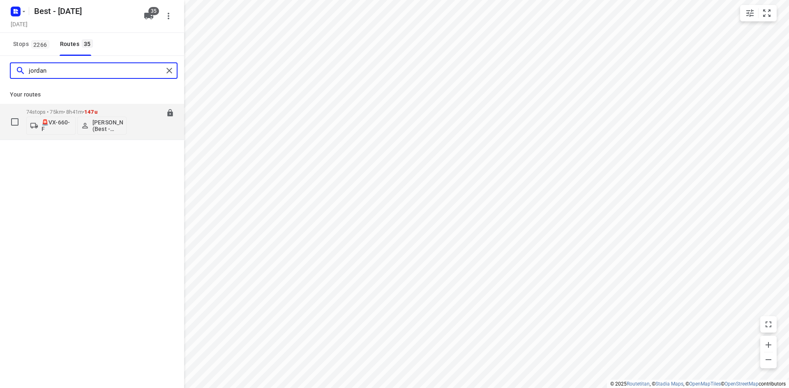
type input "jordan"
click at [75, 105] on div "74 stops • 75km • 8h41m • 147u 🚨VX-660-F Jordan Merks (Best - ZZP)" at bounding box center [76, 122] width 100 height 34
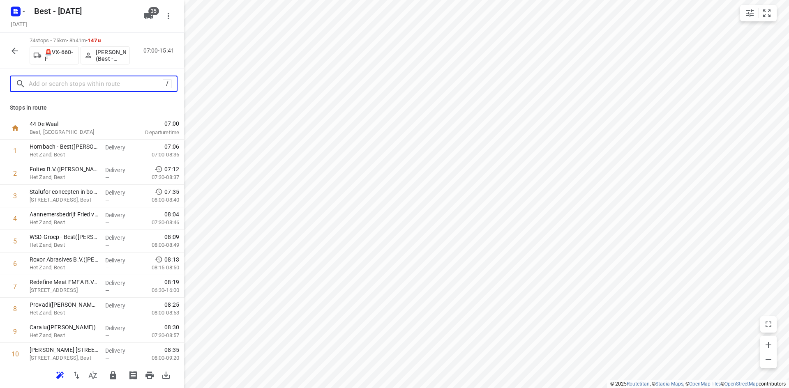
click at [85, 82] on input "text" at bounding box center [96, 84] width 134 height 13
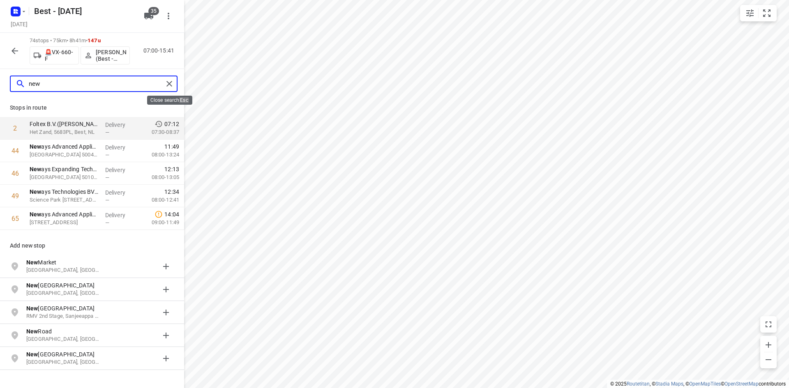
type input "new"
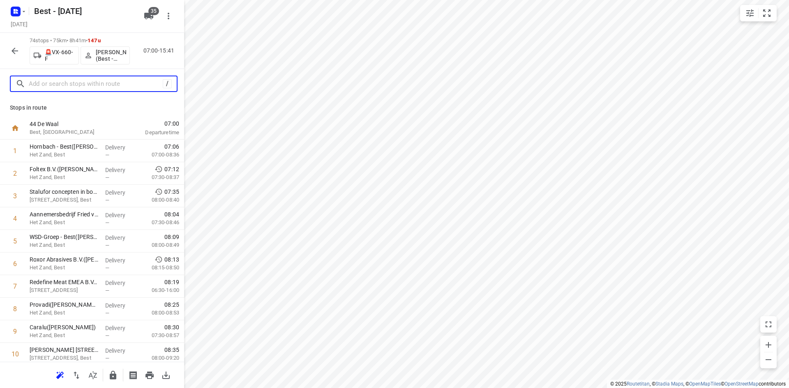
click at [107, 85] on input "text" at bounding box center [96, 84] width 134 height 13
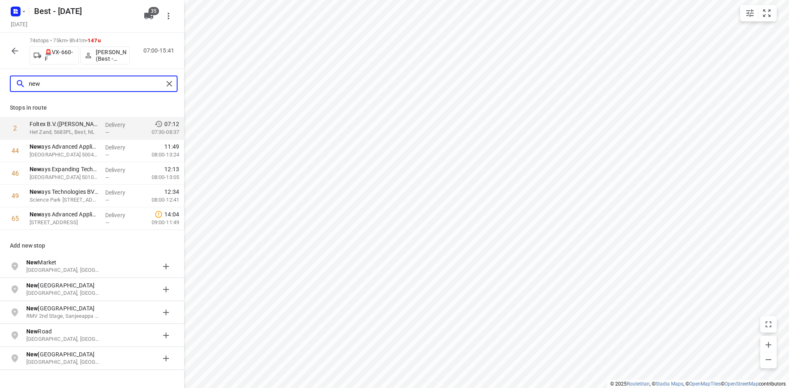
type input "new"
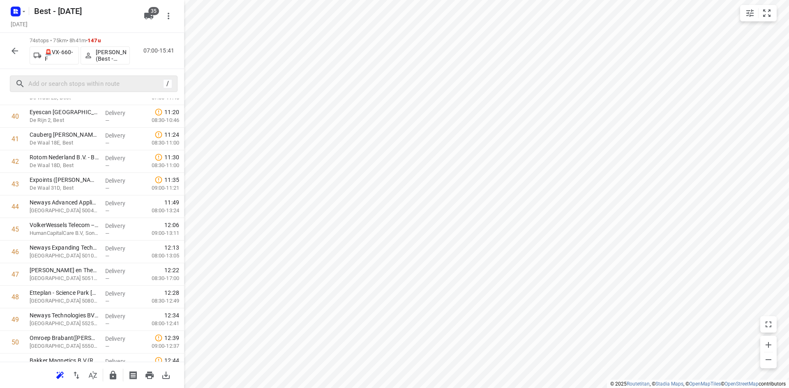
scroll to position [1332, 0]
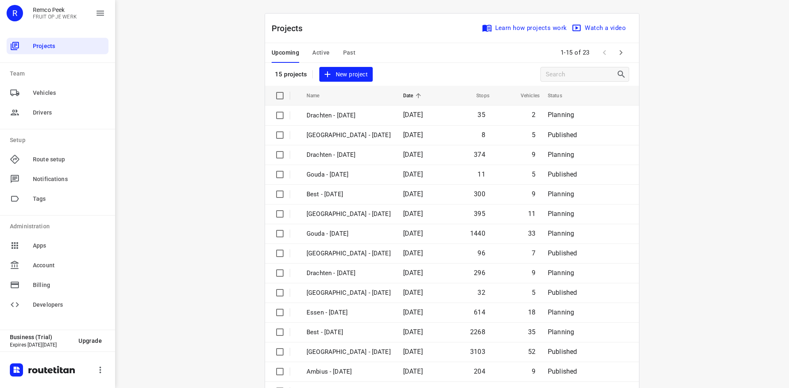
click at [325, 59] on button "Active" at bounding box center [320, 53] width 17 height 20
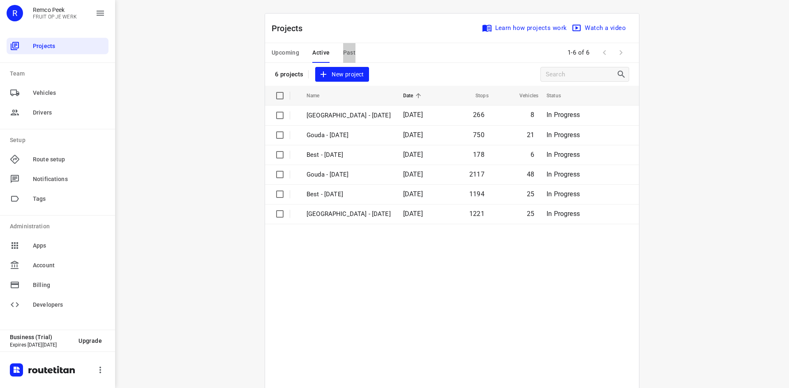
click at [343, 54] on span "Past" at bounding box center [349, 53] width 13 height 10
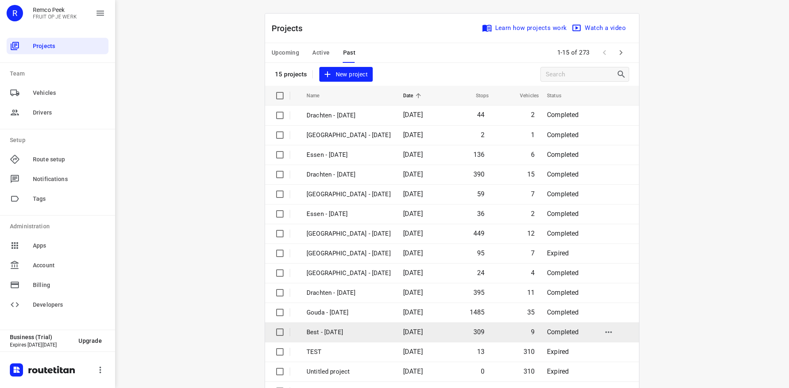
click at [341, 328] on p "Best - [DATE]" at bounding box center [348, 332] width 84 height 9
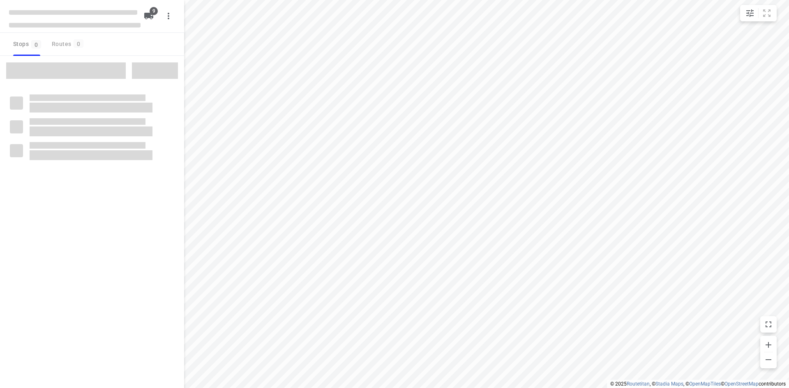
checkbox input "true"
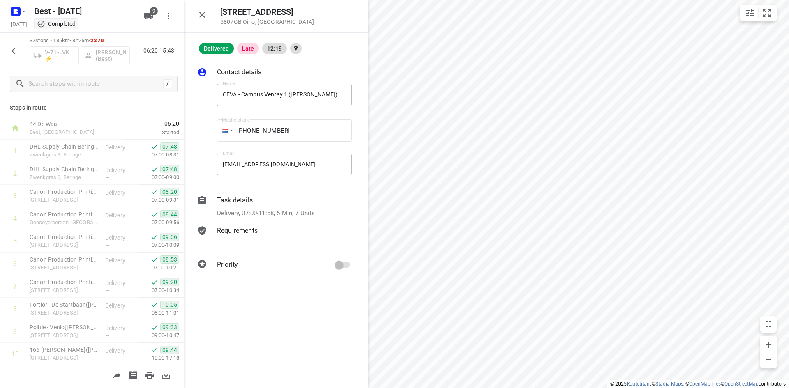
click at [193, 13] on div "[STREET_ADDRESS]" at bounding box center [276, 16] width 184 height 33
click at [206, 20] on button "button" at bounding box center [202, 15] width 16 height 16
